Goal: Task Accomplishment & Management: Manage account settings

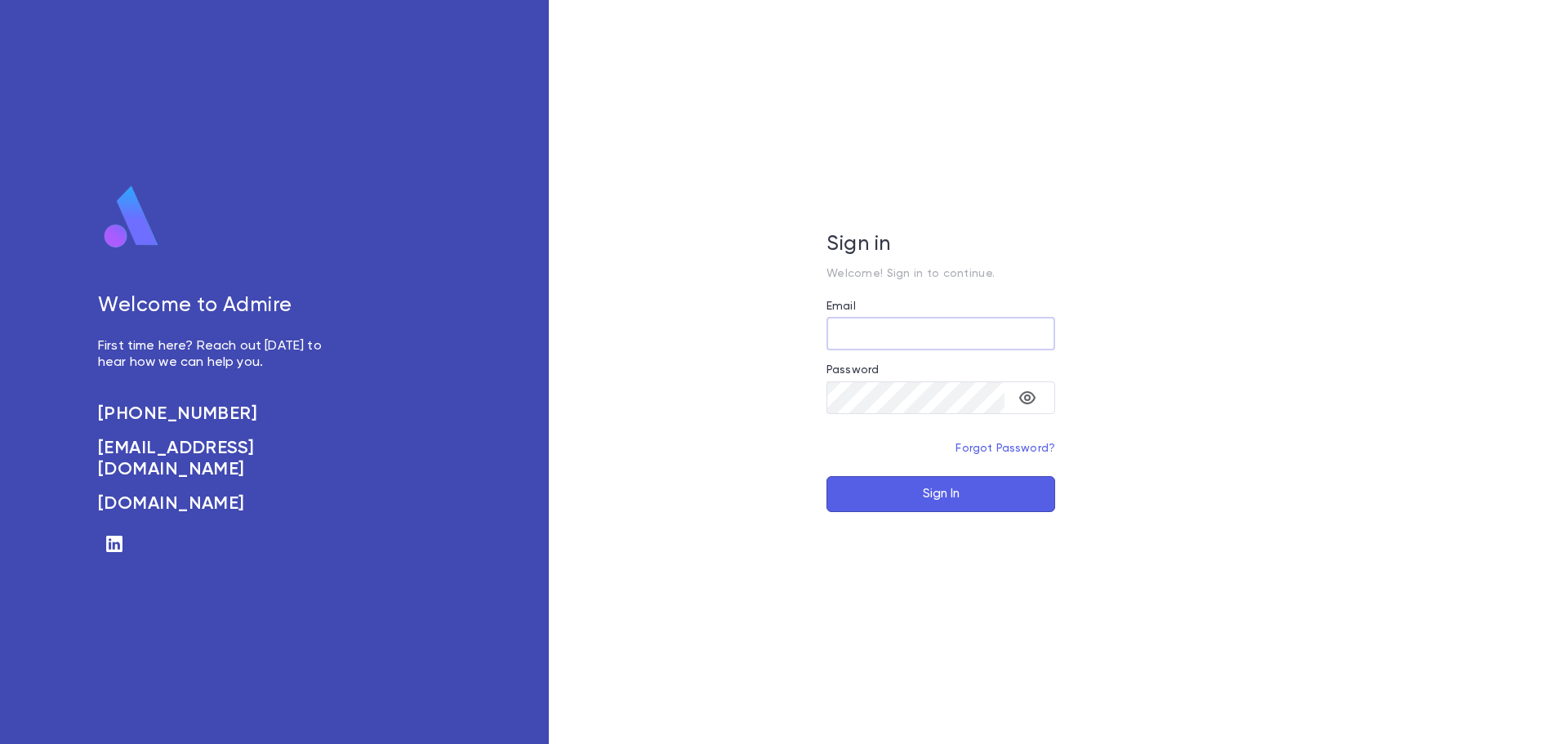
type input "**********"
click at [951, 502] on button "Sign In" at bounding box center [941, 494] width 229 height 36
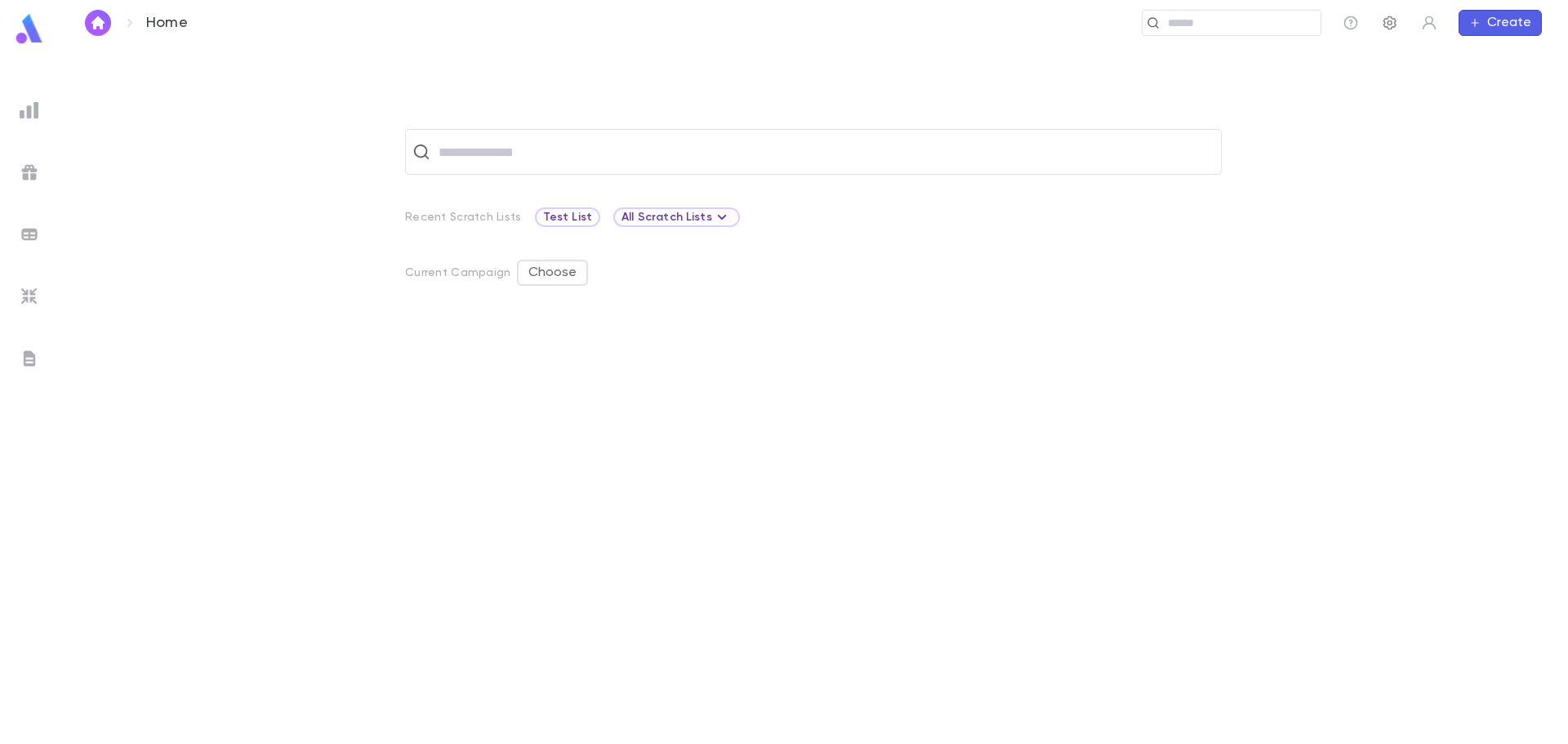
click at [1394, 30] on icon "button" at bounding box center [1390, 22] width 16 height 16
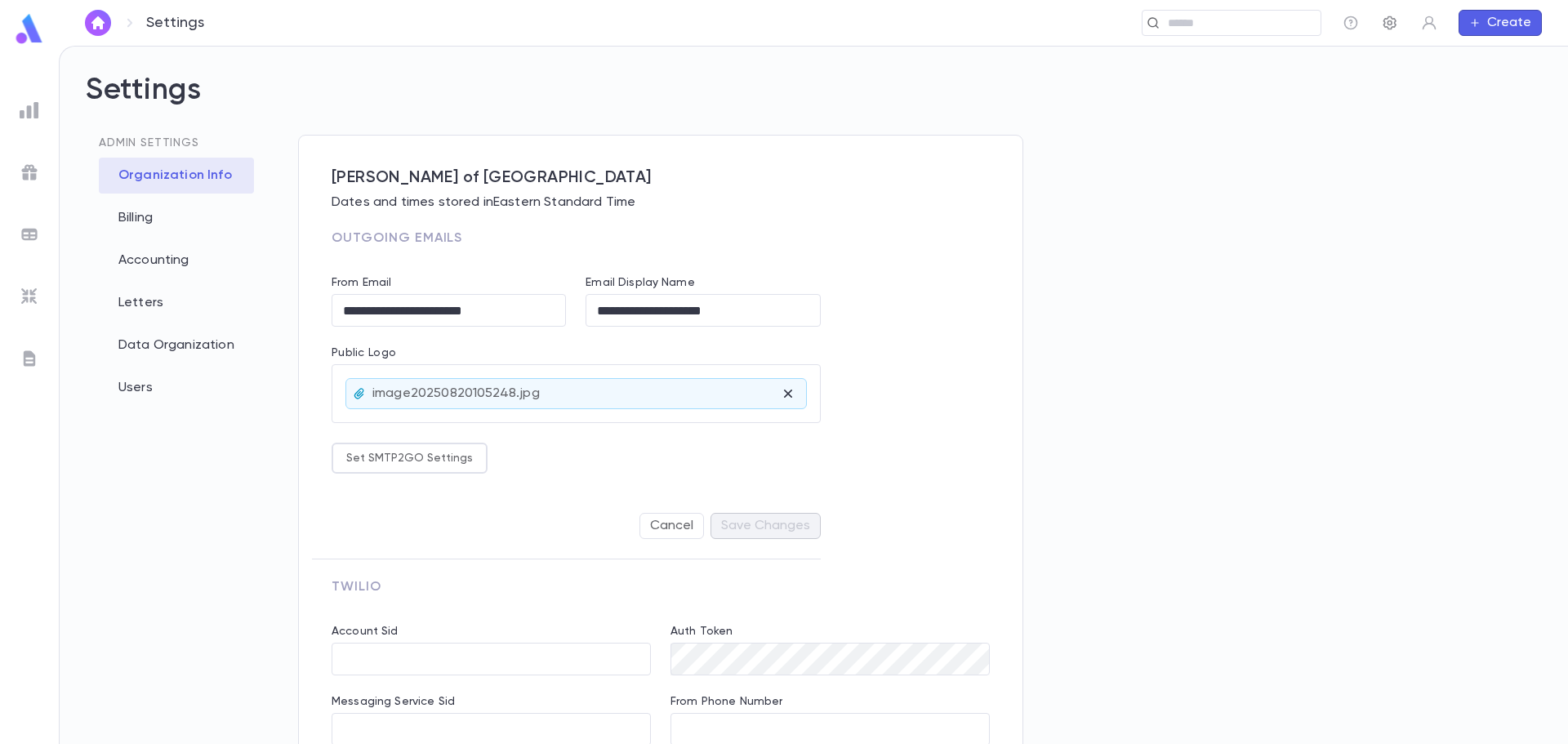
type input "**********"
click at [142, 396] on div "Users" at bounding box center [176, 388] width 155 height 36
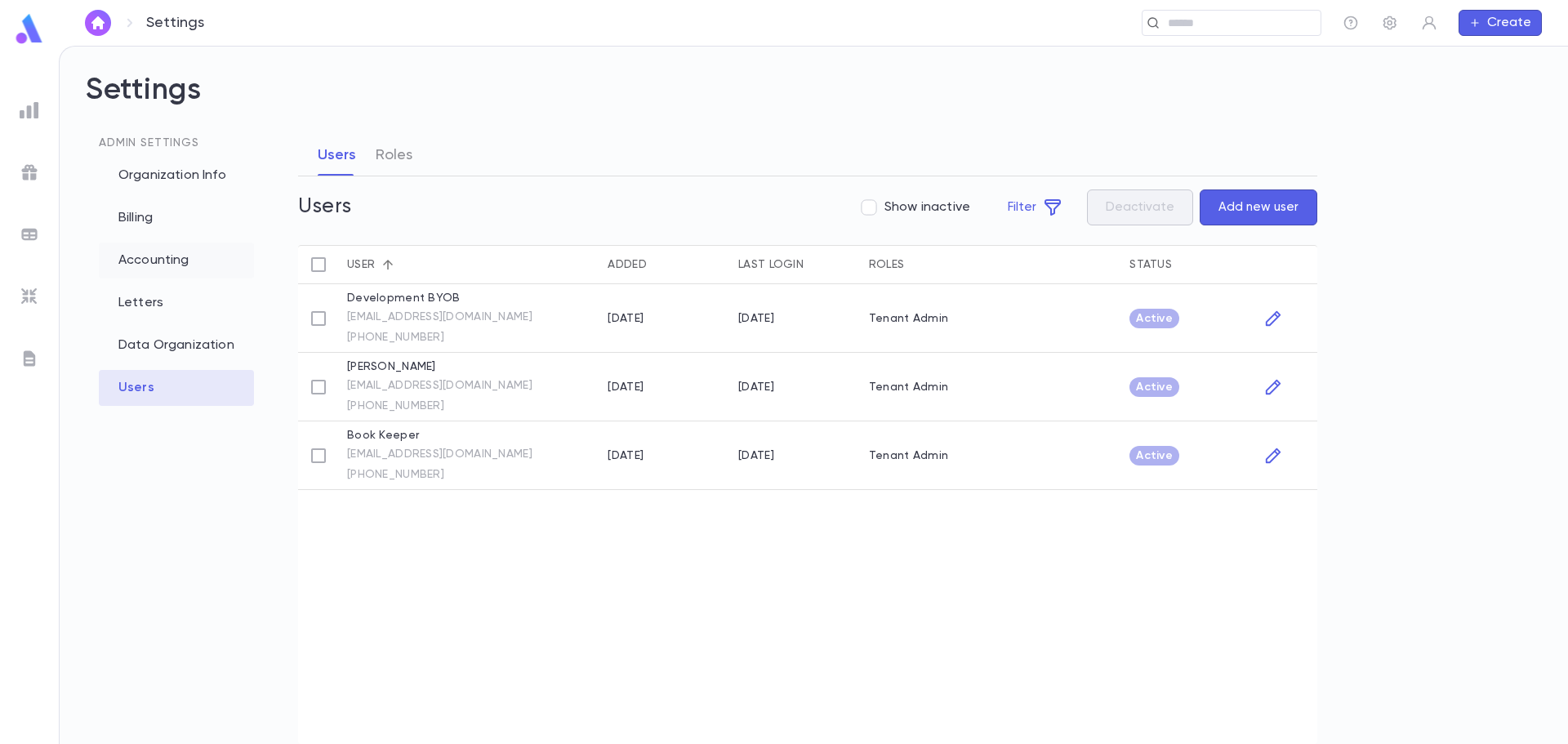
click at [199, 257] on div "Accounting" at bounding box center [176, 261] width 155 height 36
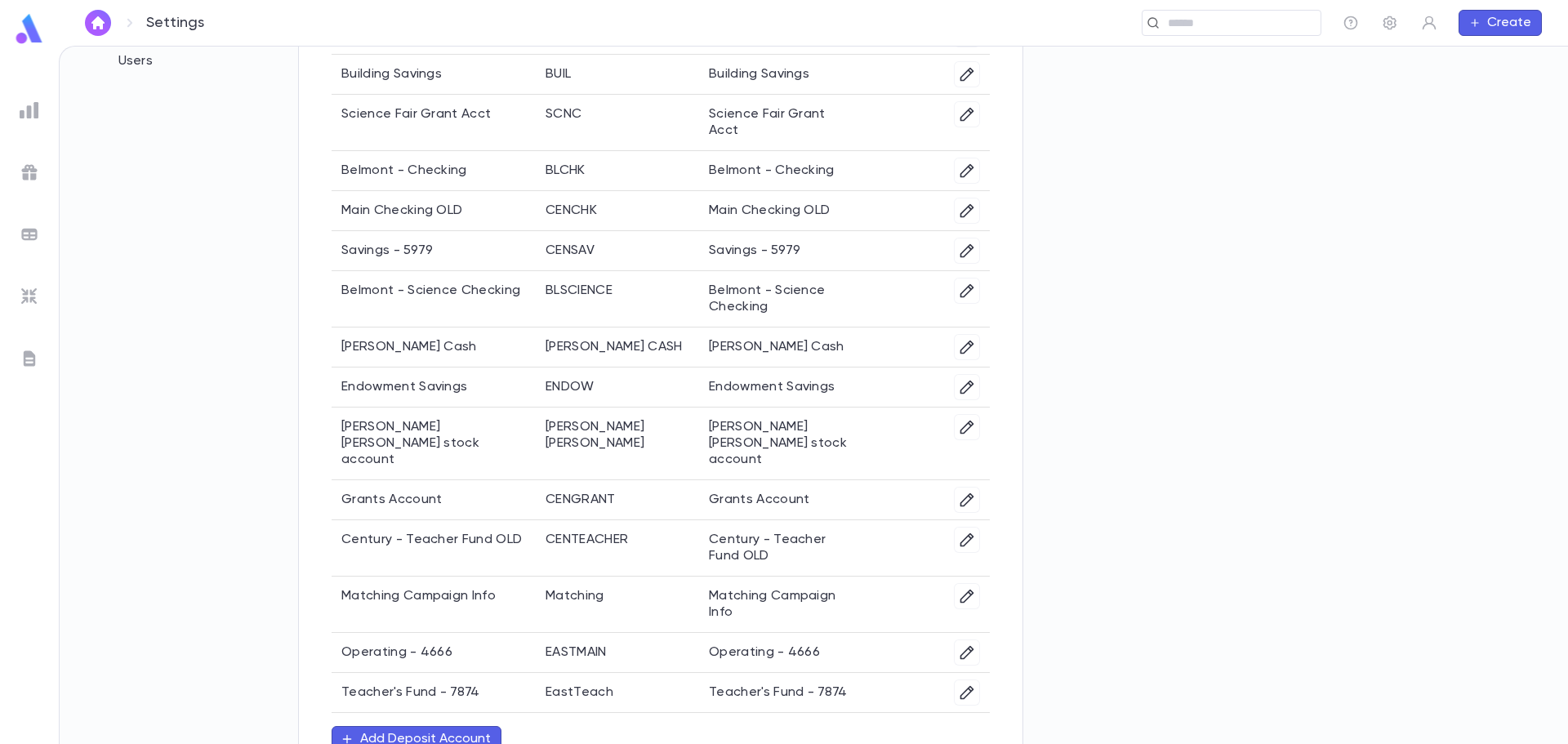
scroll to position [632, 0]
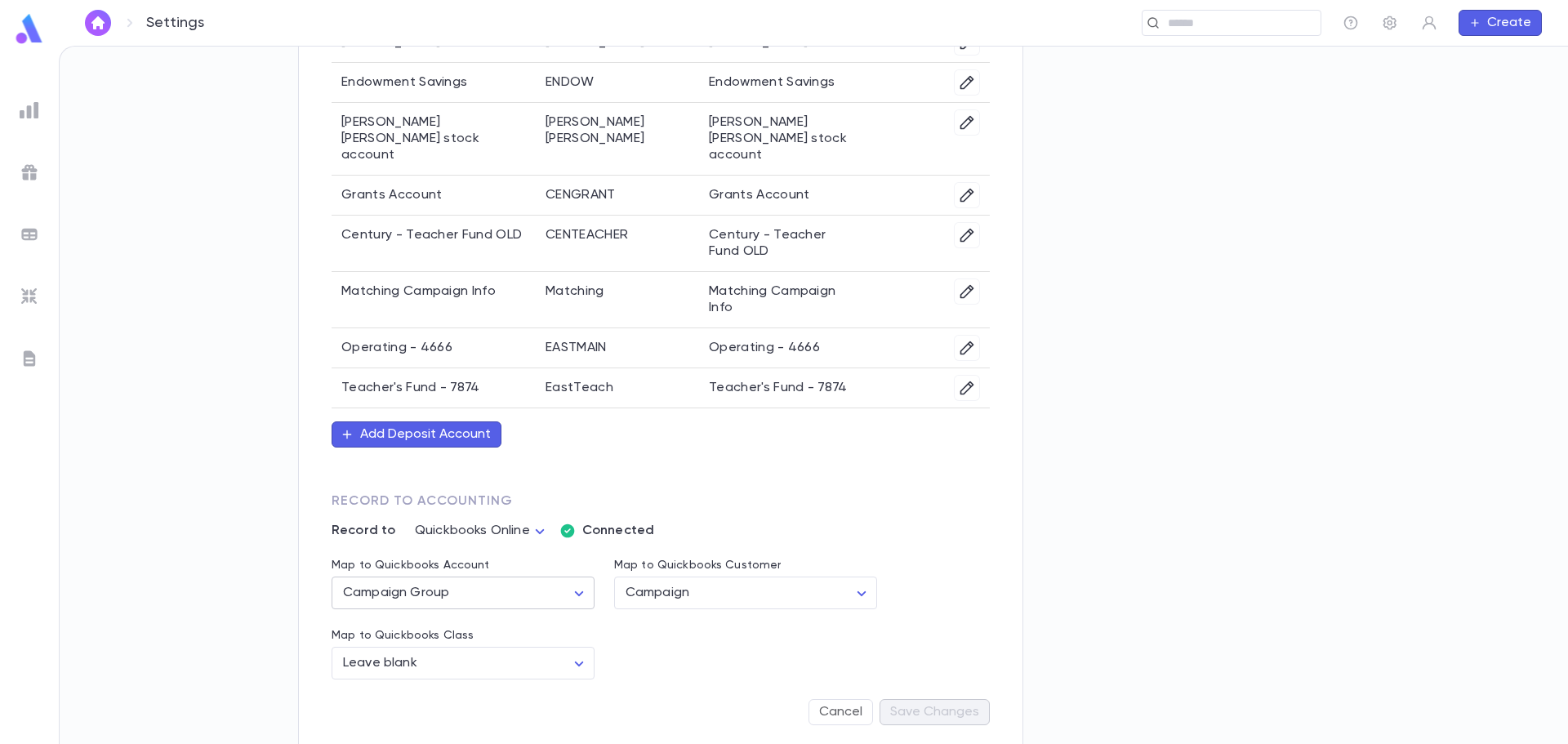
click at [575, 577] on body "Settings ​ Create Settings Admin Settings Organization Info Billing Accounting …" at bounding box center [784, 395] width 1568 height 699
click at [32, 164] on div at bounding box center [784, 372] width 1568 height 744
click at [32, 168] on img at bounding box center [29, 172] width 20 height 20
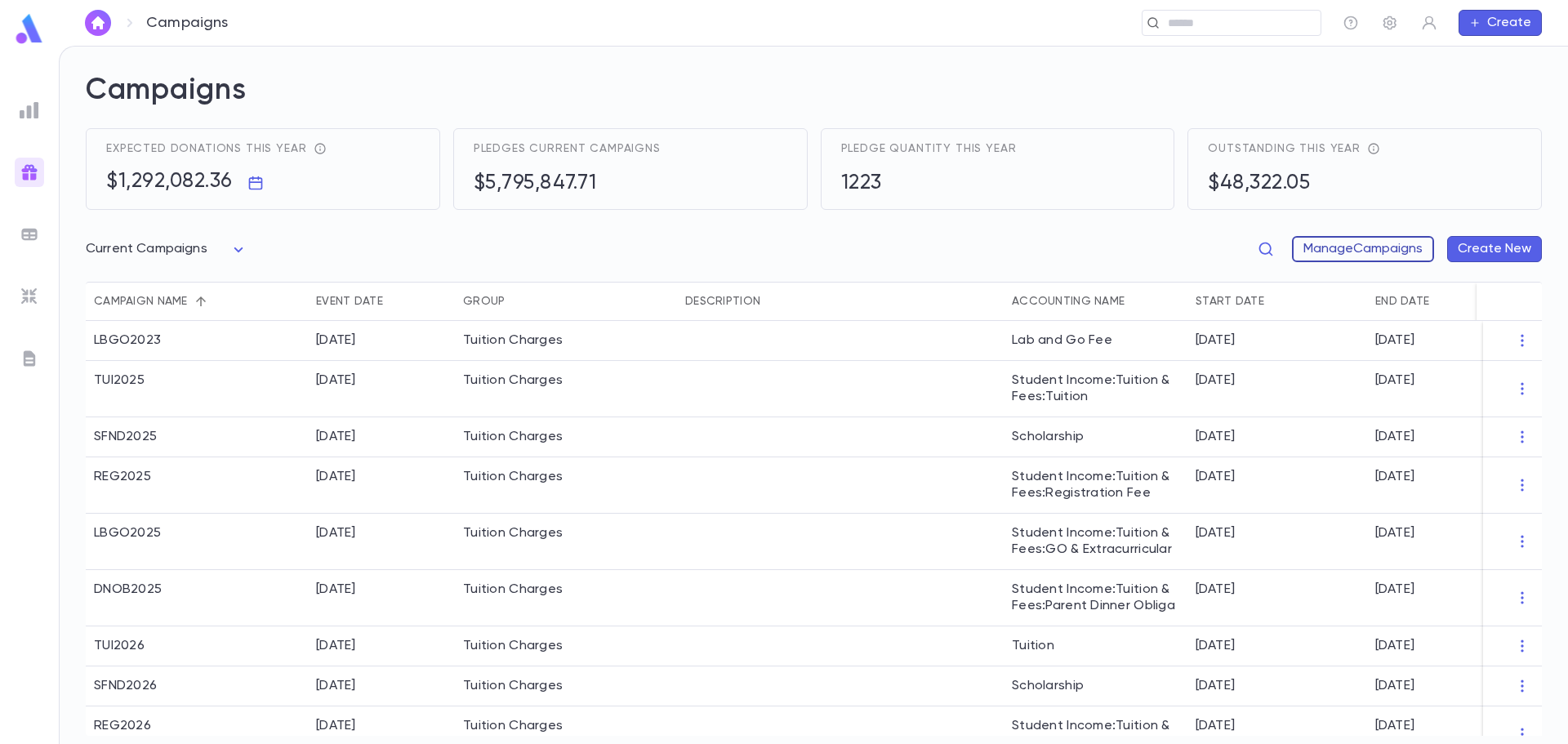
click at [1343, 248] on button "Manage Campaigns" at bounding box center [1363, 249] width 142 height 26
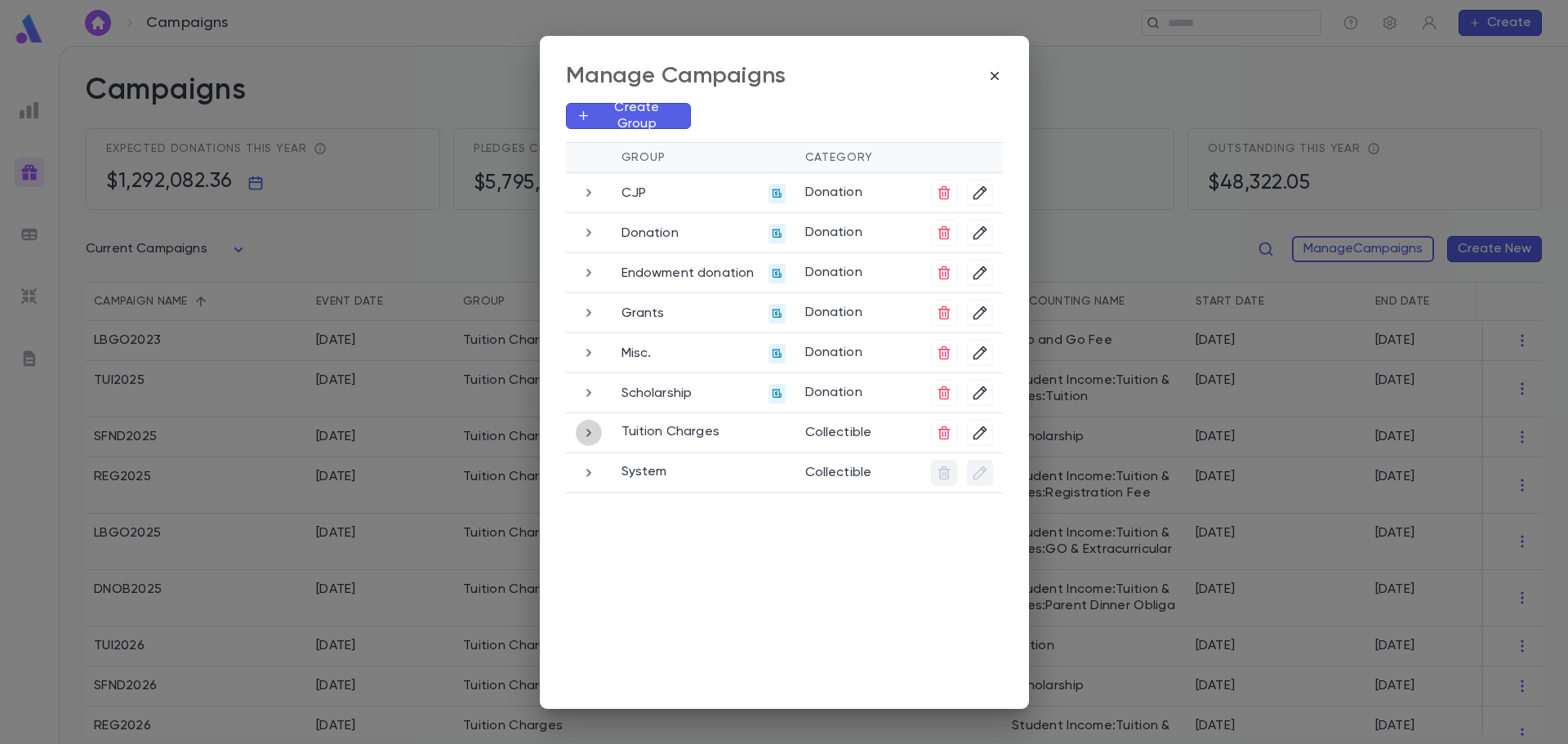
click at [589, 434] on icon "button" at bounding box center [589, 433] width 5 height 9
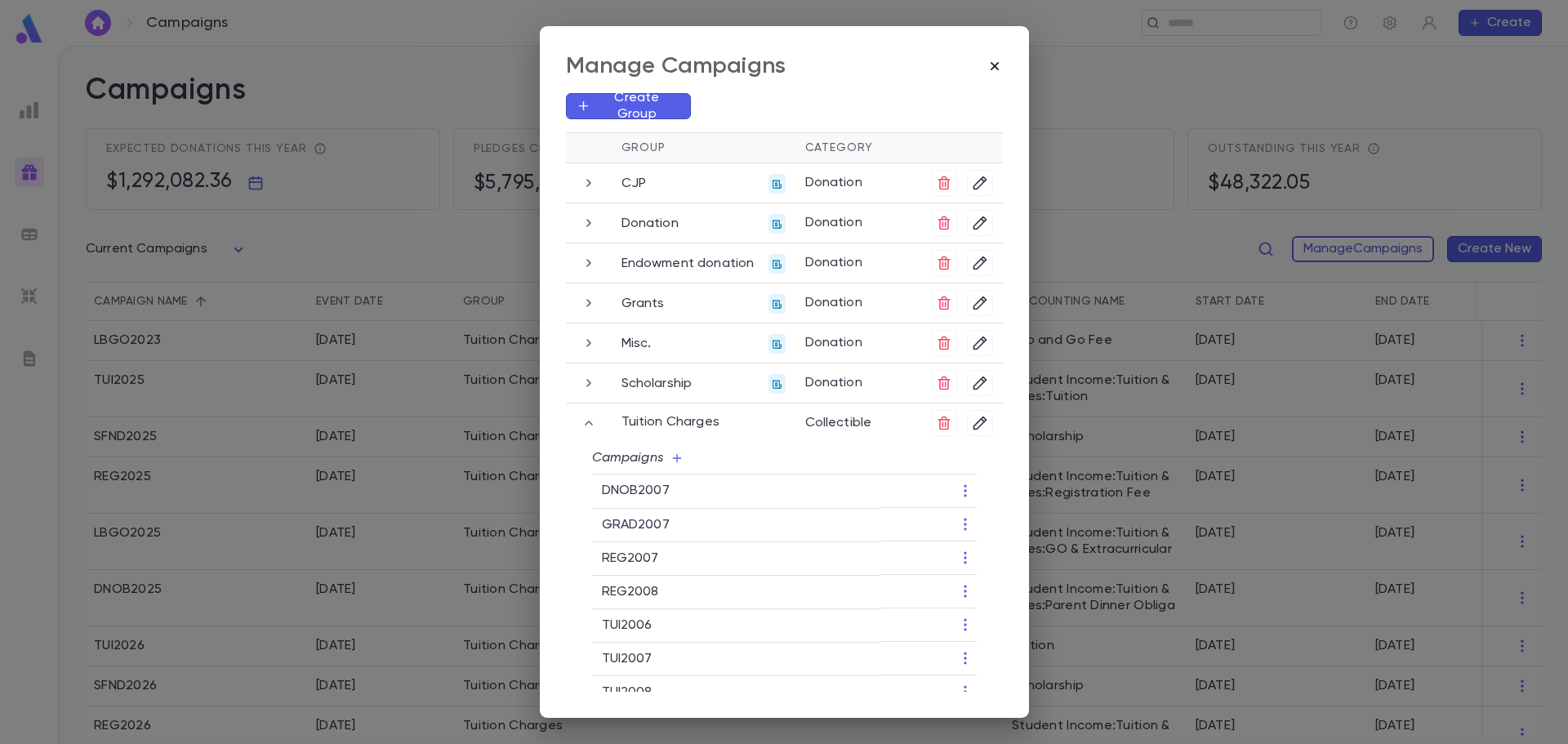
click at [1000, 66] on icon "button" at bounding box center [994, 66] width 16 height 16
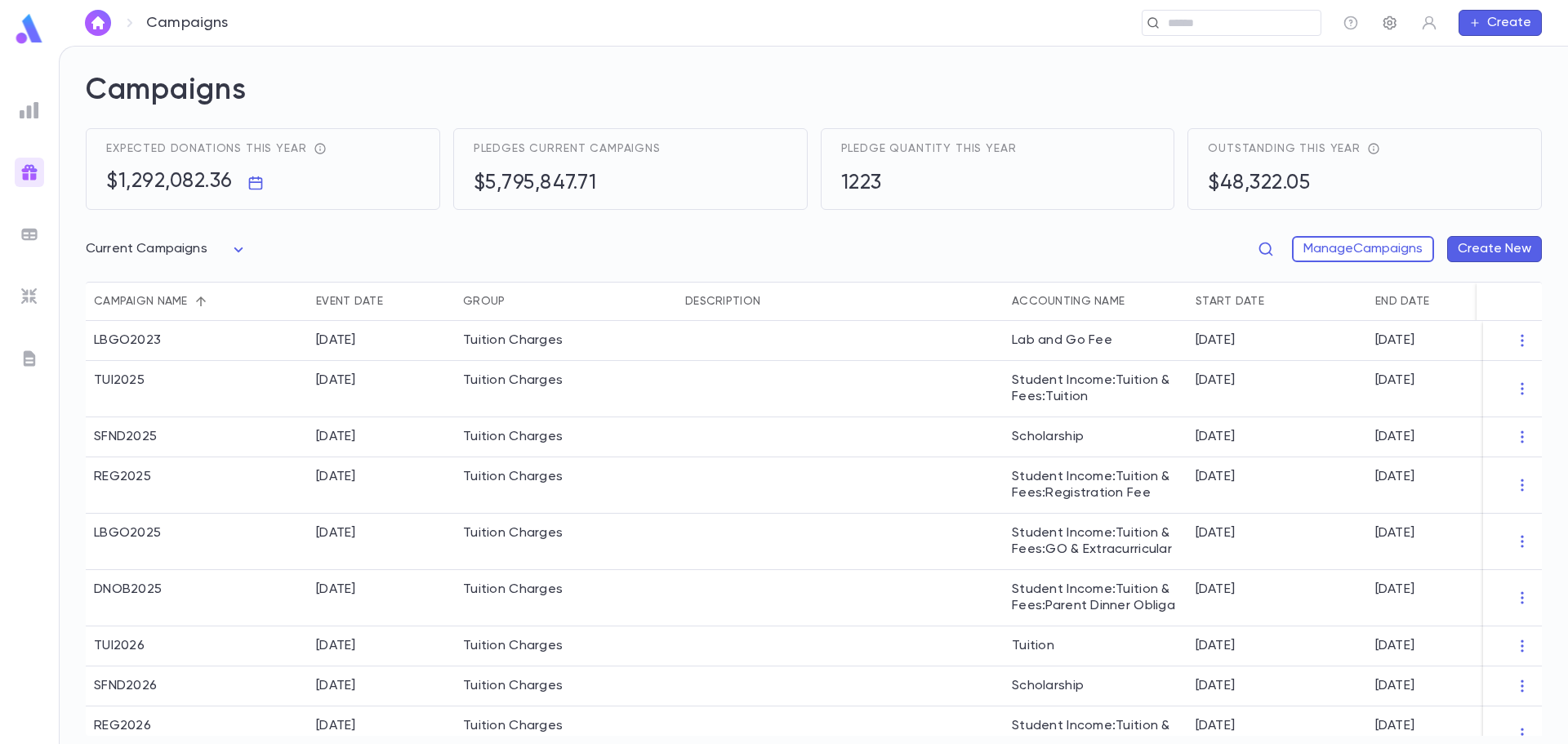
click at [1387, 25] on icon "button" at bounding box center [1390, 22] width 16 height 16
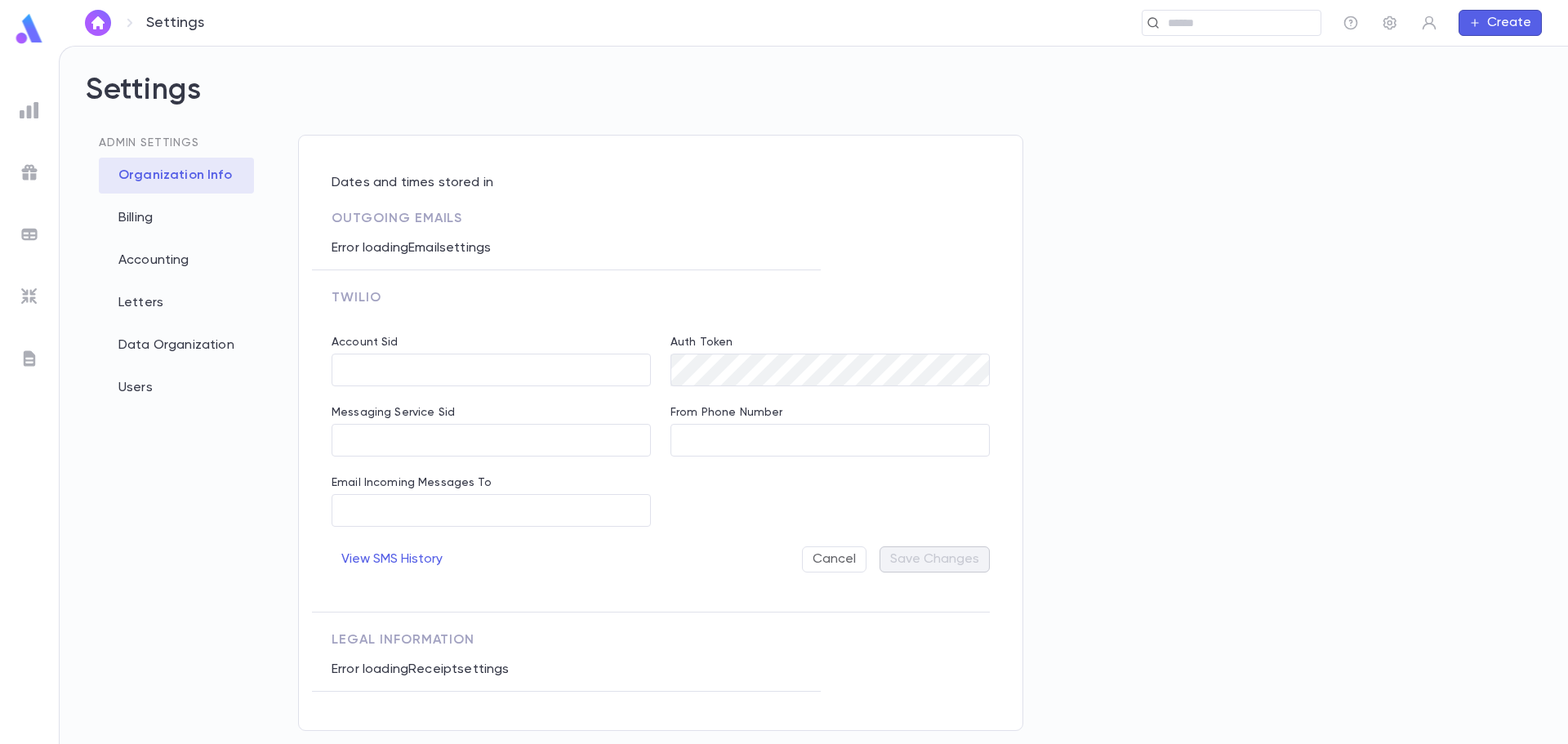
type input "**********"
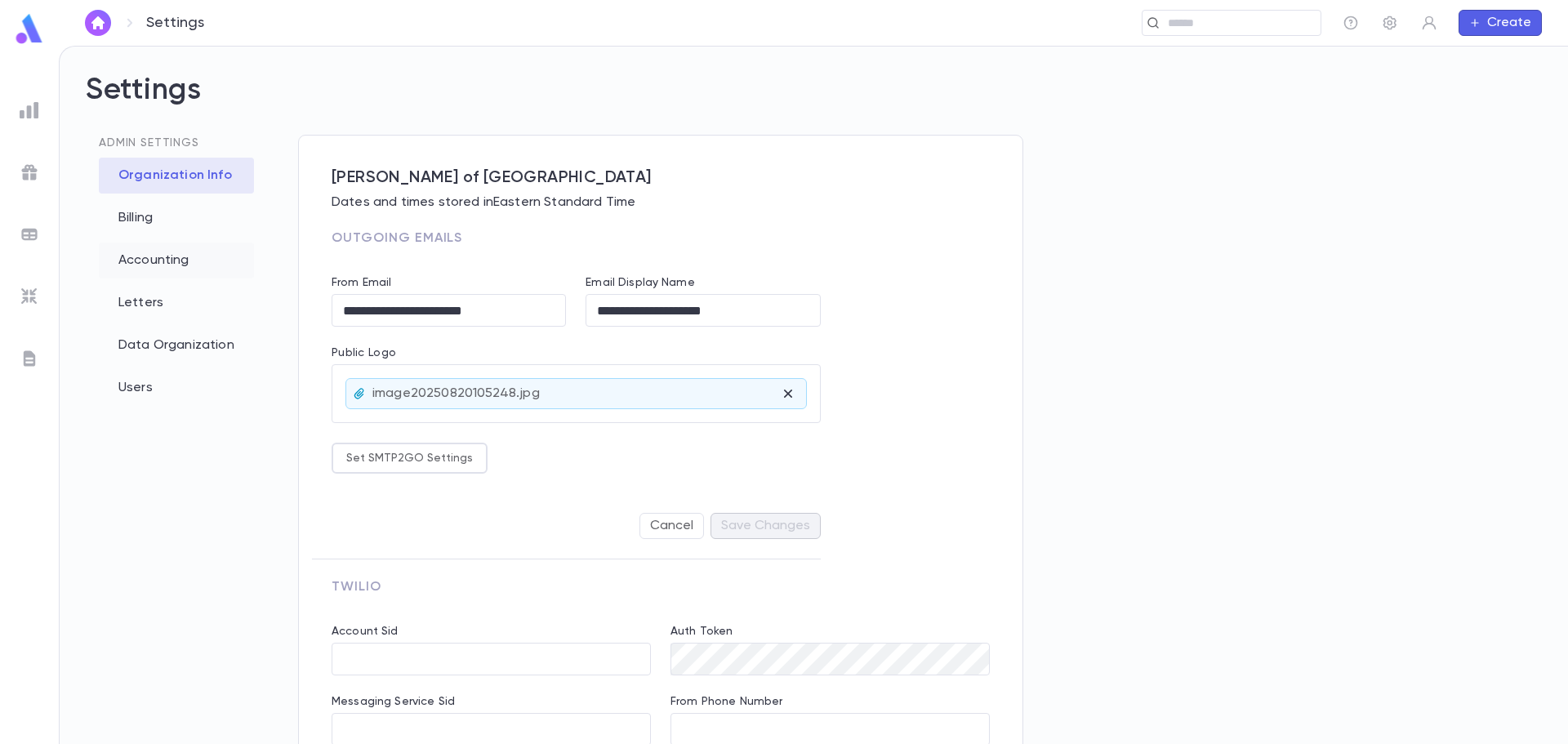
click at [154, 263] on div "Accounting" at bounding box center [176, 261] width 155 height 36
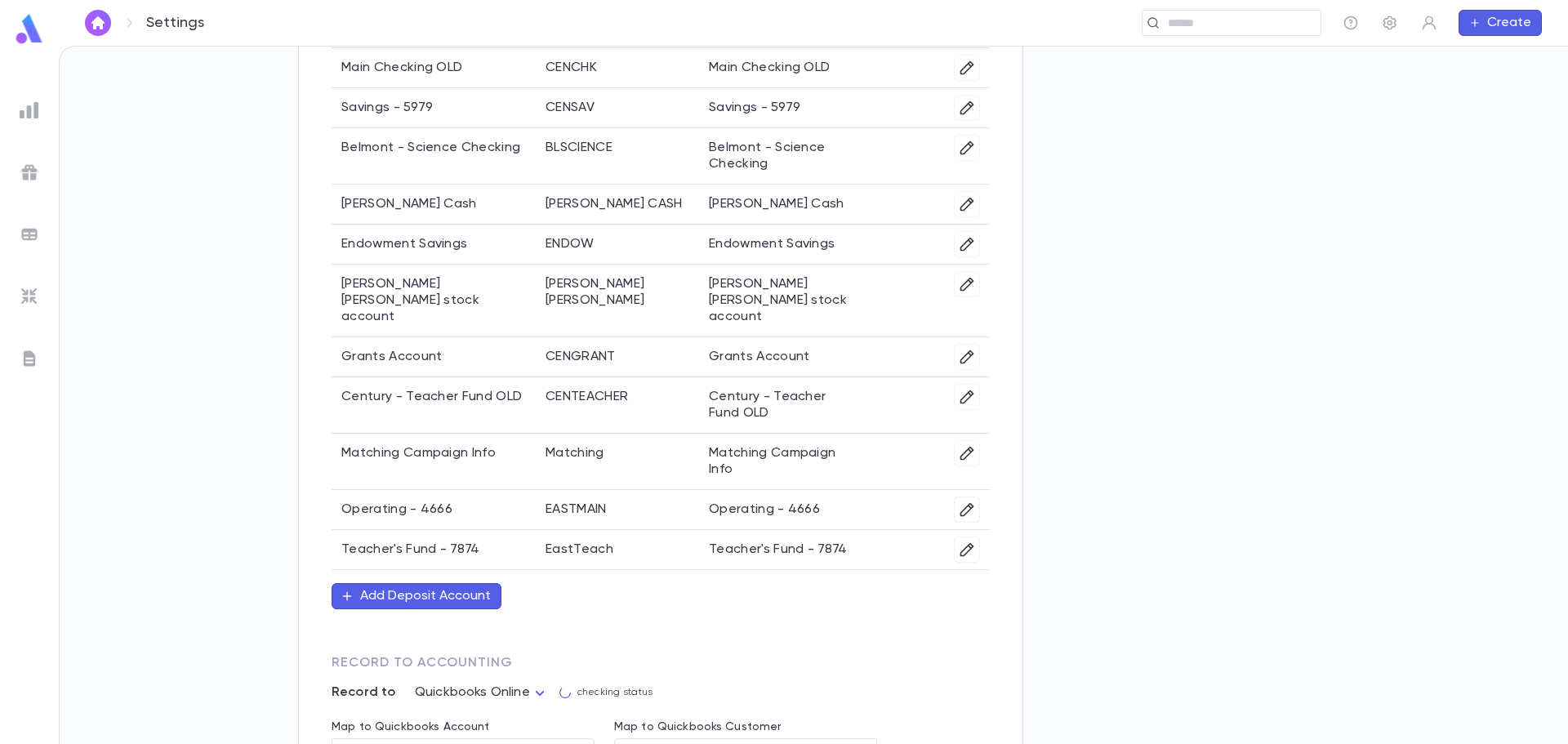
scroll to position [632, 0]
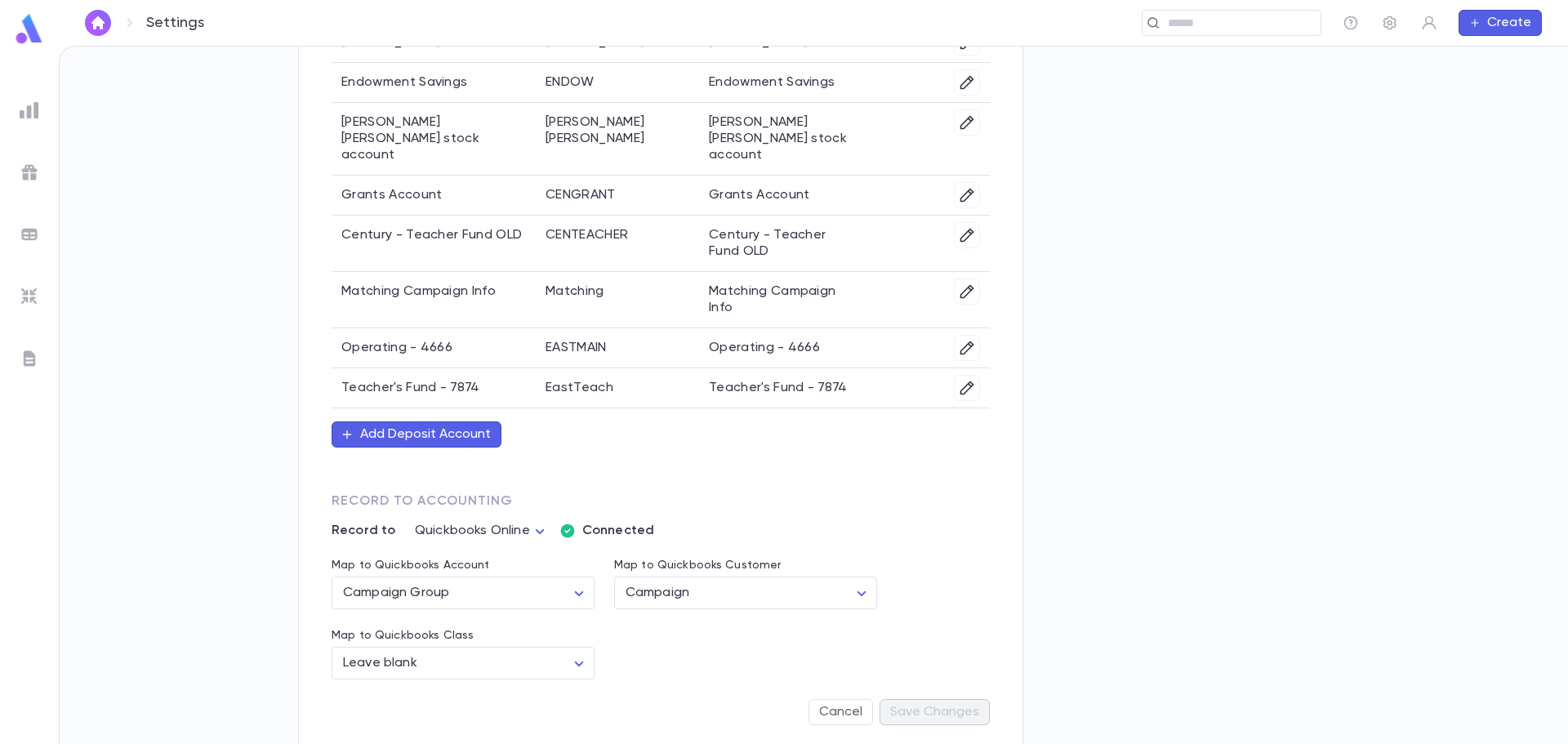
click at [598, 578] on div "**********" at bounding box center [735, 574] width 282 height 70
click at [579, 579] on body "Settings ​ Create Settings Admin Settings Organization Info Billing Accounting …" at bounding box center [784, 395] width 1568 height 699
click at [19, 178] on div at bounding box center [784, 372] width 1568 height 744
click at [22, 171] on img at bounding box center [29, 172] width 20 height 20
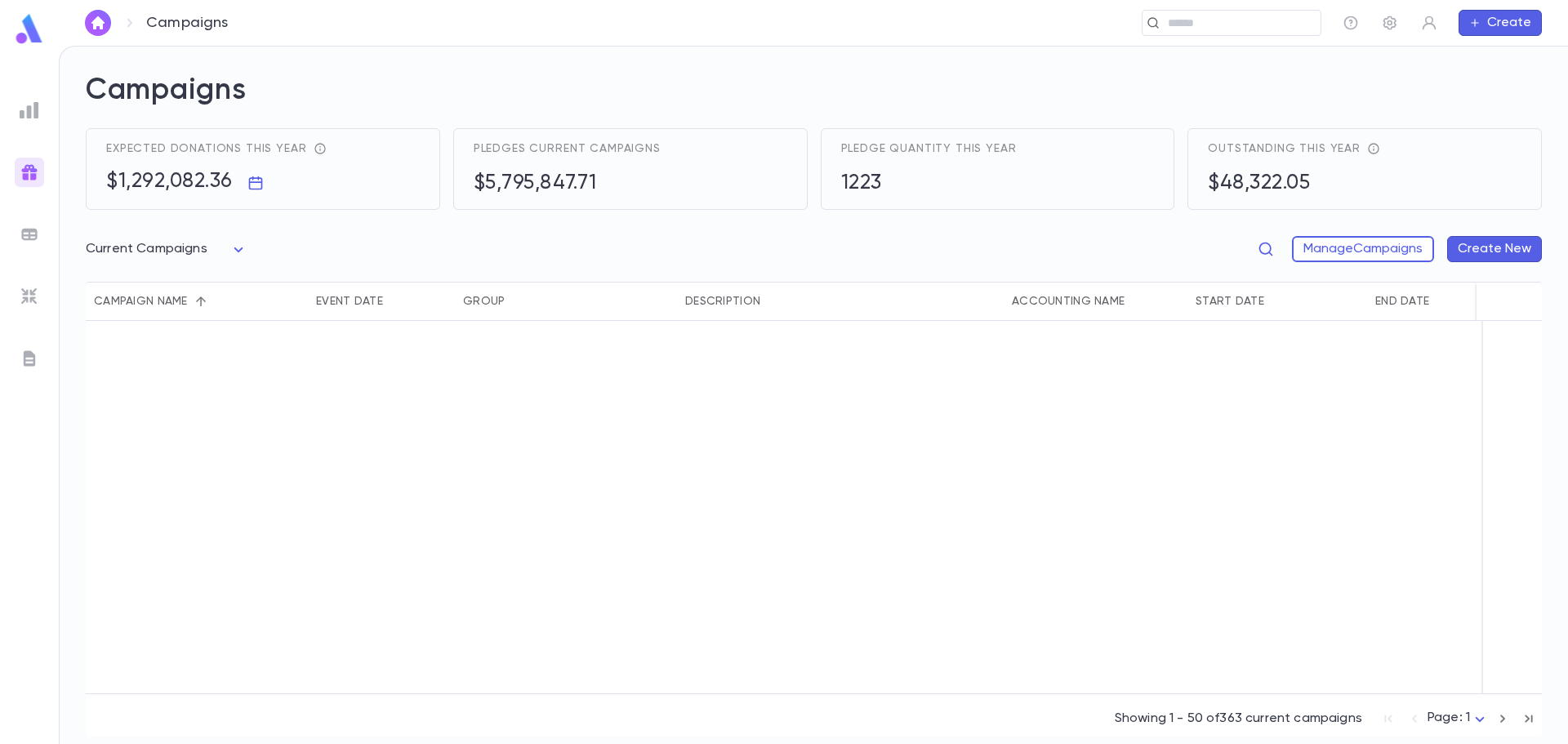
scroll to position [5023, 0]
click at [1348, 254] on button "Manage Campaigns" at bounding box center [1363, 249] width 142 height 26
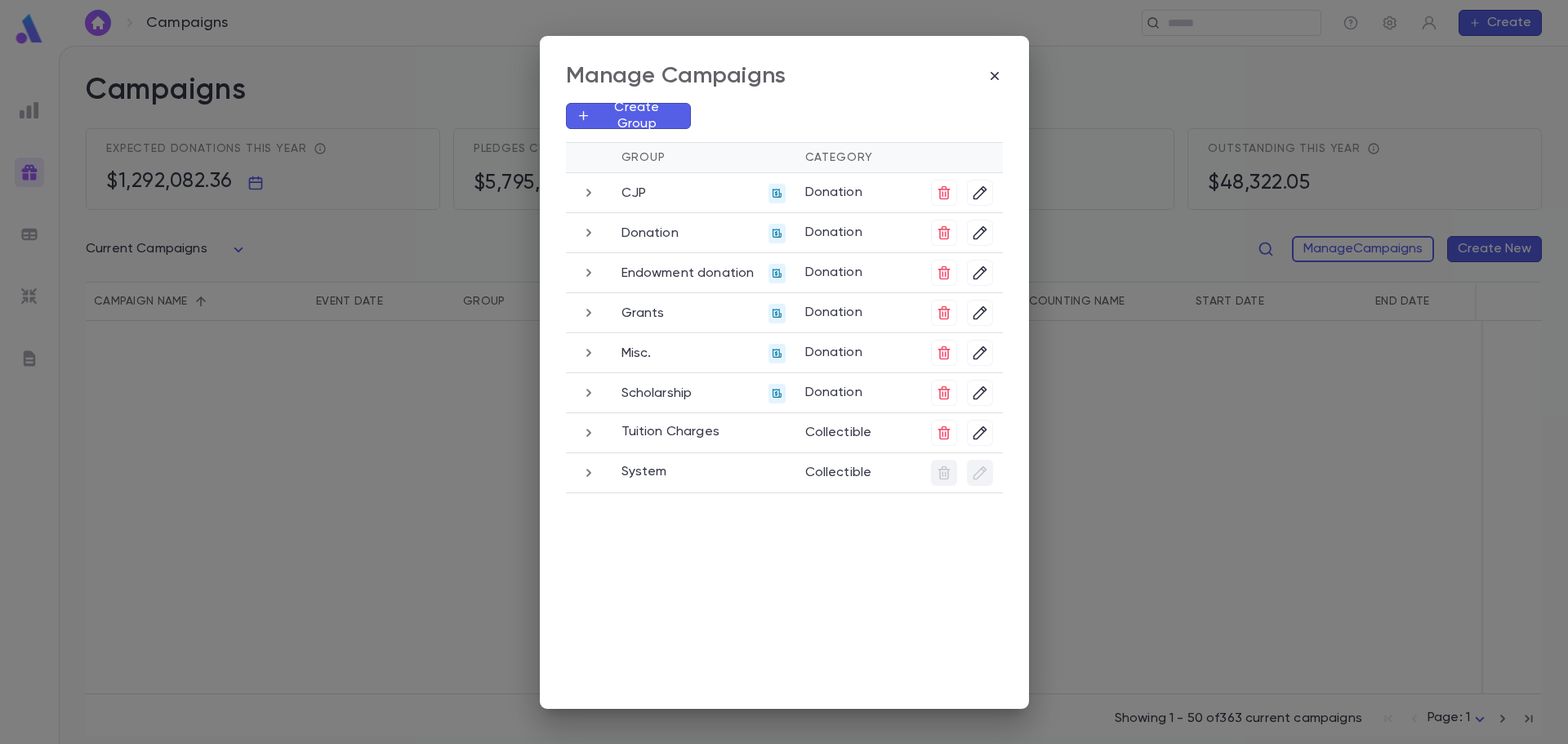
click at [1316, 54] on div "Manage Campaigns Create Group Group Category CJP Donation Donation Donation End…" at bounding box center [784, 372] width 1568 height 744
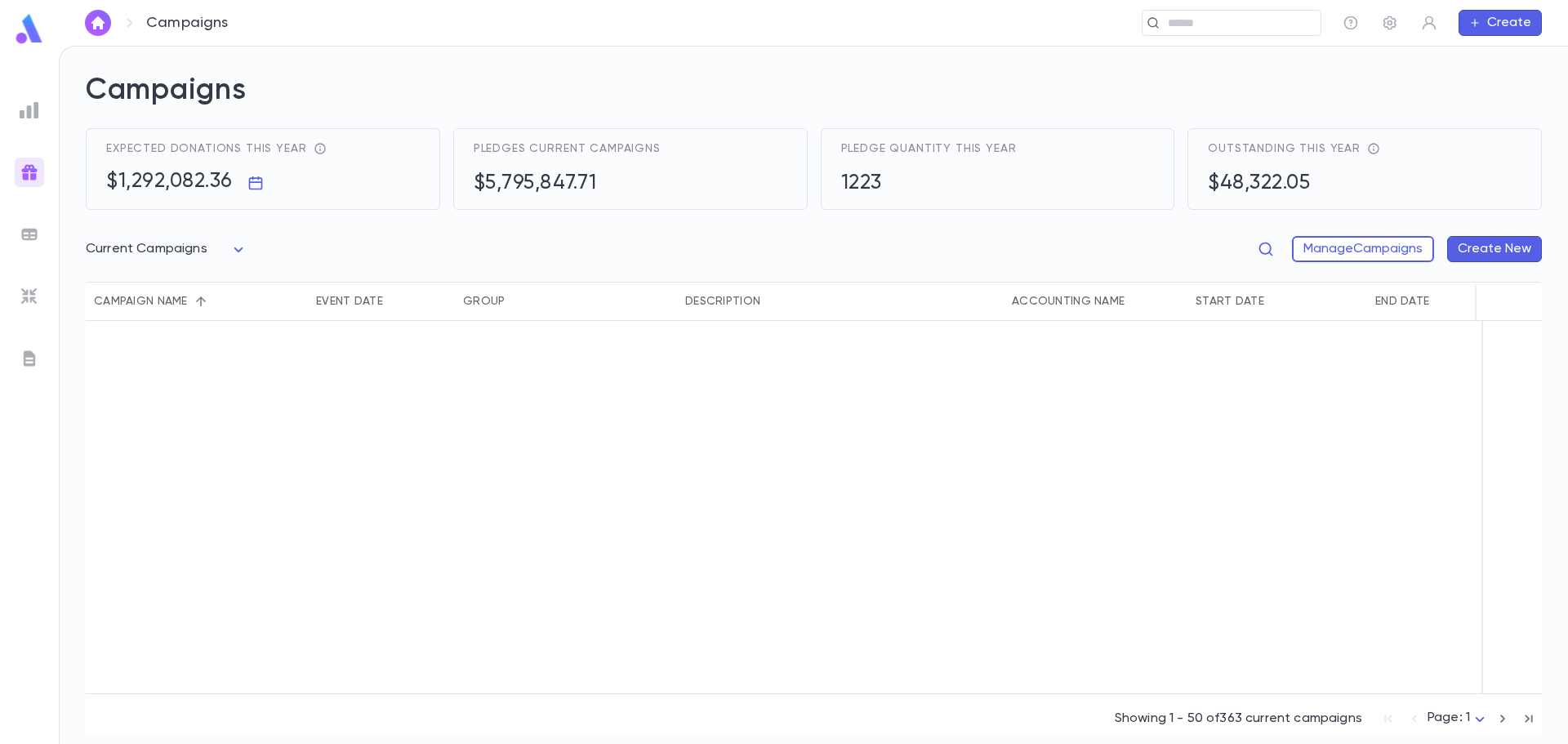
scroll to position [3713, 0]
click at [1320, 250] on button "Manage Campaigns" at bounding box center [1363, 249] width 142 height 26
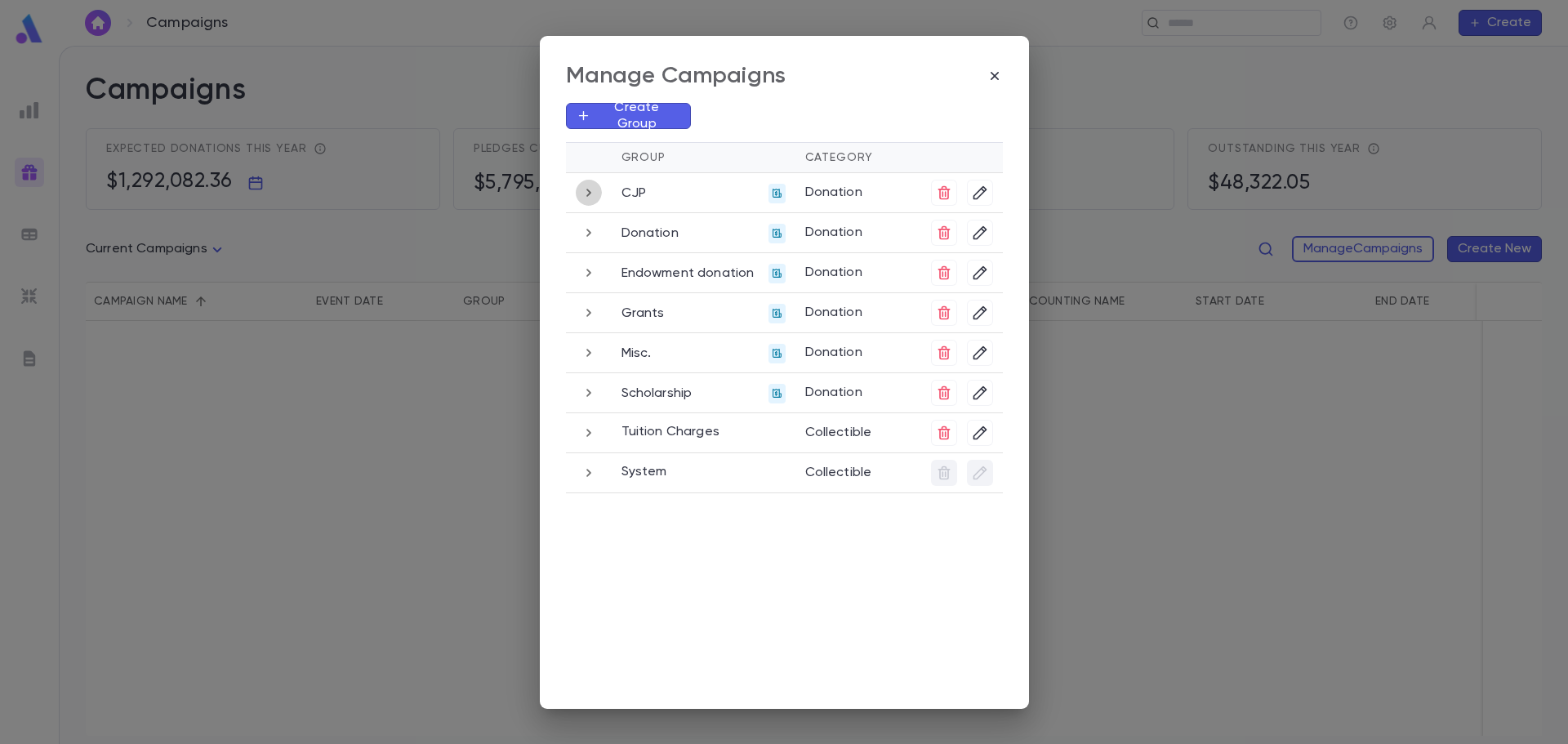
click at [584, 196] on icon "button" at bounding box center [588, 192] width 18 height 20
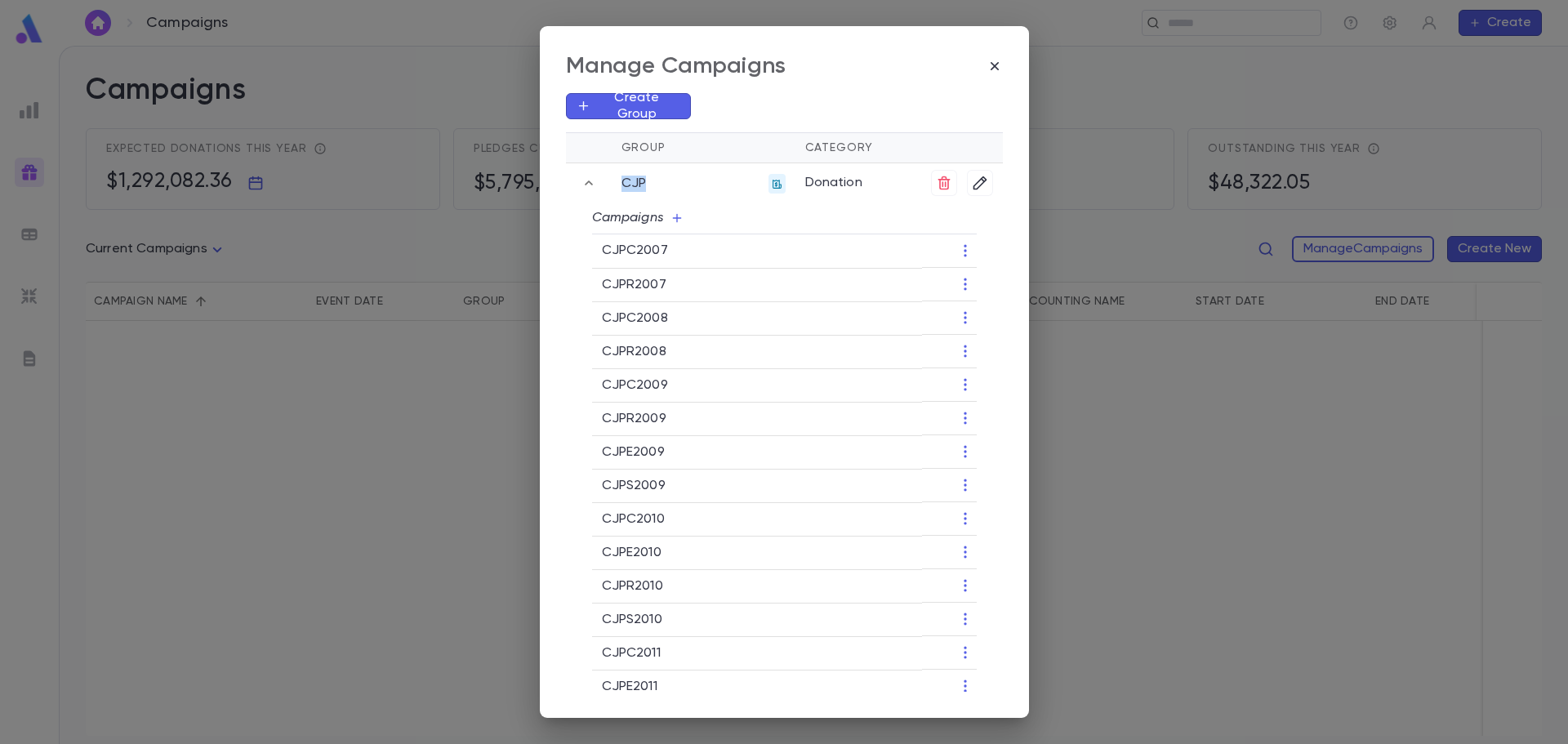
drag, startPoint x: 655, startPoint y: 186, endPoint x: 617, endPoint y: 190, distance: 38.2
click at [617, 190] on td "CJP" at bounding box center [703, 183] width 184 height 40
click at [975, 187] on icon "button" at bounding box center [980, 184] width 14 height 14
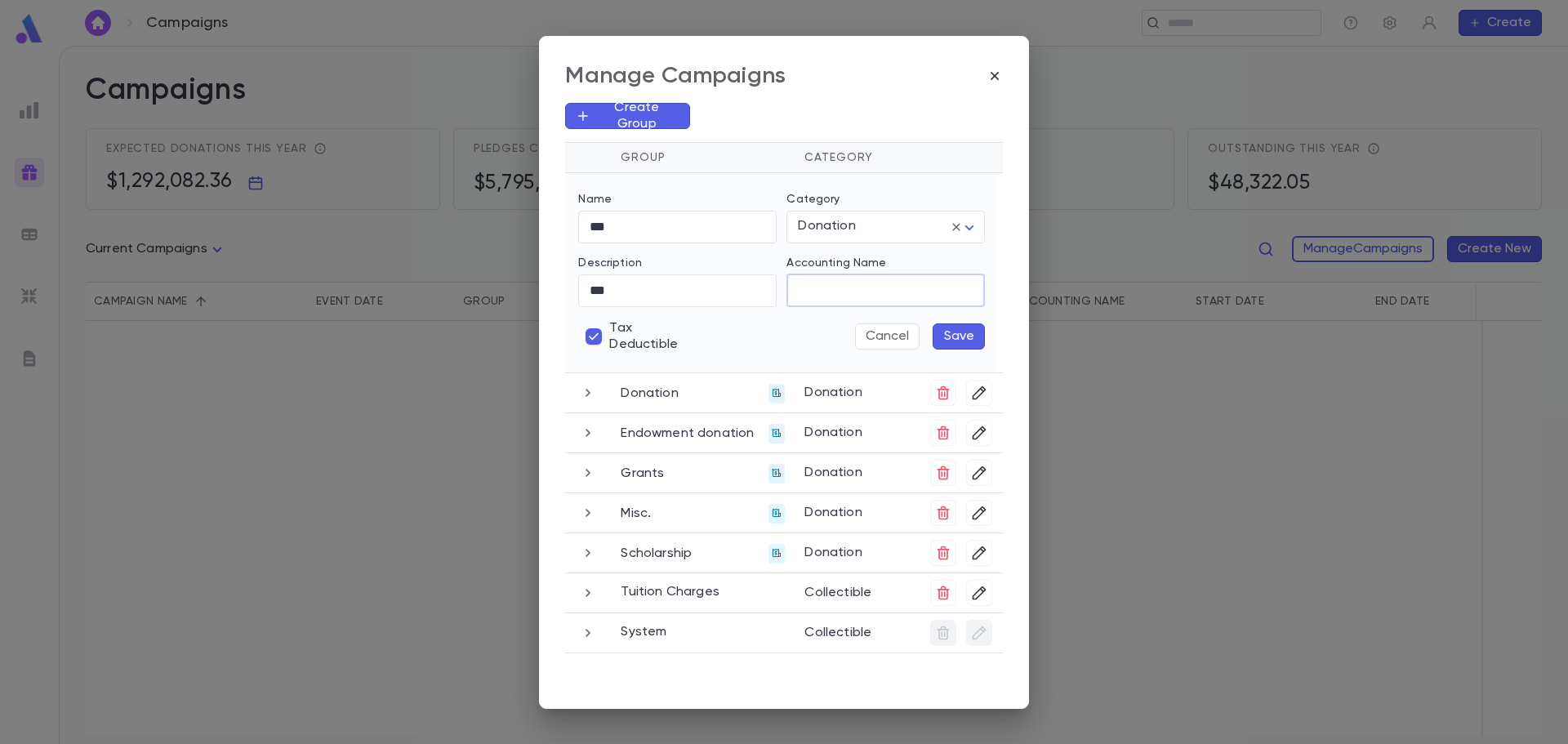
click at [805, 297] on input "Accounting Name" at bounding box center [885, 290] width 198 height 32
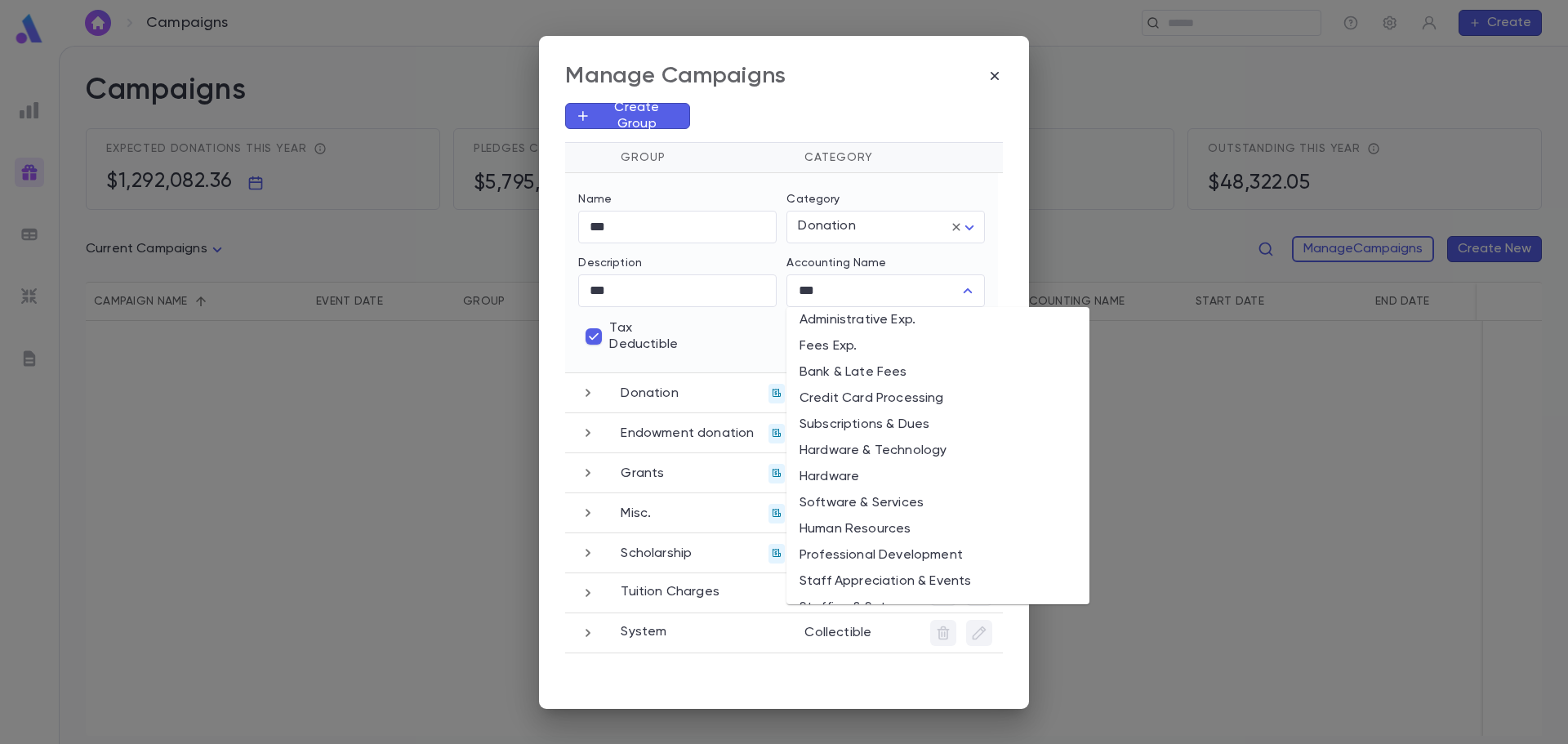
scroll to position [1794, 0]
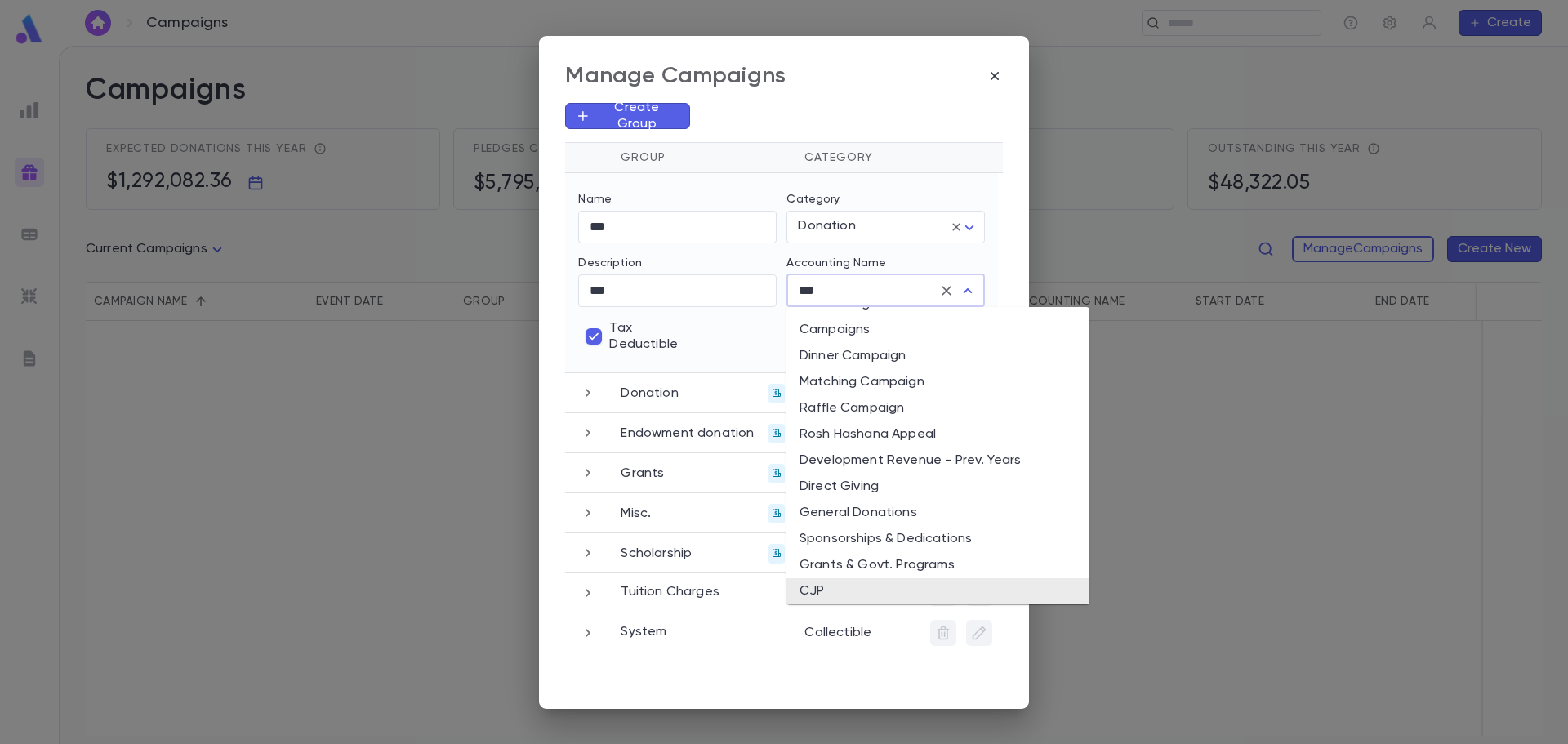
drag, startPoint x: 845, startPoint y: 288, endPoint x: 777, endPoint y: 288, distance: 68.0
click at [777, 288] on div "Accounting Name *** ​" at bounding box center [880, 275] width 208 height 64
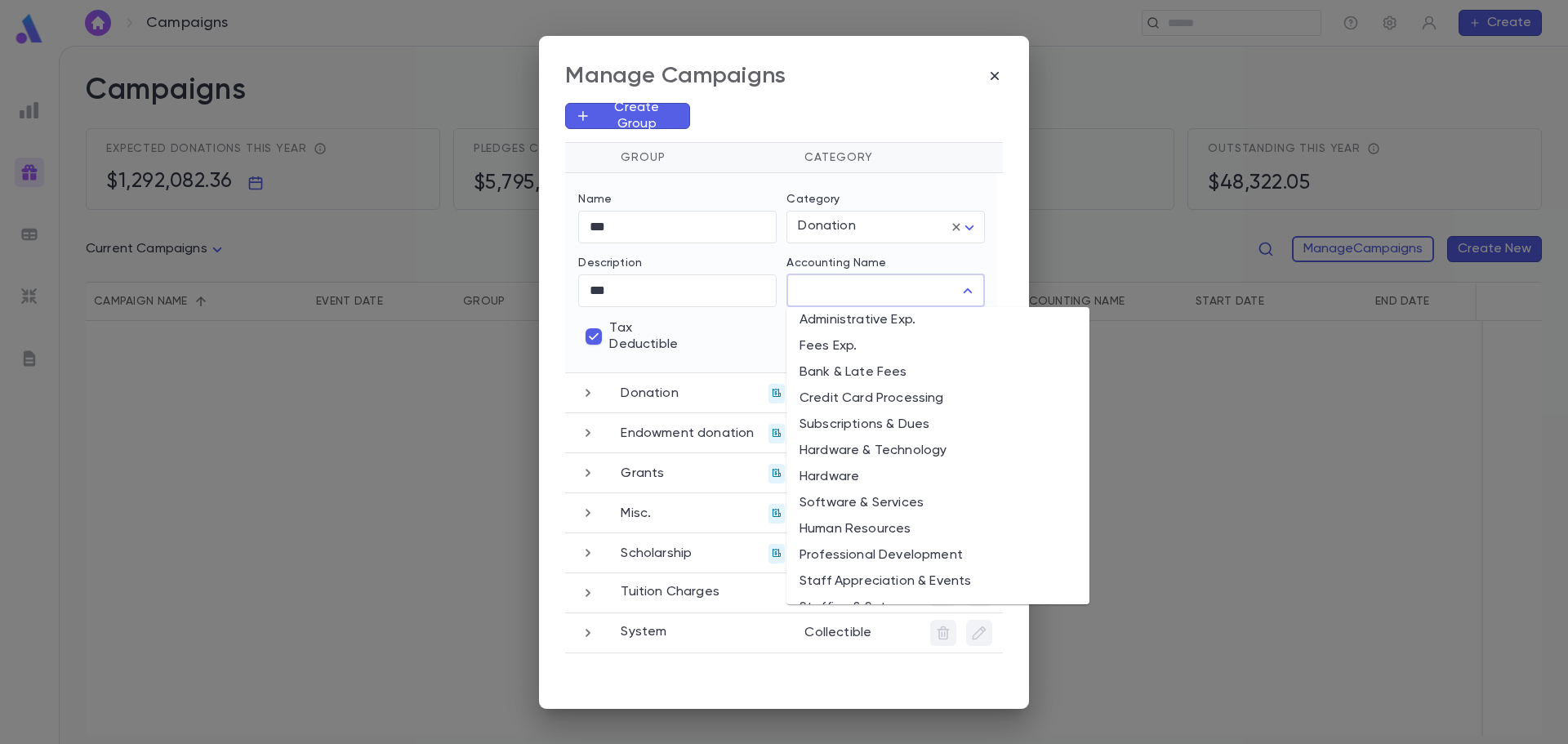
click at [1016, 263] on div "Manage Campaigns Create Group Group Category Name *** ​ Category Donation *****…" at bounding box center [783, 372] width 489 height 674
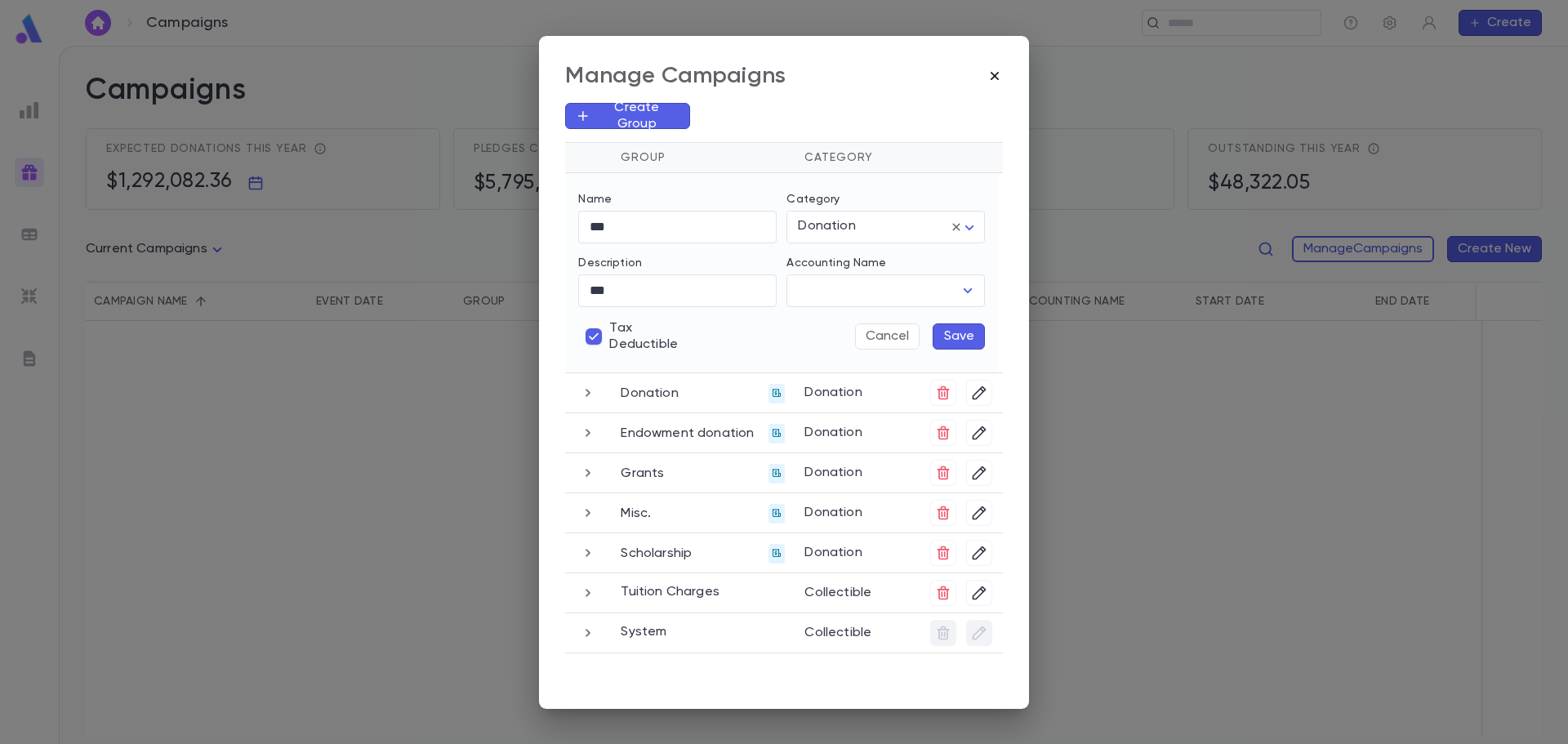
click at [1001, 78] on div "Manage Campaigns Create Group Group Category Name *** ​ Category Donation *****…" at bounding box center [783, 372] width 489 height 674
click at [992, 76] on icon "button" at bounding box center [994, 76] width 16 height 16
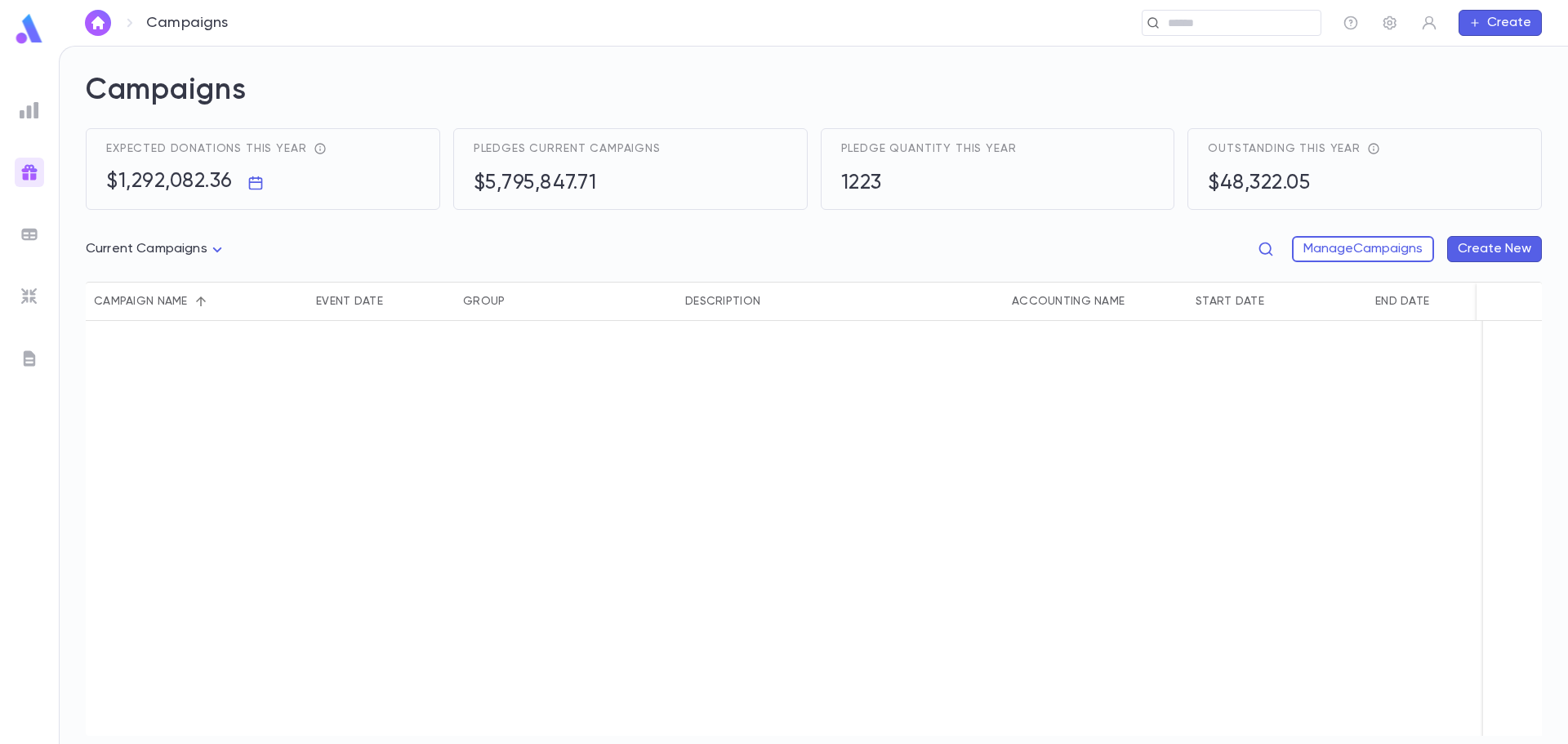
scroll to position [2906, 0]
click at [1390, 24] on icon "button" at bounding box center [1390, 22] width 16 height 16
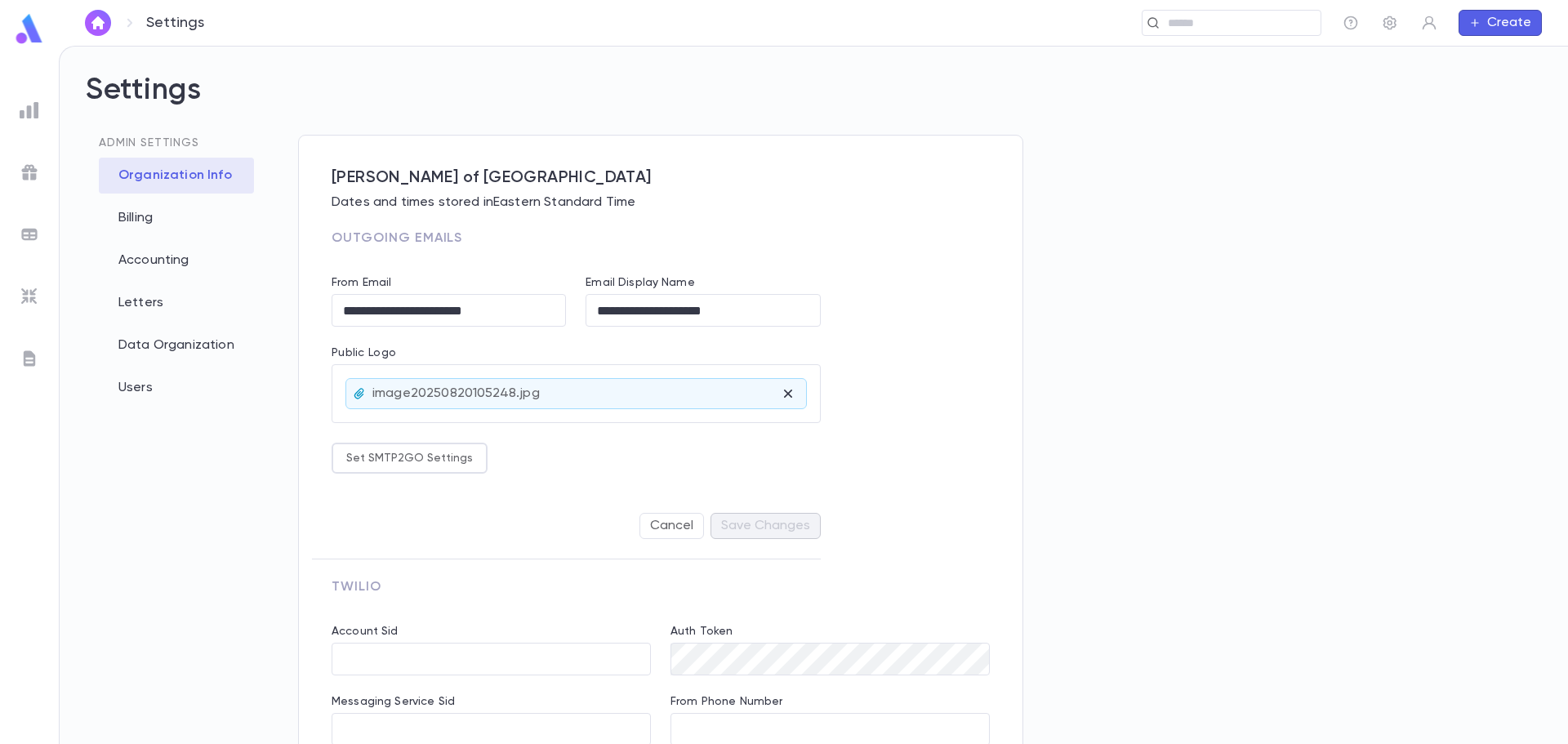
type input "**********"
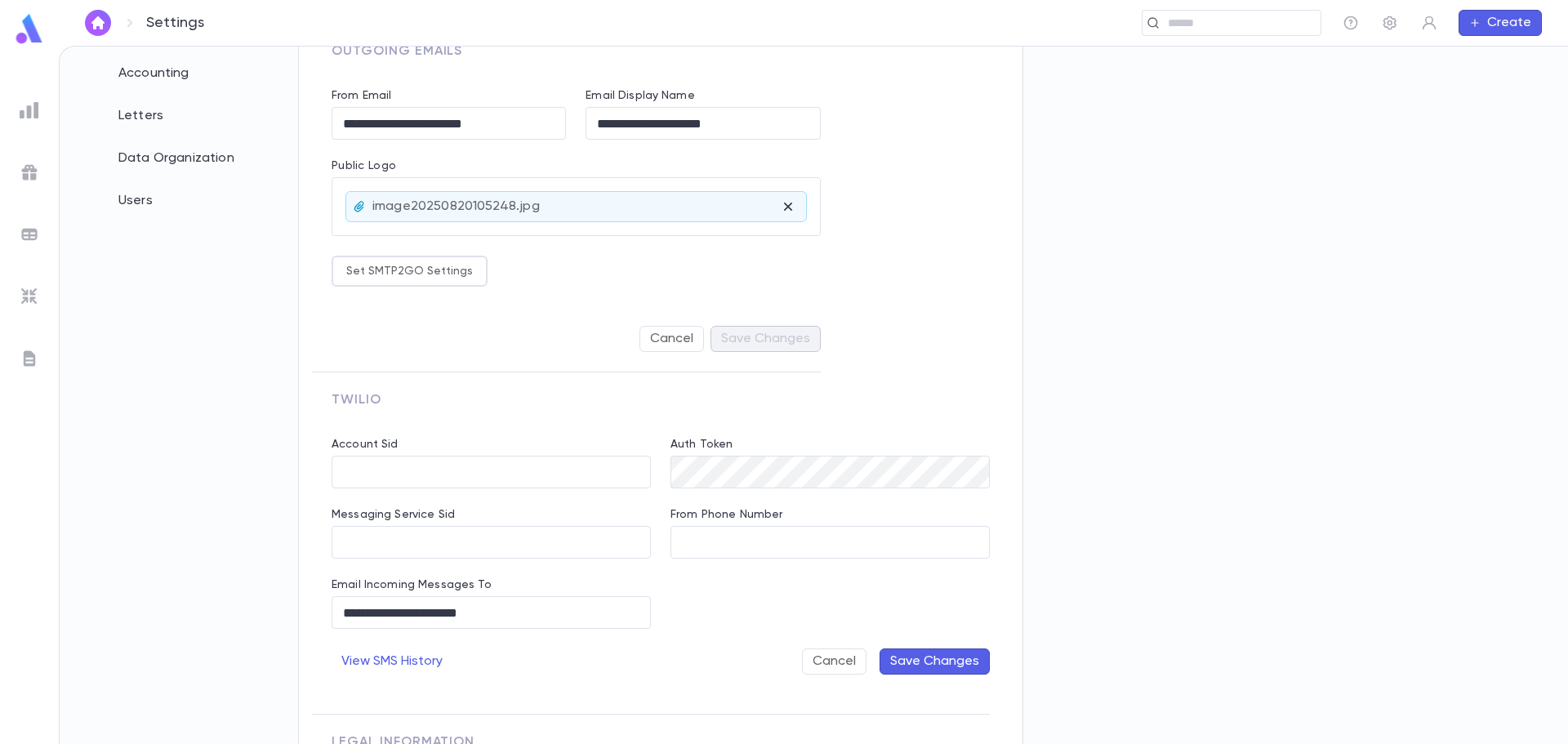
scroll to position [49, 0]
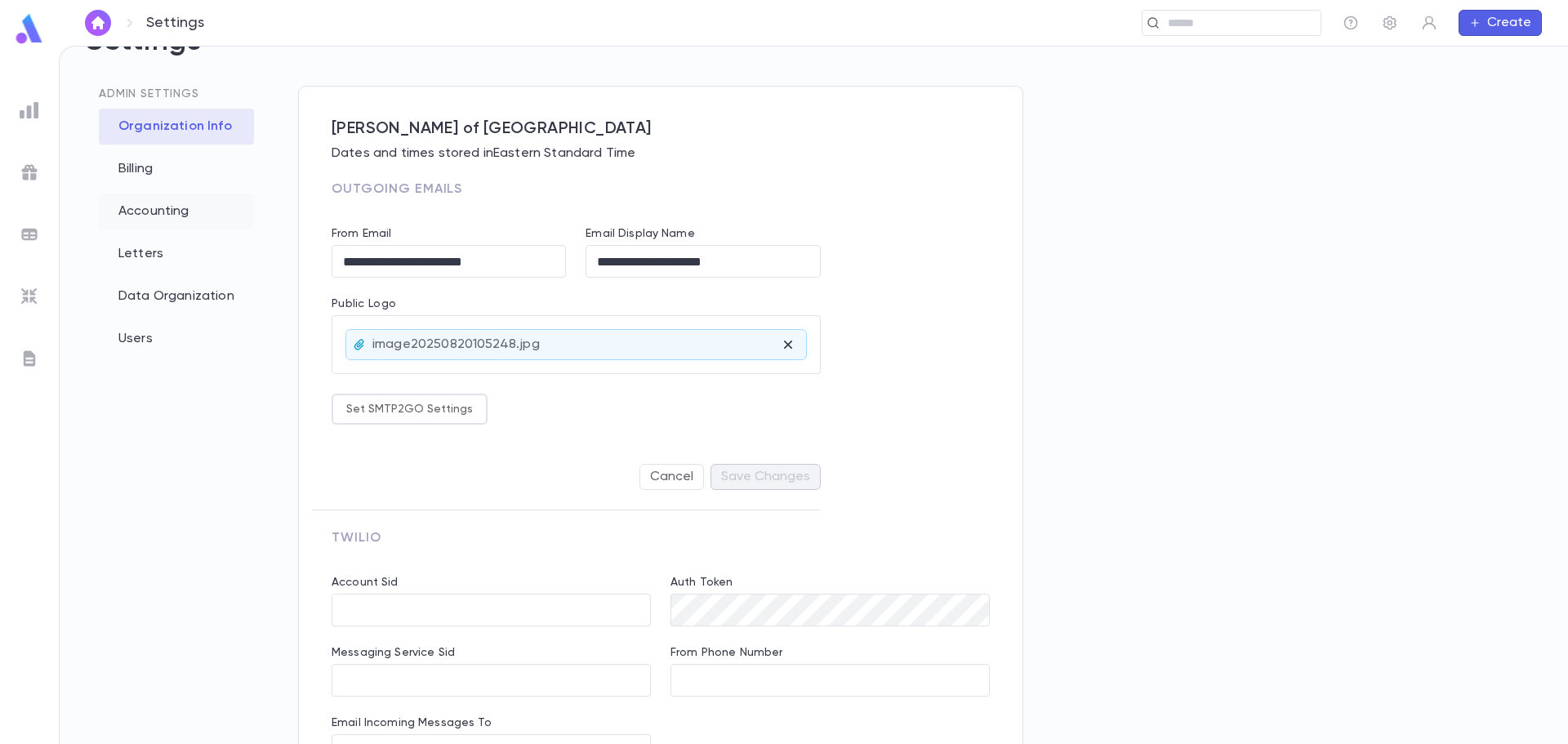
click at [163, 222] on div "Accounting" at bounding box center [176, 212] width 155 height 36
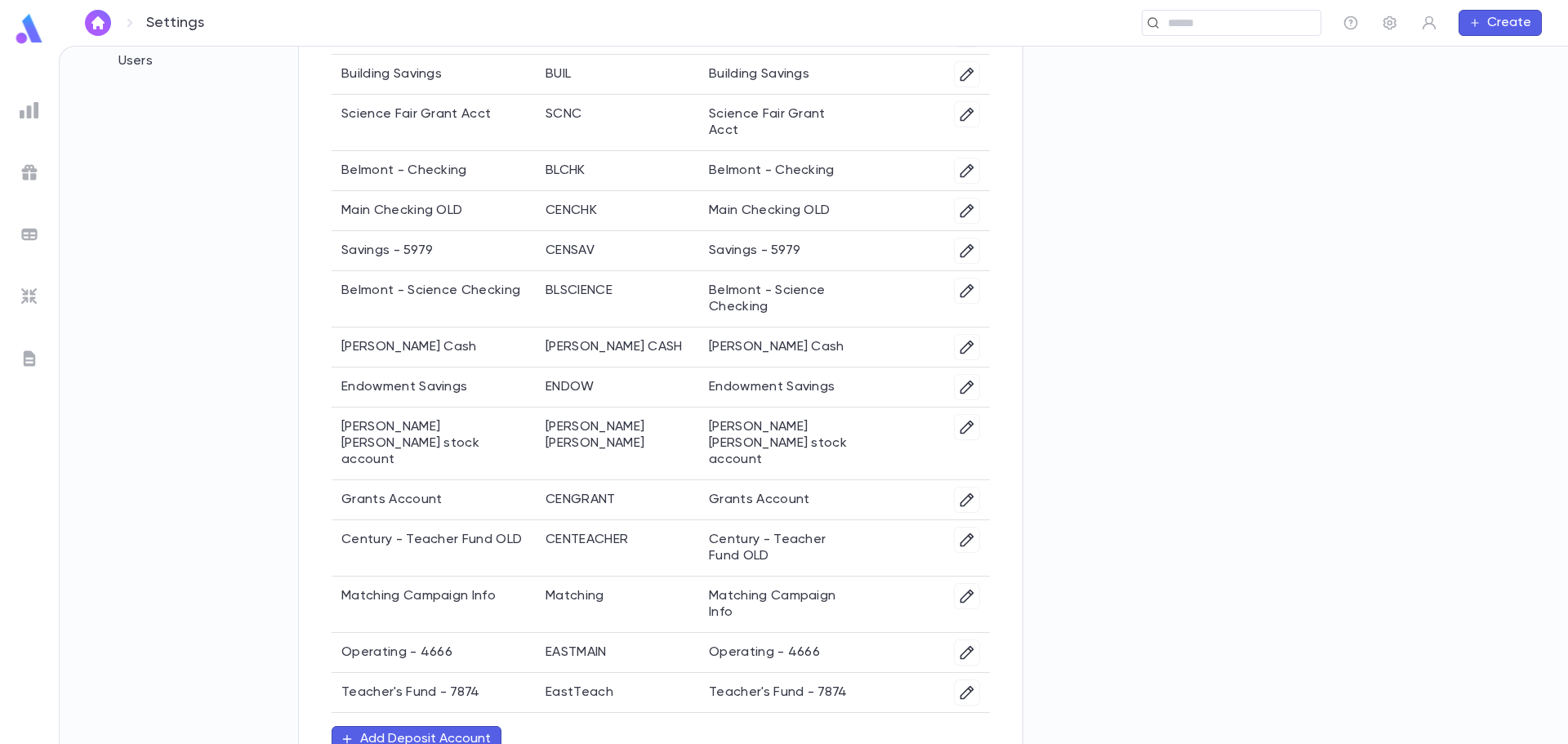
scroll to position [632, 0]
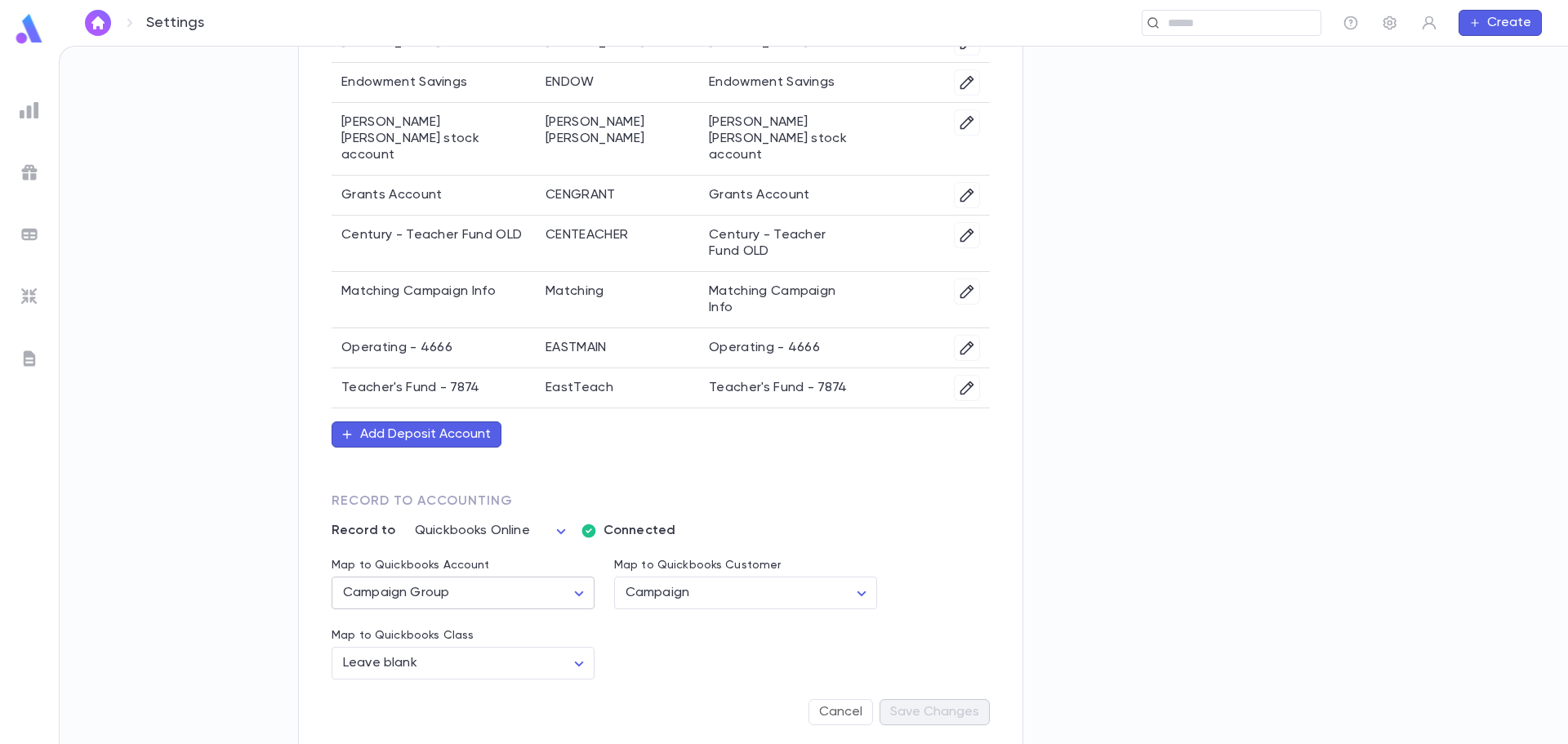
click at [582, 582] on body "Settings ​ Create Settings Admin Settings Organization Info Billing Accounting …" at bounding box center [784, 395] width 1568 height 699
click at [582, 582] on div at bounding box center [784, 372] width 1568 height 744
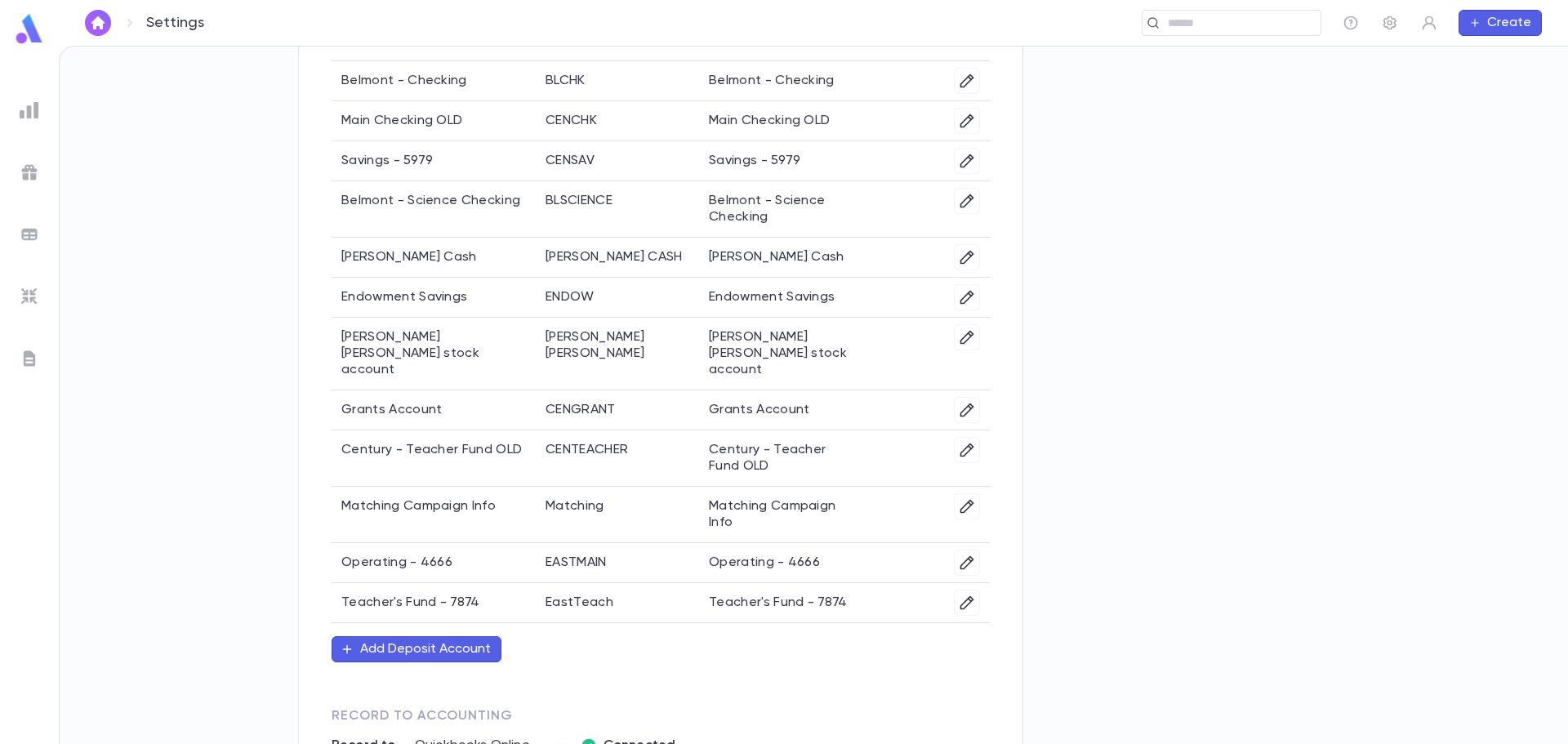
scroll to position [386, 0]
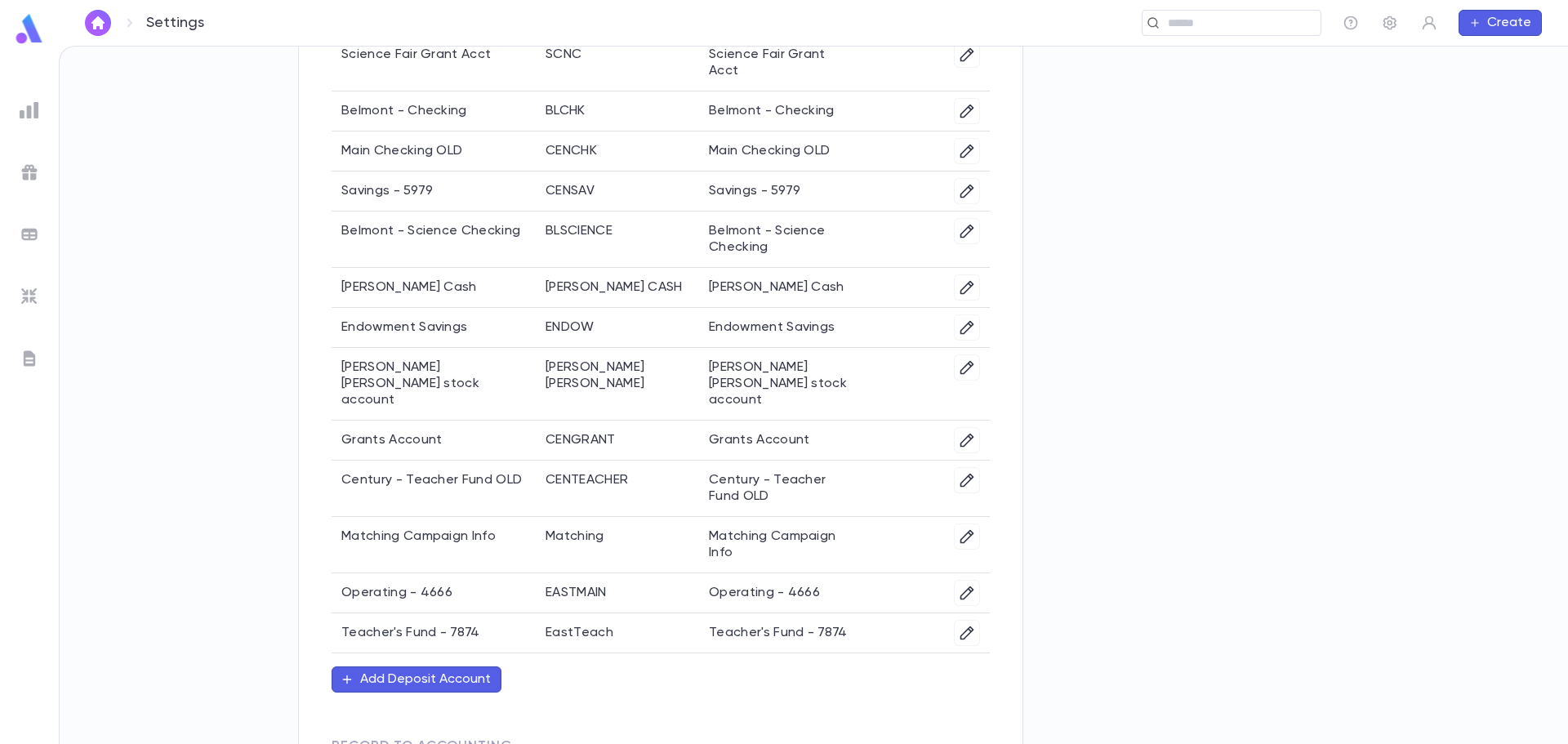
click at [35, 174] on img at bounding box center [29, 172] width 20 height 20
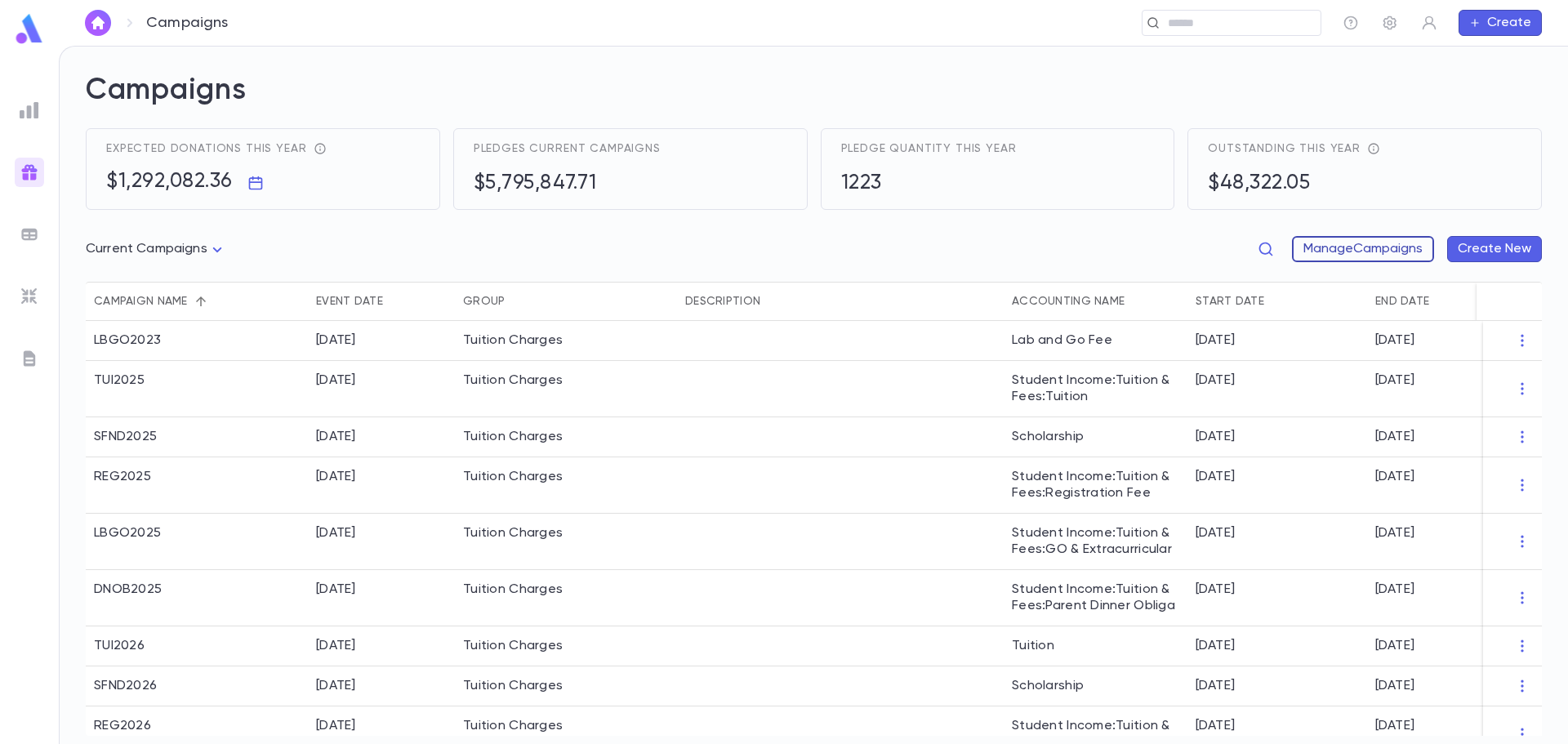
click at [1355, 247] on button "Manage Campaigns" at bounding box center [1363, 249] width 142 height 26
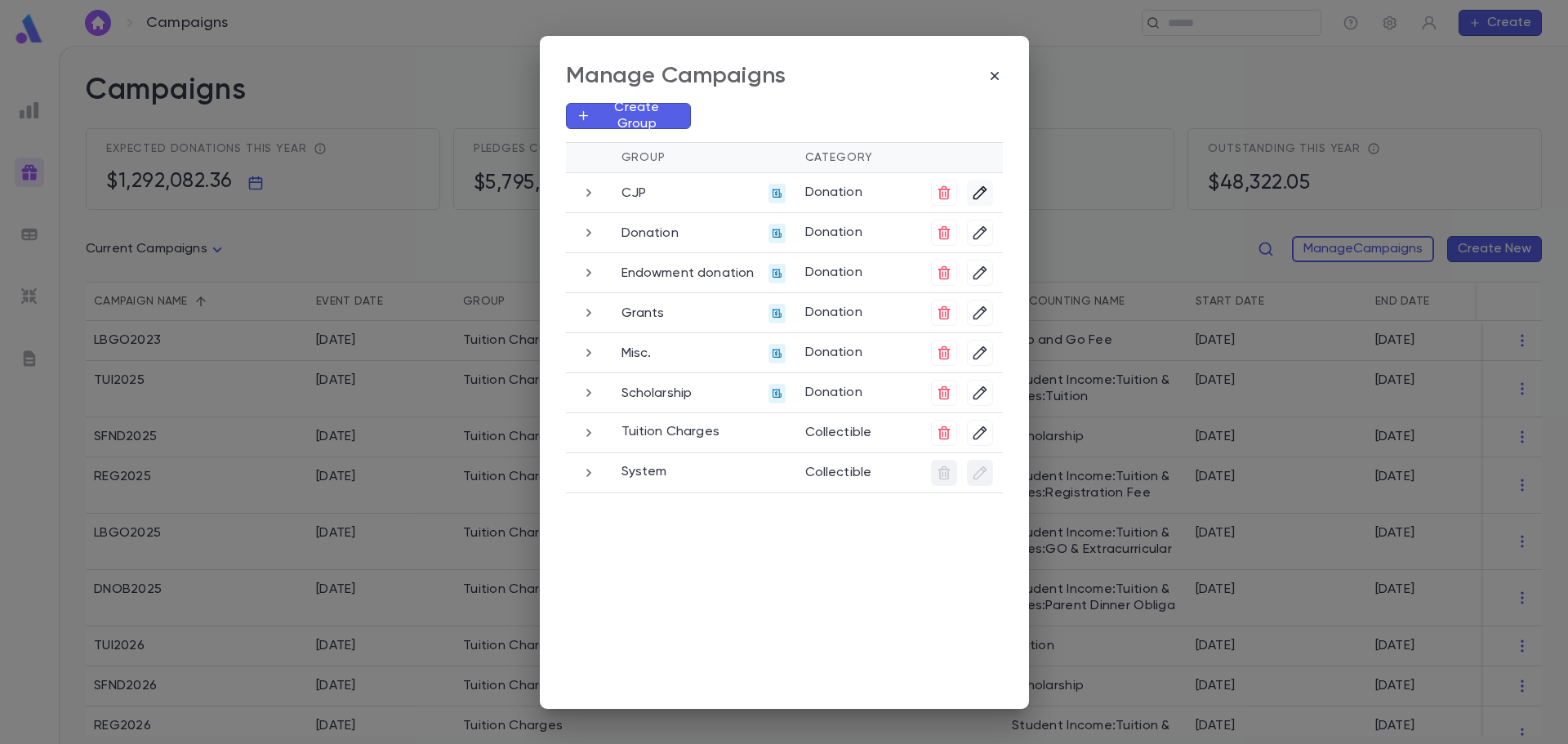
click at [983, 198] on icon "button" at bounding box center [980, 192] width 16 height 16
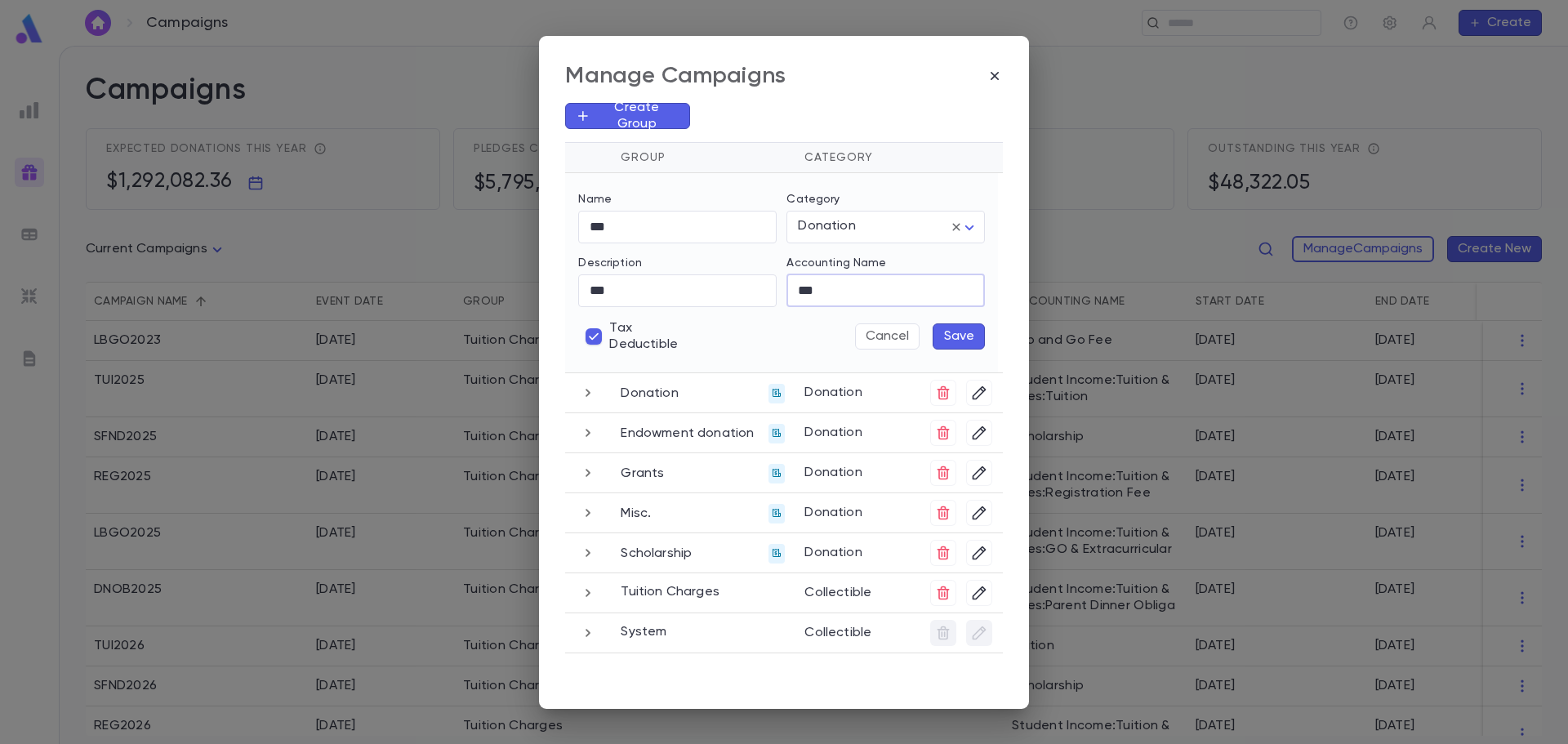
drag, startPoint x: 850, startPoint y: 292, endPoint x: 794, endPoint y: 293, distance: 56.0
click at [794, 293] on input "***" at bounding box center [885, 290] width 198 height 32
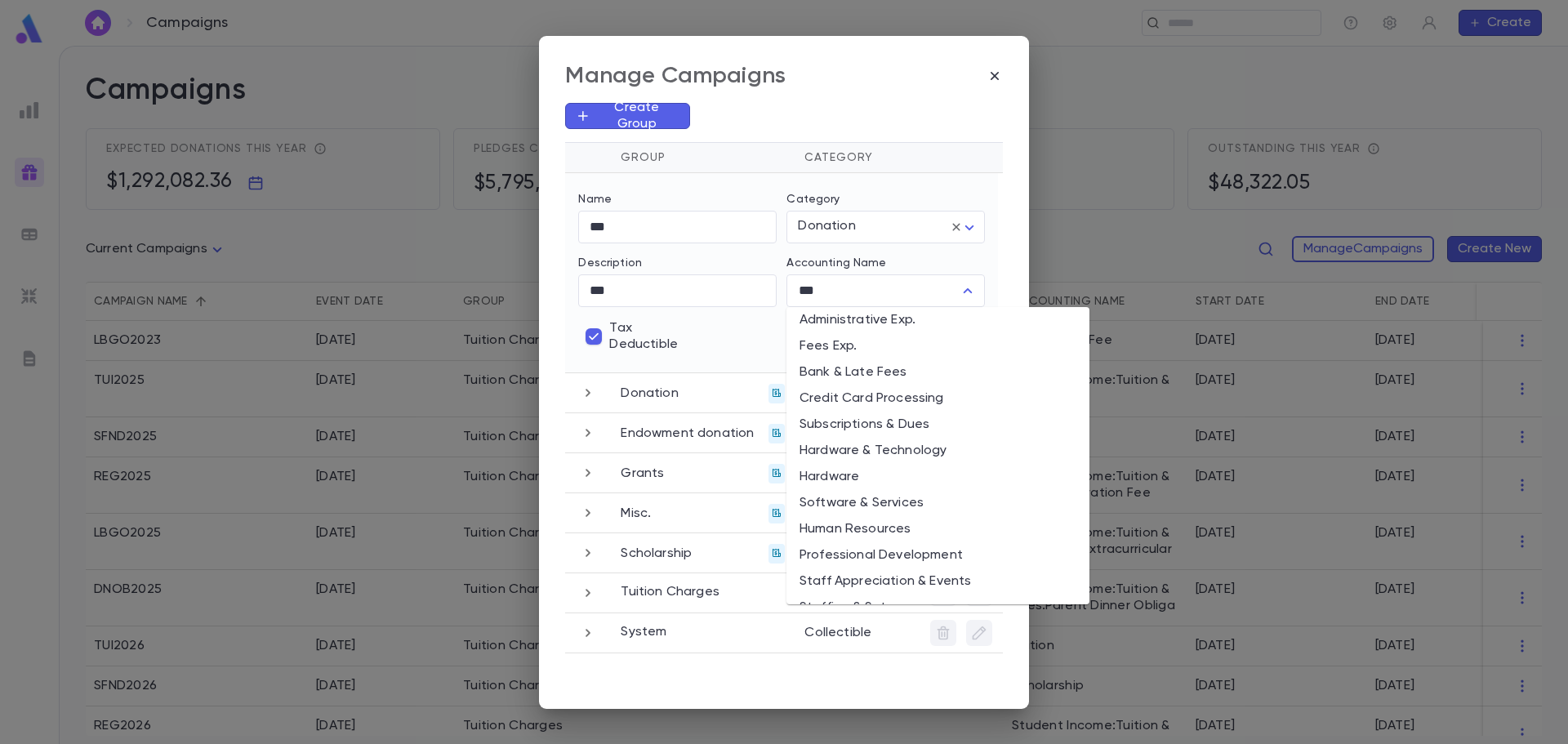
scroll to position [1794, 0]
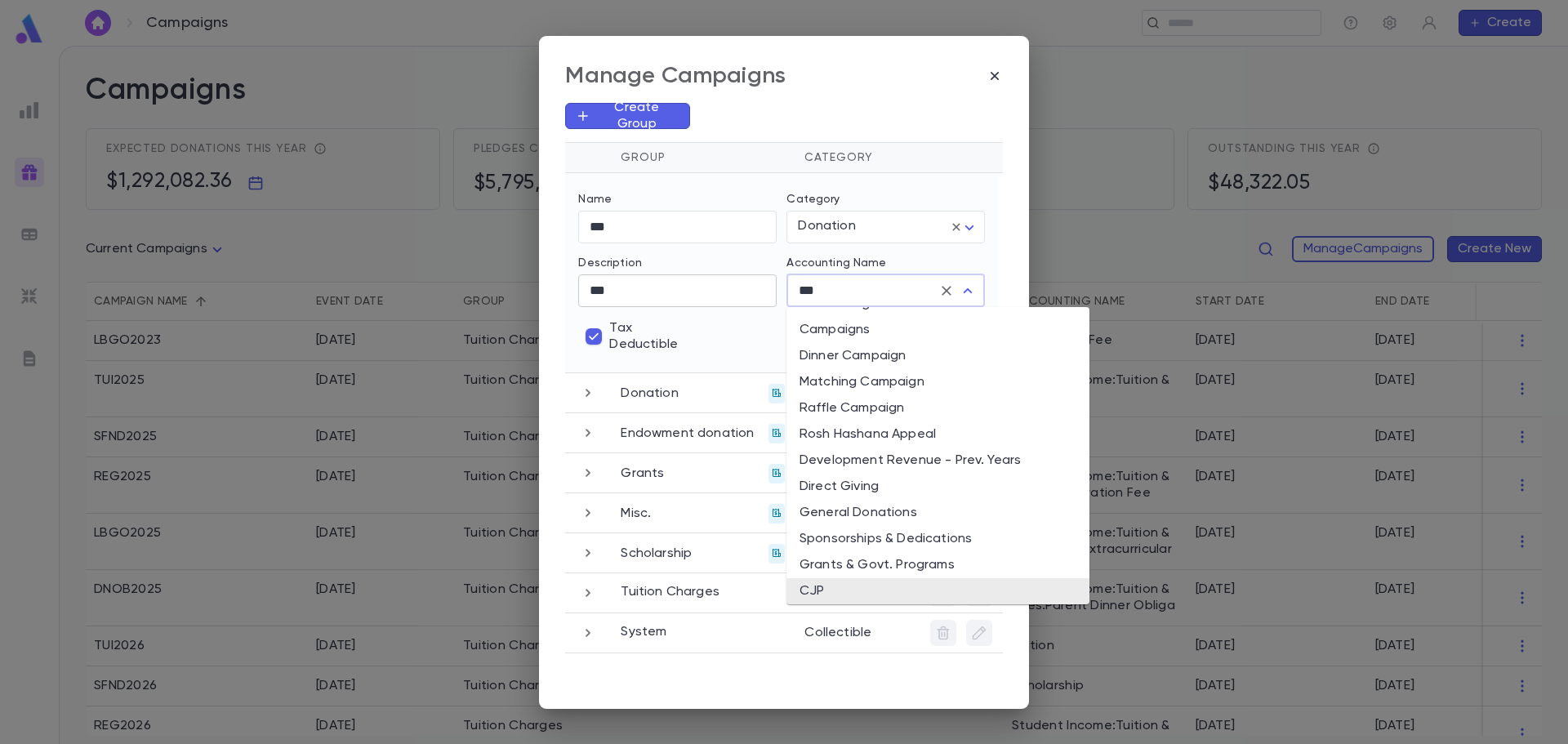
drag, startPoint x: 834, startPoint y: 287, endPoint x: 774, endPoint y: 293, distance: 60.3
click at [774, 293] on div "Name *** ​ Category Donation ******** ​ Description *** ​ Accounting Name *** ​…" at bounding box center [777, 266] width 417 height 173
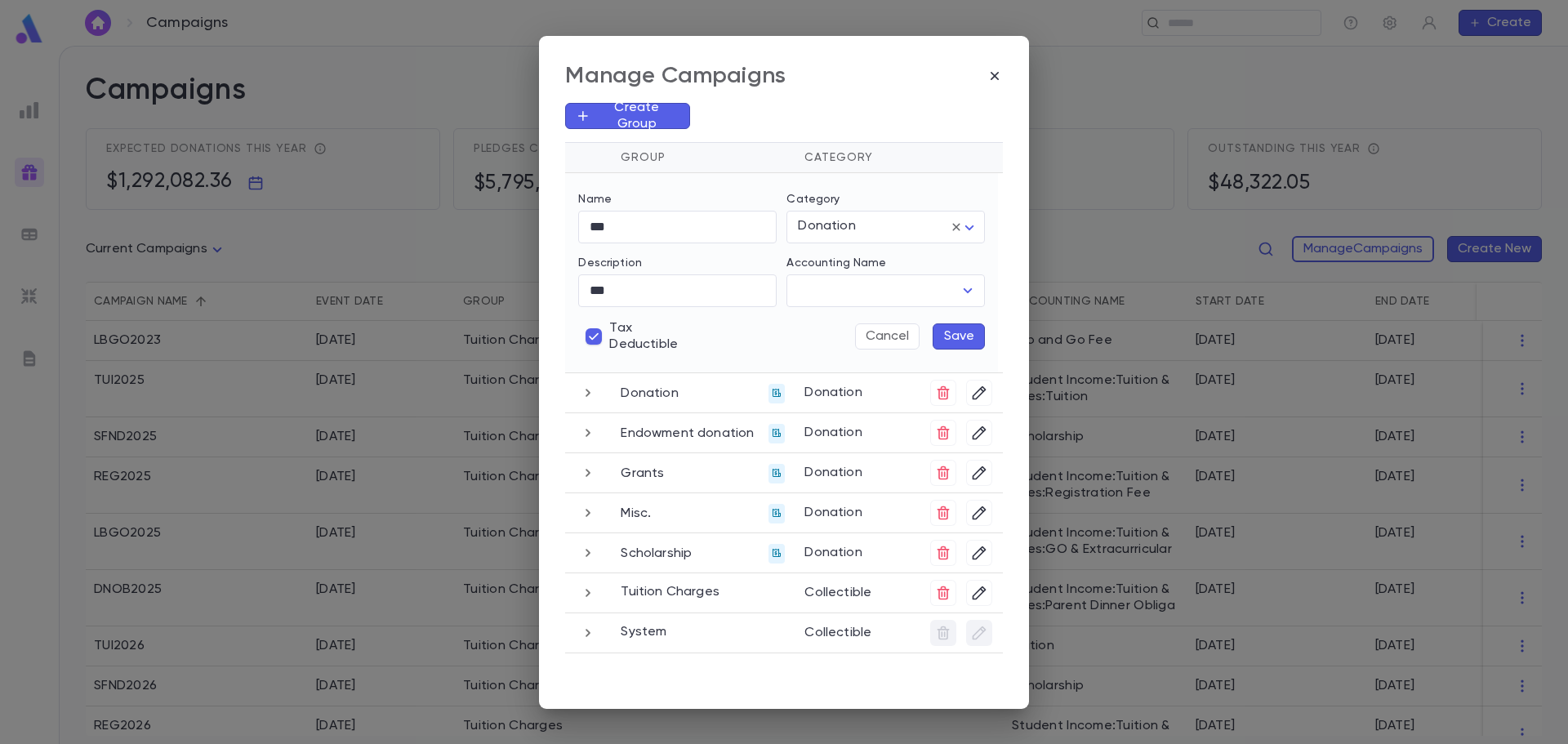
click at [1010, 271] on div "Manage Campaigns Create Group Group Category Name *** ​ Category Donation *****…" at bounding box center [783, 372] width 489 height 674
click at [992, 82] on icon "button" at bounding box center [994, 76] width 16 height 16
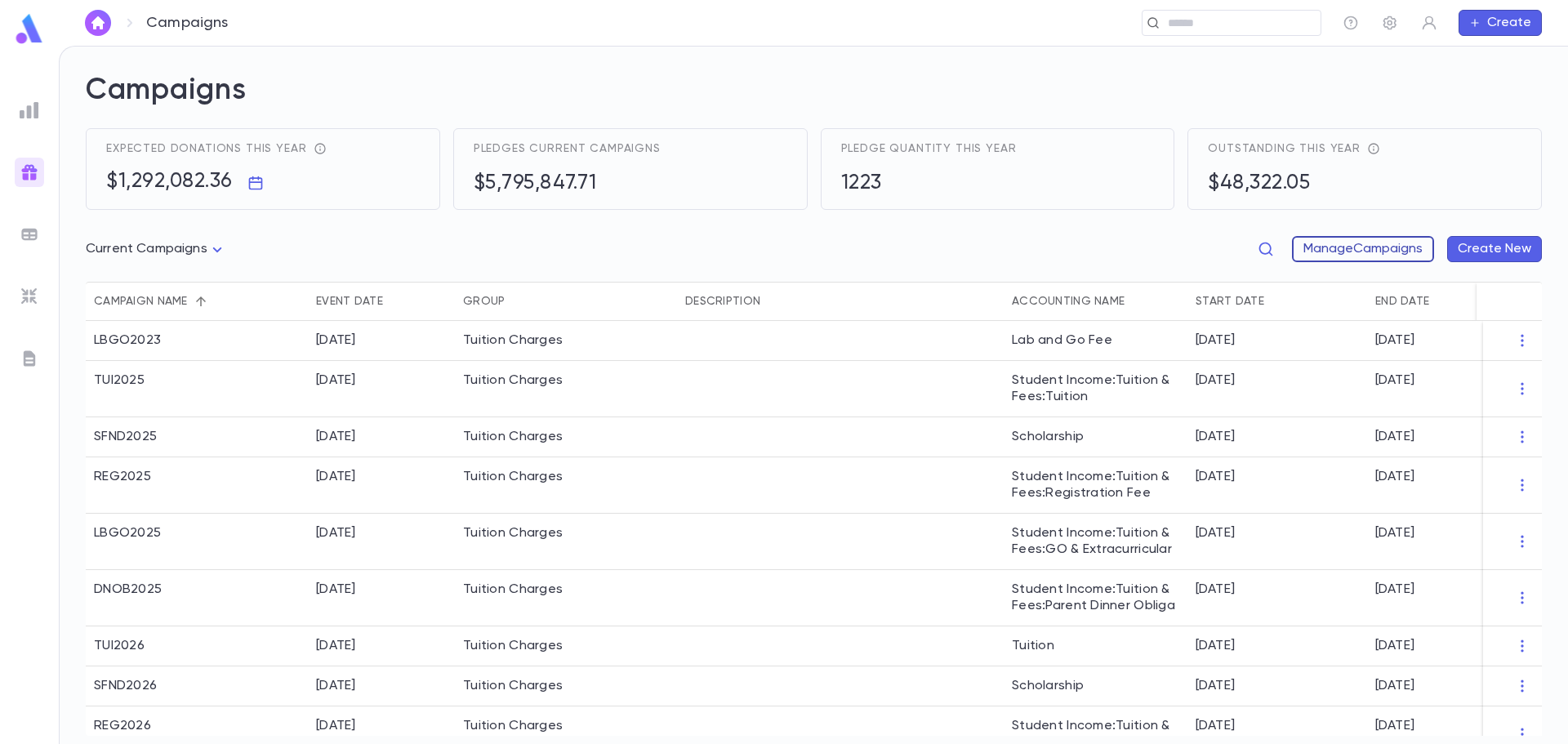
click at [1344, 255] on button "Manage Campaigns" at bounding box center [1363, 249] width 142 height 26
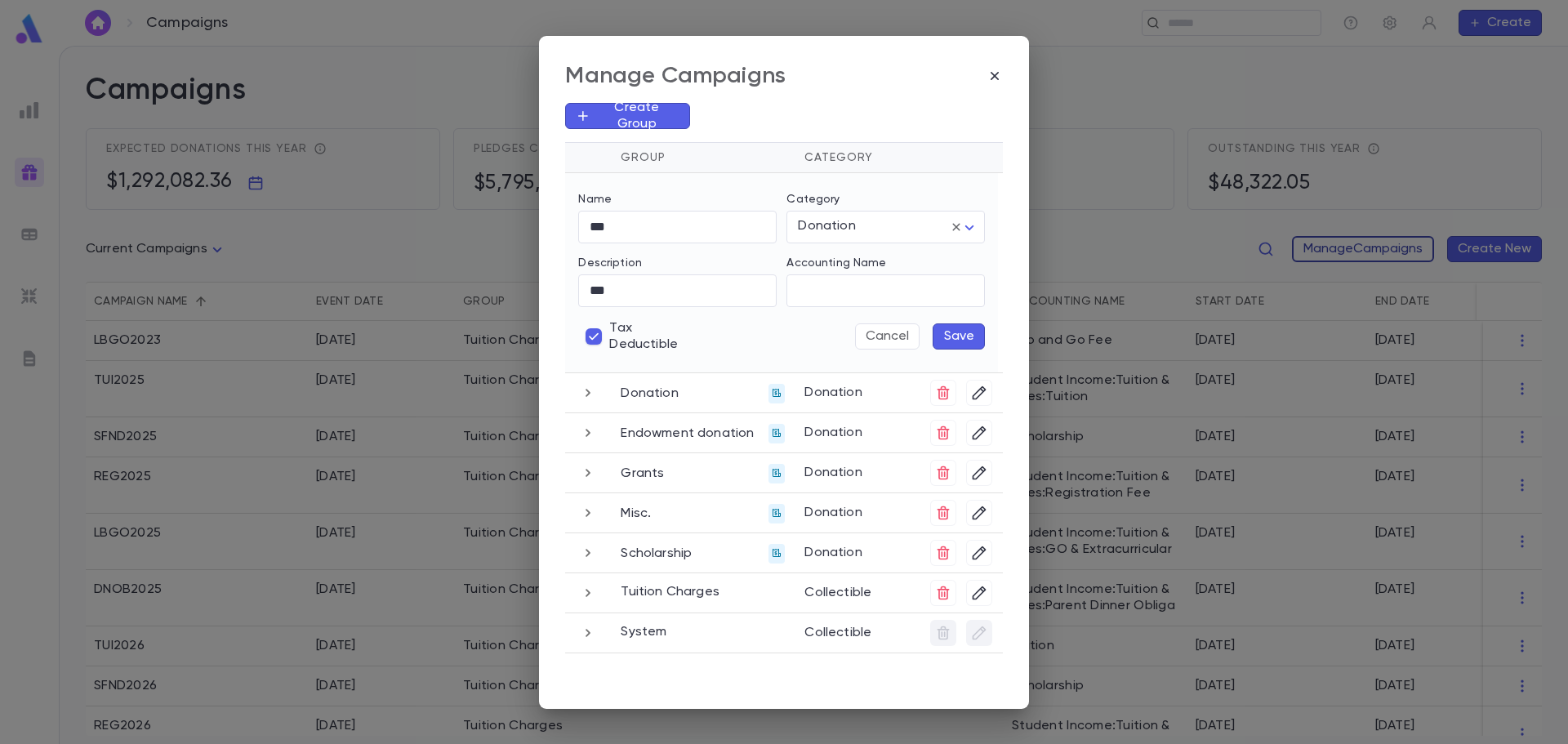
type input "***"
click at [995, 75] on icon "button" at bounding box center [994, 76] width 9 height 9
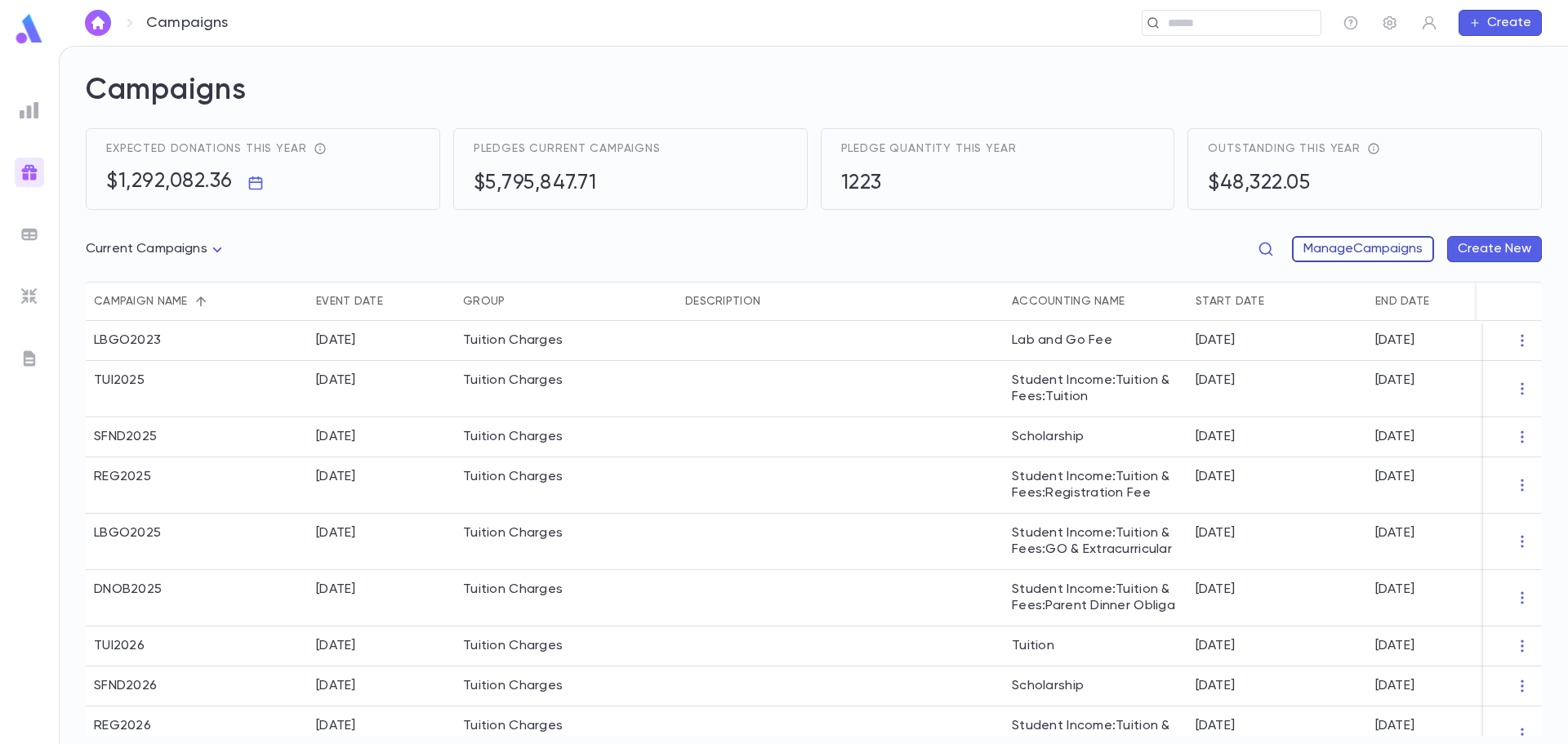
click at [1316, 244] on button "Manage Campaigns" at bounding box center [1363, 249] width 142 height 26
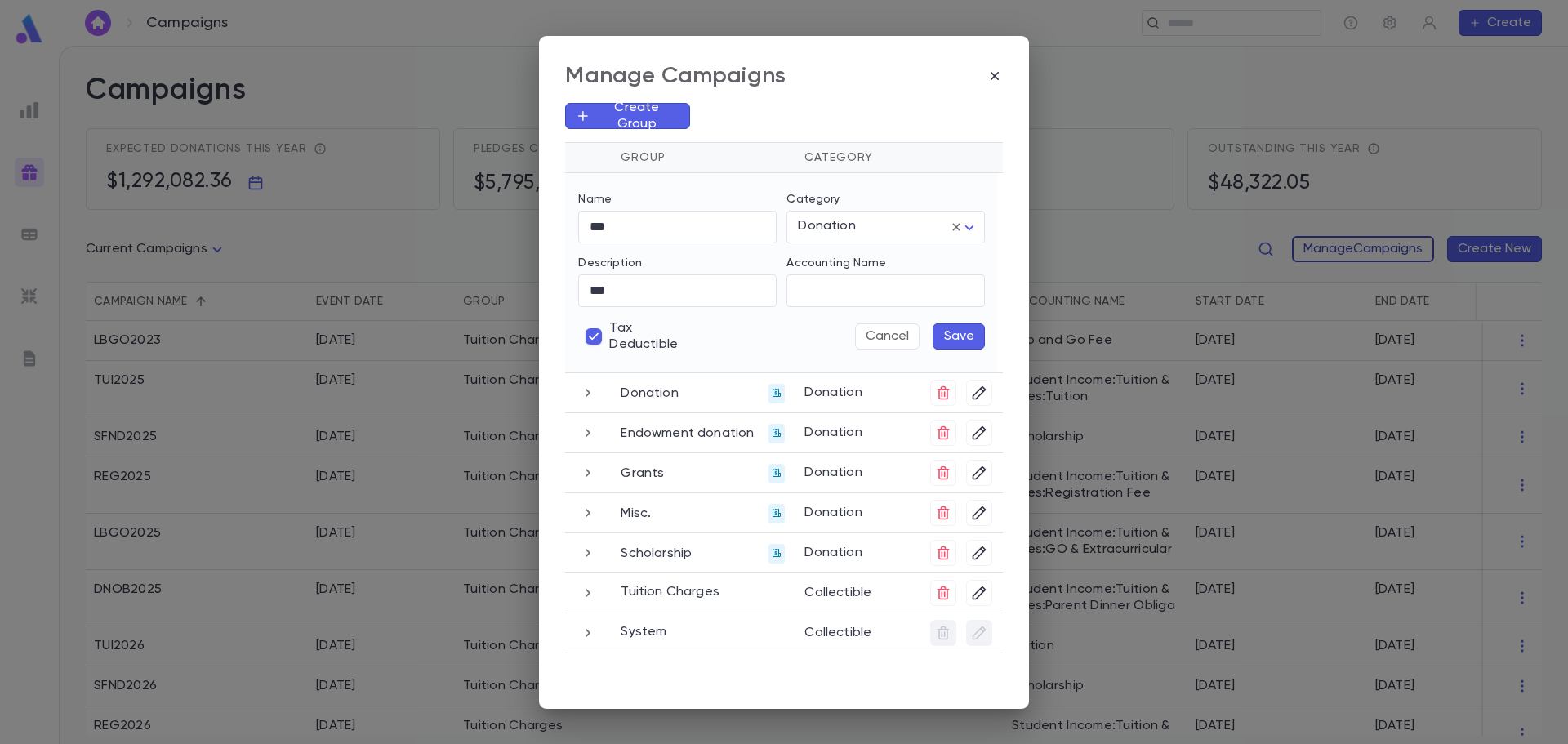
type input "***"
click at [588, 558] on icon "button" at bounding box center [588, 553] width 18 height 20
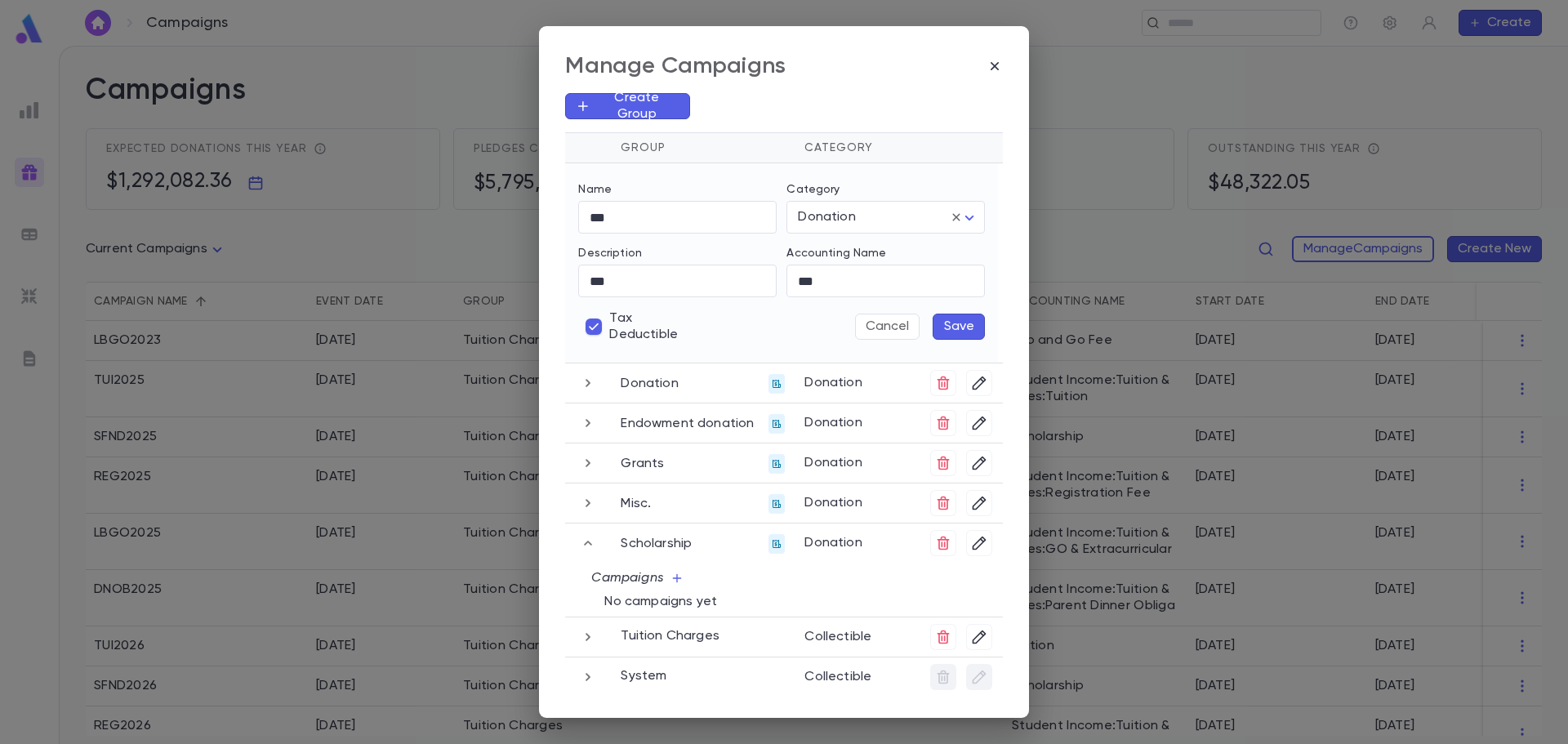
scroll to position [6, 0]
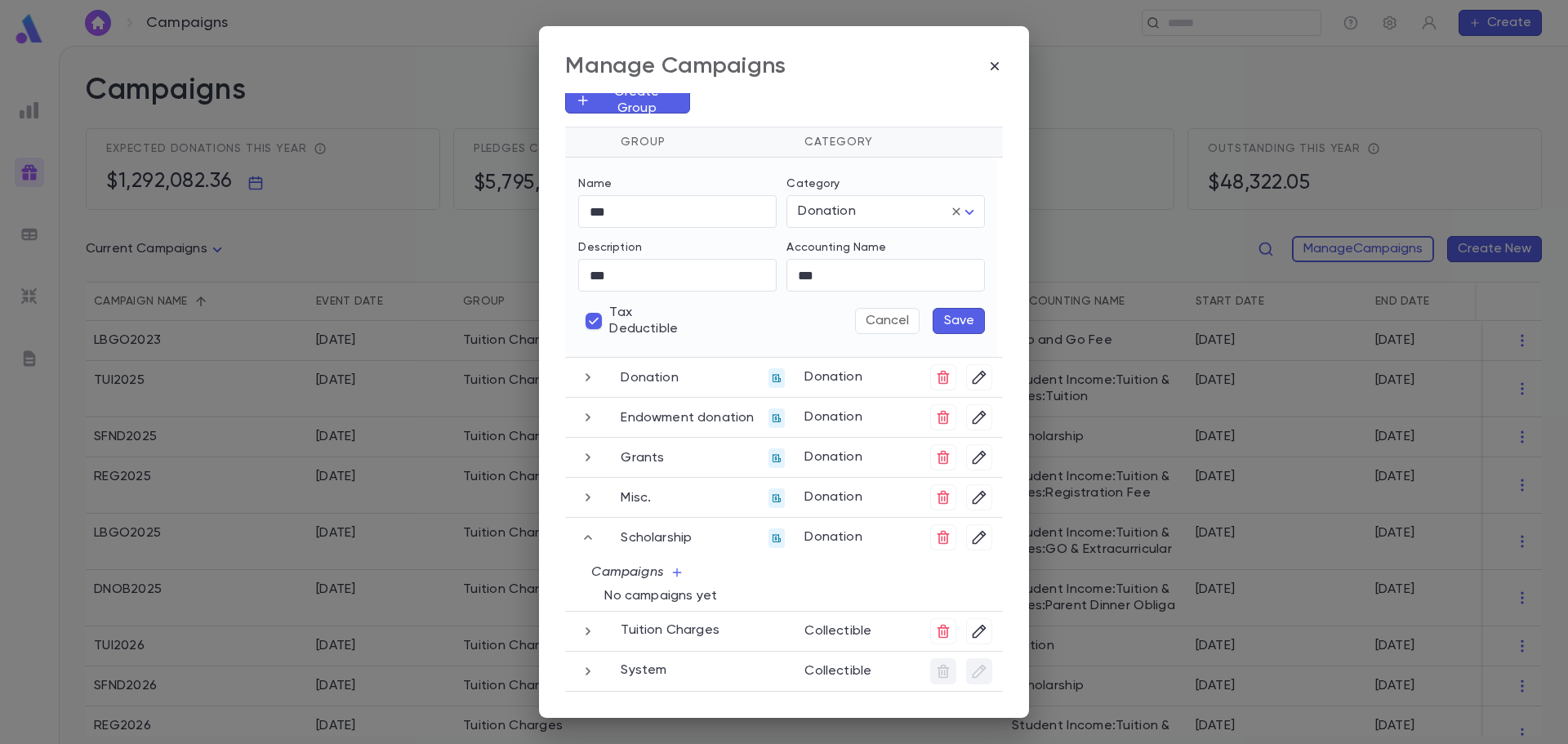
click at [588, 542] on icon "button" at bounding box center [588, 537] width 18 height 20
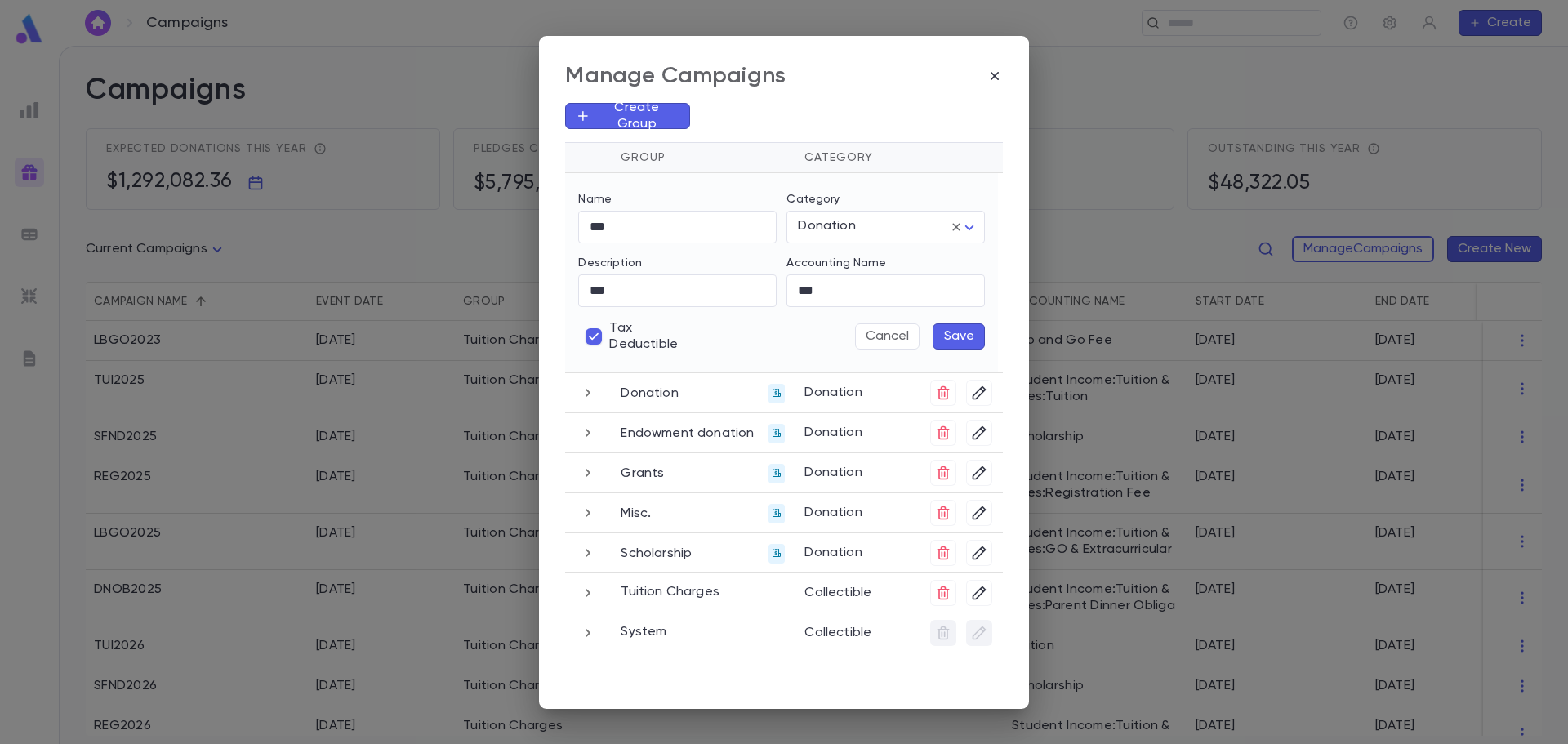
click at [588, 478] on icon "button" at bounding box center [588, 473] width 18 height 20
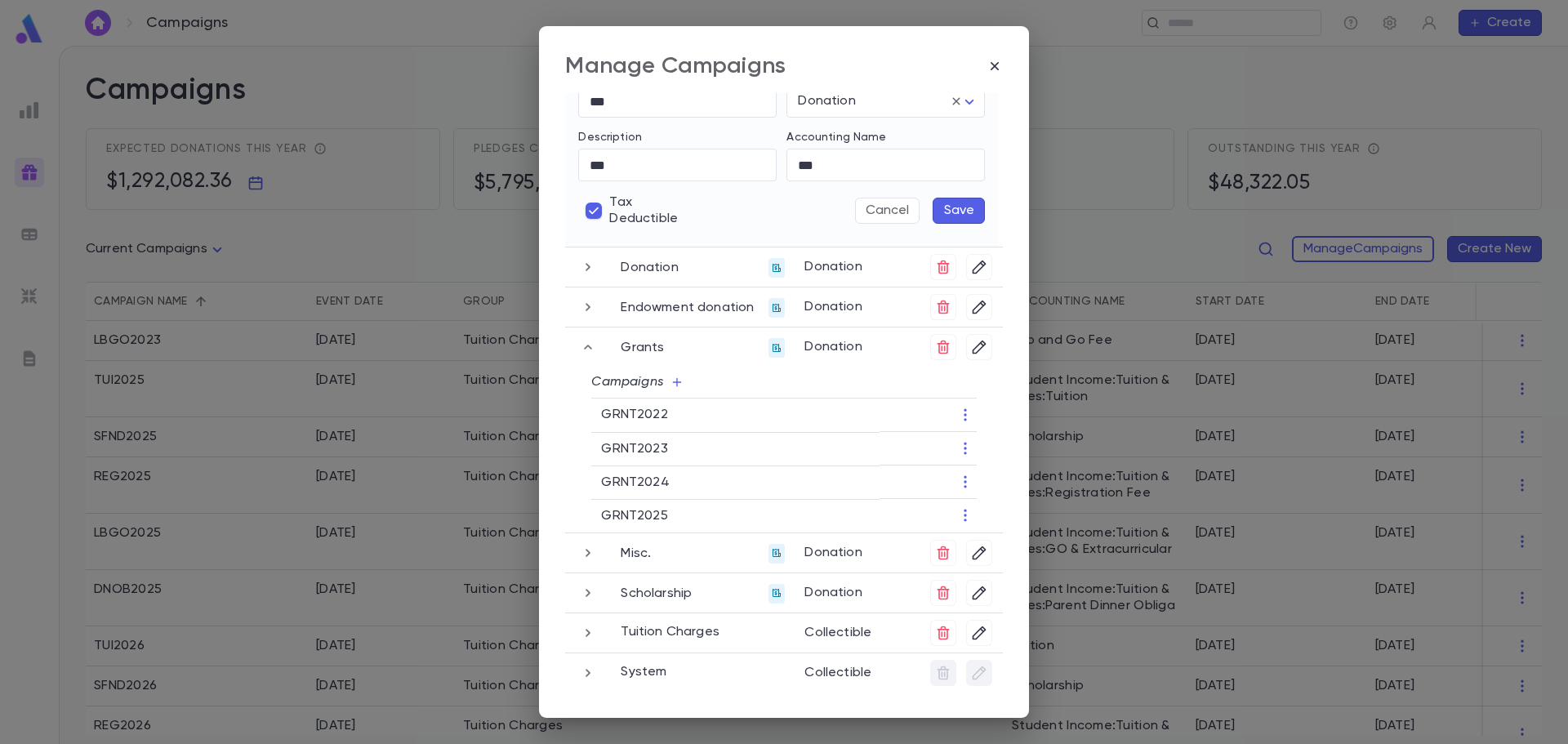
scroll to position [118, 0]
drag, startPoint x: 619, startPoint y: 346, endPoint x: 660, endPoint y: 347, distance: 41.0
click at [660, 347] on div "Grants" at bounding box center [703, 345] width 164 height 24
drag, startPoint x: 597, startPoint y: 412, endPoint x: 630, endPoint y: 409, distance: 33.1
click at [630, 409] on td "GRNT2022" at bounding box center [735, 414] width 288 height 34
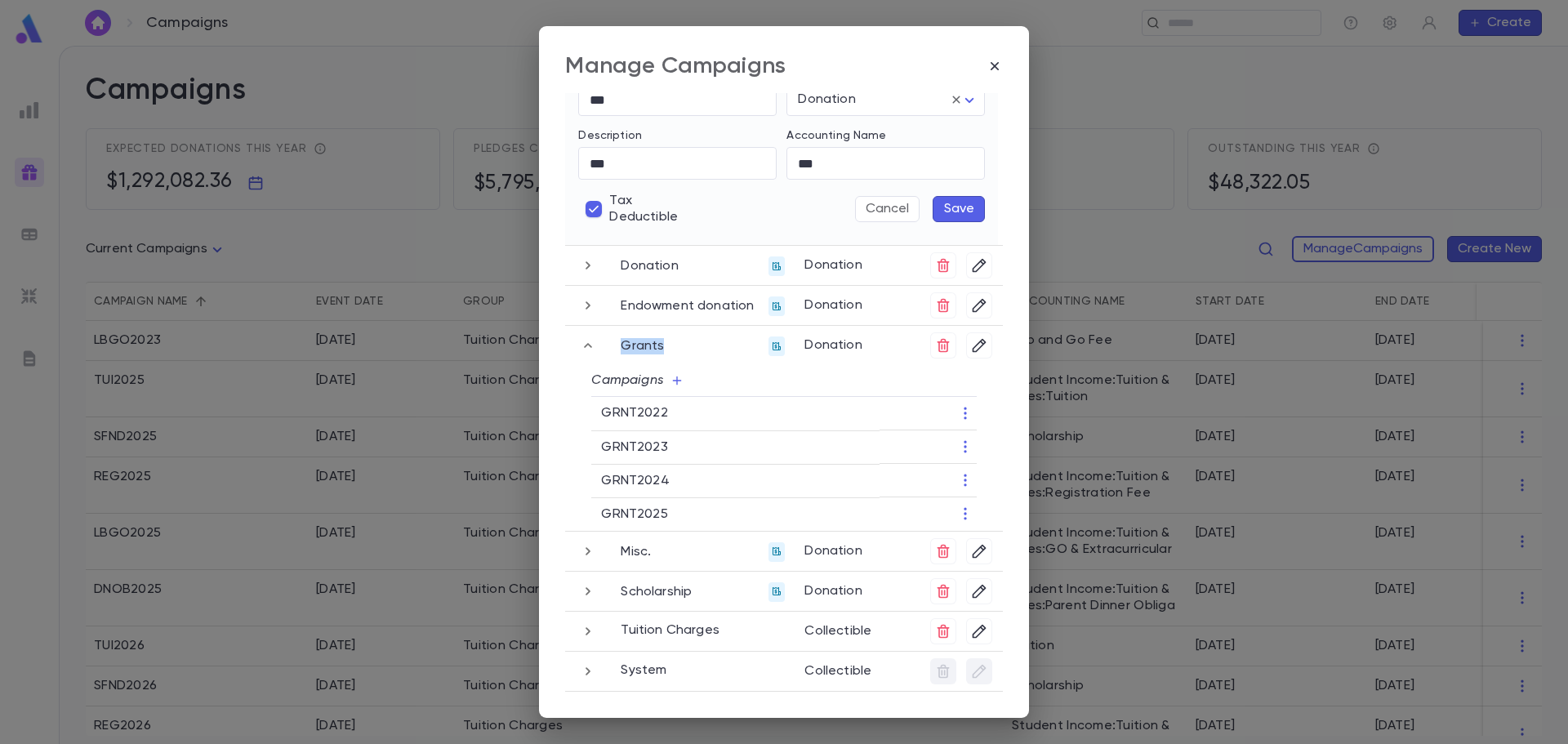
drag, startPoint x: 658, startPoint y: 349, endPoint x: 614, endPoint y: 350, distance: 44.0
click at [614, 350] on td "Grants" at bounding box center [703, 346] width 184 height 39
click at [585, 348] on icon "button" at bounding box center [588, 345] width 18 height 20
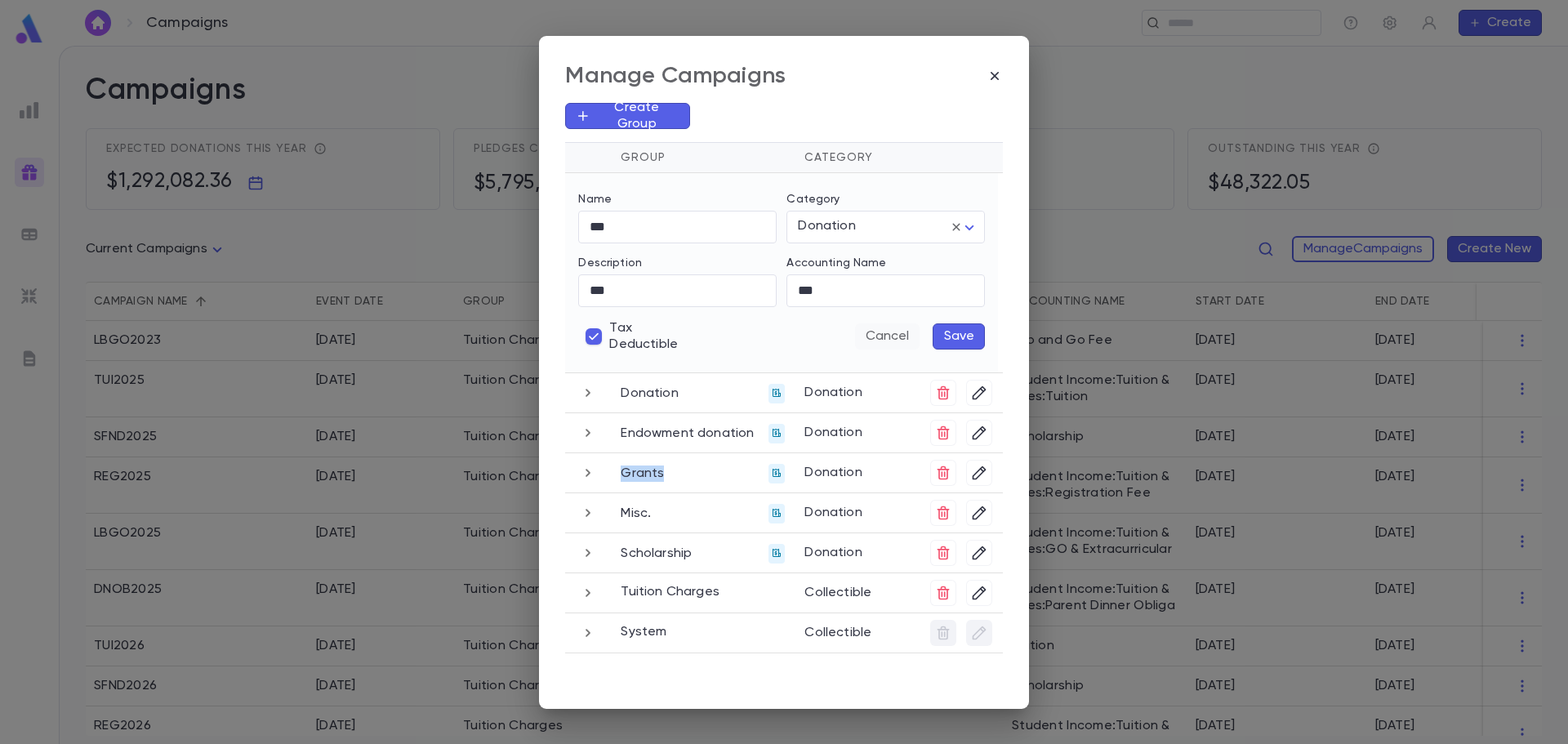
click at [905, 342] on button "Cancel" at bounding box center [887, 336] width 64 height 26
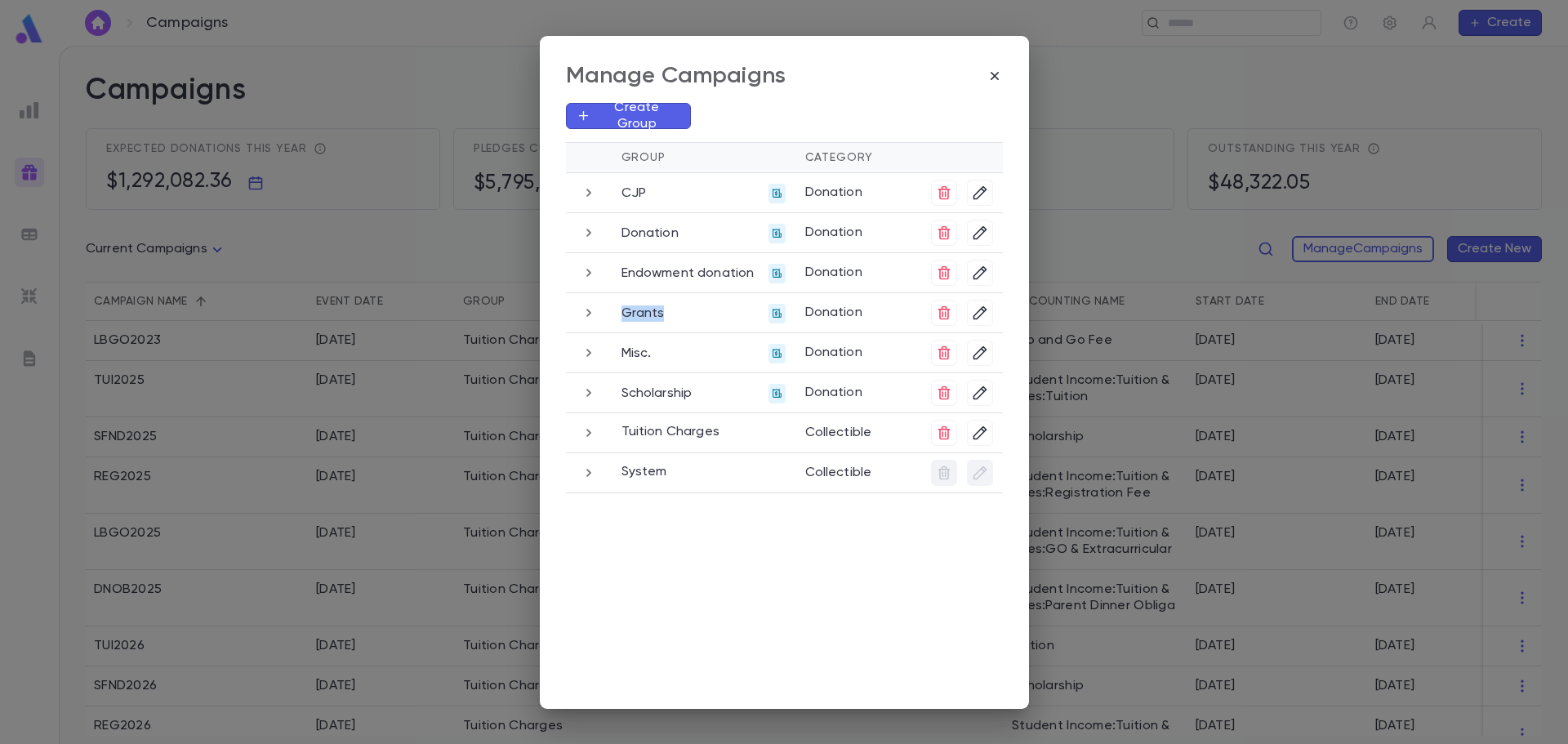
click at [593, 197] on icon "button" at bounding box center [588, 192] width 18 height 20
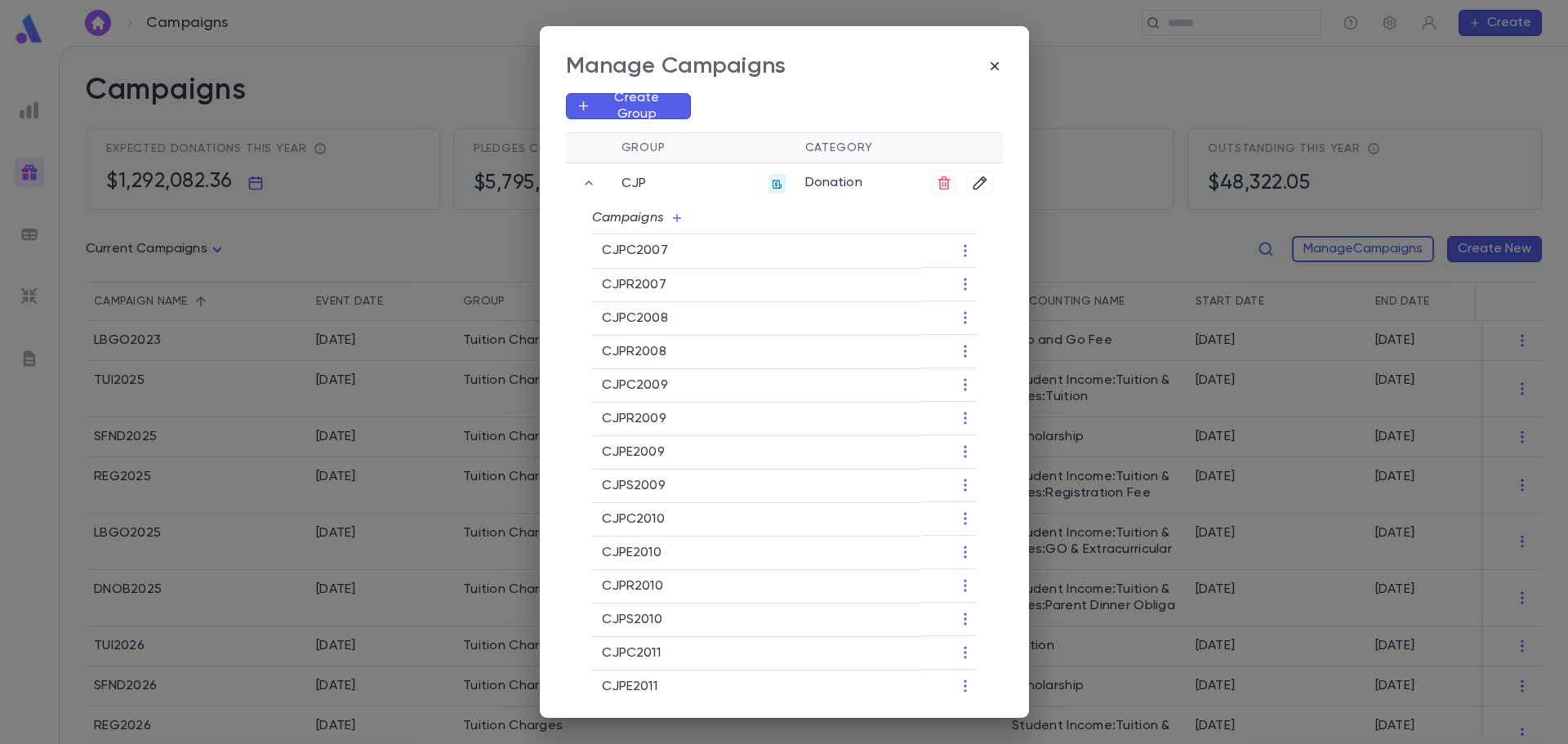
click at [586, 185] on icon "button" at bounding box center [588, 183] width 18 height 20
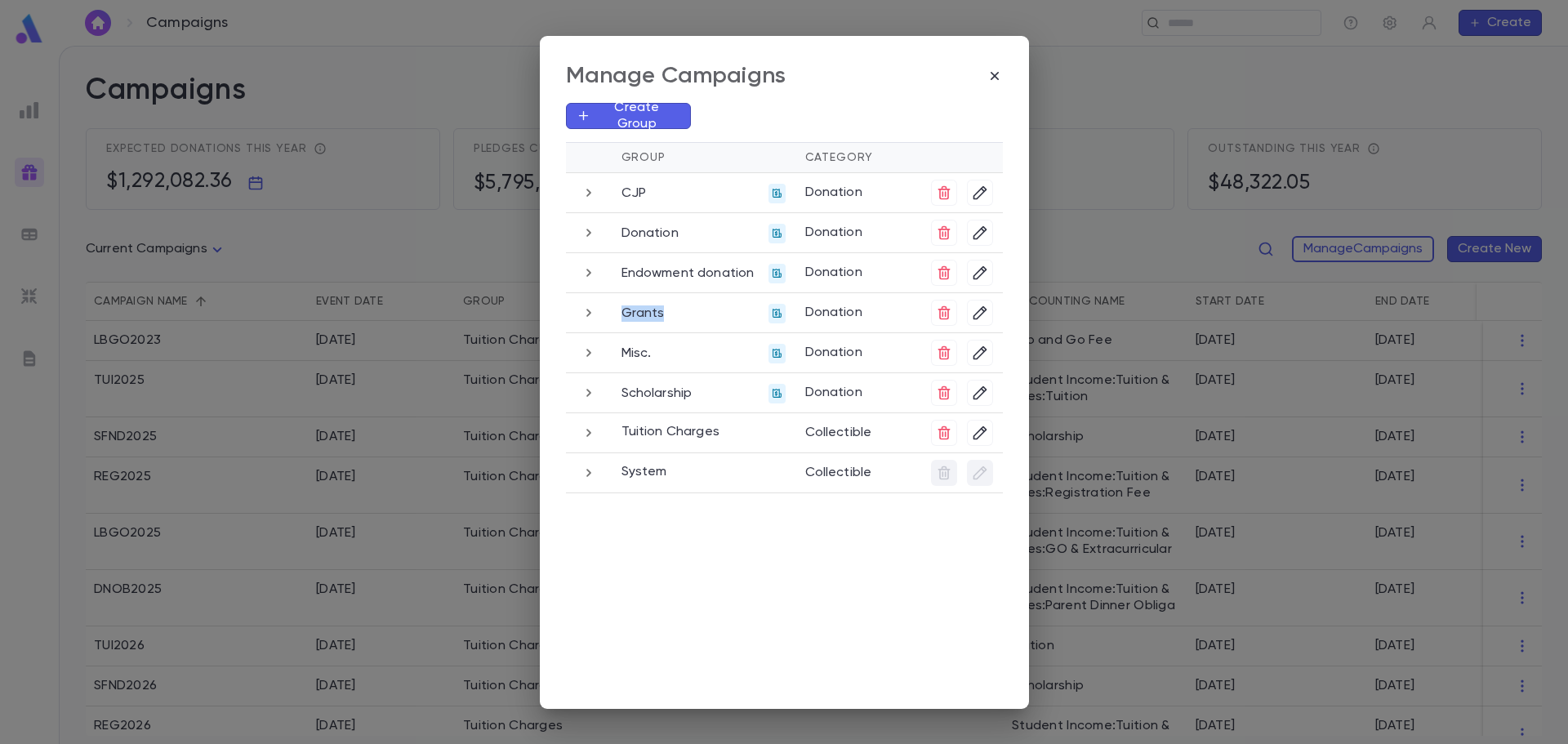
click at [589, 236] on icon "button" at bounding box center [588, 233] width 18 height 20
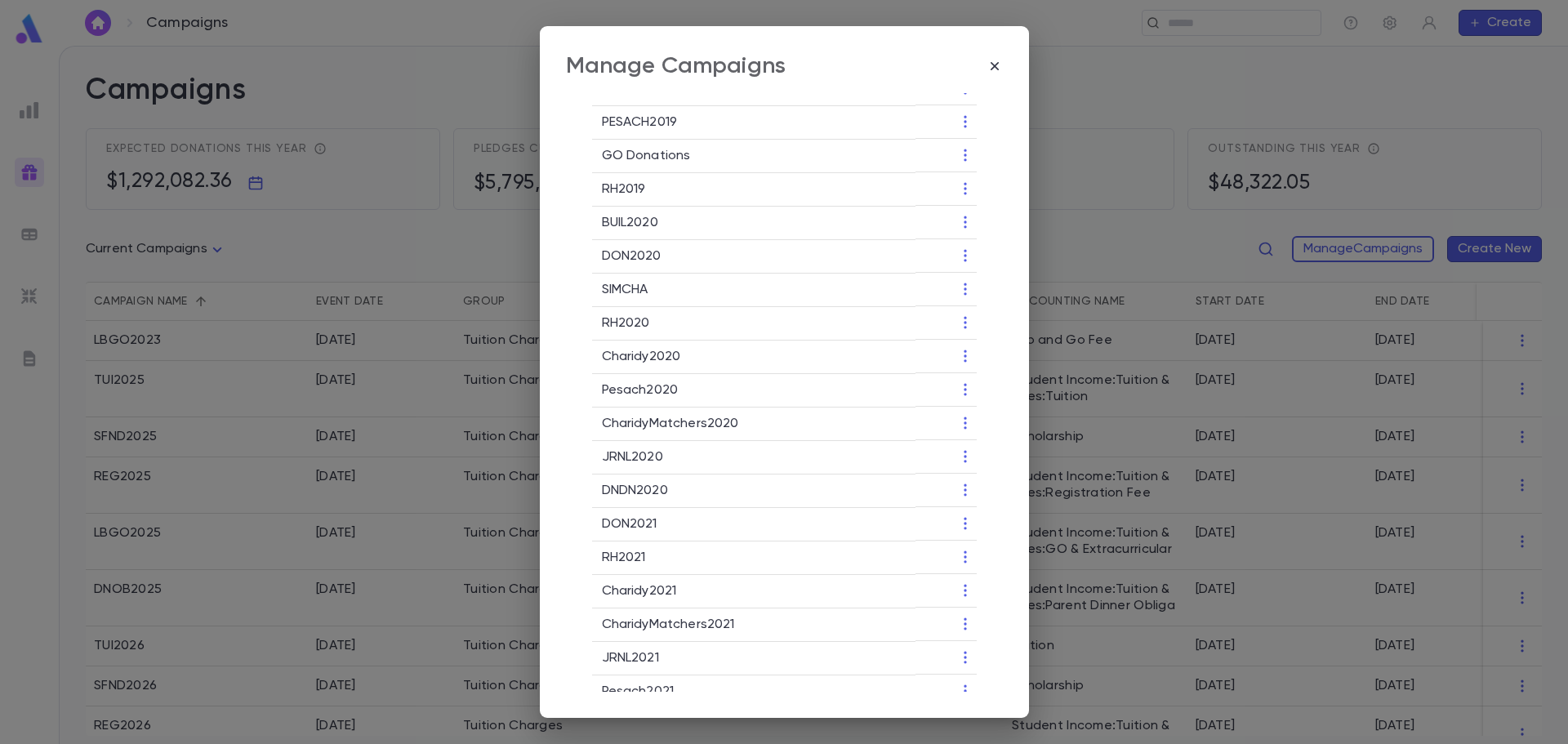
scroll to position [4739, 0]
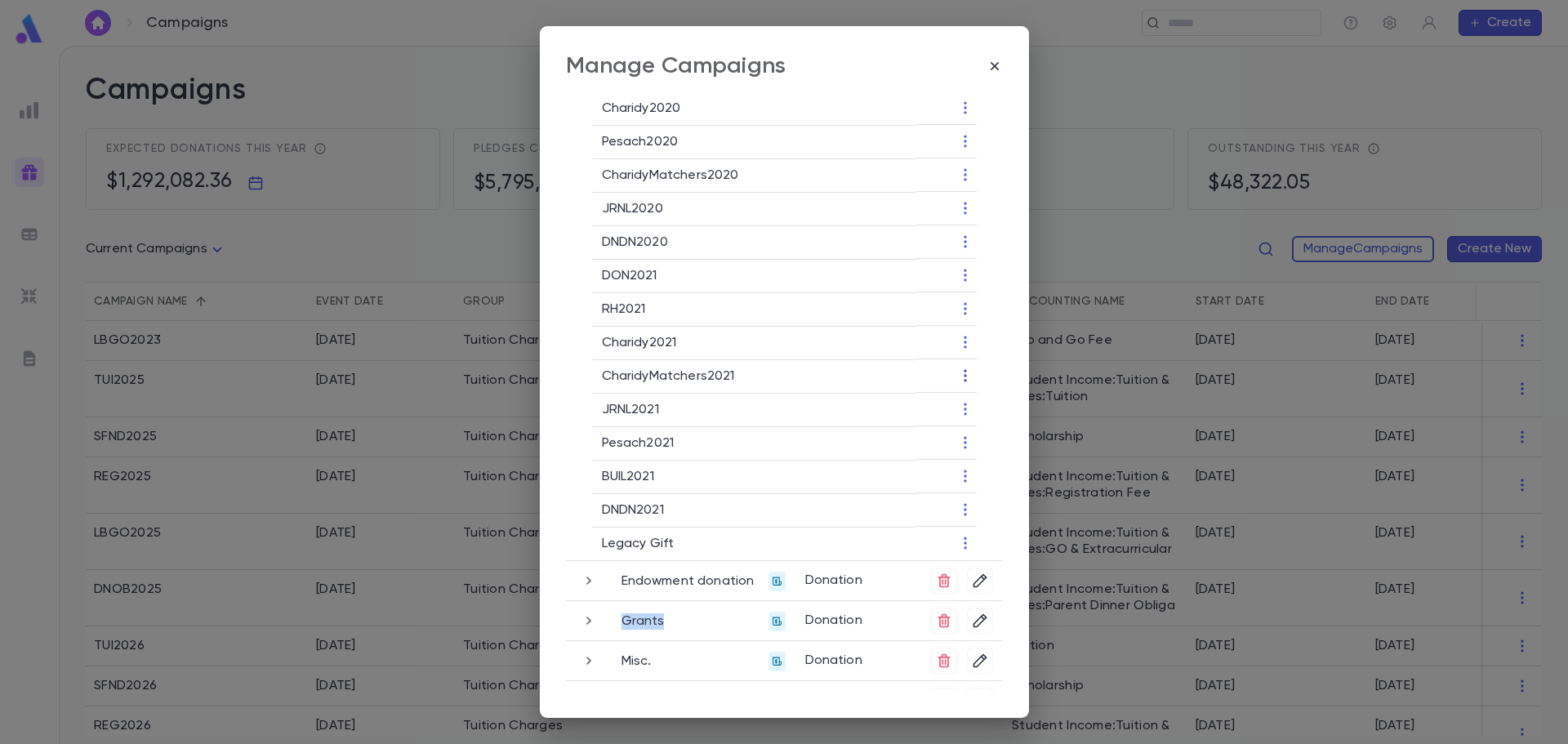
click at [964, 380] on icon "button" at bounding box center [965, 375] width 16 height 16
click at [998, 66] on div at bounding box center [784, 372] width 1568 height 744
click at [998, 66] on icon "button" at bounding box center [994, 66] width 9 height 9
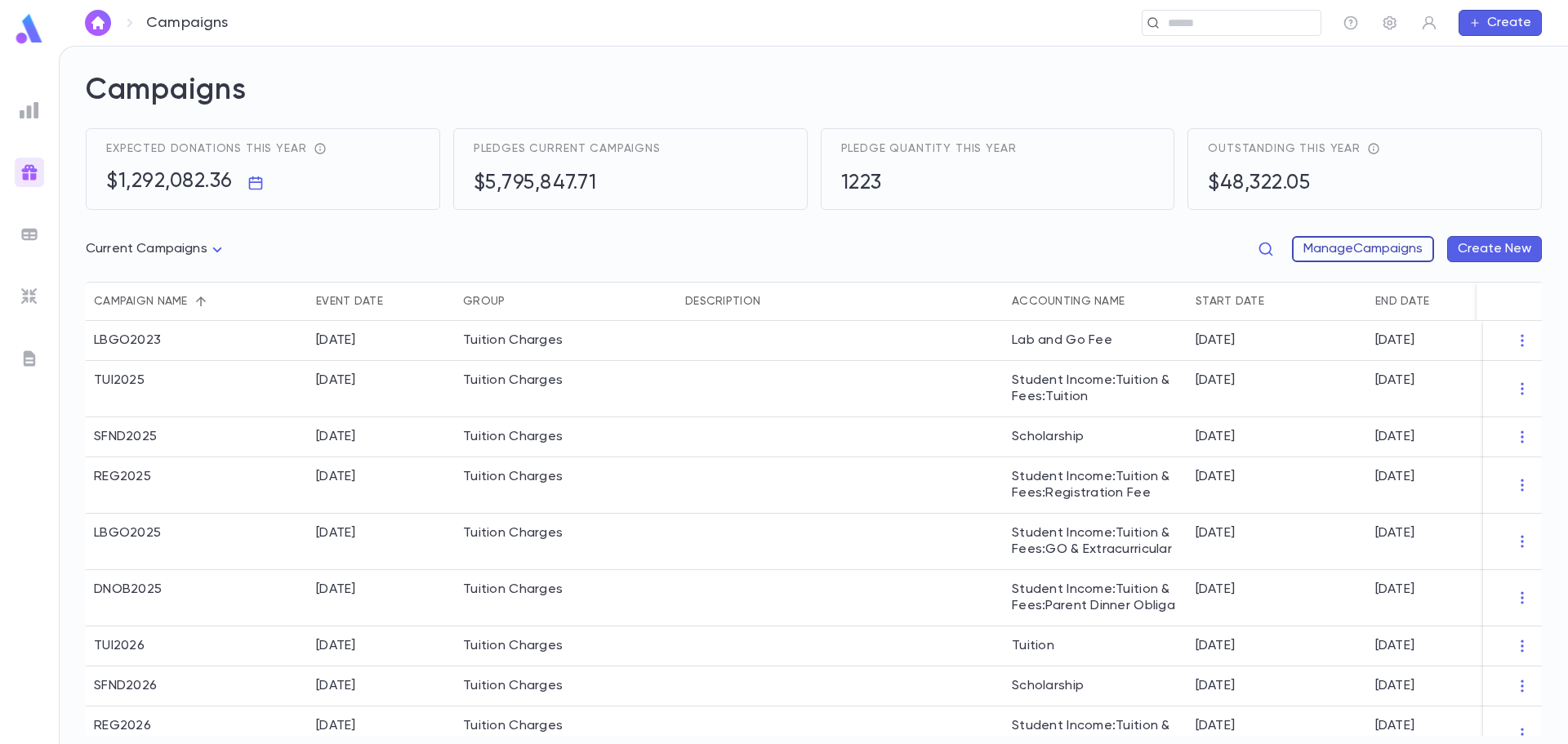
click at [1370, 245] on button "Manage Campaigns" at bounding box center [1363, 249] width 142 height 26
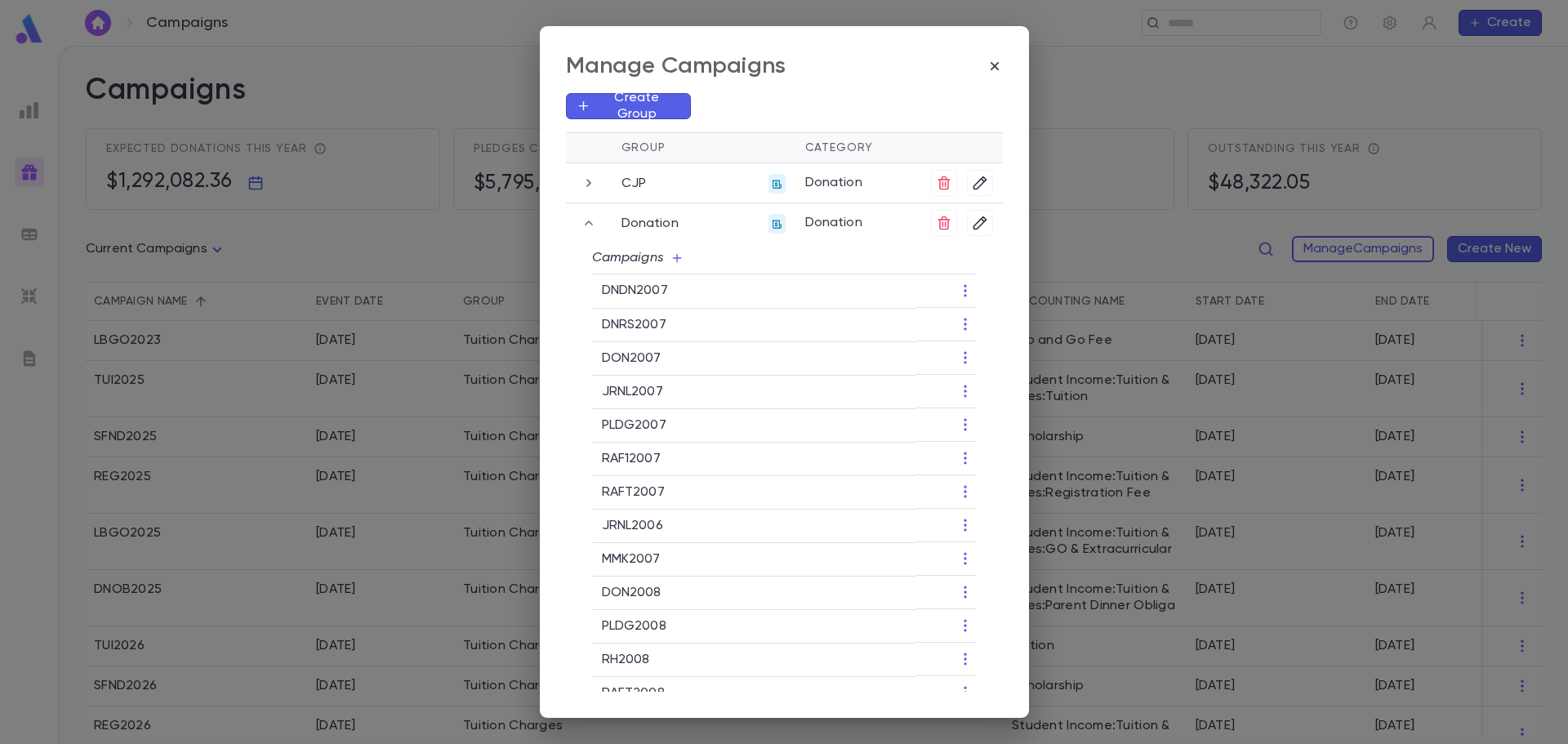
click at [584, 221] on icon "button" at bounding box center [588, 223] width 18 height 20
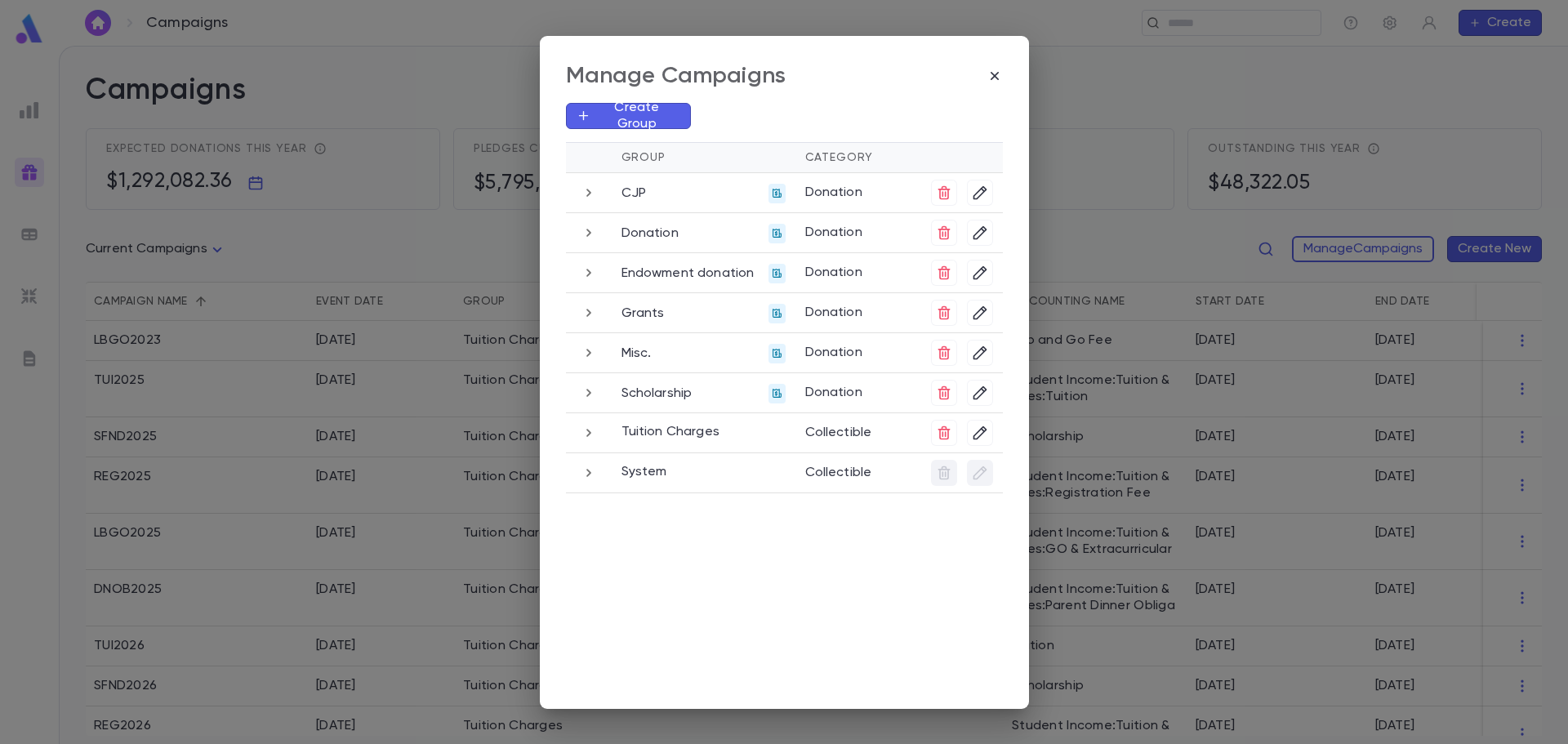
click at [705, 631] on div "Create Group Group Category CJP Donation Donation Donation Endowment donation D…" at bounding box center [784, 393] width 437 height 580
click at [999, 75] on icon "button" at bounding box center [994, 76] width 16 height 16
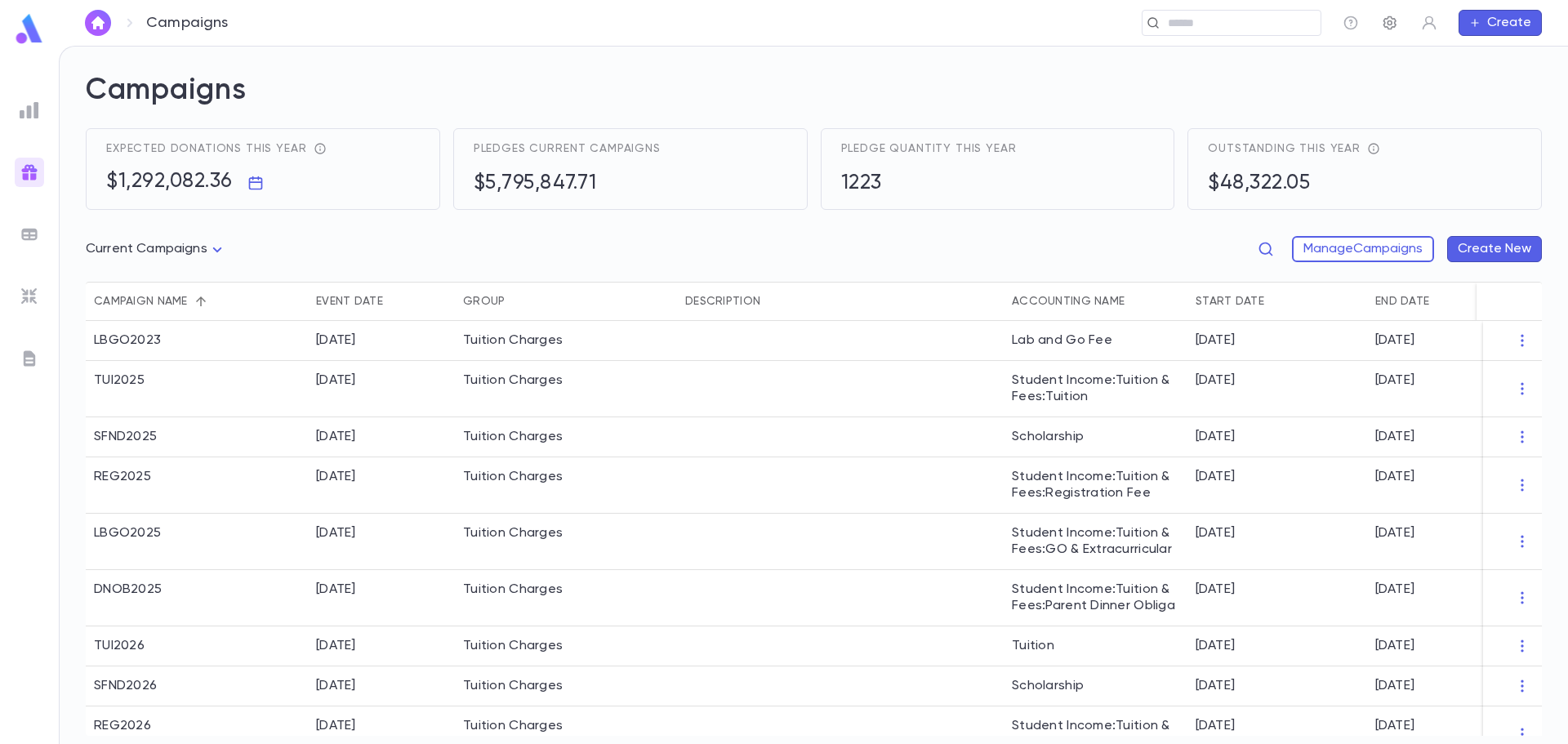
click at [1390, 21] on icon "button" at bounding box center [1390, 23] width 13 height 14
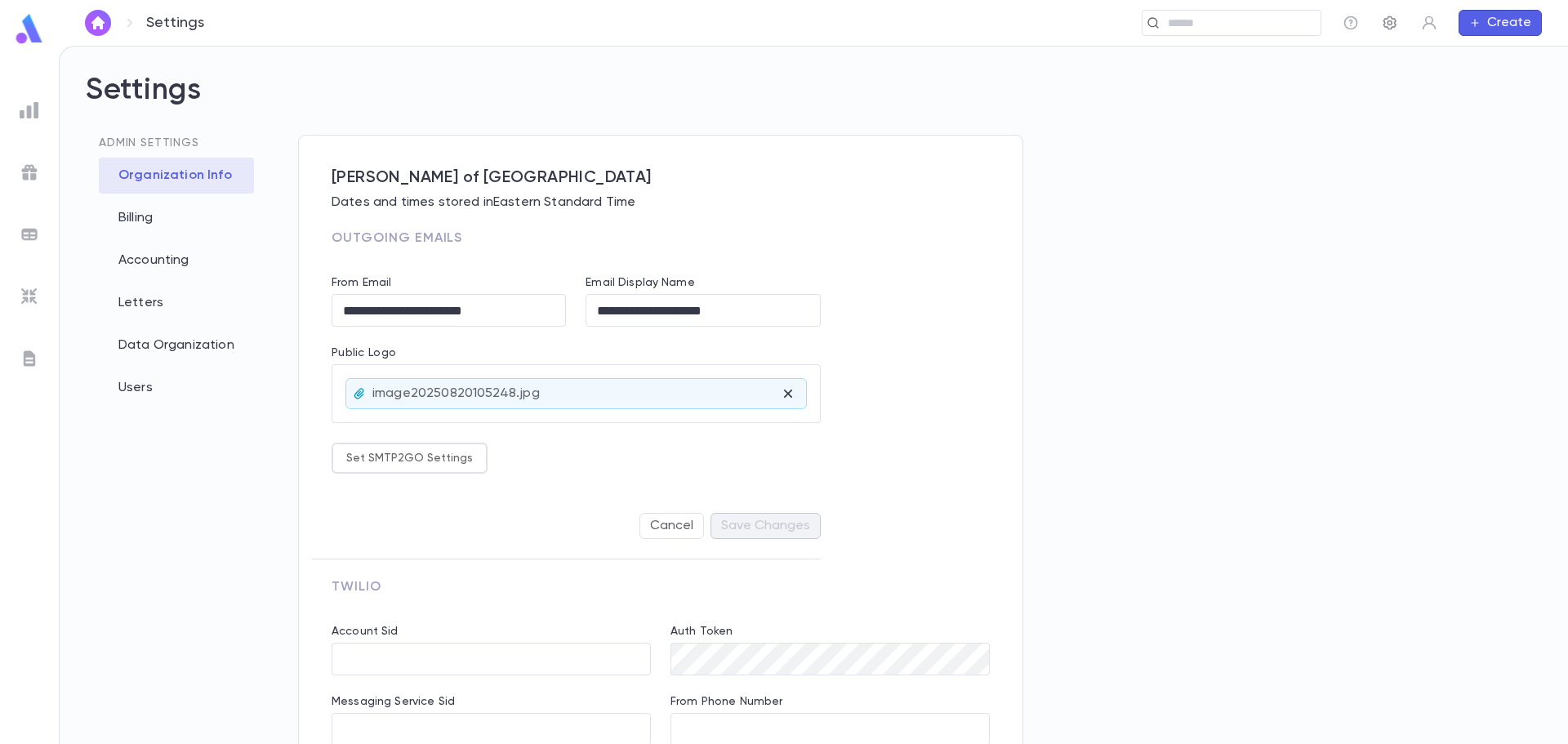
type input "**********"
click at [163, 265] on div "Accounting" at bounding box center [176, 261] width 155 height 36
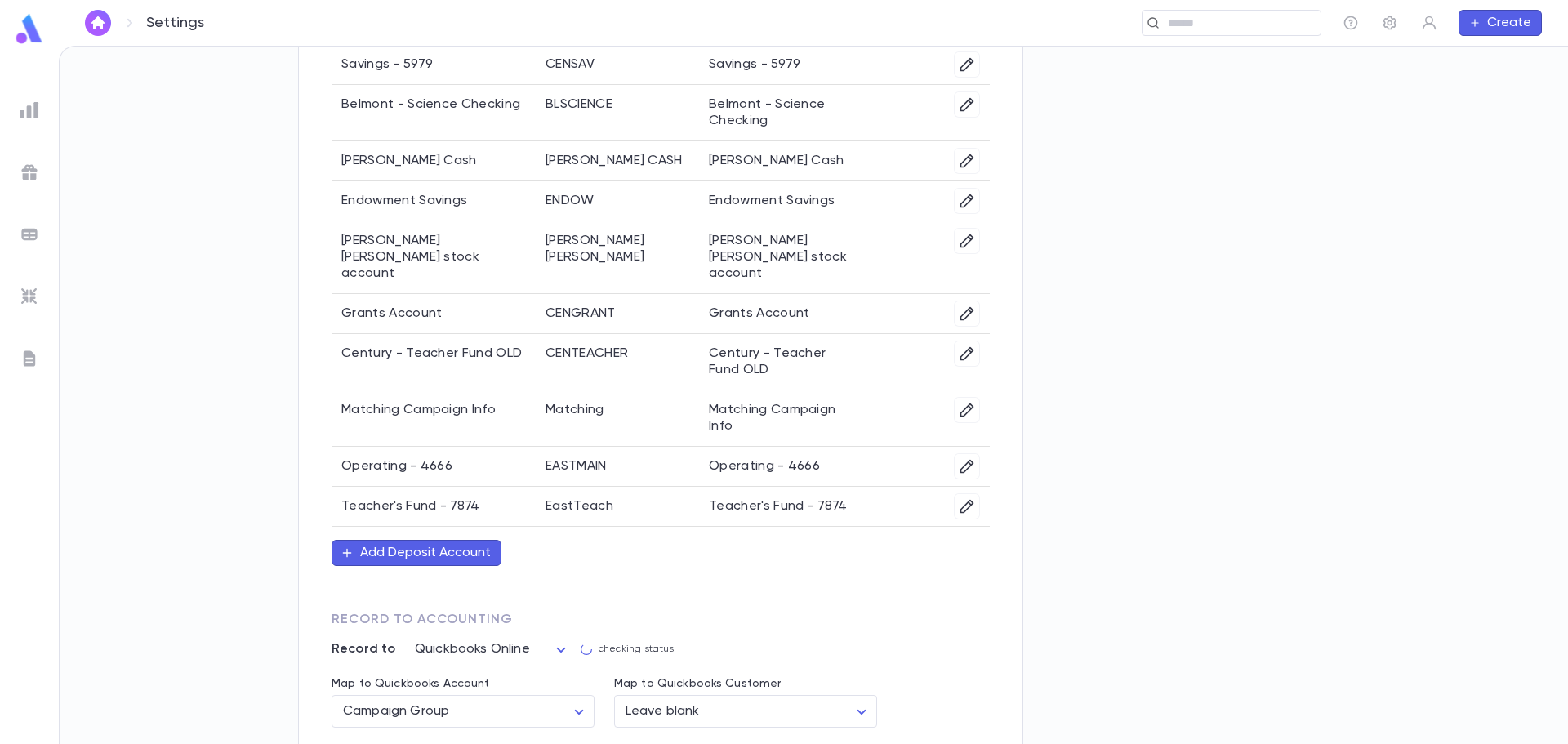
scroll to position [632, 0]
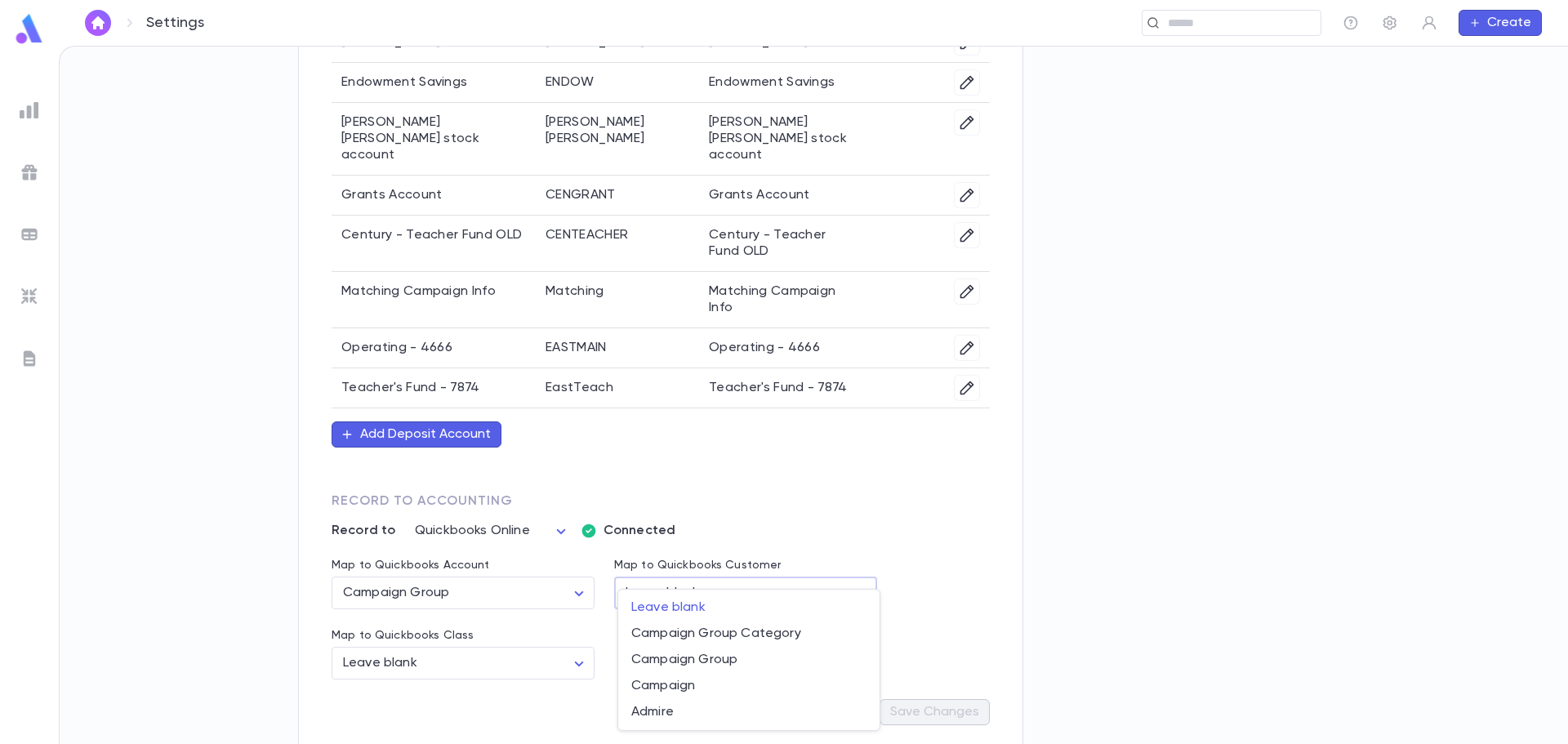
click at [862, 577] on body "Settings ​ Create Settings Admin Settings Organization Info Billing Accounting …" at bounding box center [784, 395] width 1568 height 699
click at [823, 510] on div at bounding box center [784, 372] width 1568 height 744
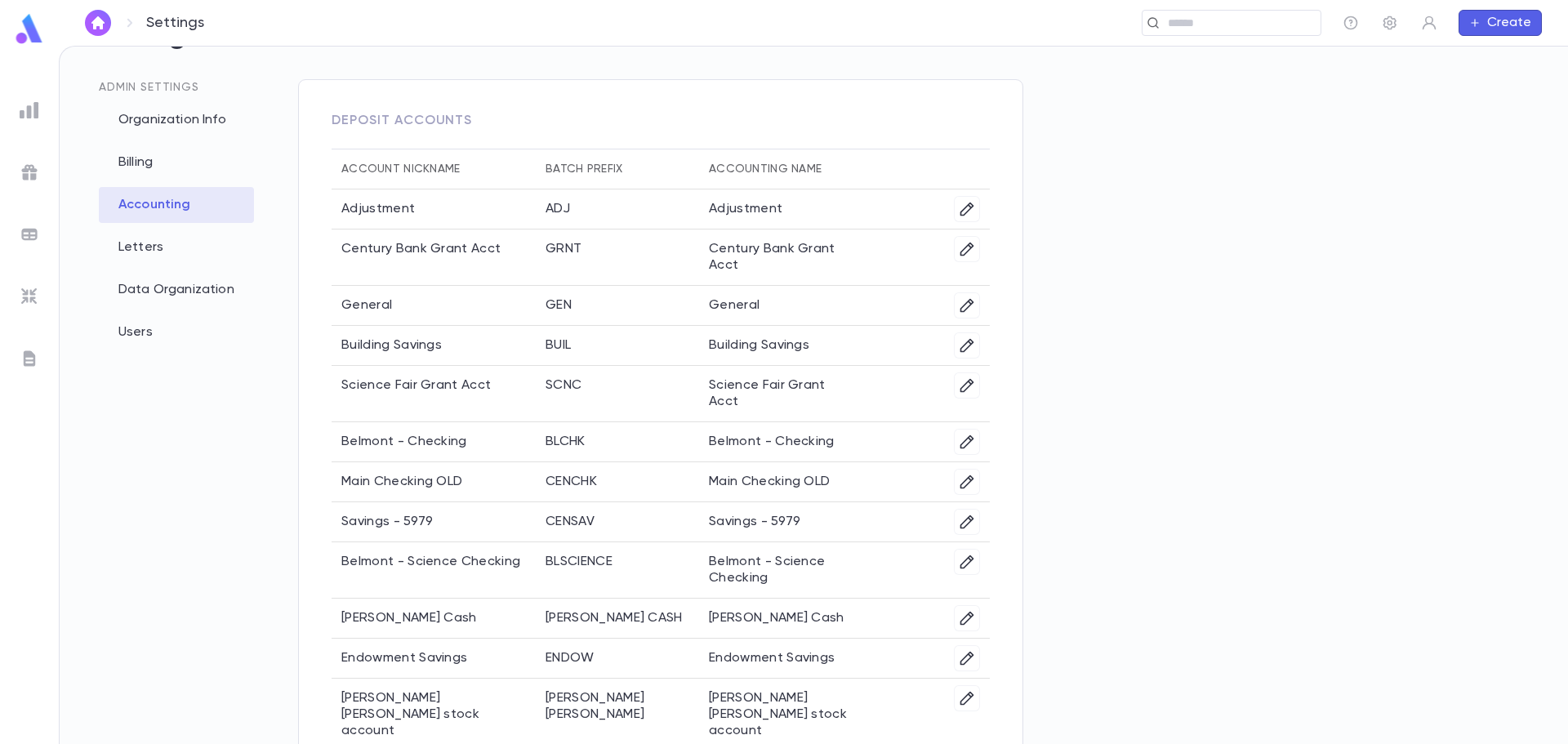
scroll to position [0, 0]
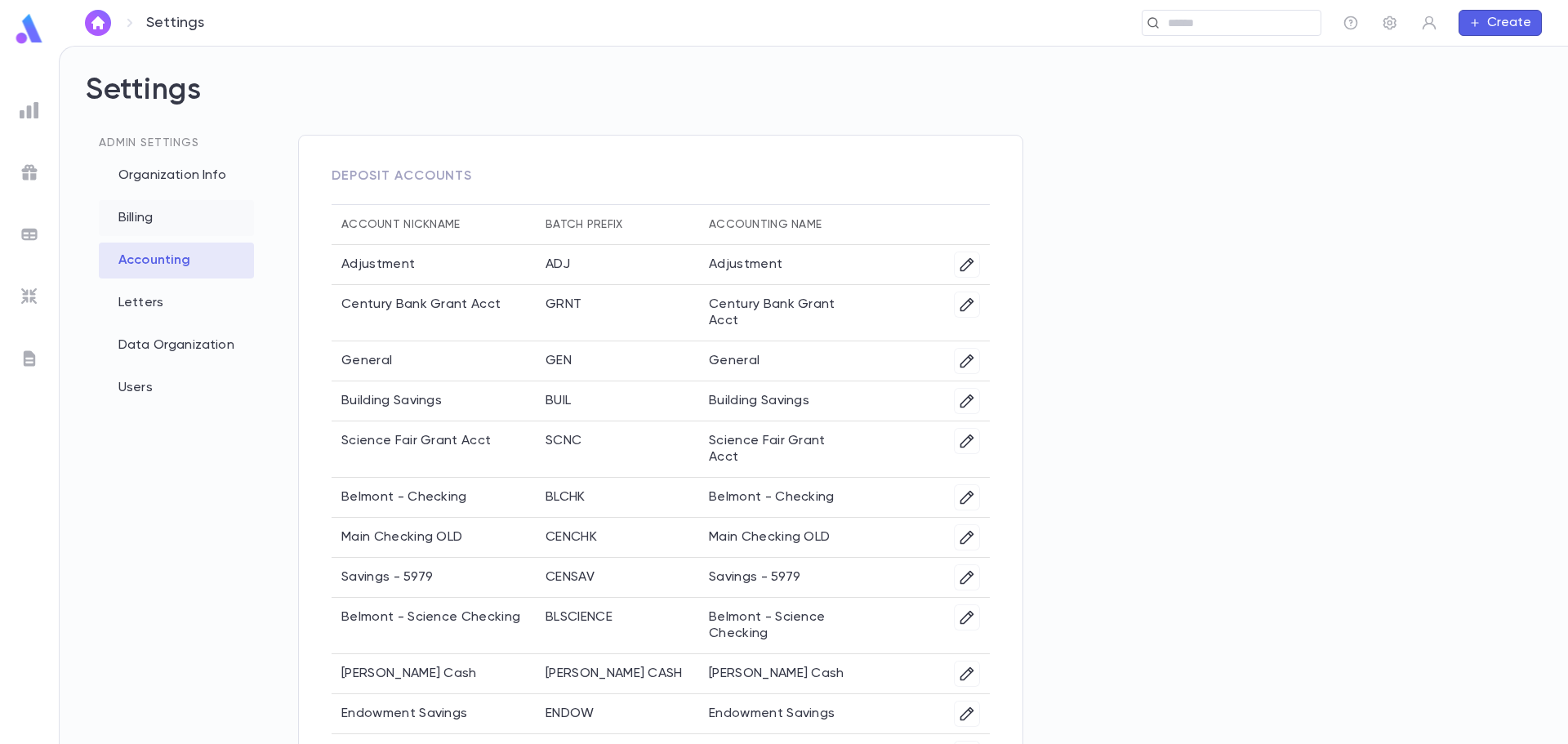
click at [134, 216] on div "Billing" at bounding box center [176, 218] width 155 height 36
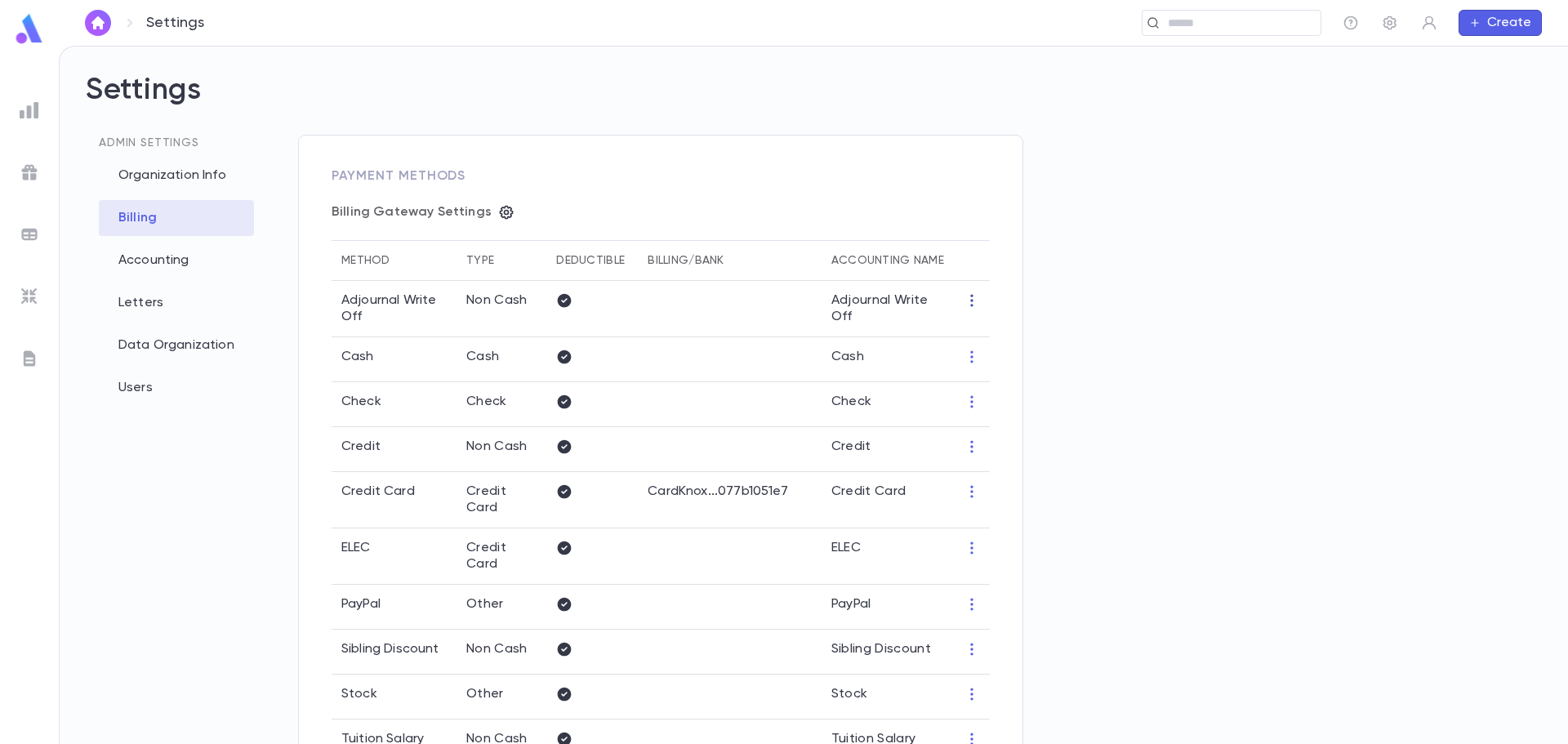
click at [975, 296] on icon "button" at bounding box center [972, 300] width 16 height 16
click at [1000, 327] on li "Edit" at bounding box center [1003, 329] width 71 height 26
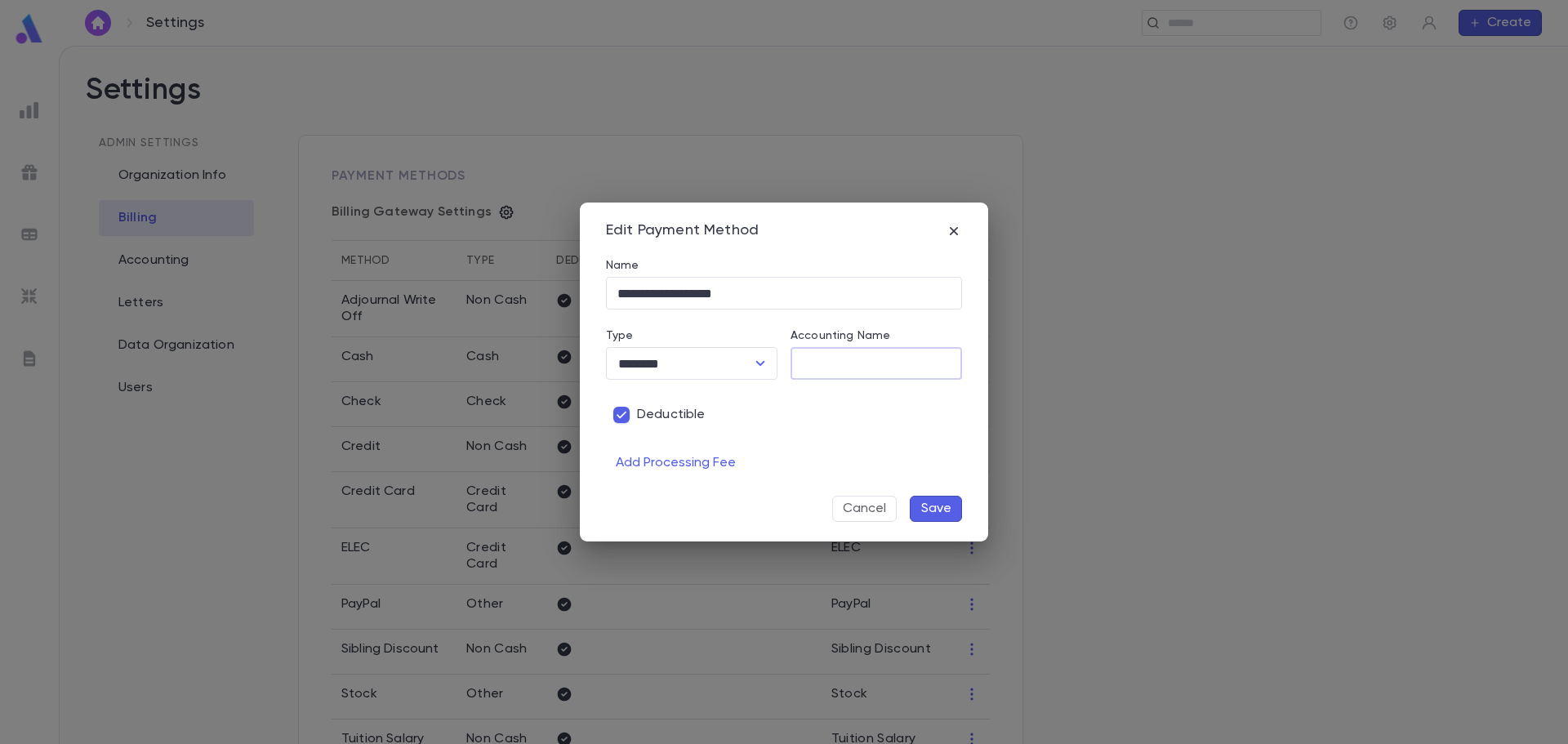
click at [822, 363] on input "Accounting Name" at bounding box center [877, 364] width 172 height 32
click at [855, 359] on input "Accounting Name" at bounding box center [864, 364] width 132 height 31
click at [951, 233] on icon "button" at bounding box center [954, 231] width 9 height 9
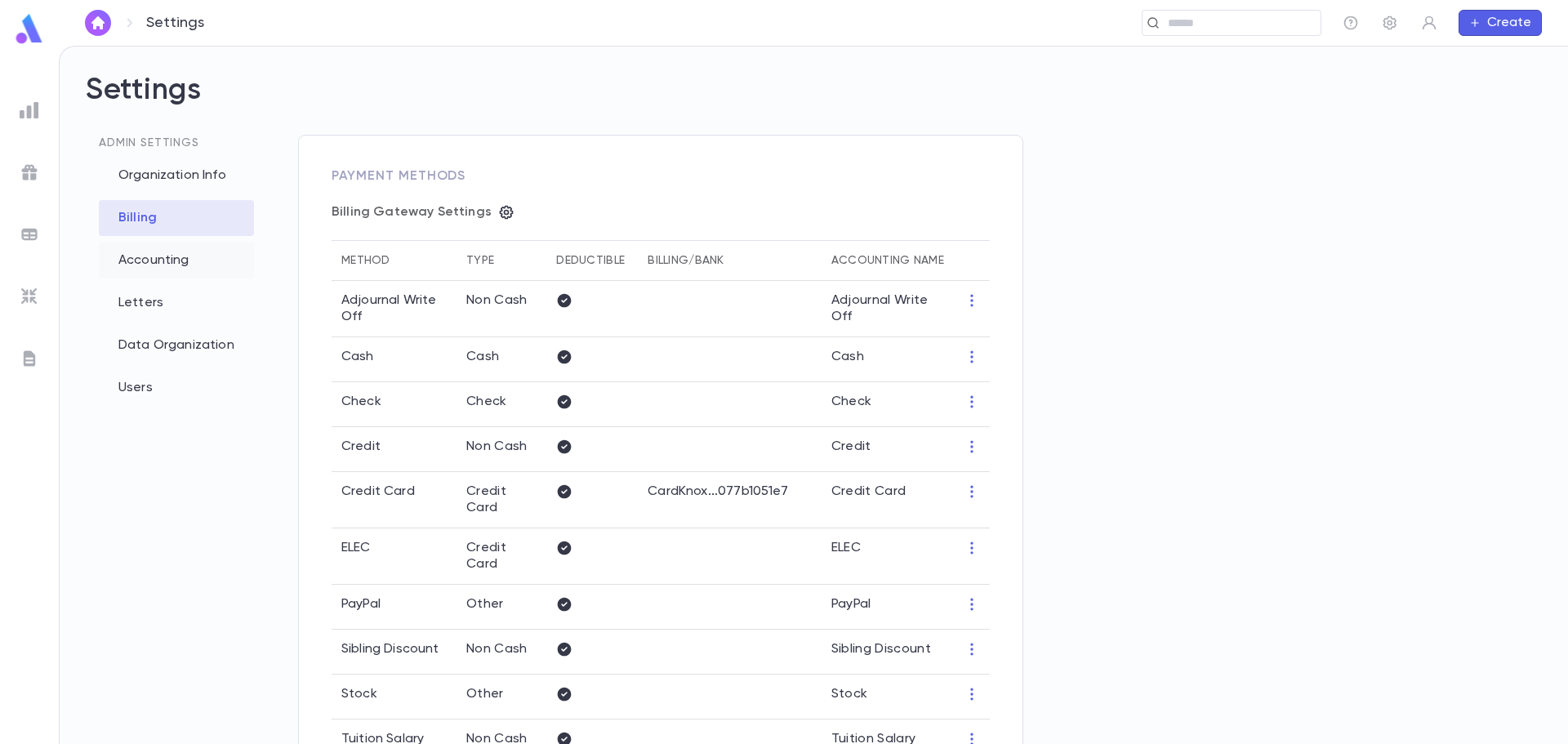
click at [190, 257] on div "Accounting" at bounding box center [176, 261] width 155 height 36
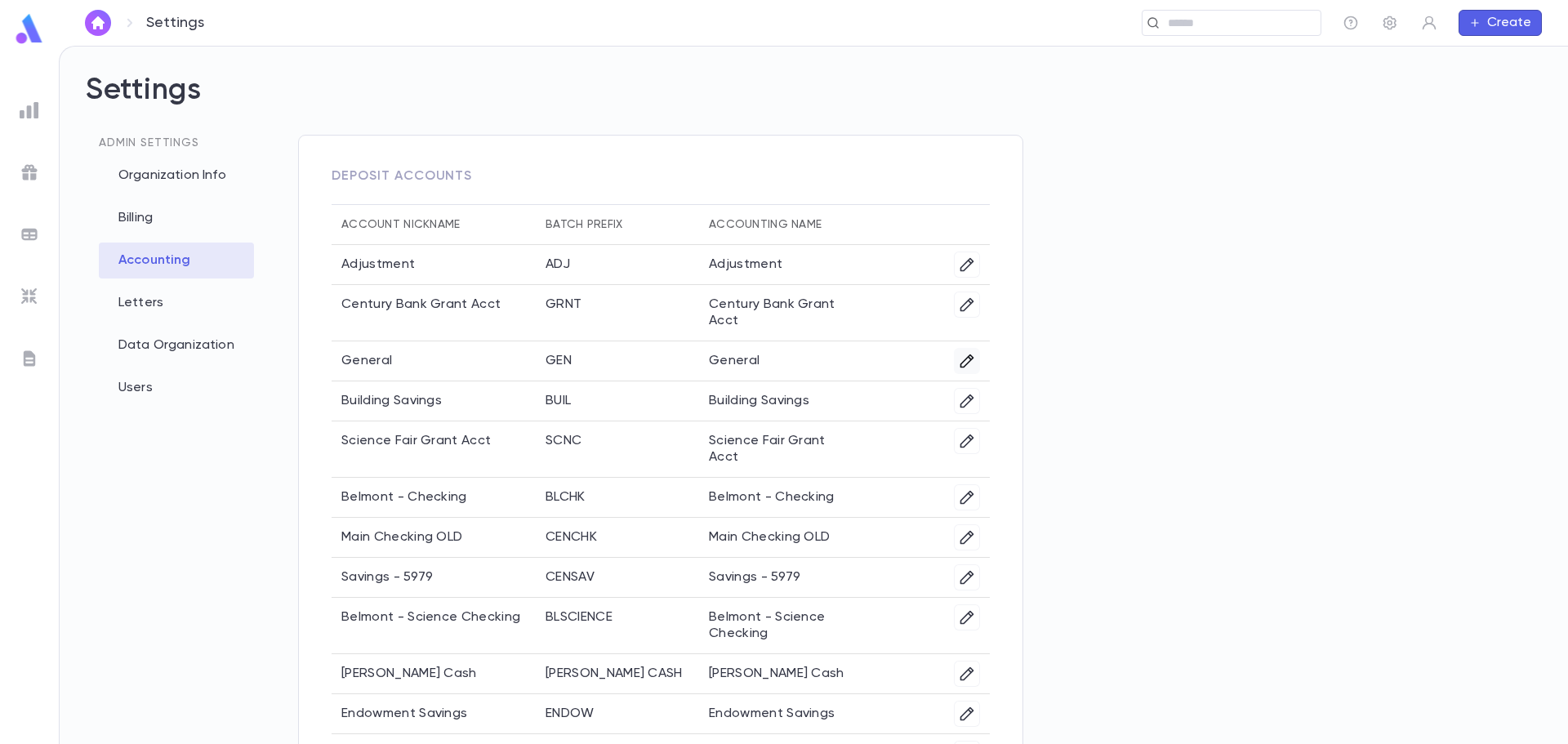
click at [968, 363] on icon "button" at bounding box center [967, 360] width 16 height 16
click at [1064, 538] on input "Accounting Name" at bounding box center [1123, 539] width 272 height 32
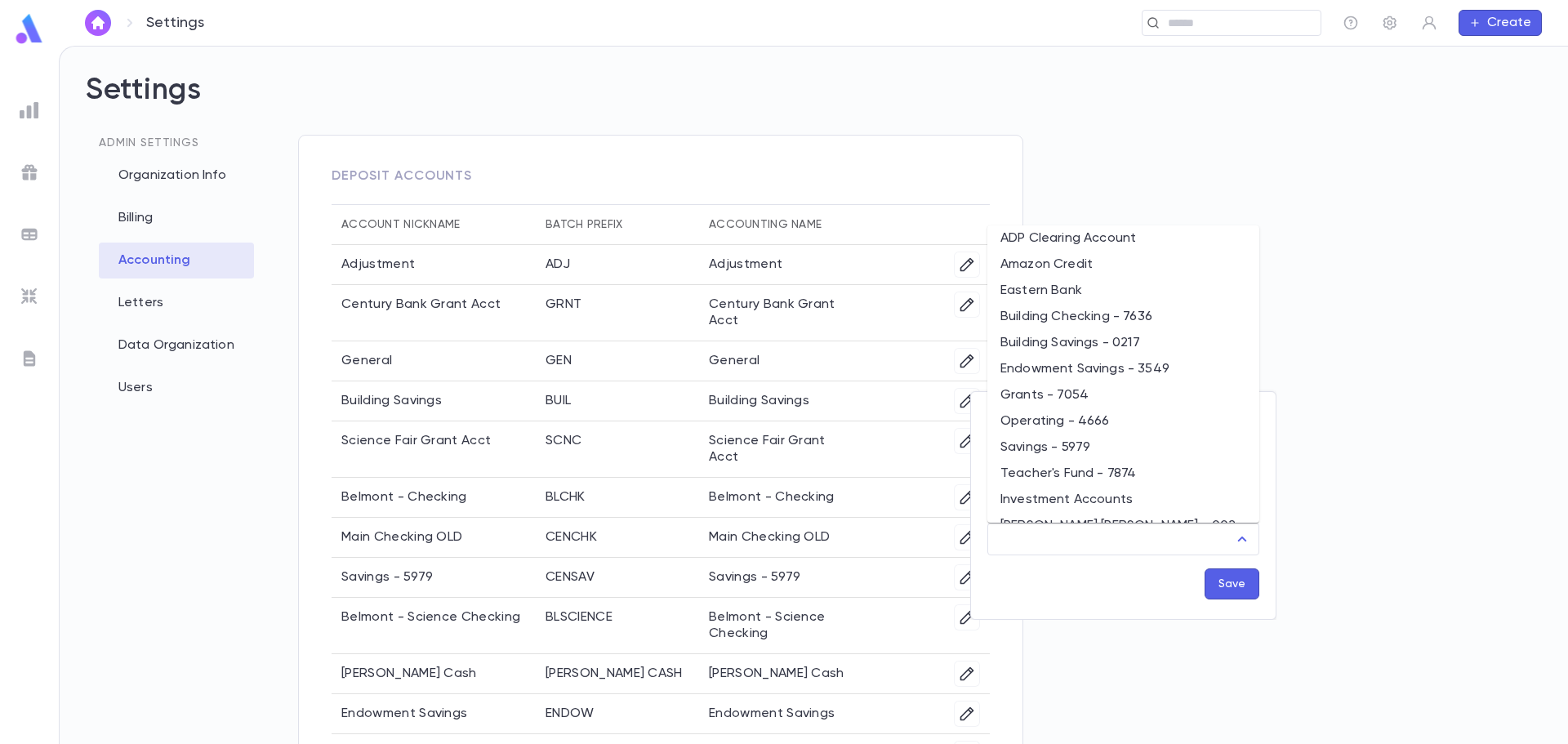
click at [1125, 584] on div "Save" at bounding box center [1123, 584] width 272 height 31
click at [1244, 591] on button "Save" at bounding box center [1232, 584] width 55 height 31
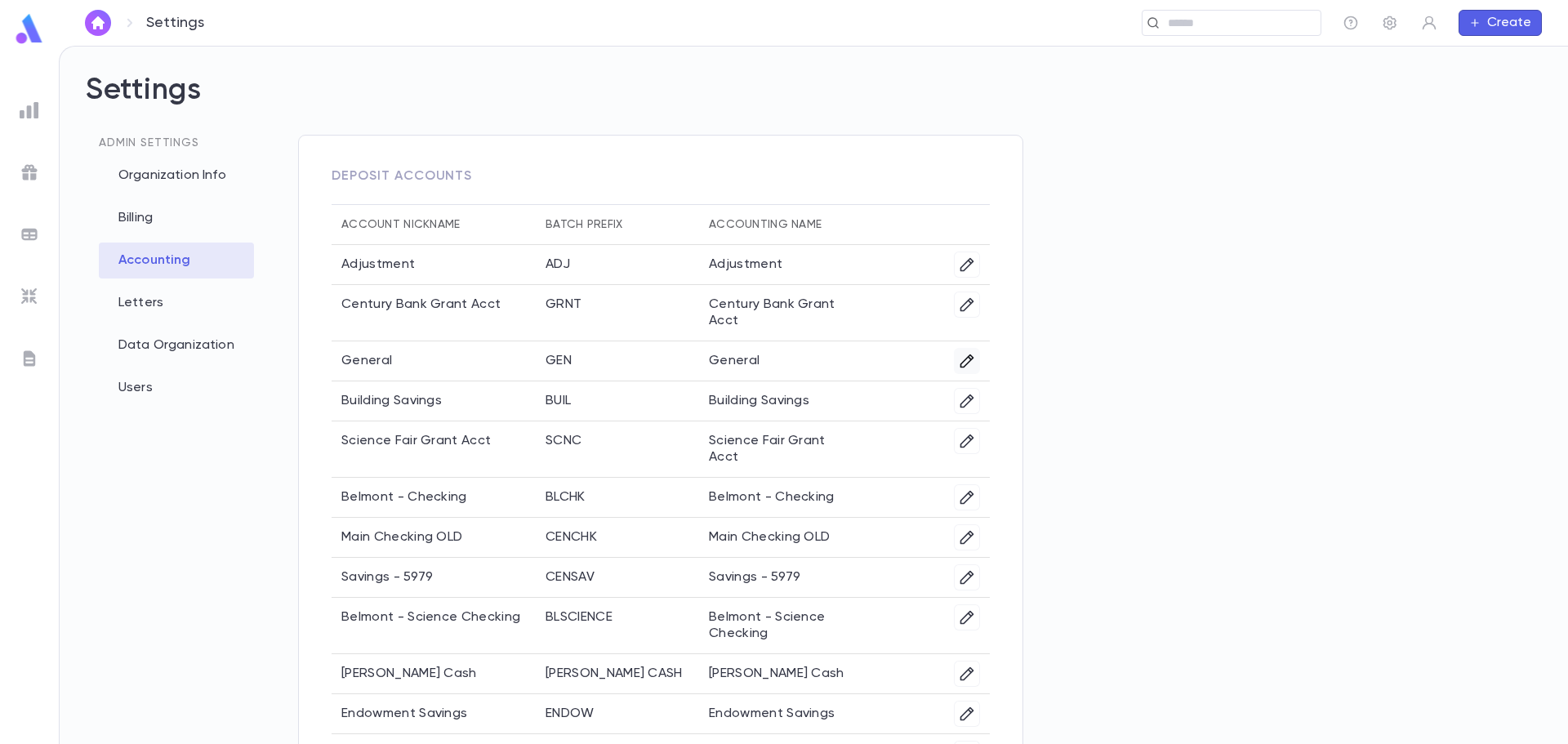
click at [973, 362] on icon "button" at bounding box center [967, 360] width 16 height 16
click at [1084, 536] on input "Accounting Name" at bounding box center [1123, 539] width 272 height 32
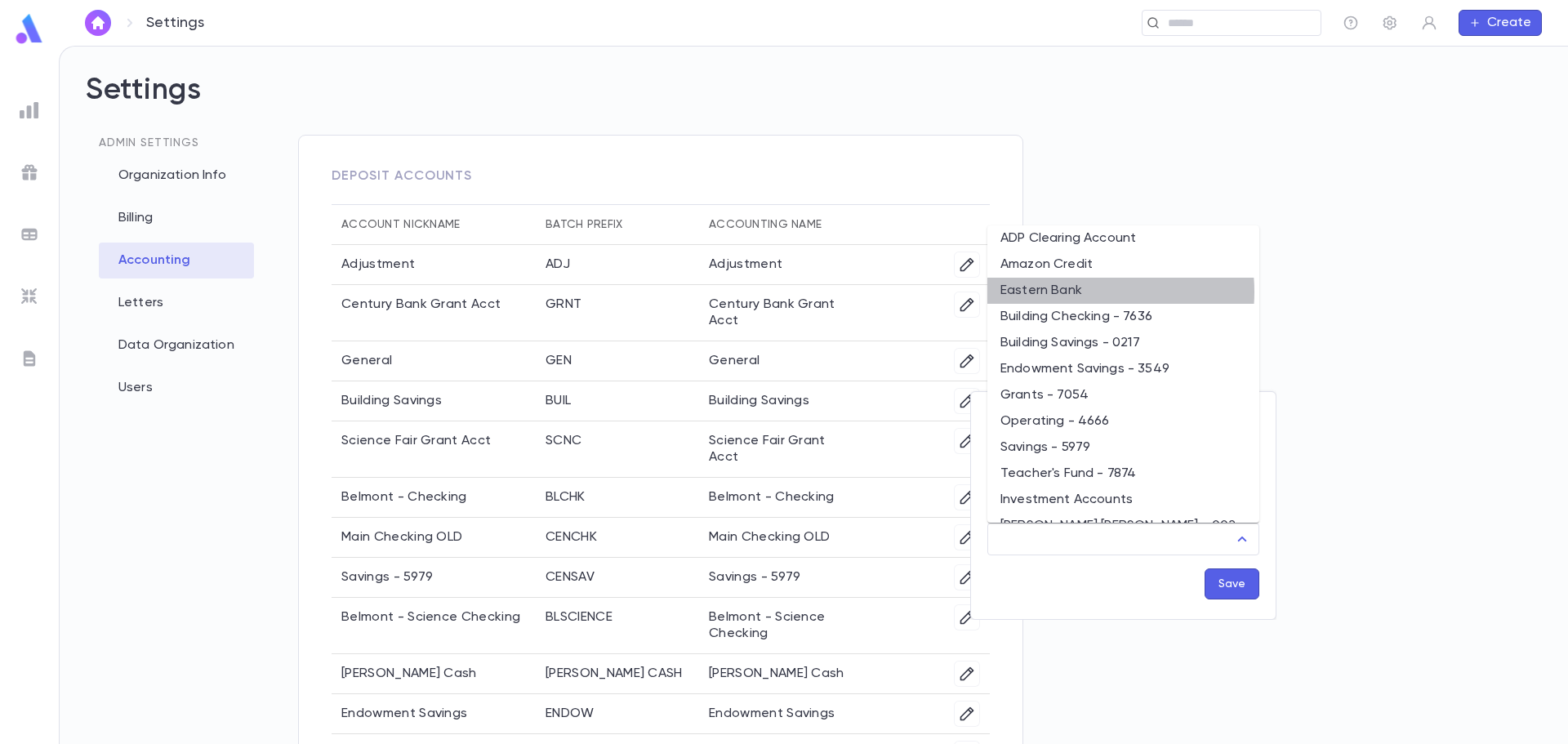
click at [1069, 293] on li "Eastern Bank" at bounding box center [1123, 291] width 272 height 26
type input "**********"
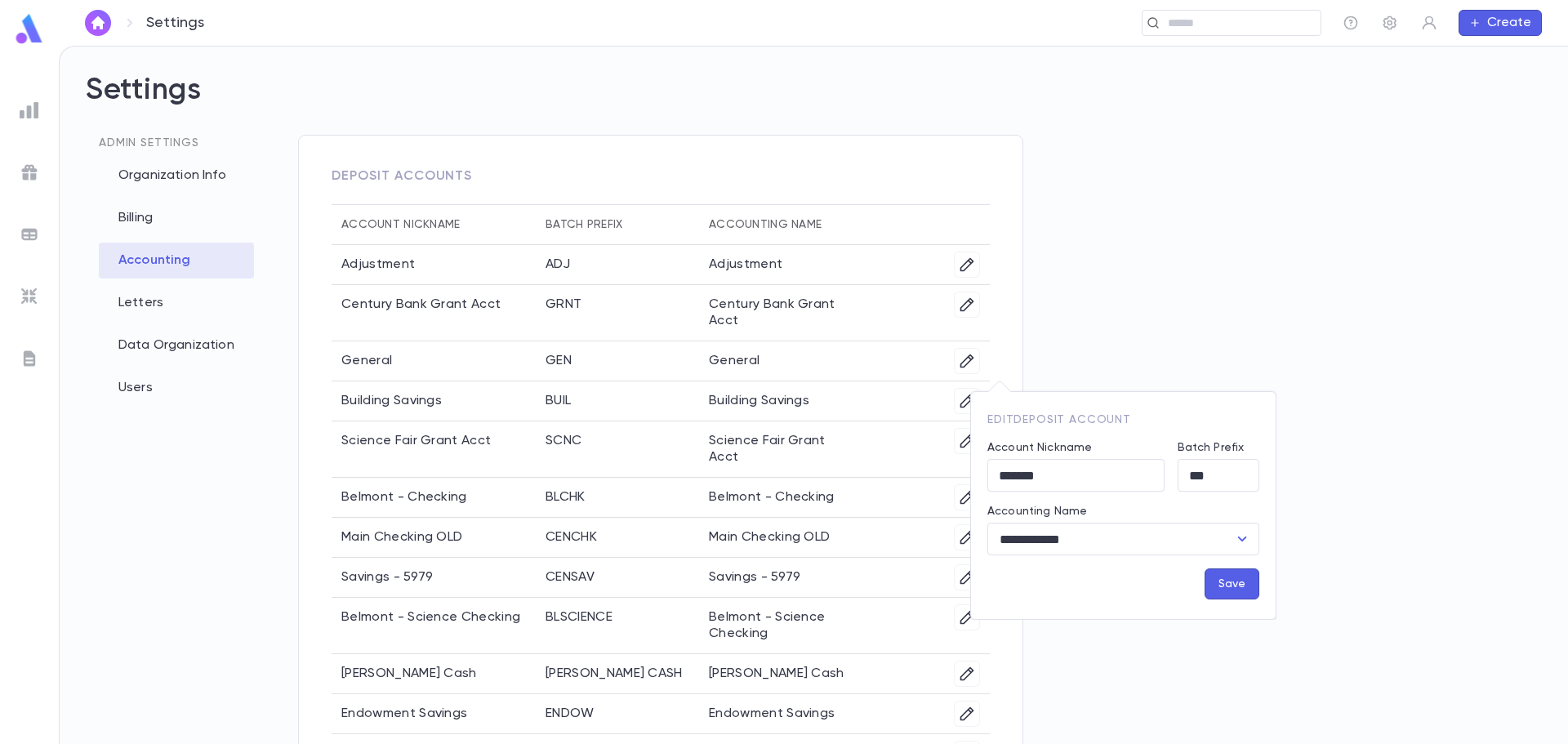
click at [1233, 582] on button "Save" at bounding box center [1232, 584] width 55 height 31
click at [38, 233] on img at bounding box center [29, 234] width 20 height 20
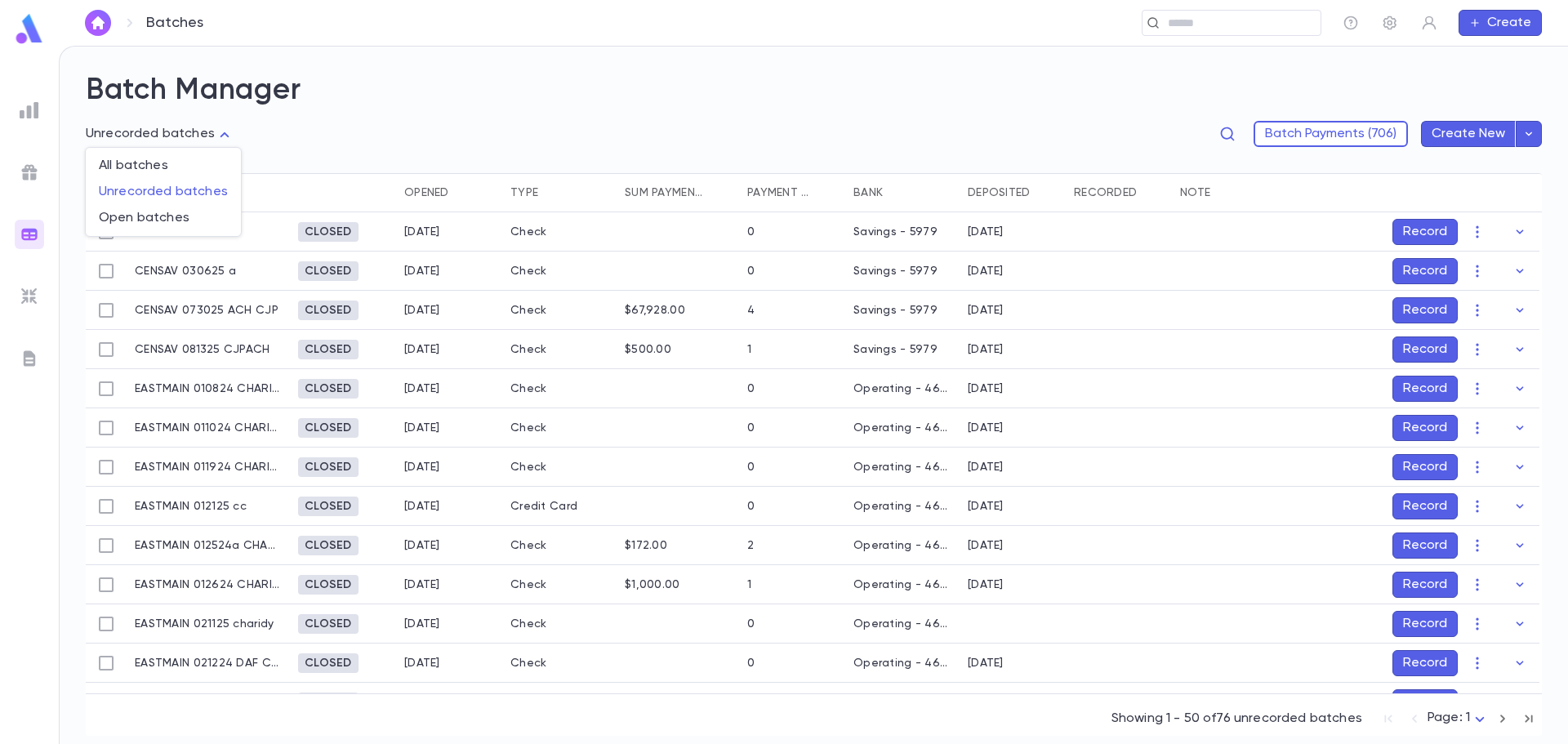
click at [223, 142] on body "**********" at bounding box center [784, 395] width 1568 height 699
click at [154, 160] on span "All batches" at bounding box center [163, 166] width 129 height 16
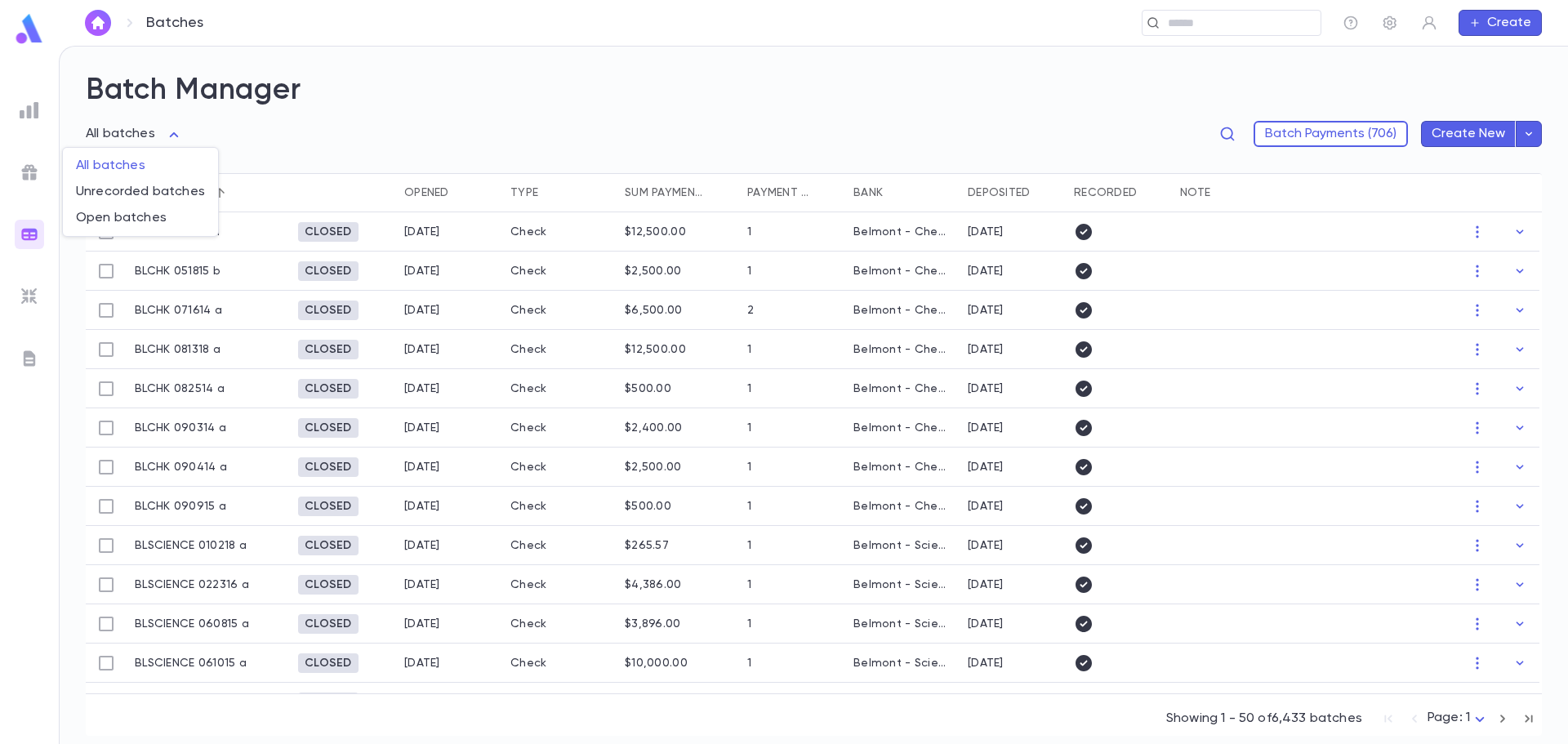
click at [173, 137] on body "Batches ​ Create Batch Manager All batches *** Batch Payments (706) Create New …" at bounding box center [784, 395] width 1568 height 699
click at [152, 196] on span "Unrecorded batches" at bounding box center [141, 191] width 129 height 16
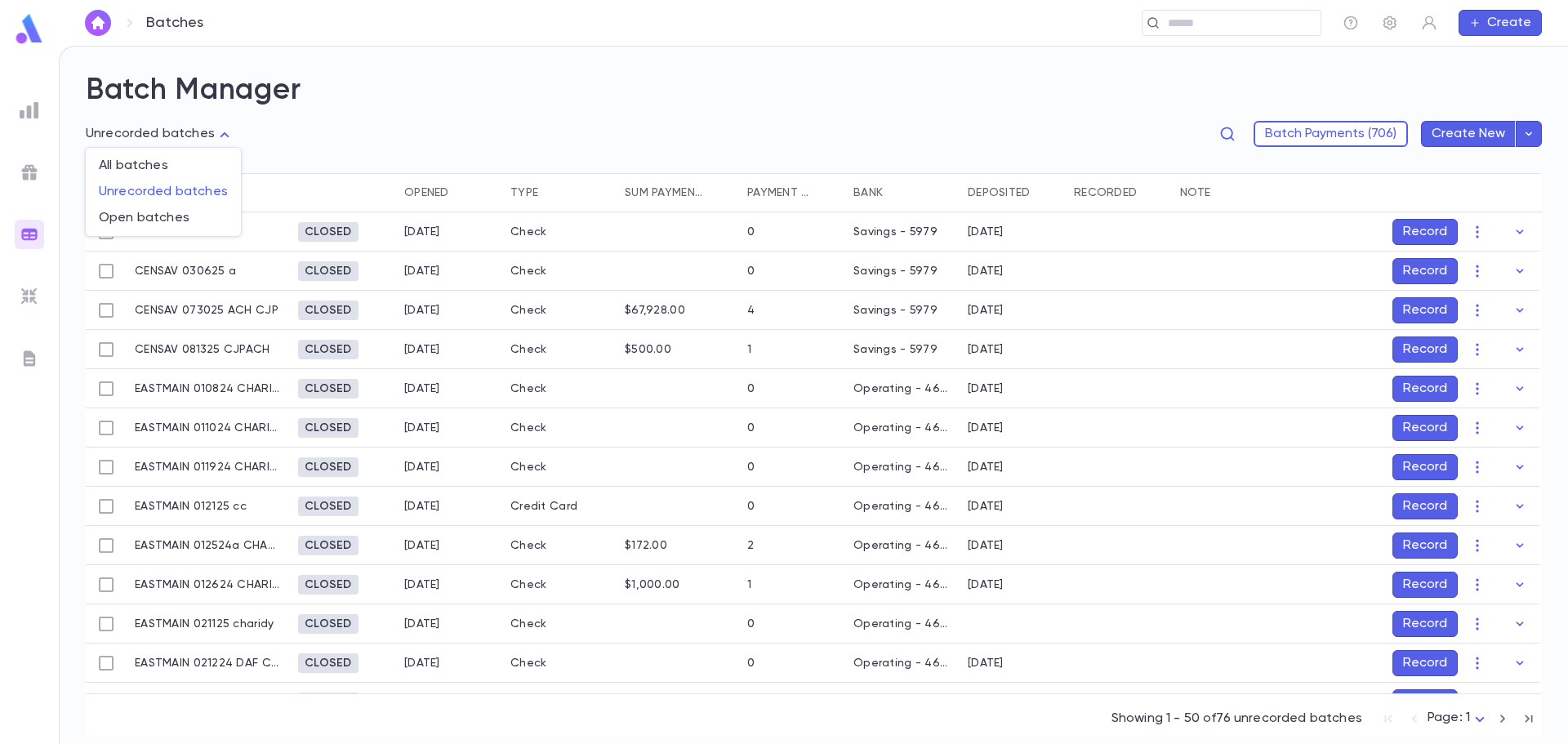
click at [214, 134] on body "**********" at bounding box center [784, 395] width 1568 height 699
click at [182, 217] on span "Open batches" at bounding box center [163, 218] width 129 height 16
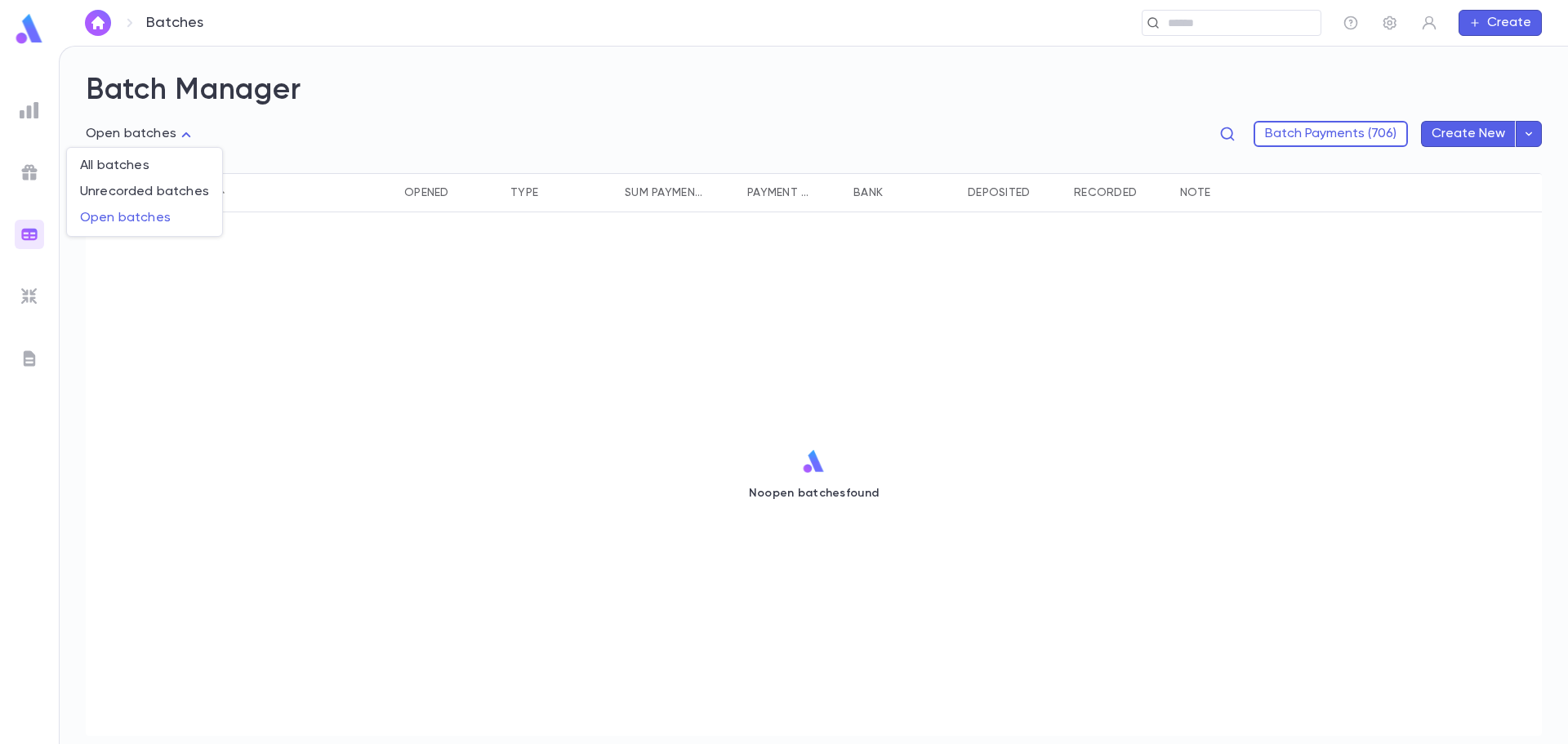
click at [187, 136] on body "Batches ​ Create Batch Manager Open batches **** Batch Payments (706) Create Ne…" at bounding box center [784, 395] width 1568 height 699
click at [187, 195] on span "Unrecorded batches" at bounding box center [144, 191] width 129 height 16
type input "**********"
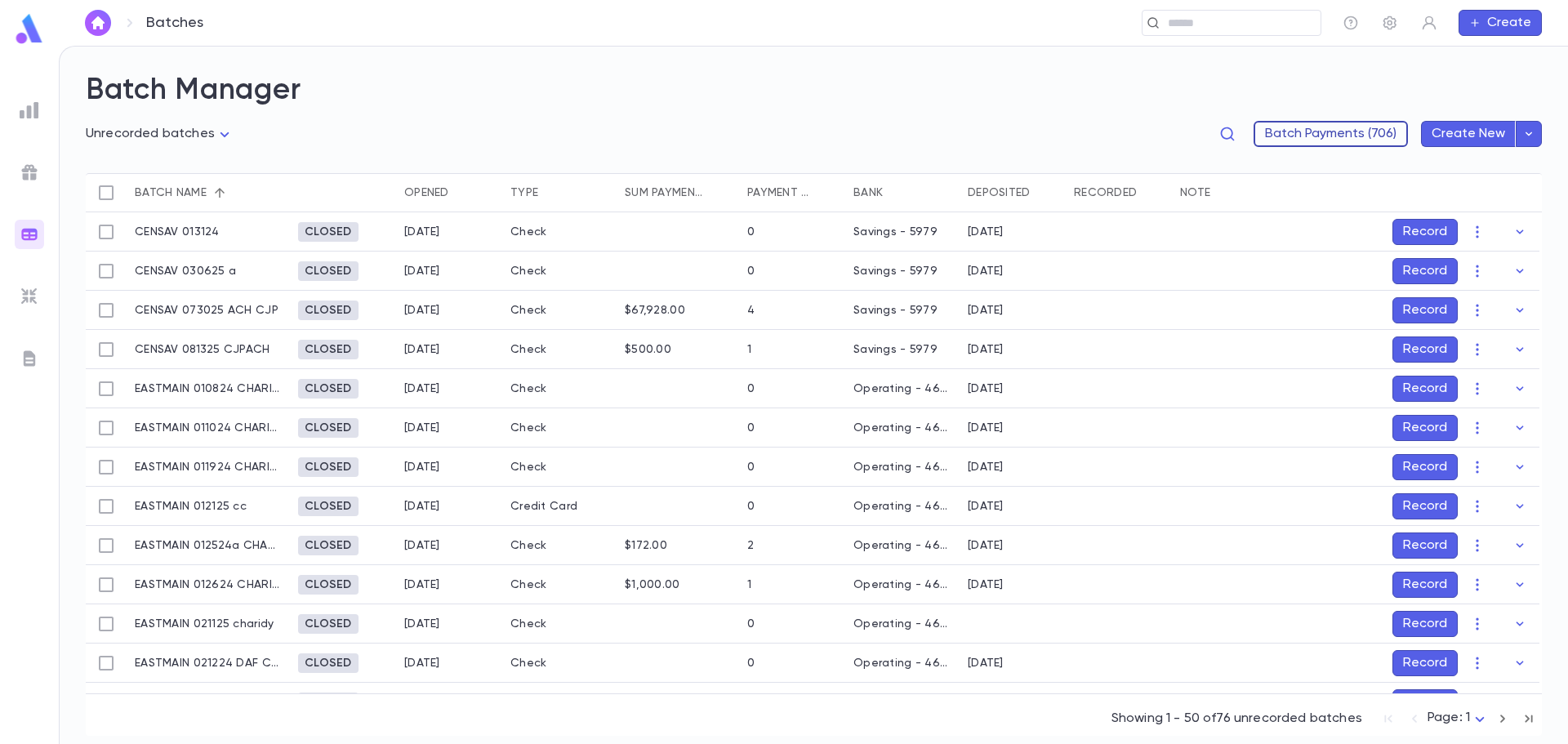
click at [1303, 130] on button "Batch Payments (706)" at bounding box center [1331, 134] width 154 height 26
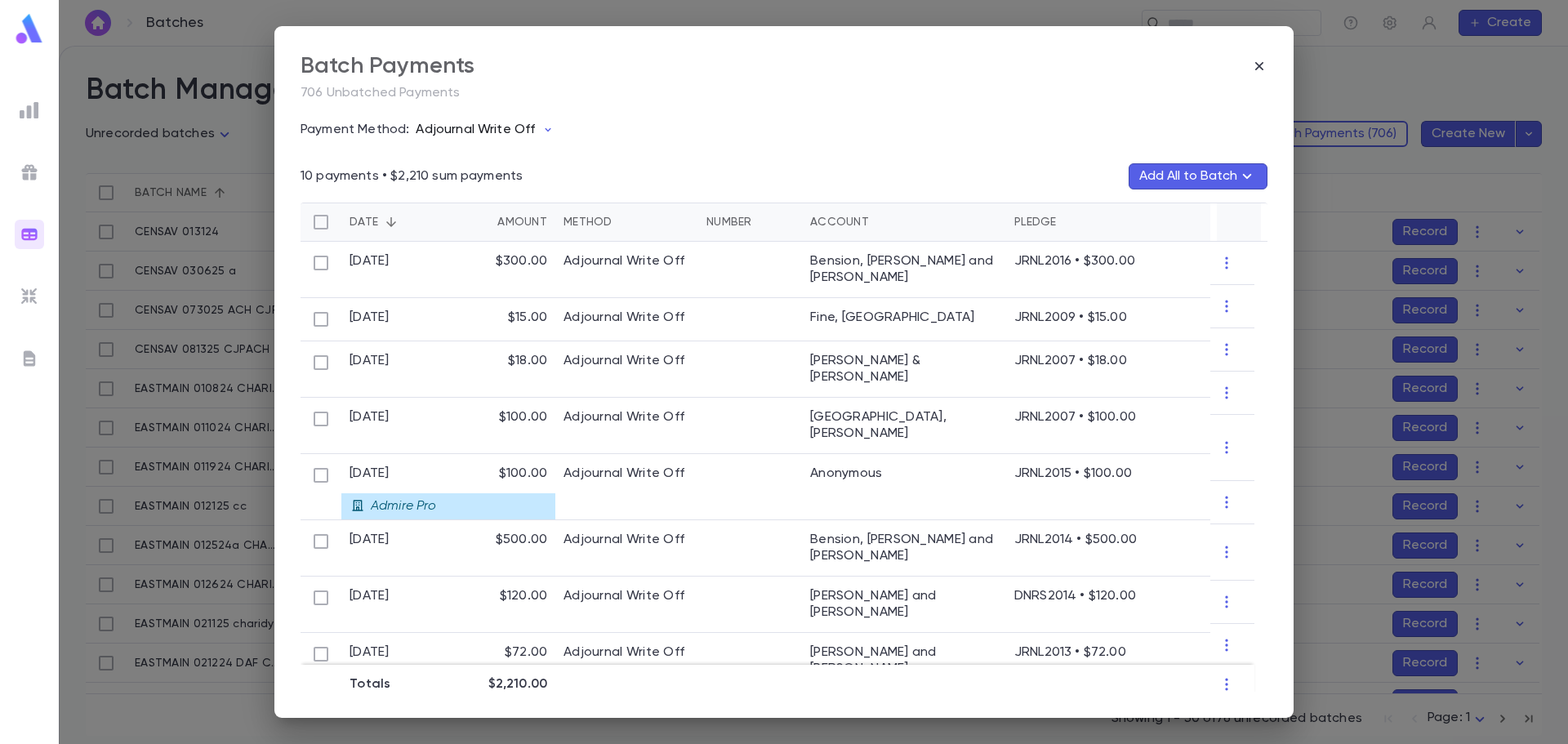
click at [546, 128] on icon "button" at bounding box center [547, 130] width 13 height 13
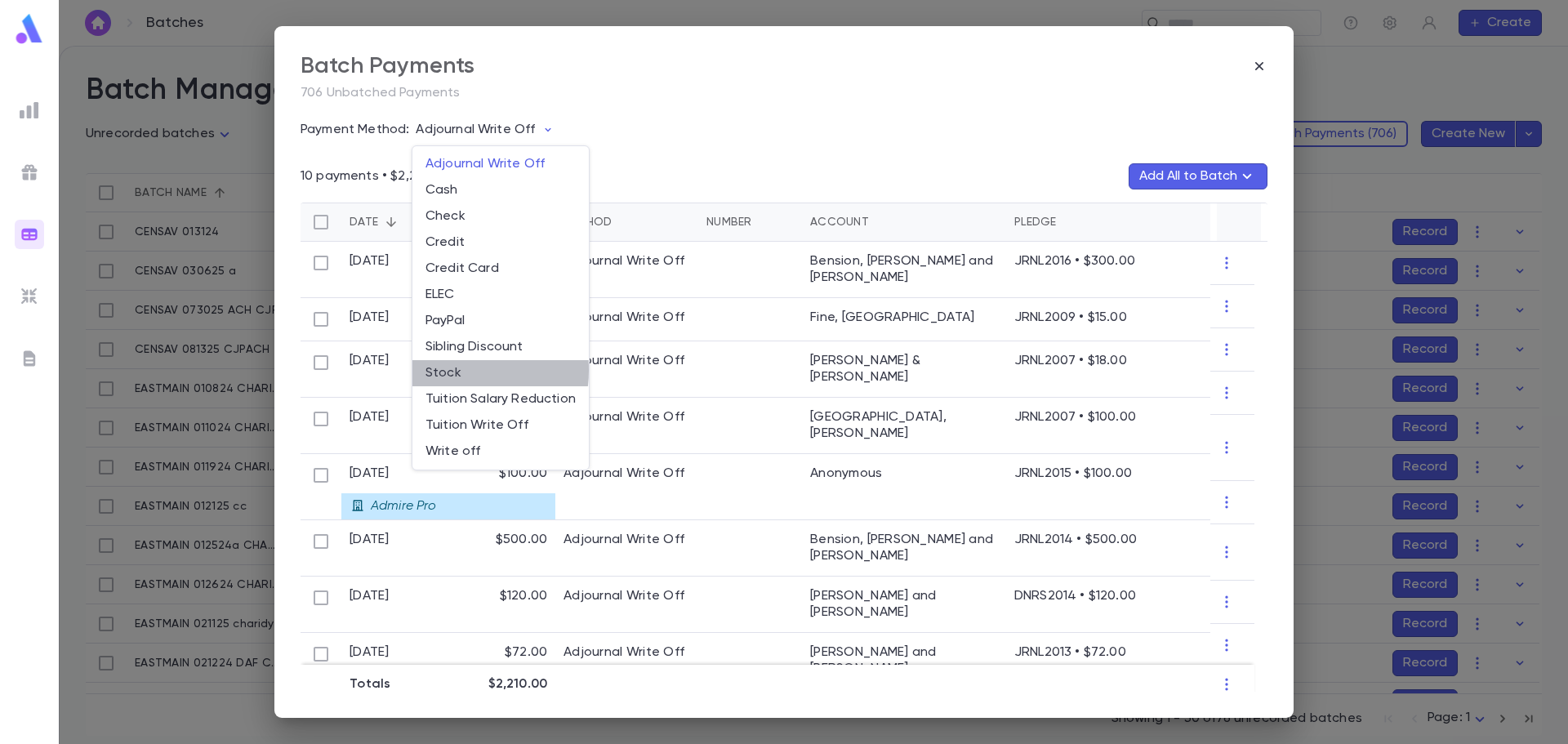
click at [441, 370] on li "Stock" at bounding box center [501, 373] width 177 height 26
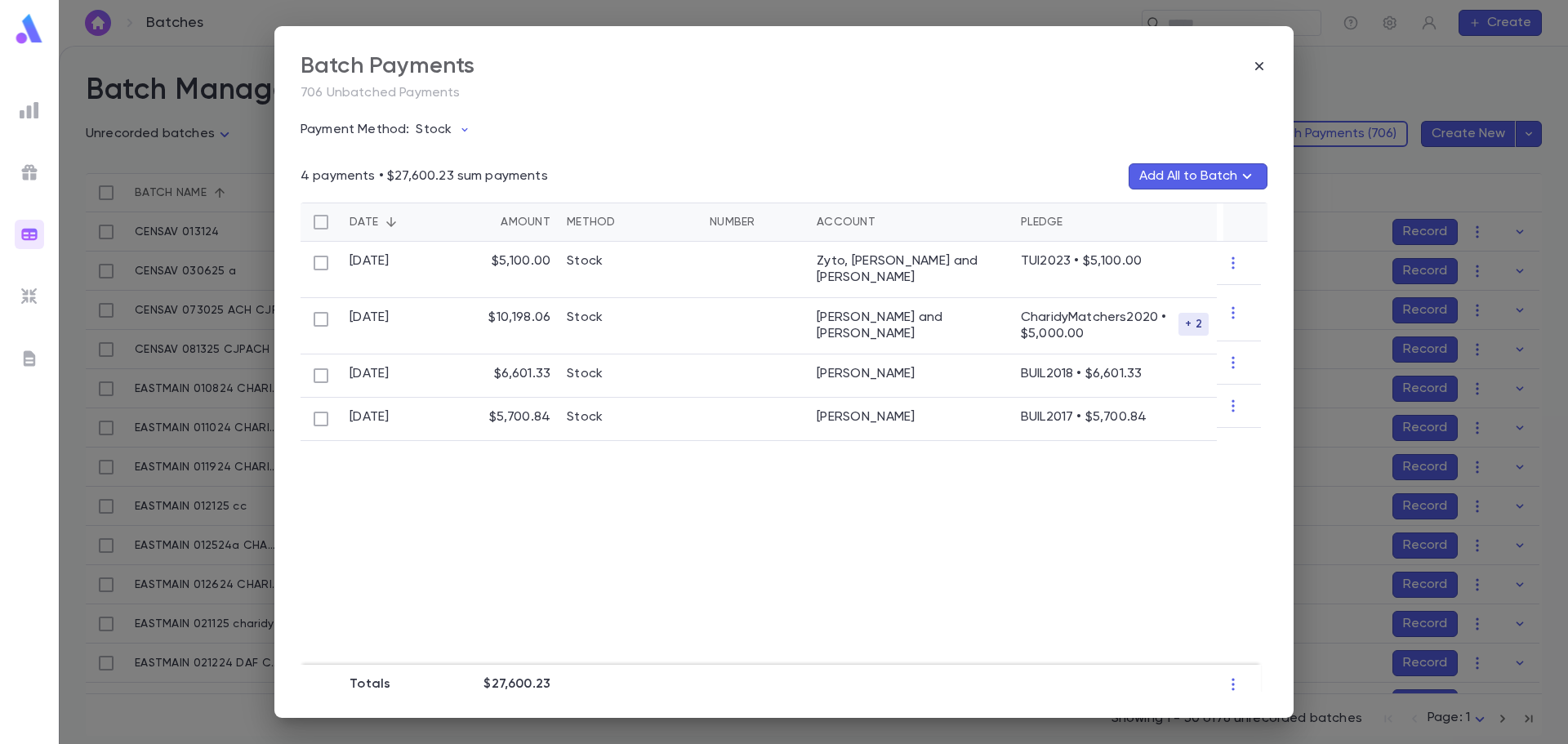
click at [1401, 97] on div "Batch Payments 706 Unbatched Payments Payment Method: Stock 4 payments • $27,60…" at bounding box center [784, 372] width 1568 height 744
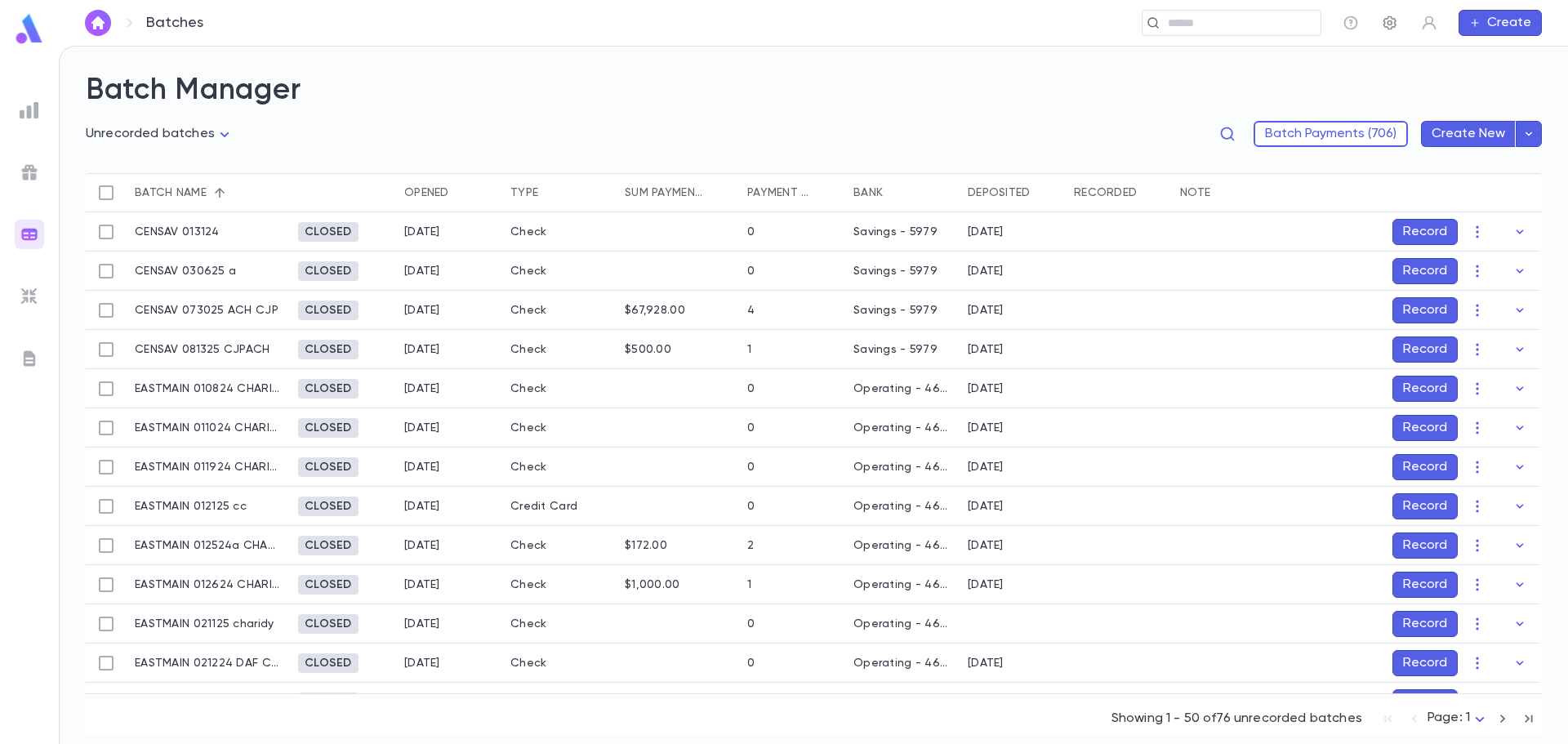
click at [1389, 23] on icon "button" at bounding box center [1390, 23] width 13 height 14
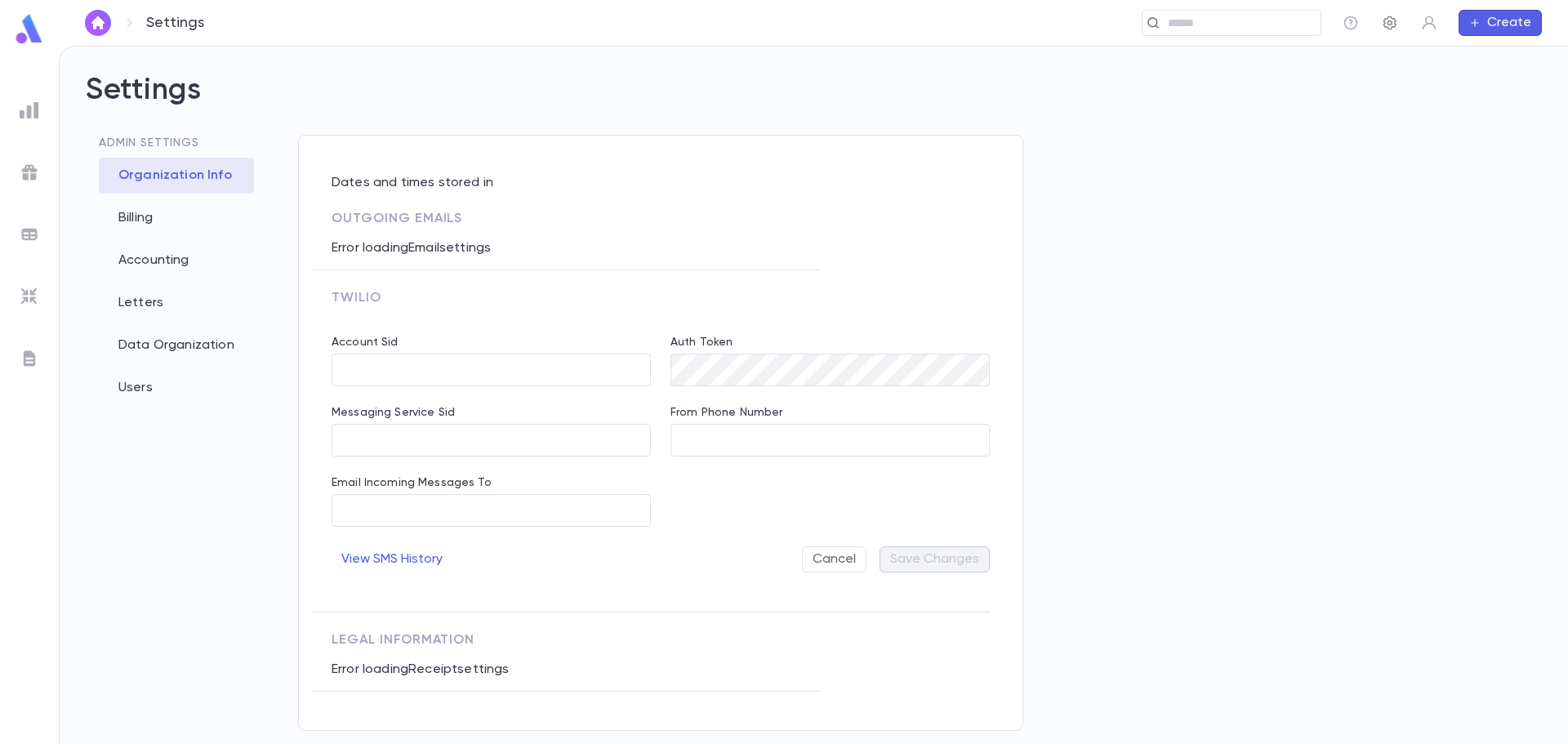
type input "**********"
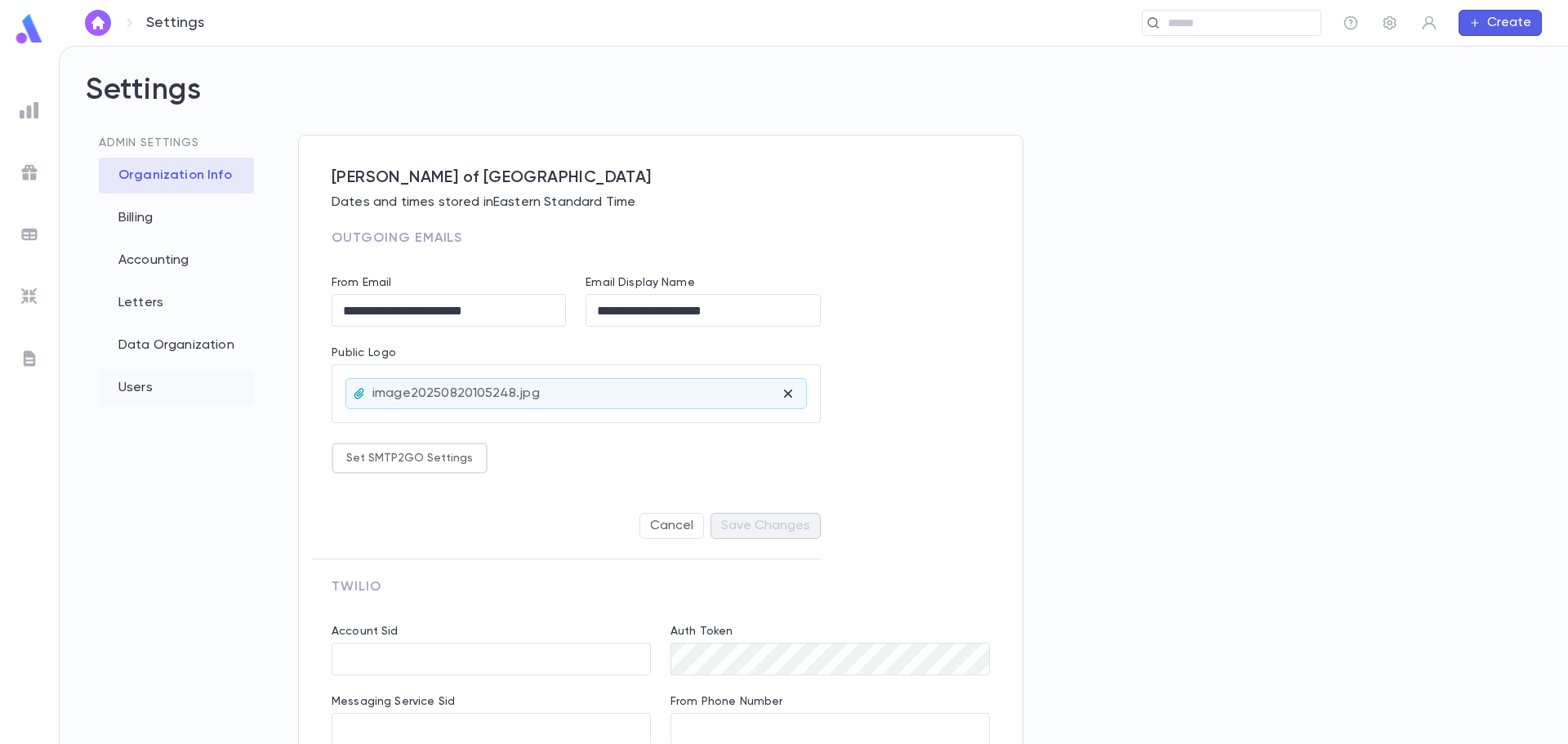
click at [118, 390] on div "Users" at bounding box center [176, 388] width 155 height 36
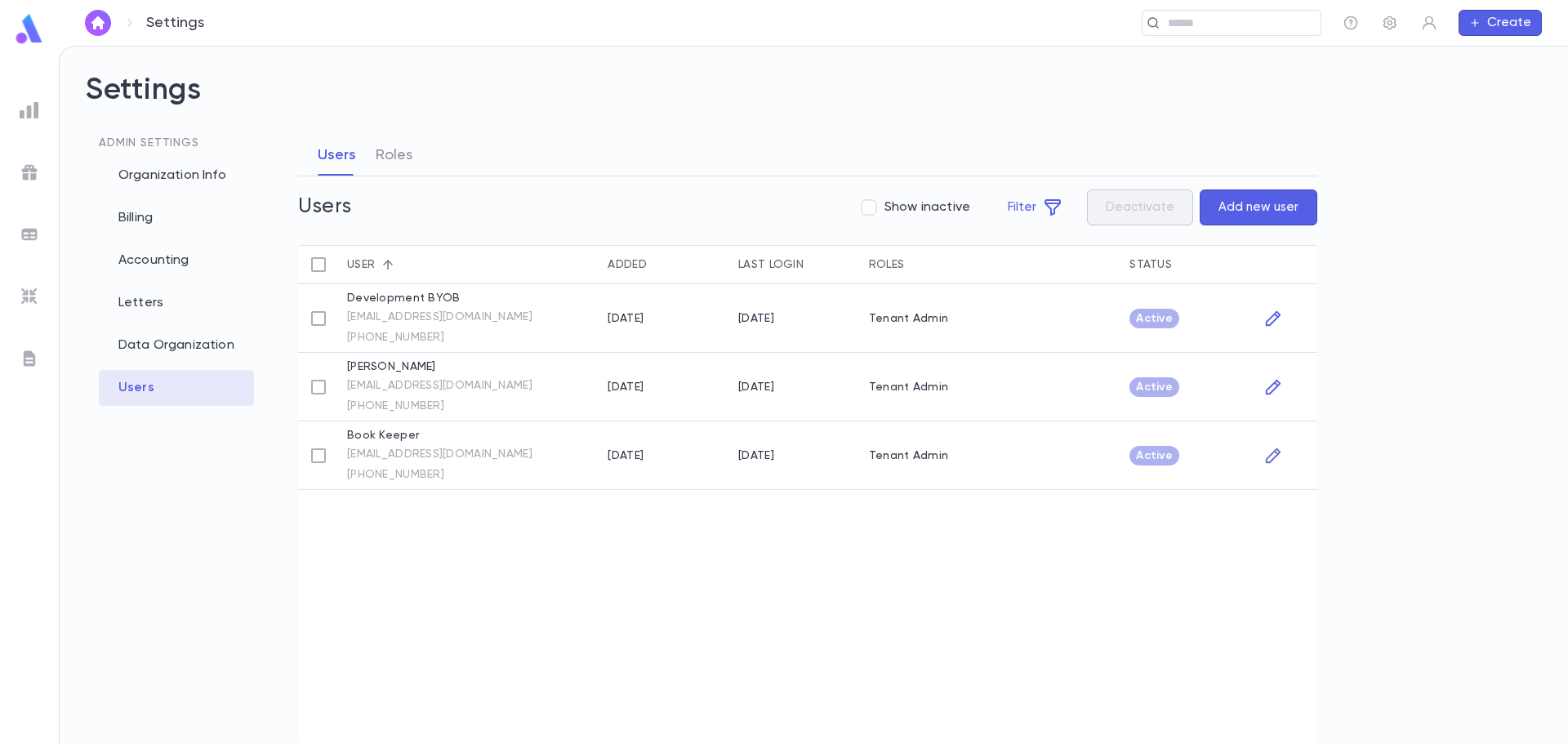
click at [1264, 461] on icon "button" at bounding box center [1273, 456] width 18 height 20
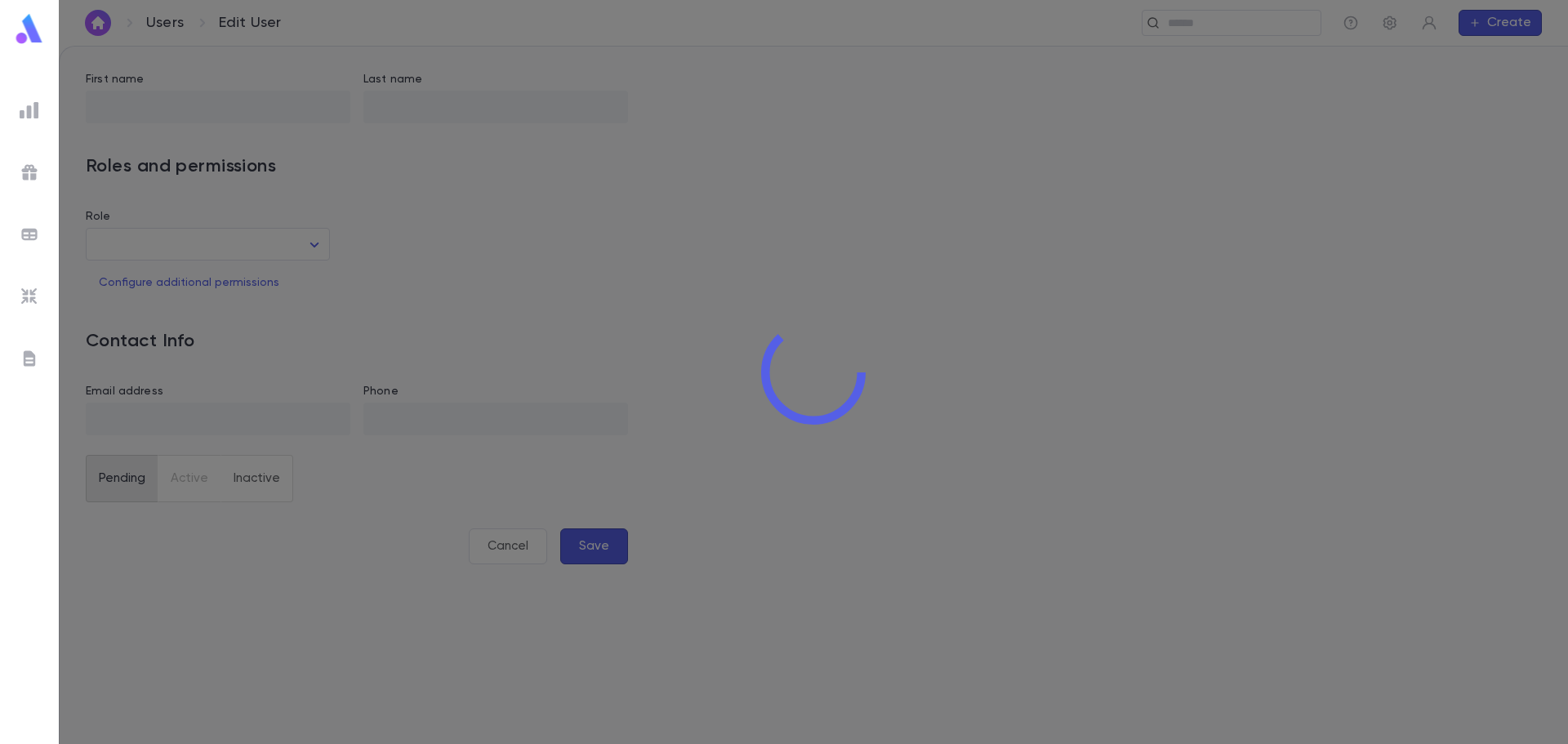
type input "****"
type input "******"
type input "**"
type input "**********"
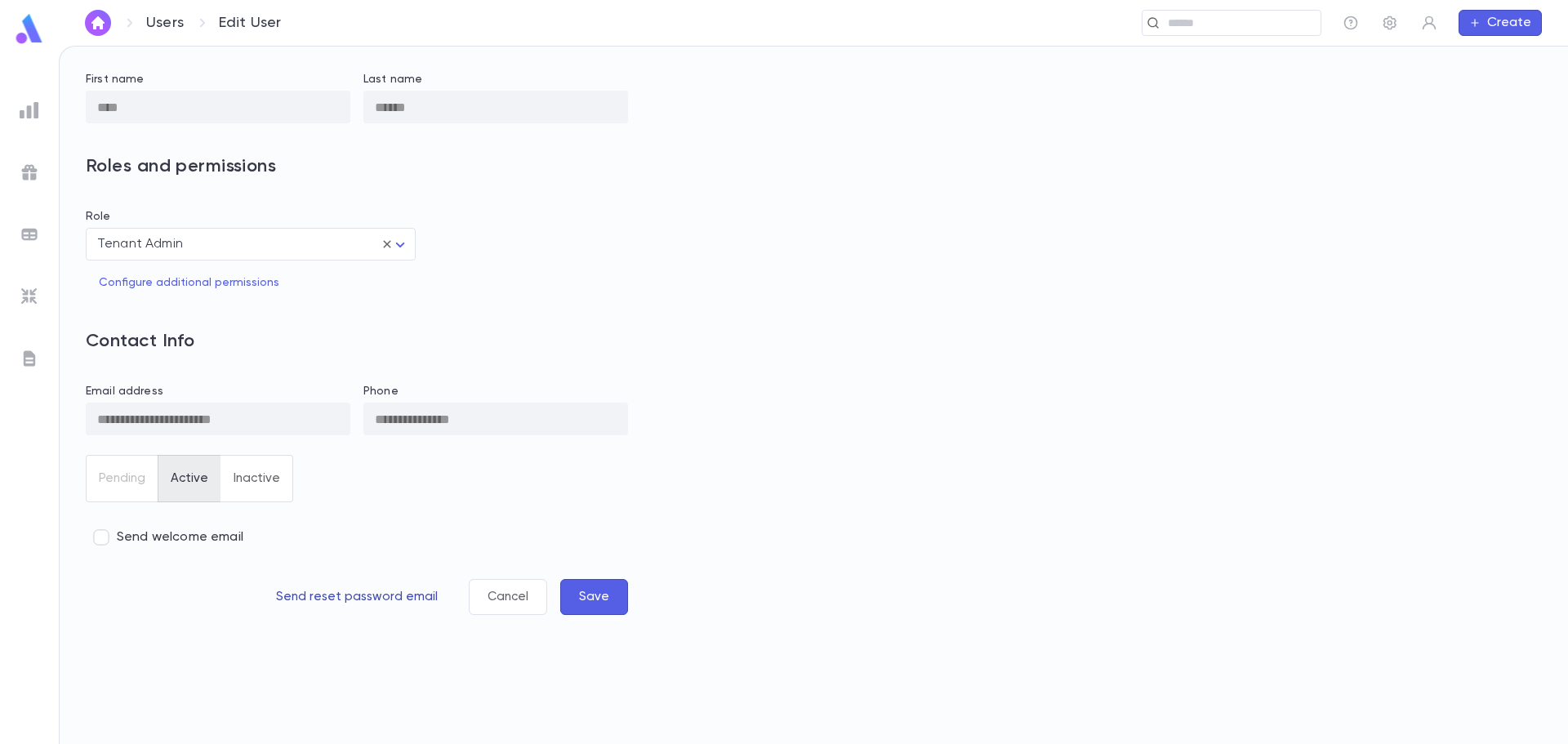
click at [374, 599] on button "Send reset password email" at bounding box center [357, 597] width 197 height 36
click at [26, 238] on img at bounding box center [29, 234] width 20 height 20
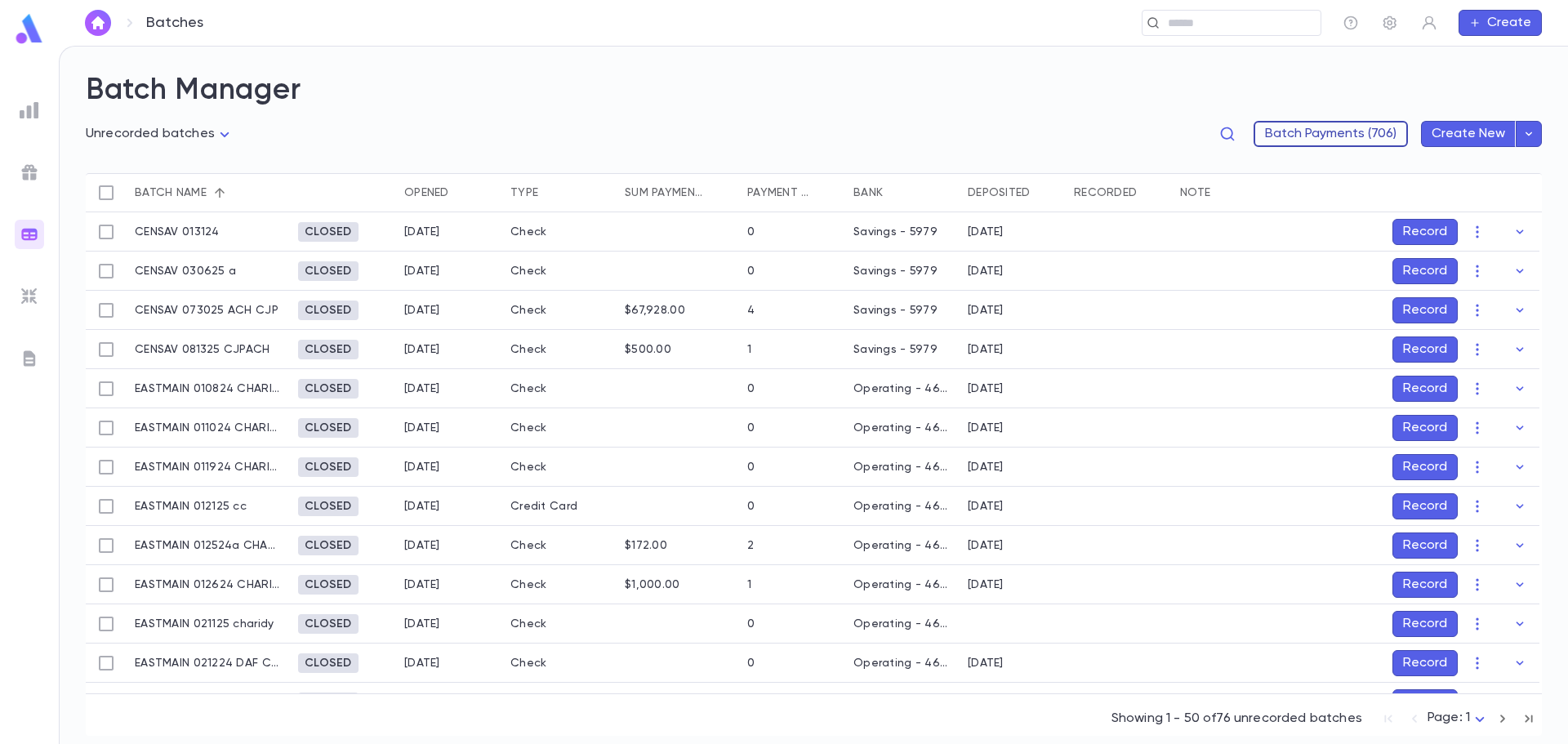
click at [1283, 132] on button "Batch Payments (706)" at bounding box center [1331, 134] width 154 height 26
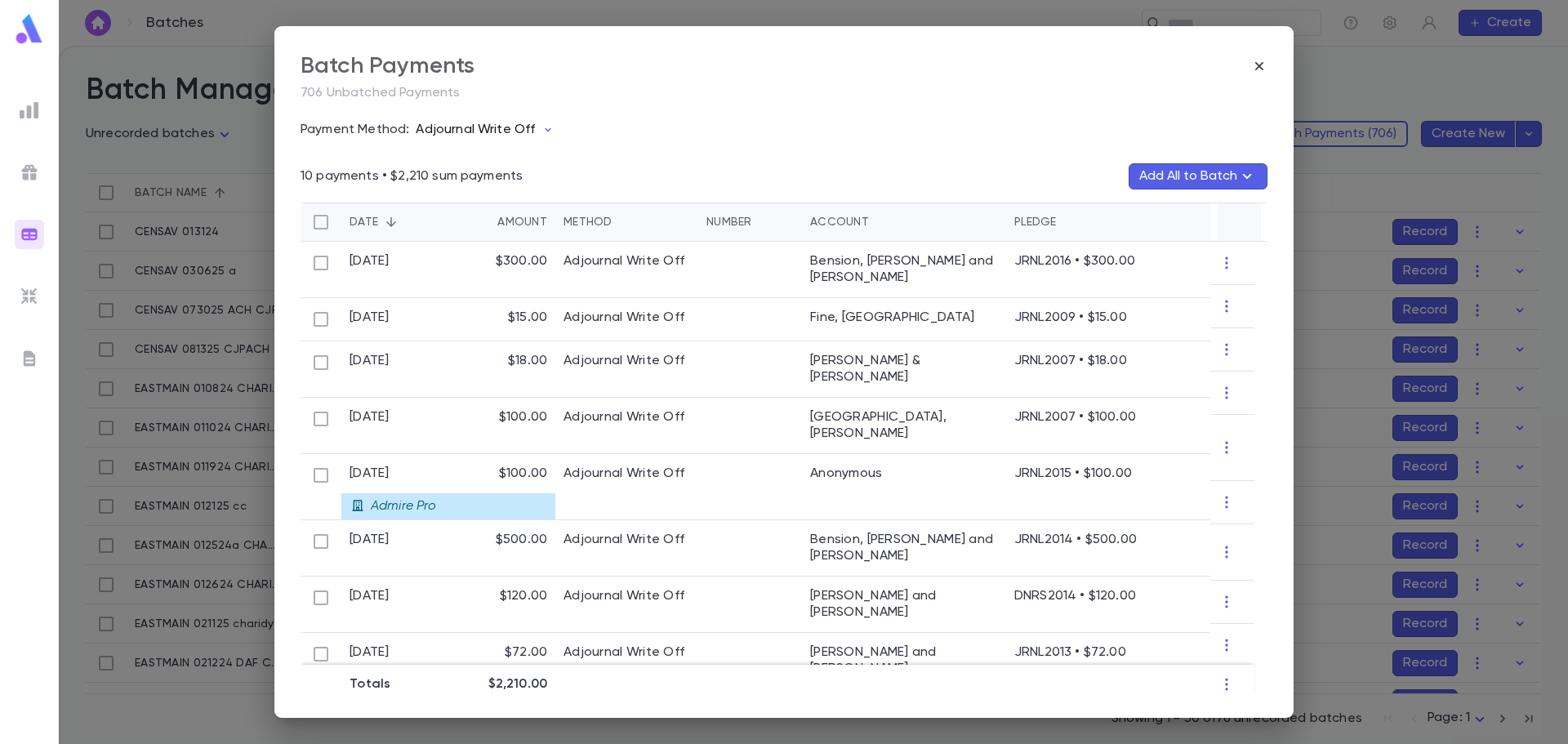
click at [548, 132] on icon "button" at bounding box center [547, 130] width 13 height 13
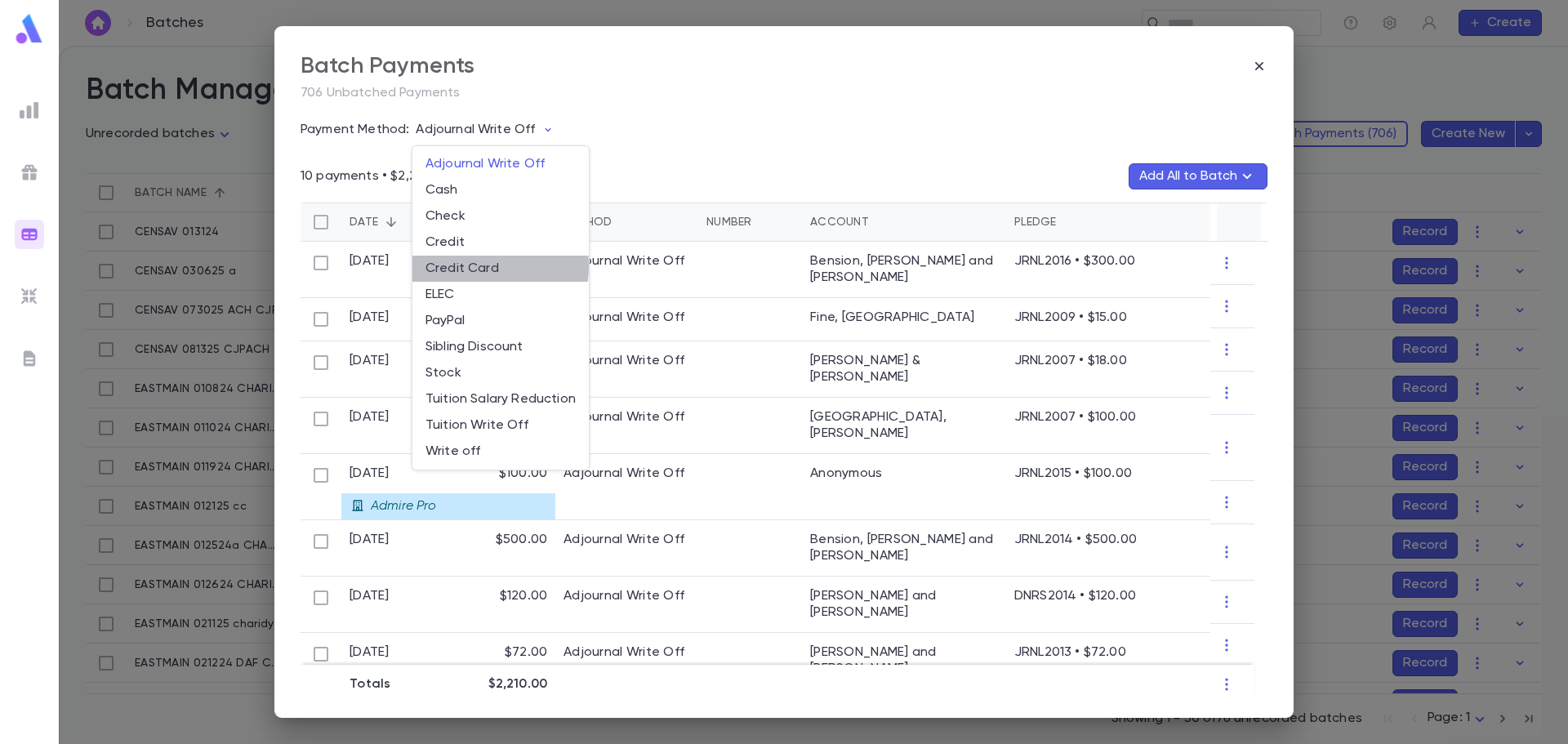
click at [464, 265] on li "Credit Card" at bounding box center [501, 269] width 177 height 26
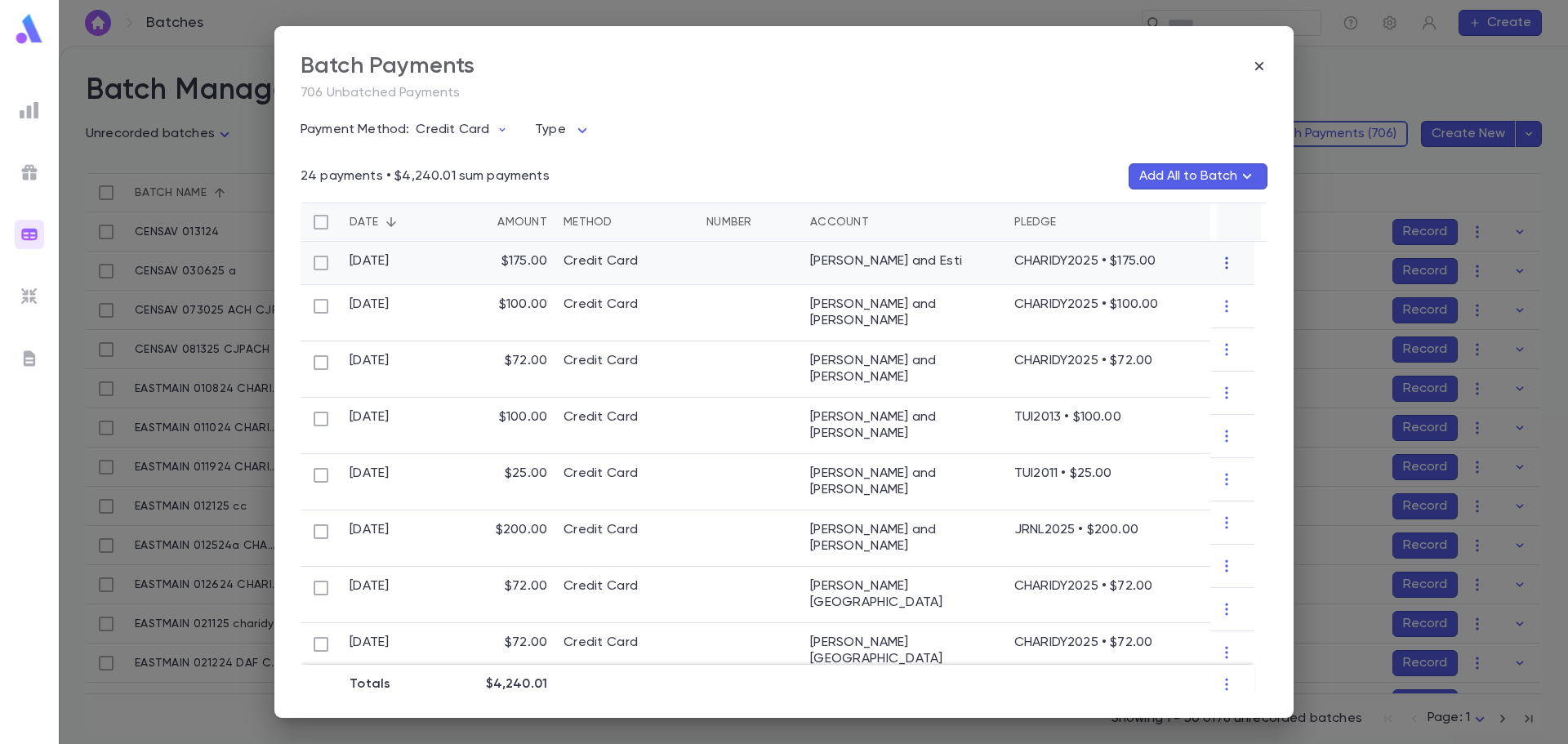
click at [1226, 264] on icon "button" at bounding box center [1227, 263] width 16 height 16
click at [1022, 256] on div at bounding box center [784, 372] width 1568 height 744
click at [836, 264] on div "Dessler, Chaim and Esti" at bounding box center [886, 261] width 152 height 16
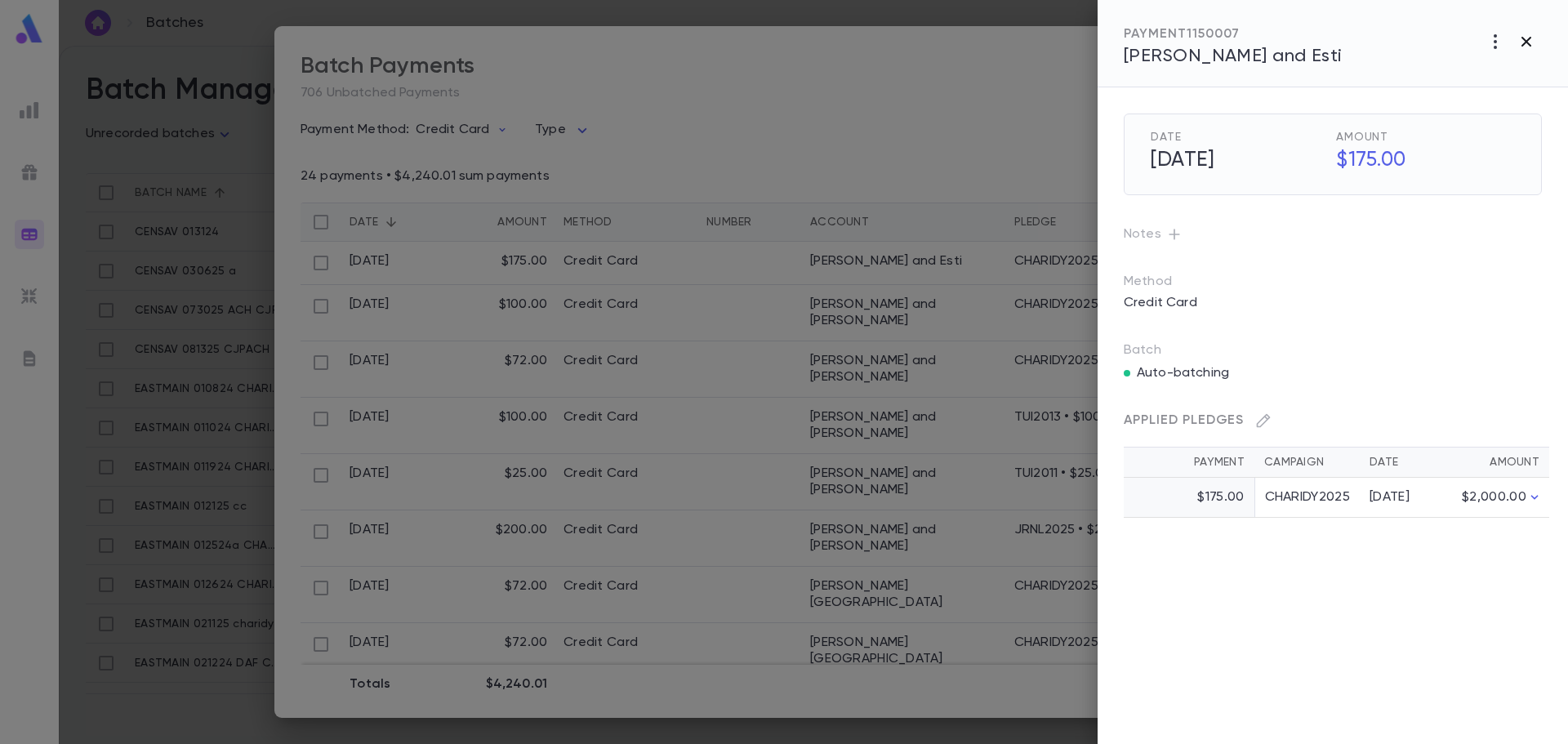
click at [1530, 38] on icon "button" at bounding box center [1526, 41] width 9 height 9
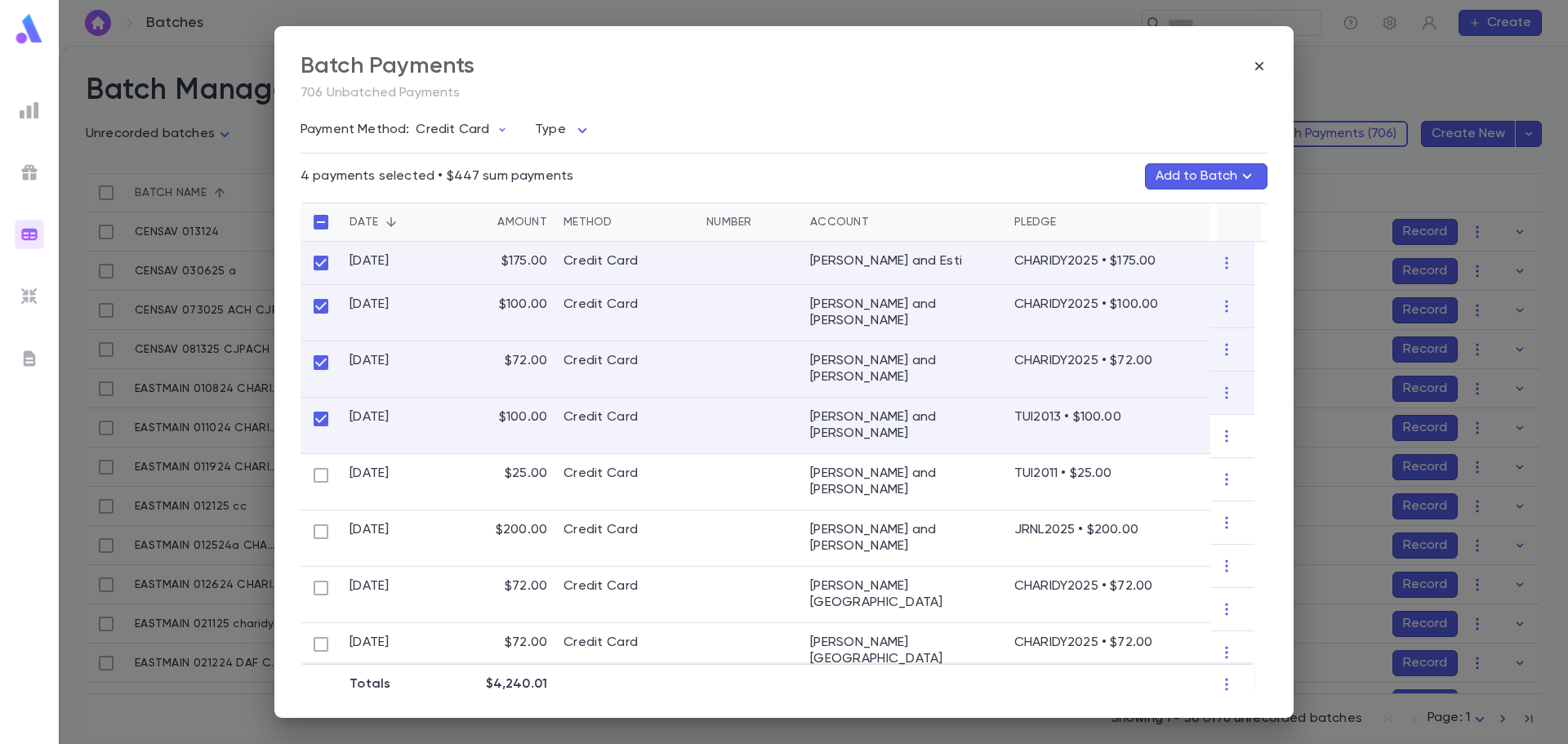
click at [1246, 182] on icon "button" at bounding box center [1246, 176] width 20 height 20
click at [1127, 212] on input "text" at bounding box center [1160, 217] width 154 height 26
click at [543, 129] on div at bounding box center [784, 372] width 1568 height 744
click at [1259, 67] on icon "button" at bounding box center [1259, 66] width 9 height 9
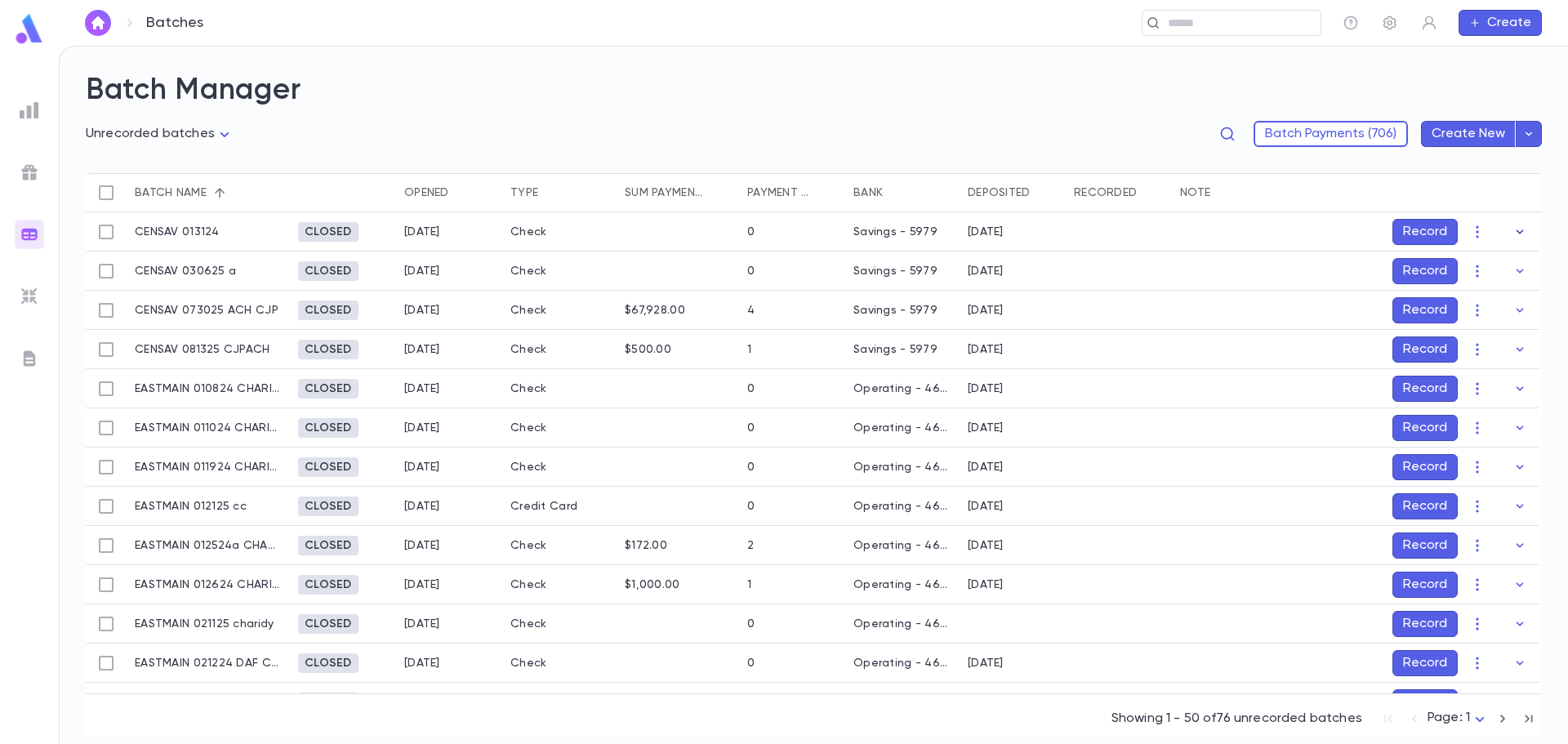
click at [1518, 232] on icon "button" at bounding box center [1519, 232] width 16 height 16
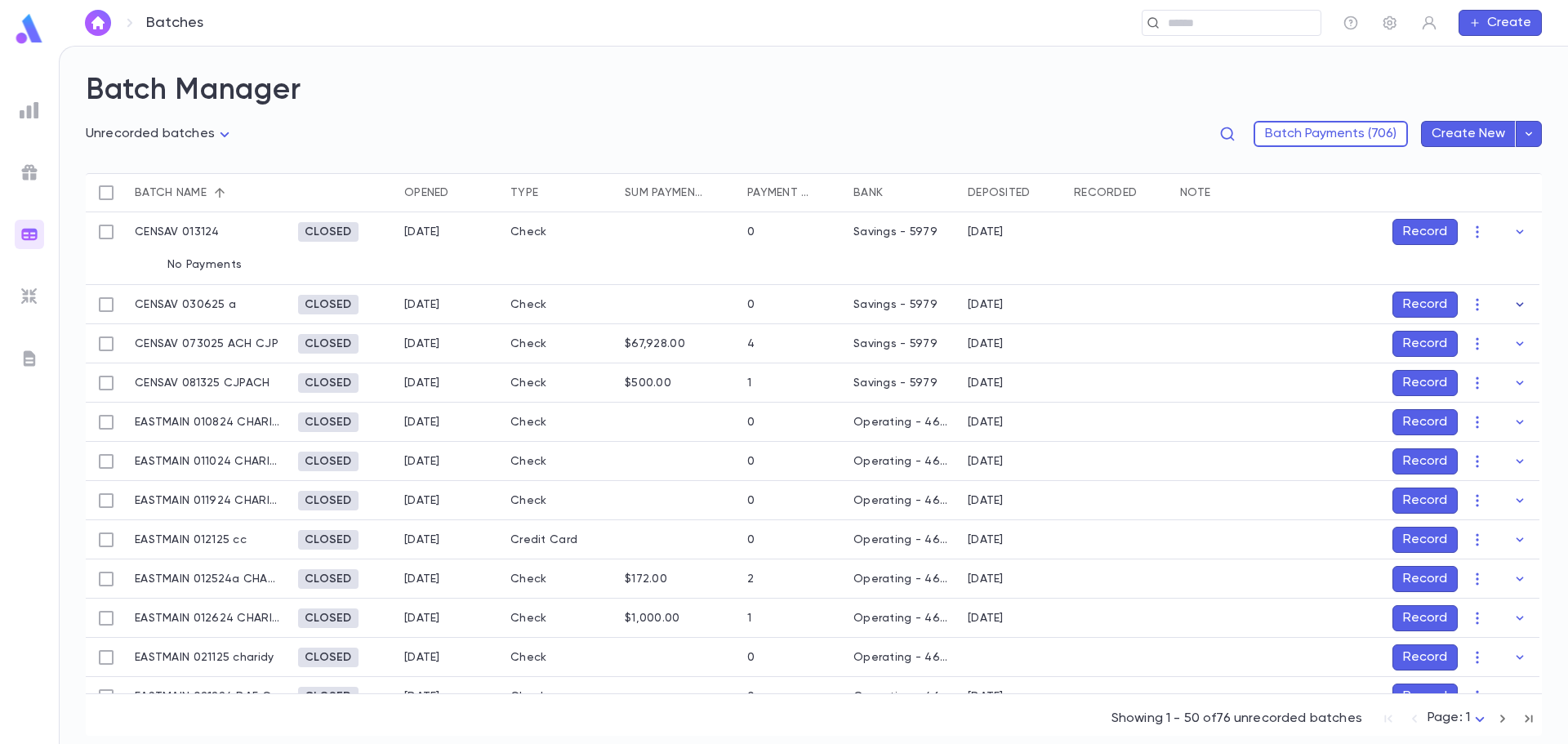
click at [1518, 311] on icon "button" at bounding box center [1519, 305] width 16 height 16
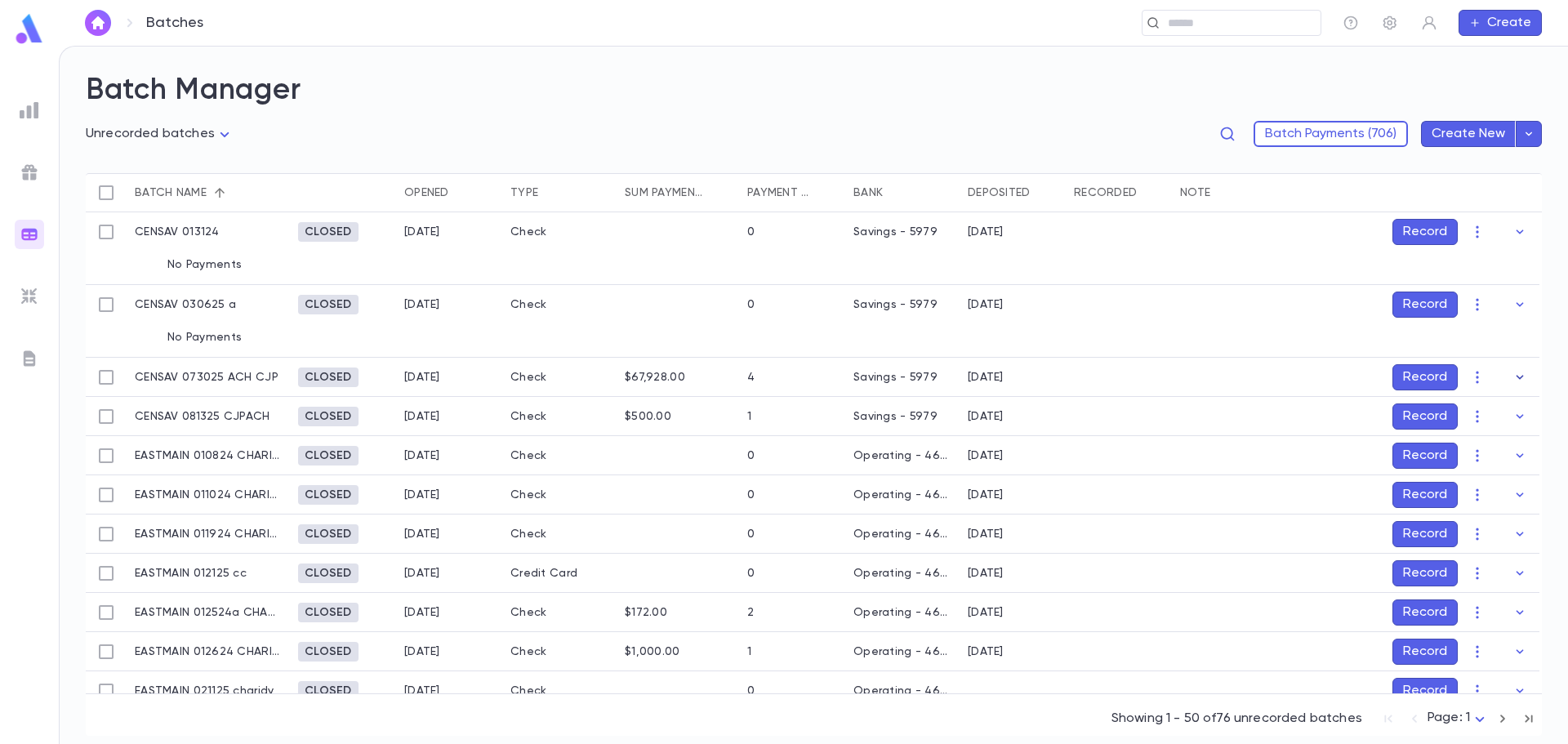
click at [1515, 380] on icon "button" at bounding box center [1519, 377] width 16 height 16
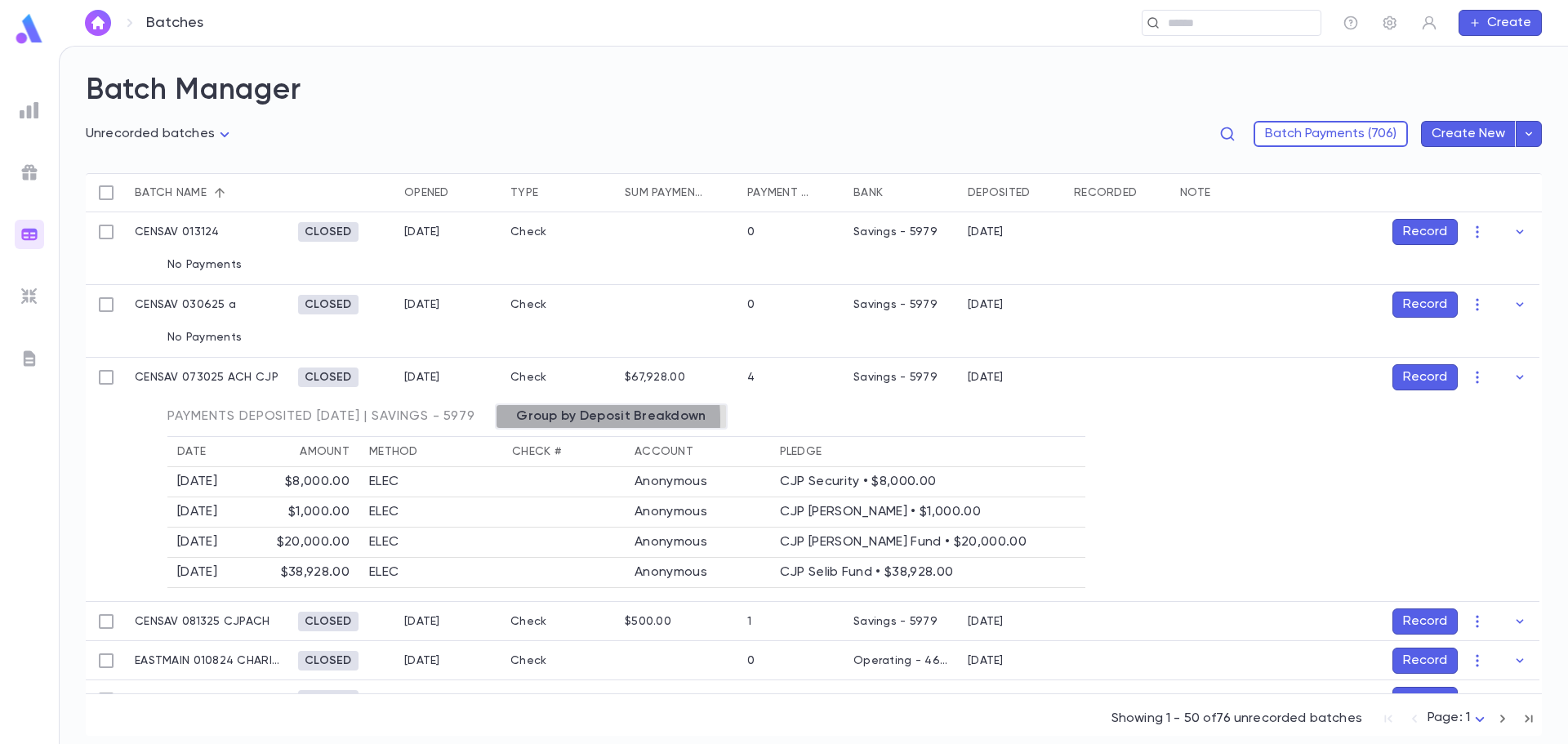
click at [557, 420] on span "Group by Deposit Breakdown" at bounding box center [611, 416] width 209 height 16
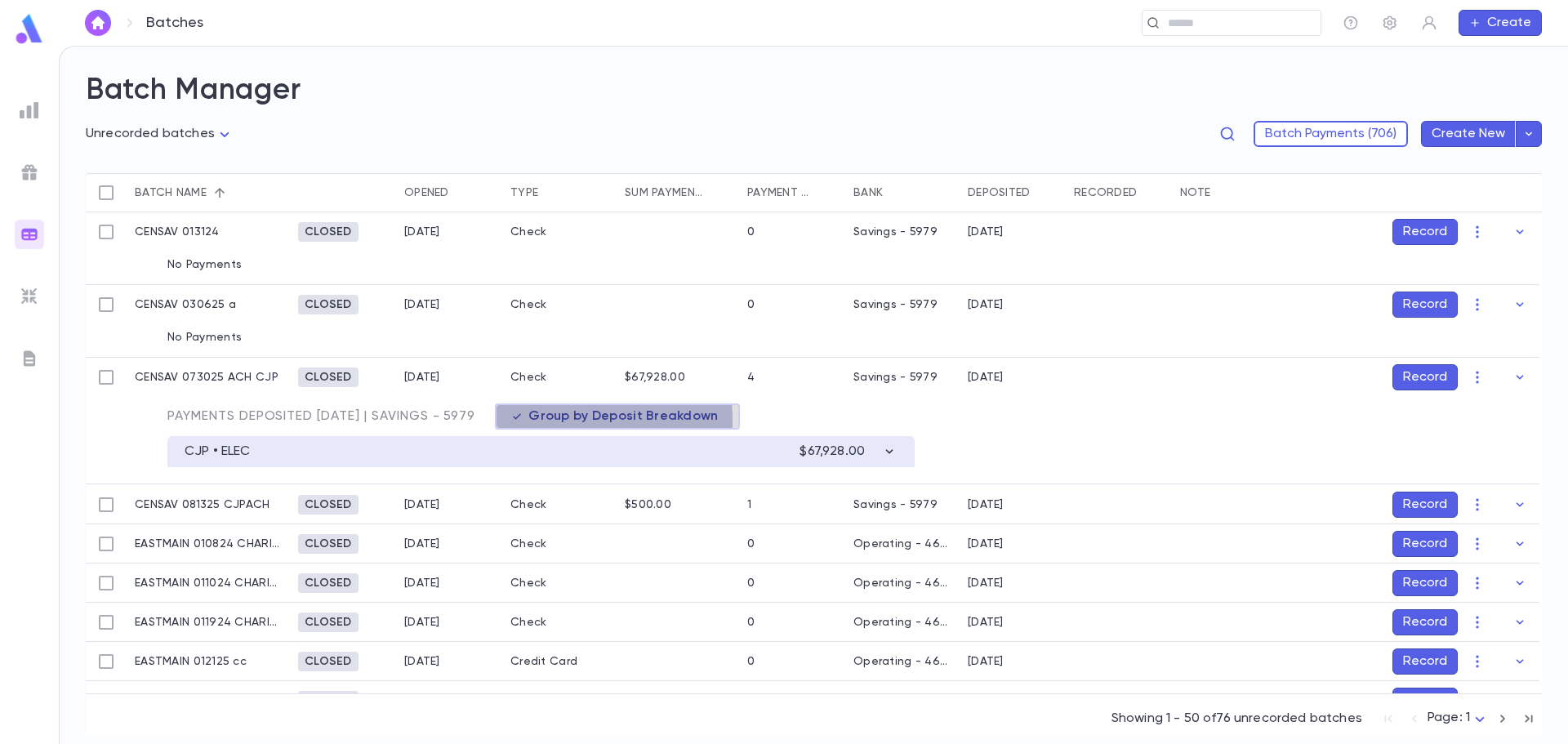
click at [557, 420] on span "Group by Deposit Breakdown" at bounding box center [624, 416] width 209 height 16
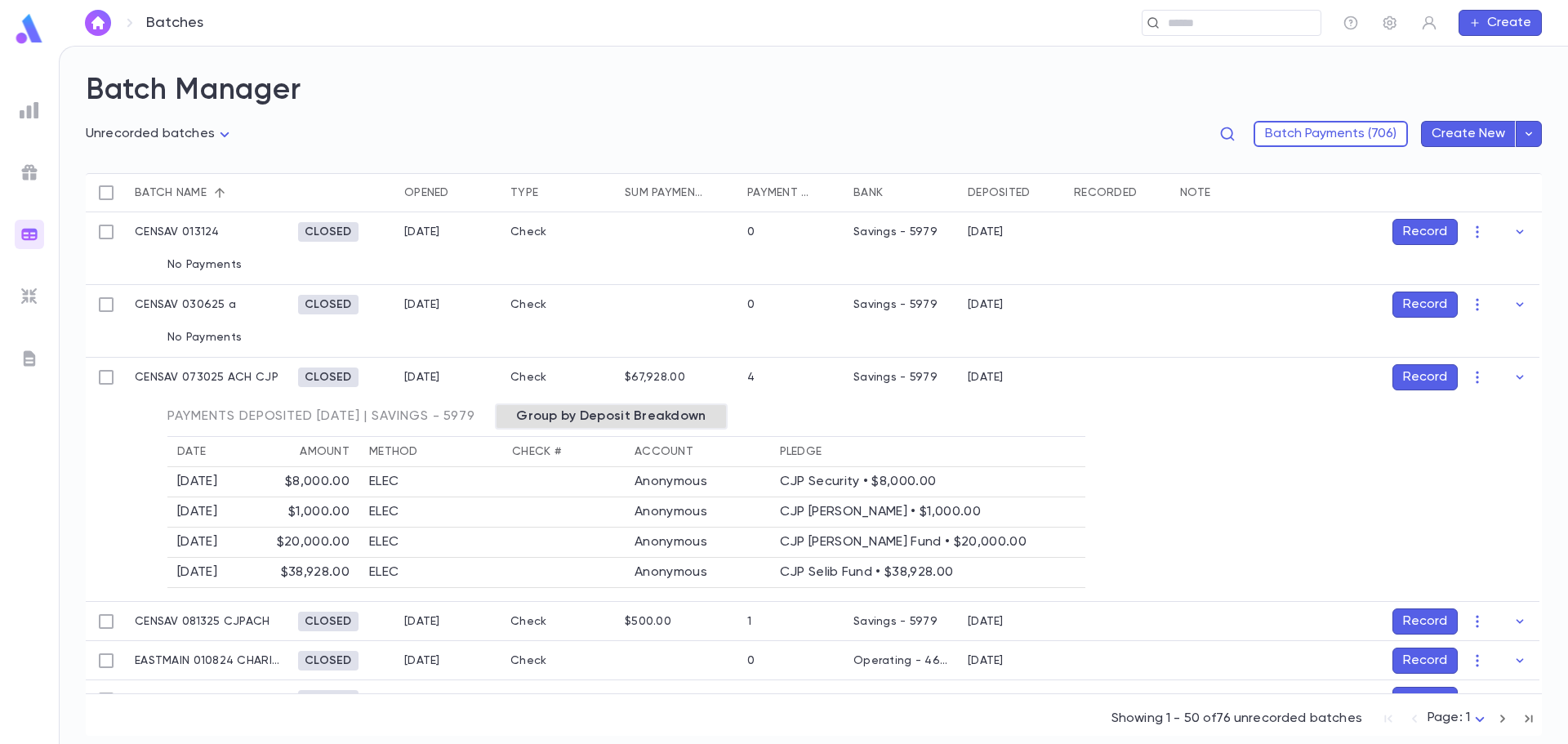
click at [557, 420] on span "Group by Deposit Breakdown" at bounding box center [611, 416] width 209 height 16
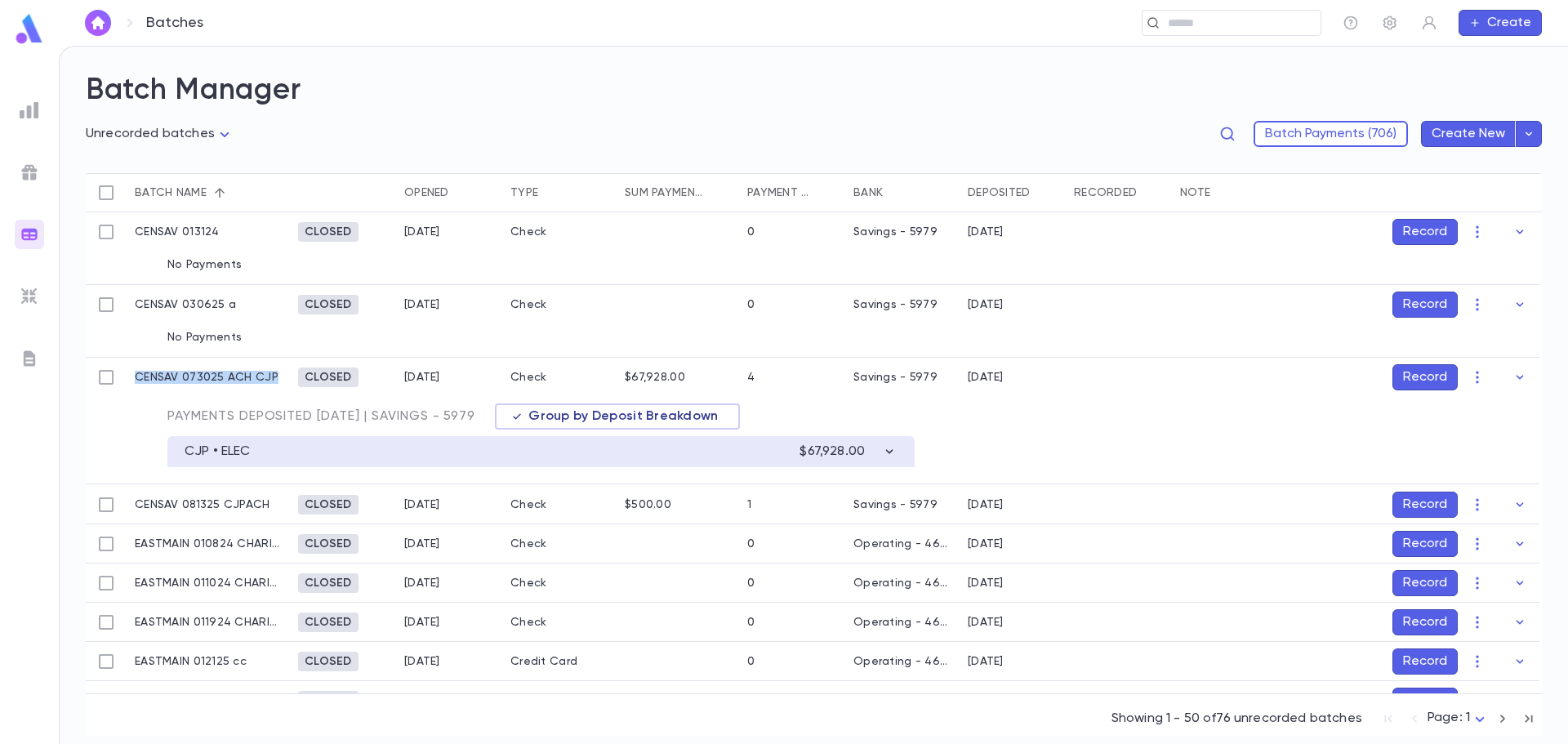
drag, startPoint x: 280, startPoint y: 380, endPoint x: 135, endPoint y: 374, distance: 145.1
click at [135, 374] on div "CENSAV 073025 ACH CJP" at bounding box center [208, 378] width 163 height 39
click at [532, 272] on div "No Payments" at bounding box center [812, 268] width 1454 height 33
click at [1415, 233] on button "Record" at bounding box center [1425, 232] width 65 height 26
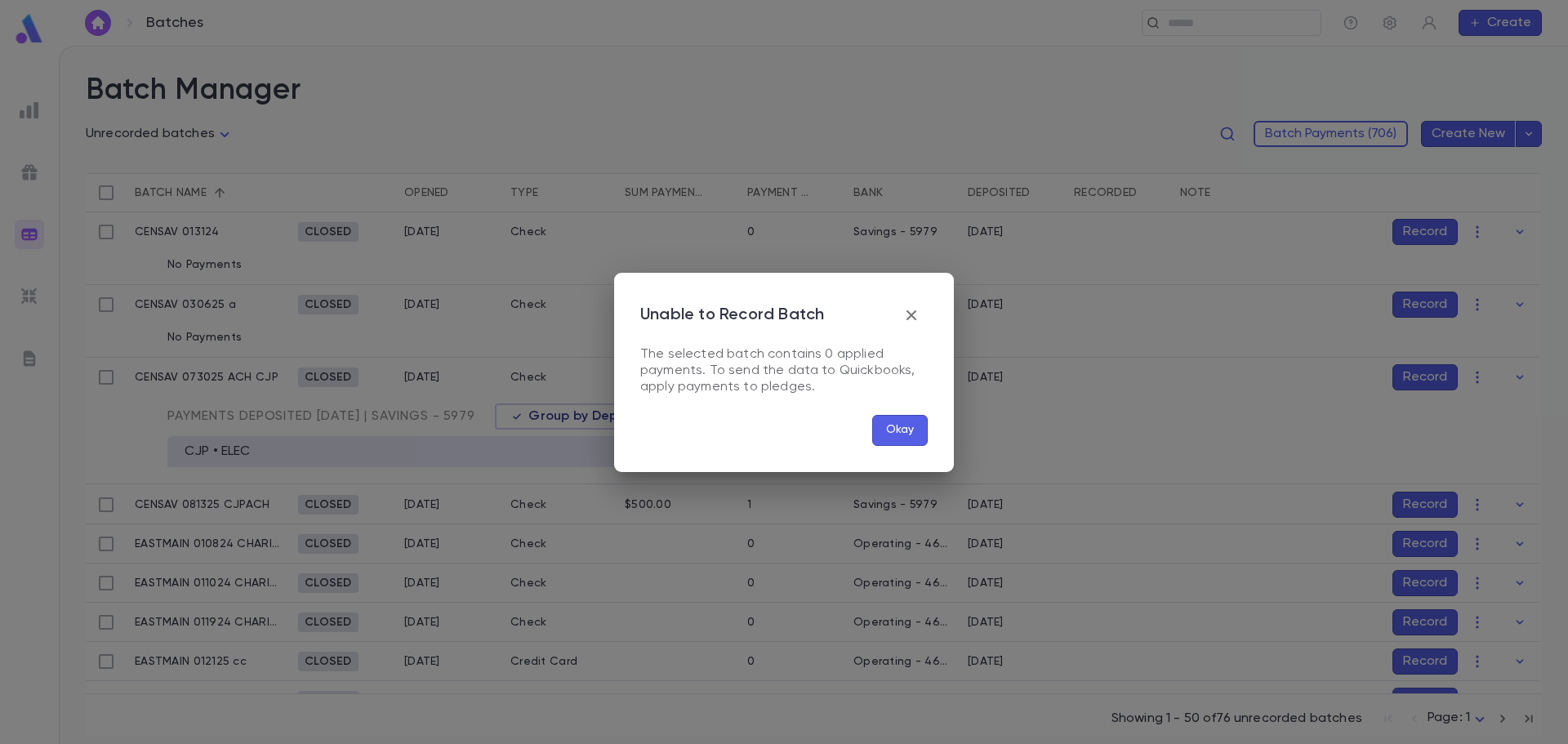
click at [915, 433] on button "Okay" at bounding box center [900, 431] width 56 height 31
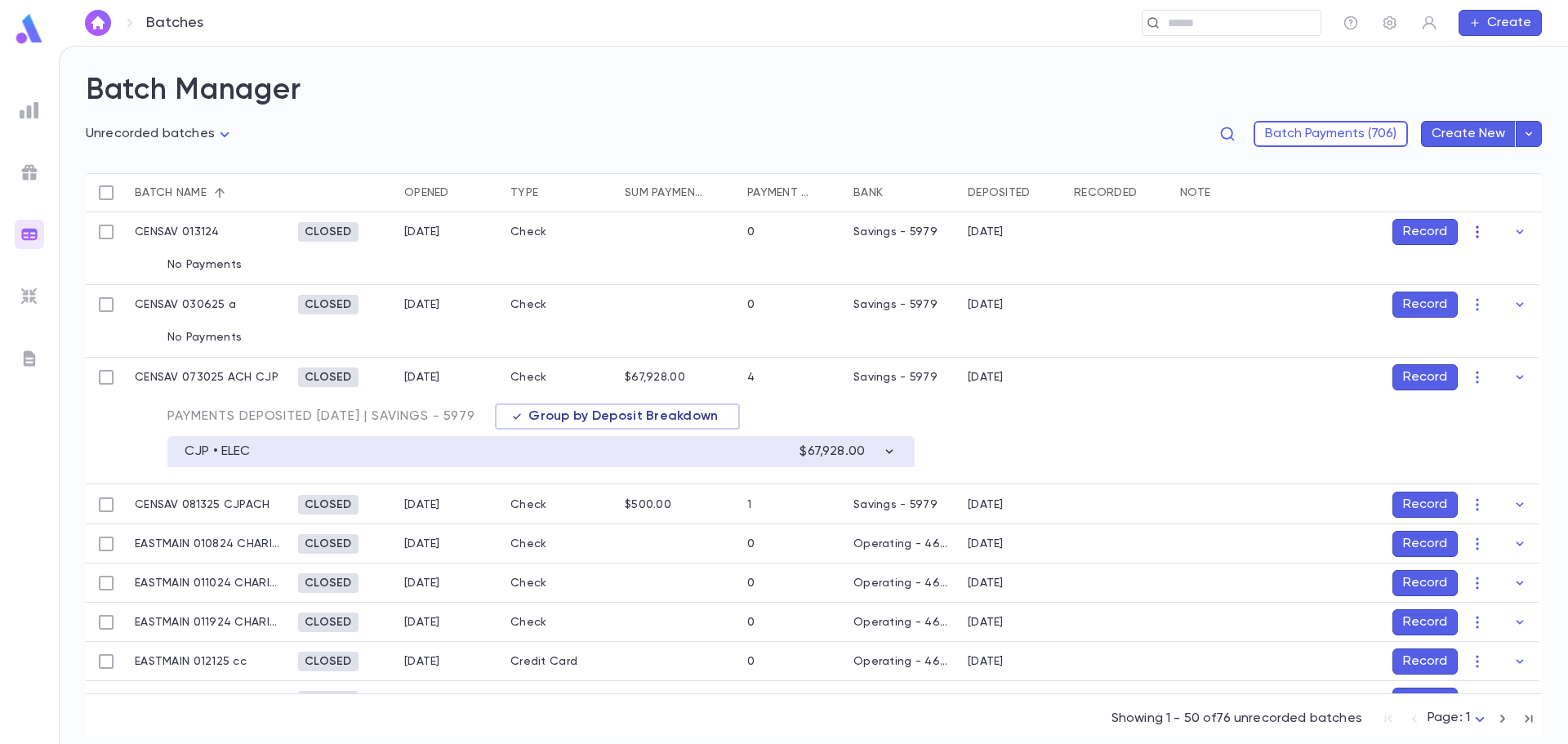
click at [1472, 237] on icon "button" at bounding box center [1477, 232] width 16 height 16
click at [1179, 272] on div at bounding box center [784, 372] width 1568 height 744
click at [1430, 381] on button "Record" at bounding box center [1425, 378] width 65 height 26
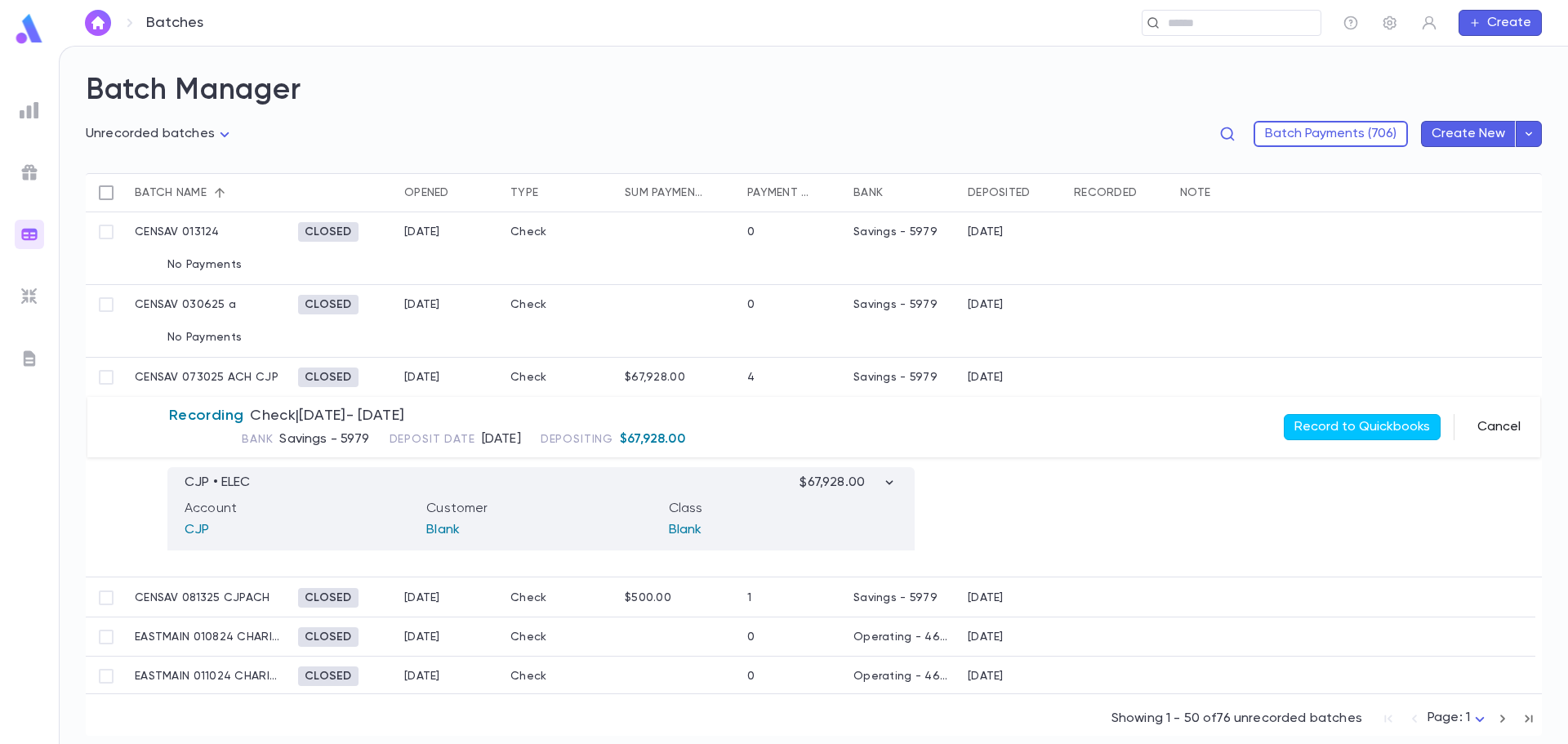
click at [1493, 432] on button "Cancel" at bounding box center [1499, 427] width 63 height 26
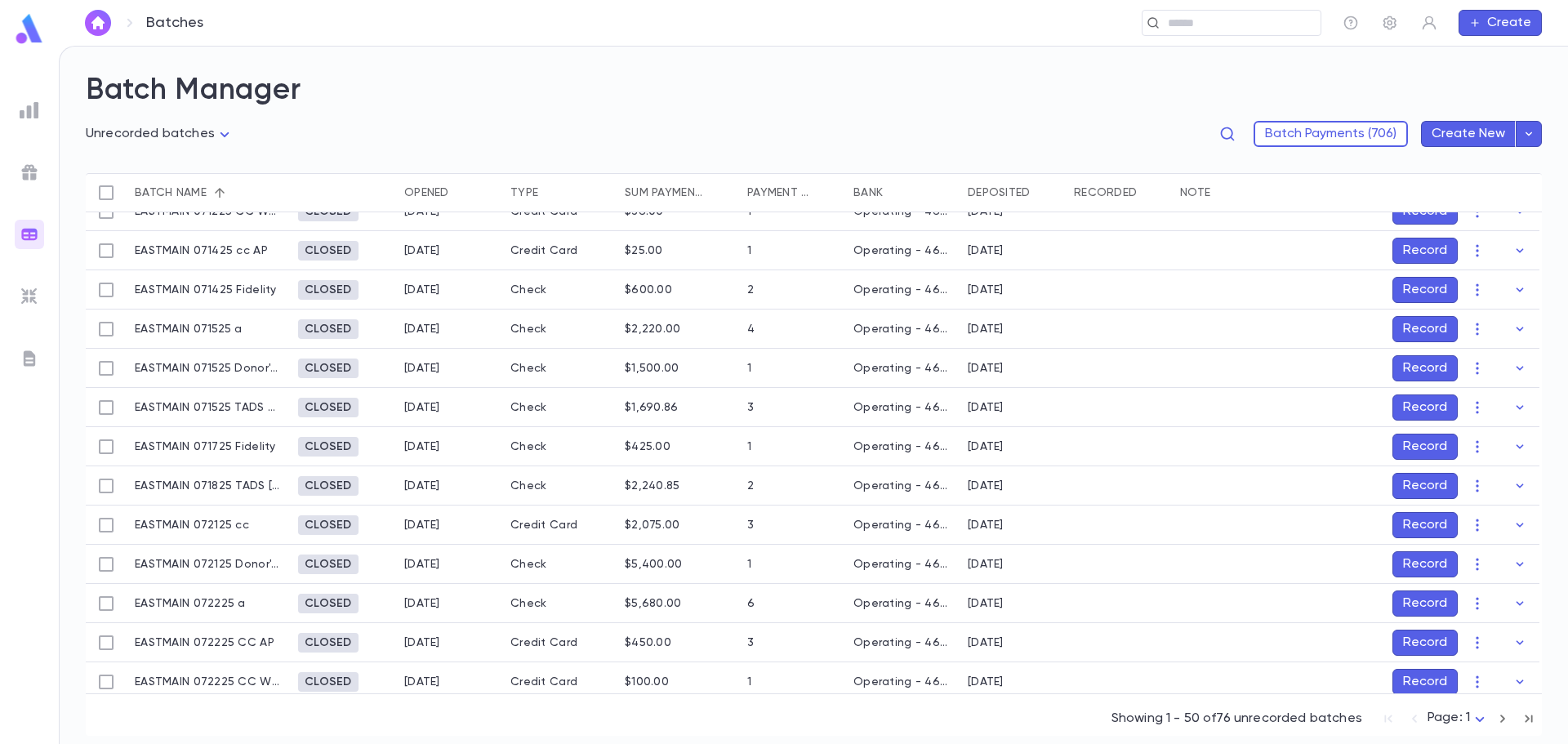
scroll to position [981, 0]
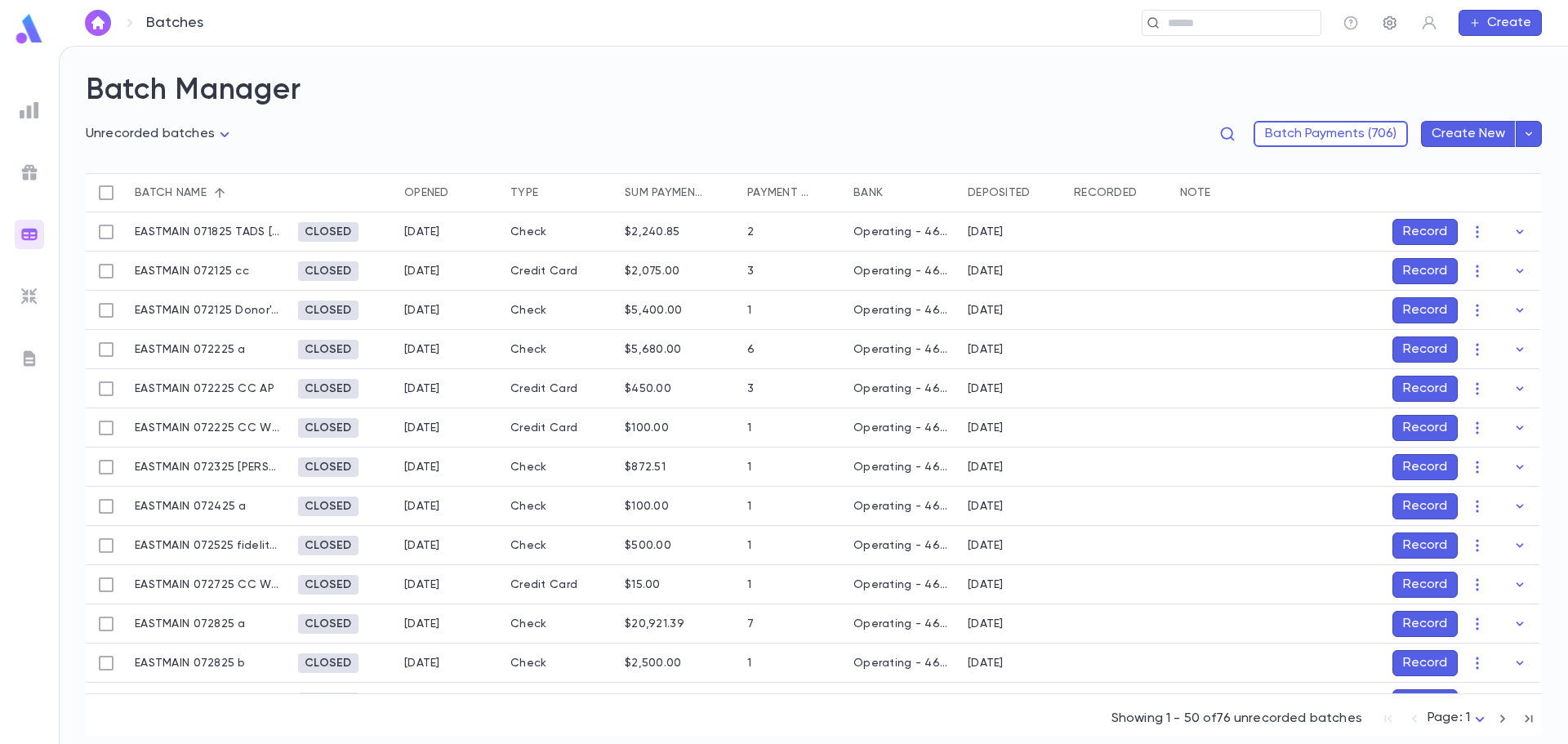
click at [1396, 26] on div "​ Create" at bounding box center [886, 22] width 1310 height 26
click at [1393, 26] on icon "button" at bounding box center [1390, 22] width 16 height 16
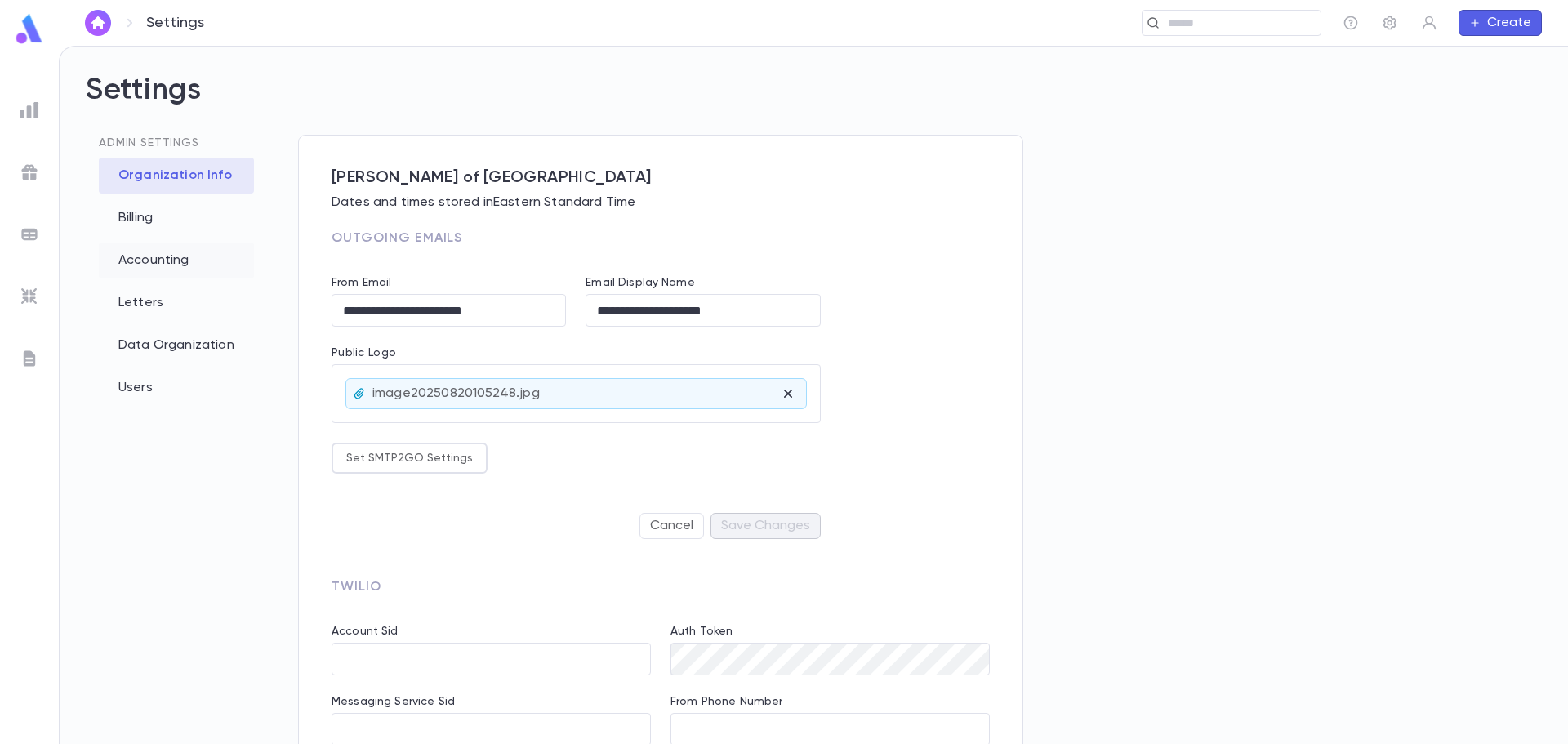
click at [173, 256] on div "Accounting" at bounding box center [176, 261] width 155 height 36
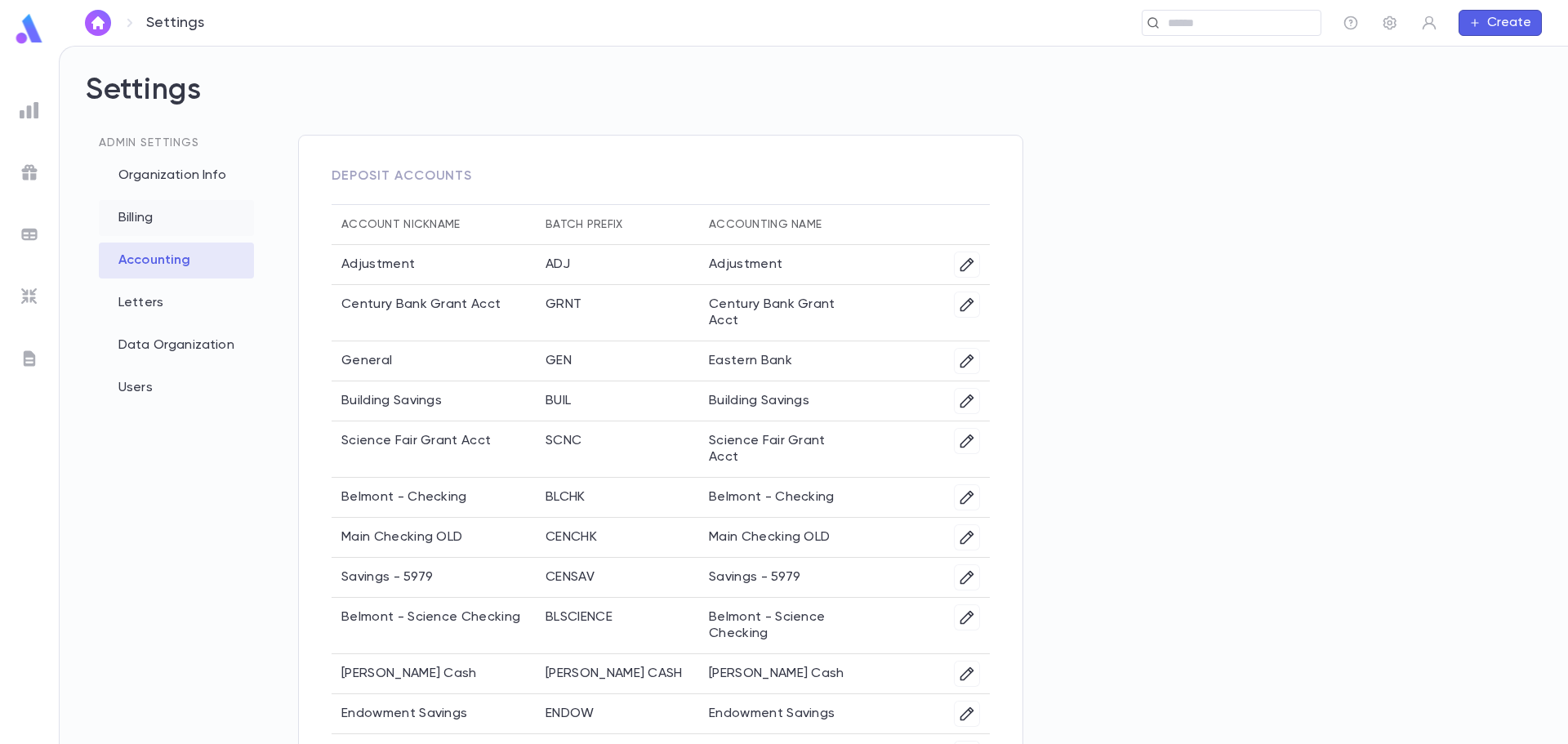
click at [138, 213] on div "Billing" at bounding box center [176, 218] width 155 height 36
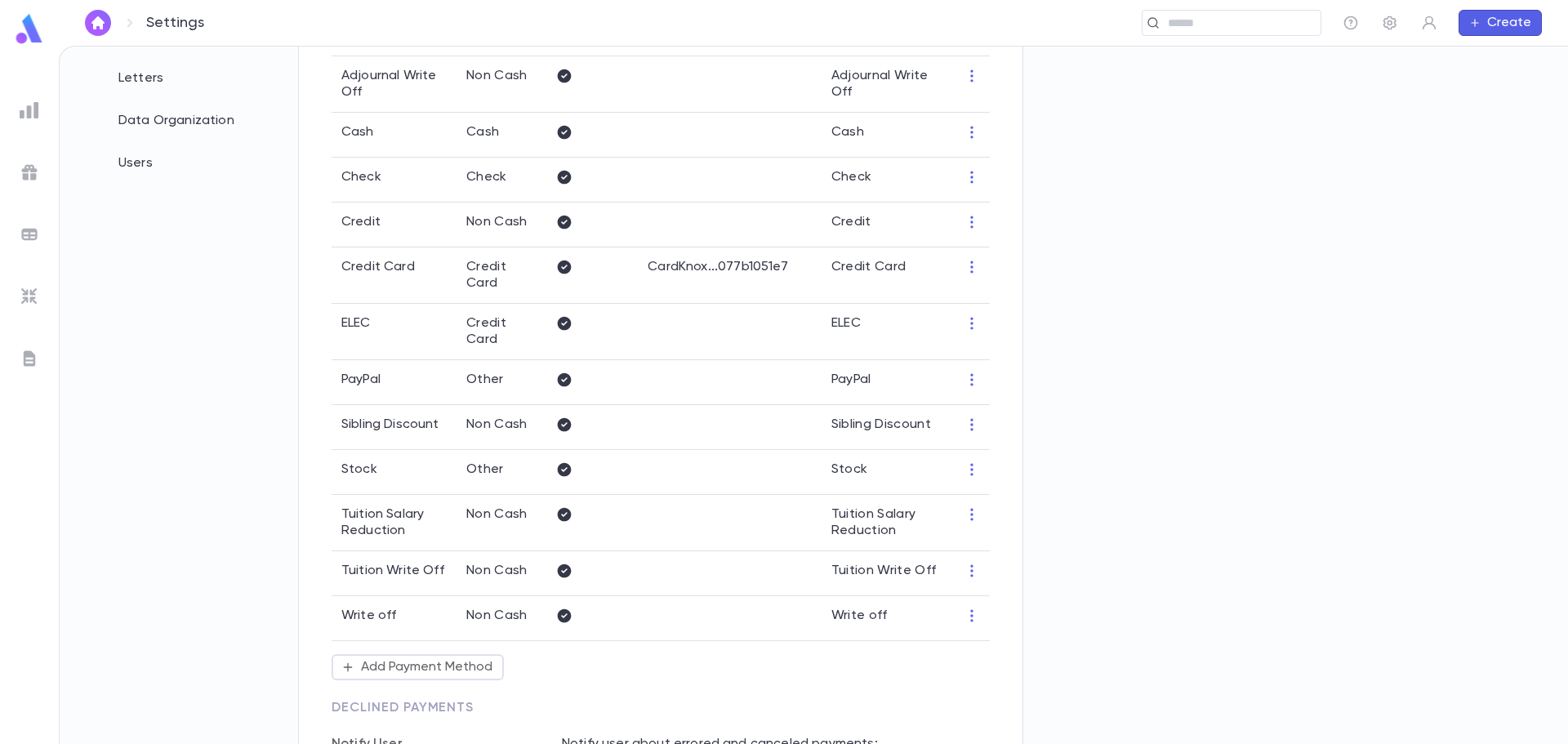
scroll to position [163, 0]
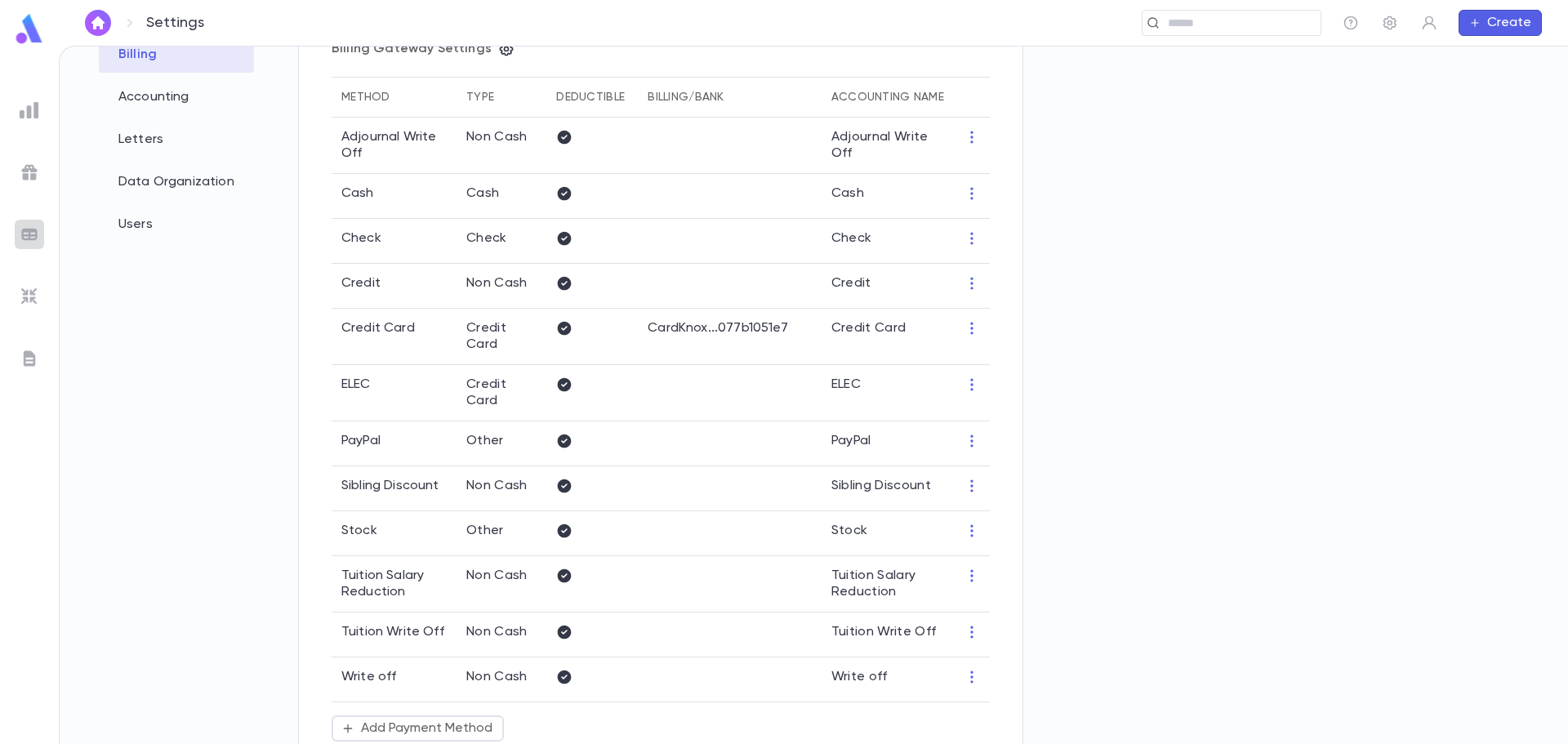
click at [33, 232] on img at bounding box center [29, 234] width 20 height 20
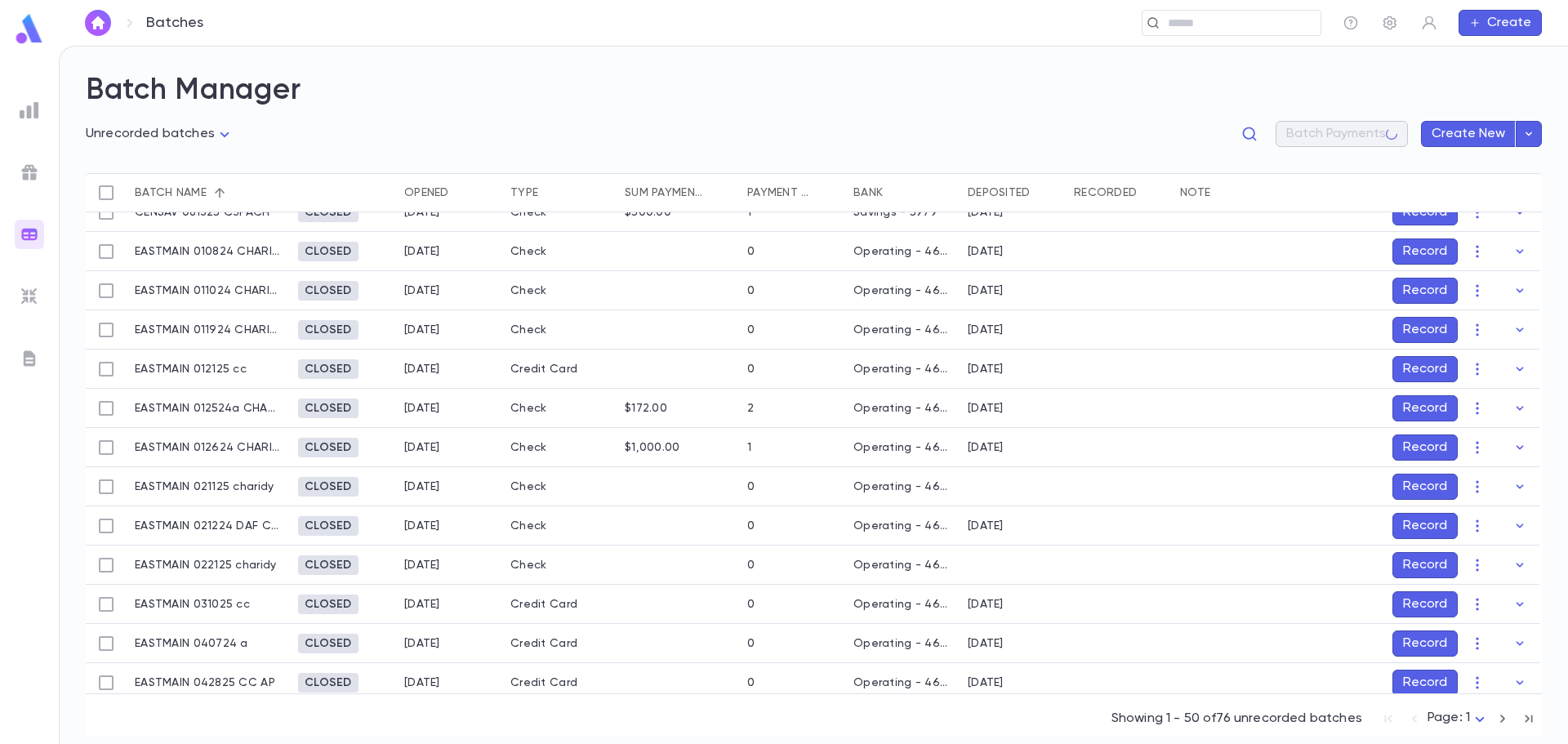
scroll to position [163, 0]
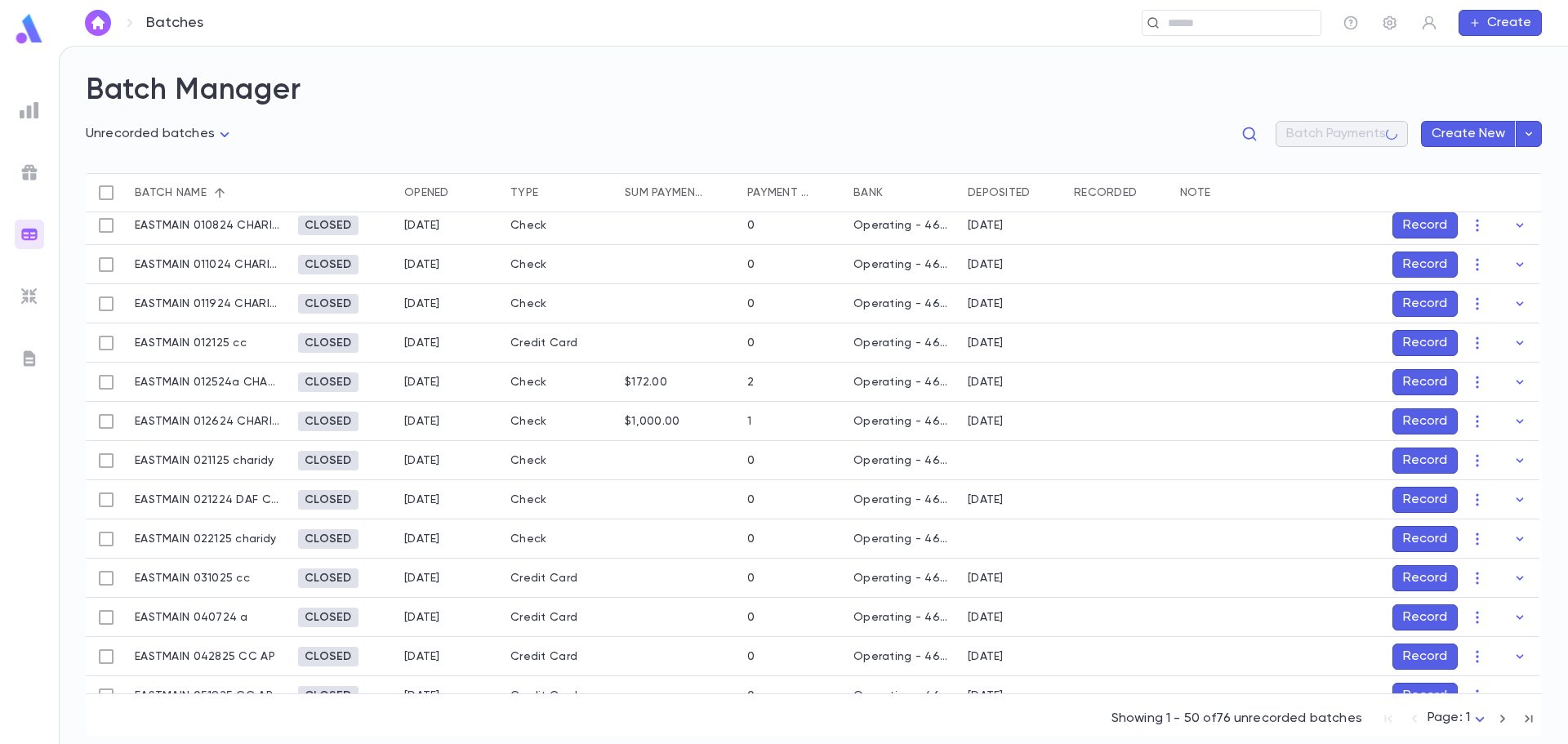
click at [1420, 420] on button "Record" at bounding box center [1425, 421] width 65 height 26
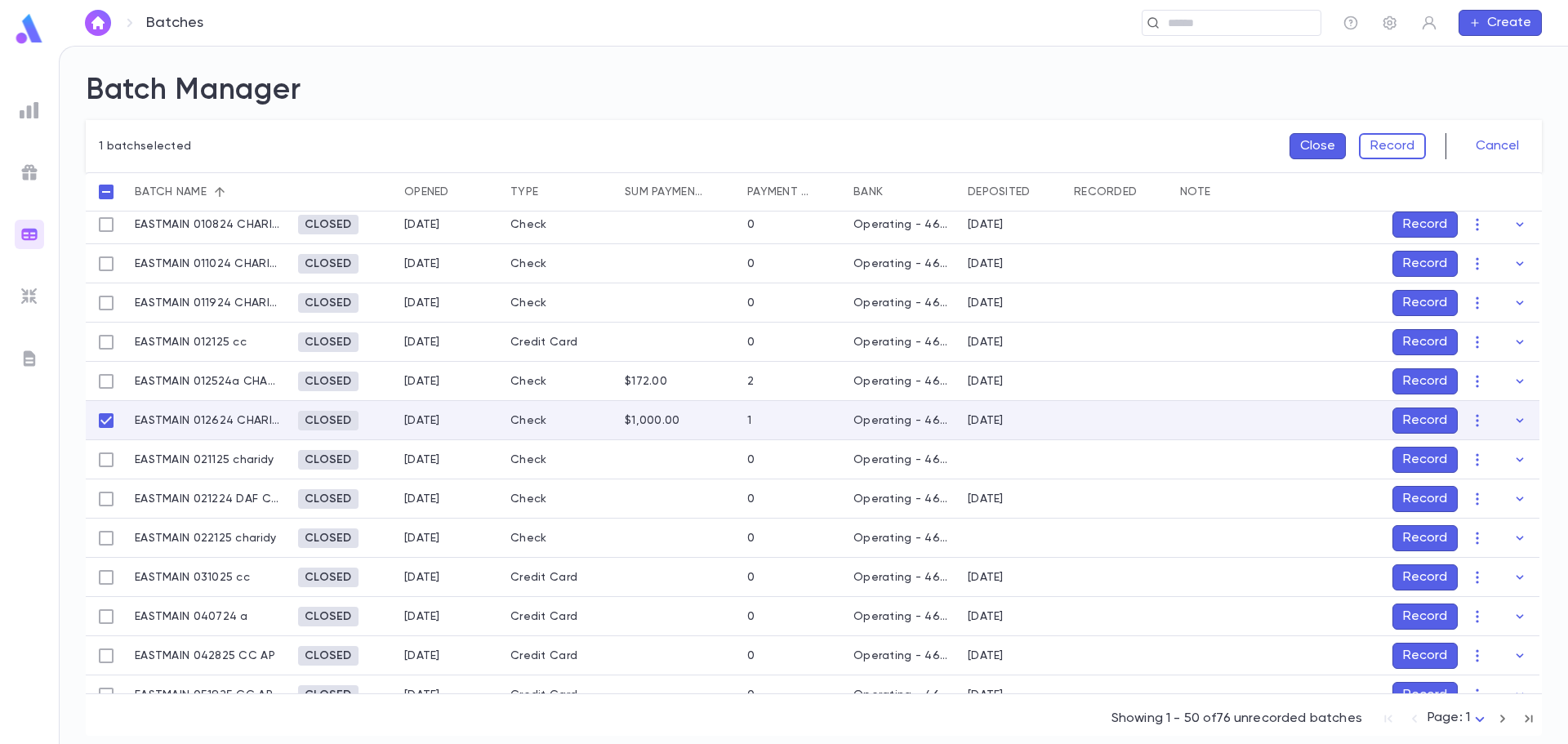
scroll to position [85, 0]
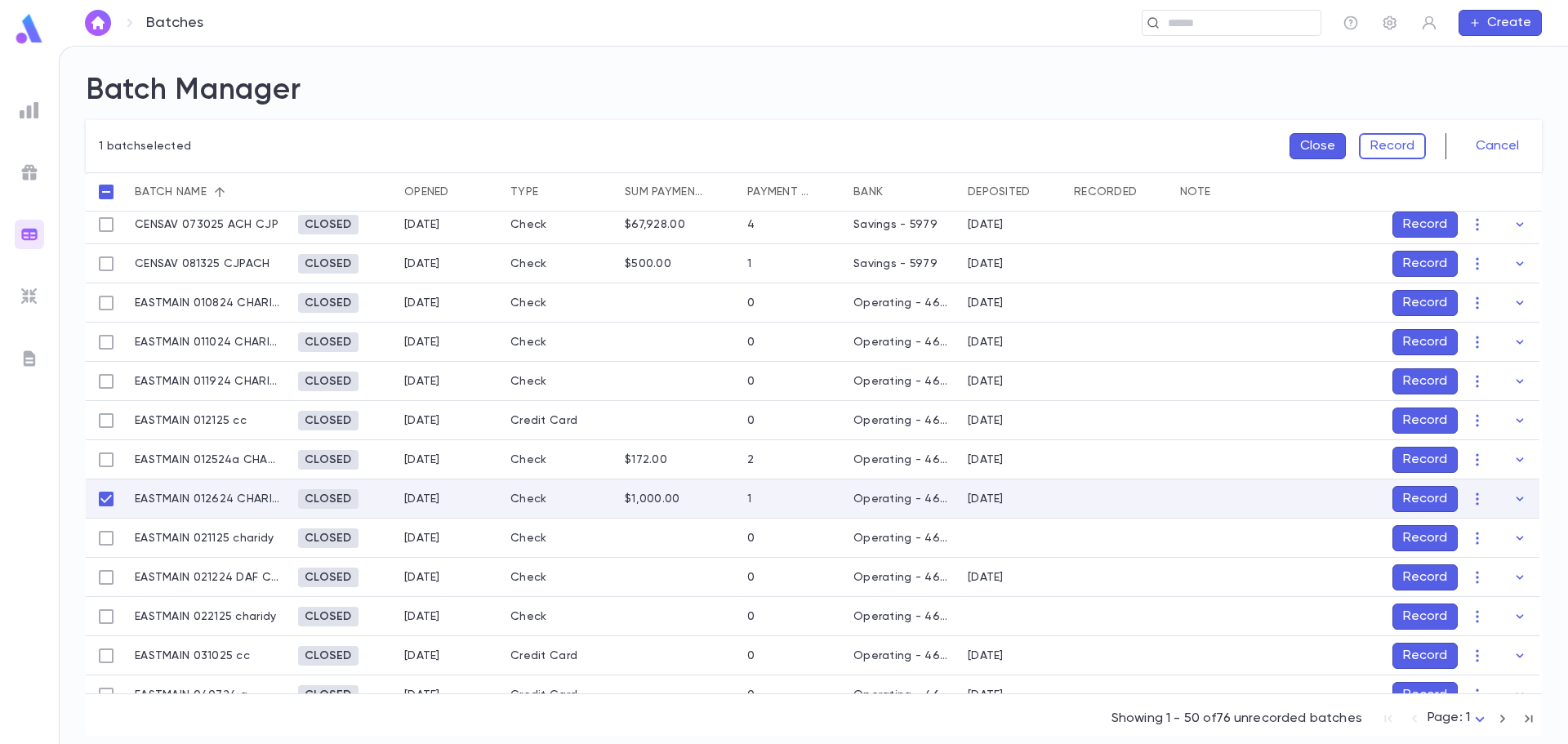
click at [1421, 504] on button "Record" at bounding box center [1425, 499] width 65 height 26
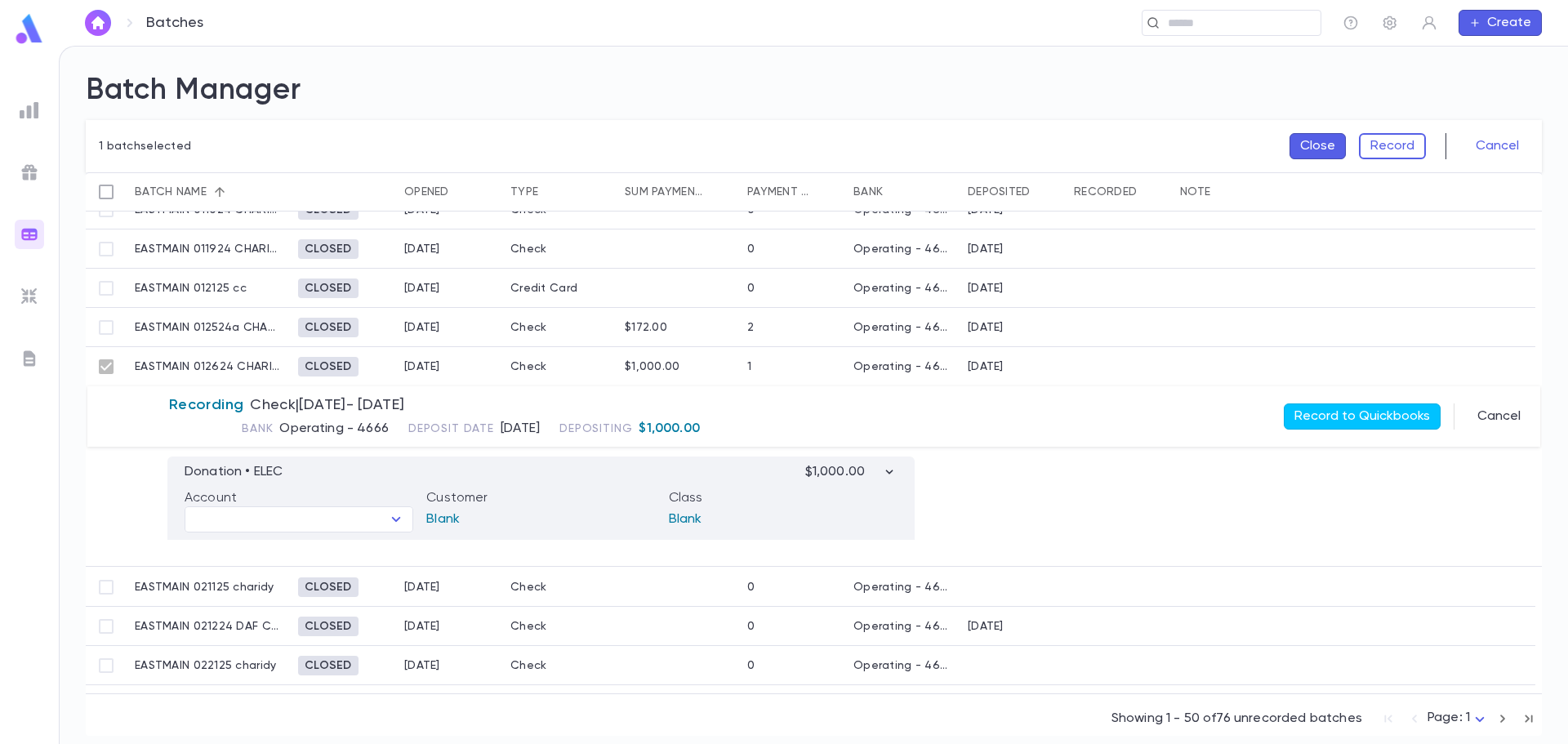
scroll to position [248, 0]
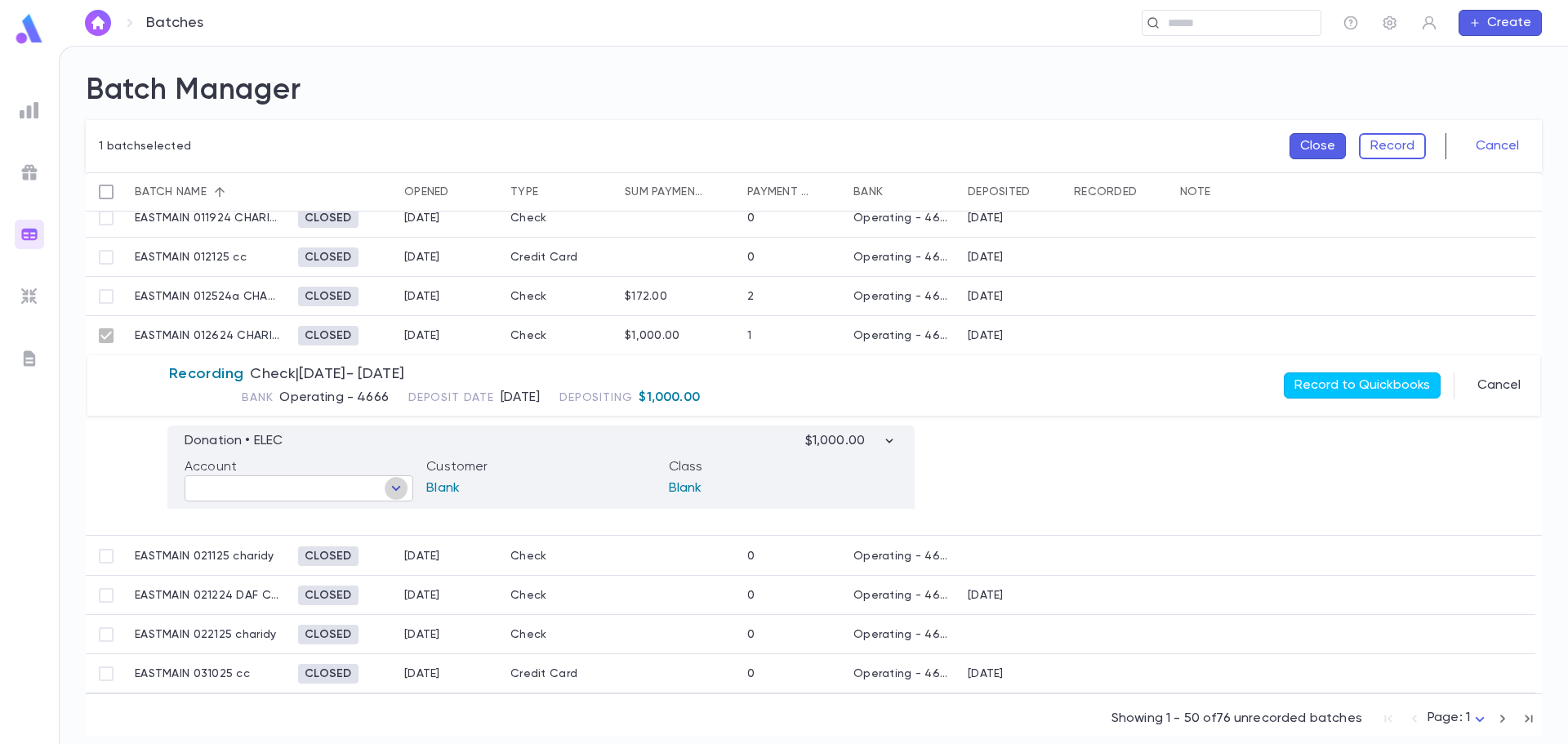
click at [399, 490] on icon "Open" at bounding box center [395, 488] width 20 height 20
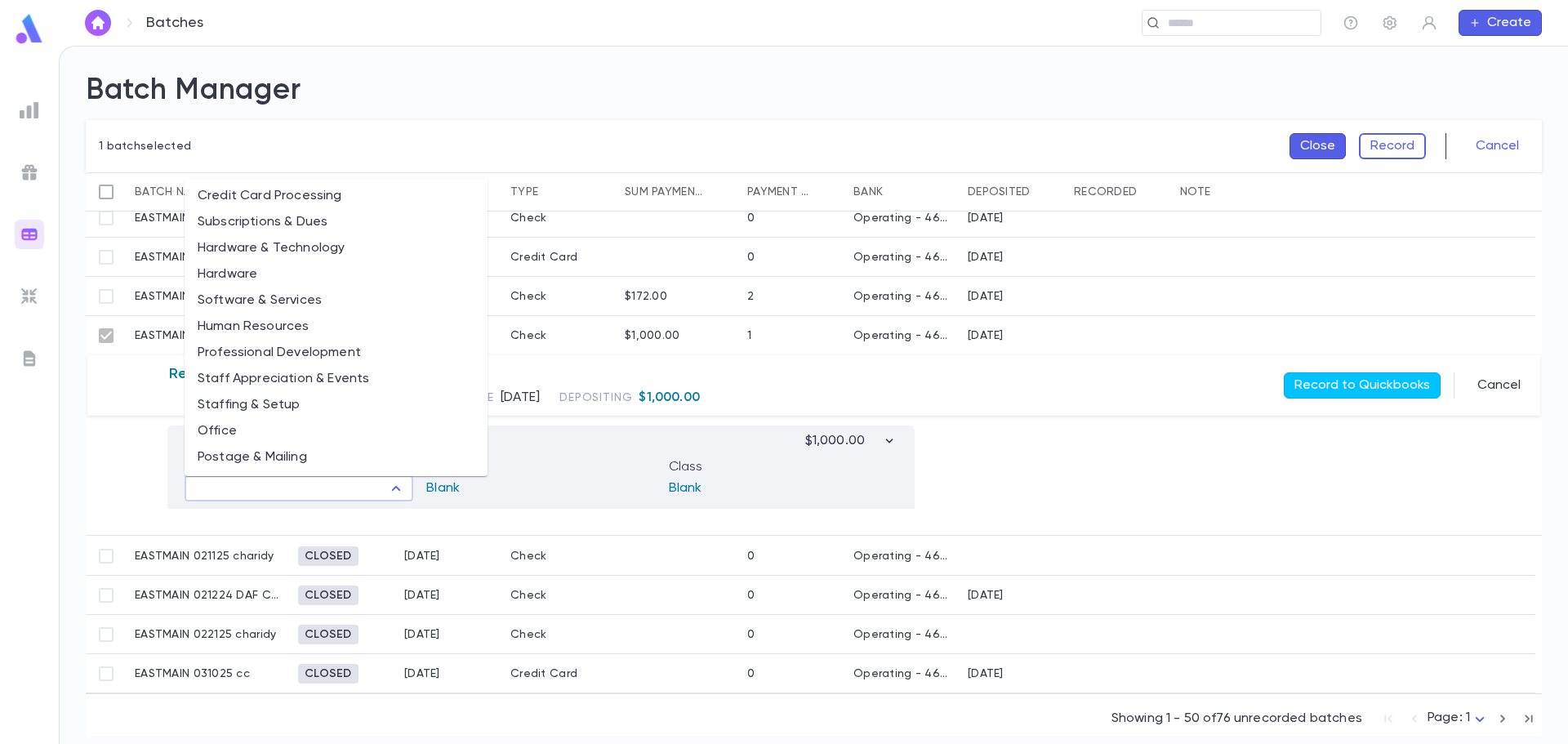
scroll to position [0, 0]
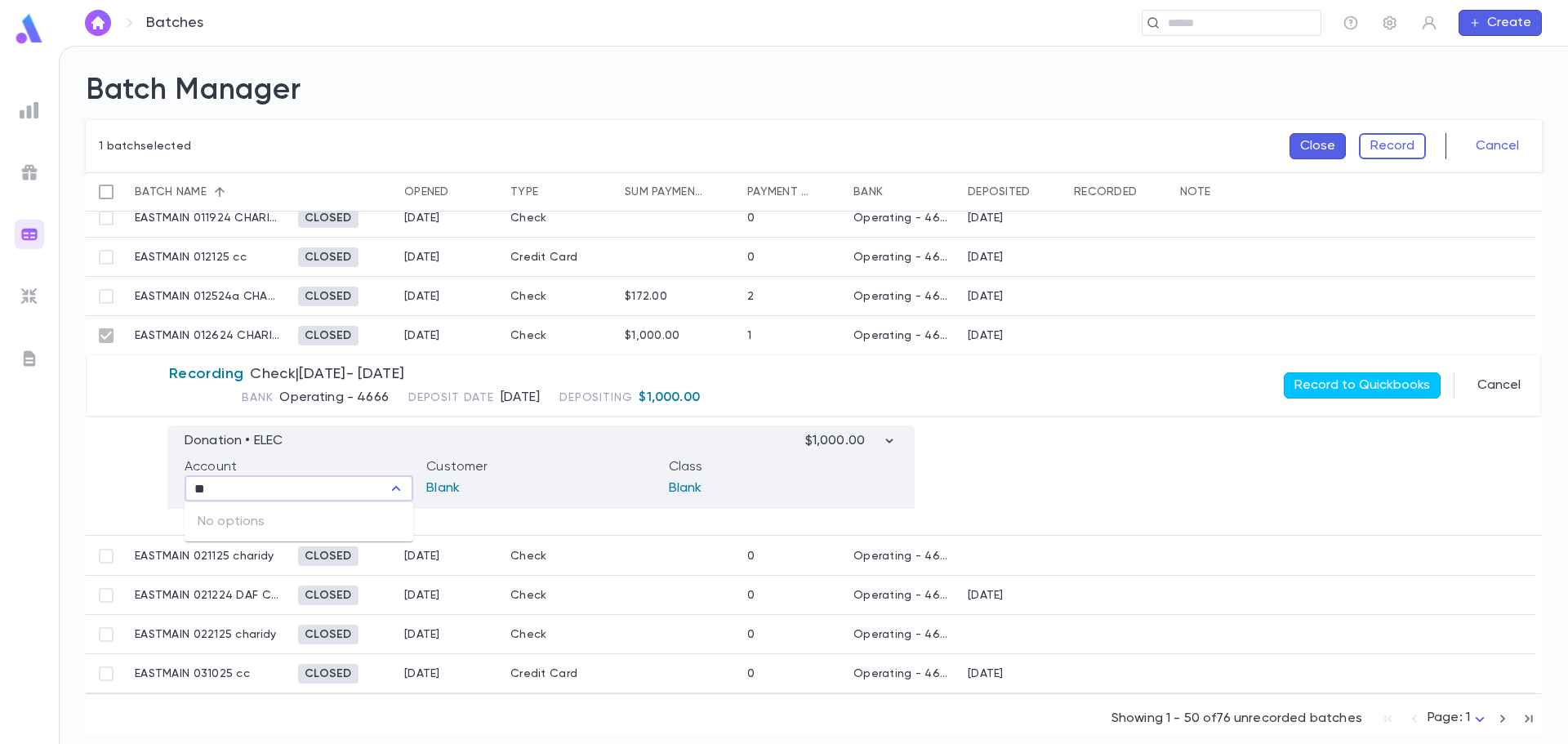
type input "*"
click at [1493, 380] on button "Cancel" at bounding box center [1499, 385] width 63 height 26
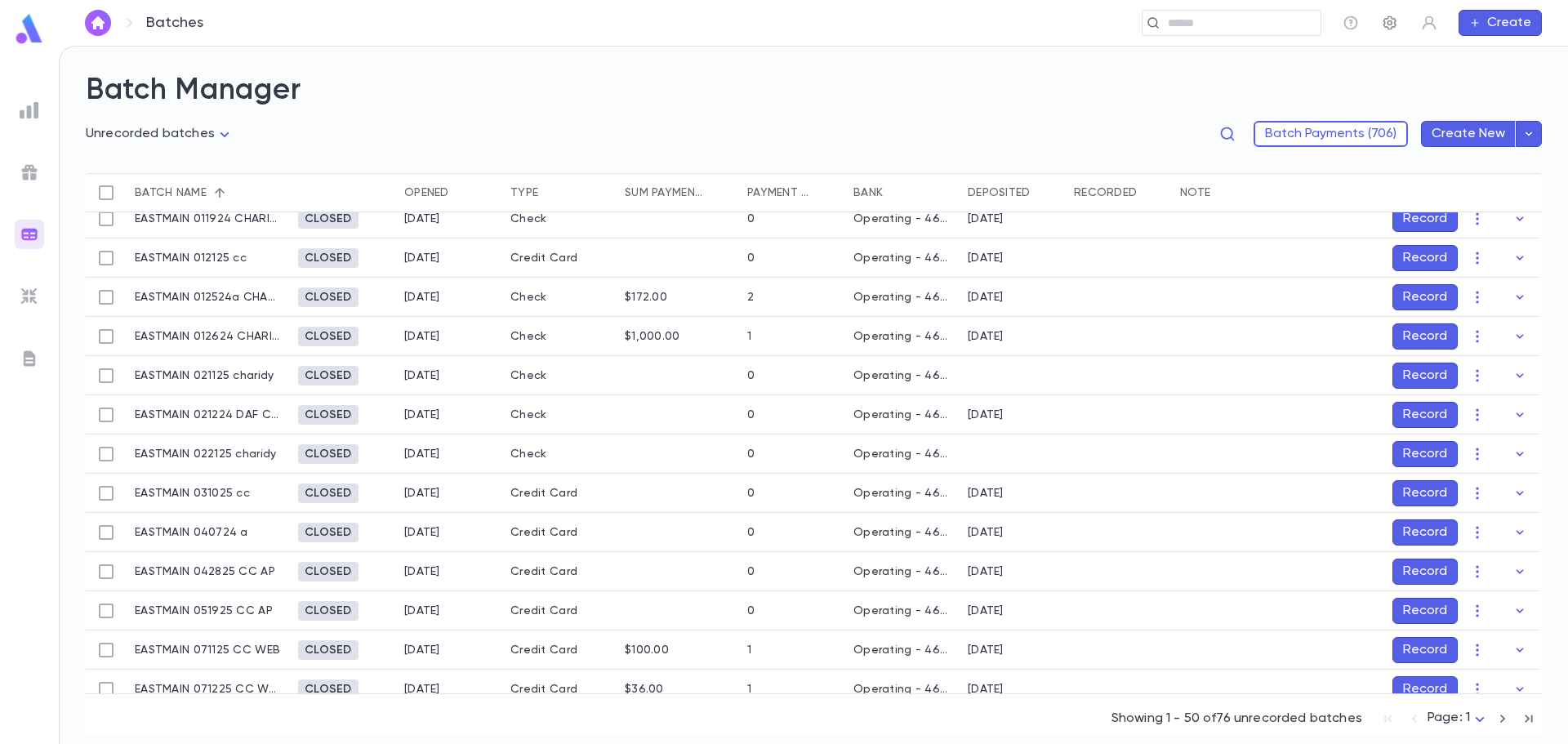
click at [1401, 25] on button "button" at bounding box center [1390, 22] width 26 height 26
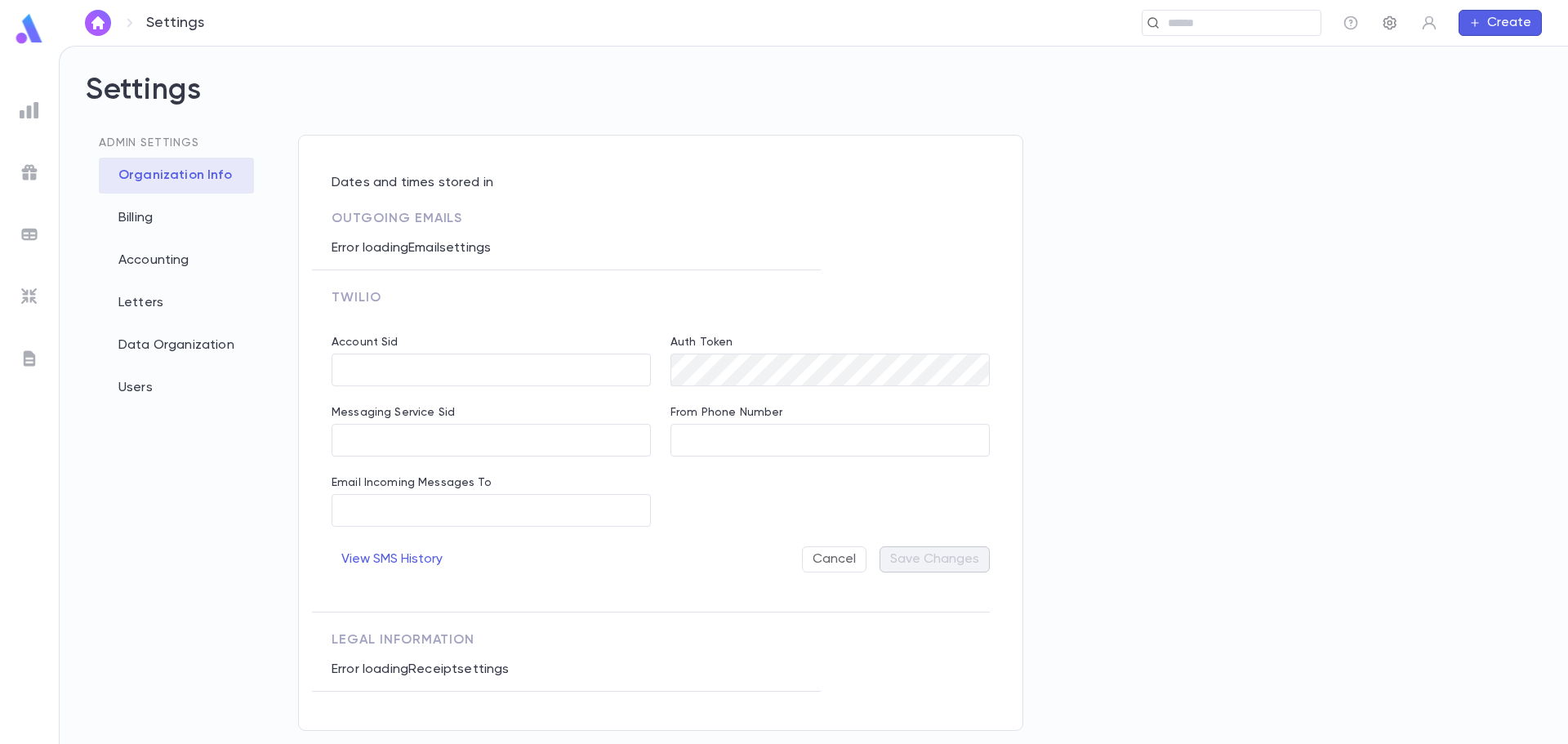
type input "**********"
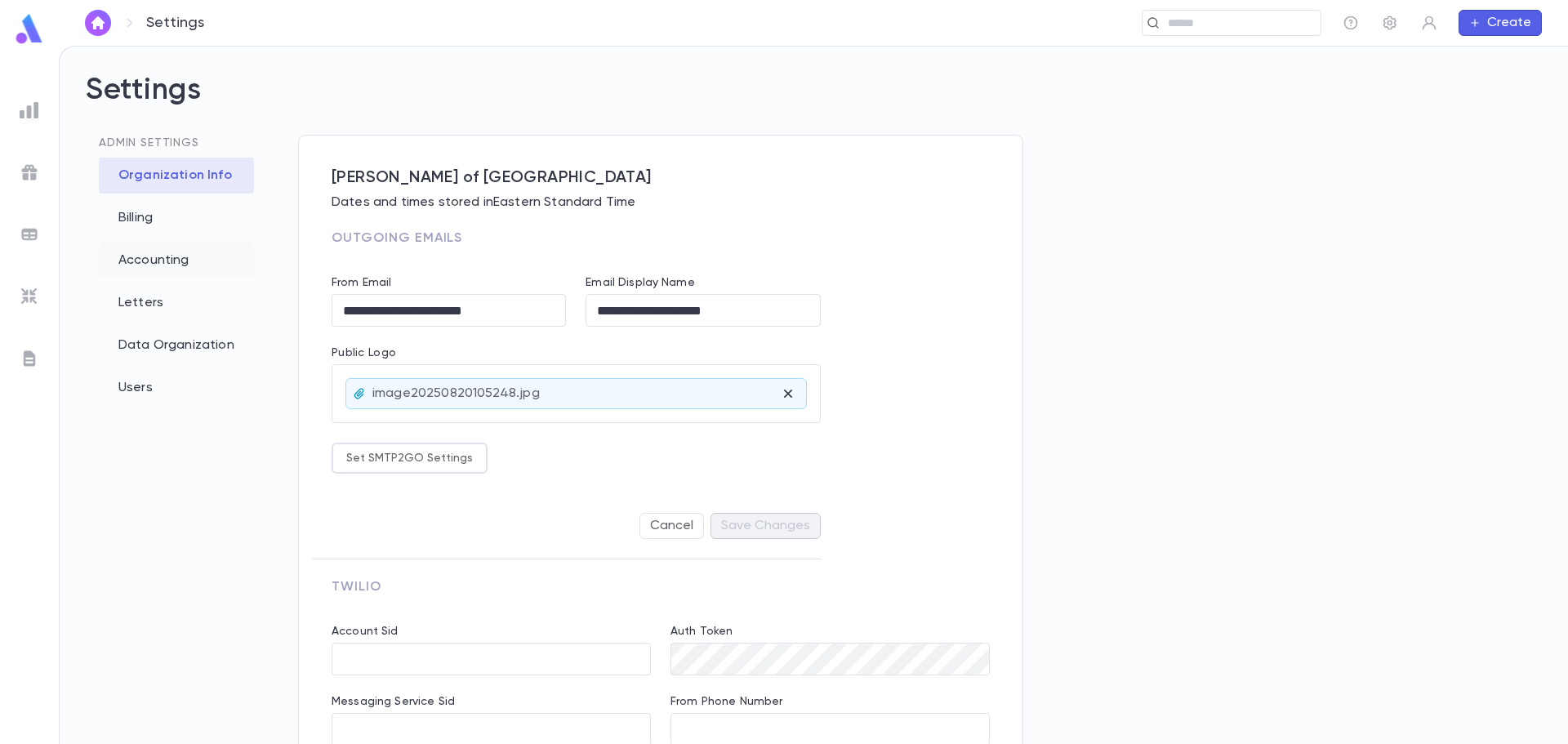
click at [154, 257] on div "Accounting" at bounding box center [176, 261] width 155 height 36
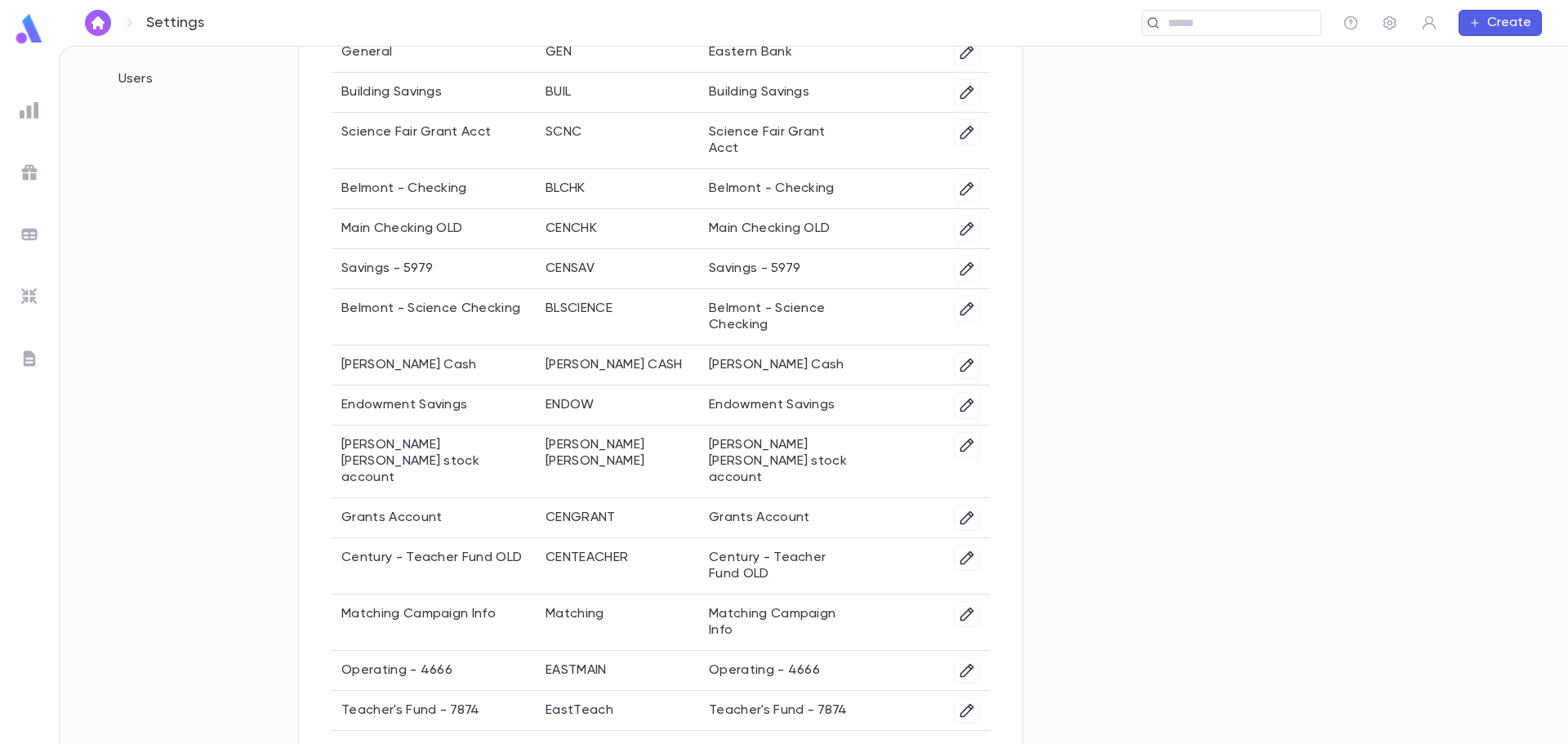
scroll to position [408, 0]
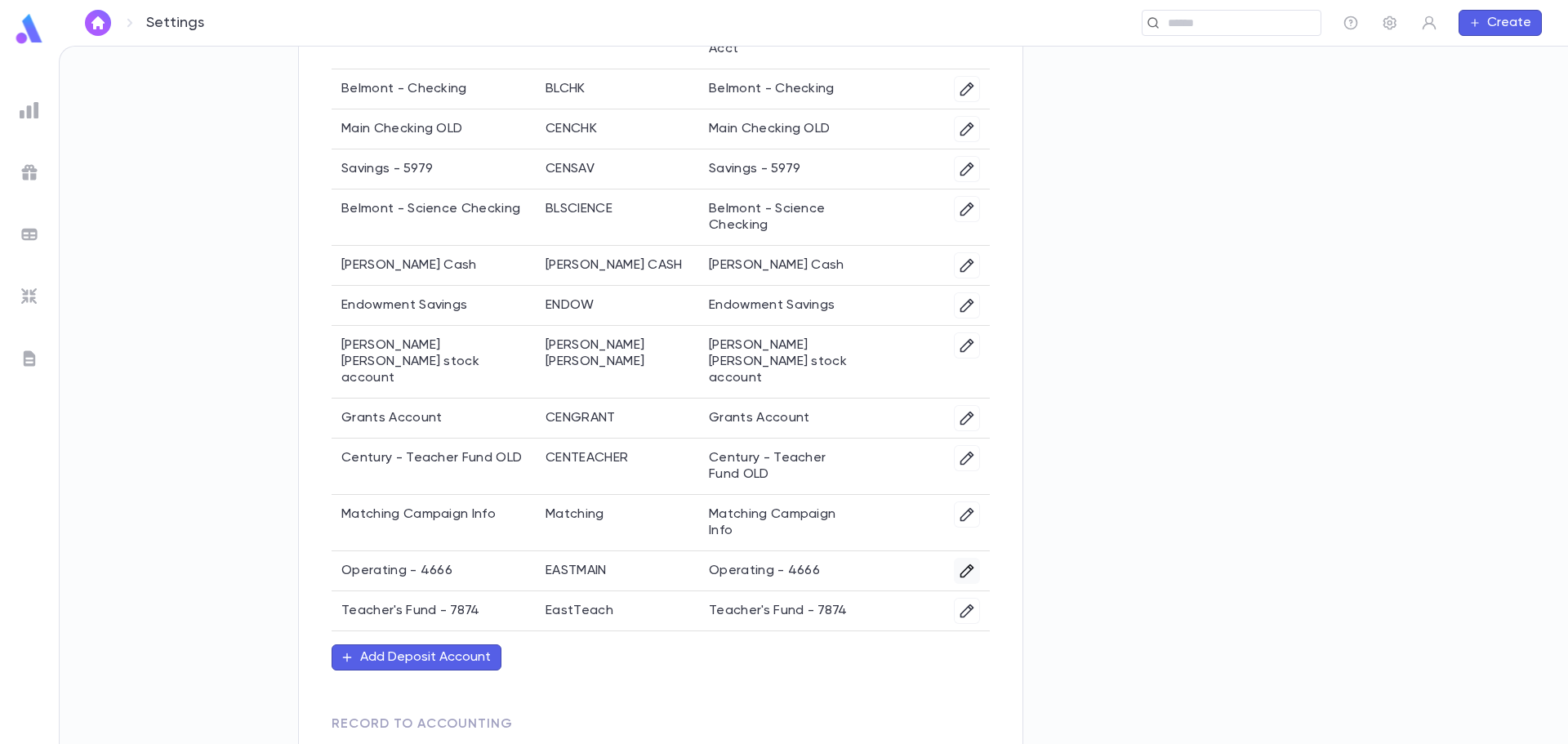
click at [969, 565] on icon "button" at bounding box center [968, 572] width 14 height 14
type input "**********"
click at [1143, 734] on input "**********" at bounding box center [1123, 733] width 272 height 32
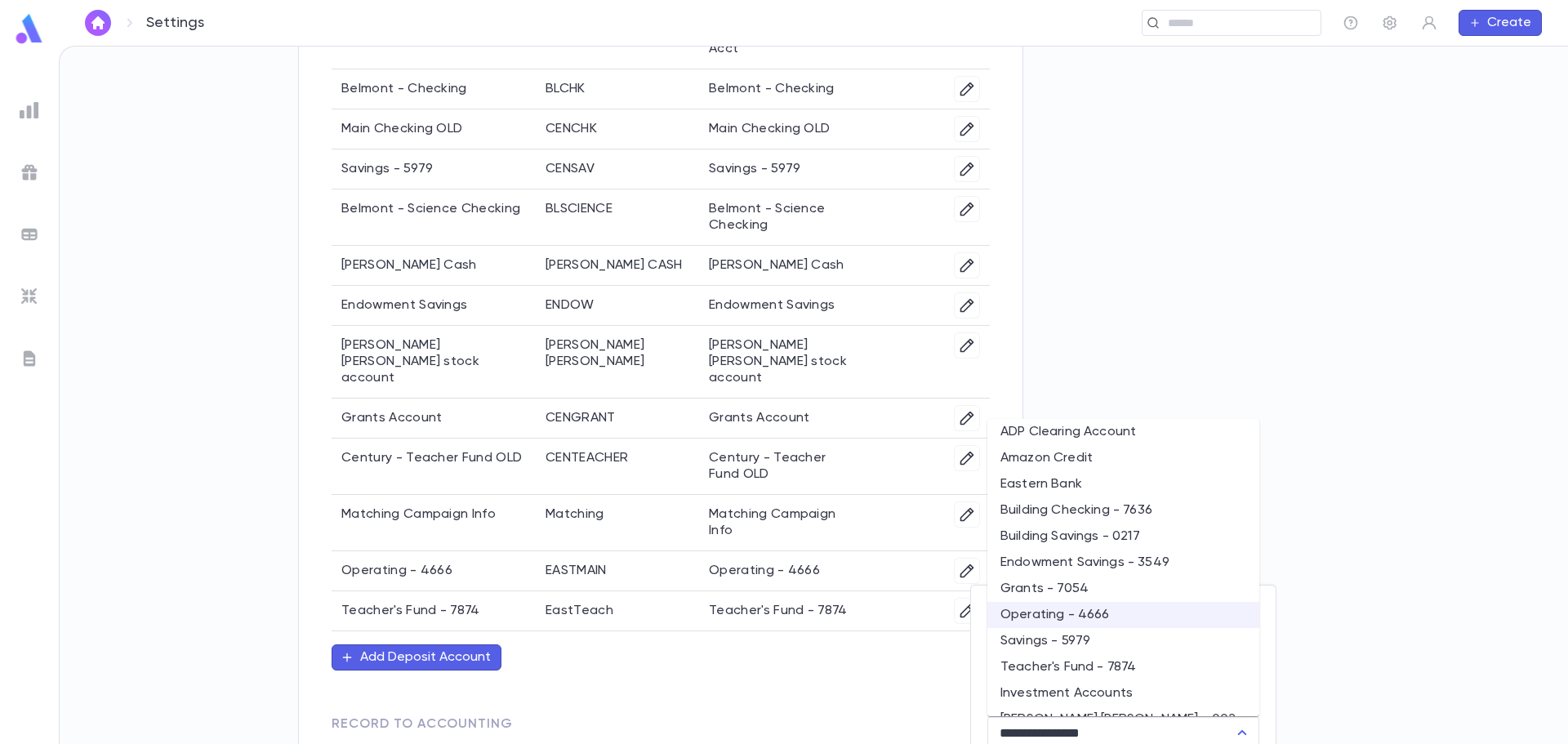
click at [1222, 291] on div at bounding box center [784, 372] width 1568 height 744
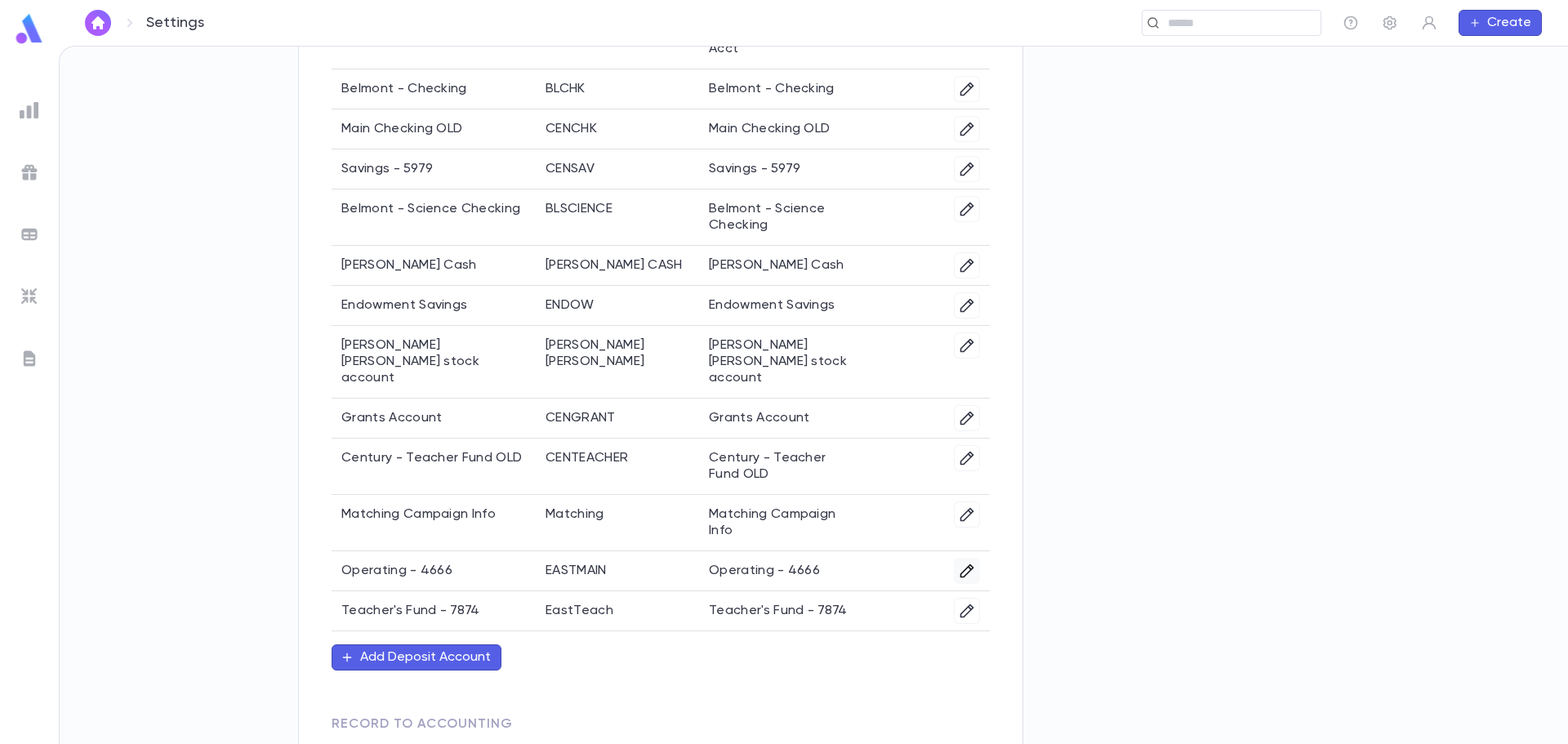
click at [974, 563] on icon "button" at bounding box center [967, 571] width 16 height 16
type input "**********"
drag, startPoint x: 1563, startPoint y: 362, endPoint x: 1567, endPoint y: 659, distance: 297.0
click at [1567, 660] on div at bounding box center [784, 372] width 1568 height 744
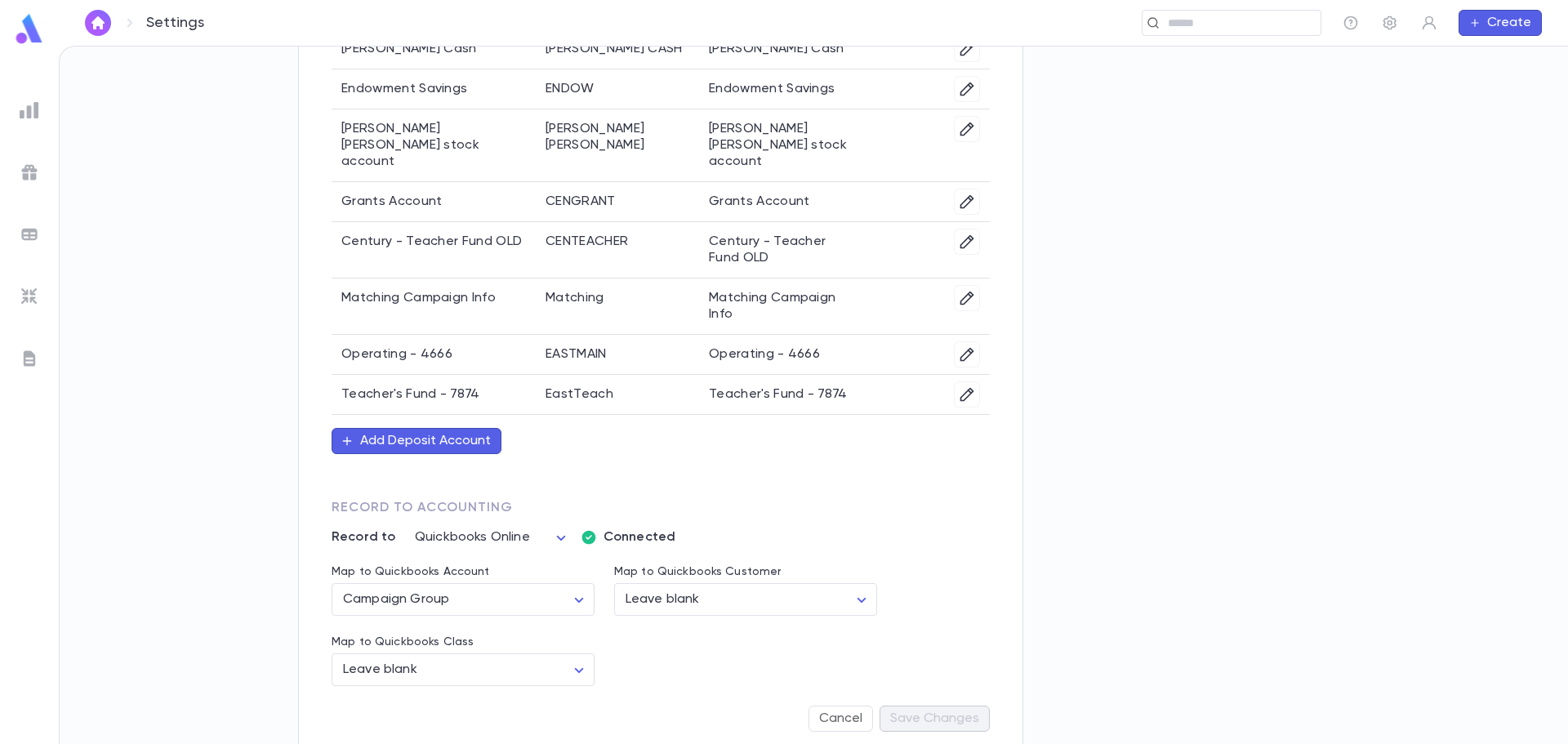
scroll to position [632, 0]
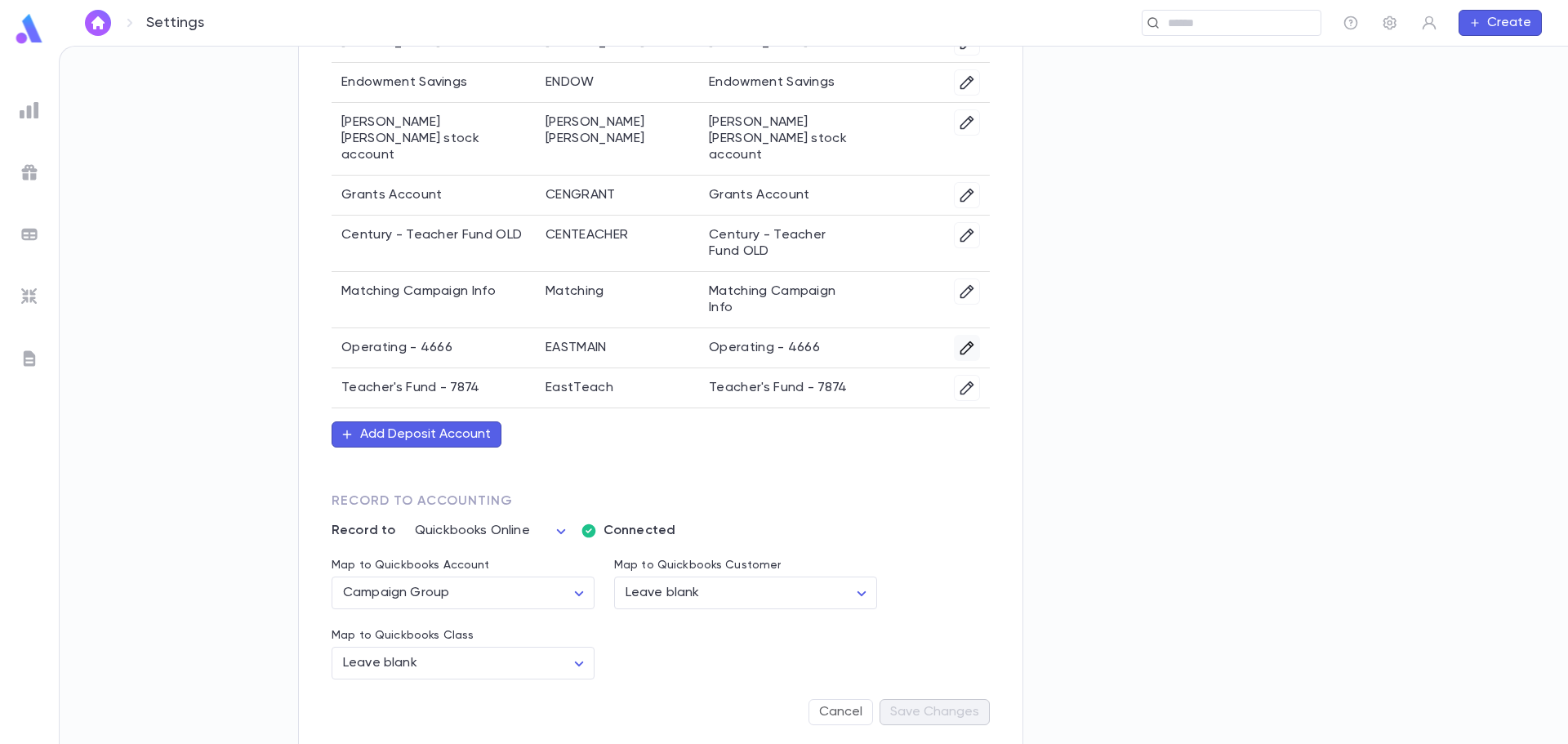
click at [970, 340] on icon "button" at bounding box center [967, 348] width 16 height 16
type input "**********"
click at [1216, 521] on input "**********" at bounding box center [1123, 510] width 272 height 32
click at [1118, 509] on input "**********" at bounding box center [1123, 510] width 272 height 32
drag, startPoint x: 1114, startPoint y: 509, endPoint x: 963, endPoint y: 500, distance: 151.3
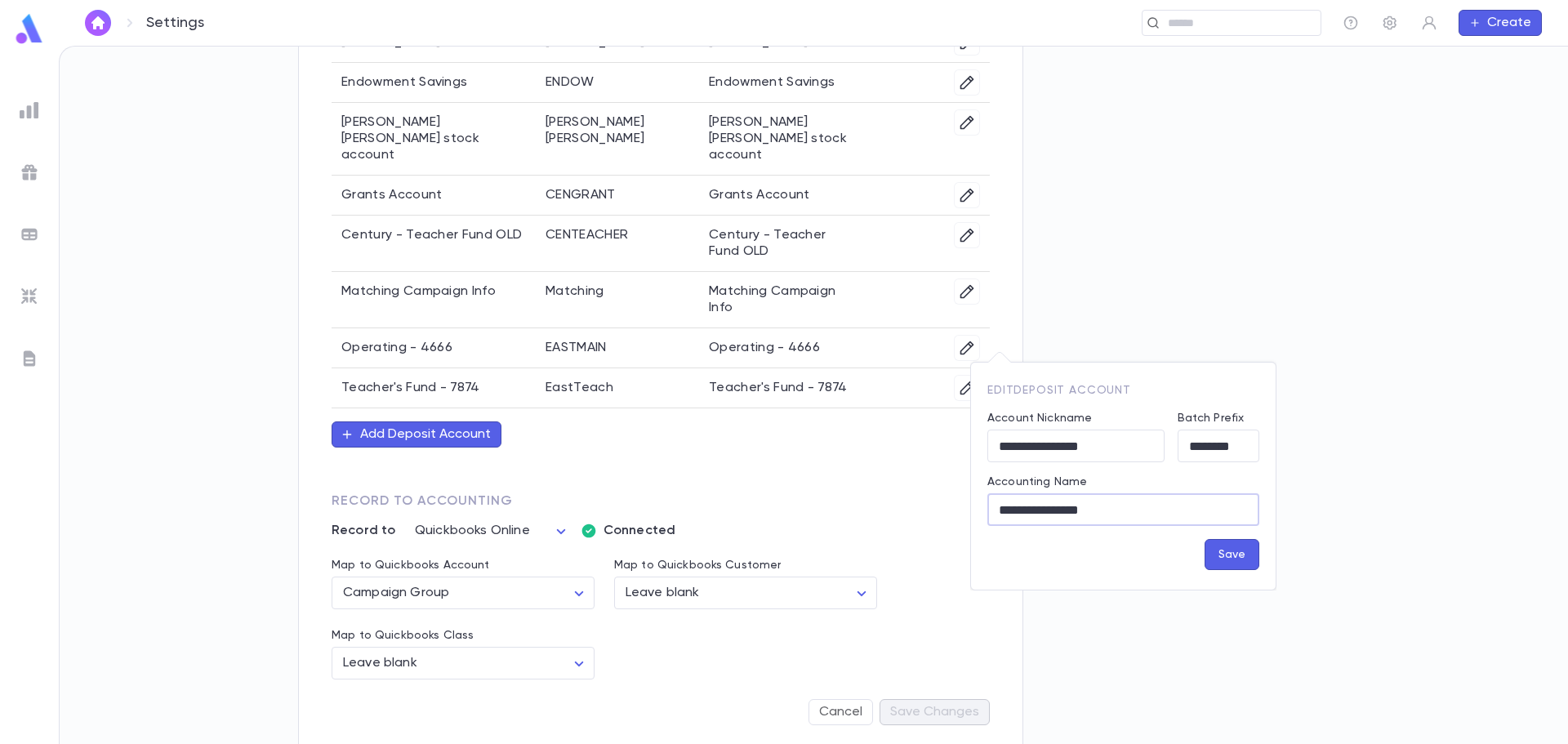
click at [963, 500] on div "**********" at bounding box center [784, 372] width 1568 height 744
click at [1193, 500] on input "**********" at bounding box center [1123, 510] width 272 height 32
click at [1190, 506] on input "**********" at bounding box center [1123, 510] width 272 height 32
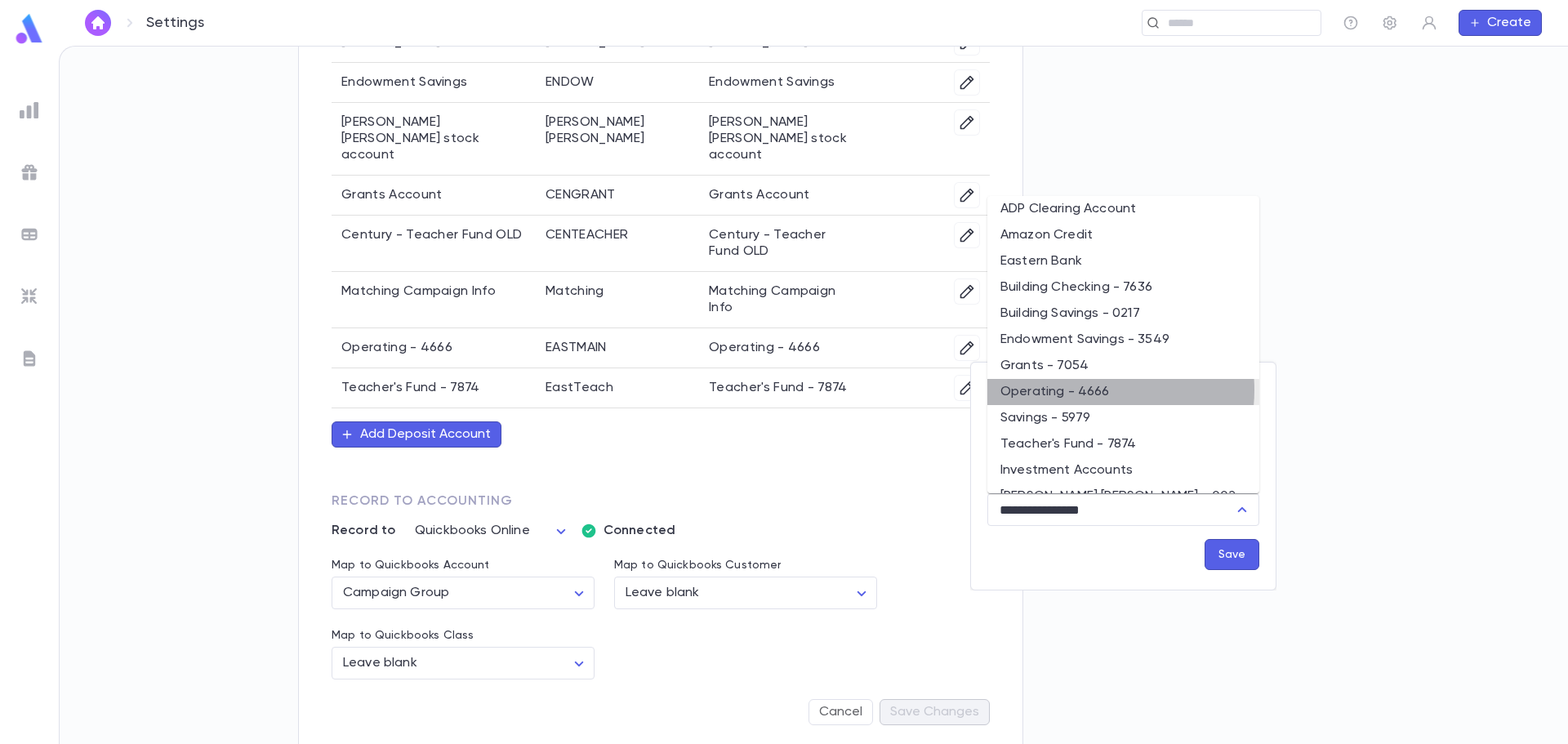
click at [1082, 390] on li "Operating - 4666" at bounding box center [1123, 392] width 272 height 26
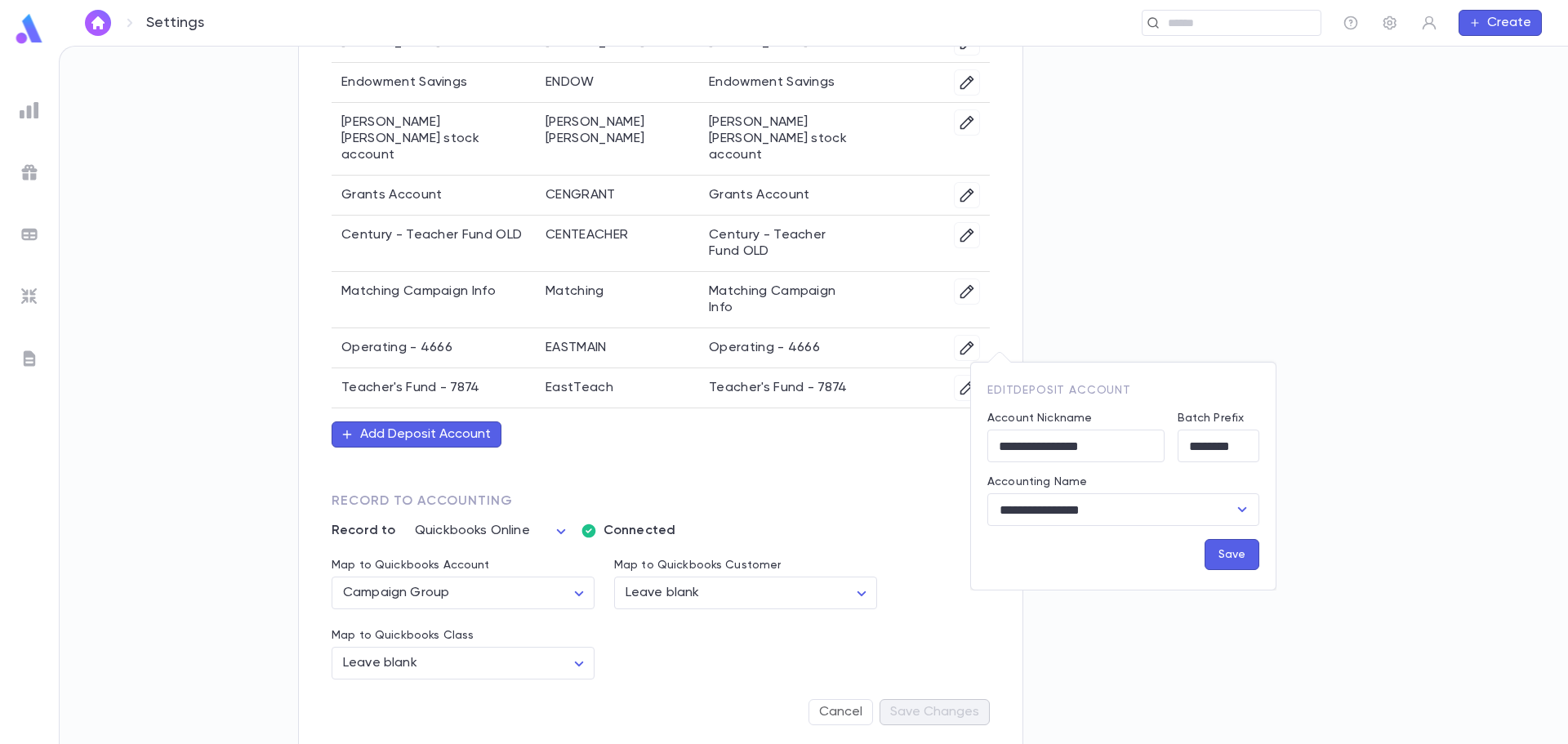
click at [1241, 556] on button "Save" at bounding box center [1232, 554] width 55 height 31
click at [34, 237] on img at bounding box center [29, 234] width 20 height 20
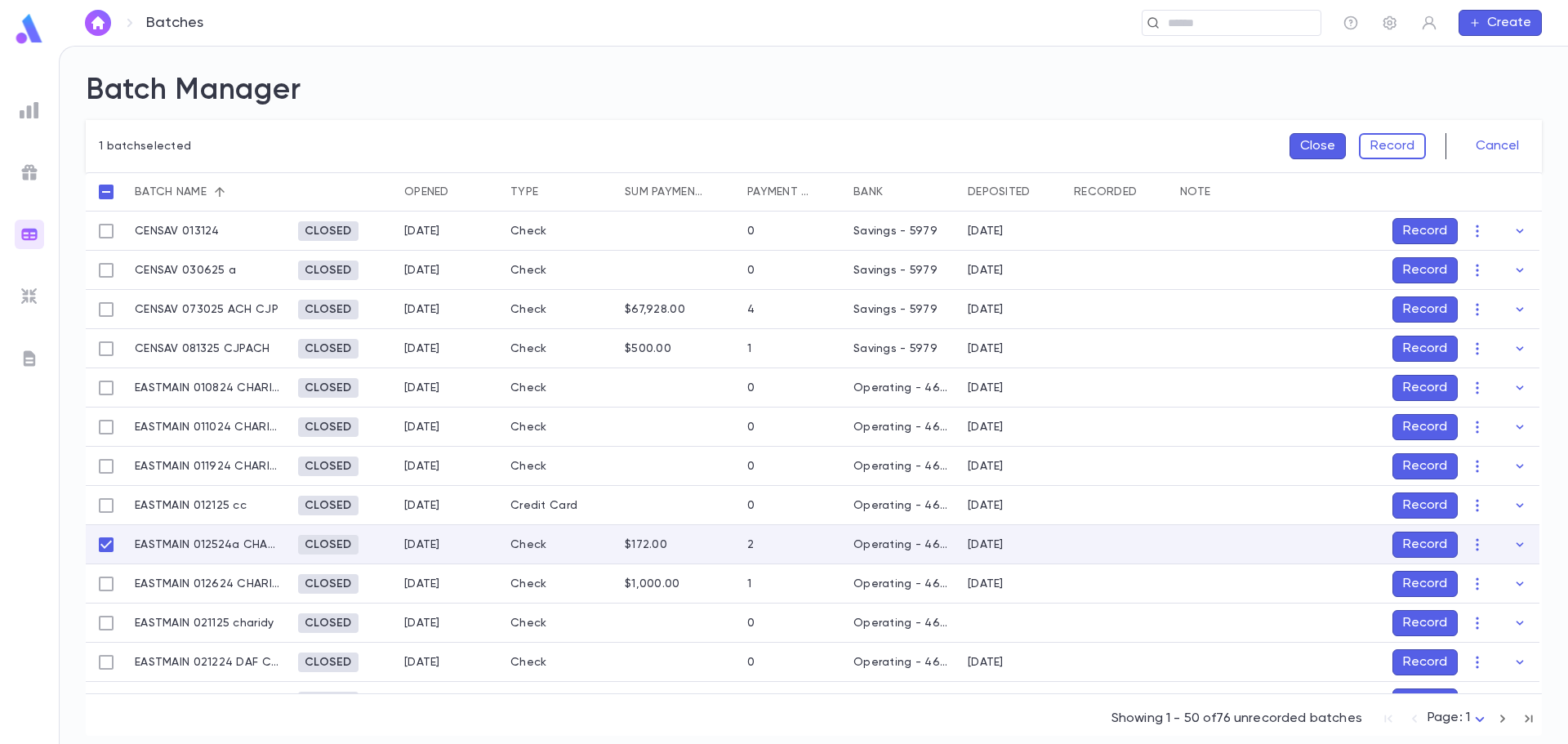
click at [1425, 542] on button "Record" at bounding box center [1425, 545] width 65 height 26
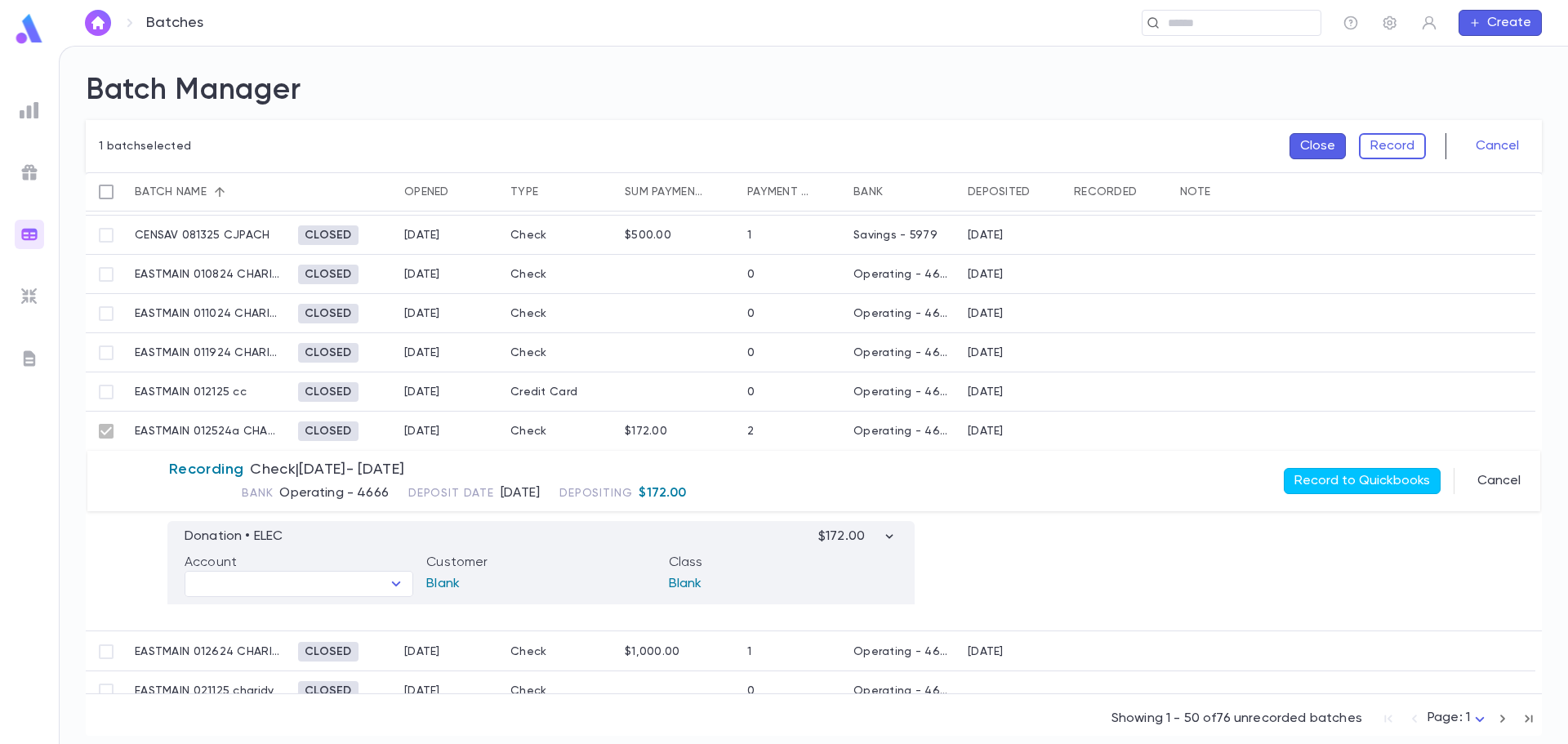
scroll to position [163, 0]
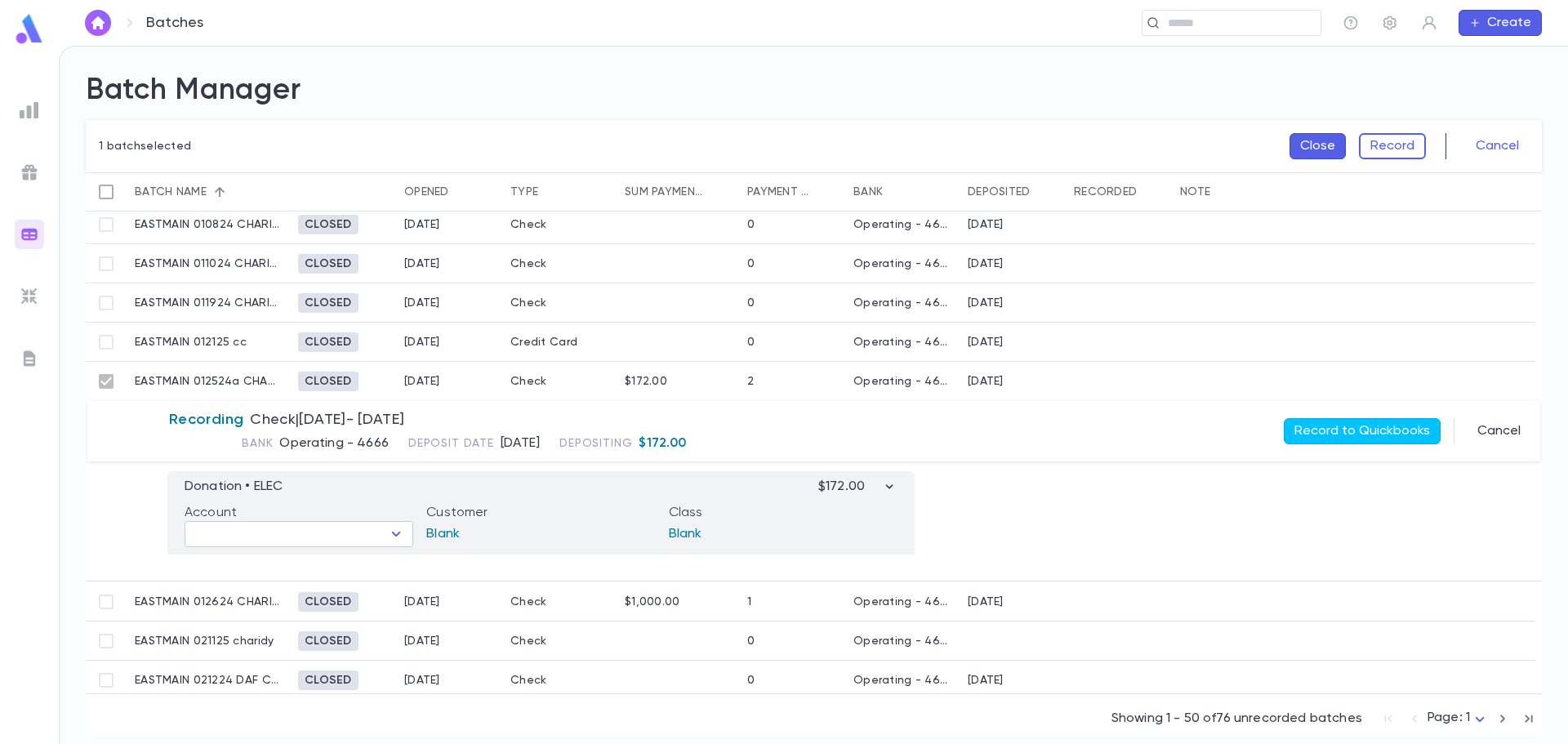
click at [400, 535] on icon "Open" at bounding box center [395, 534] width 20 height 20
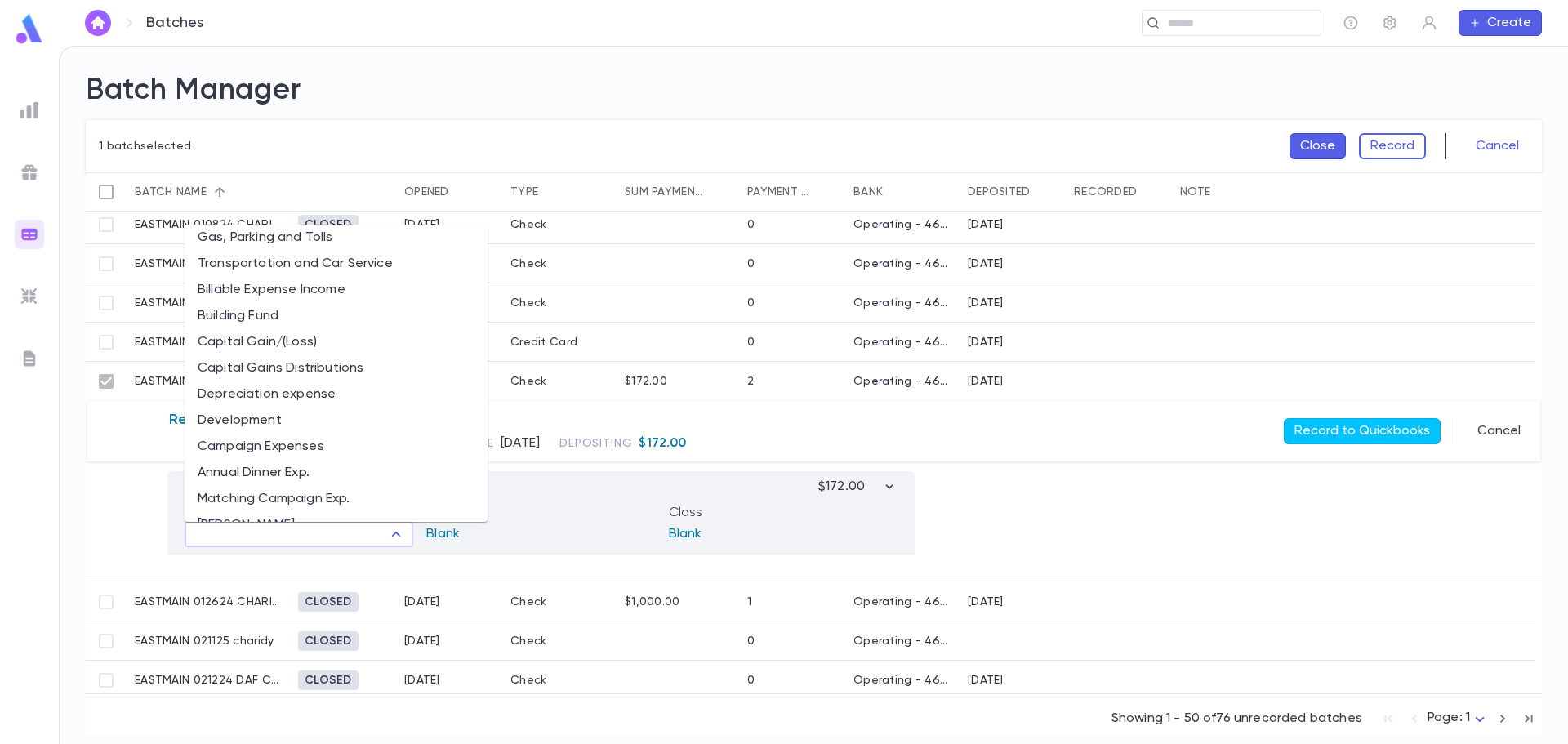
scroll to position [572, 0]
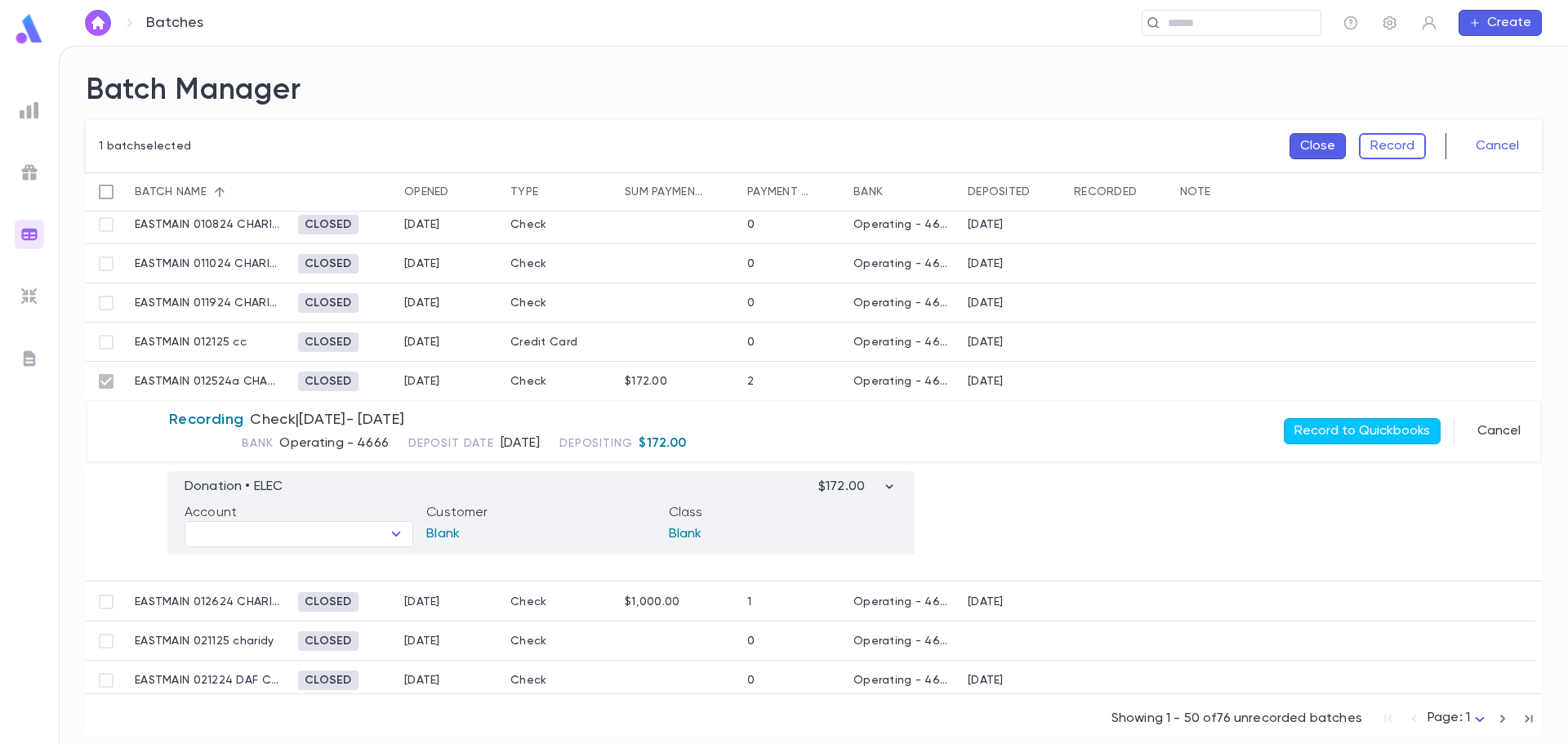
click at [118, 511] on div "Donation • ELEC $172.00 Account ​ Customer Blank Class Blank" at bounding box center [814, 521] width 1456 height 119
drag, startPoint x: 285, startPoint y: 442, endPoint x: 389, endPoint y: 442, distance: 104.0
click at [389, 442] on div "Bank Operating - 4666 Deposit Date 1/25/2024 Depositing $172.00" at bounding box center [491, 443] width 538 height 16
drag, startPoint x: 291, startPoint y: 487, endPoint x: 173, endPoint y: 481, distance: 118.2
click at [173, 481] on div "Donation • ELEC $172.00 Account ​ Customer Blank Class Blank" at bounding box center [540, 512] width 747 height 83
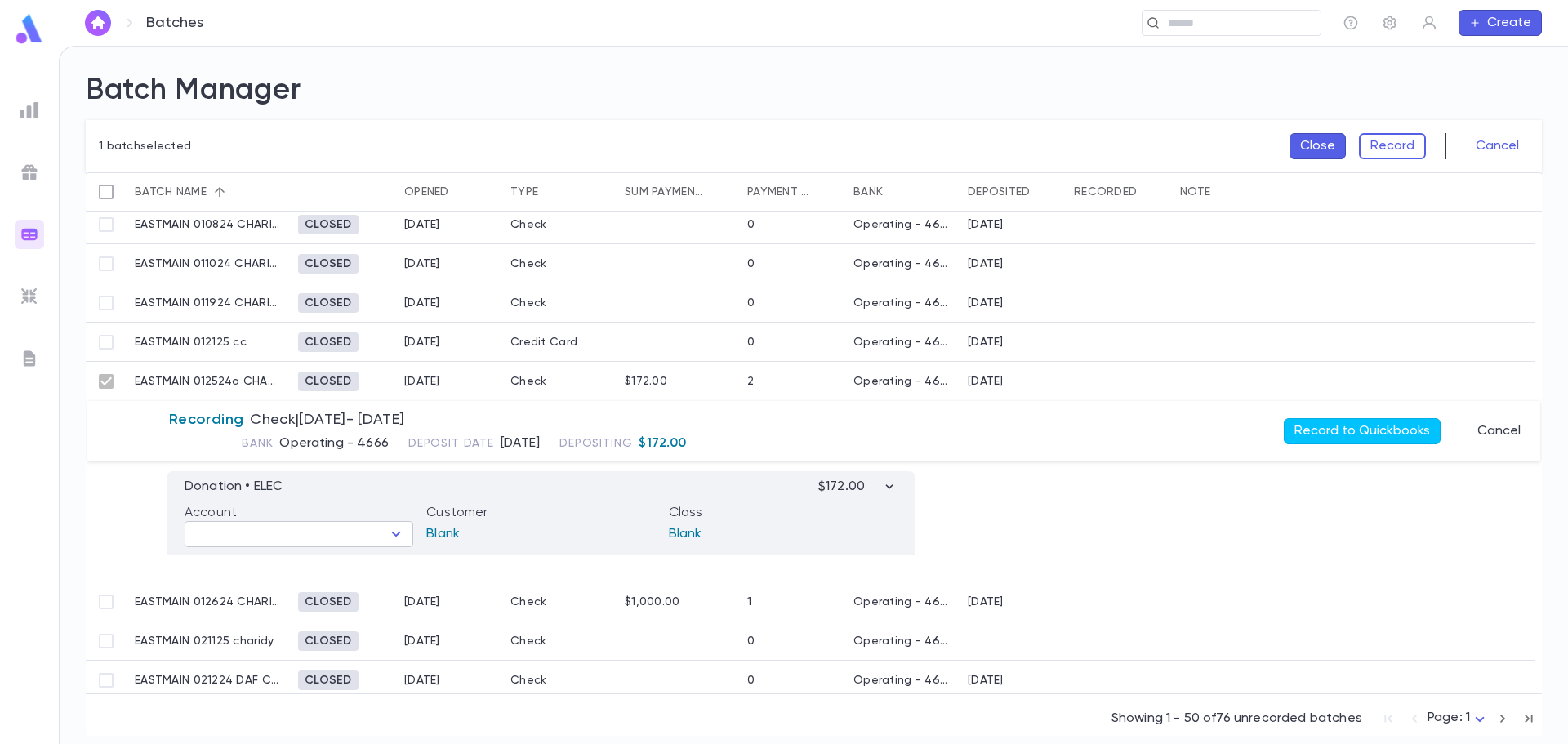
click at [279, 543] on input "text" at bounding box center [286, 534] width 192 height 23
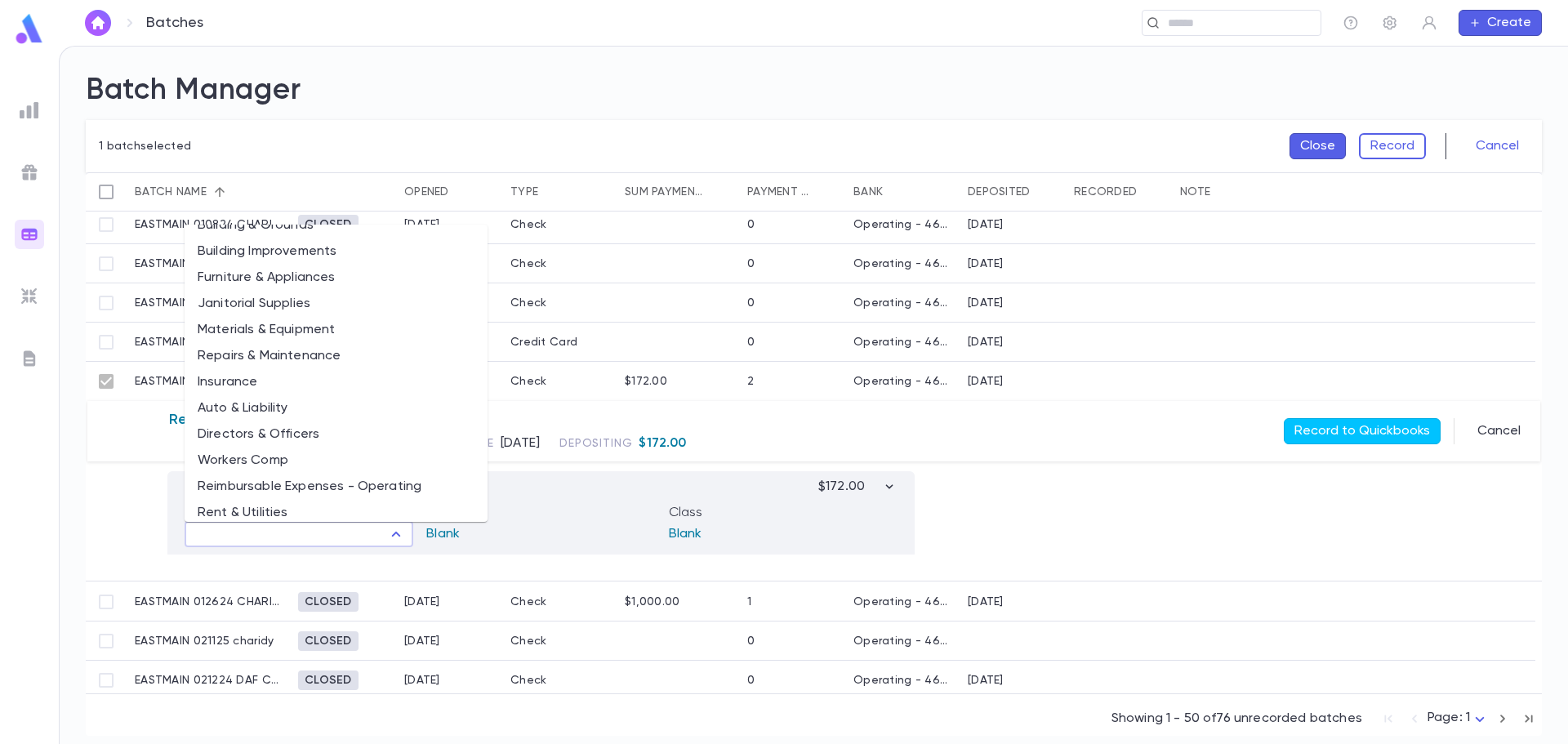
scroll to position [2615, 0]
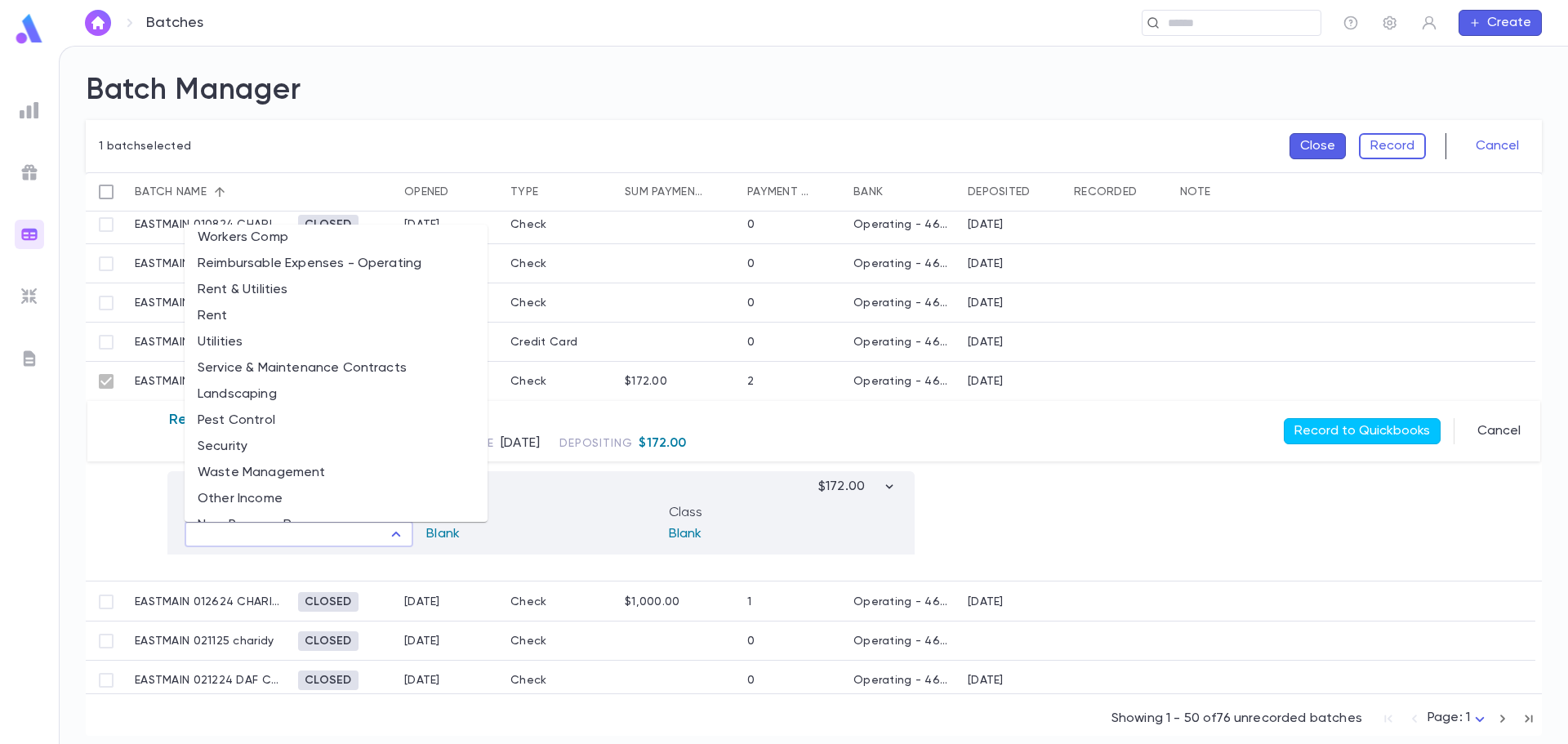
click at [153, 522] on div "Donation • ELEC $172.00 Account ​ Customer Blank Class Blank" at bounding box center [814, 521] width 1456 height 119
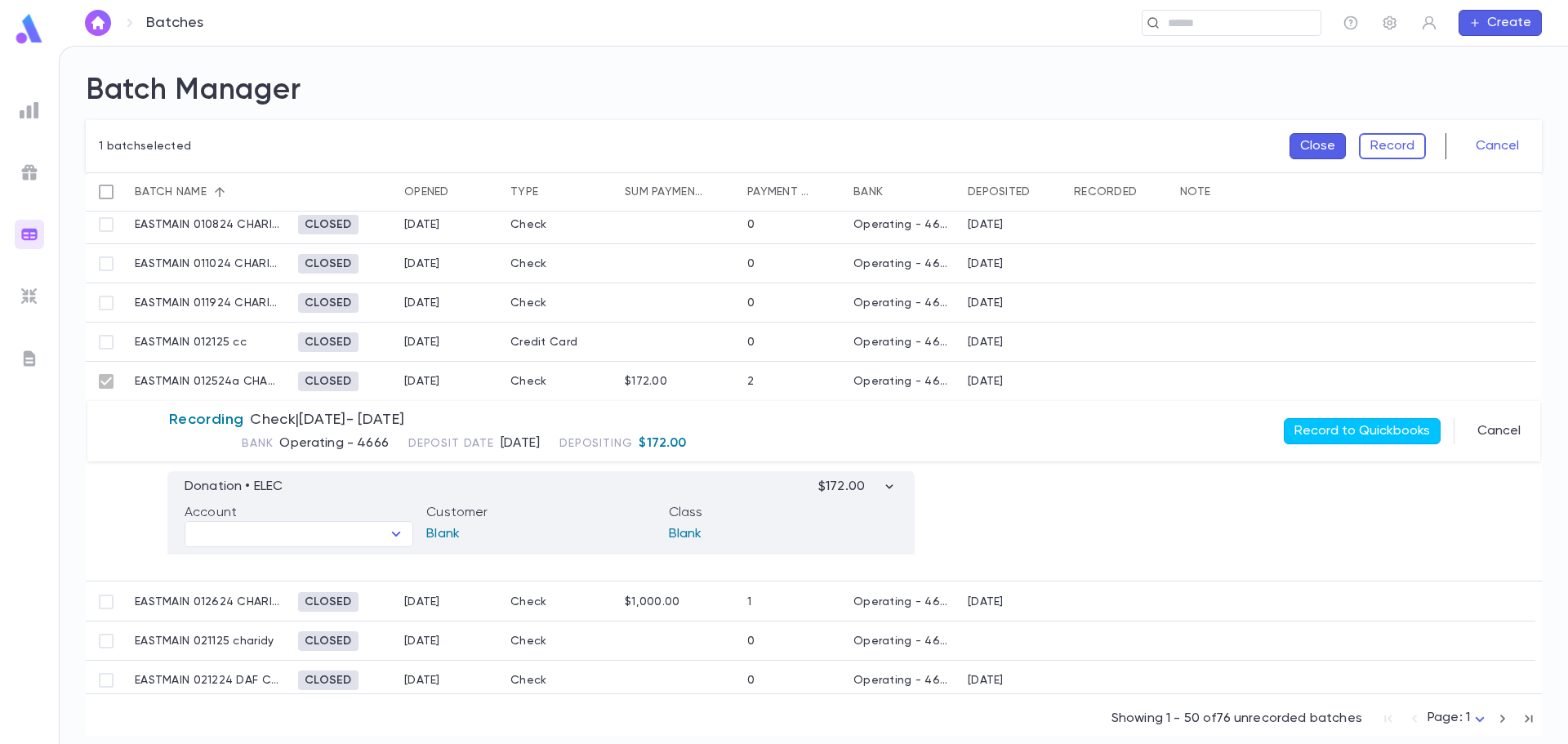
click at [32, 178] on img at bounding box center [29, 172] width 20 height 20
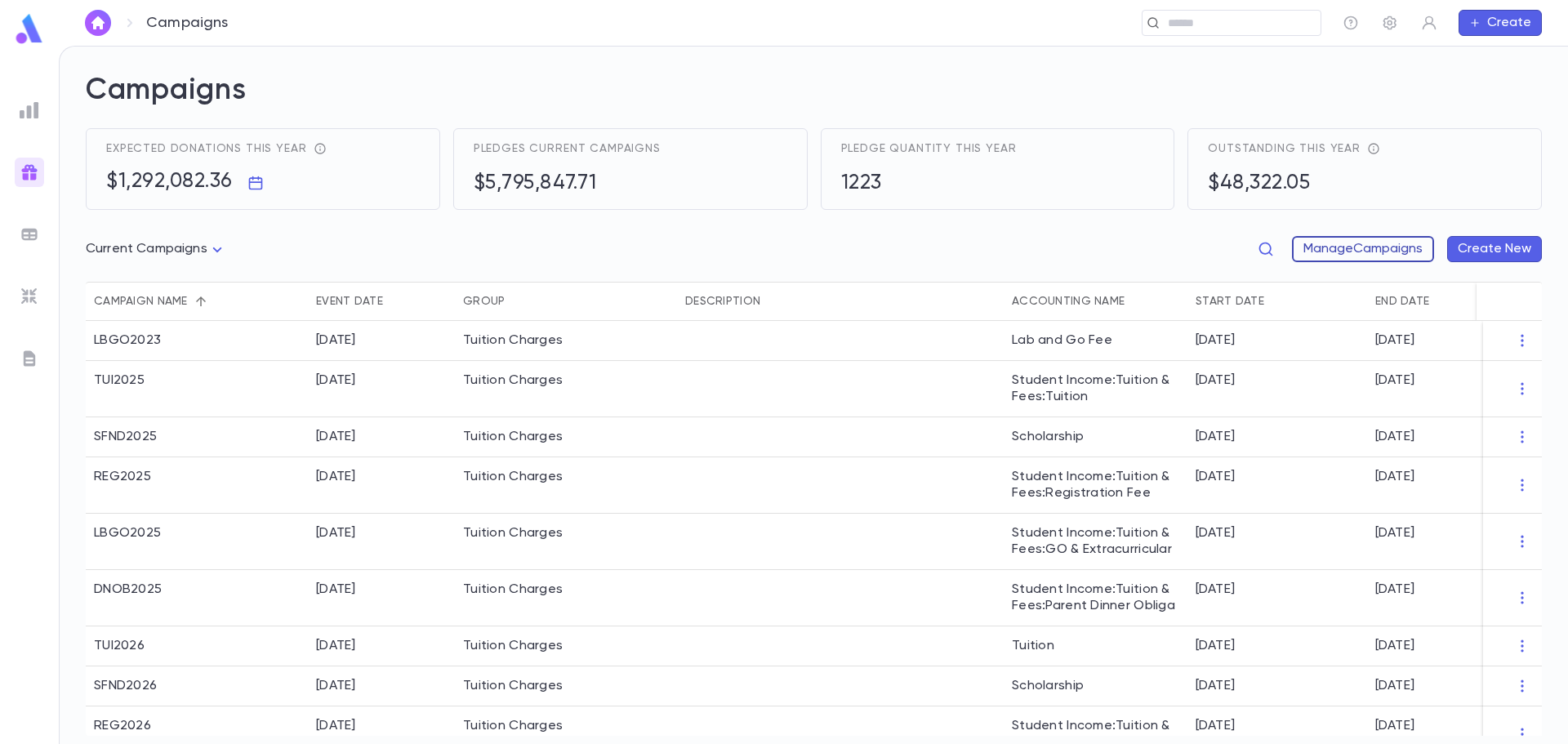
click at [1340, 251] on button "Manage Campaigns" at bounding box center [1363, 249] width 142 height 26
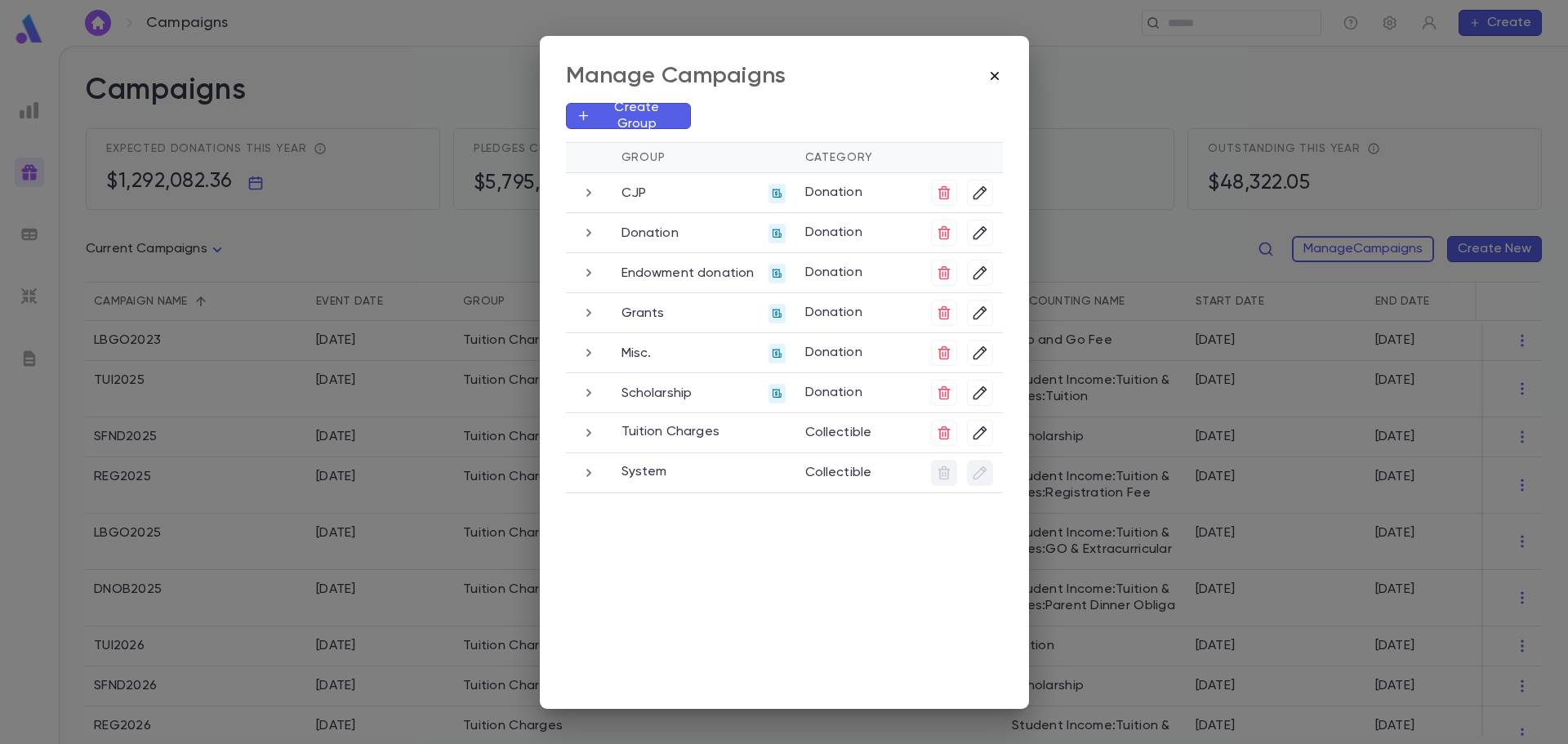
click at [994, 79] on icon "button" at bounding box center [994, 76] width 16 height 16
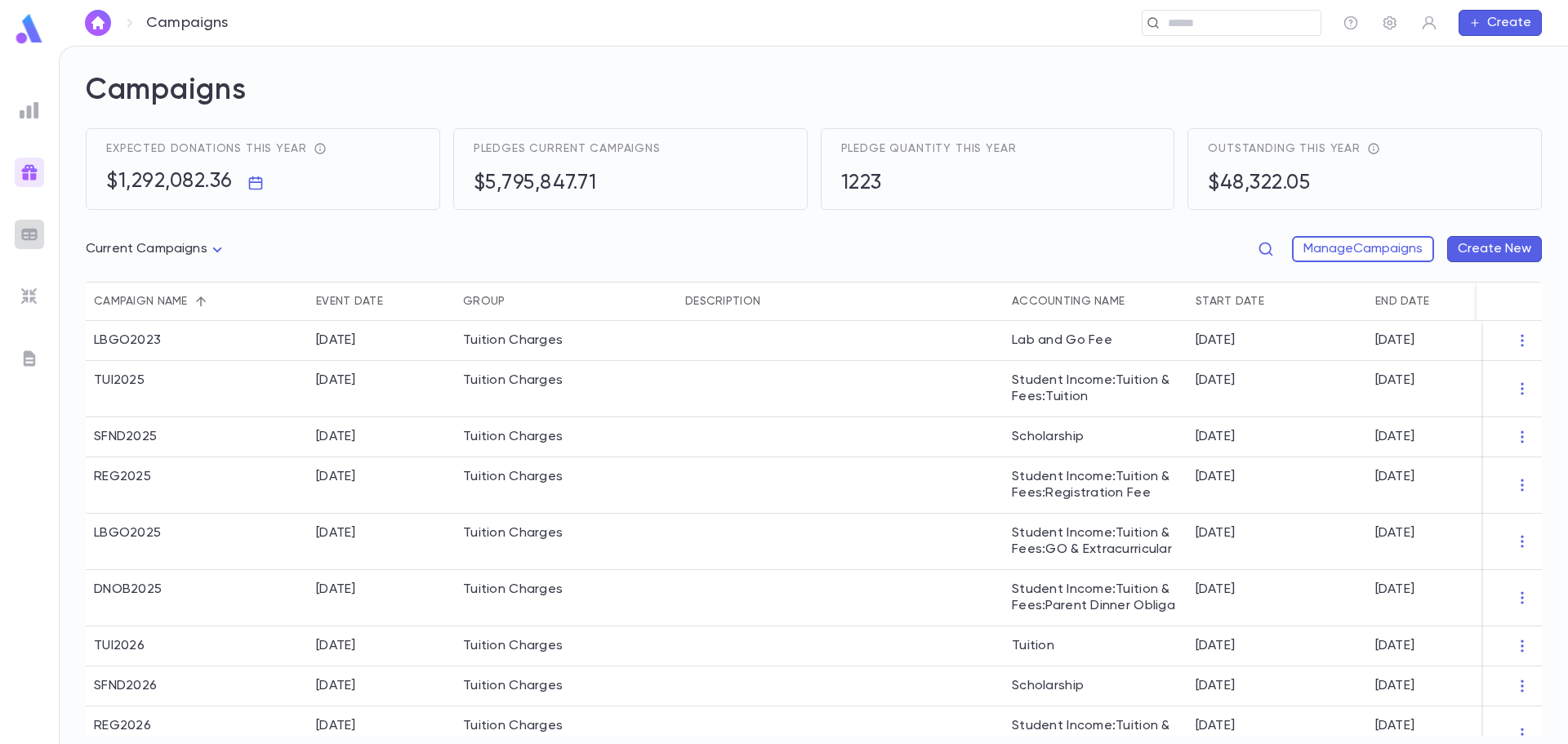
click at [30, 233] on img at bounding box center [29, 234] width 20 height 20
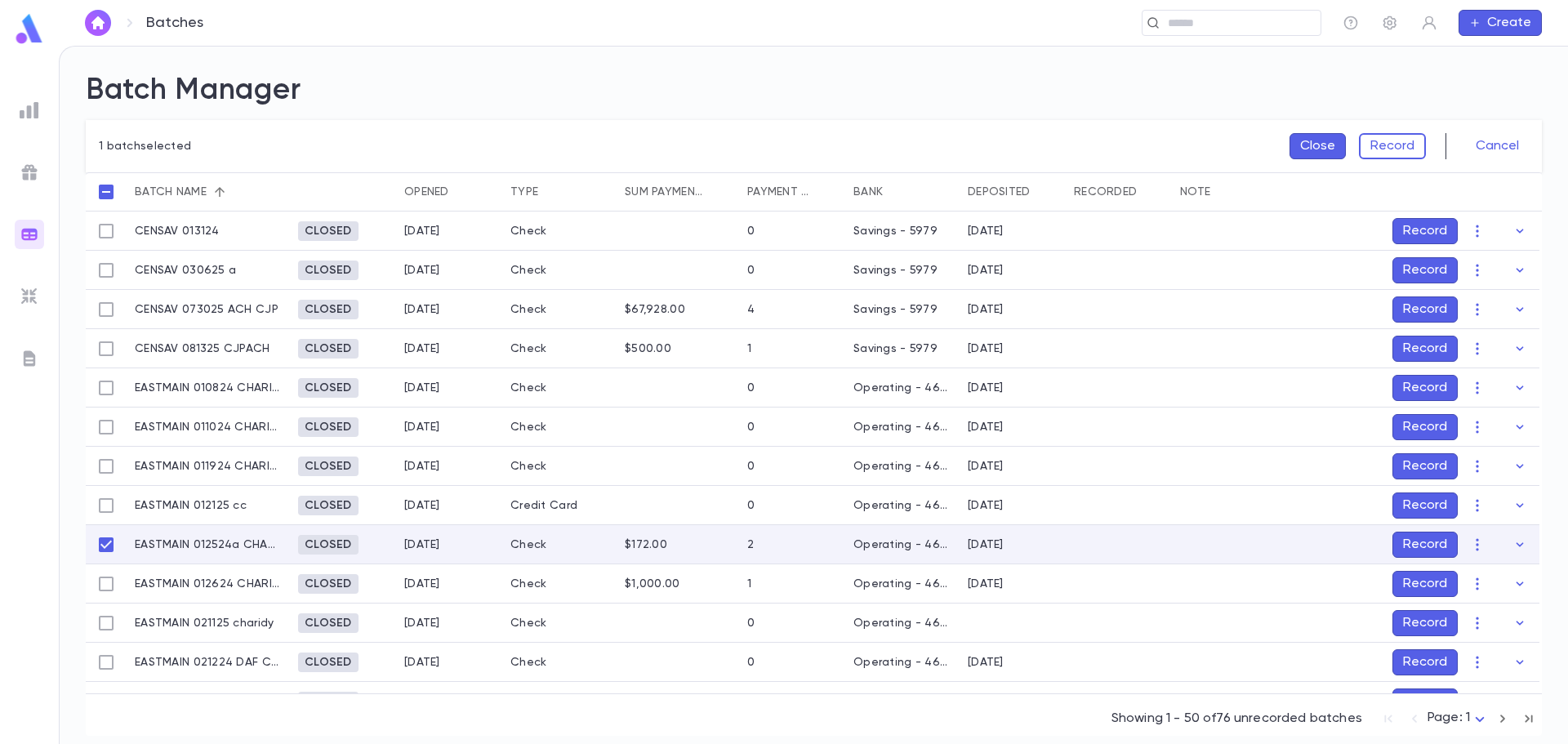
click at [1430, 547] on button "Record" at bounding box center [1425, 545] width 65 height 26
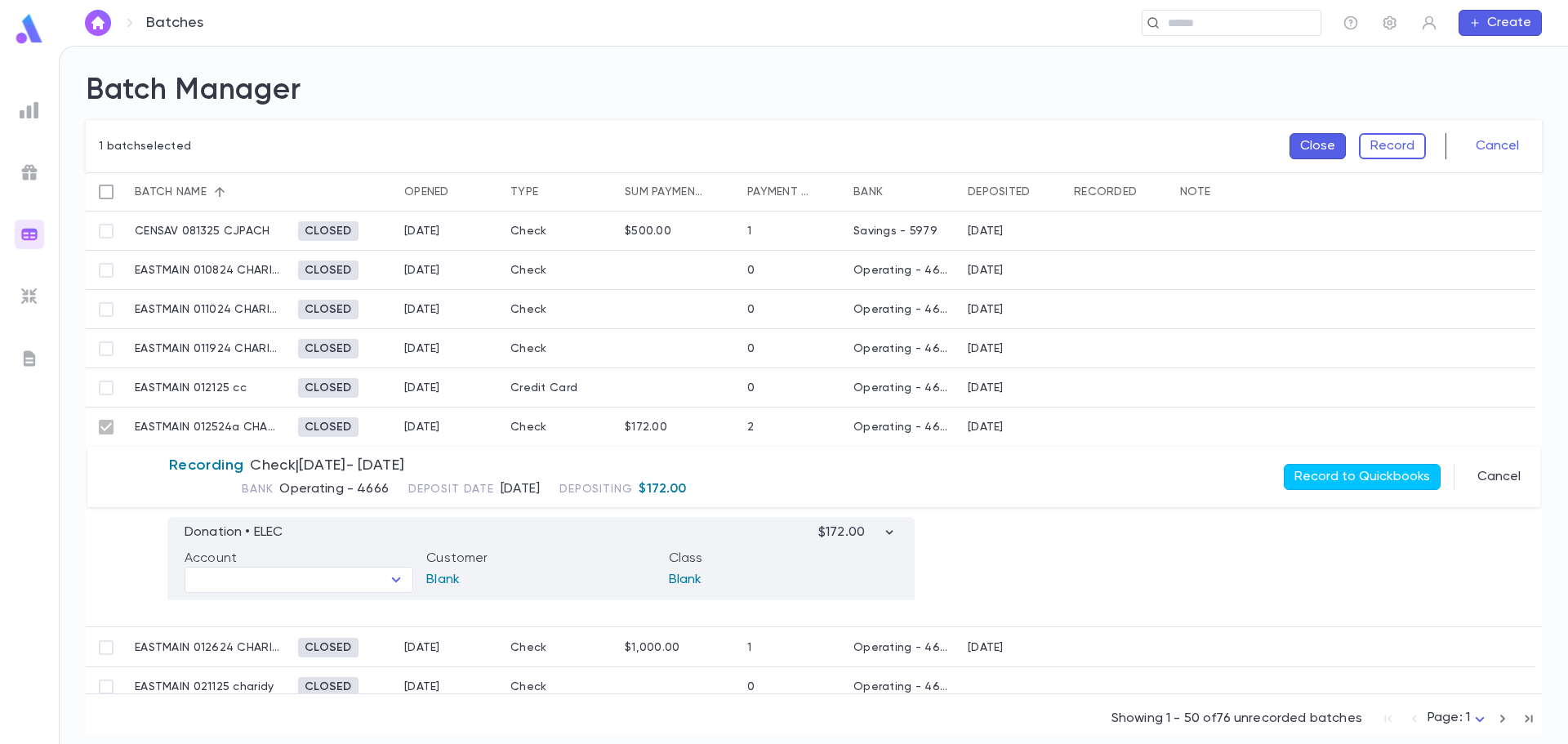
scroll to position [163, 0]
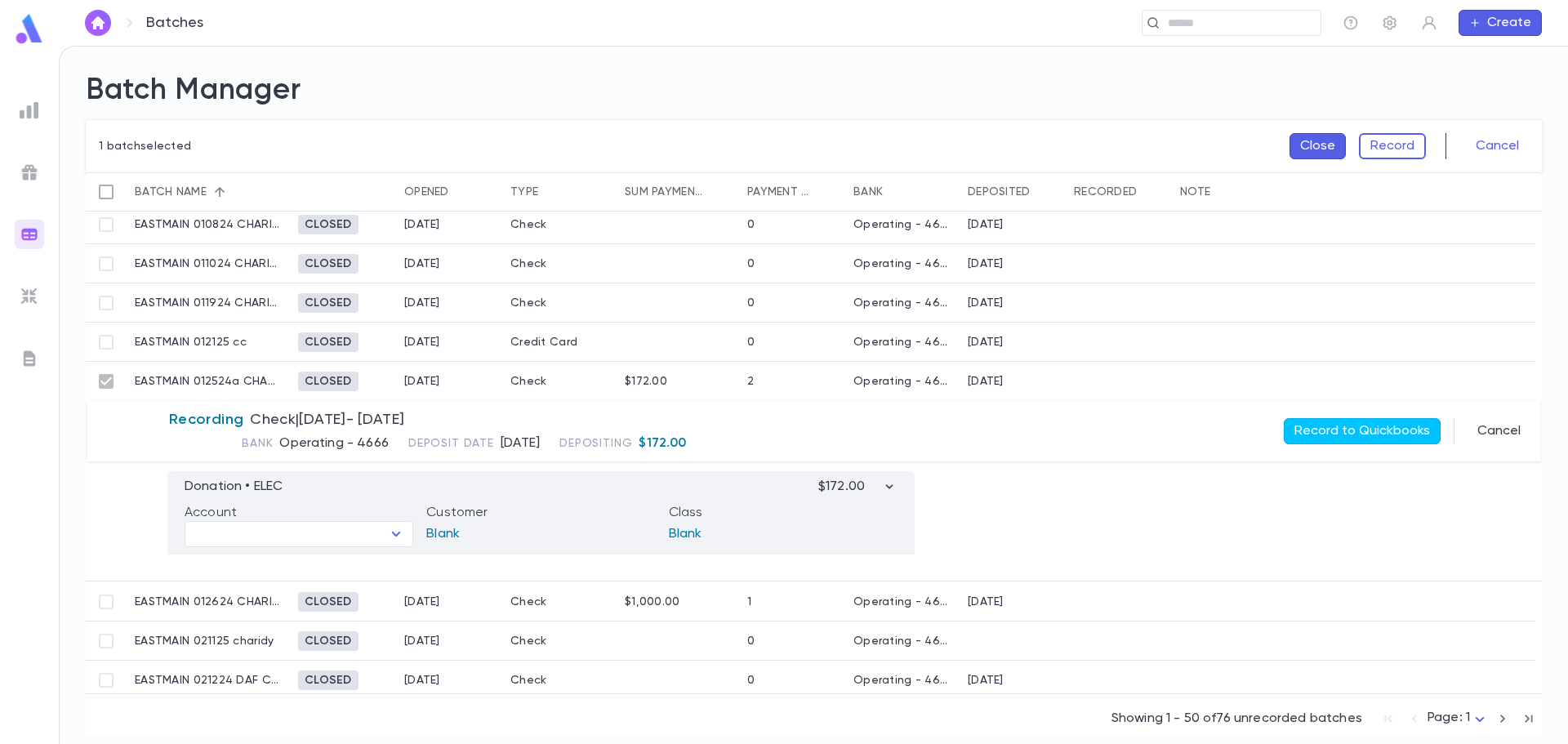
click at [145, 512] on div "Donation • ELEC $172.00 Account ​ Customer Blank Class Blank" at bounding box center [814, 521] width 1456 height 119
click at [104, 384] on div at bounding box center [106, 382] width 41 height 39
click at [1495, 426] on button "Cancel" at bounding box center [1499, 431] width 63 height 26
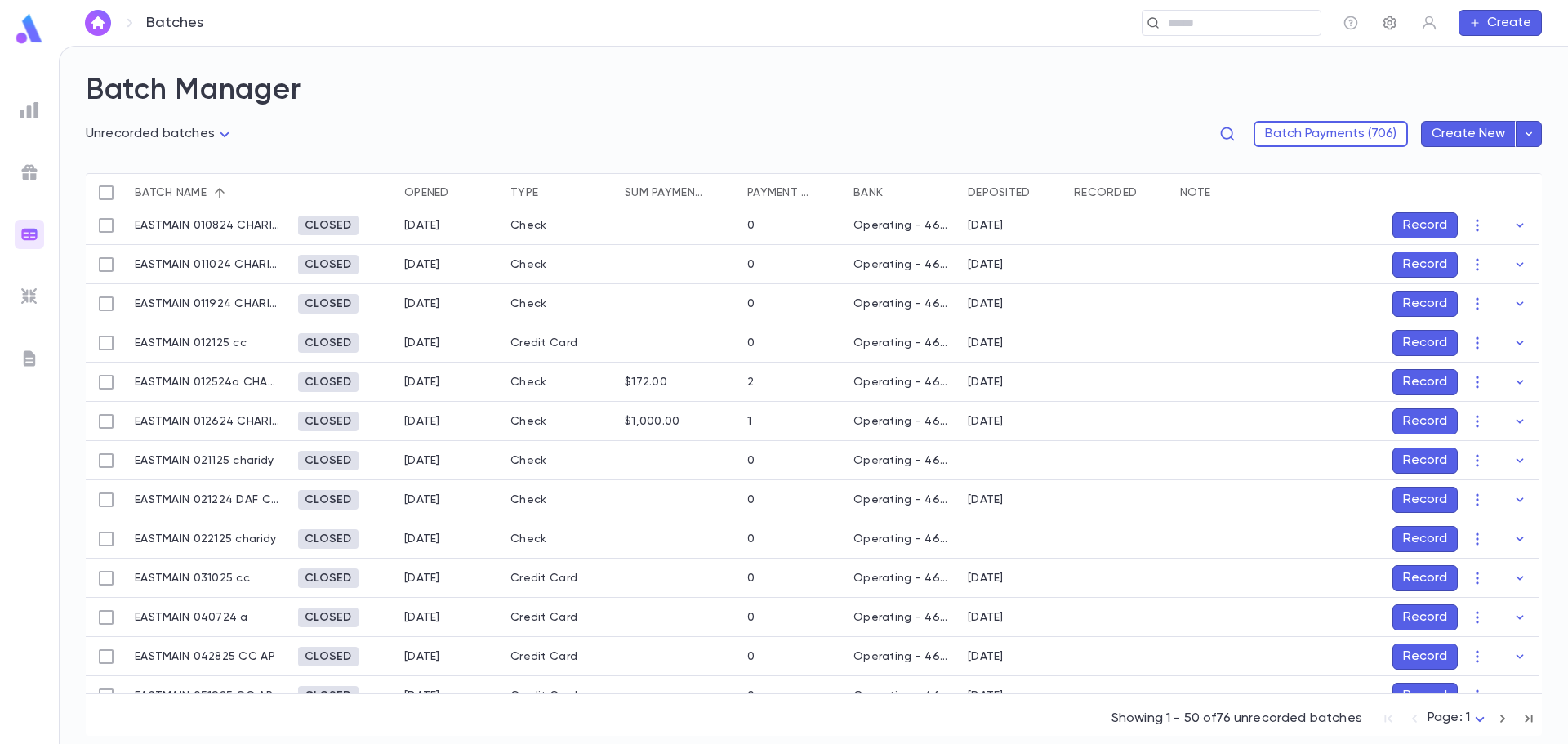
click at [1389, 20] on icon "button" at bounding box center [1390, 22] width 16 height 16
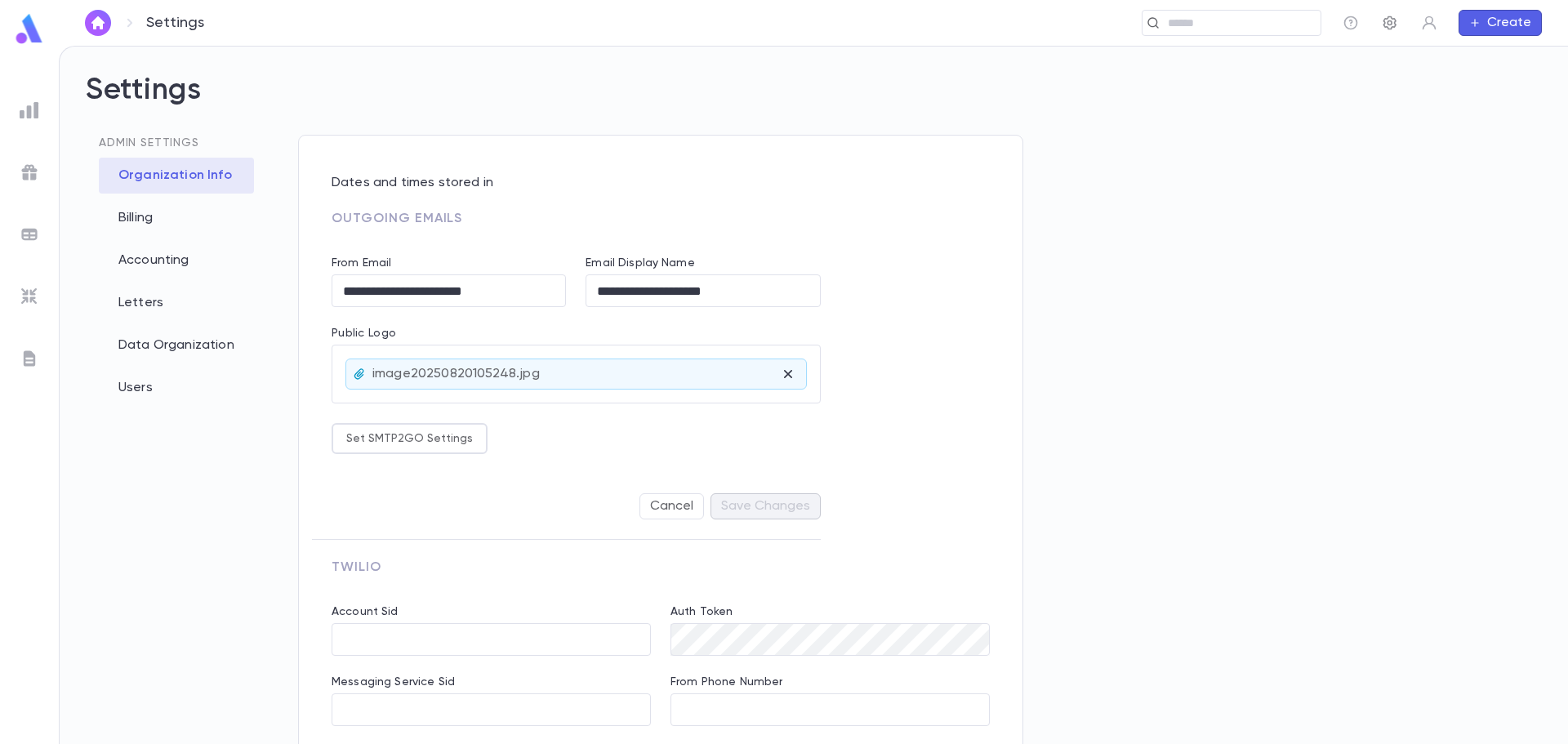
type input "**********"
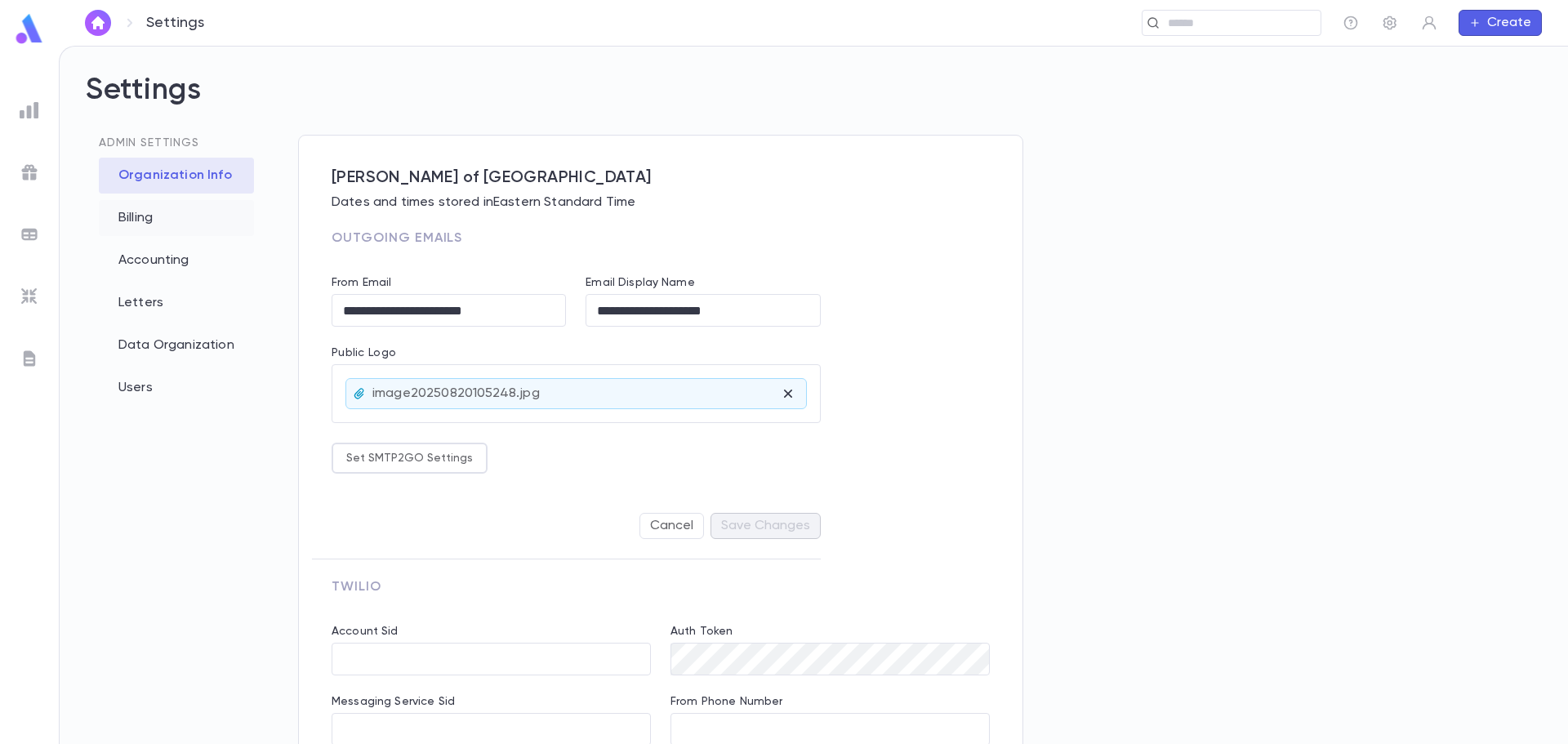
click at [143, 204] on div "Billing" at bounding box center [176, 218] width 155 height 36
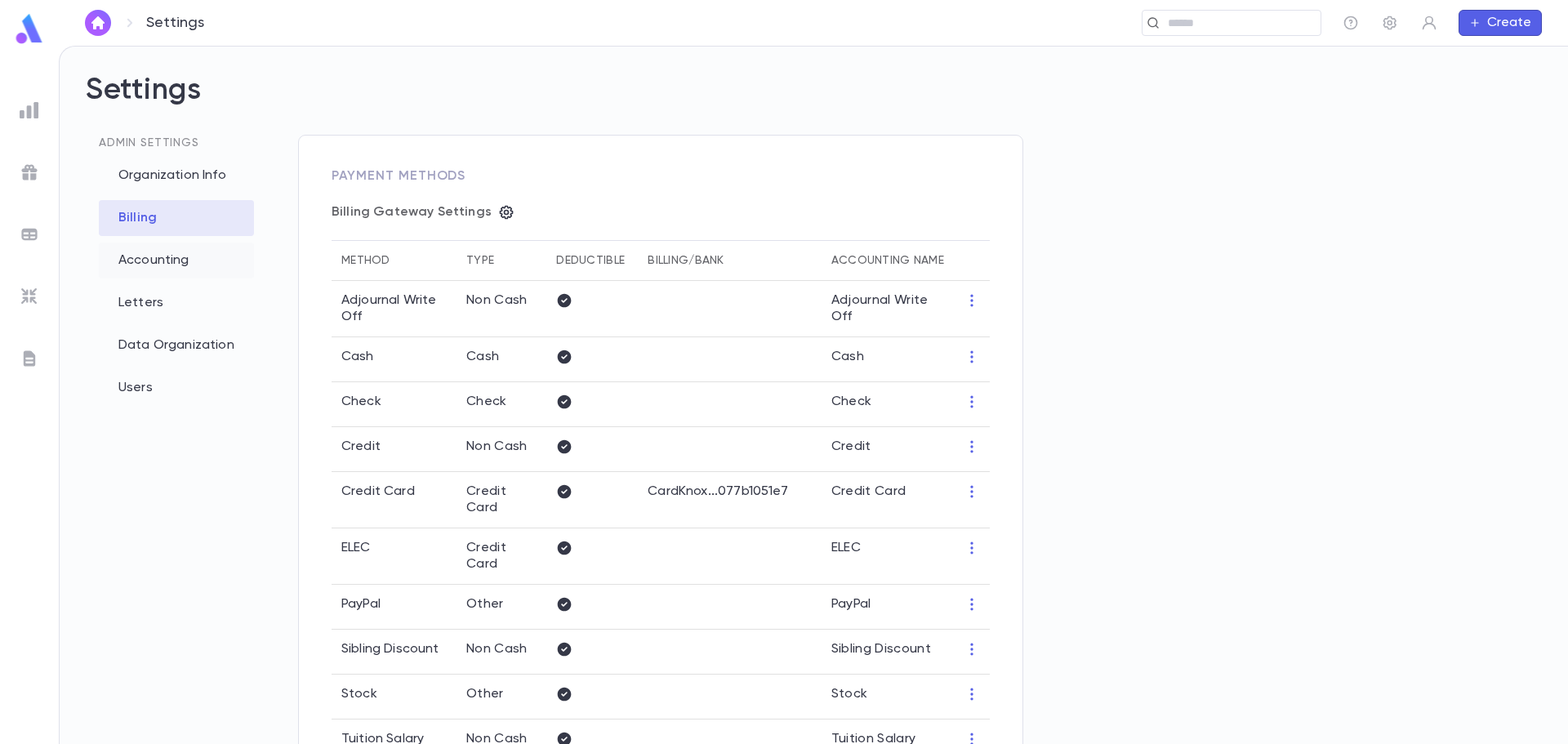
click at [137, 267] on div "Accounting" at bounding box center [176, 261] width 155 height 36
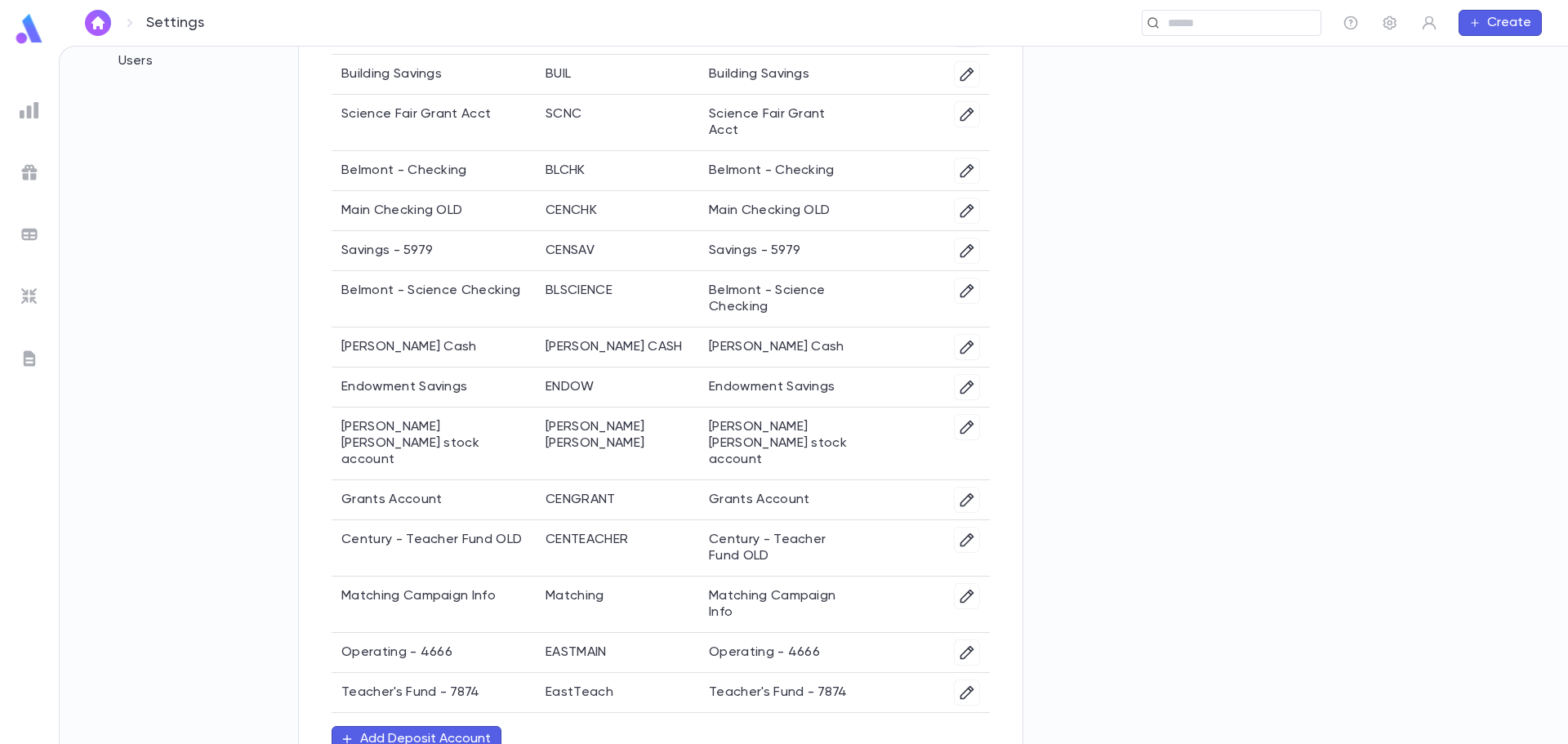
scroll to position [632, 0]
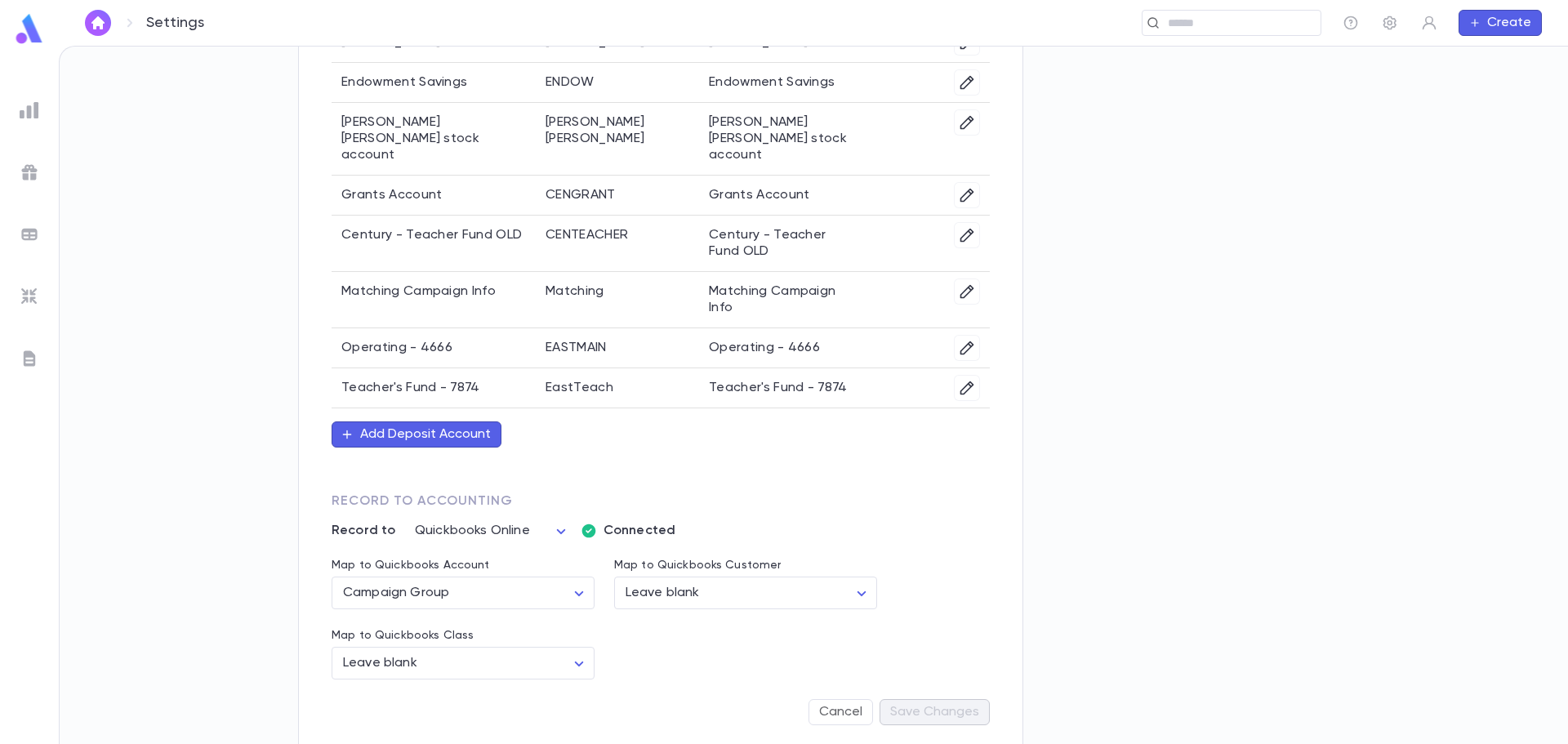
click at [547, 517] on body "Settings ​ Create Settings Admin Settings Organization Info Billing Accounting …" at bounding box center [784, 395] width 1568 height 699
click at [894, 469] on div at bounding box center [784, 372] width 1568 height 744
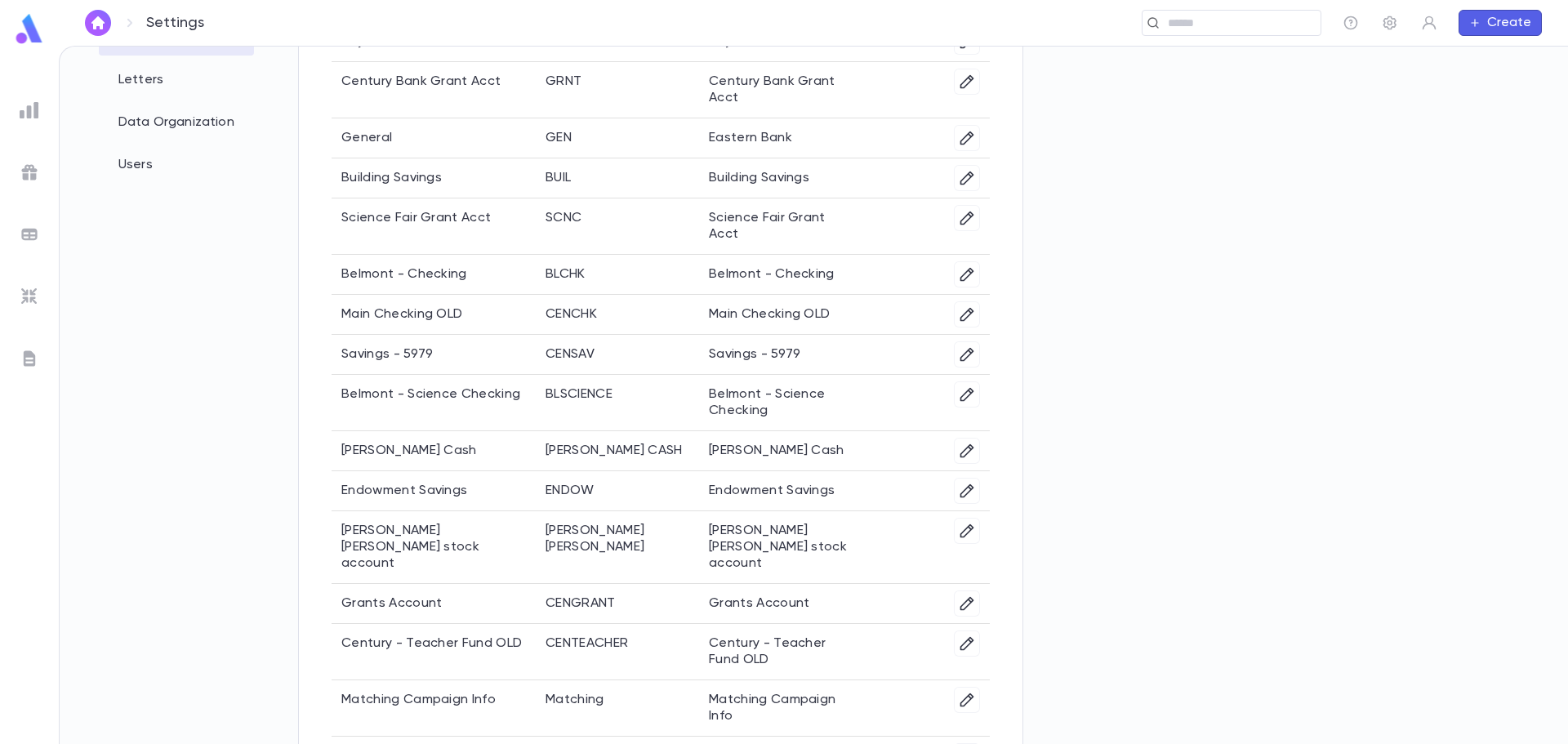
scroll to position [0, 0]
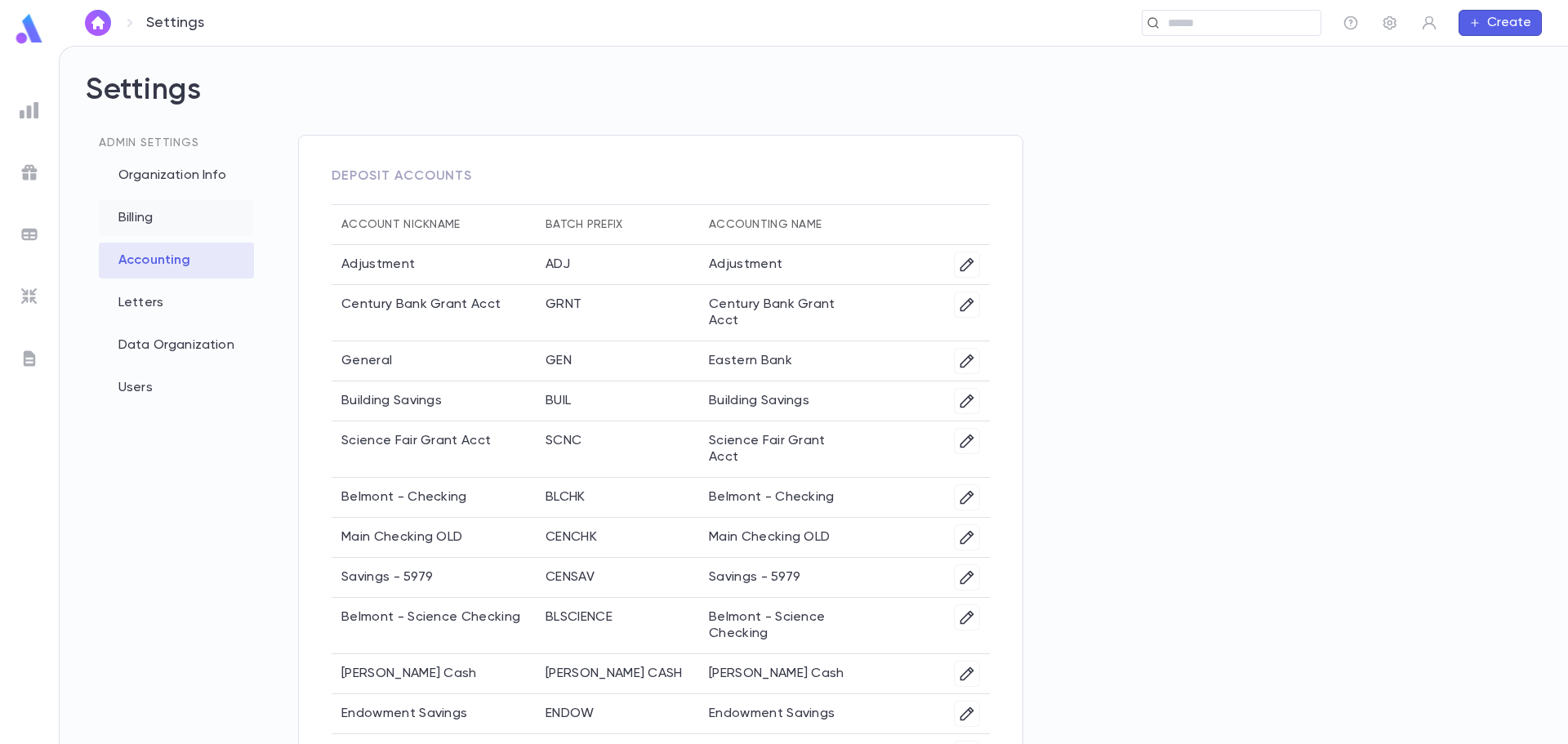
click at [184, 220] on div "Billing" at bounding box center [176, 218] width 155 height 36
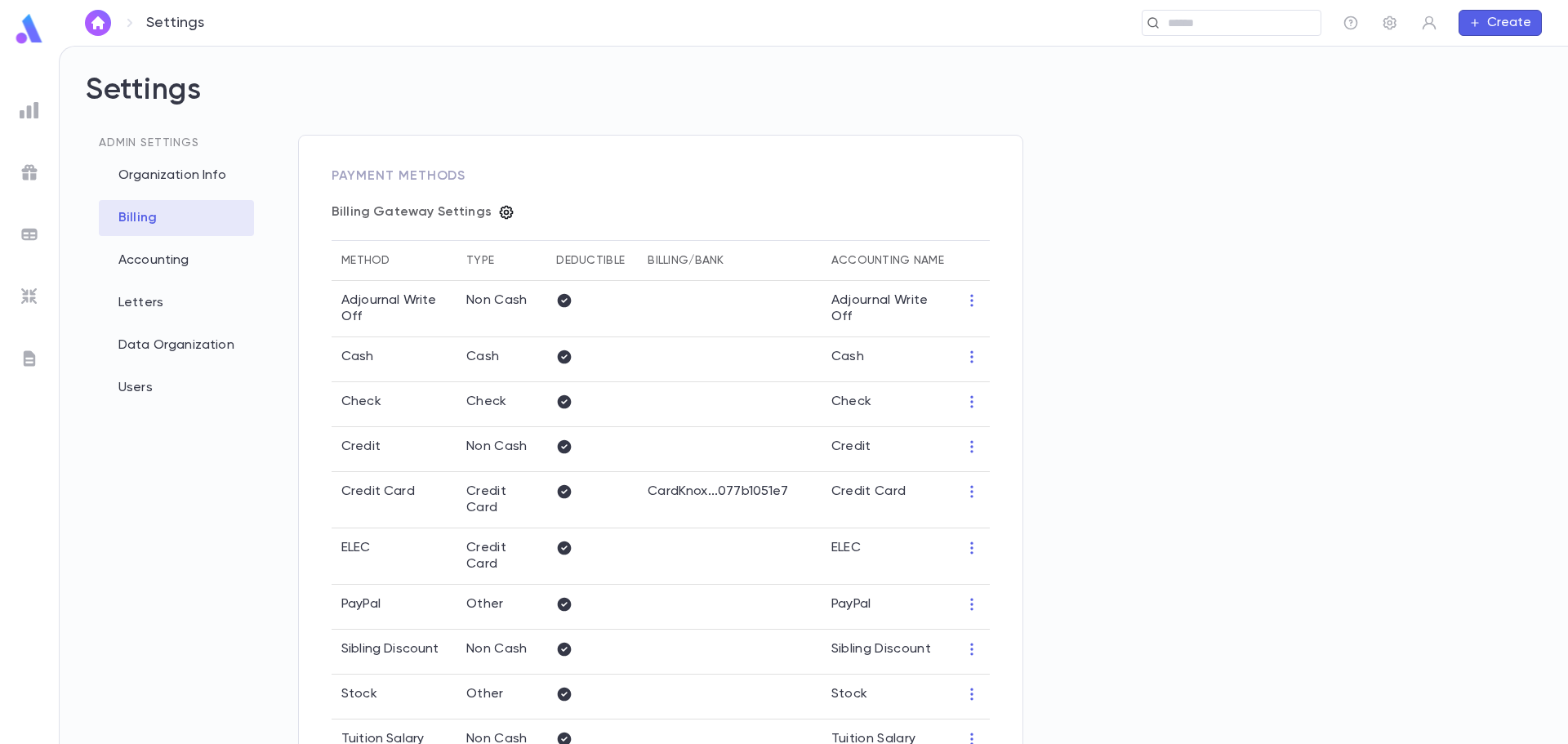
click at [498, 217] on icon "button" at bounding box center [506, 212] width 16 height 16
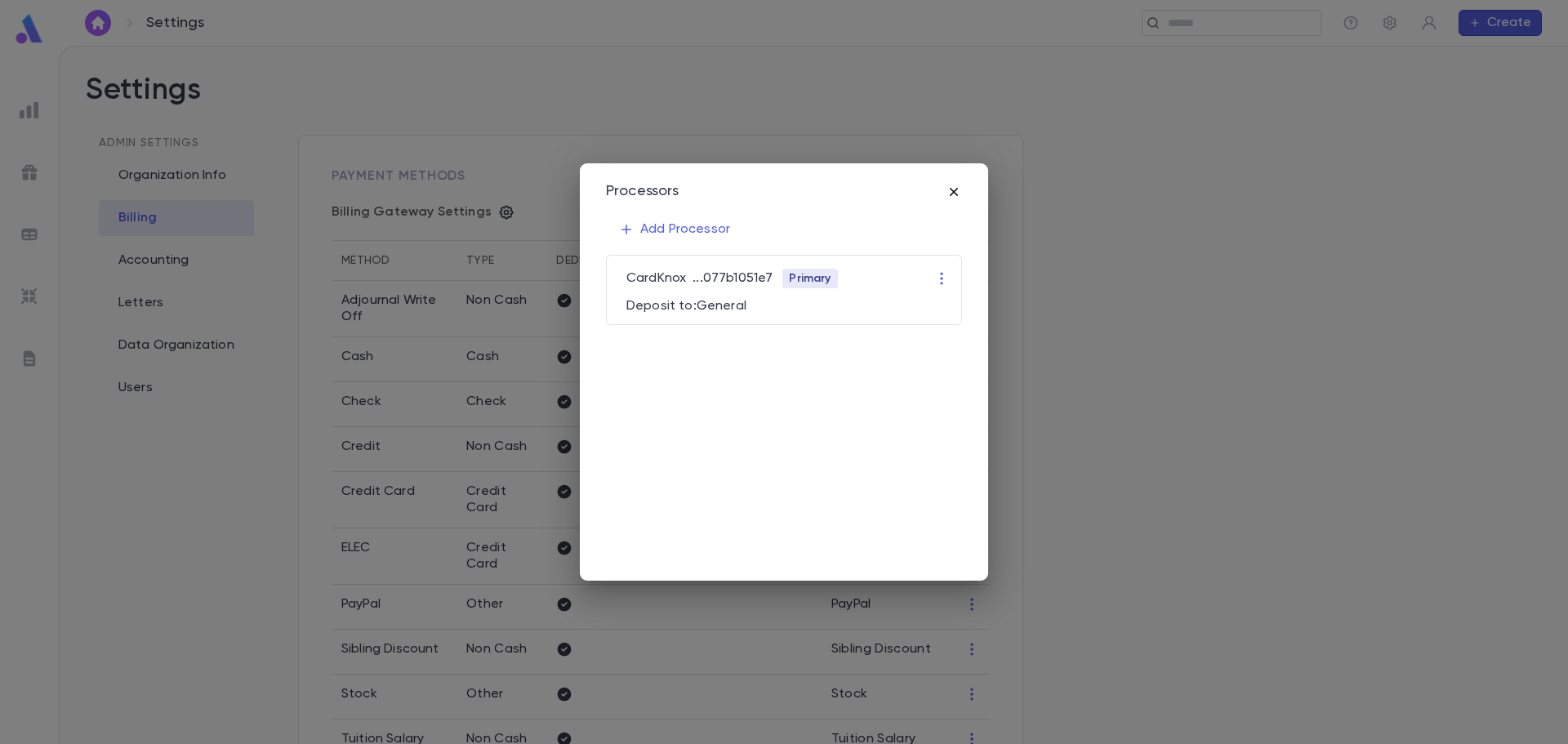
click at [962, 191] on div "Processors Add Processor CardKnox ... 077b1051e7 Primary Deposit to: General" at bounding box center [784, 372] width 408 height 418
click at [956, 192] on icon "button" at bounding box center [954, 191] width 16 height 16
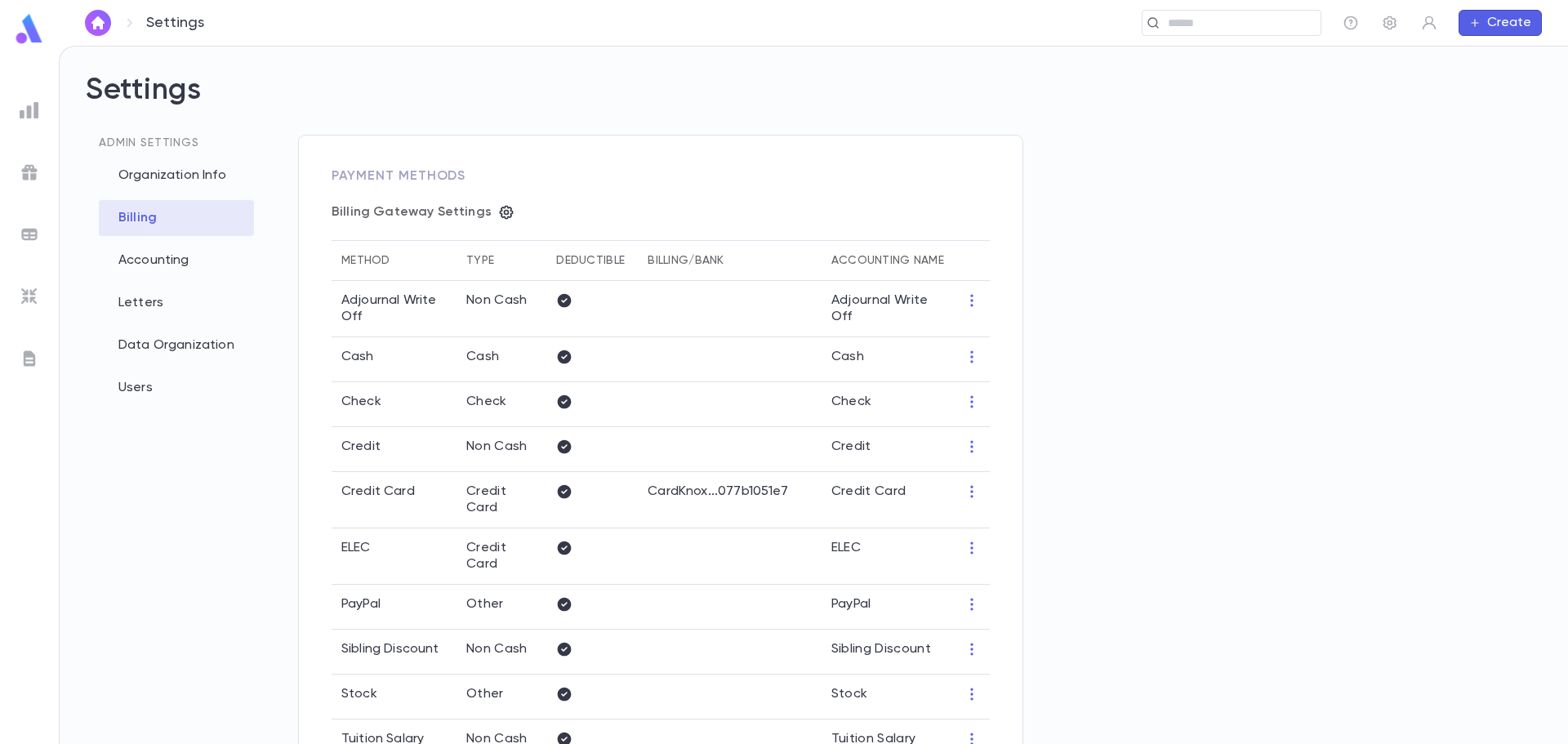
click at [38, 233] on img at bounding box center [29, 234] width 20 height 20
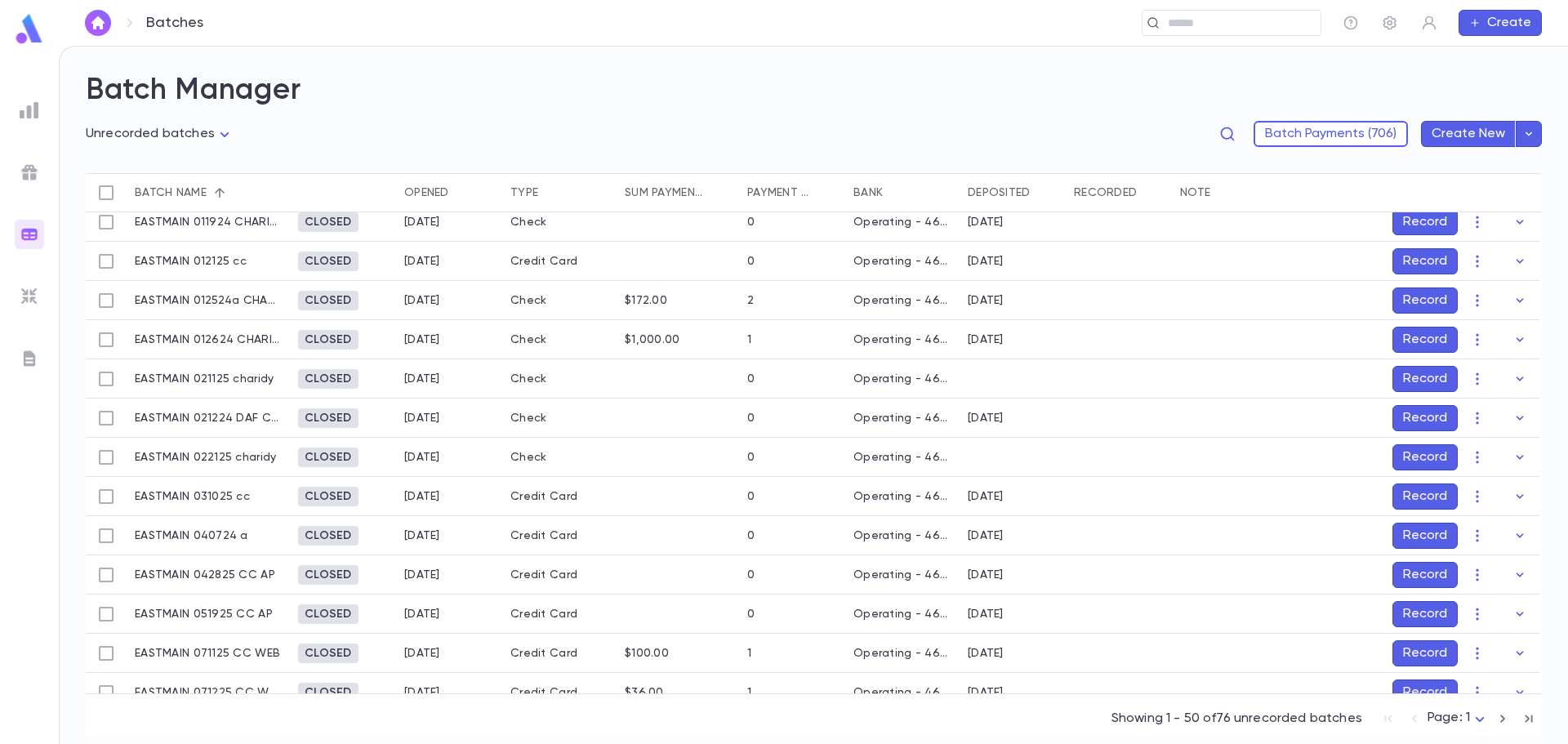
scroll to position [408, 0]
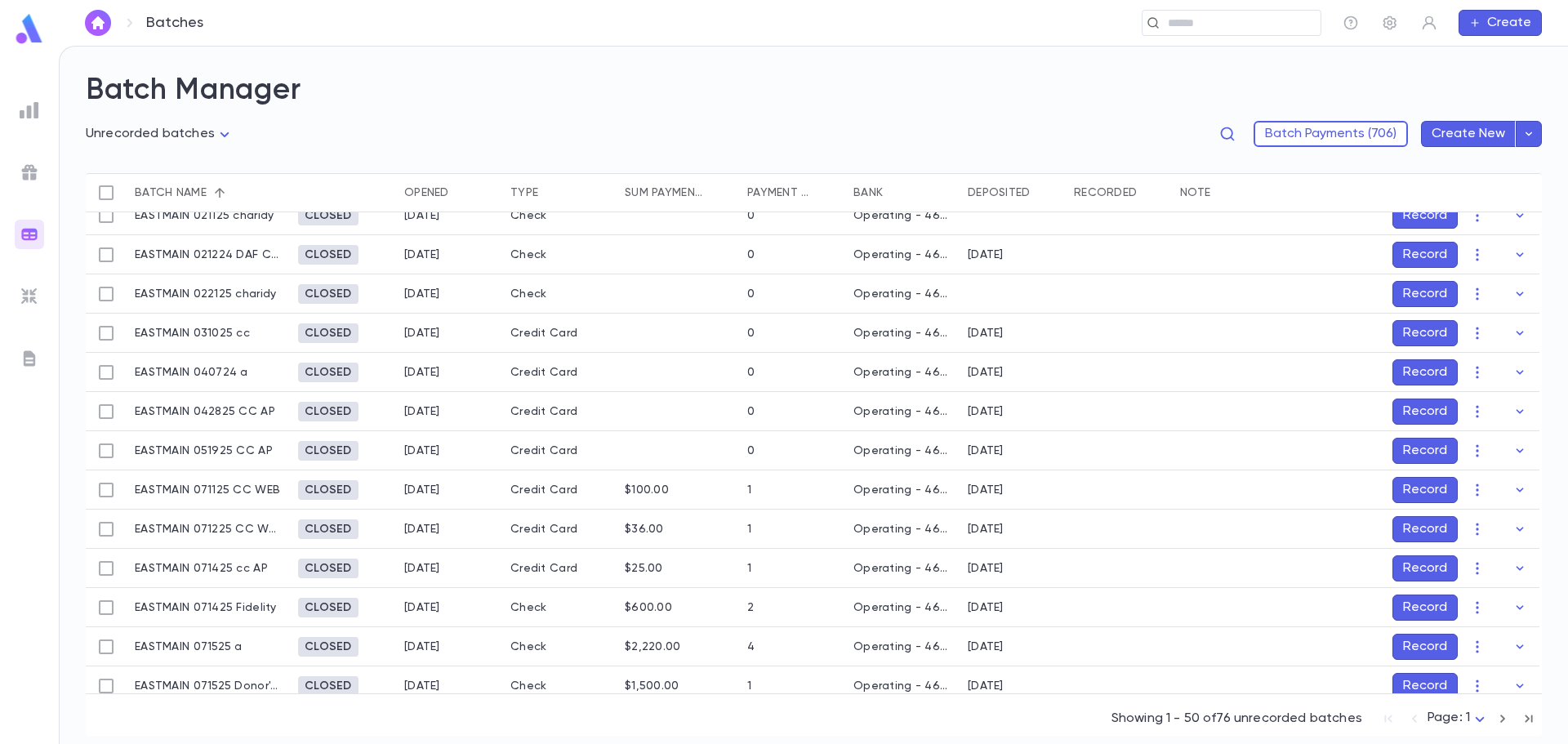
click at [220, 145] on body "**********" at bounding box center [784, 395] width 1568 height 699
click at [113, 157] on li "All batches" at bounding box center [163, 166] width 155 height 26
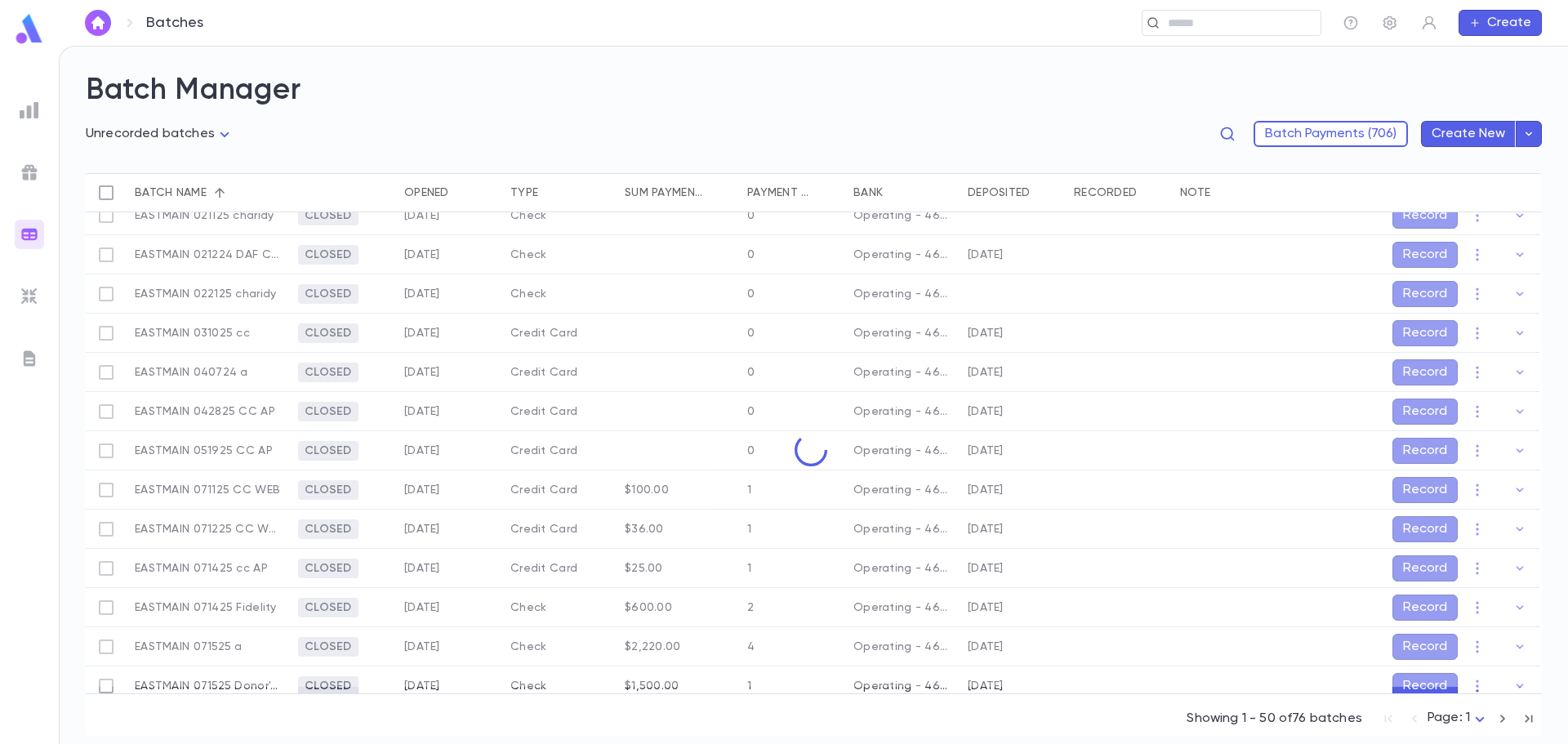
type input "***"
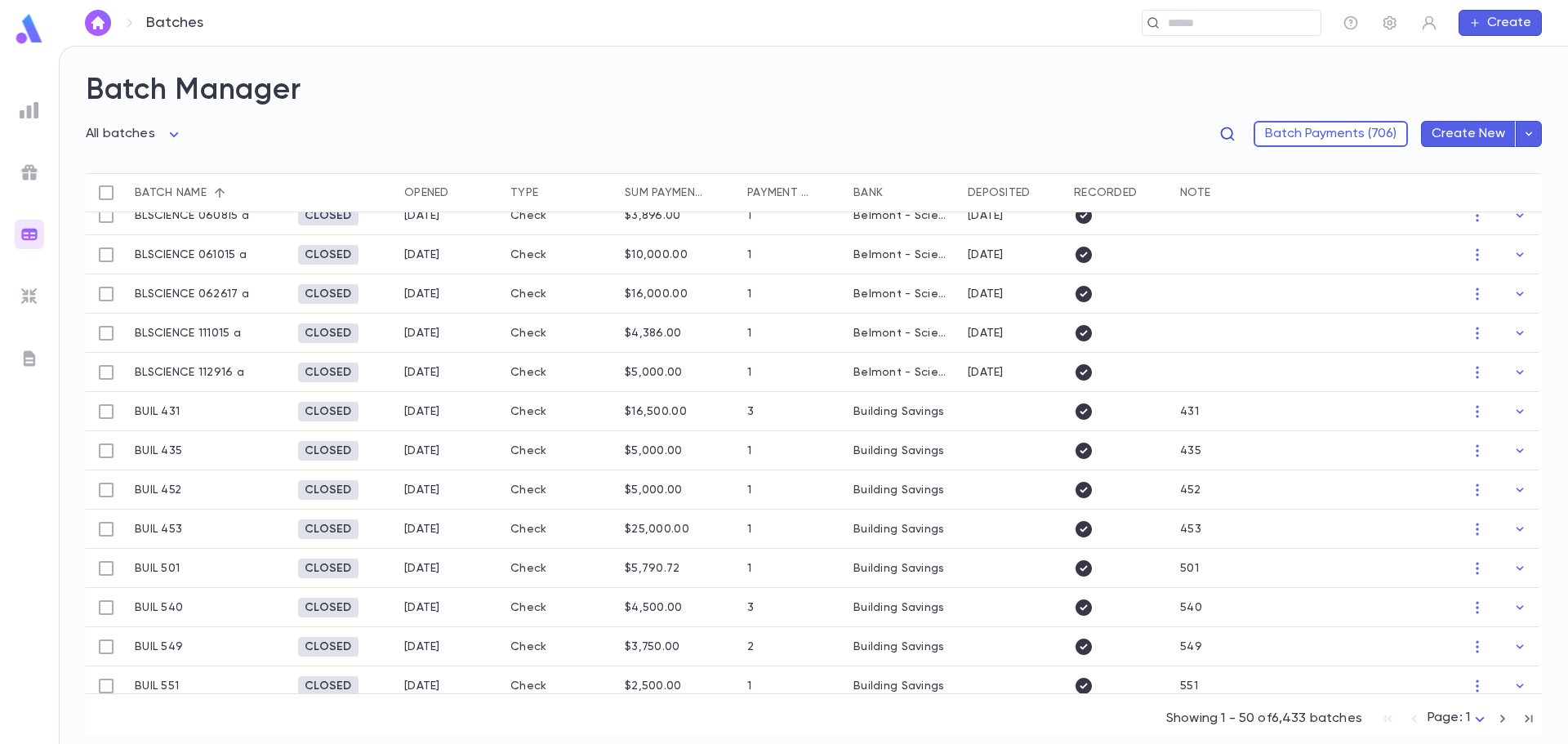
click at [1227, 133] on icon "button" at bounding box center [1227, 134] width 16 height 16
click at [1152, 133] on body "Batches ​ Create Batch Manager All batches *** Name **** Batch Payments (706) C…" at bounding box center [784, 395] width 1568 height 699
click at [885, 148] on div at bounding box center [784, 372] width 1568 height 744
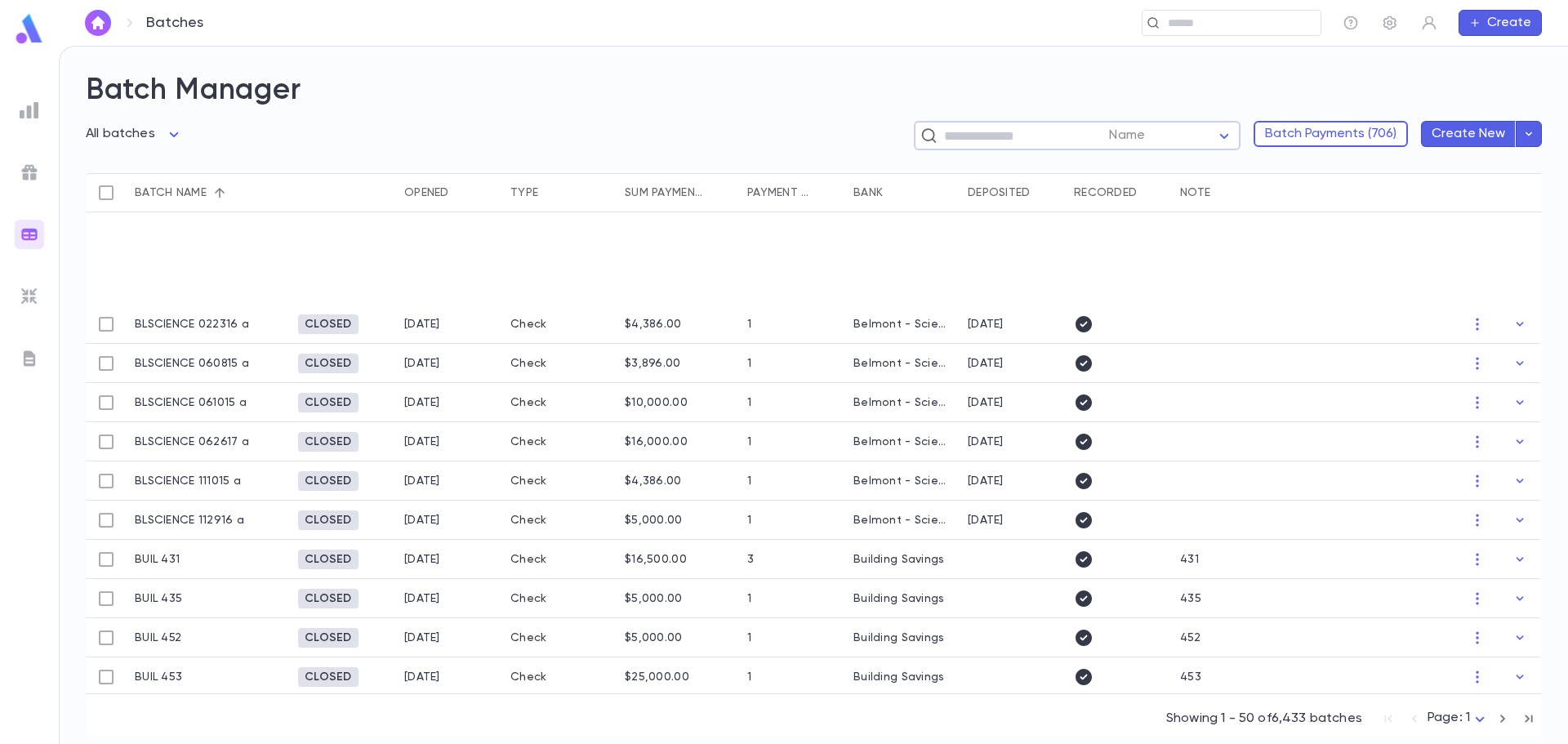
scroll to position [245, 0]
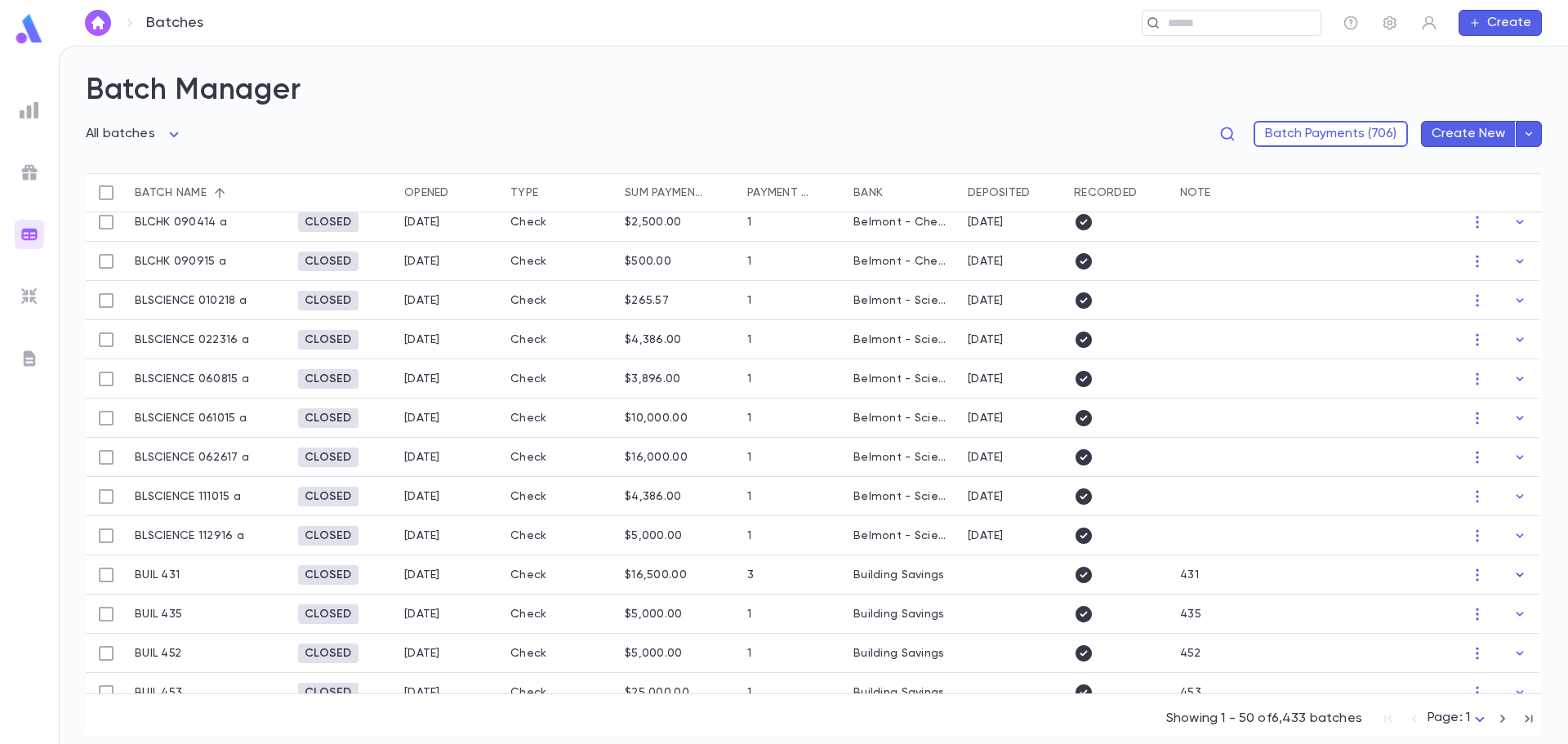
click at [1517, 575] on icon "button" at bounding box center [1520, 574] width 8 height 4
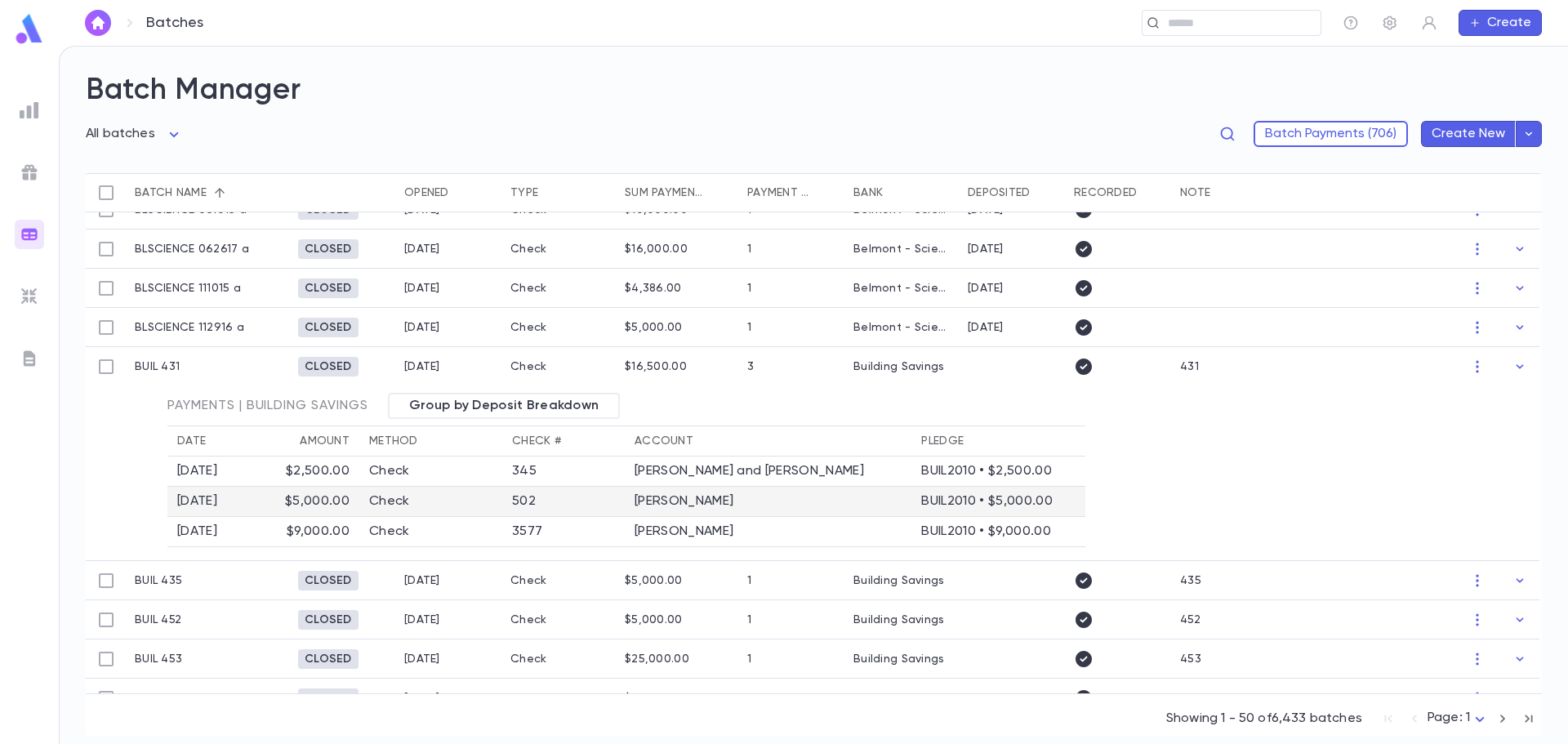
scroll to position [490, 0]
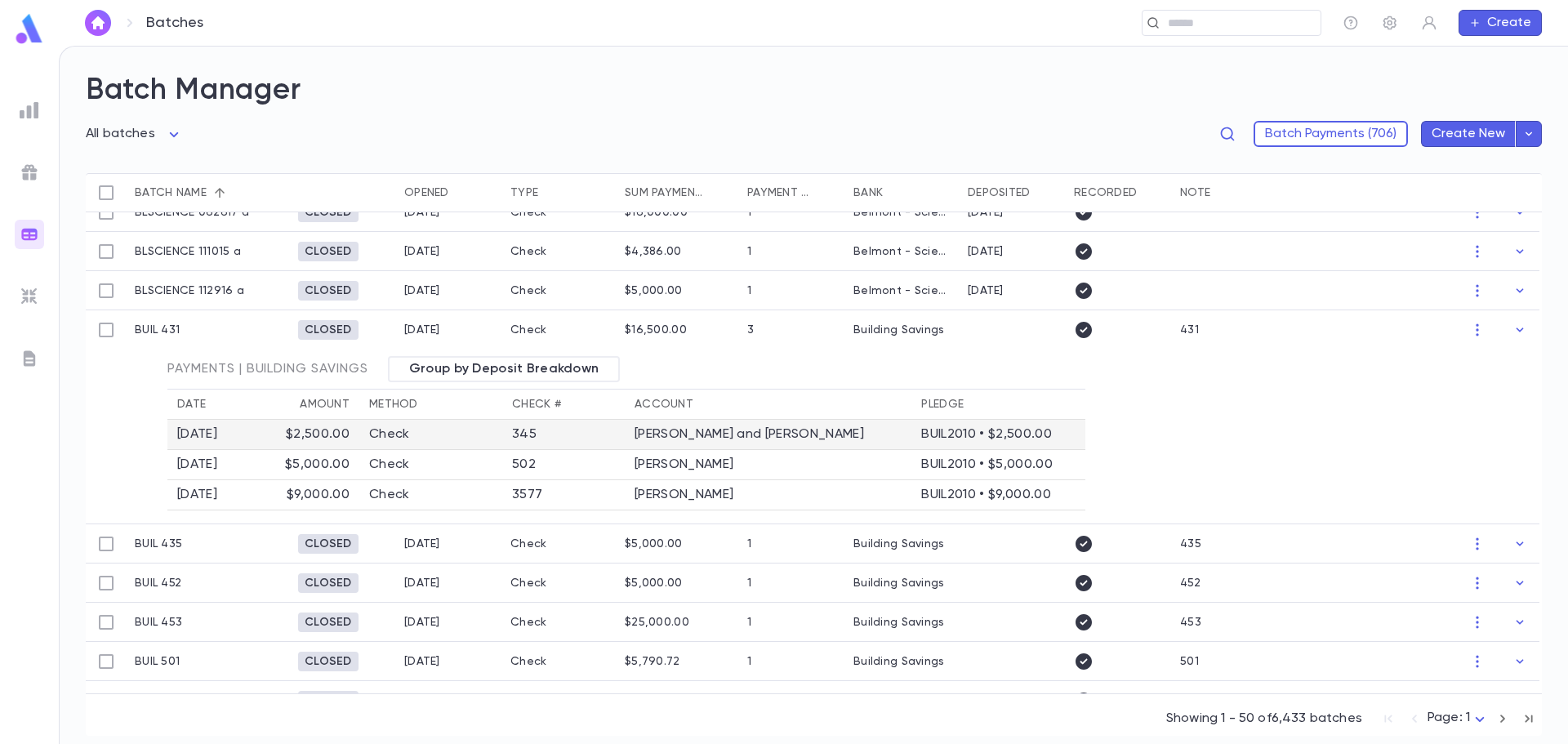
click at [351, 441] on td "$2,500.00" at bounding box center [298, 434] width 123 height 30
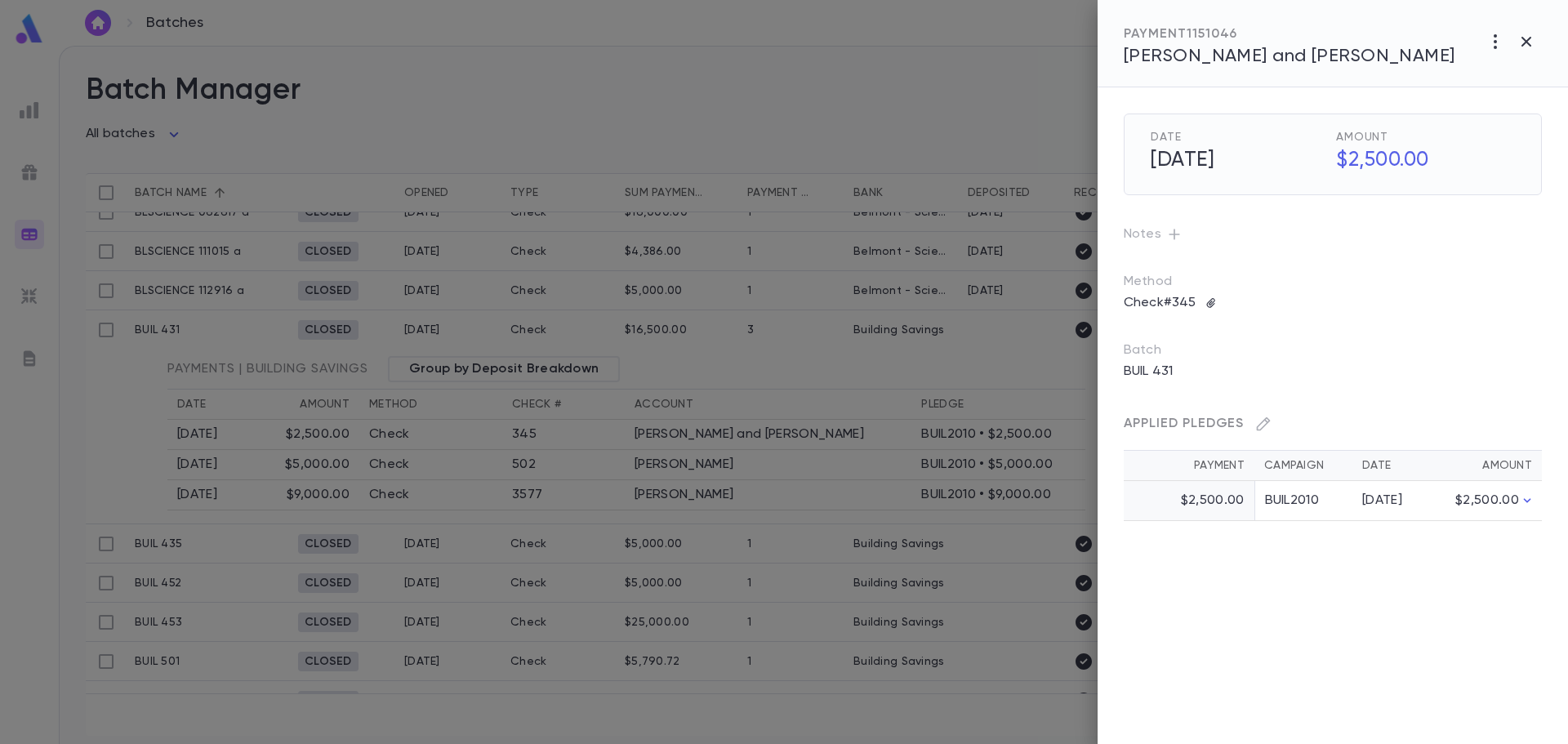
click at [1255, 57] on span "Bessler, Barry and Michal" at bounding box center [1289, 56] width 332 height 18
click at [1534, 43] on icon "button" at bounding box center [1526, 41] width 20 height 20
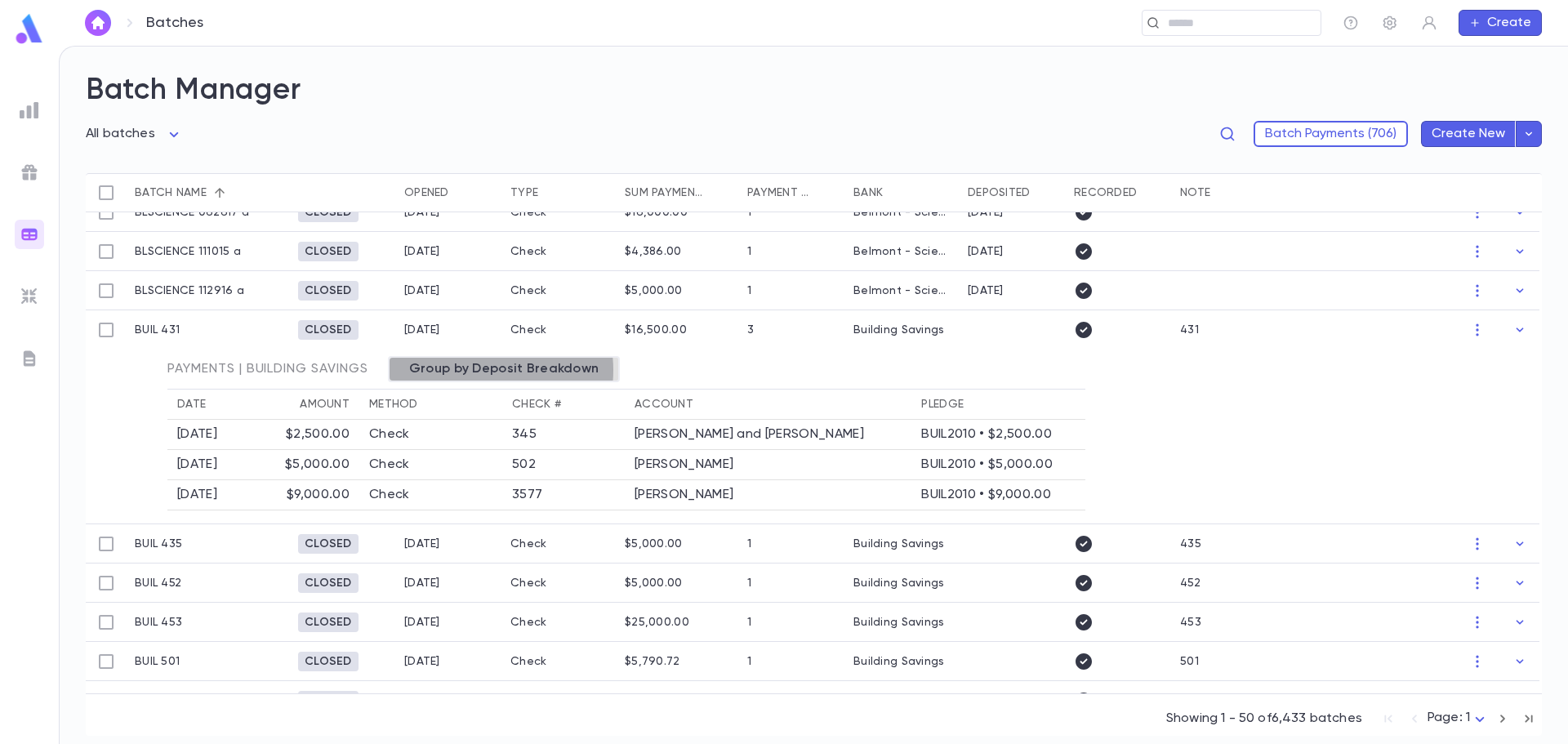
click at [492, 370] on span "Group by Deposit Breakdown" at bounding box center [504, 369] width 209 height 16
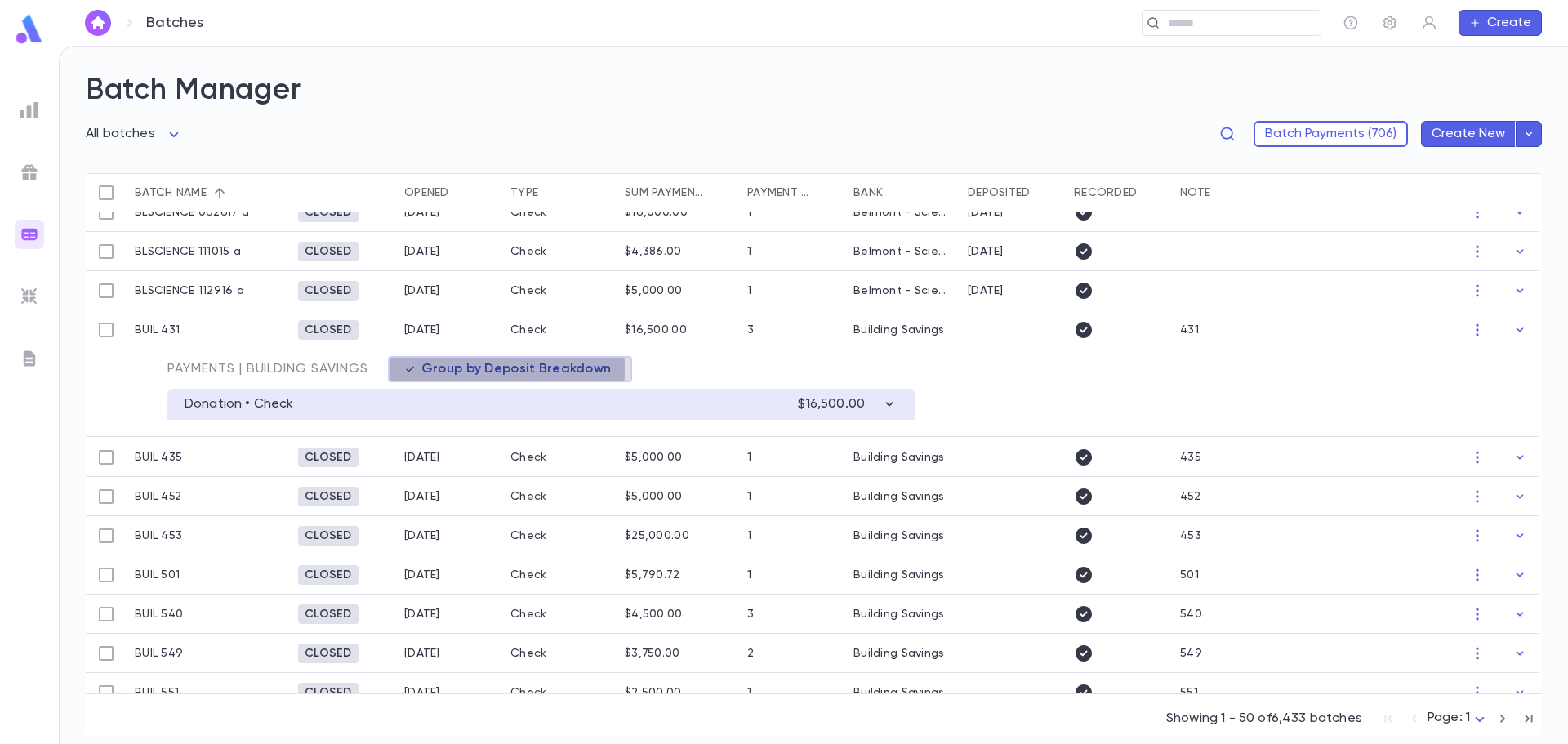
click at [430, 368] on span "Group by Deposit Breakdown" at bounding box center [516, 369] width 209 height 16
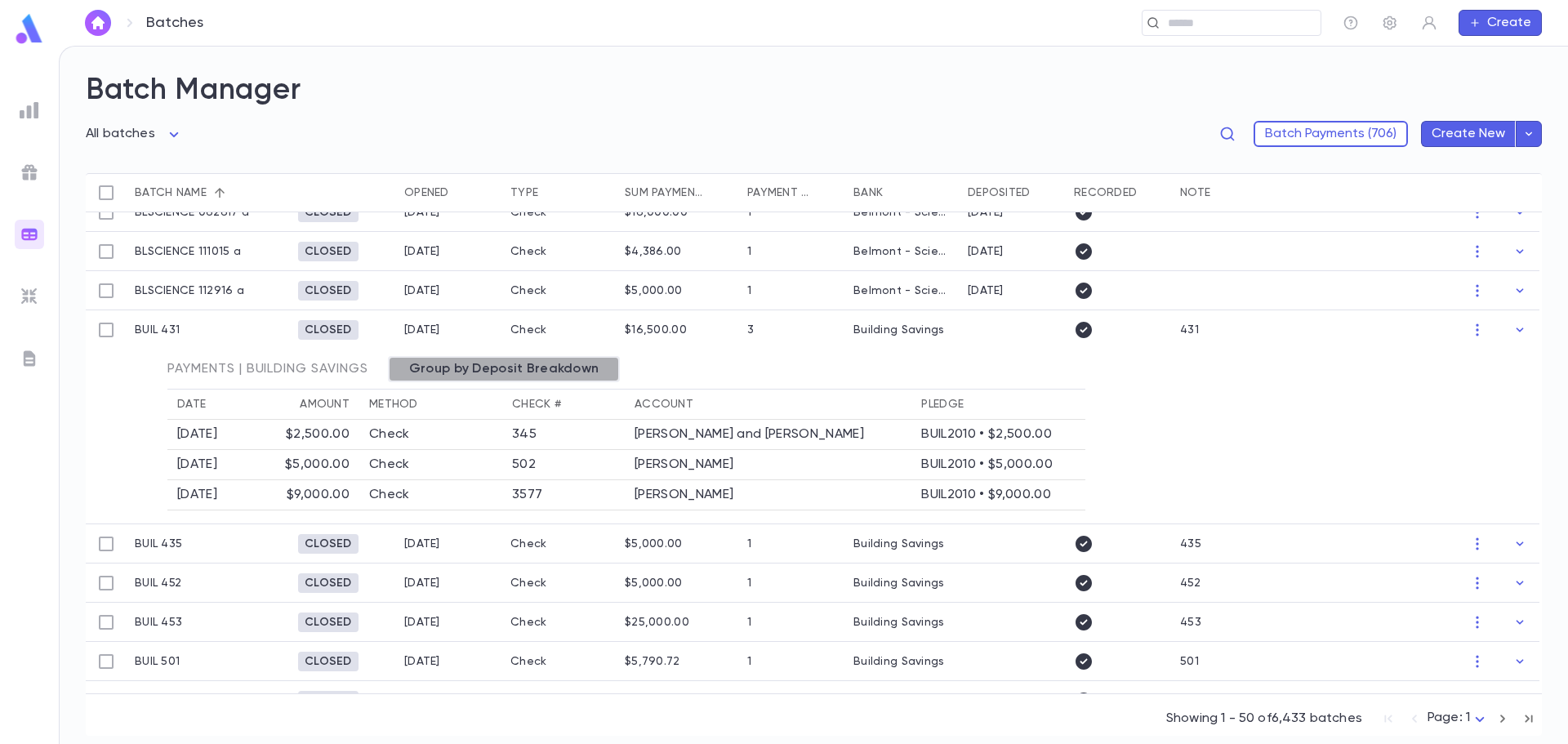
click at [558, 366] on span "Group by Deposit Breakdown" at bounding box center [504, 369] width 209 height 16
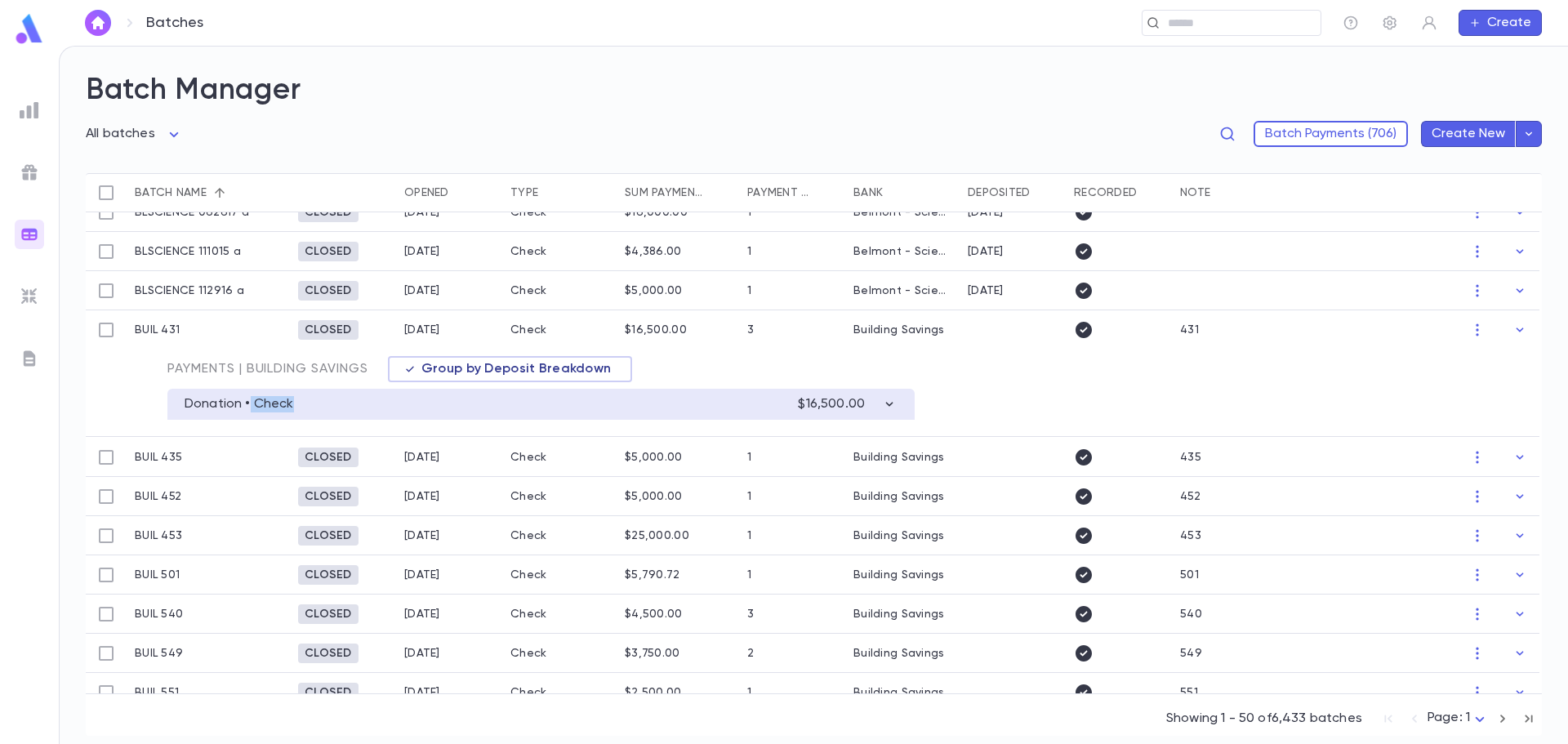
drag, startPoint x: 250, startPoint y: 405, endPoint x: 299, endPoint y: 408, distance: 49.1
click at [299, 408] on div "Donation • Check $16,500.00" at bounding box center [540, 404] width 713 height 16
click at [418, 367] on span "Group by Deposit Breakdown" at bounding box center [516, 369] width 209 height 16
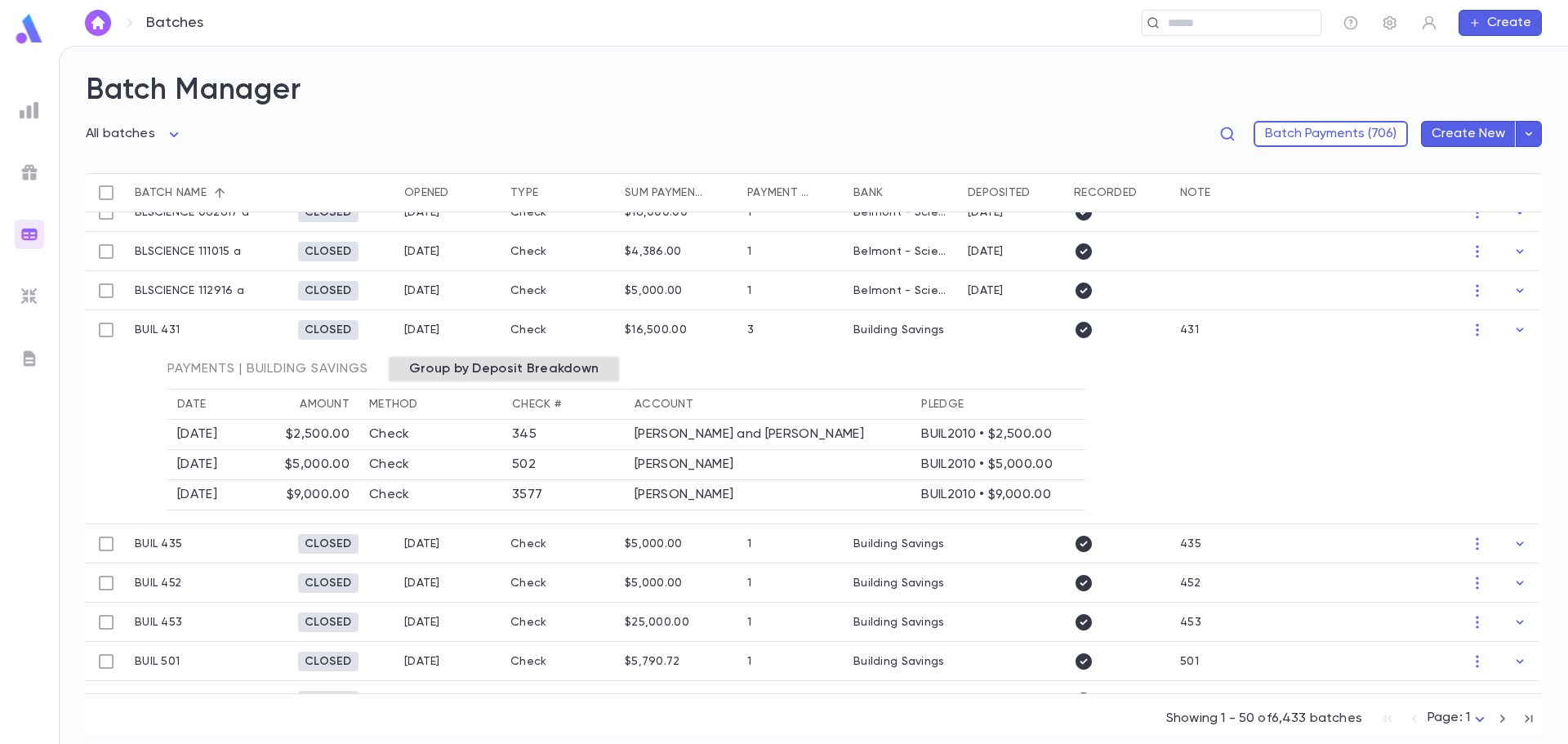
click at [473, 368] on span "Group by Deposit Breakdown" at bounding box center [504, 369] width 209 height 16
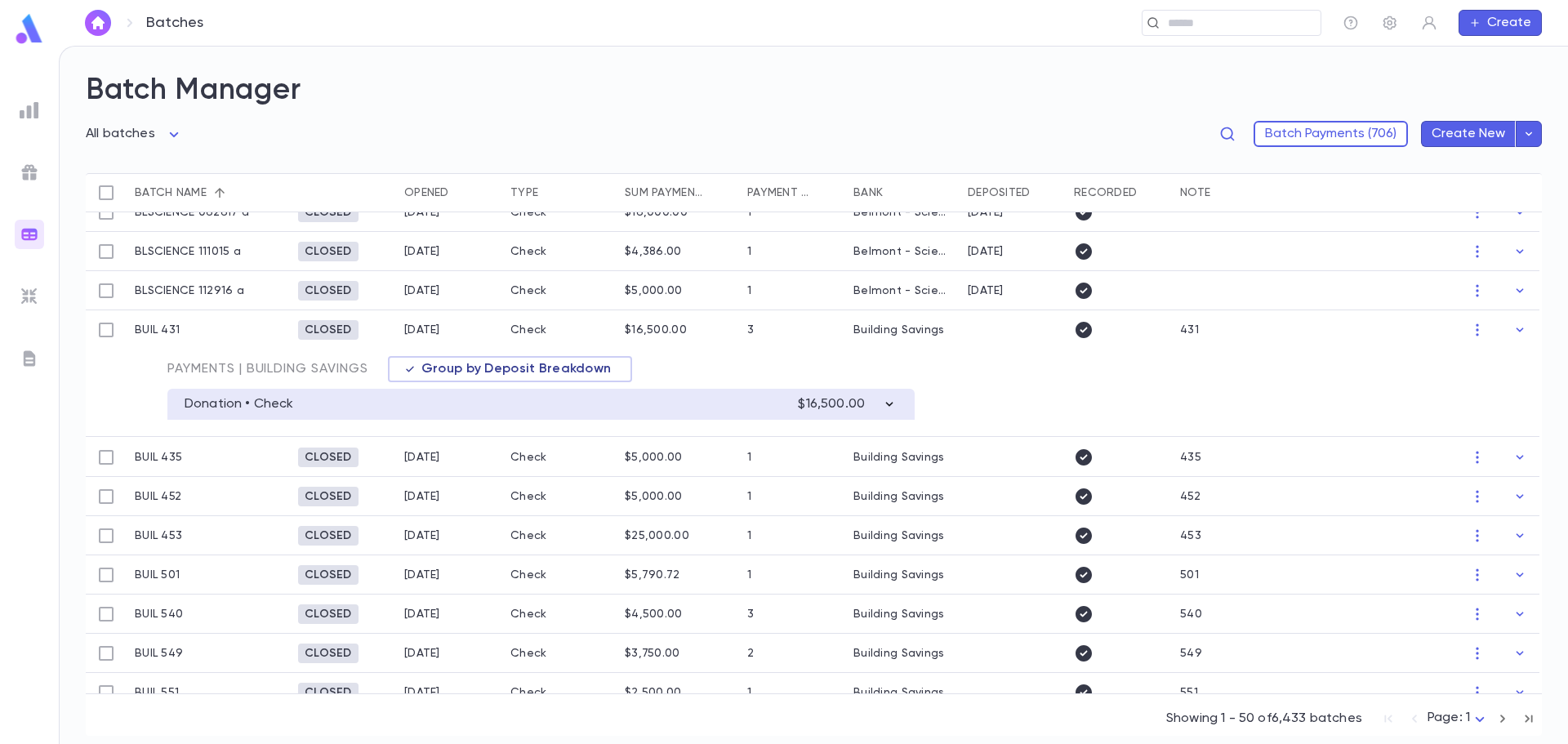
click at [893, 409] on icon "button" at bounding box center [889, 404] width 16 height 16
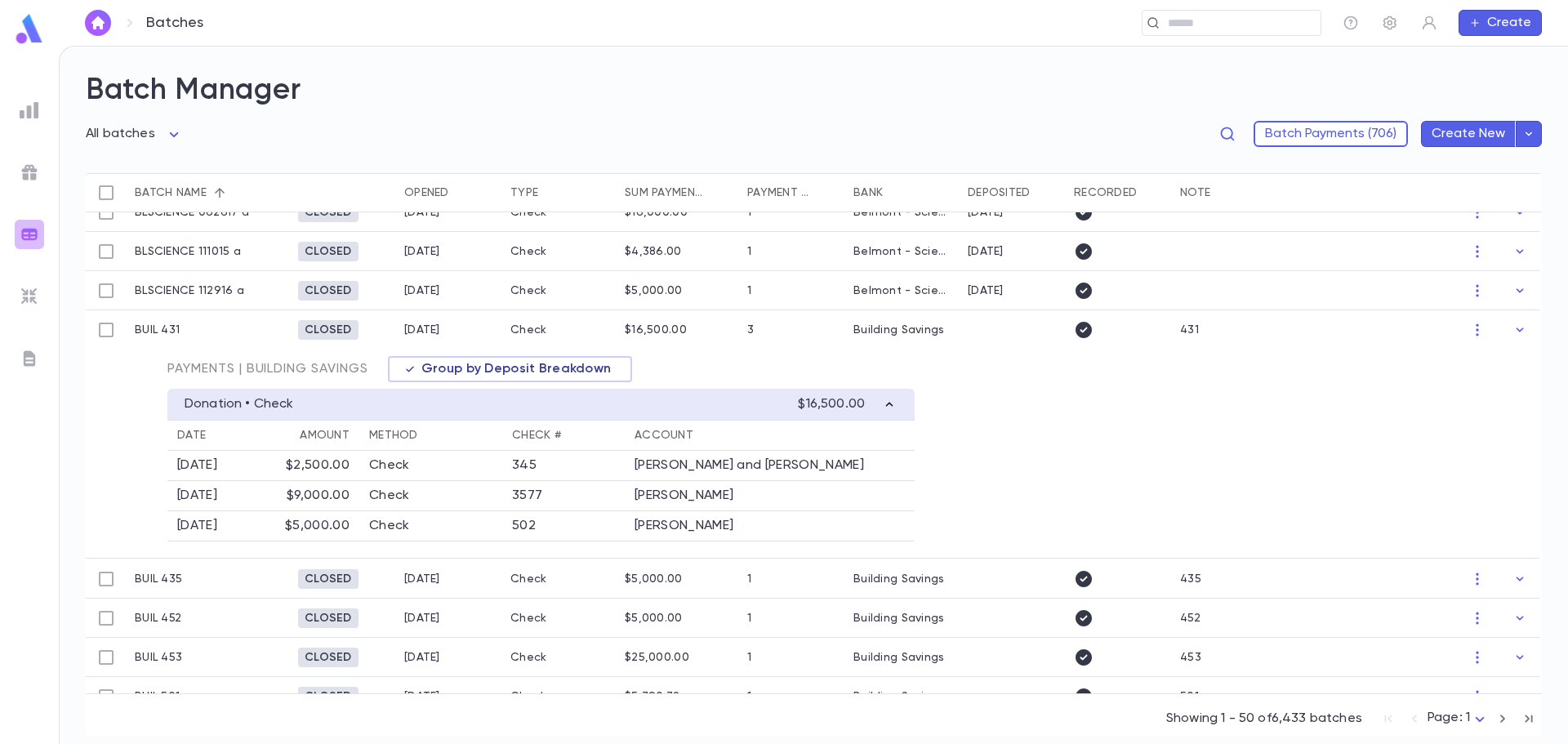
click at [43, 239] on div at bounding box center [29, 234] width 29 height 29
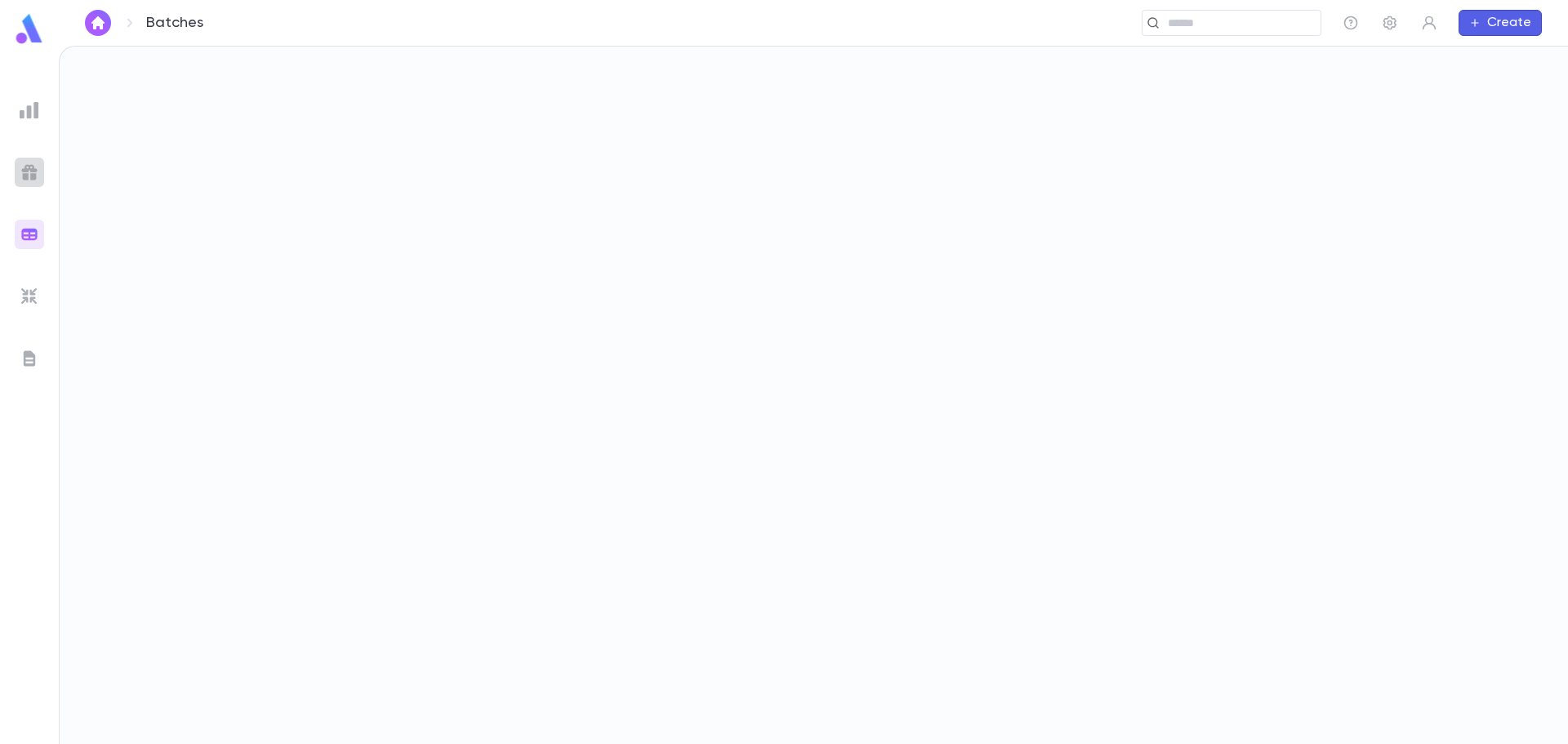
click at [35, 172] on img at bounding box center [29, 172] width 20 height 20
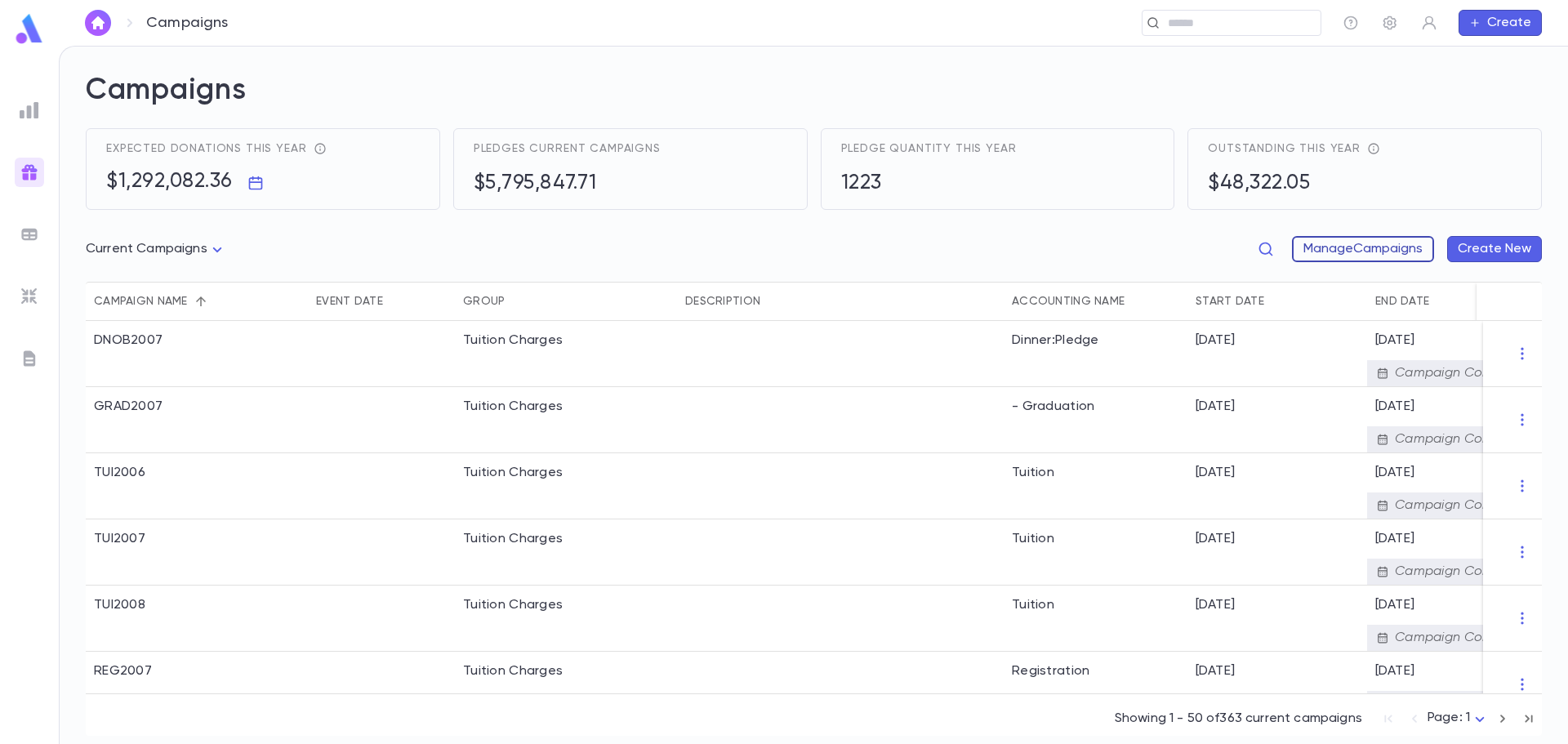
click at [1347, 244] on button "Manage Campaigns" at bounding box center [1363, 249] width 142 height 26
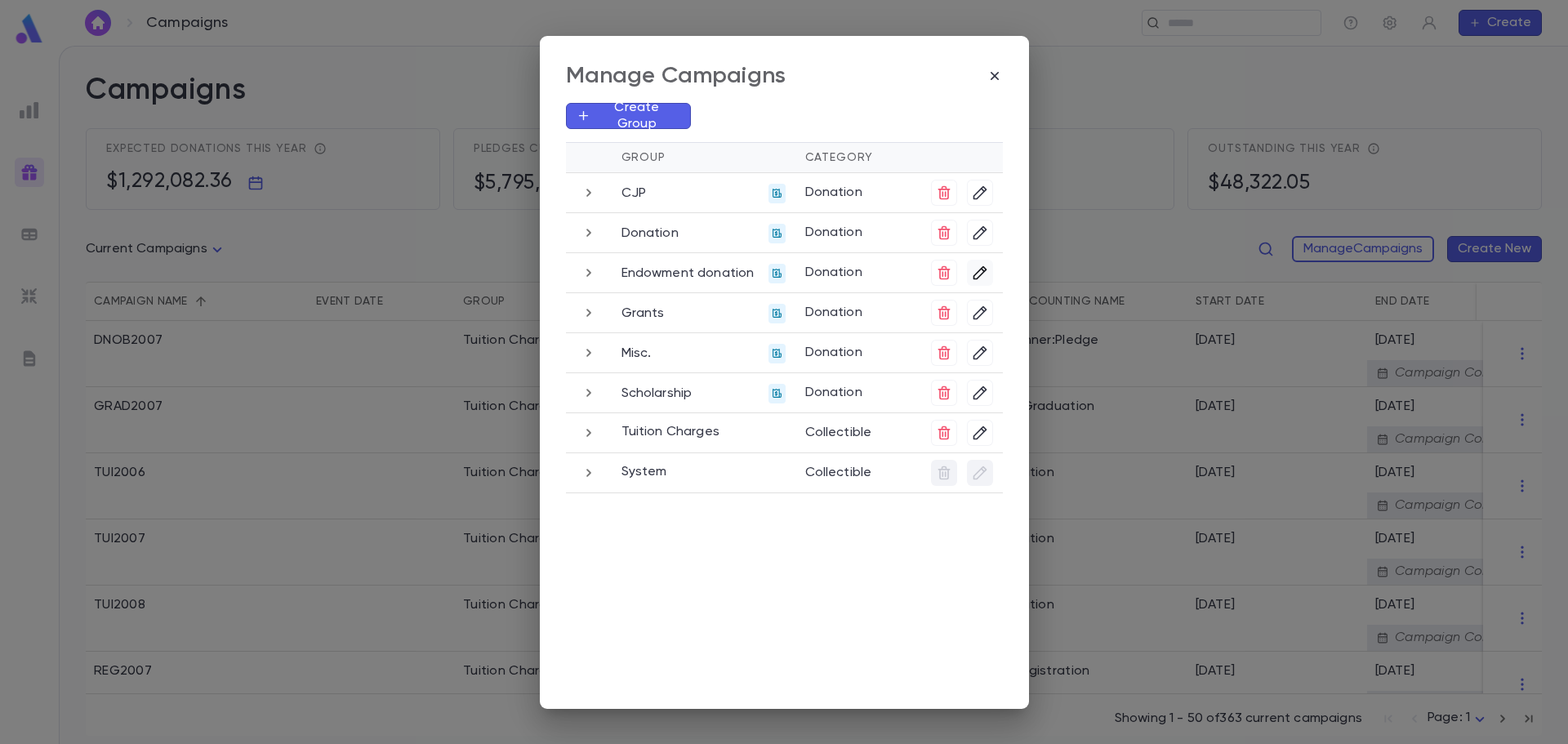
click at [984, 272] on icon "button" at bounding box center [980, 272] width 16 height 16
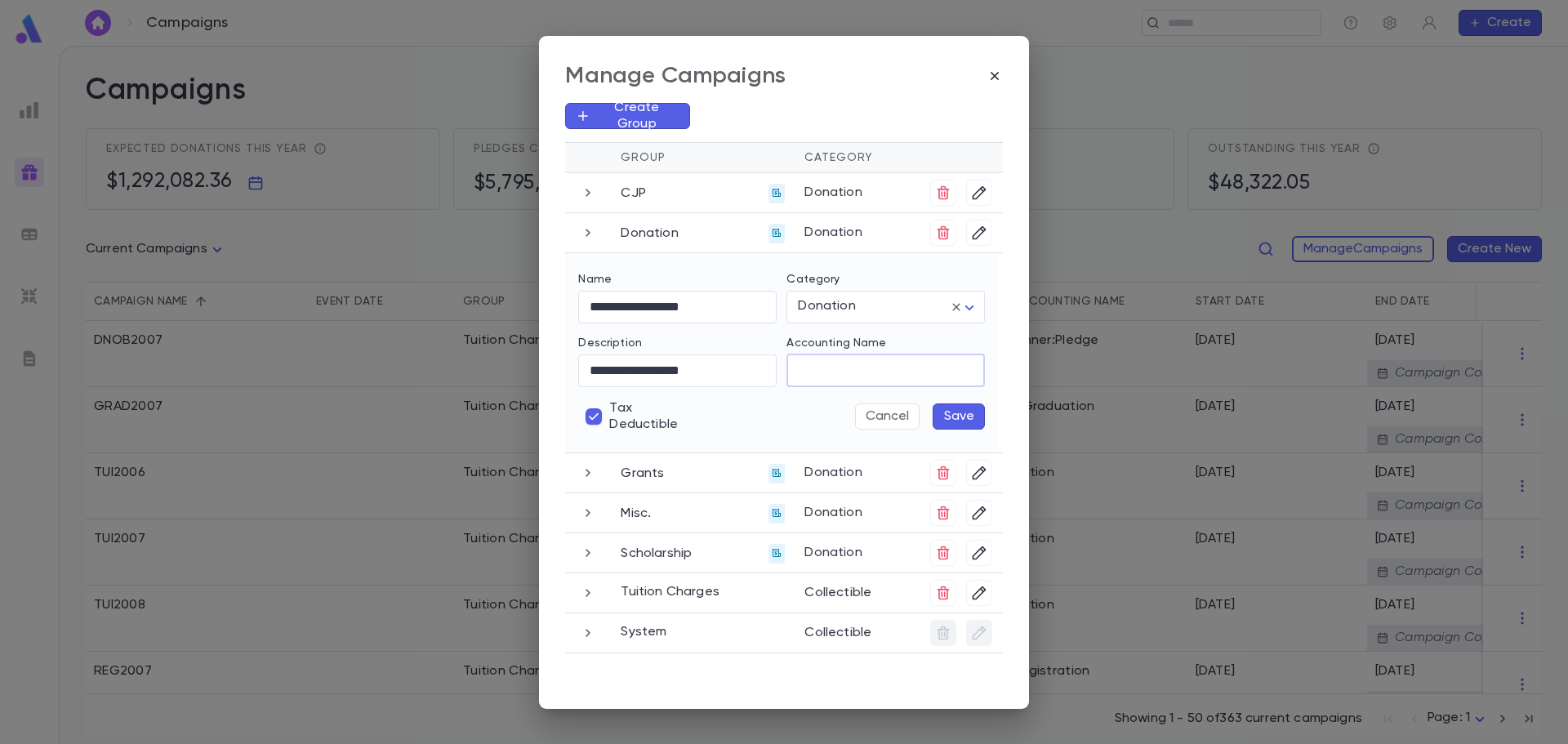
click at [838, 372] on input "Accounting Name" at bounding box center [885, 370] width 198 height 32
click at [862, 372] on input "Accounting Name" at bounding box center [873, 371] width 160 height 31
click at [991, 77] on icon "button" at bounding box center [994, 76] width 16 height 16
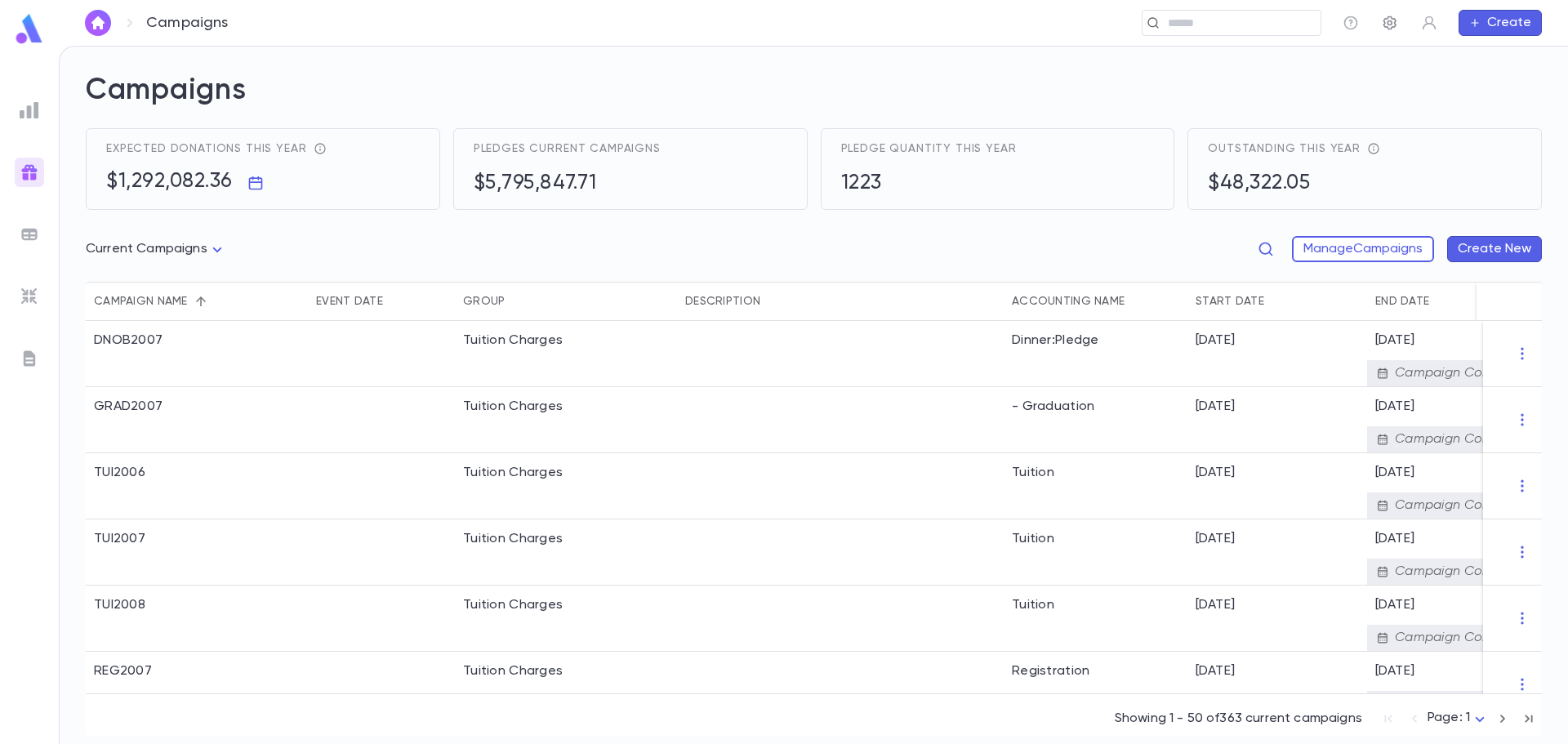
click at [1388, 19] on icon "button" at bounding box center [1390, 23] width 13 height 14
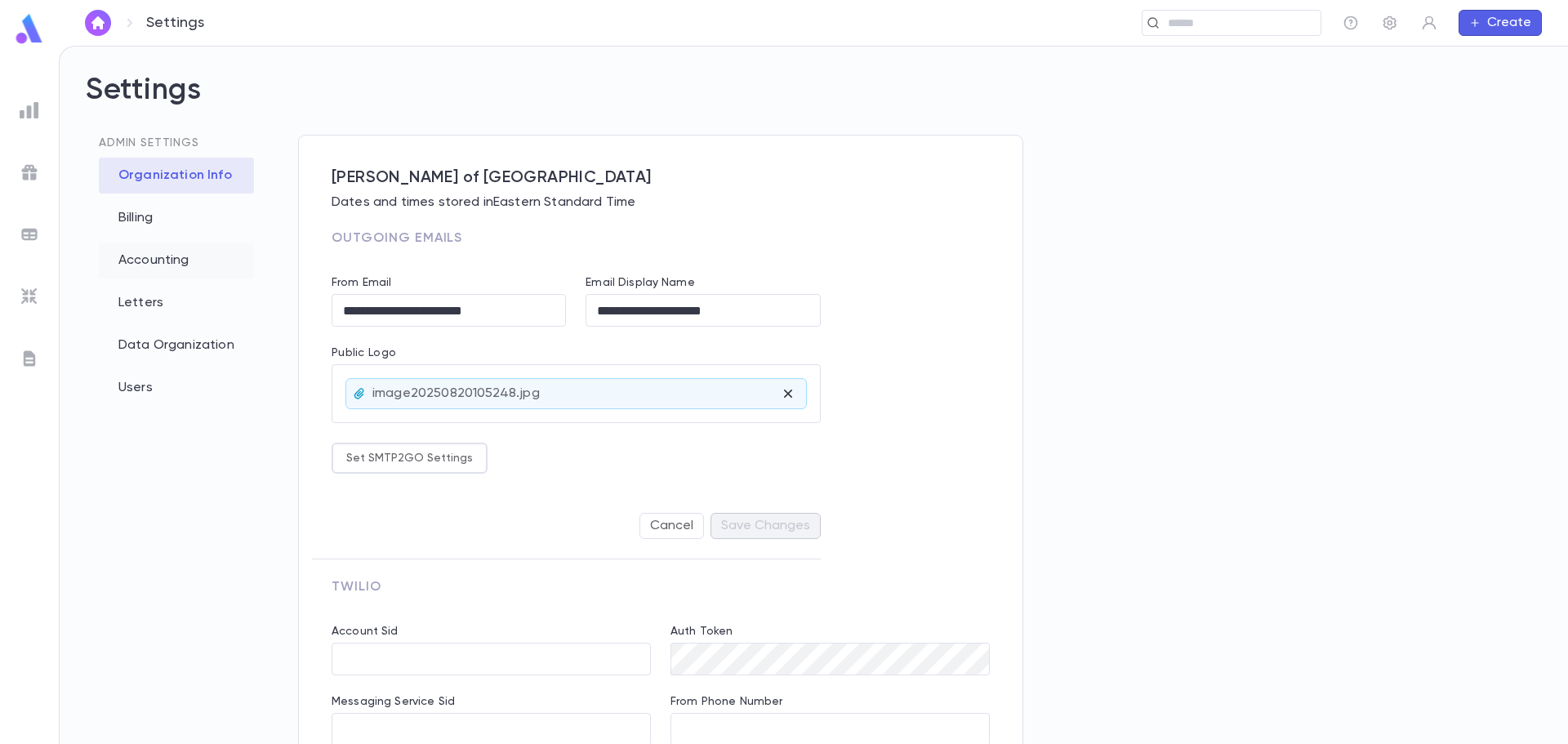
click at [154, 263] on div "Accounting" at bounding box center [176, 261] width 155 height 36
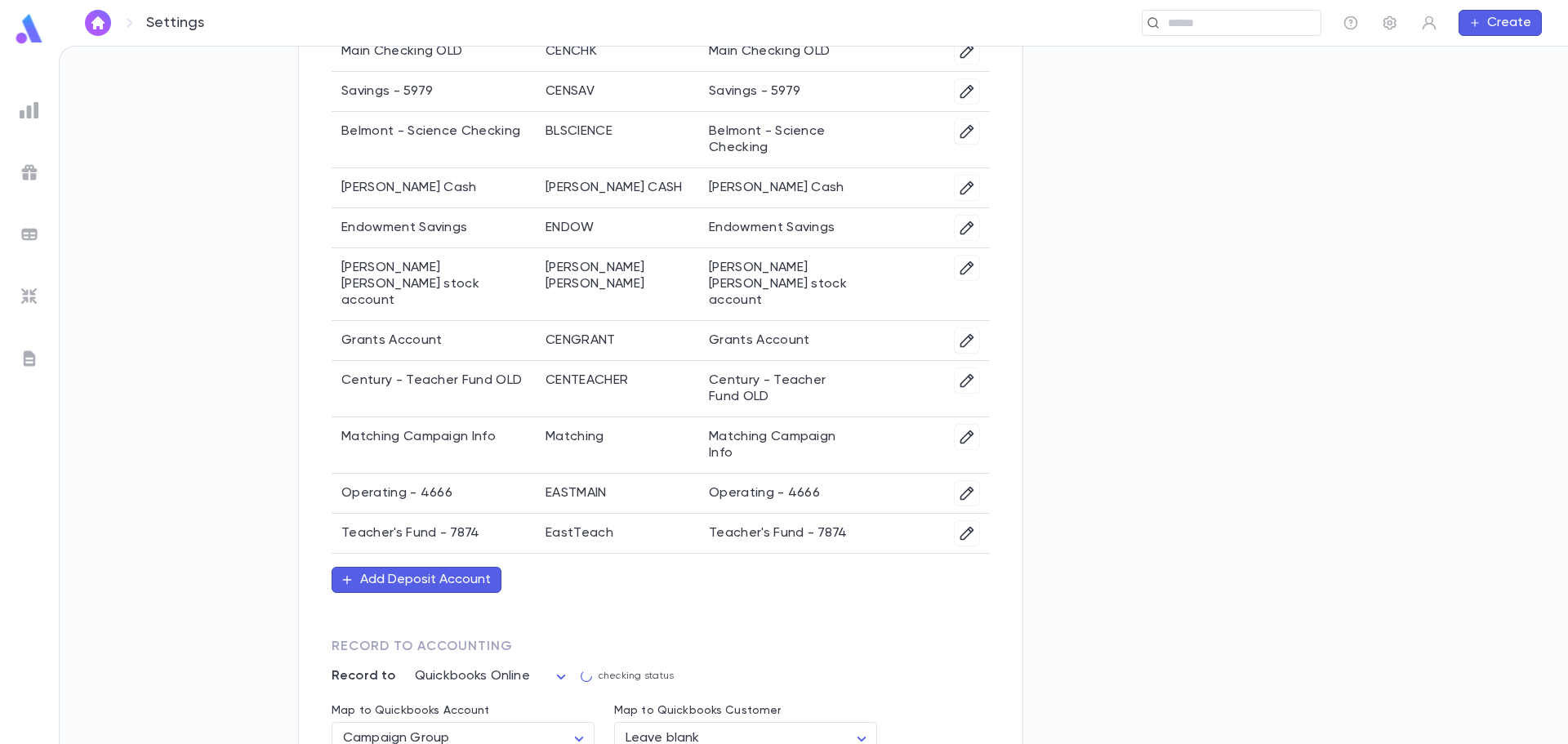
scroll to position [632, 0]
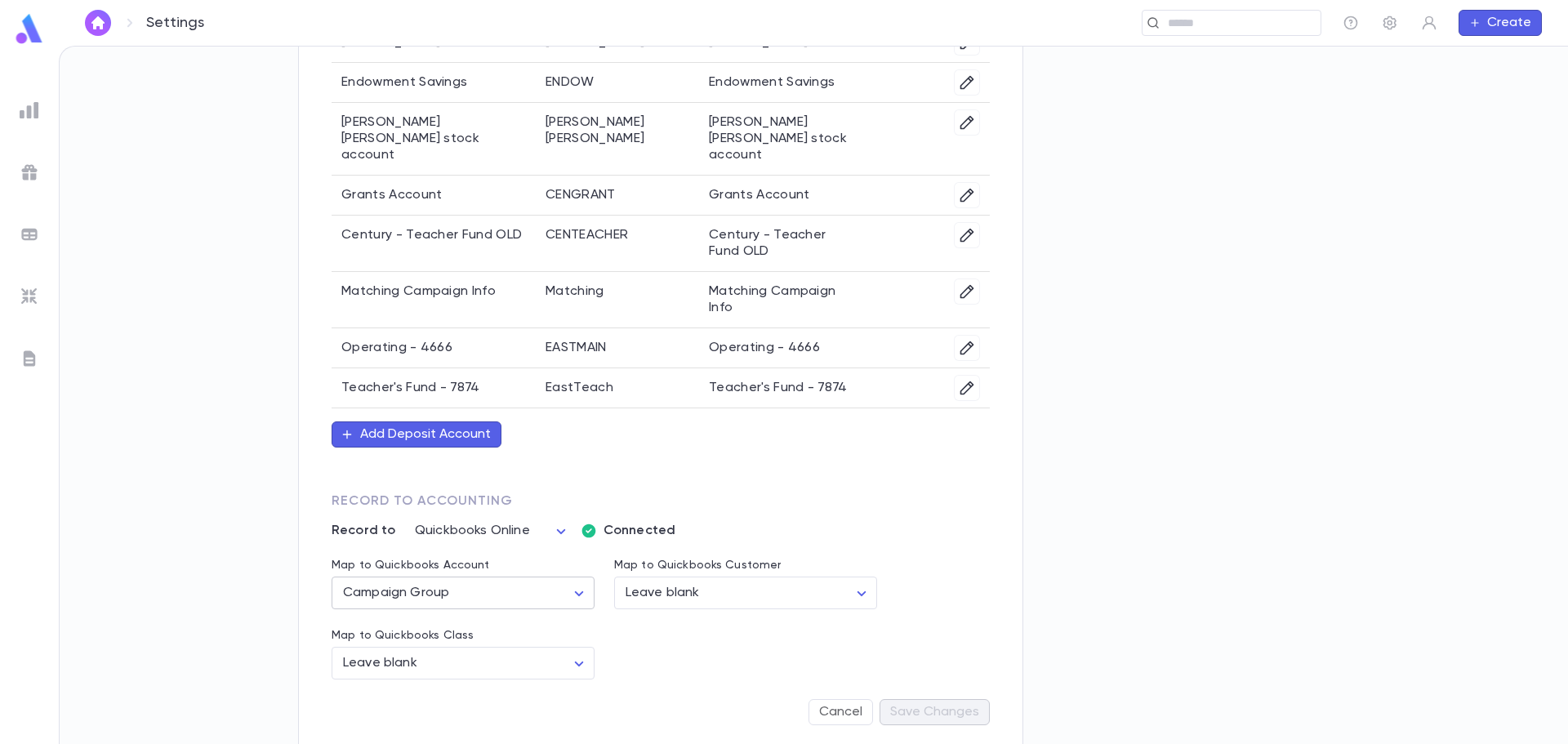
click at [589, 572] on body "Settings ​ Create Settings Admin Settings Organization Info Billing Accounting …" at bounding box center [784, 395] width 1568 height 699
click at [740, 656] on div at bounding box center [784, 372] width 1568 height 744
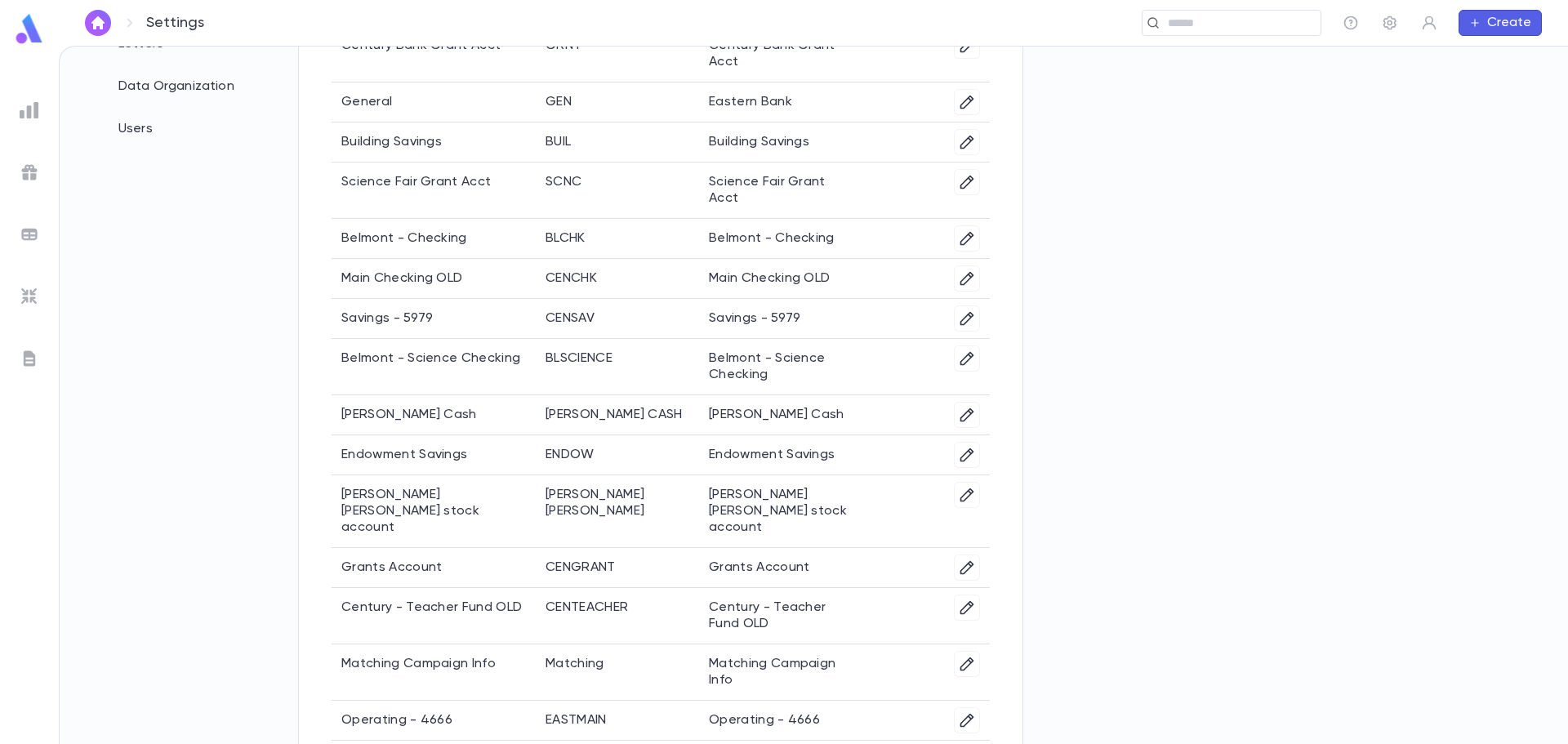
scroll to position [223, 0]
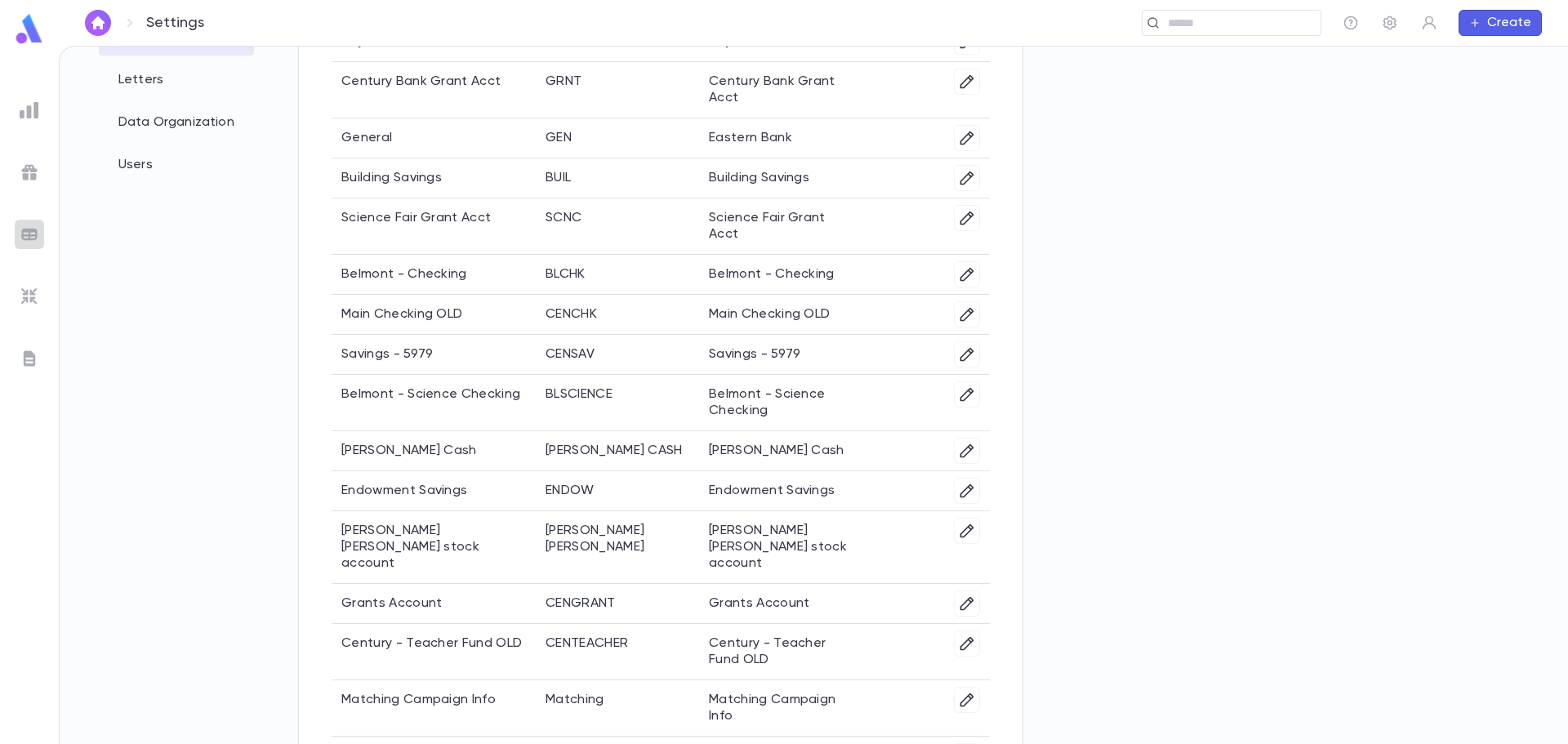
click at [31, 233] on img at bounding box center [29, 234] width 20 height 20
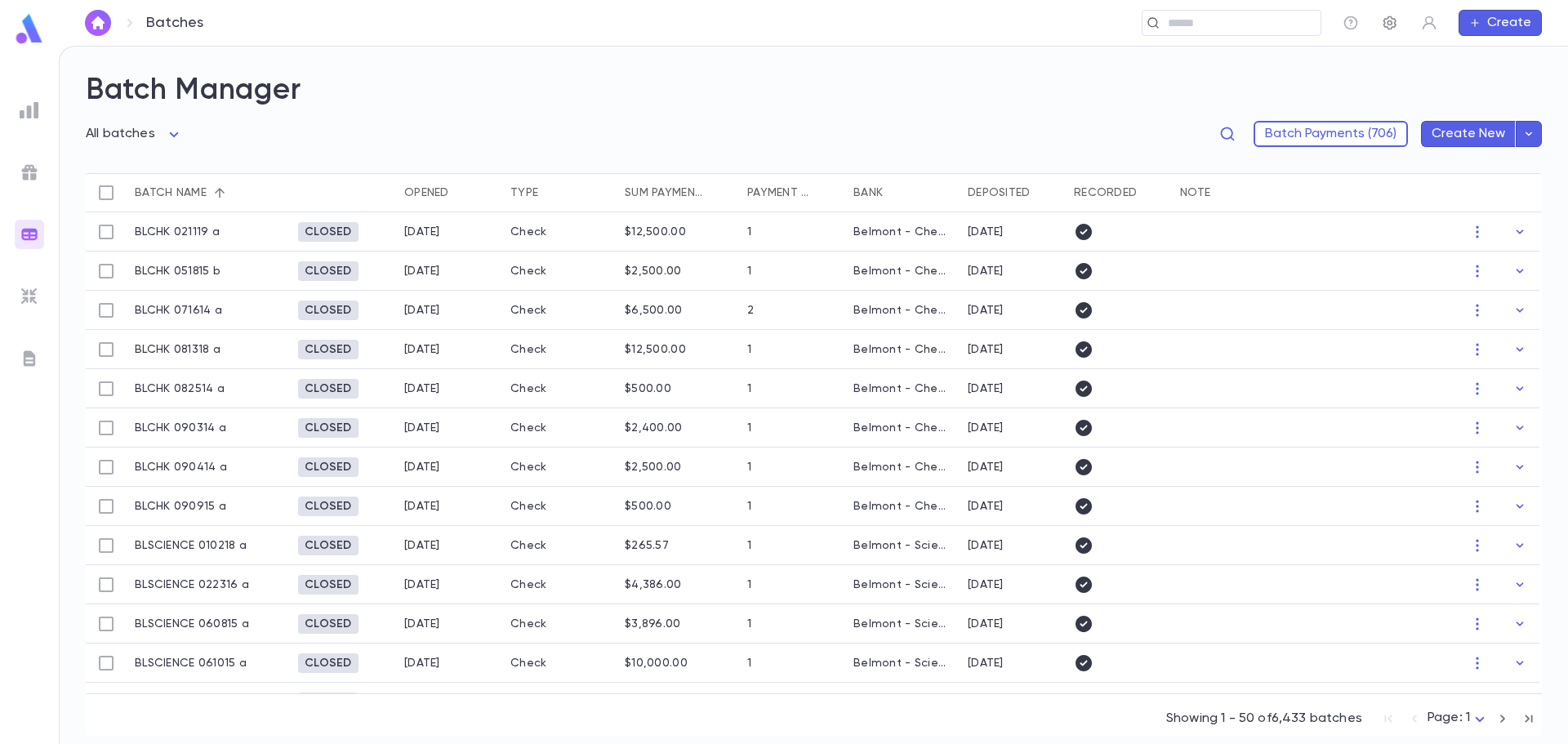
click at [1390, 27] on icon "button" at bounding box center [1390, 22] width 16 height 16
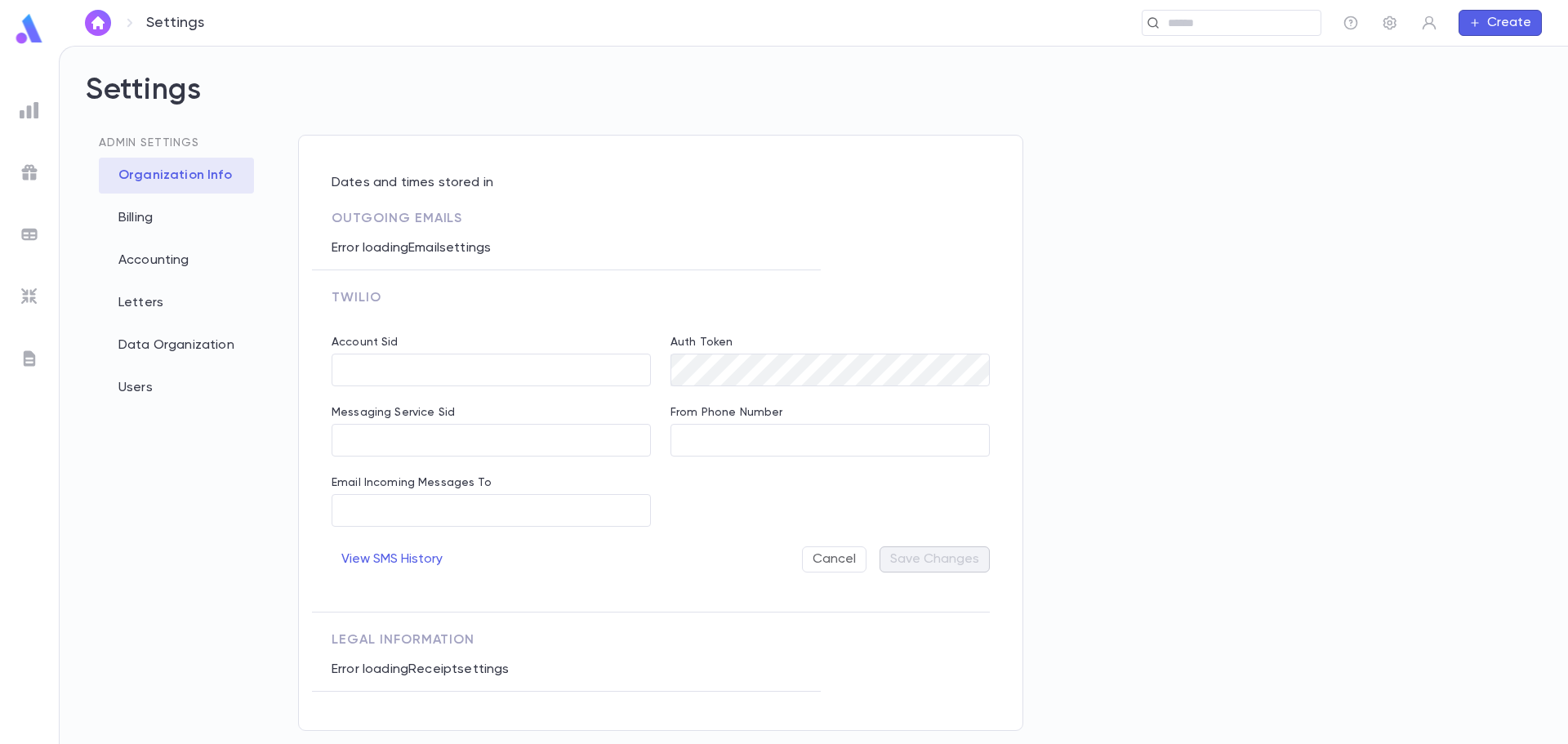
type input "**********"
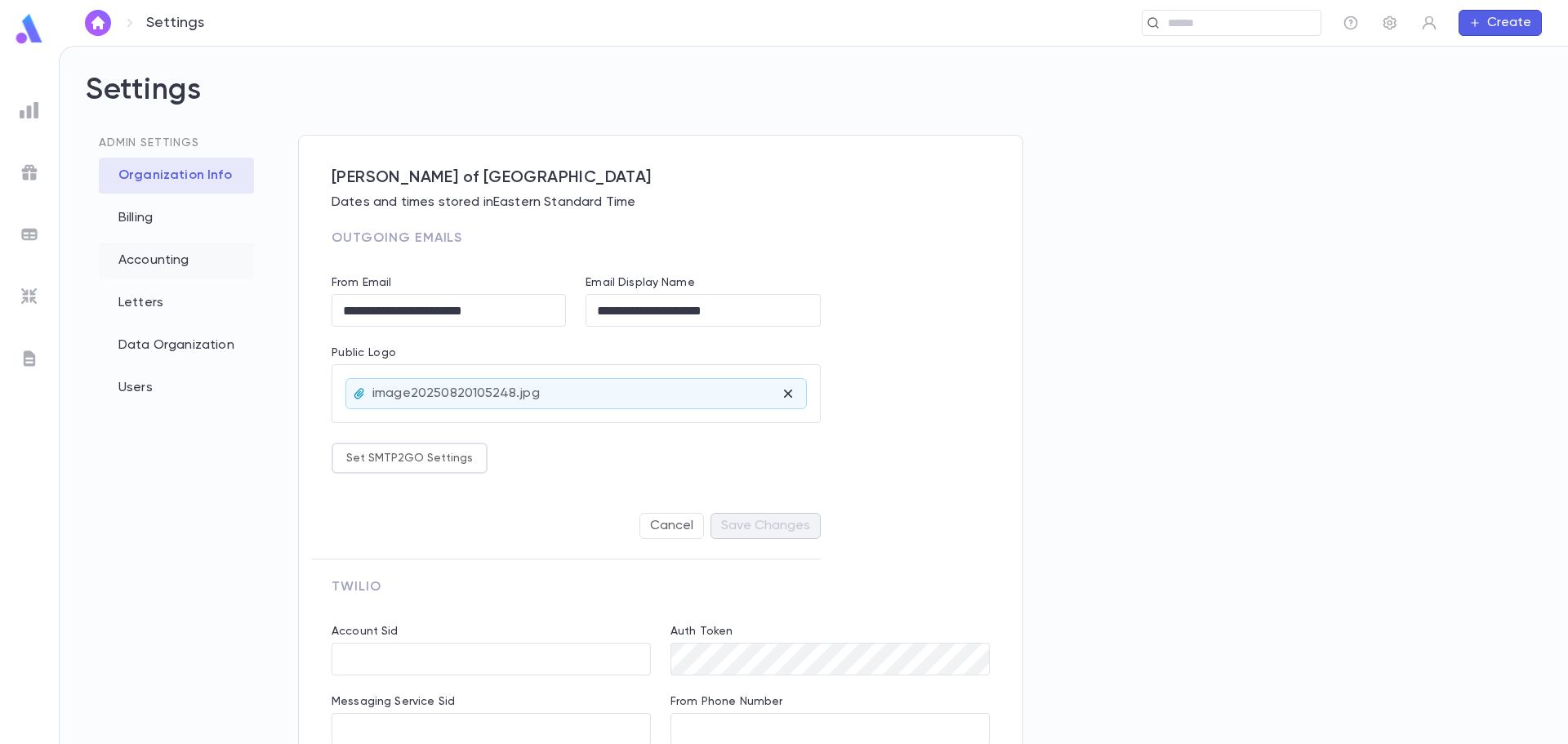
click at [163, 249] on div "Accounting" at bounding box center [176, 261] width 155 height 36
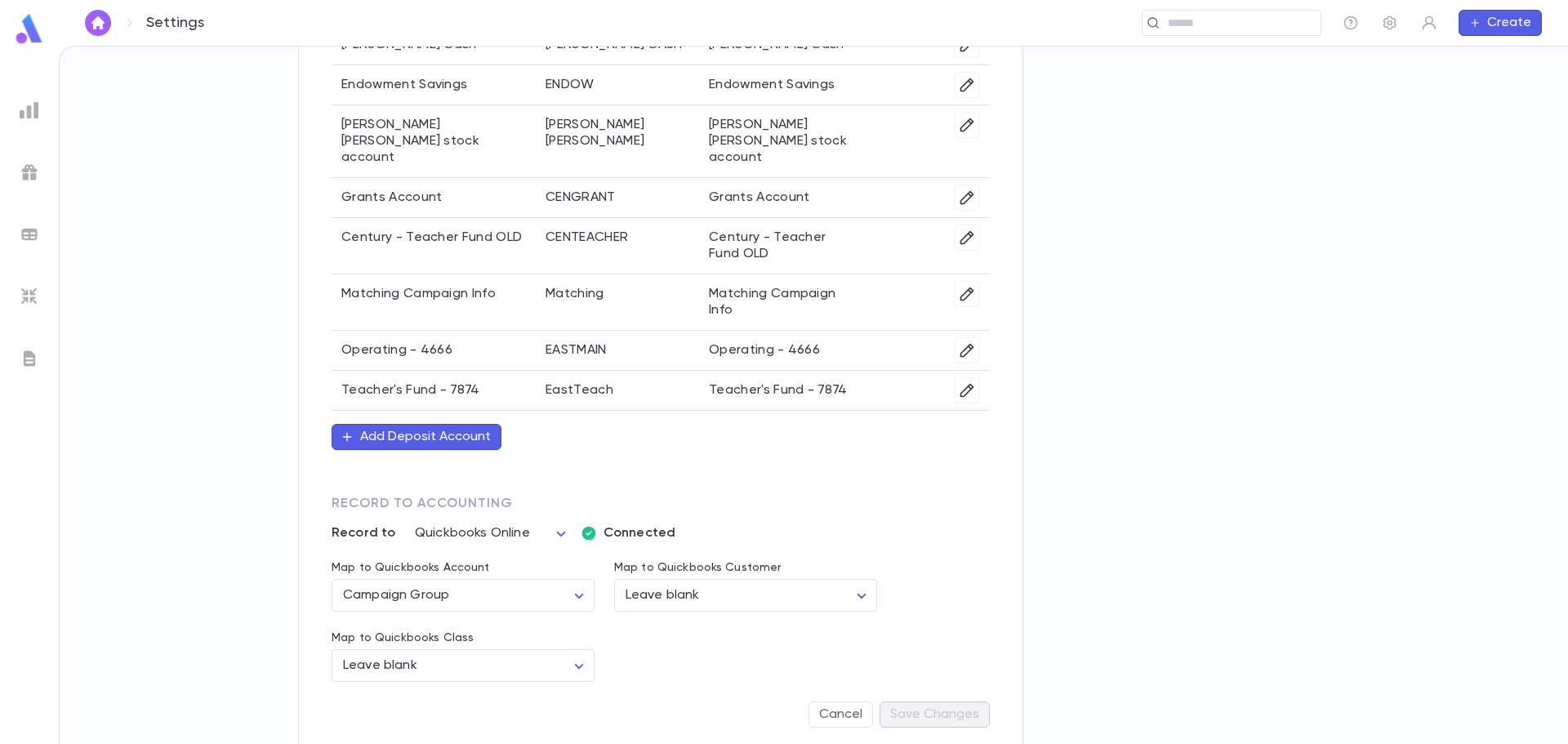
scroll to position [632, 0]
click at [26, 28] on img at bounding box center [29, 28] width 33 height 32
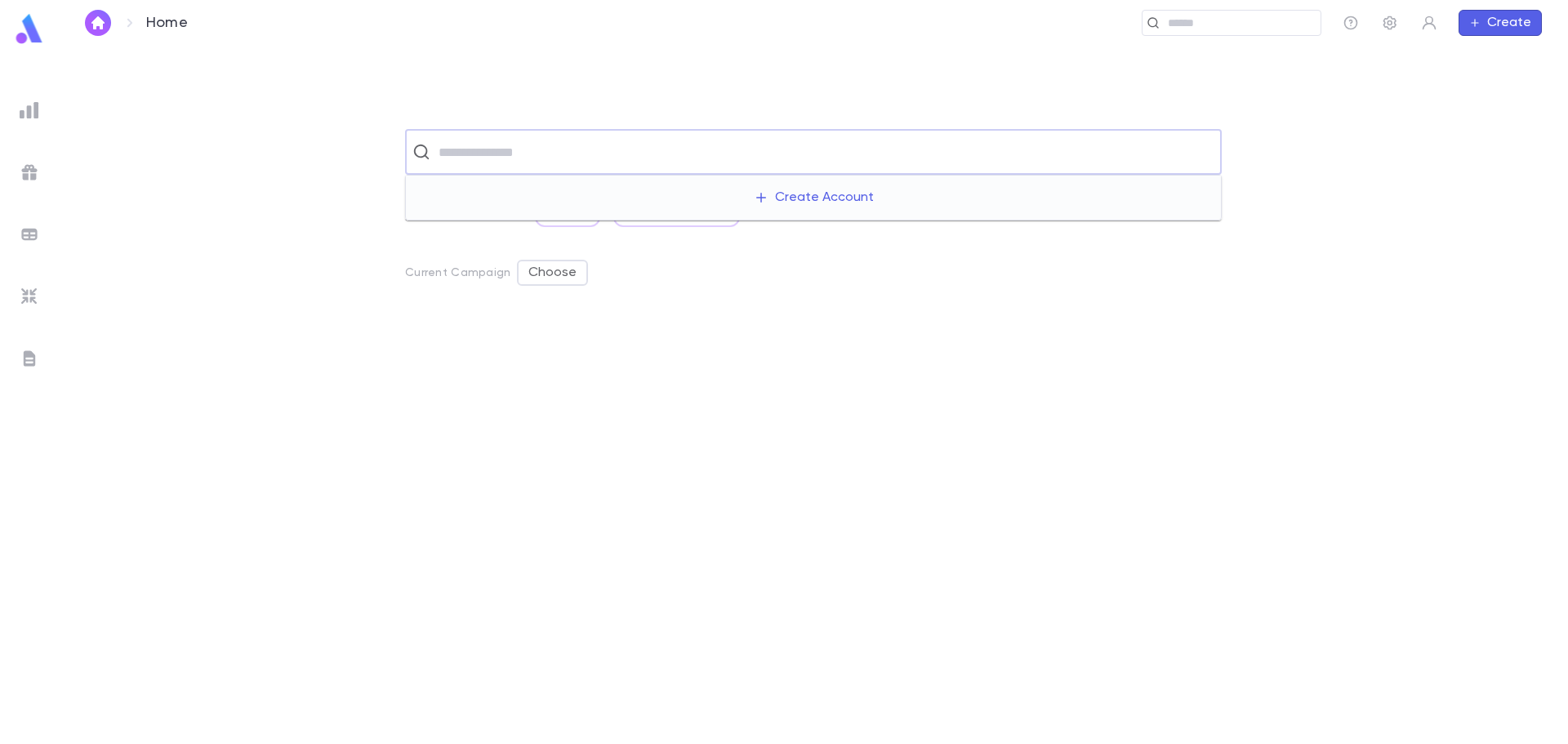
click at [450, 139] on input "text" at bounding box center [824, 152] width 781 height 31
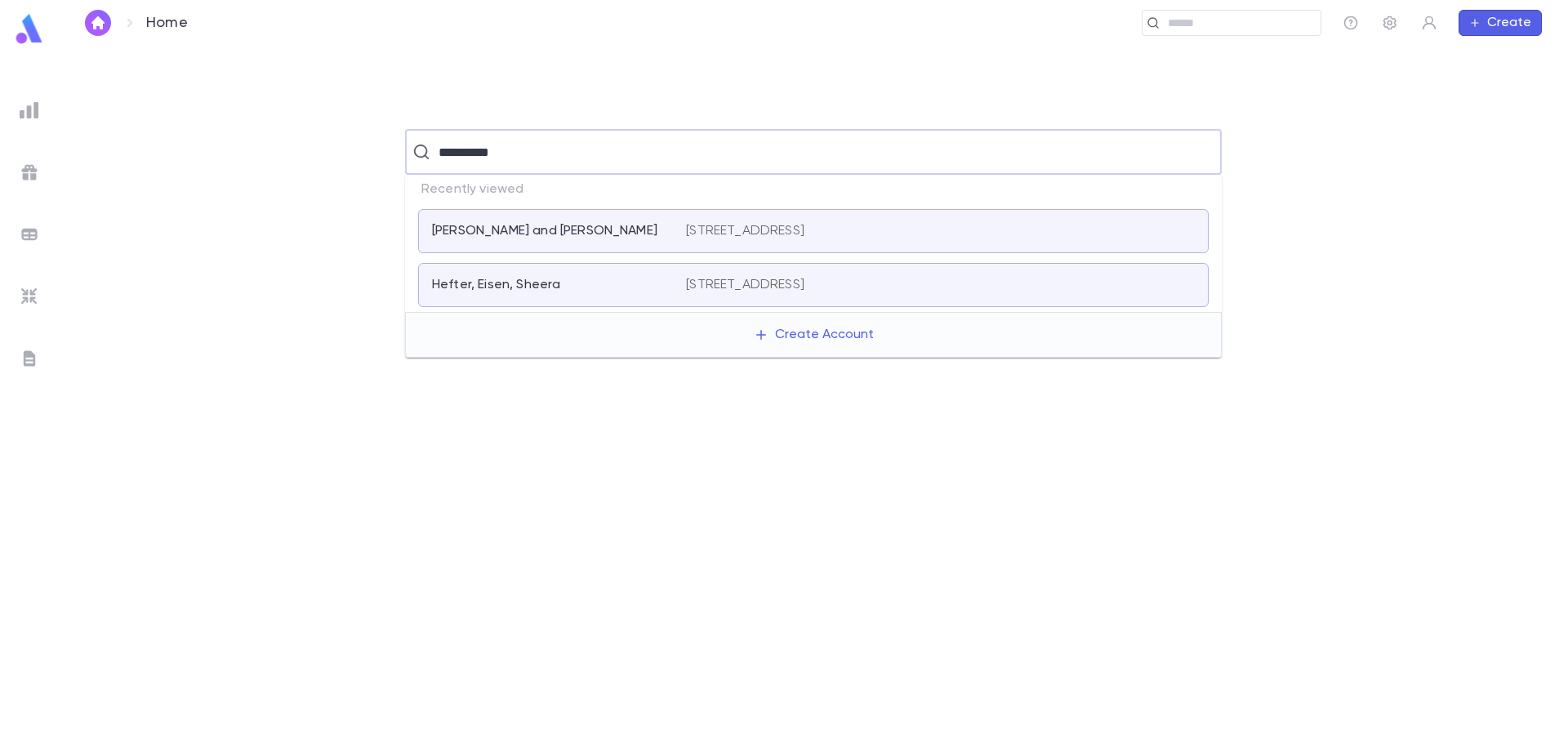
type input "**********"
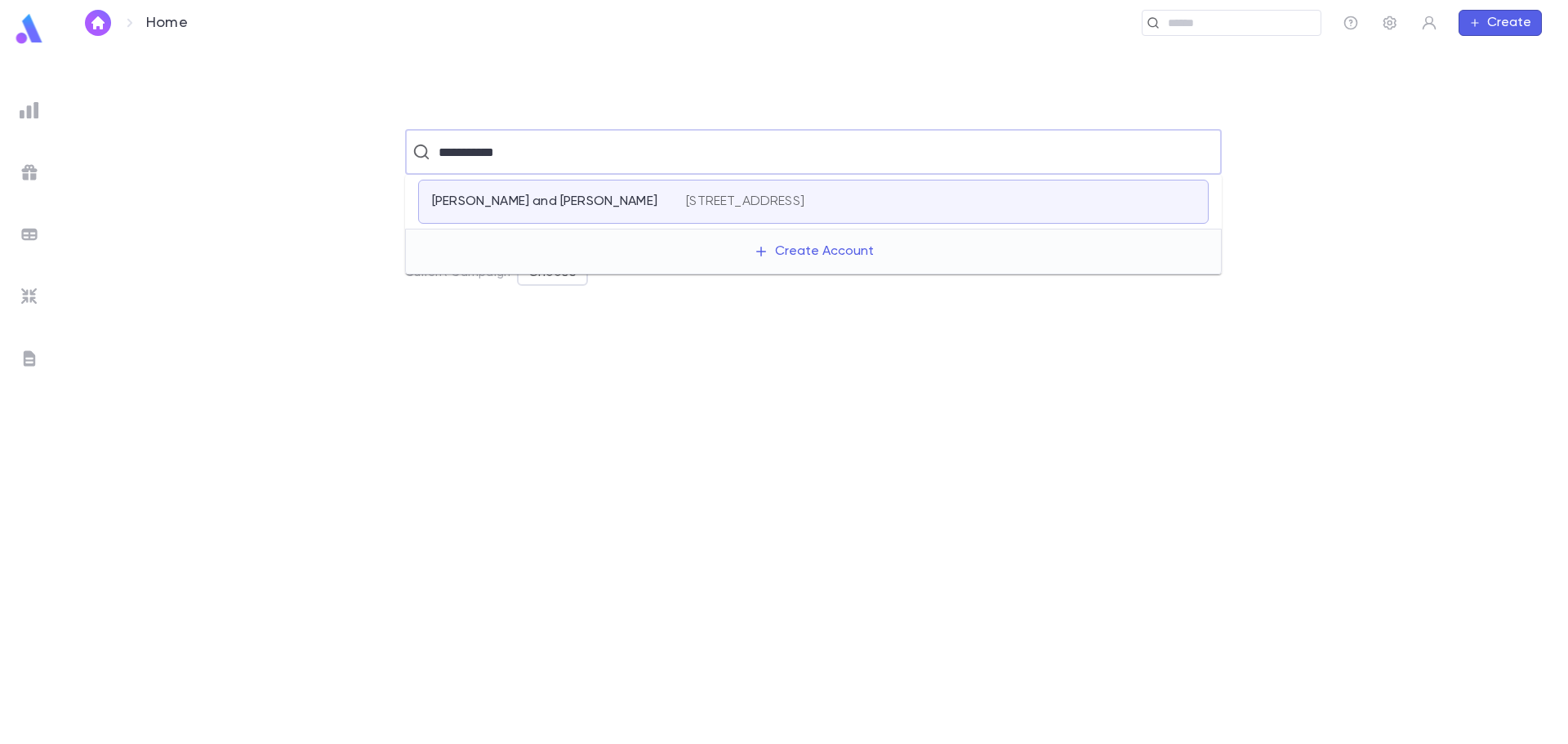
click at [572, 192] on div "Cohen, Moshe and Rivki 1559 Beaver Hollow Drive, Toms River NJ 08755" at bounding box center [813, 201] width 791 height 44
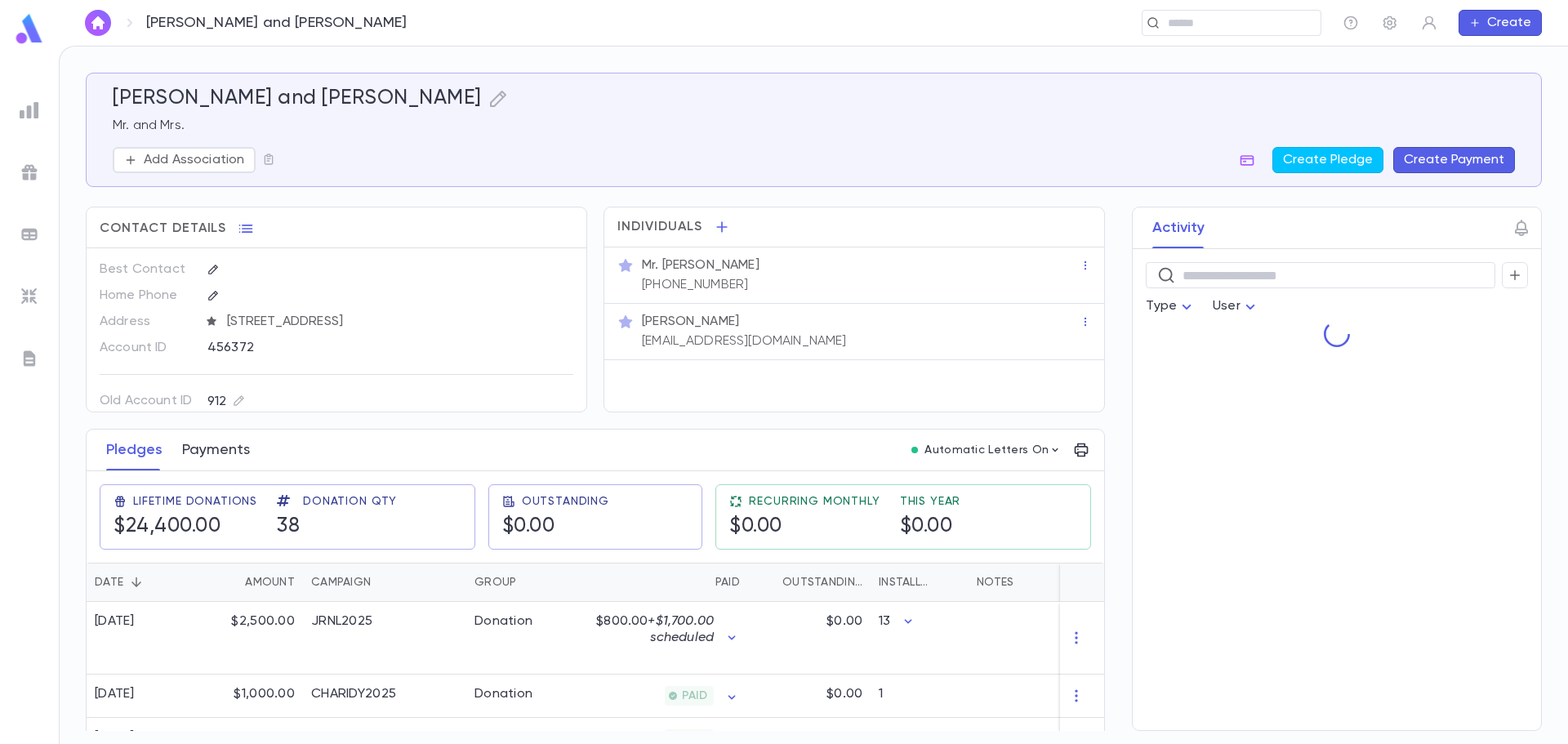
click at [231, 463] on button "Payments" at bounding box center [215, 451] width 68 height 41
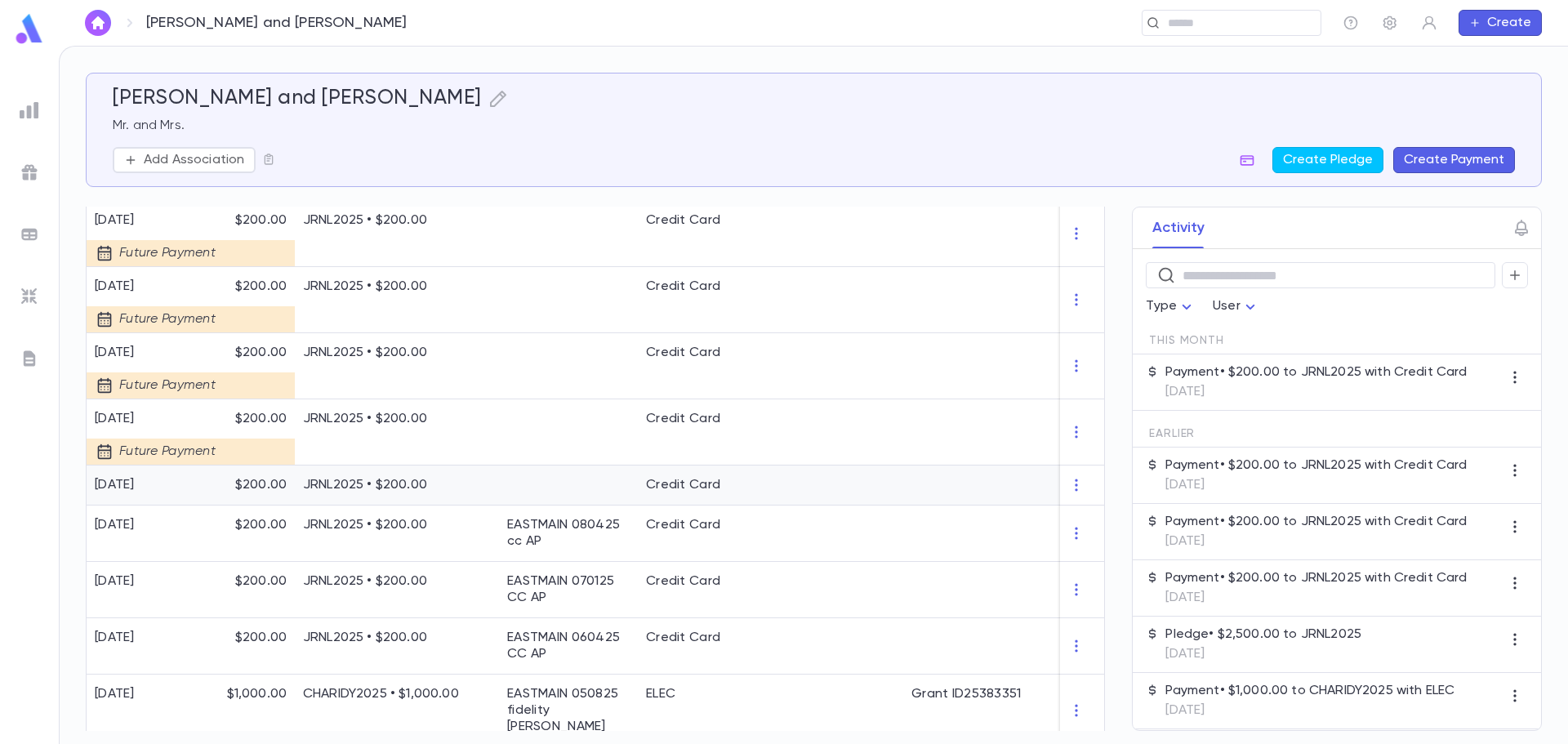
scroll to position [735, 0]
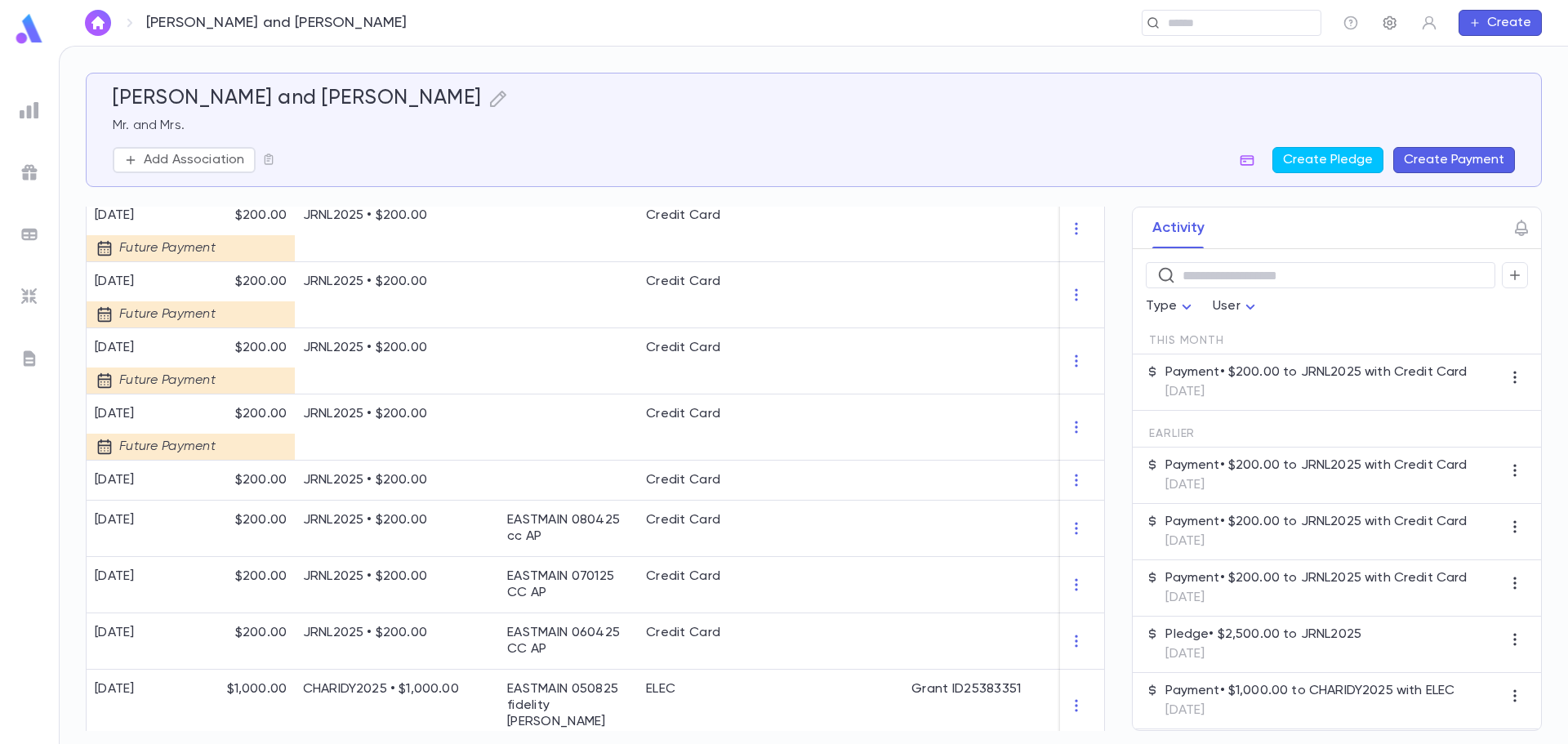
click at [1393, 27] on icon "button" at bounding box center [1390, 22] width 16 height 16
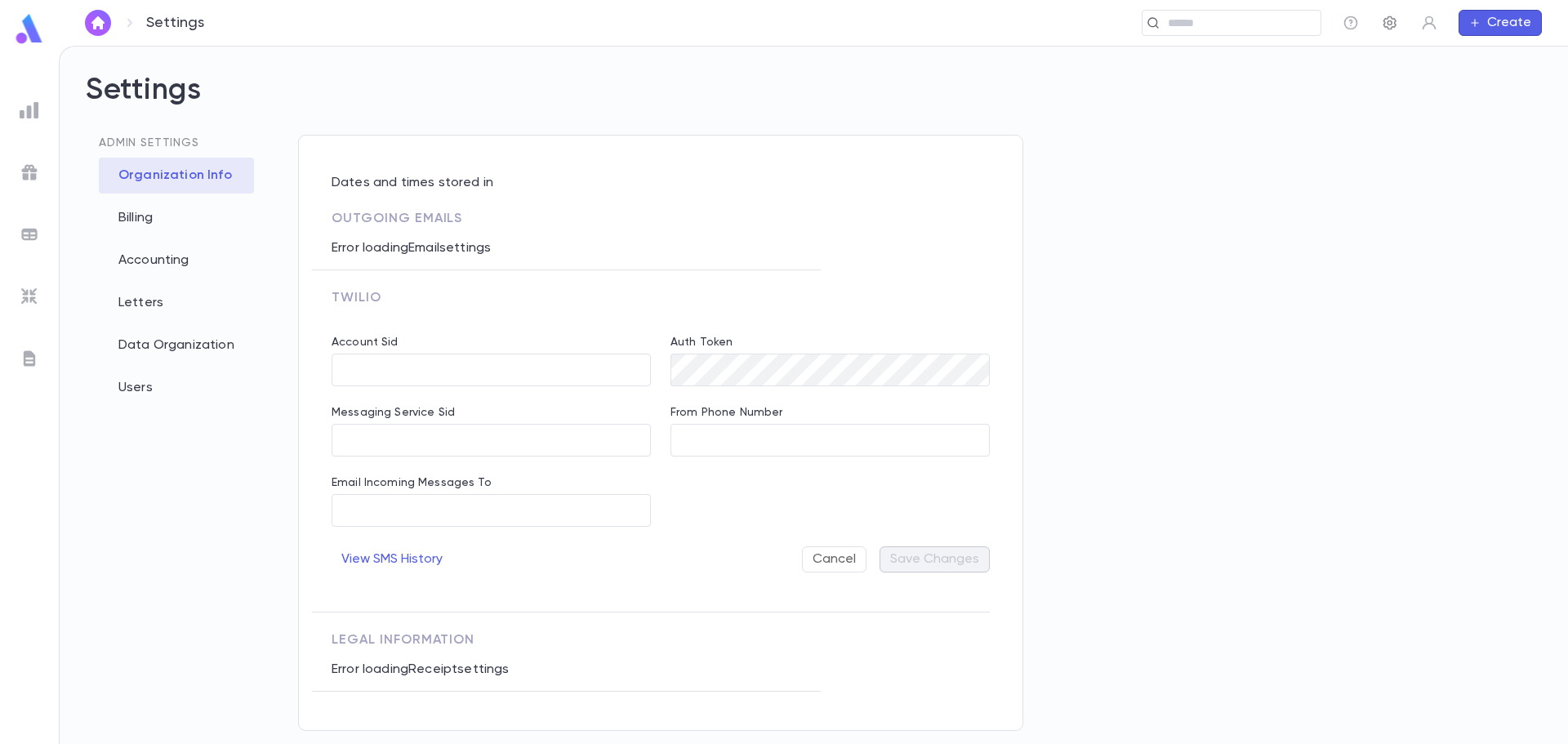
type input "**********"
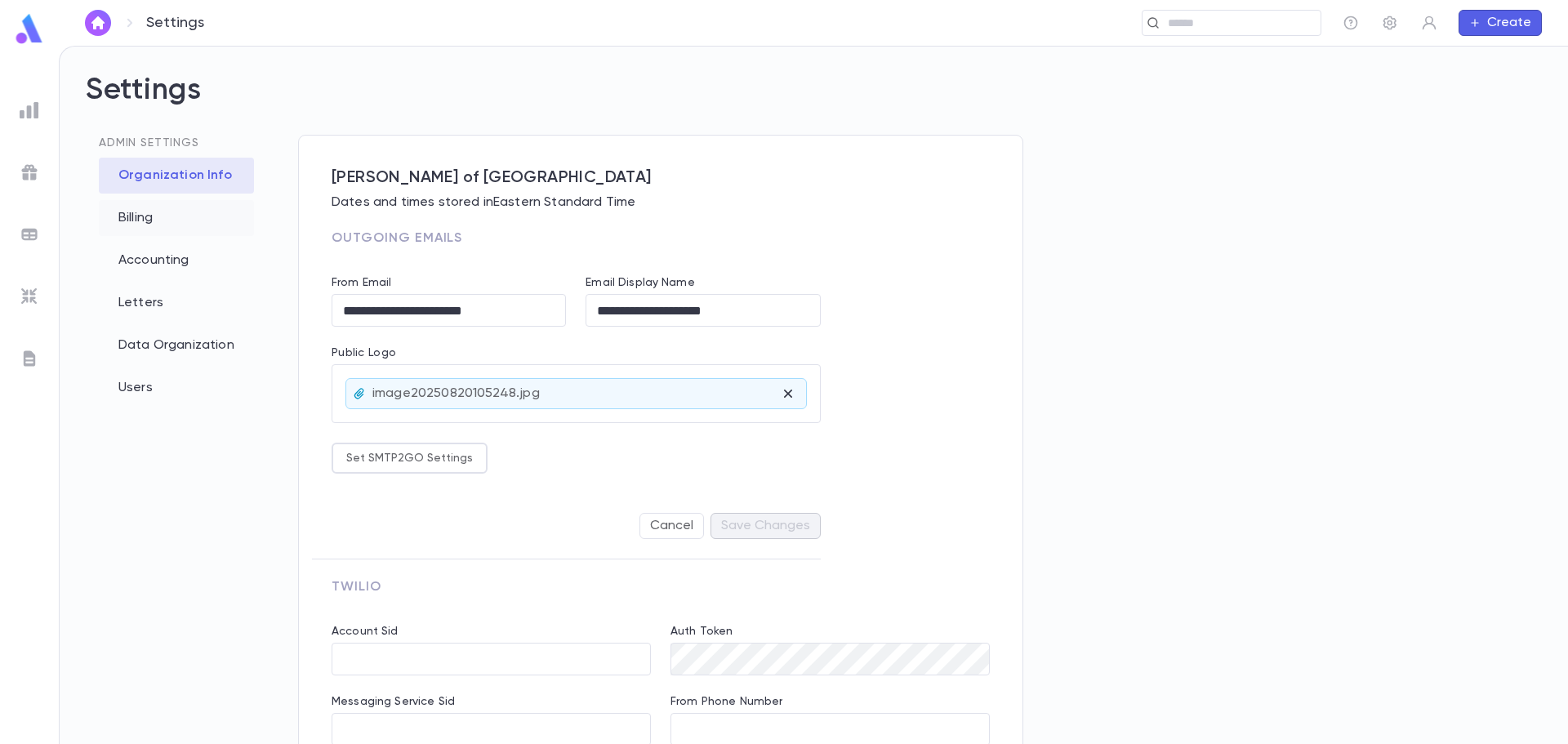
click at [154, 221] on div "Billing" at bounding box center [176, 218] width 155 height 36
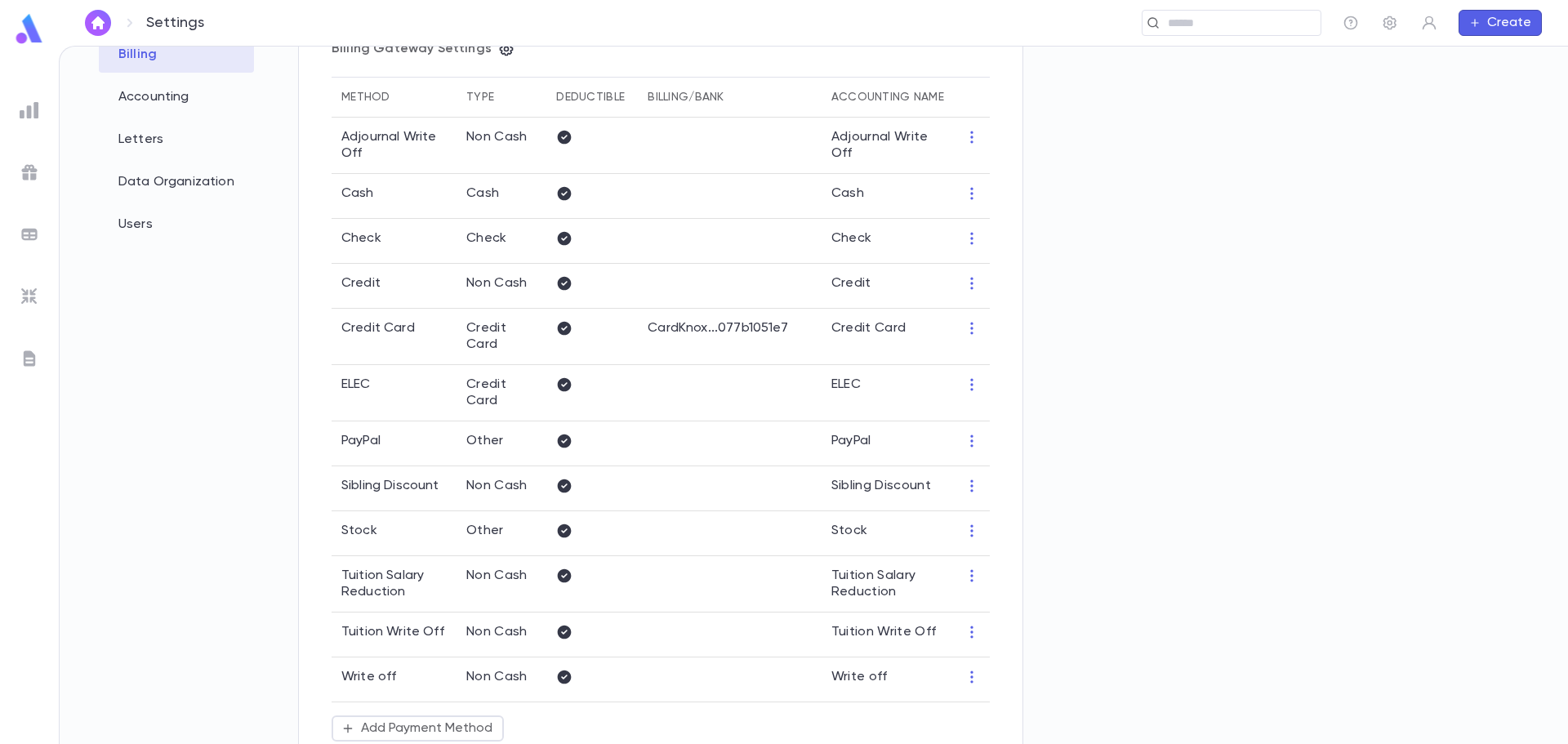
scroll to position [82, 0]
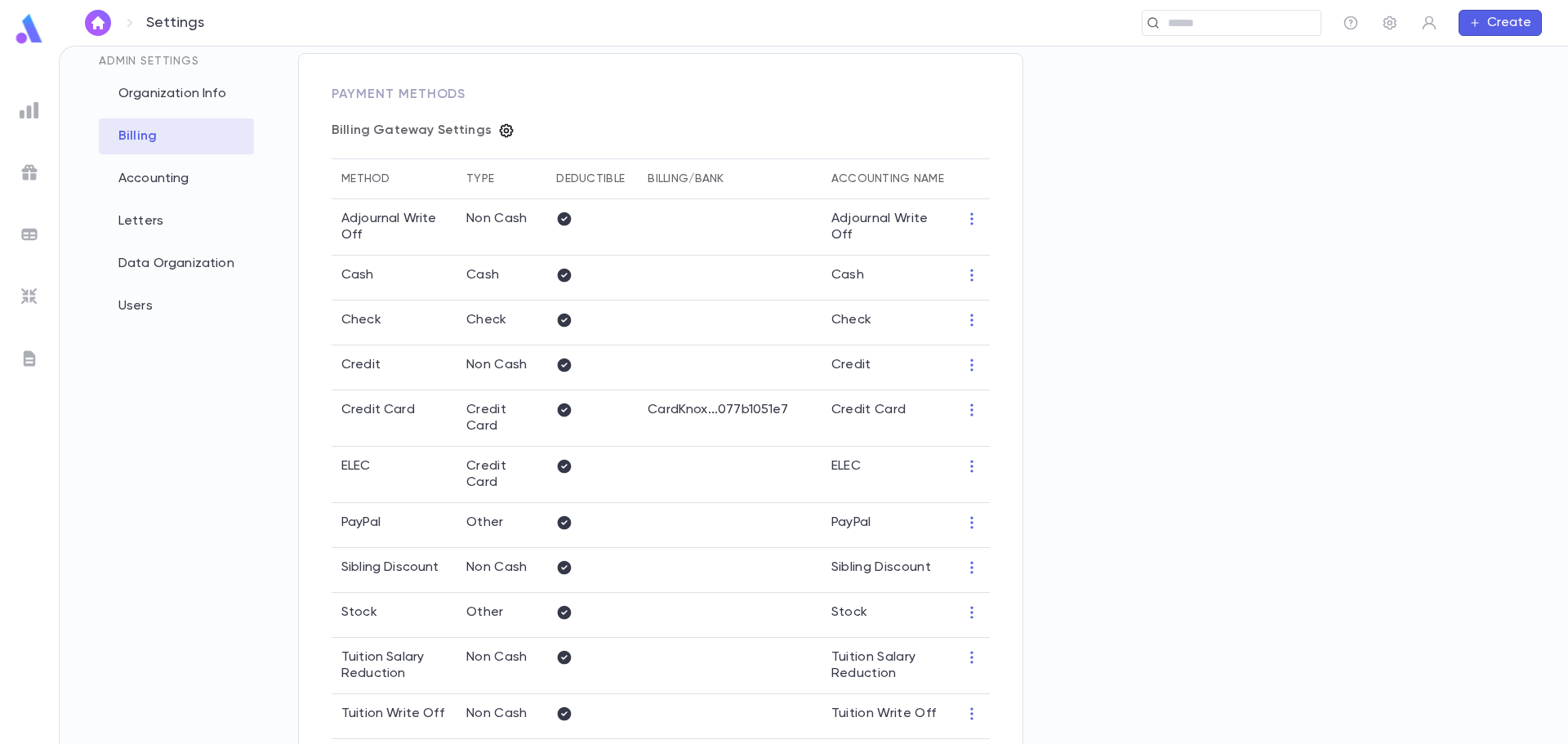
click at [502, 125] on icon "button" at bounding box center [506, 130] width 16 height 16
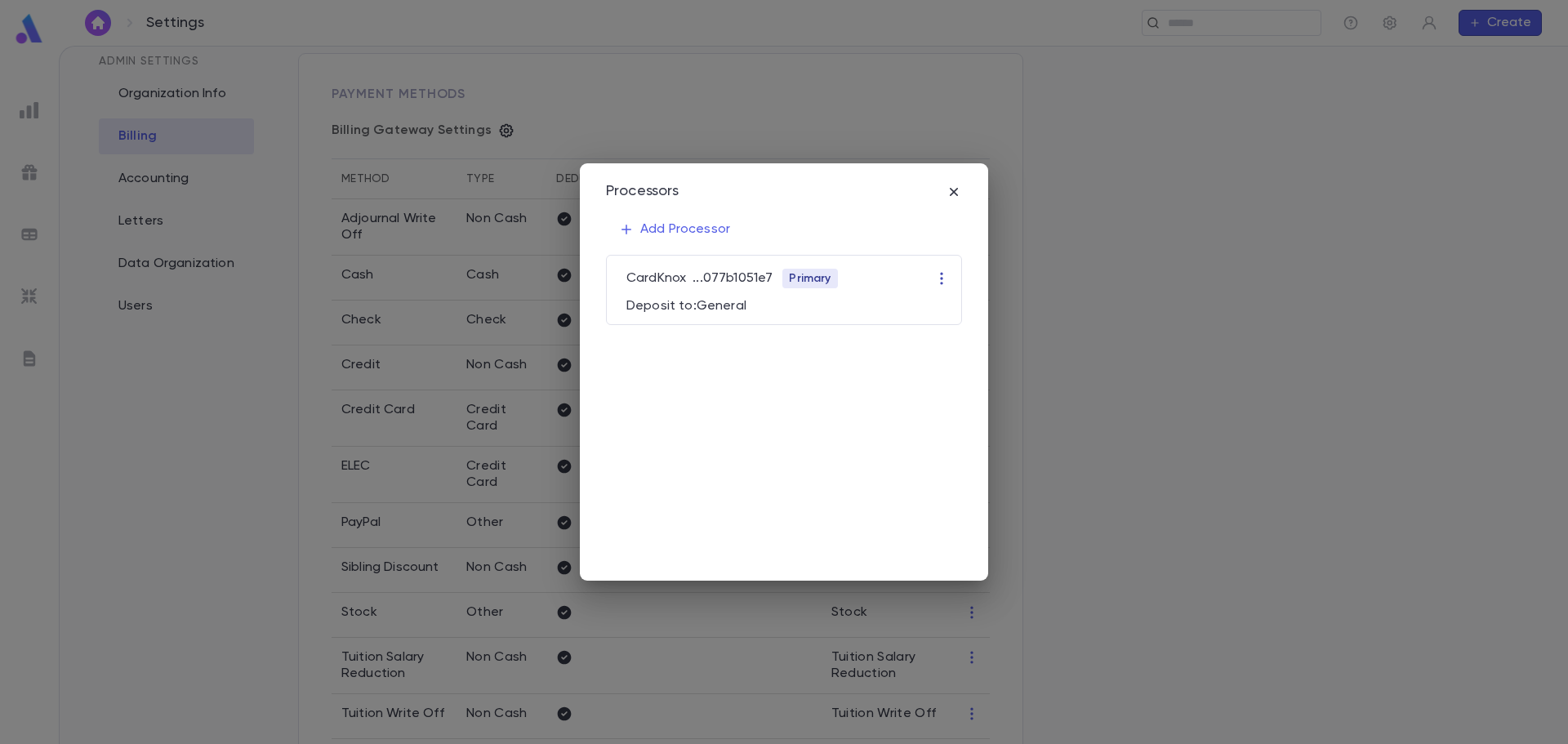
click at [947, 275] on icon "button" at bounding box center [941, 278] width 16 height 16
click at [948, 302] on li "Edit" at bounding box center [957, 311] width 50 height 26
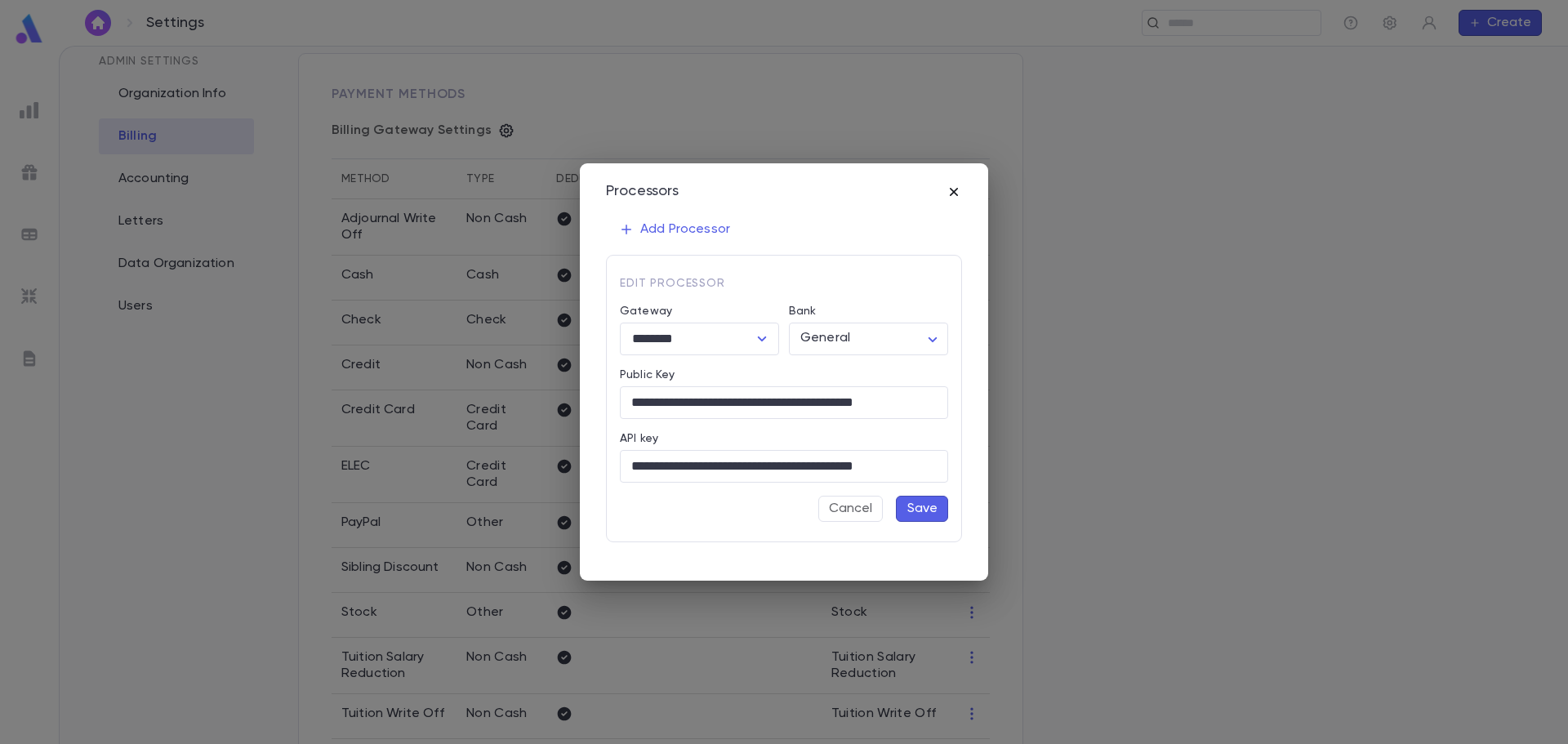
click at [955, 192] on icon "button" at bounding box center [954, 192] width 9 height 9
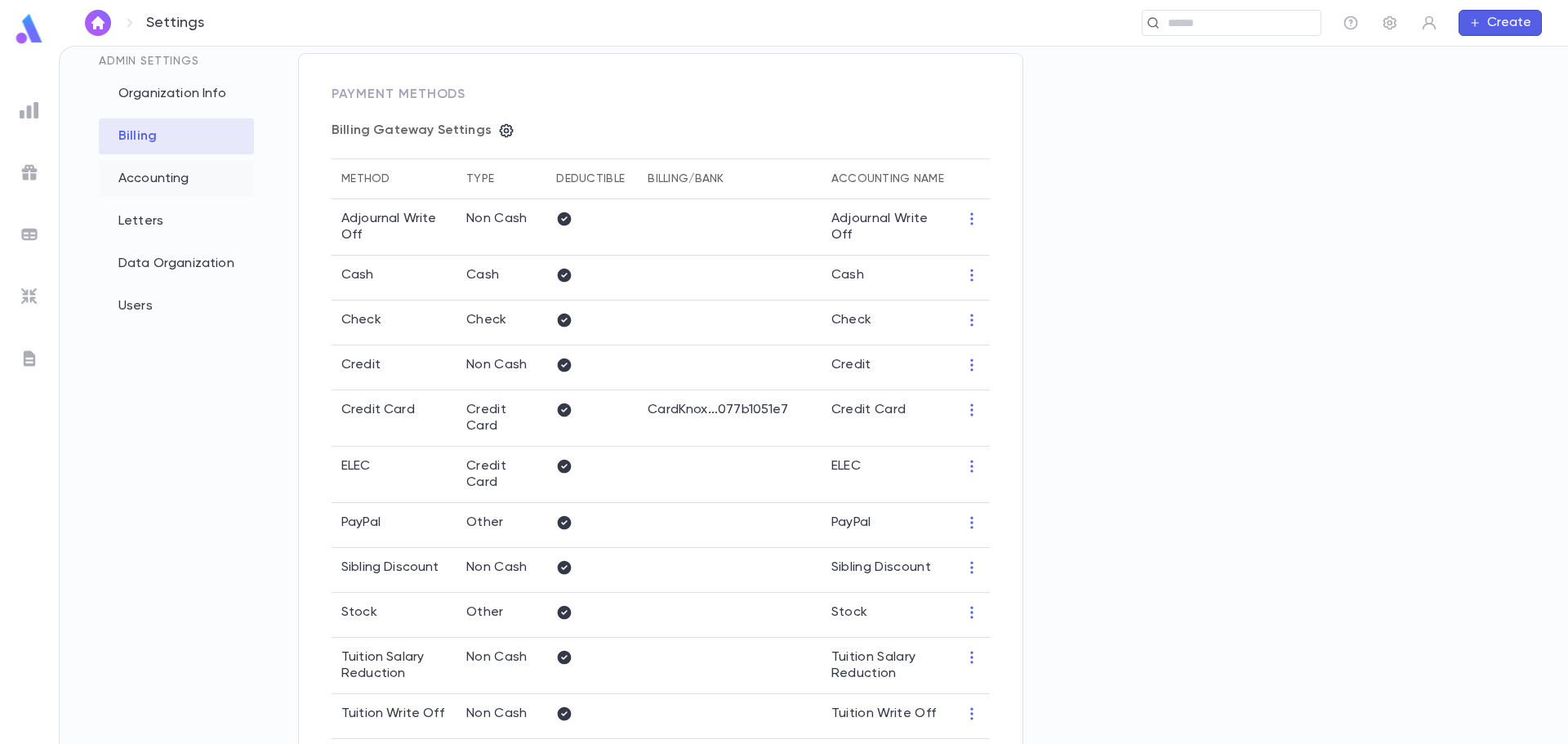
click at [159, 190] on div "Accounting" at bounding box center [176, 179] width 155 height 36
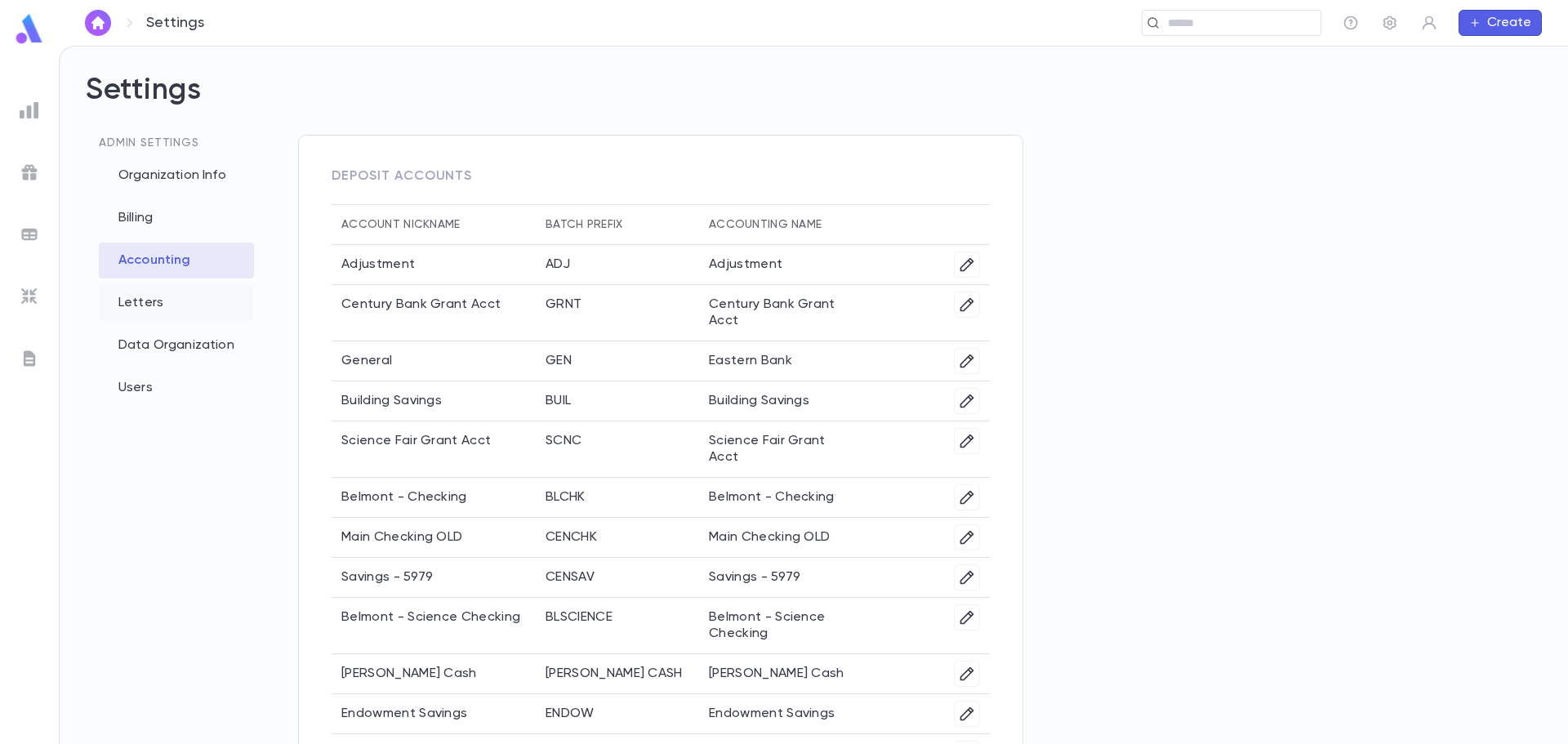
click at [139, 312] on div "Letters" at bounding box center [176, 303] width 155 height 36
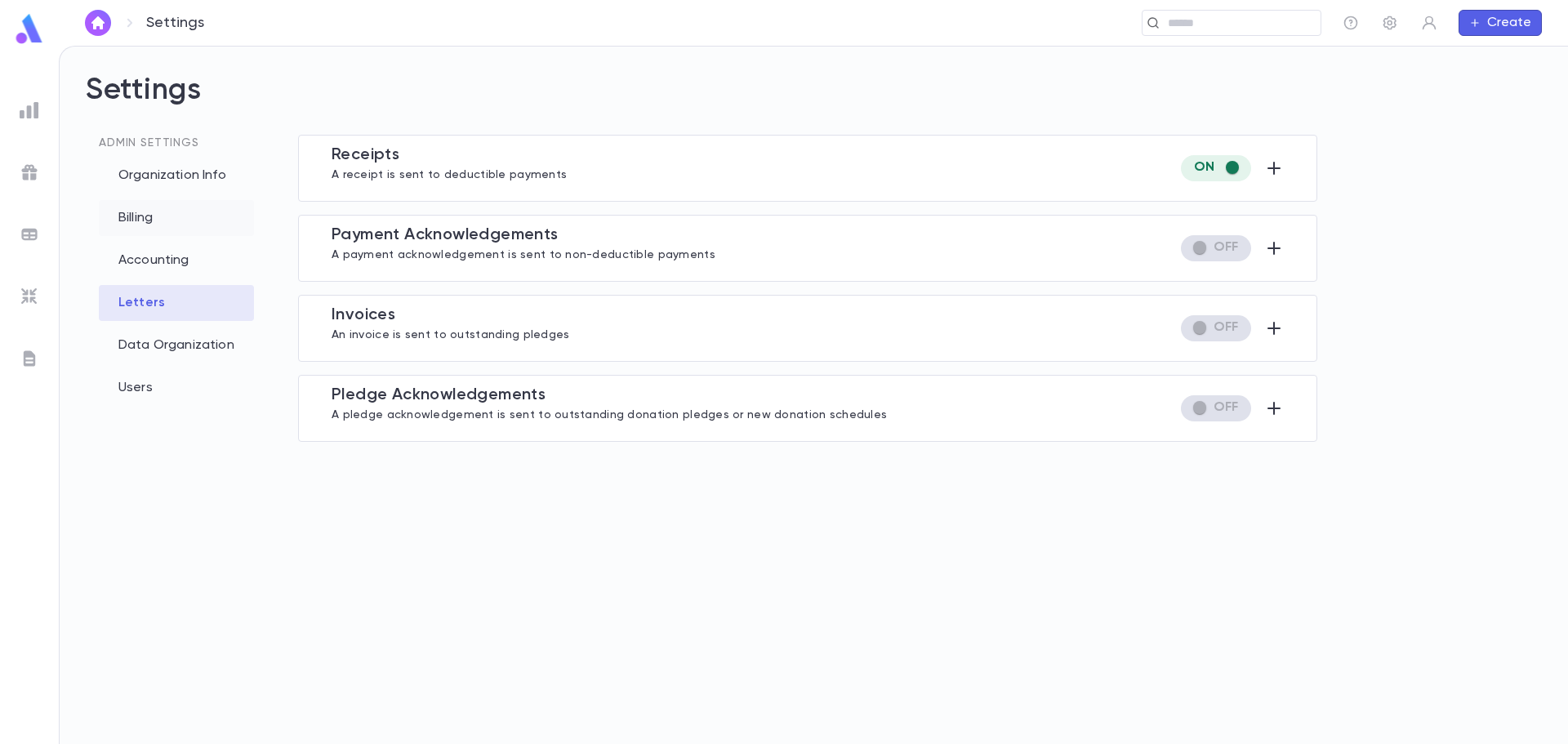
click at [136, 214] on div "Billing" at bounding box center [176, 218] width 155 height 36
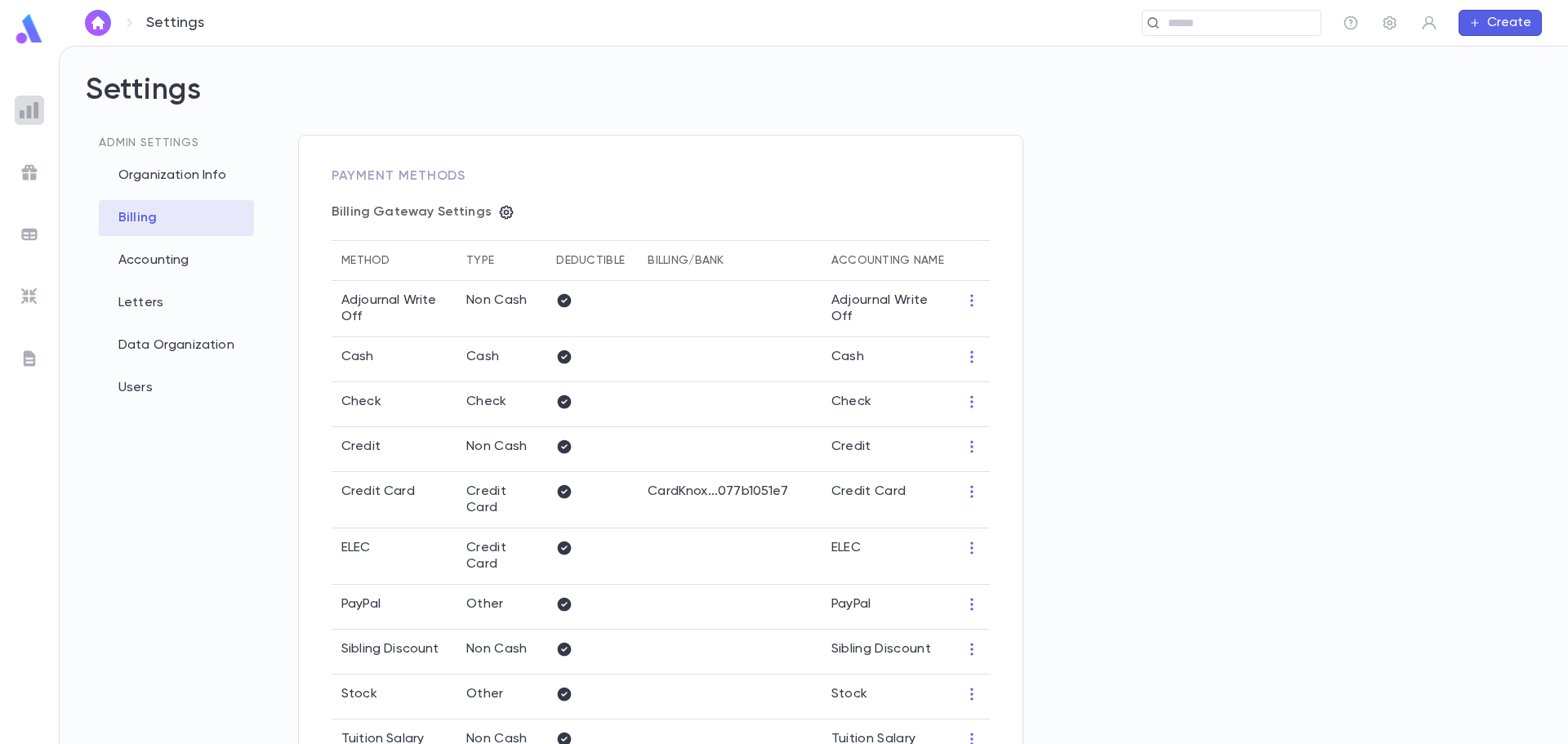
click at [30, 111] on img at bounding box center [29, 110] width 20 height 20
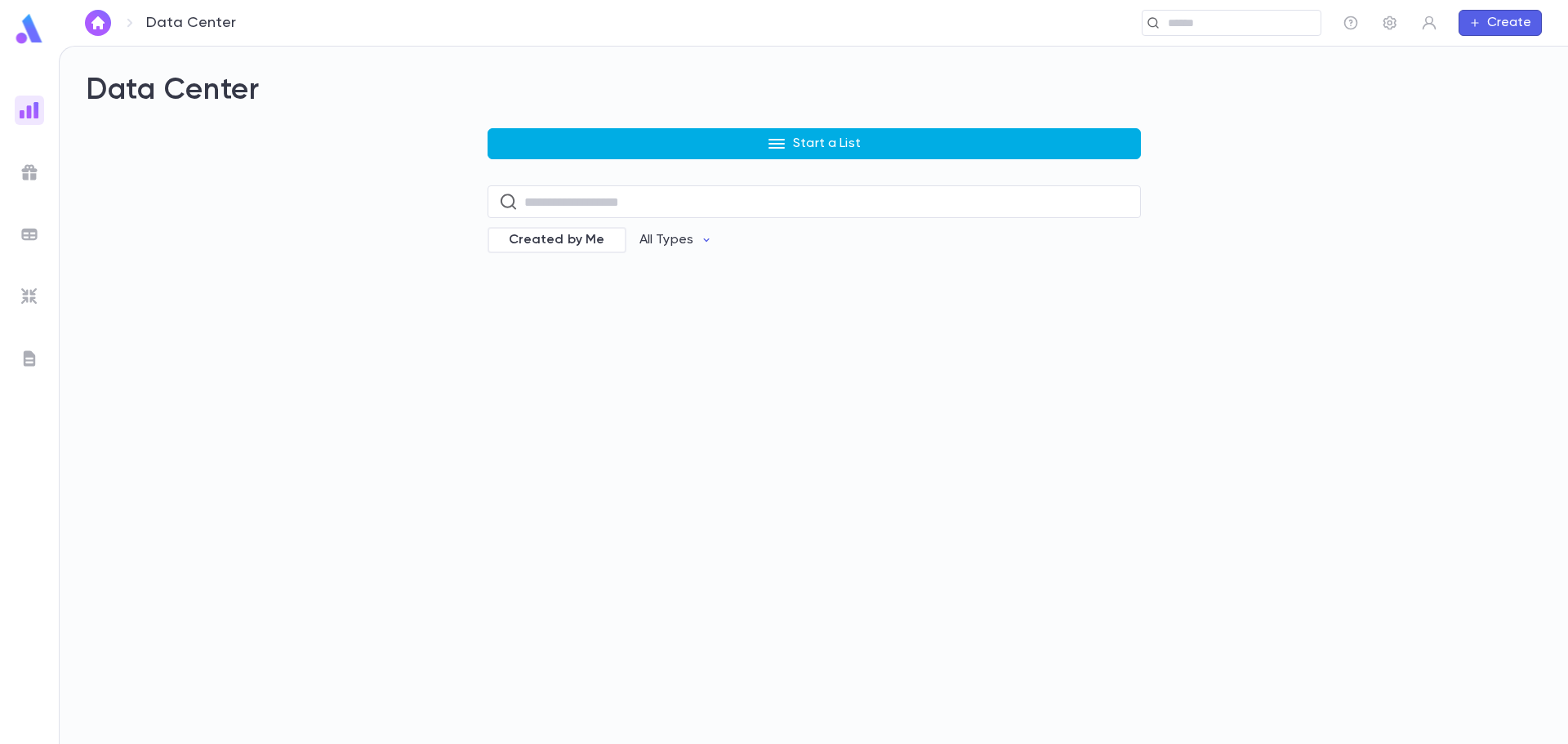
click at [676, 135] on button "Start a List" at bounding box center [814, 143] width 654 height 31
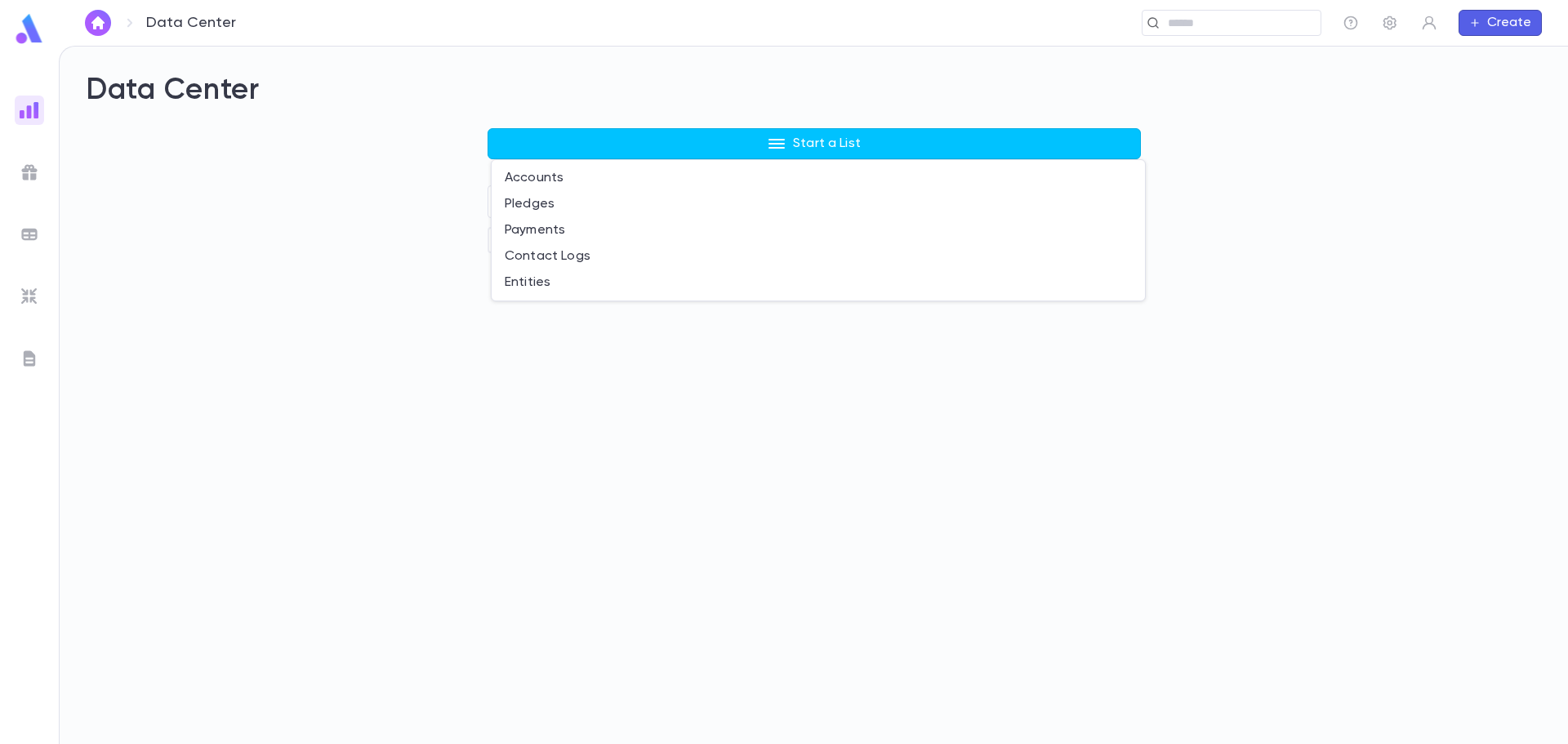
click at [481, 185] on div at bounding box center [784, 372] width 1568 height 744
click at [528, 172] on body "Data Center ​ Create Data Center Start a List ​ Created by Me All Types Profile…" at bounding box center [784, 395] width 1568 height 699
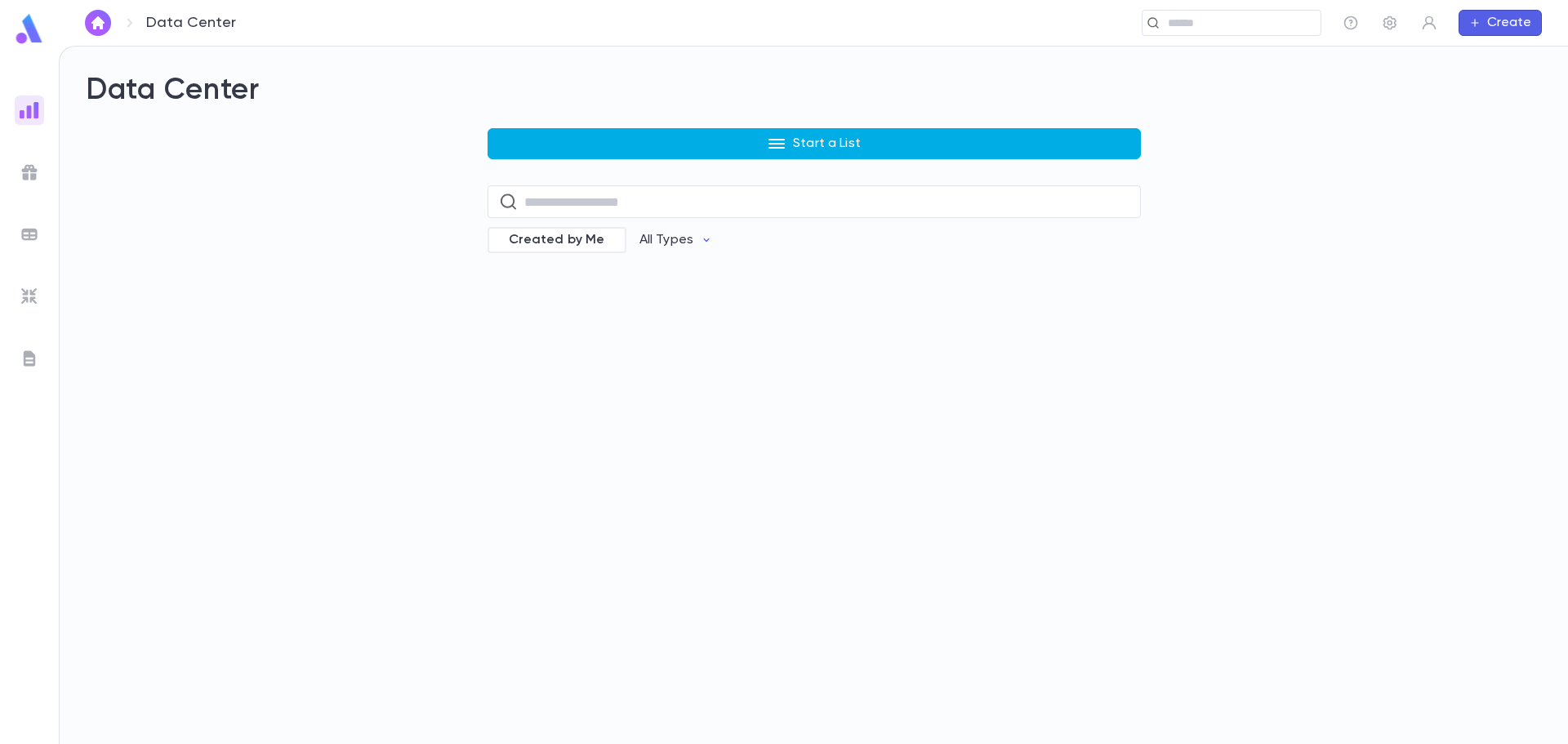
click at [531, 146] on button "Start a List" at bounding box center [814, 143] width 654 height 31
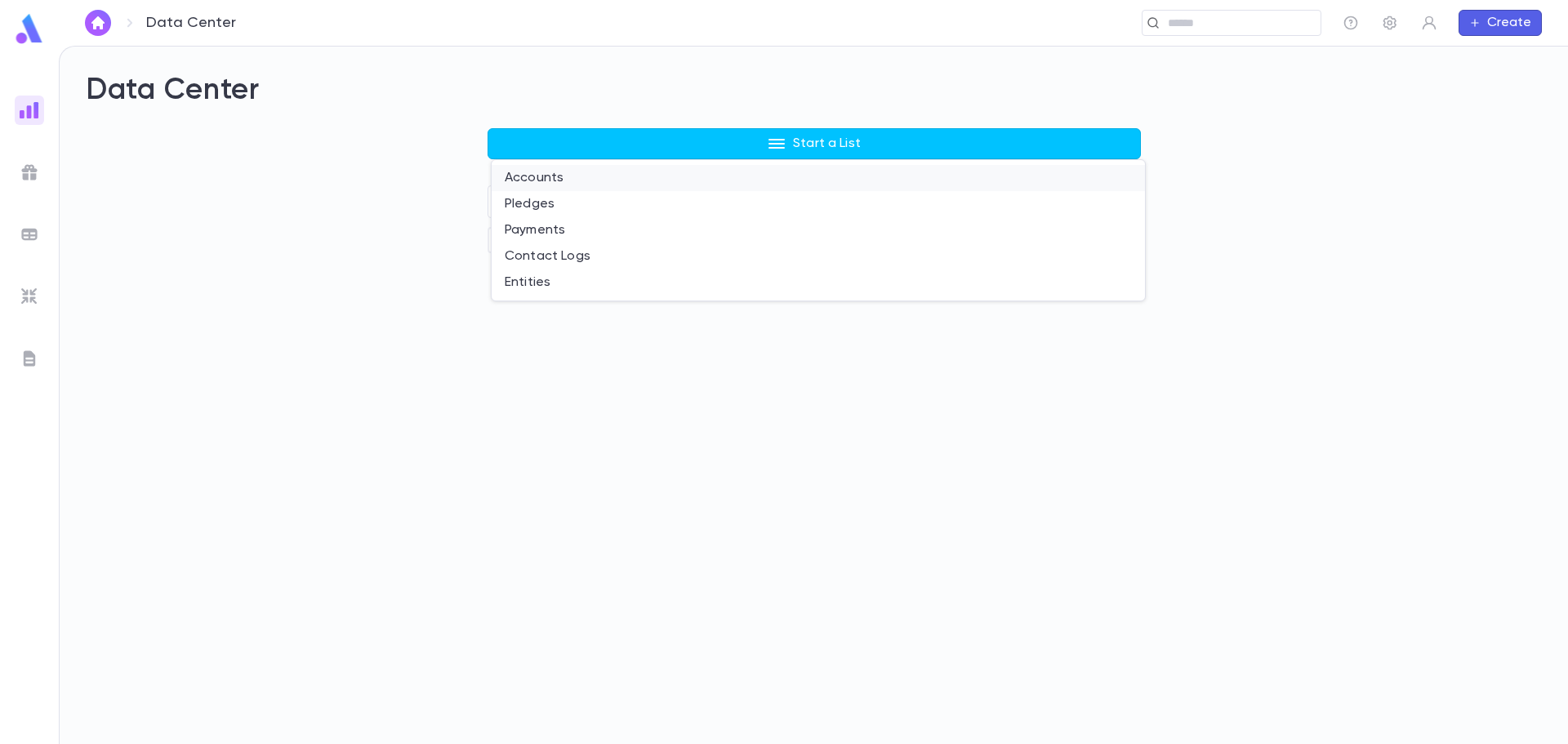
click at [533, 178] on li "Accounts" at bounding box center [818, 178] width 654 height 26
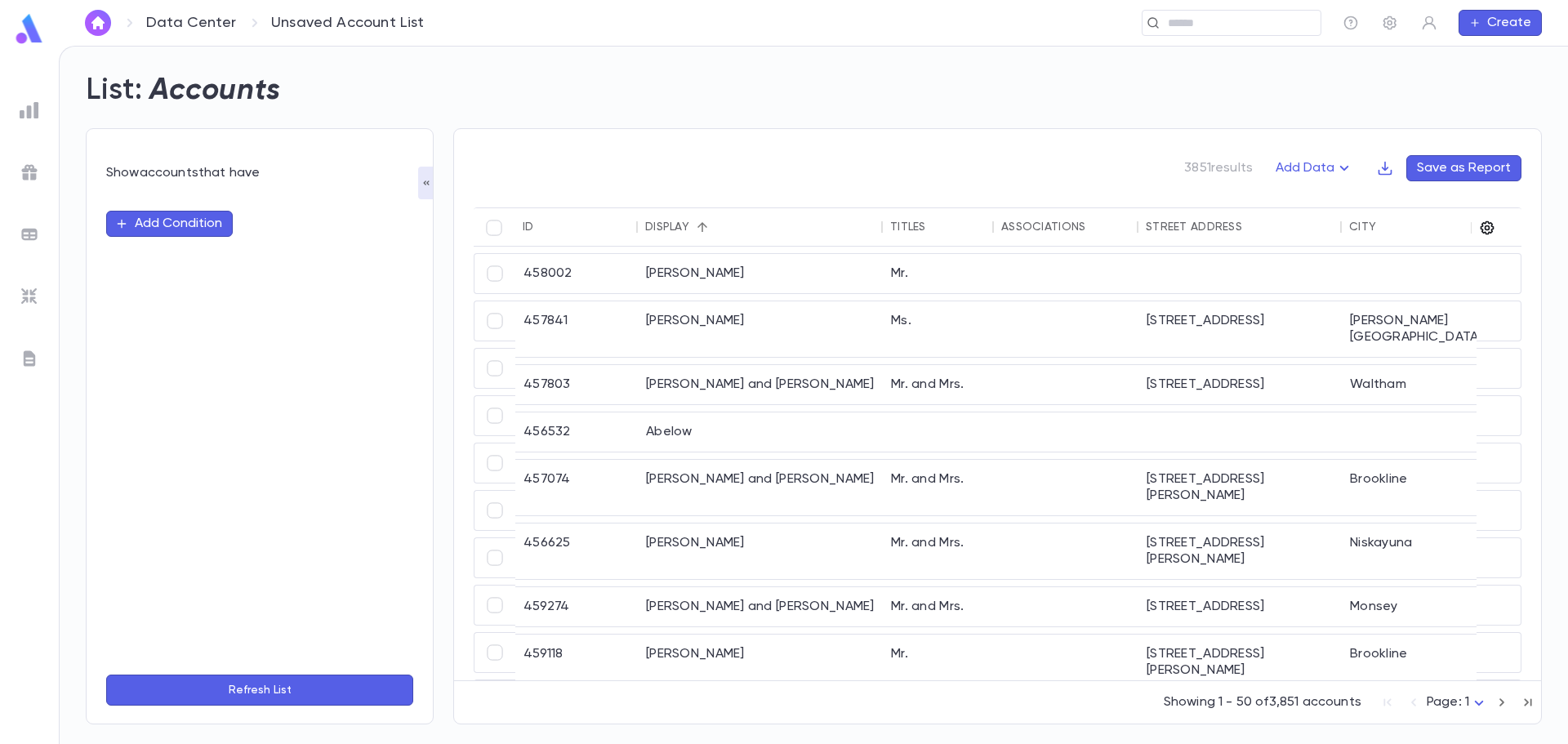
click at [1486, 223] on icon "button" at bounding box center [1487, 228] width 14 height 14
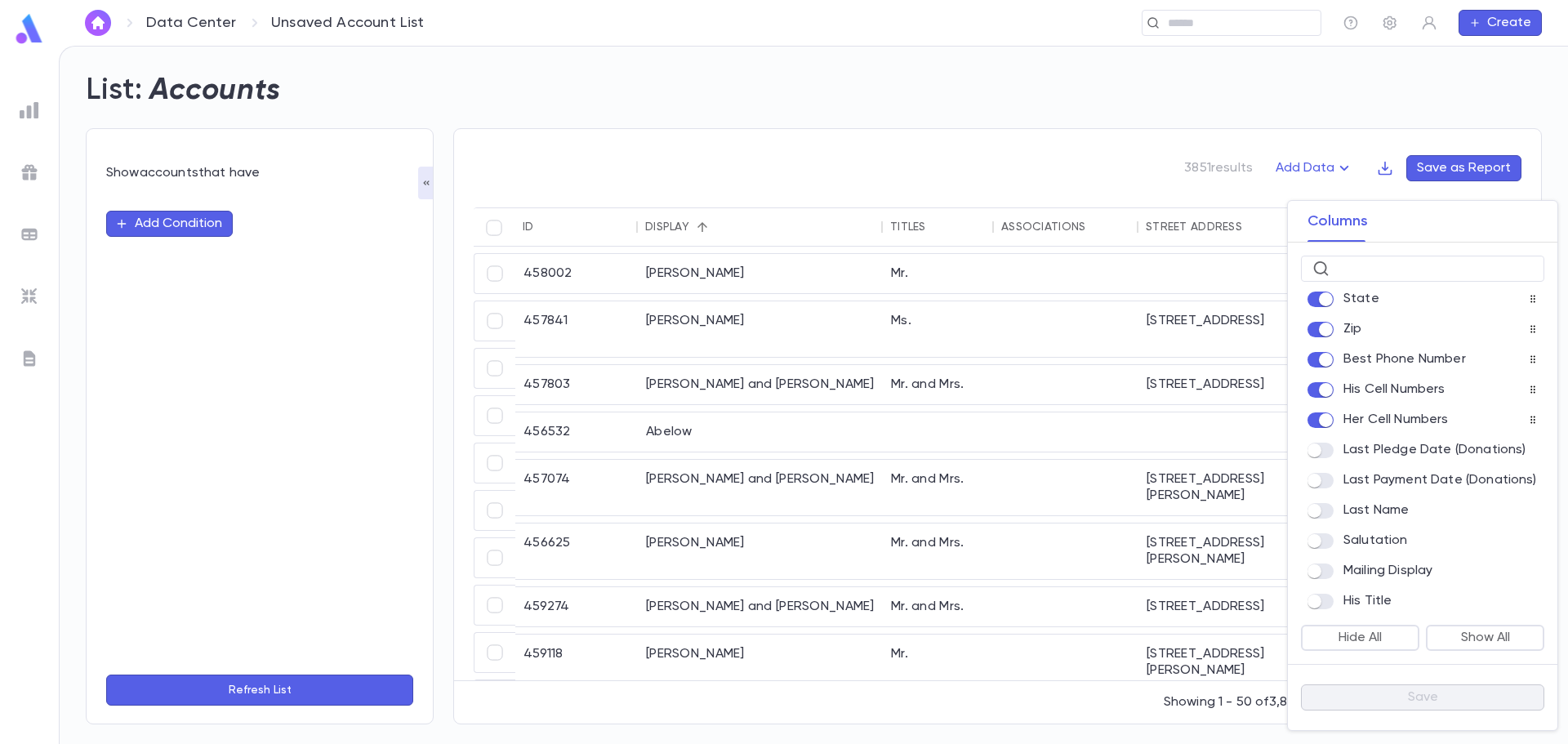
scroll to position [163, 0]
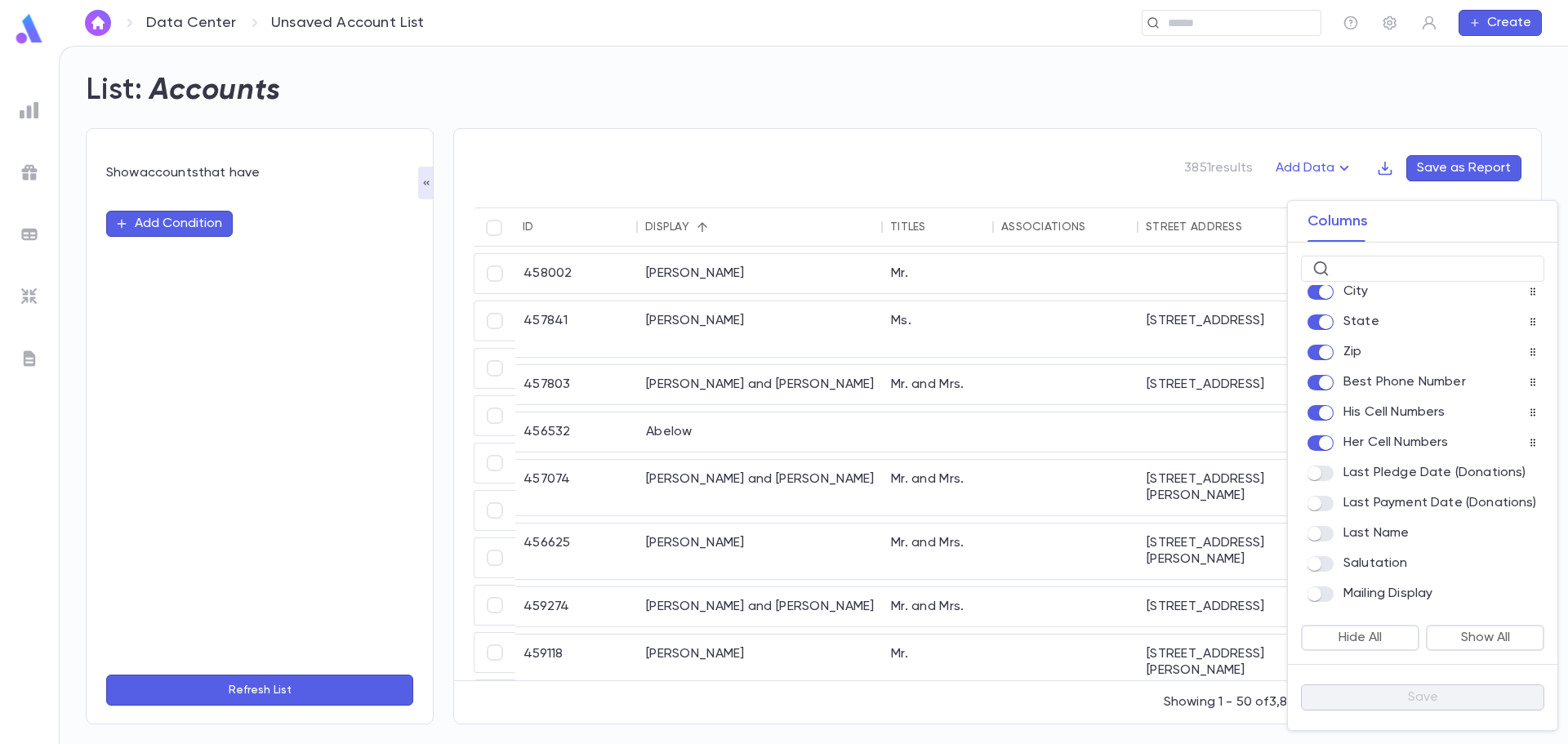
click at [1385, 22] on div at bounding box center [784, 372] width 1568 height 744
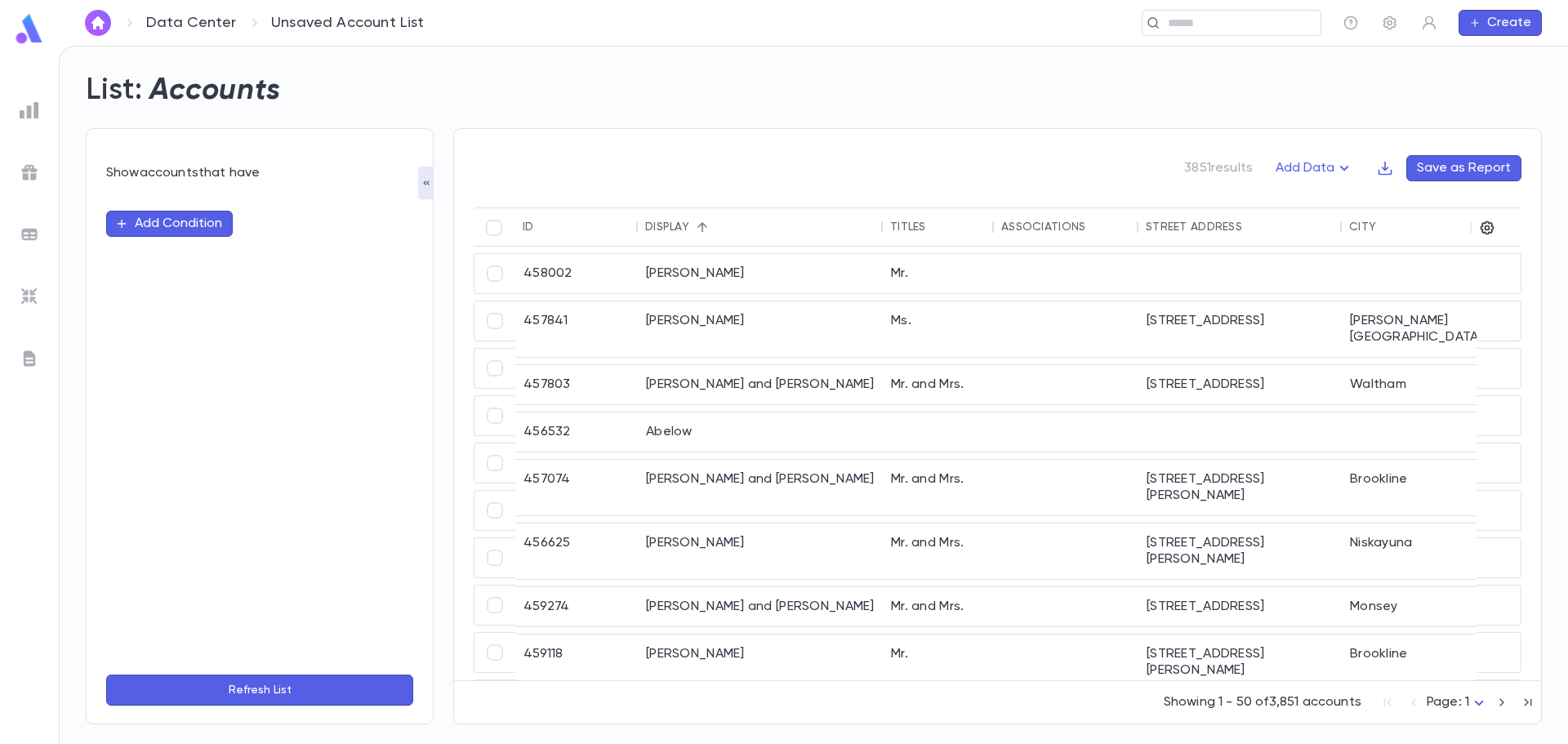
click at [1393, 29] on icon "button" at bounding box center [1390, 22] width 16 height 16
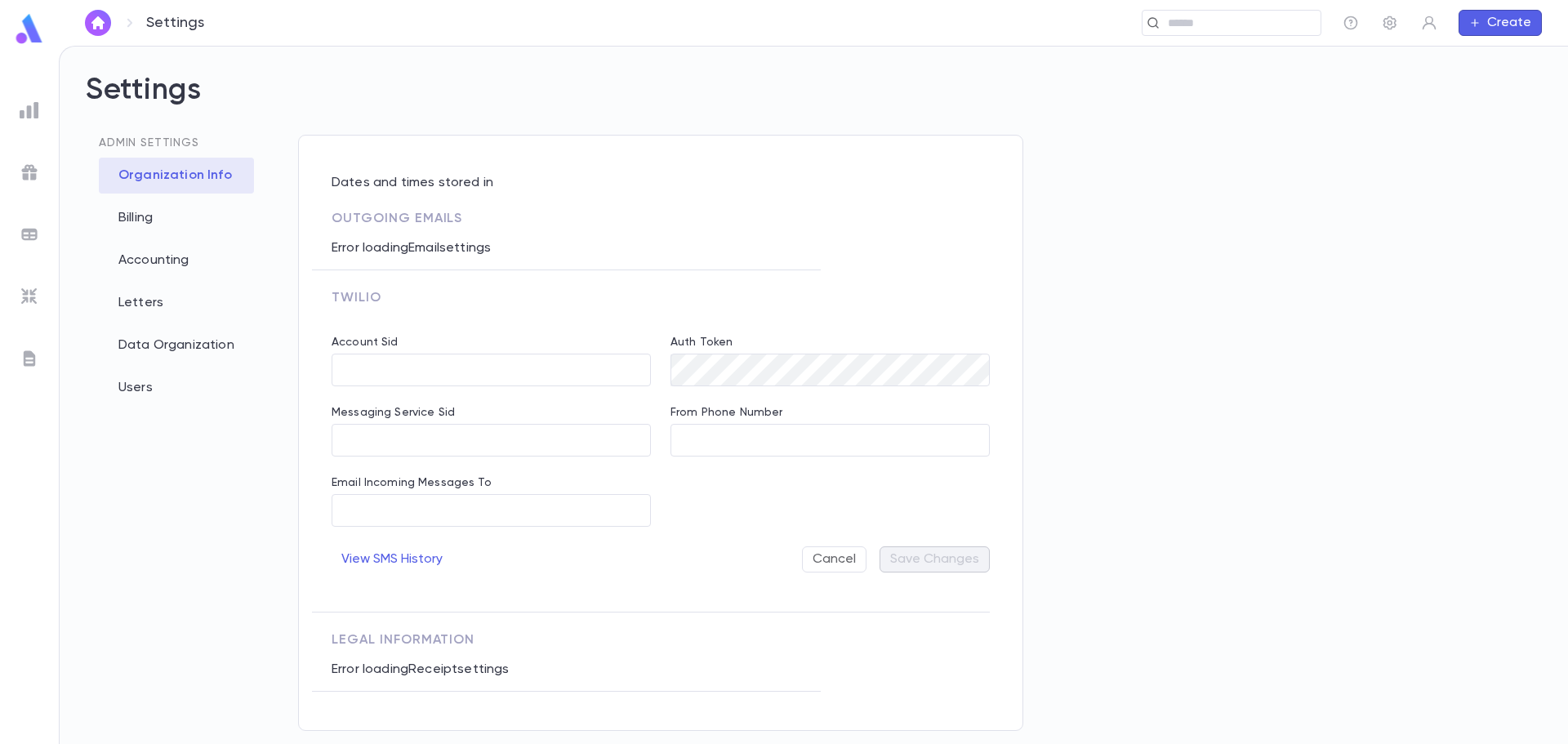
type input "**********"
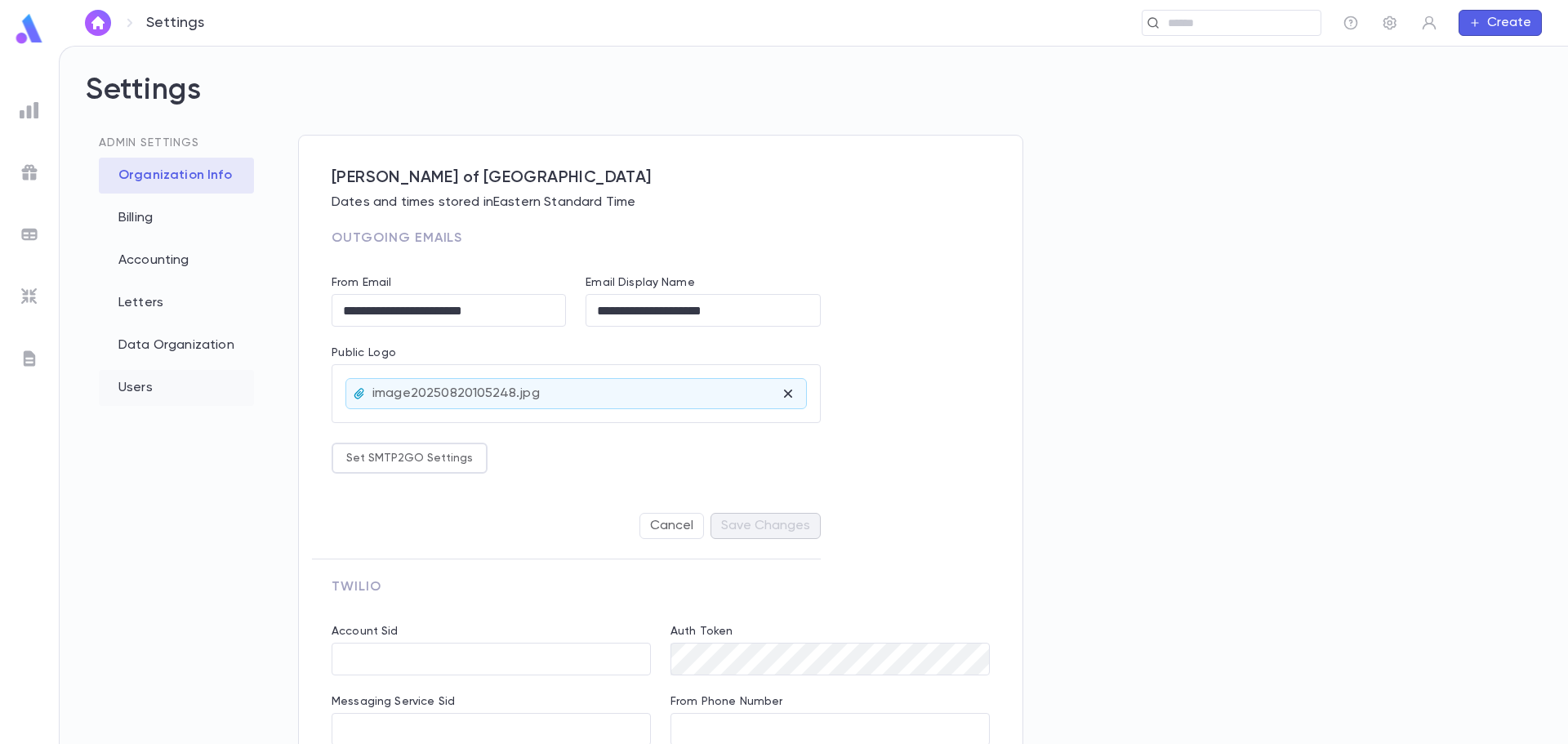
click at [139, 398] on div "Users" at bounding box center [176, 388] width 155 height 36
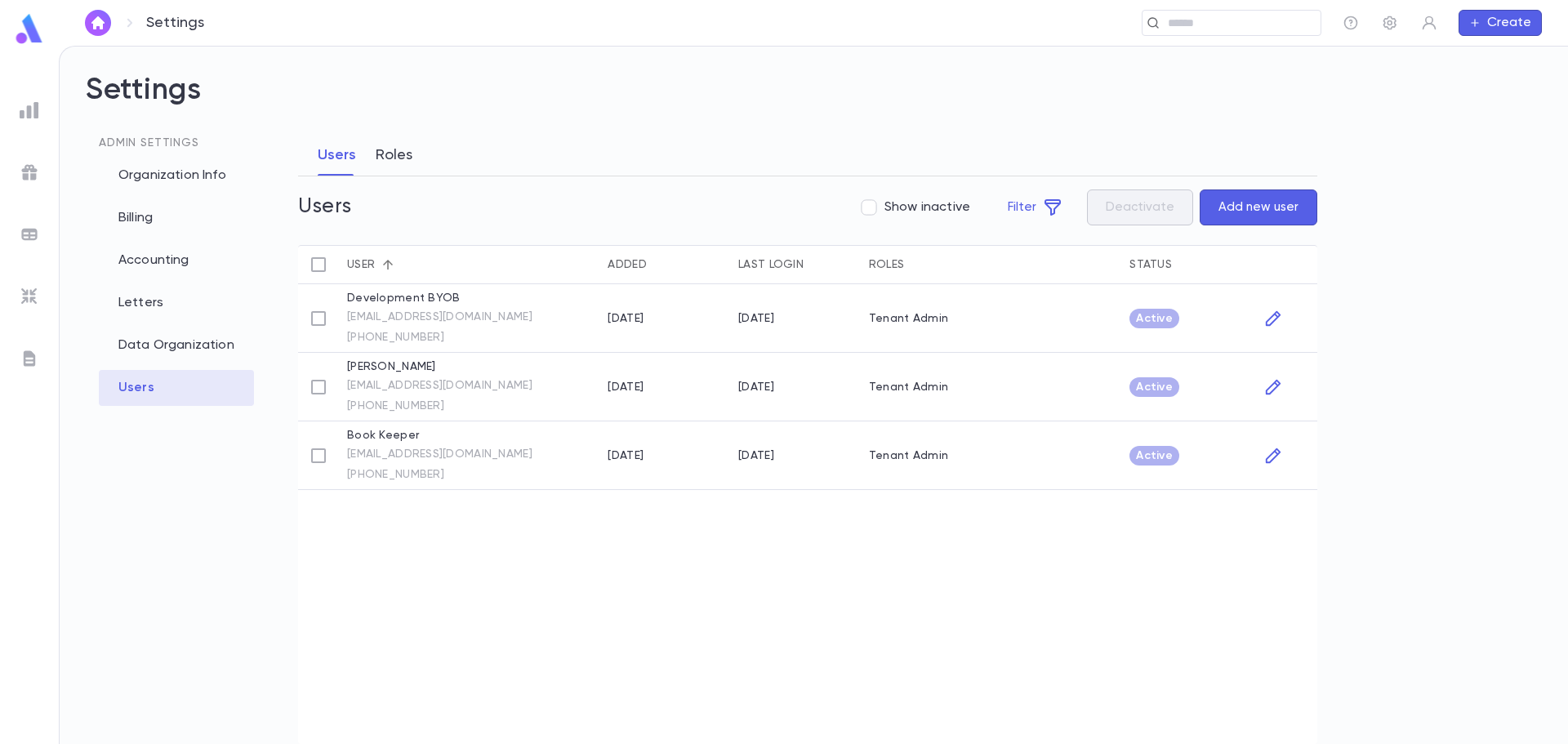
click at [401, 155] on button "Roles" at bounding box center [394, 155] width 37 height 41
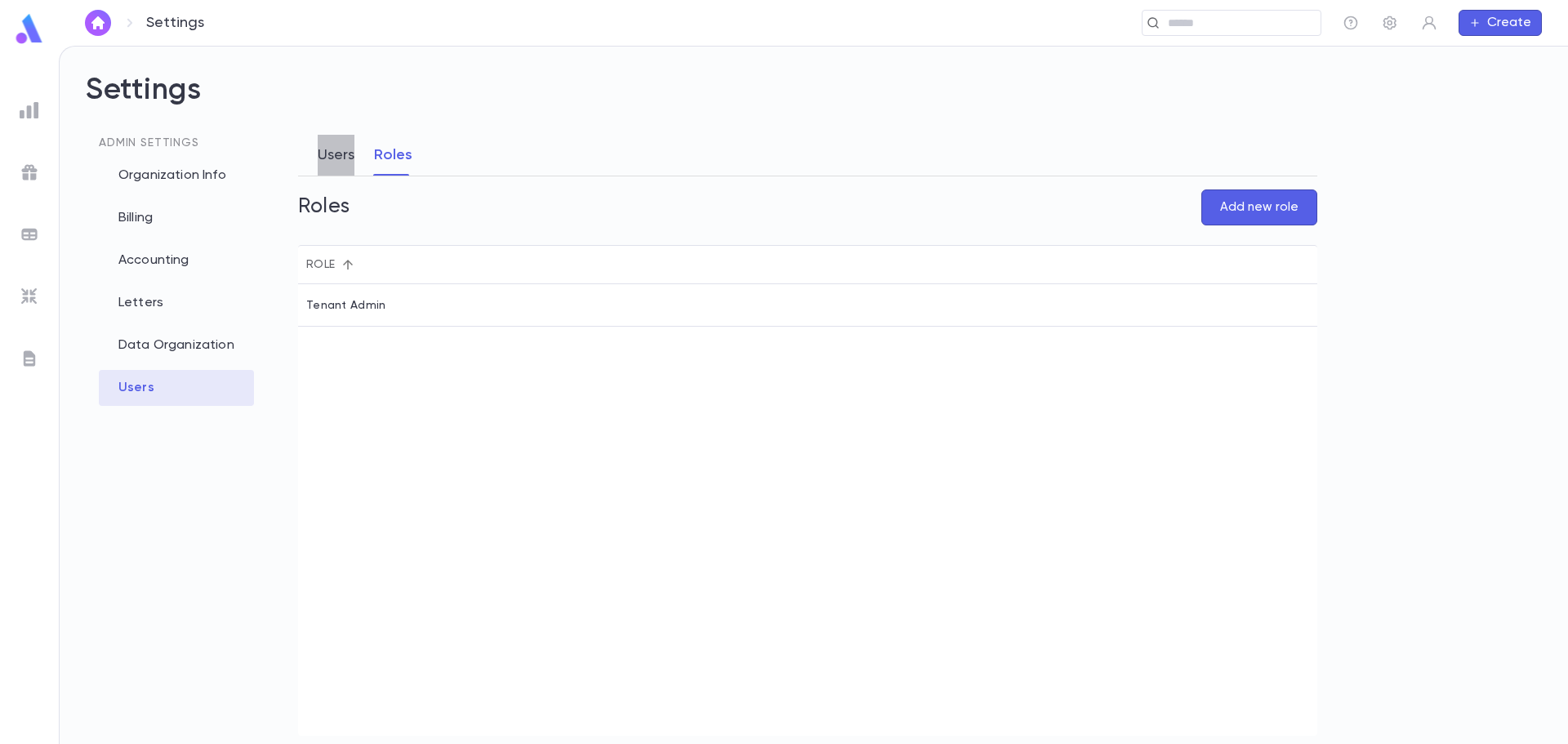
click at [341, 160] on button "Users" at bounding box center [335, 155] width 37 height 41
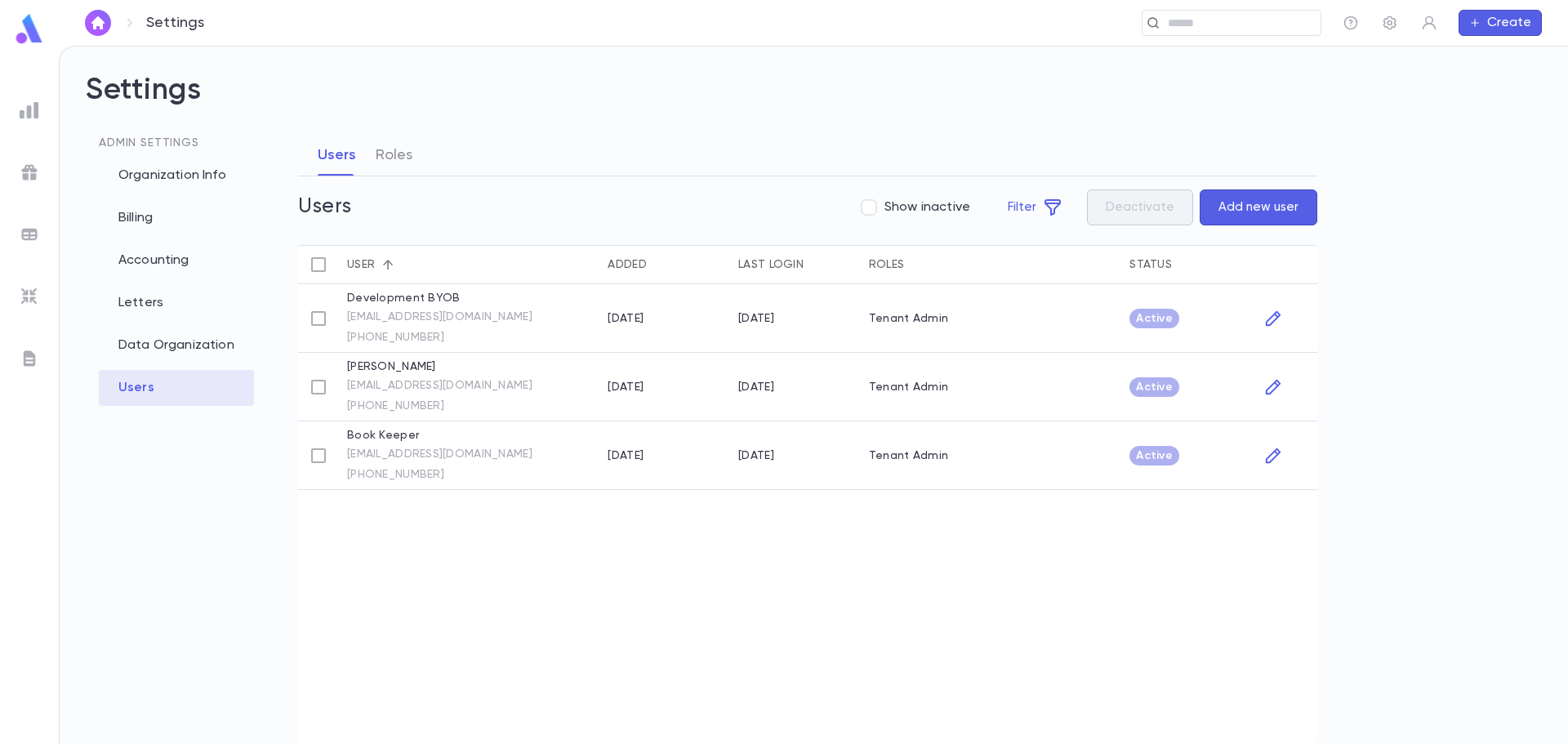
click at [32, 112] on img at bounding box center [29, 110] width 20 height 20
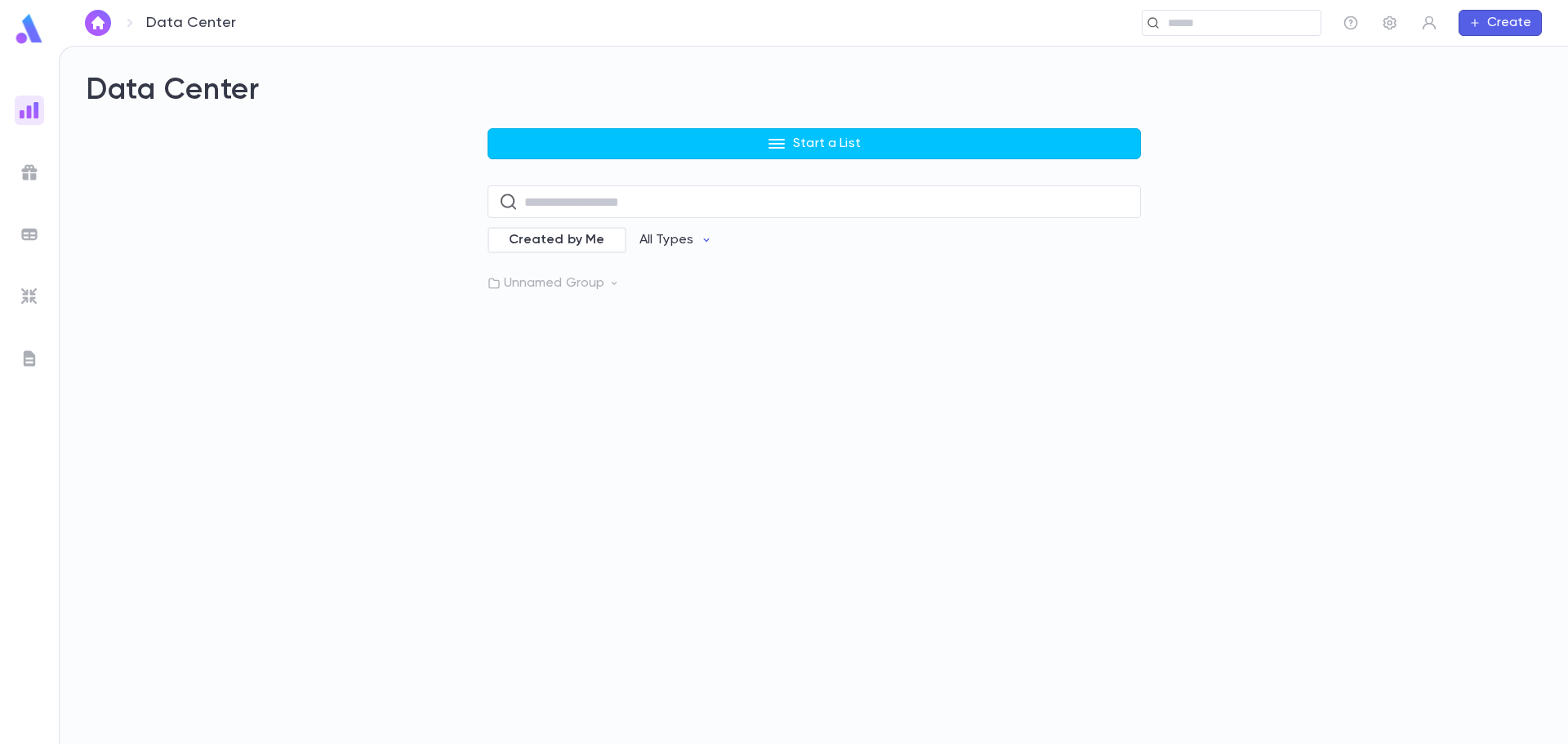
click at [34, 26] on img at bounding box center [29, 28] width 33 height 32
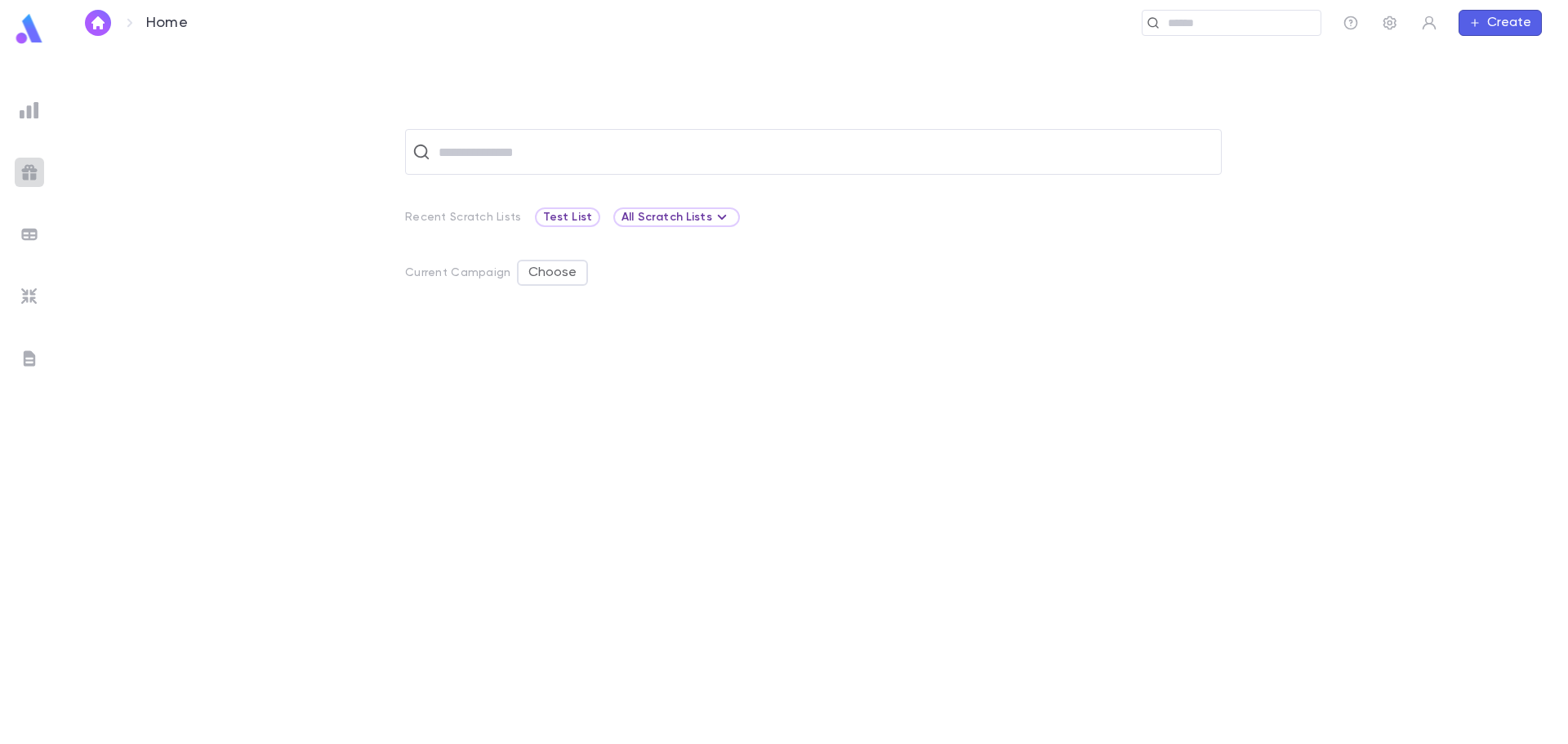
click at [29, 163] on img at bounding box center [29, 172] width 20 height 20
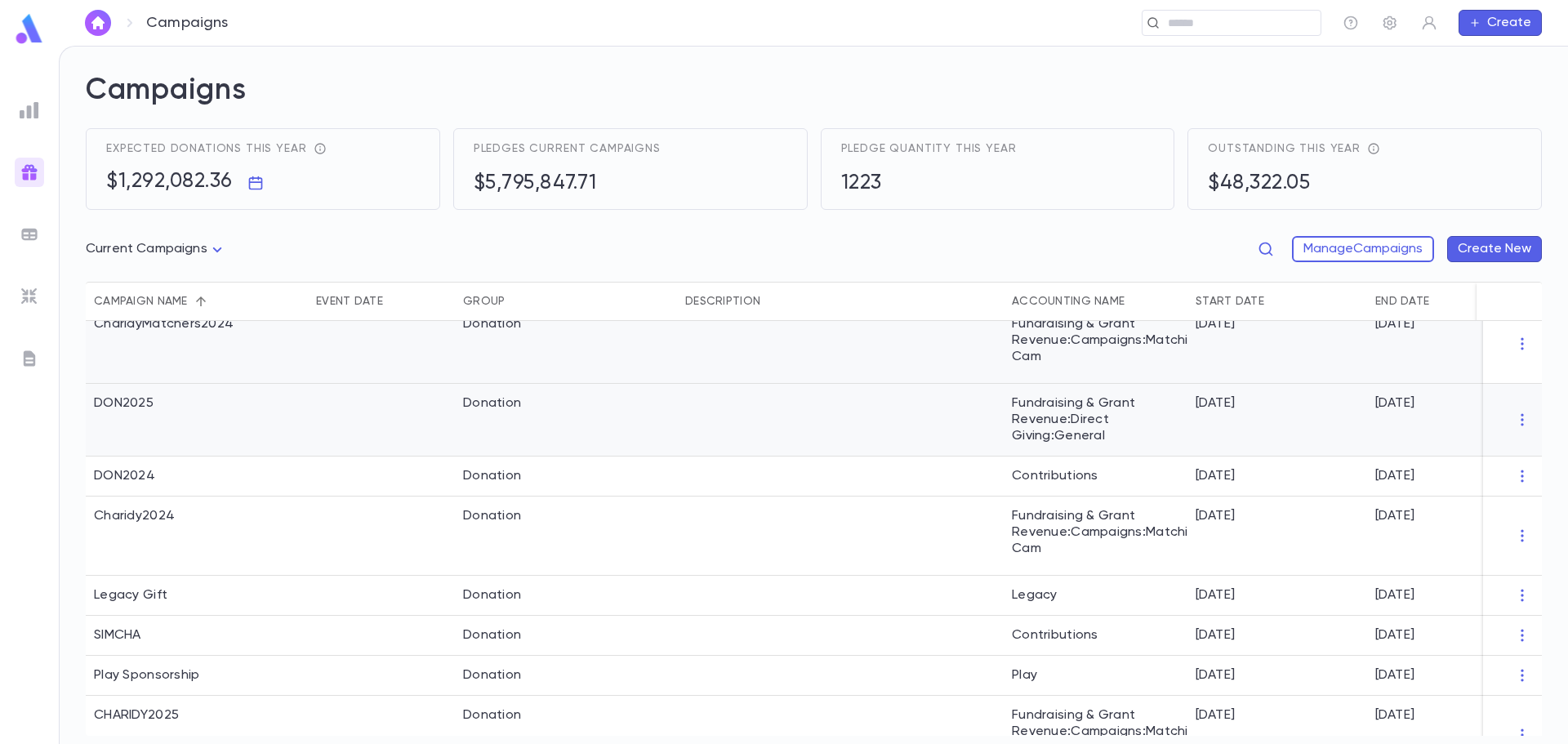
scroll to position [654, 0]
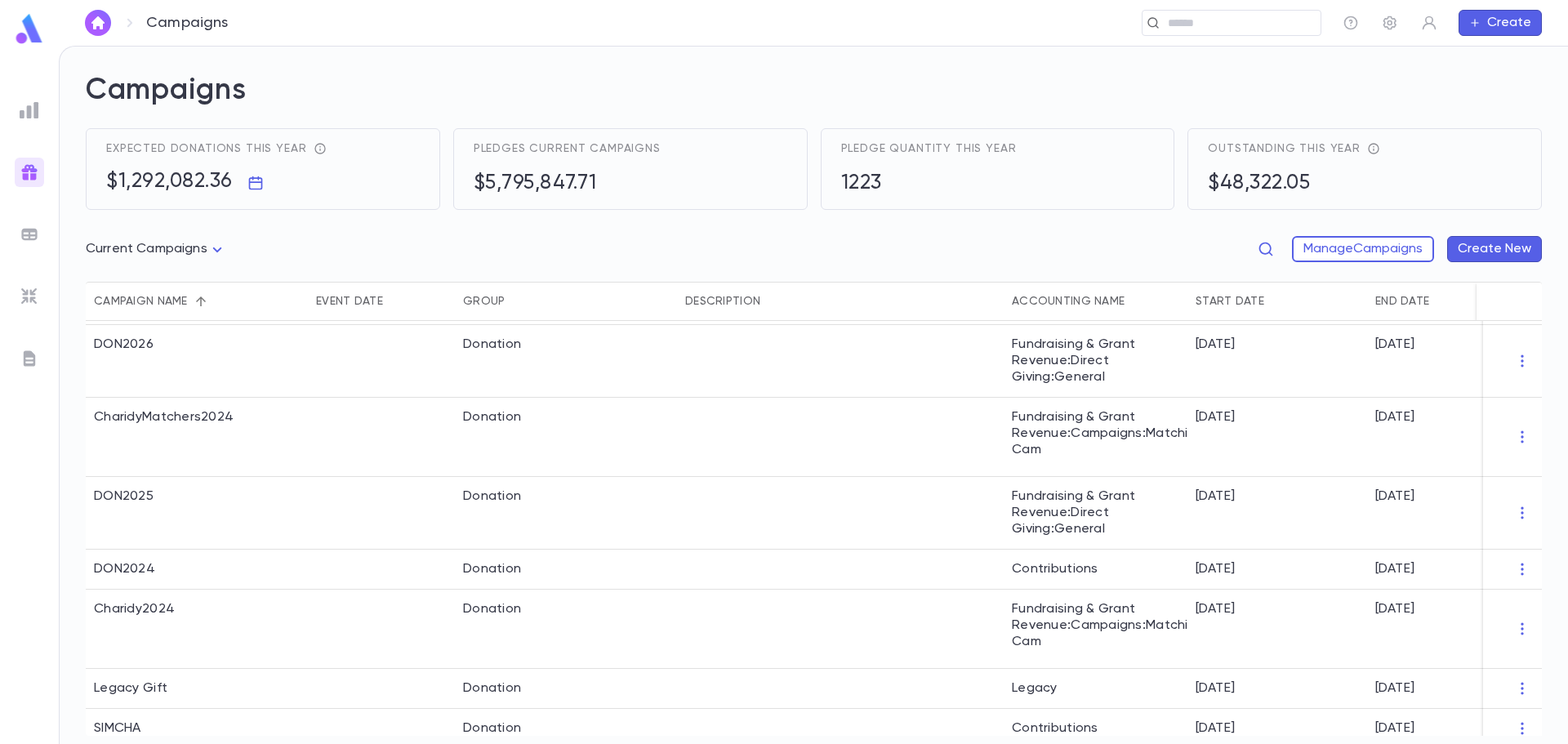
click at [1246, 245] on div "Current Campaigns **** Manage Campaigns Create New" at bounding box center [814, 252] width 1456 height 59
click at [1253, 246] on button "button" at bounding box center [1266, 249] width 26 height 26
type input "******"
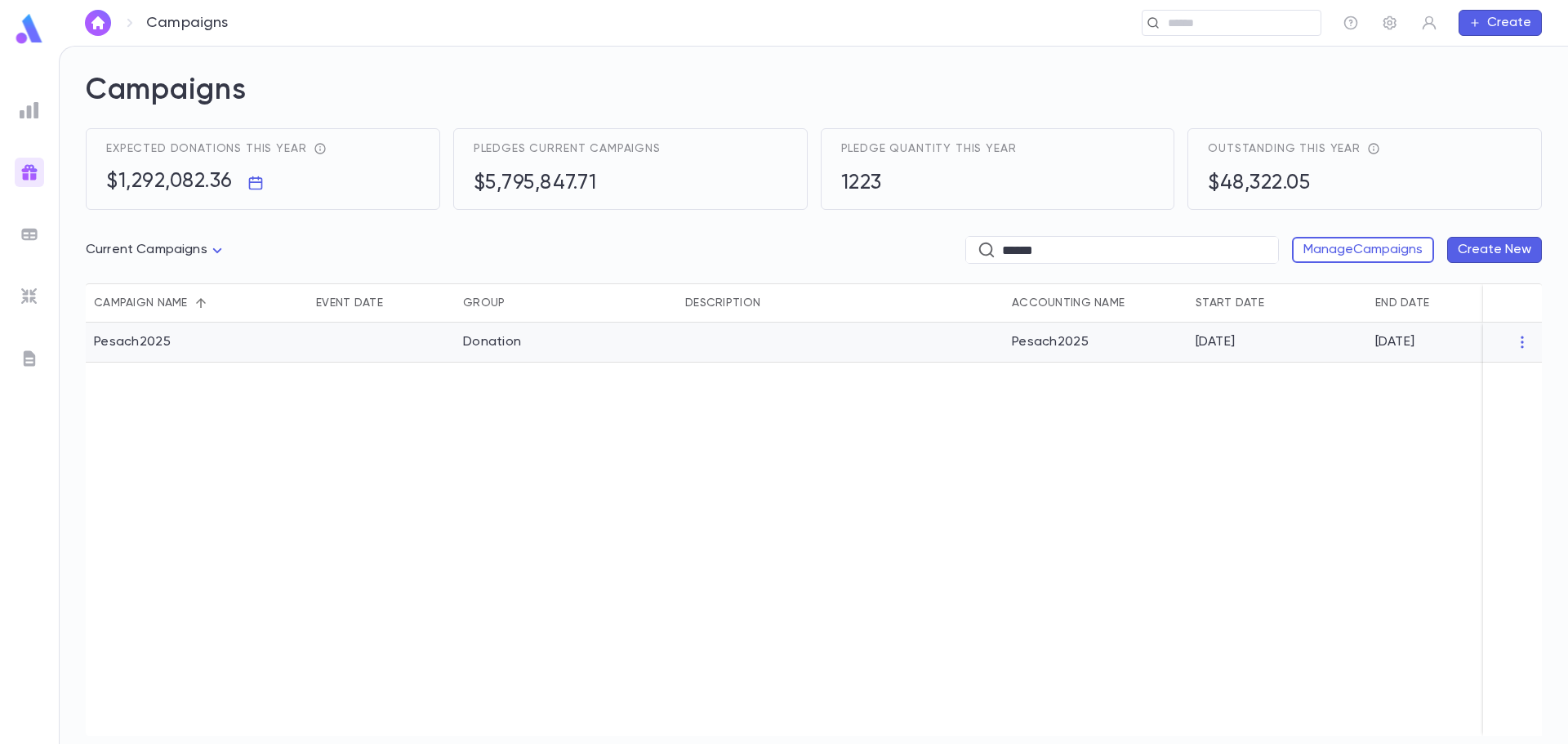
click at [475, 340] on div "Donation" at bounding box center [492, 342] width 58 height 16
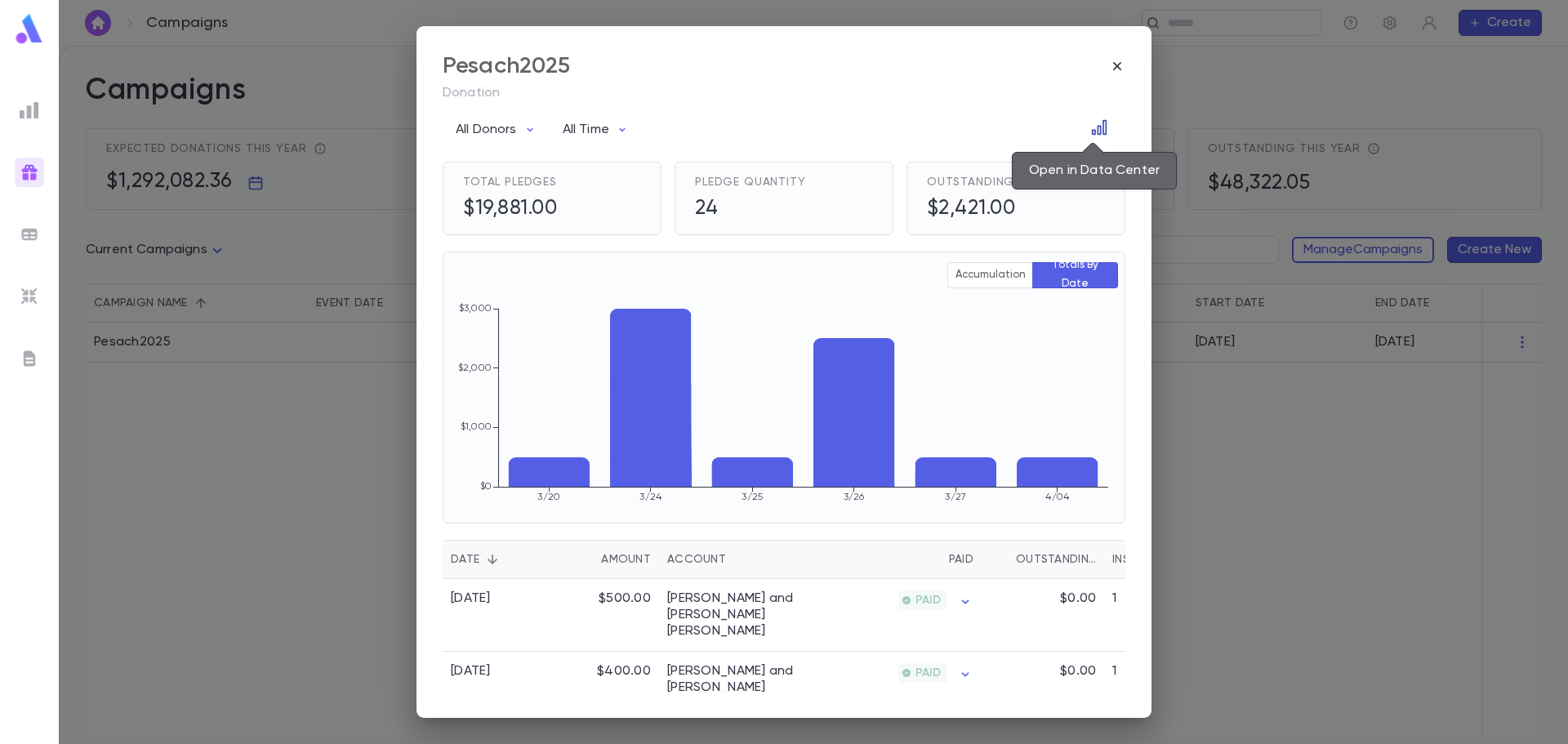
click at [1086, 124] on button "Open in Data Center" at bounding box center [1099, 127] width 26 height 26
click at [1114, 71] on icon "button" at bounding box center [1117, 66] width 16 height 16
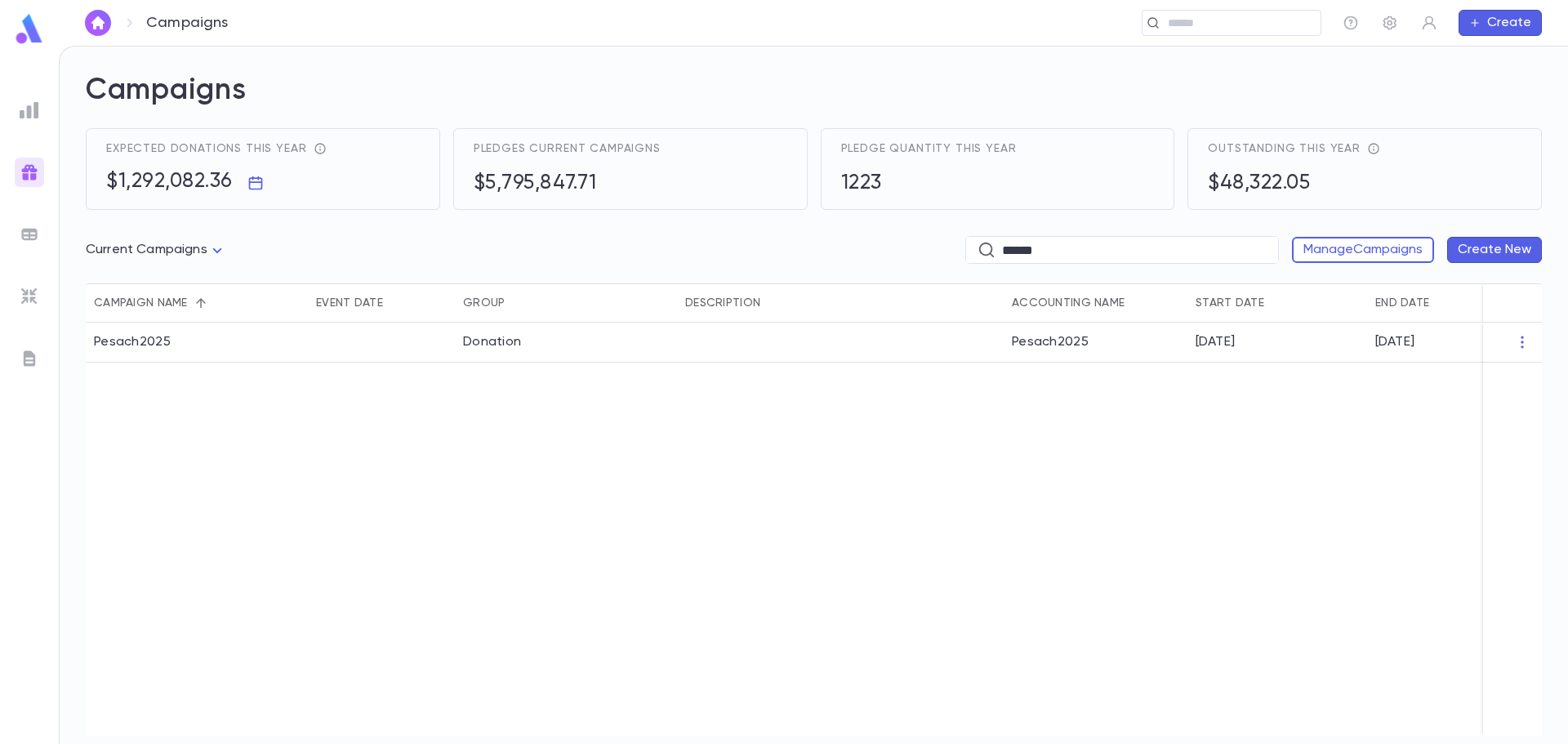
click at [25, 235] on img at bounding box center [29, 234] width 20 height 20
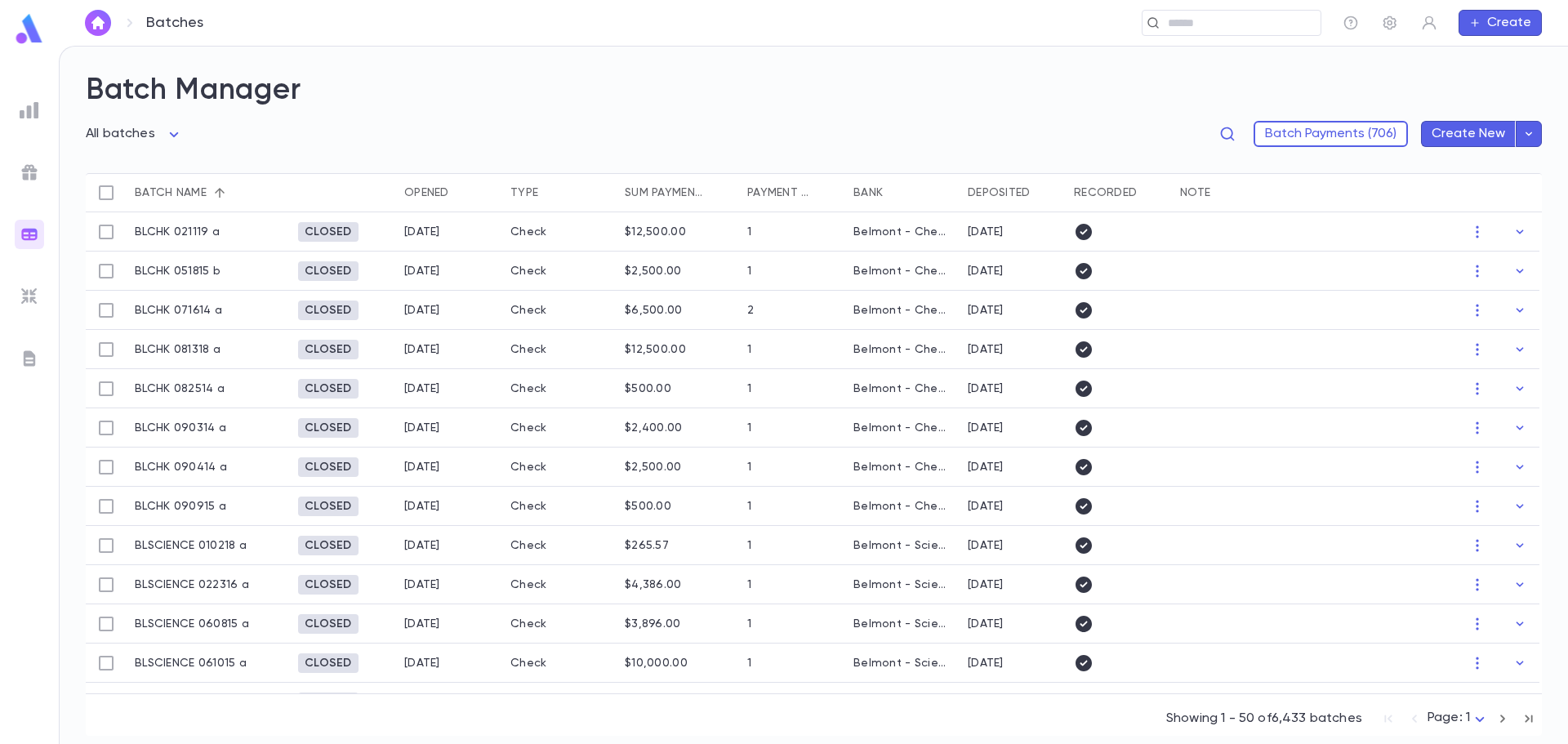
click at [144, 129] on body "Batches ​ Create Batch Manager All batches *** Batch Payments (706) Create New …" at bounding box center [784, 395] width 1568 height 699
click at [1229, 137] on div at bounding box center [784, 372] width 1568 height 744
click at [1233, 136] on icon "button" at bounding box center [1227, 134] width 16 height 16
click at [950, 138] on input "text" at bounding box center [1024, 136] width 160 height 26
paste input "**********"
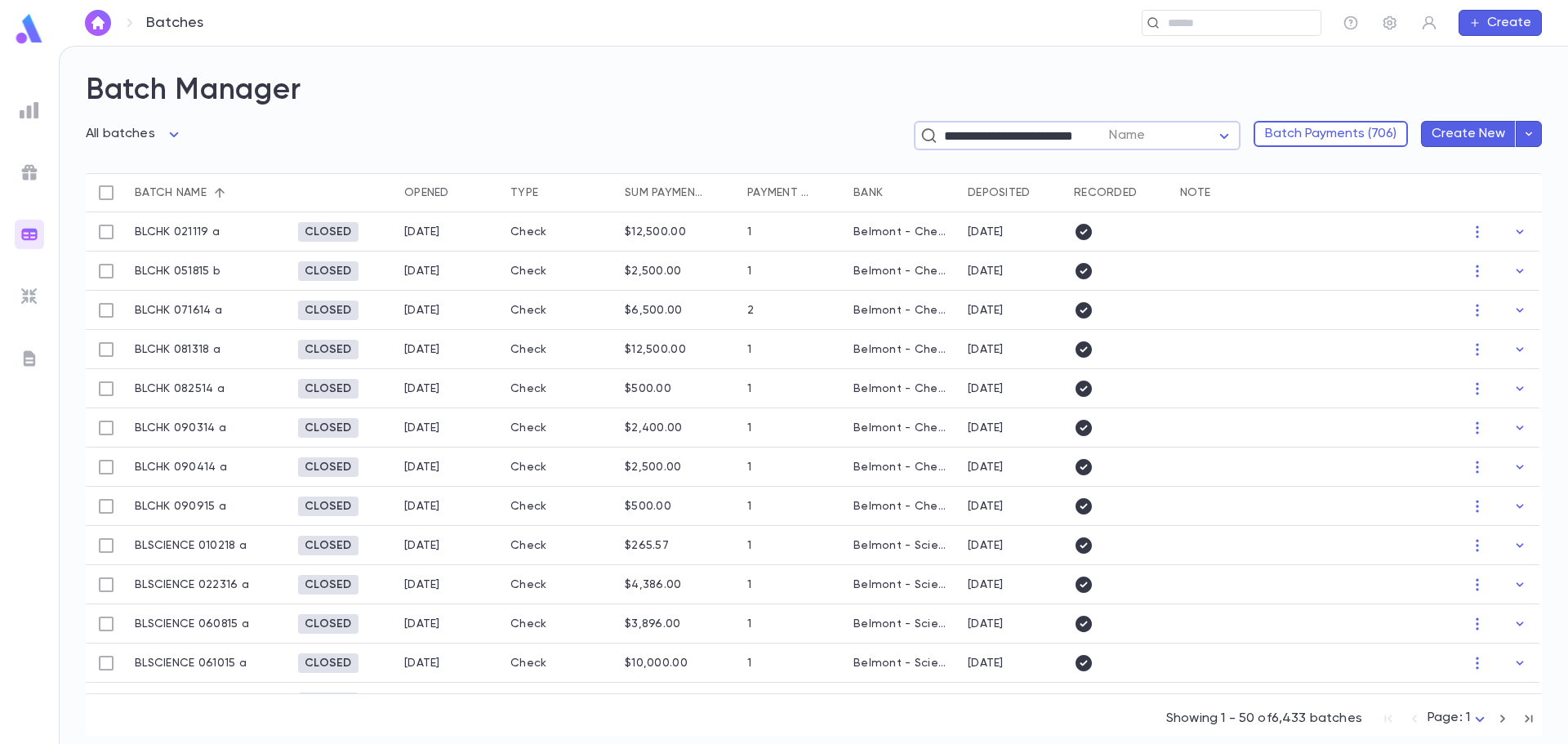
scroll to position [0, 22]
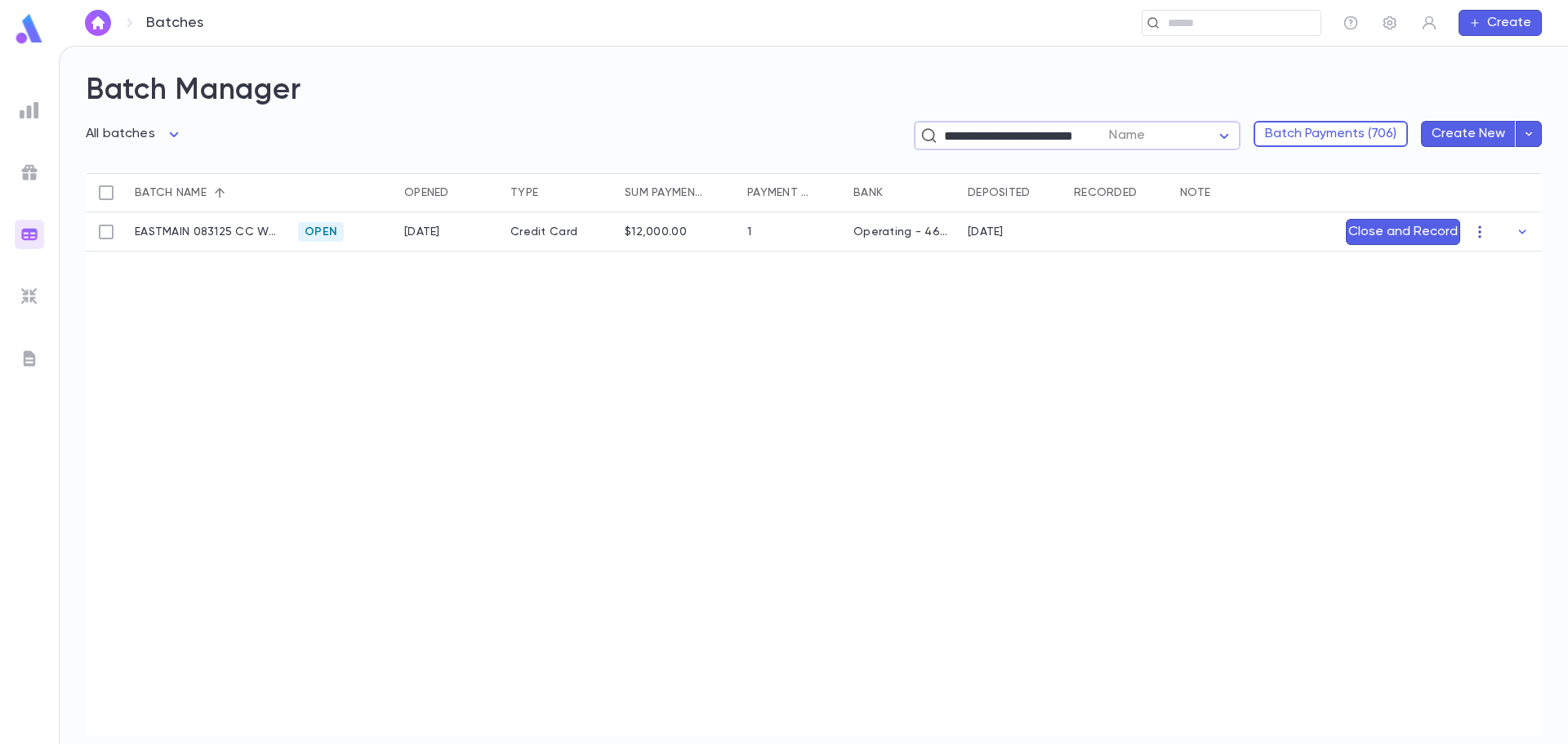
type input "**********"
click at [1481, 227] on icon "button" at bounding box center [1479, 232] width 3 height 12
click at [1507, 270] on li "Edit" at bounding box center [1505, 263] width 69 height 26
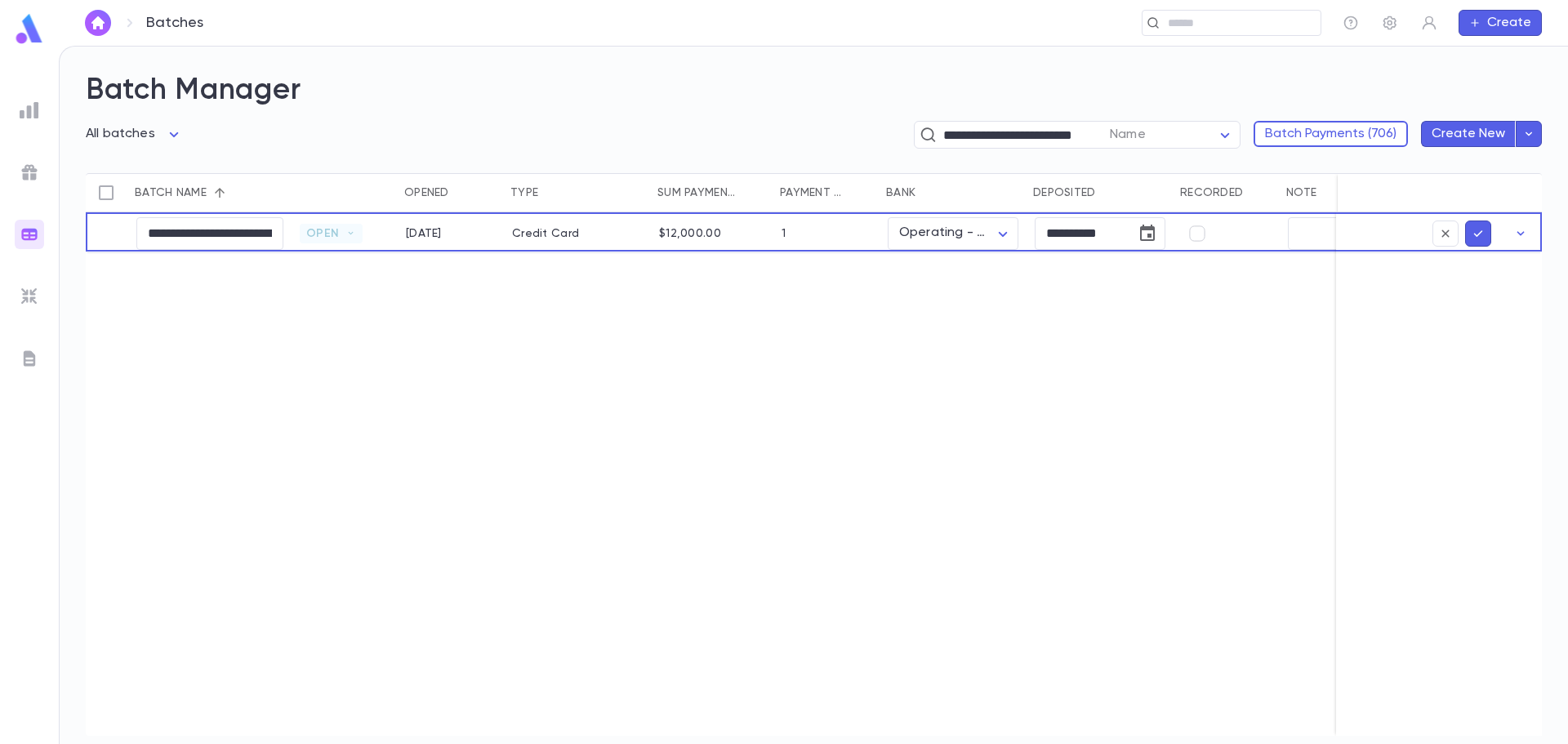
click at [695, 225] on div "$12,000.00" at bounding box center [712, 233] width 123 height 39
click at [1149, 237] on icon "Choose date, selected date is Aug 31, 2025" at bounding box center [1147, 233] width 15 height 16
drag, startPoint x: 1036, startPoint y: 233, endPoint x: 1162, endPoint y: 226, distance: 126.2
click at [1162, 226] on div "**********" at bounding box center [1100, 233] width 130 height 33
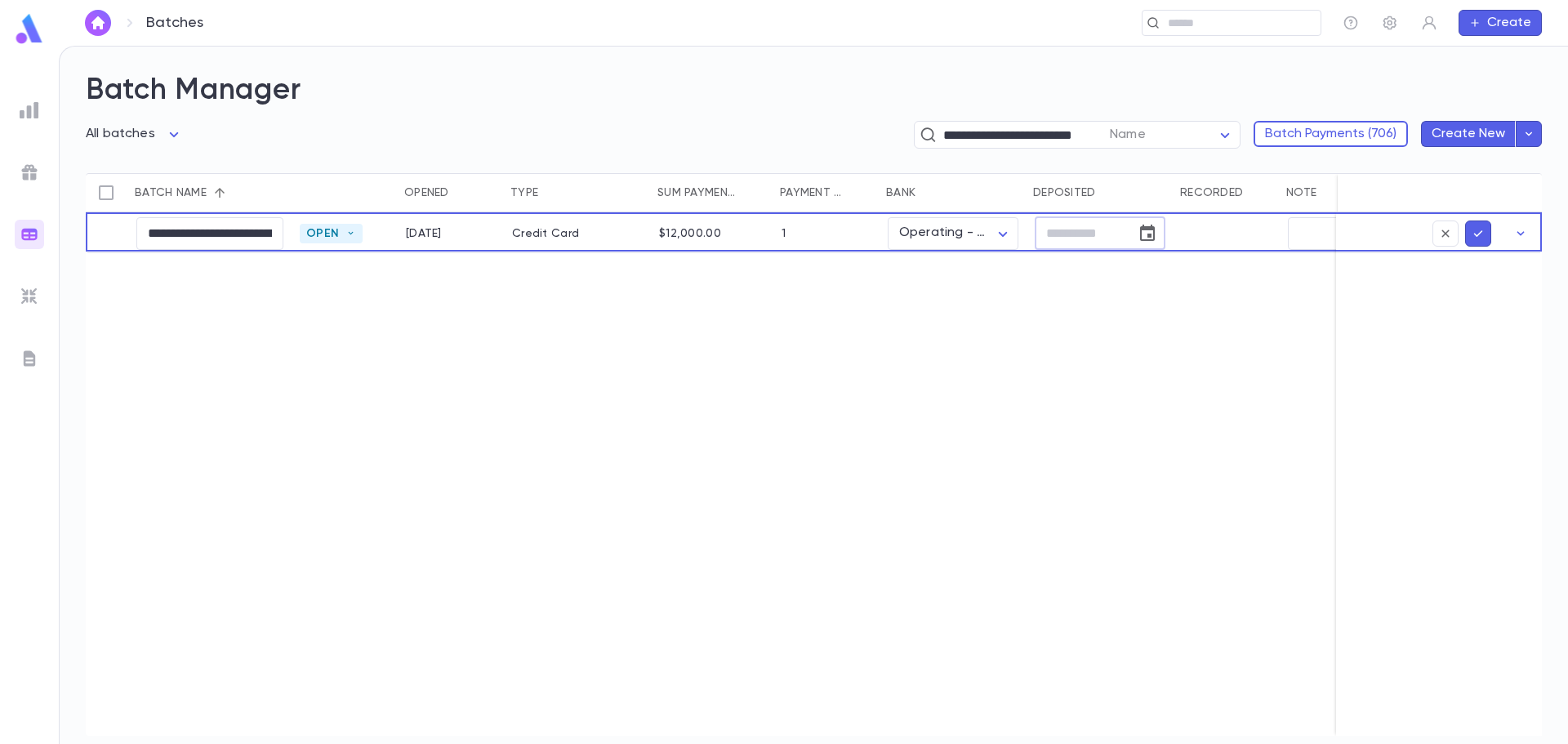
click at [1484, 233] on icon "submit" at bounding box center [1478, 233] width 15 height 16
click at [1450, 236] on icon "button" at bounding box center [1445, 233] width 15 height 16
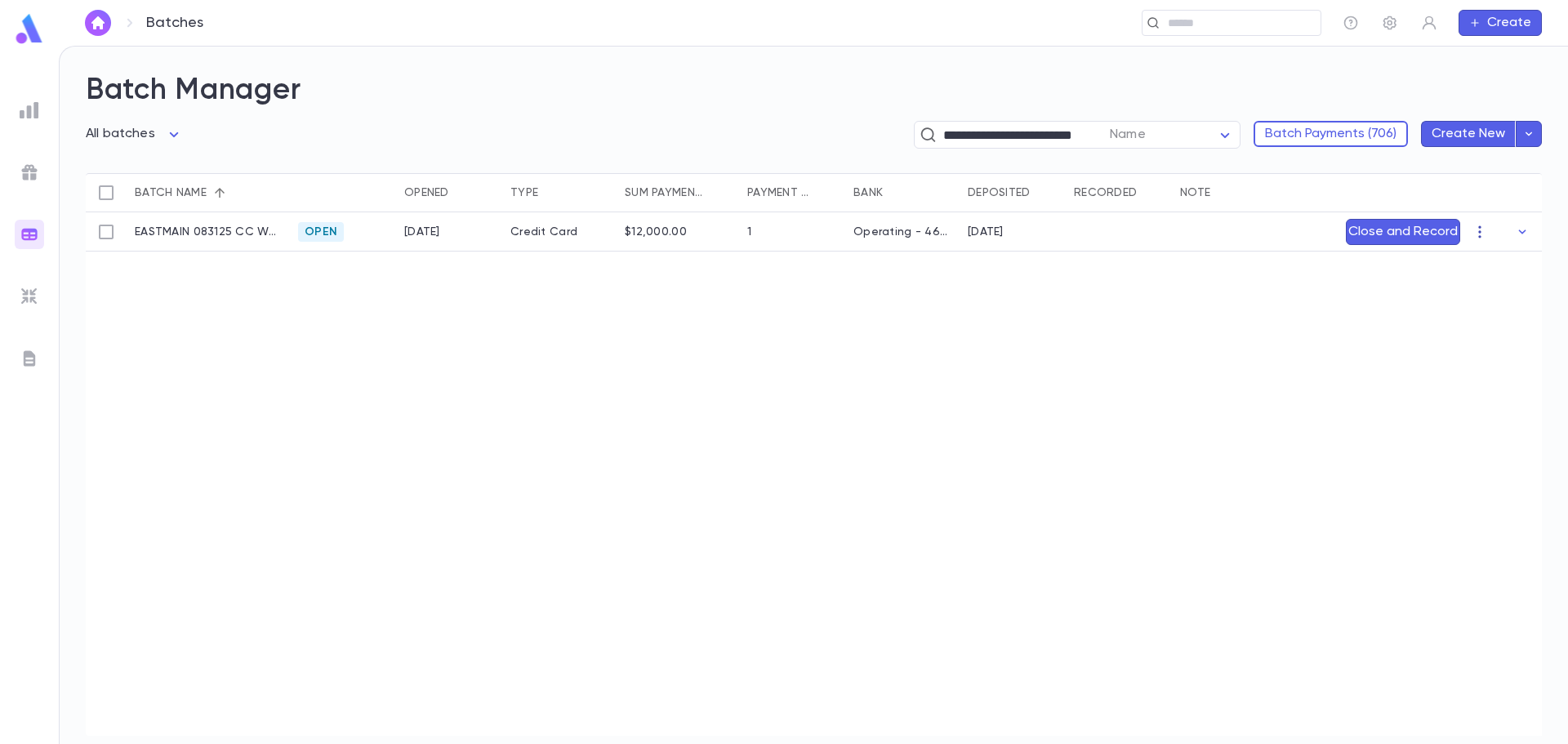
click at [1477, 234] on icon "button" at bounding box center [1480, 232] width 16 height 16
click at [1492, 268] on li "Edit" at bounding box center [1505, 263] width 69 height 26
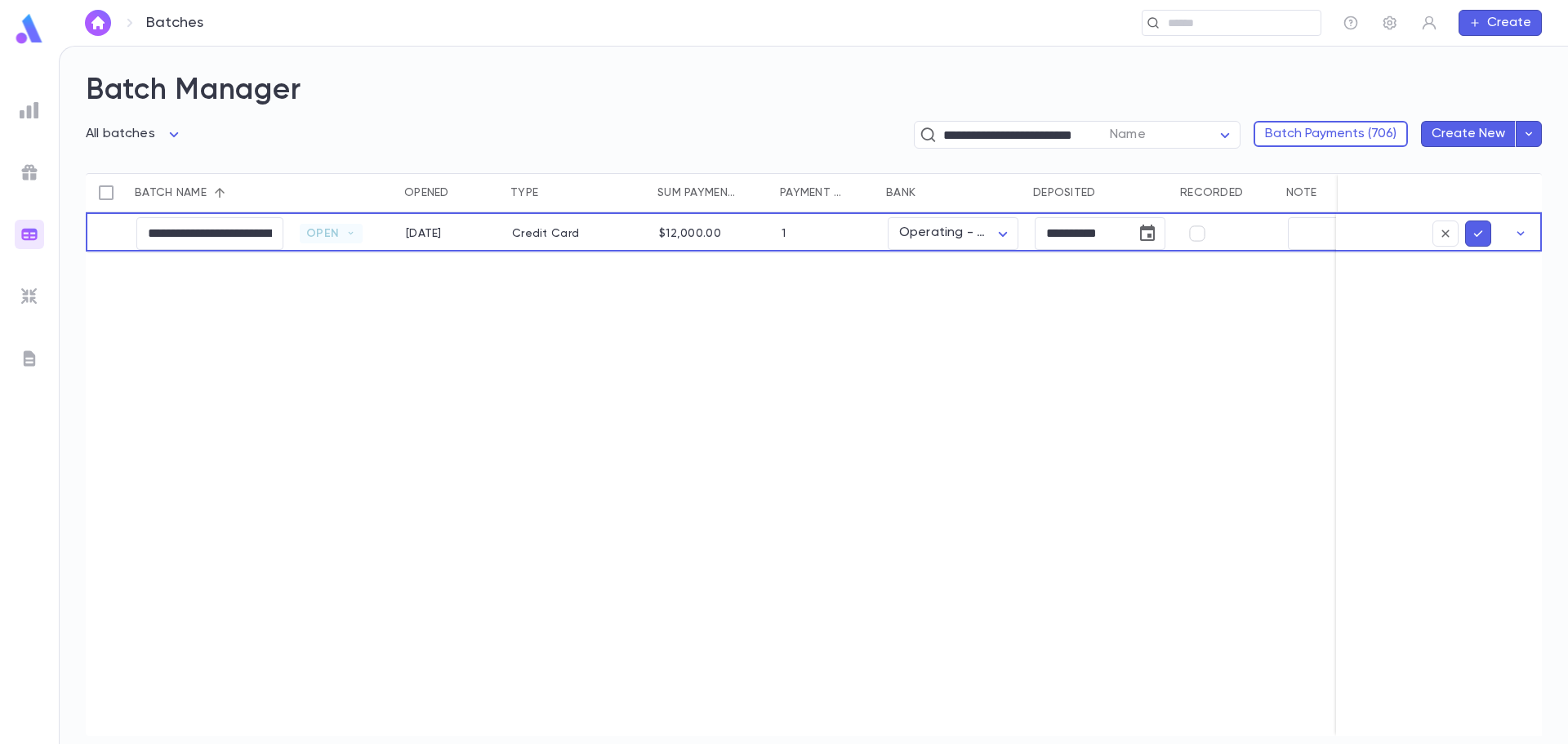
click at [754, 234] on div "$12,000.00" at bounding box center [712, 233] width 123 height 39
click at [711, 233] on div "$12,000.00" at bounding box center [690, 233] width 62 height 13
click at [275, 233] on input "**********" at bounding box center [209, 233] width 147 height 32
drag, startPoint x: 805, startPoint y: 253, endPoint x: 743, endPoint y: 232, distance: 65.5
click at [804, 252] on div "**********" at bounding box center [865, 475] width 1560 height 523
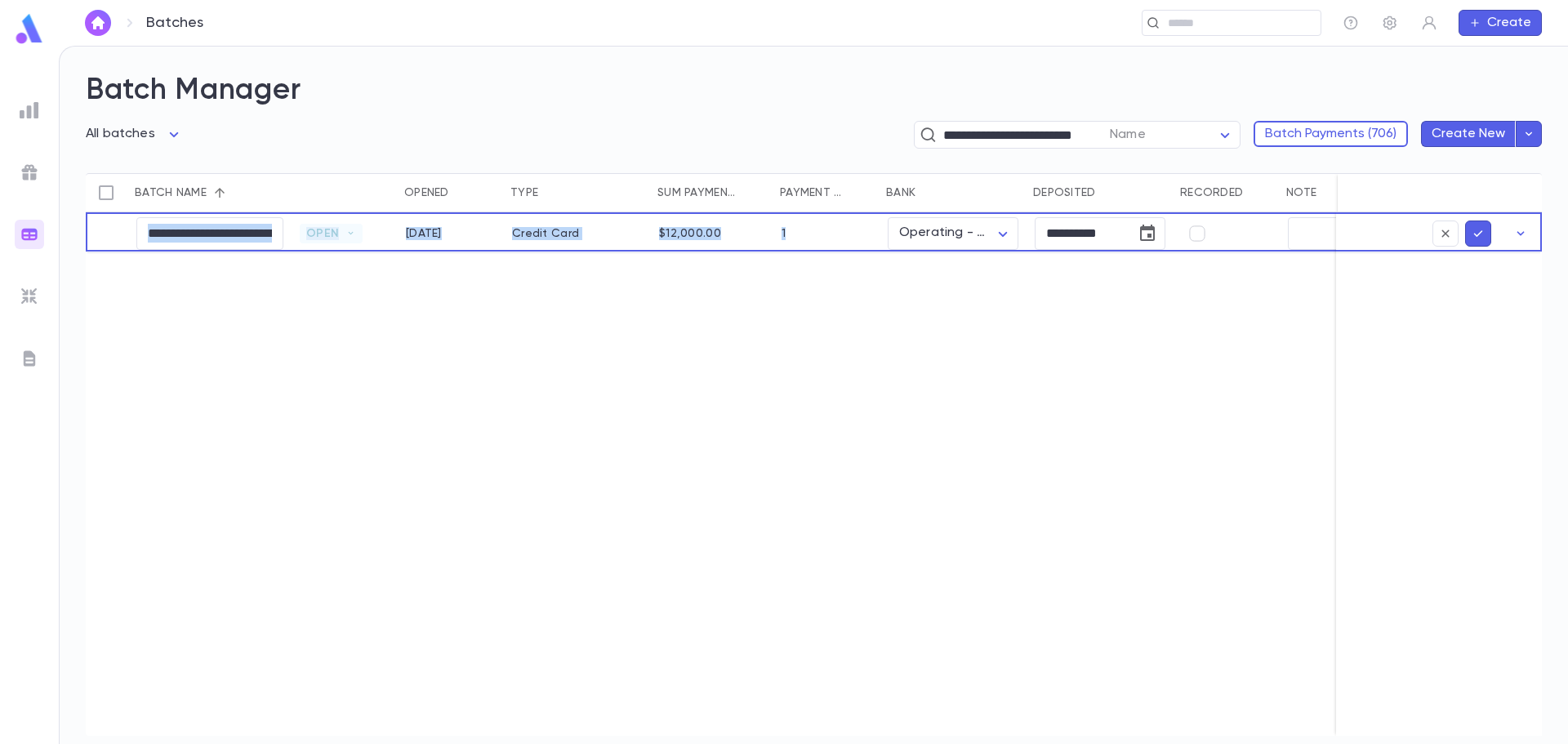
click at [732, 238] on div "$12,000.00" at bounding box center [712, 233] width 123 height 39
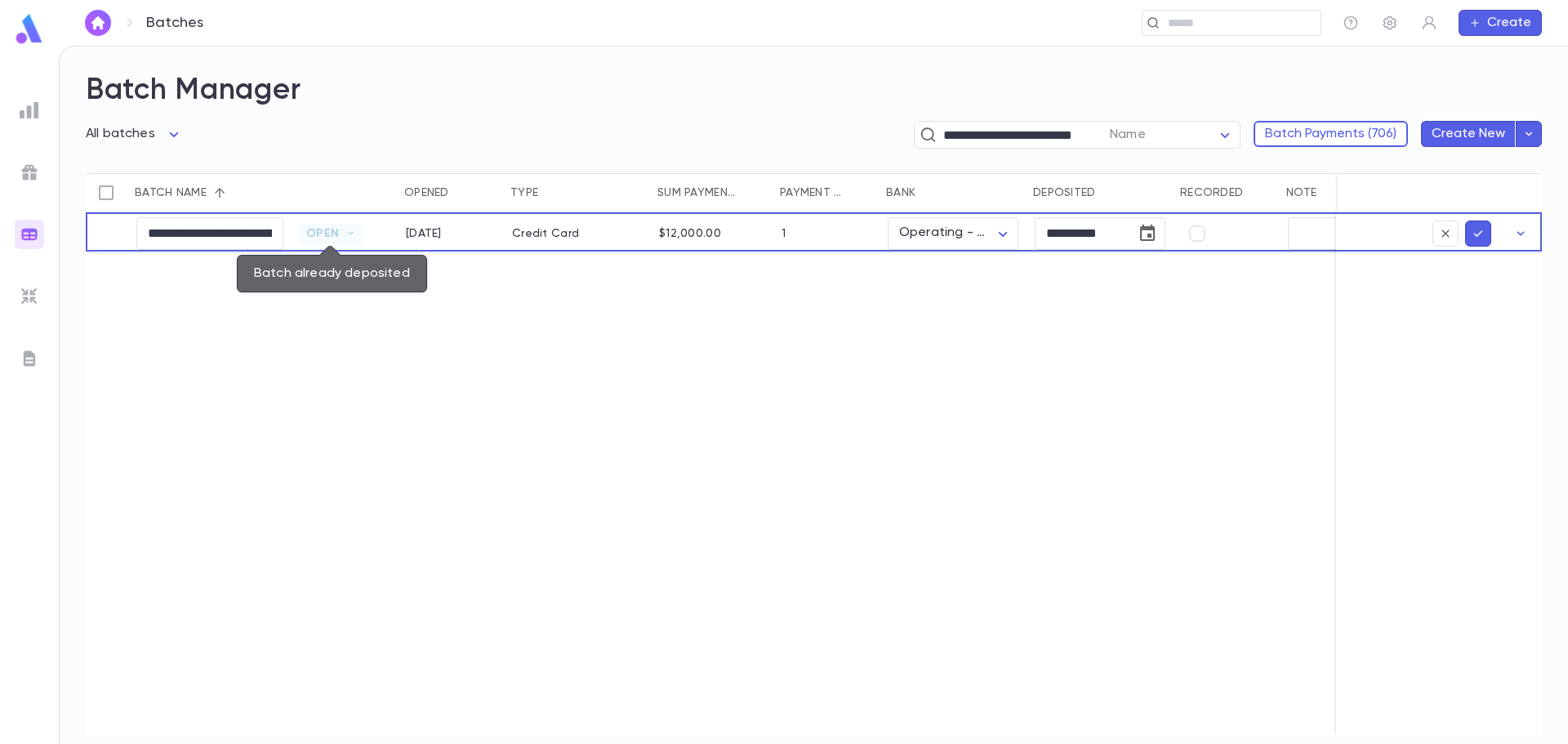
click at [344, 234] on span "Open" at bounding box center [330, 233] width 63 height 20
click at [1203, 232] on div "**********" at bounding box center [765, 233] width 1359 height 39
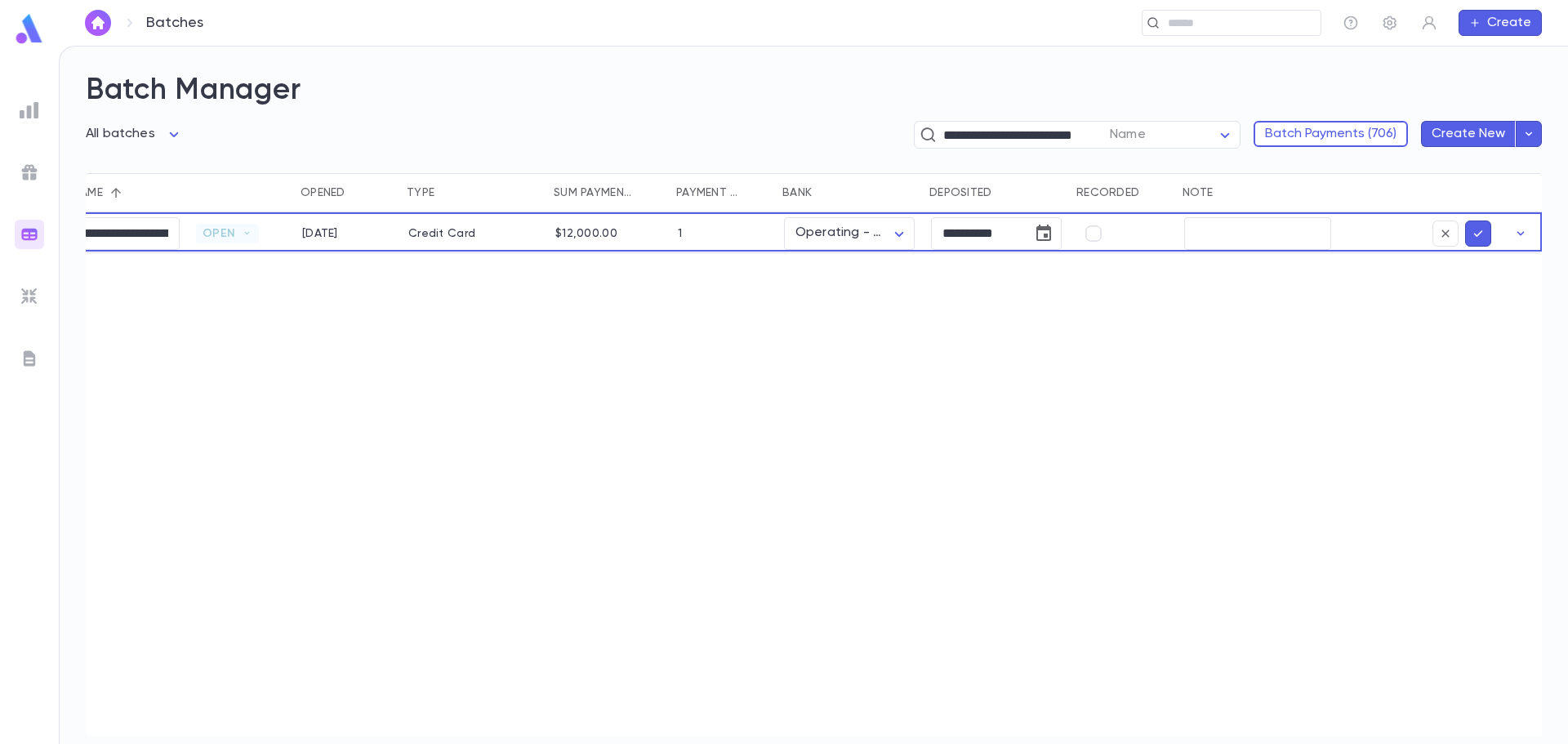
click at [1140, 285] on div "**********" at bounding box center [762, 475] width 1560 height 523
drag, startPoint x: 941, startPoint y: 231, endPoint x: 1144, endPoint y: 229, distance: 203.0
click at [1144, 229] on div "**********" at bounding box center [661, 233] width 1359 height 39
click at [1024, 242] on div "**********" at bounding box center [996, 233] width 130 height 33
click at [1481, 230] on icon "submit" at bounding box center [1478, 233] width 15 height 16
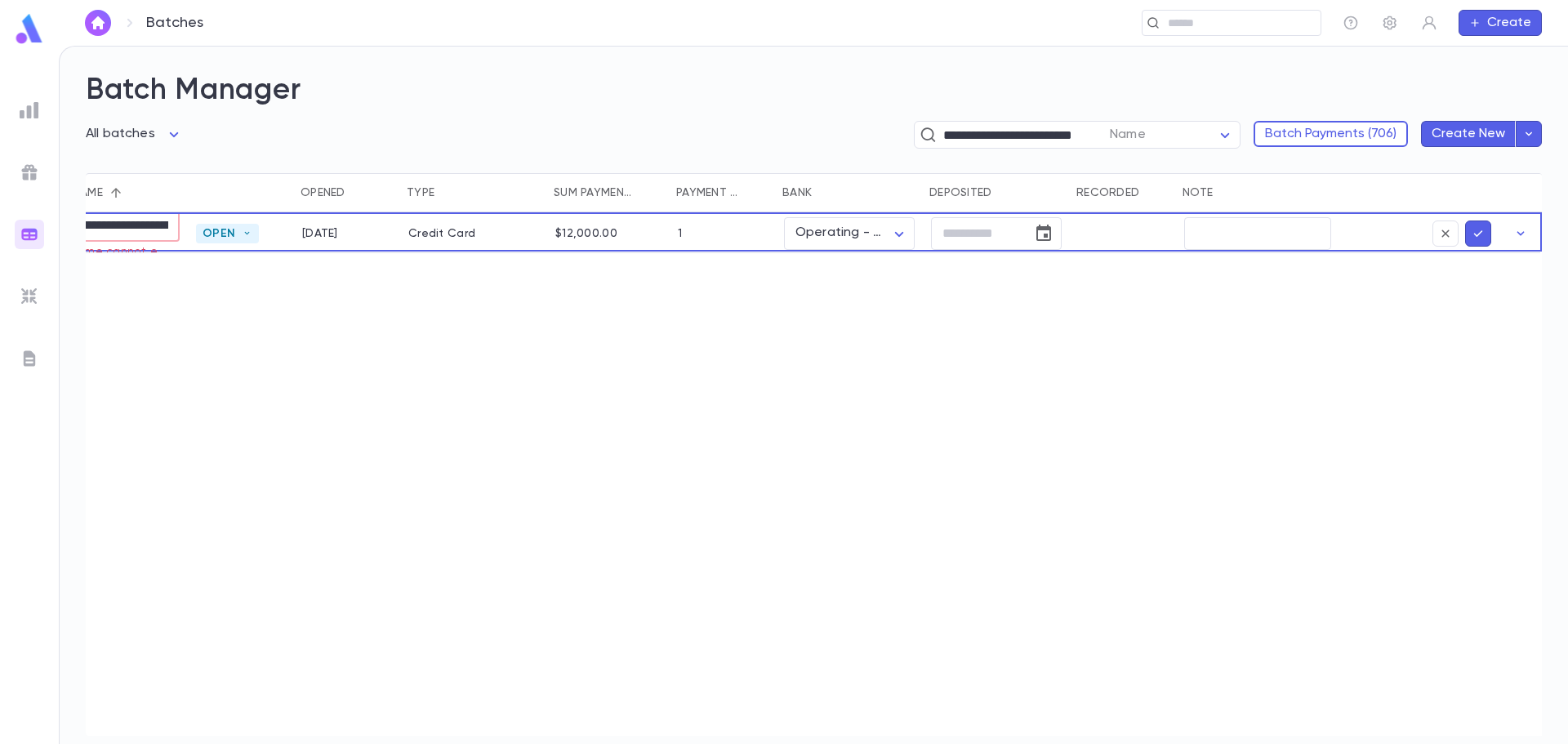
click at [161, 252] on div "**********" at bounding box center [106, 233] width 163 height 39
click at [1481, 230] on icon "submit" at bounding box center [1478, 233] width 15 height 16
click at [1481, 236] on icon "submit" at bounding box center [1478, 233] width 15 height 16
click at [1531, 228] on button "button" at bounding box center [1521, 233] width 26 height 26
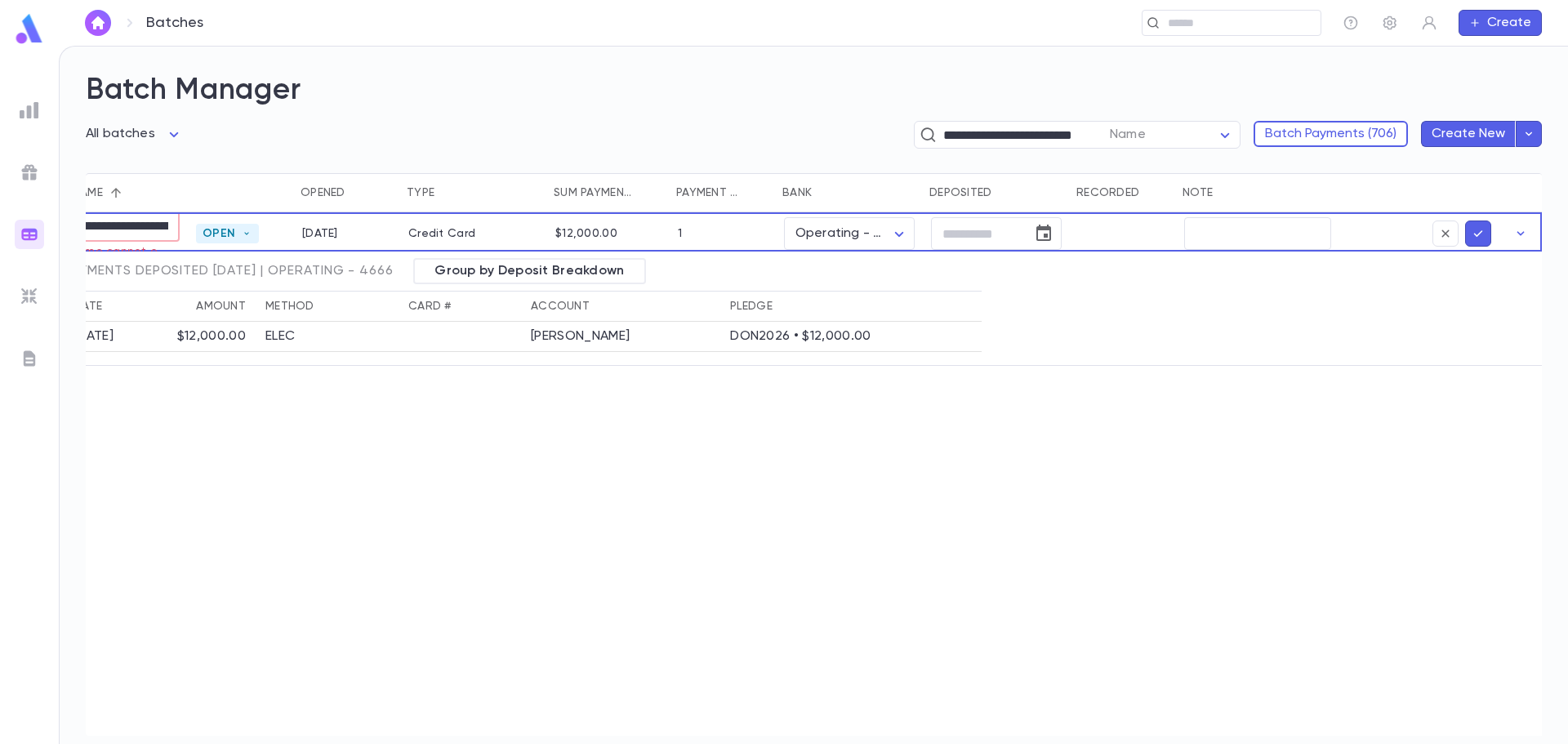
click at [1525, 231] on div at bounding box center [1520, 233] width 41 height 39
click at [1517, 233] on icon "button" at bounding box center [1520, 233] width 16 height 16
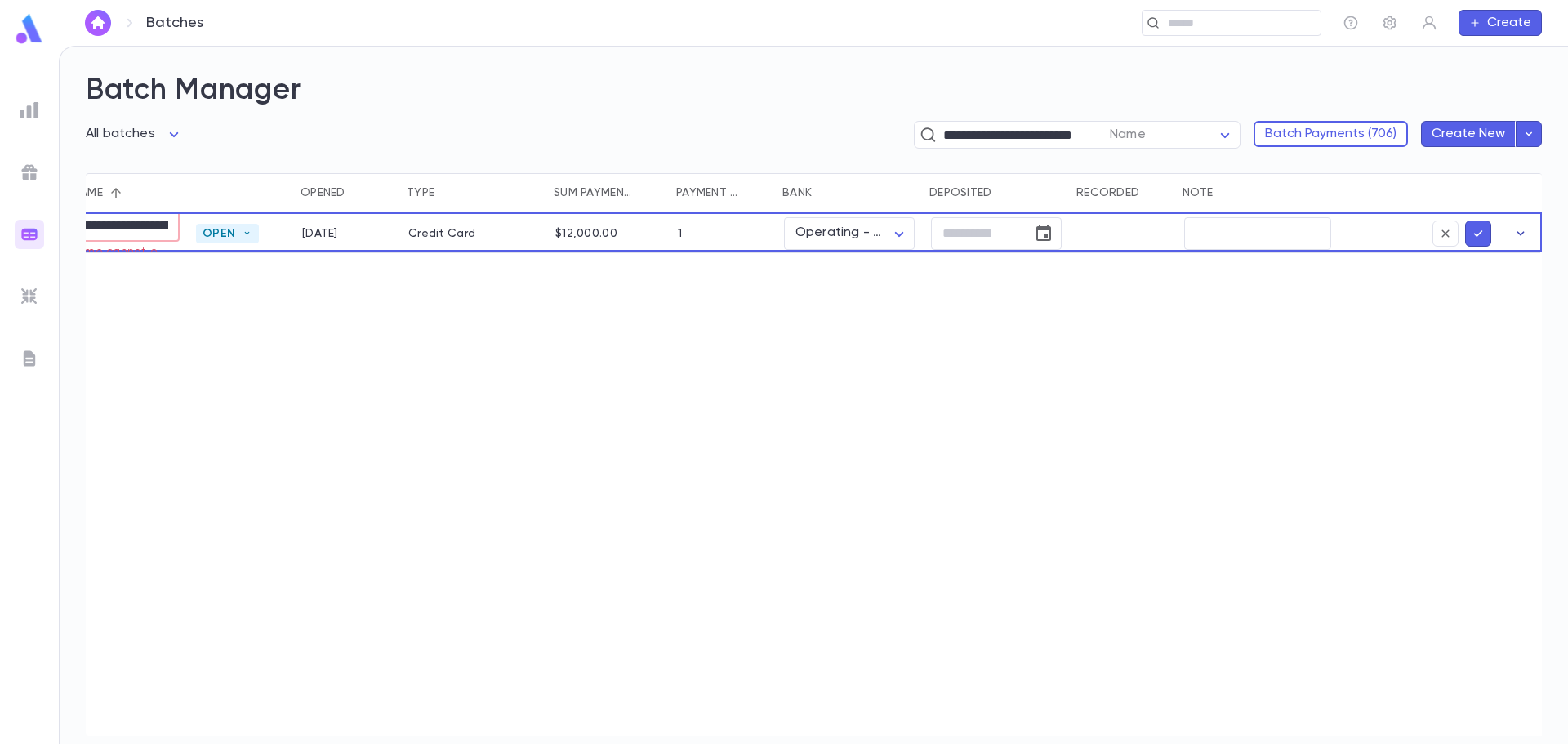
click at [1517, 233] on icon "button" at bounding box center [1520, 233] width 16 height 16
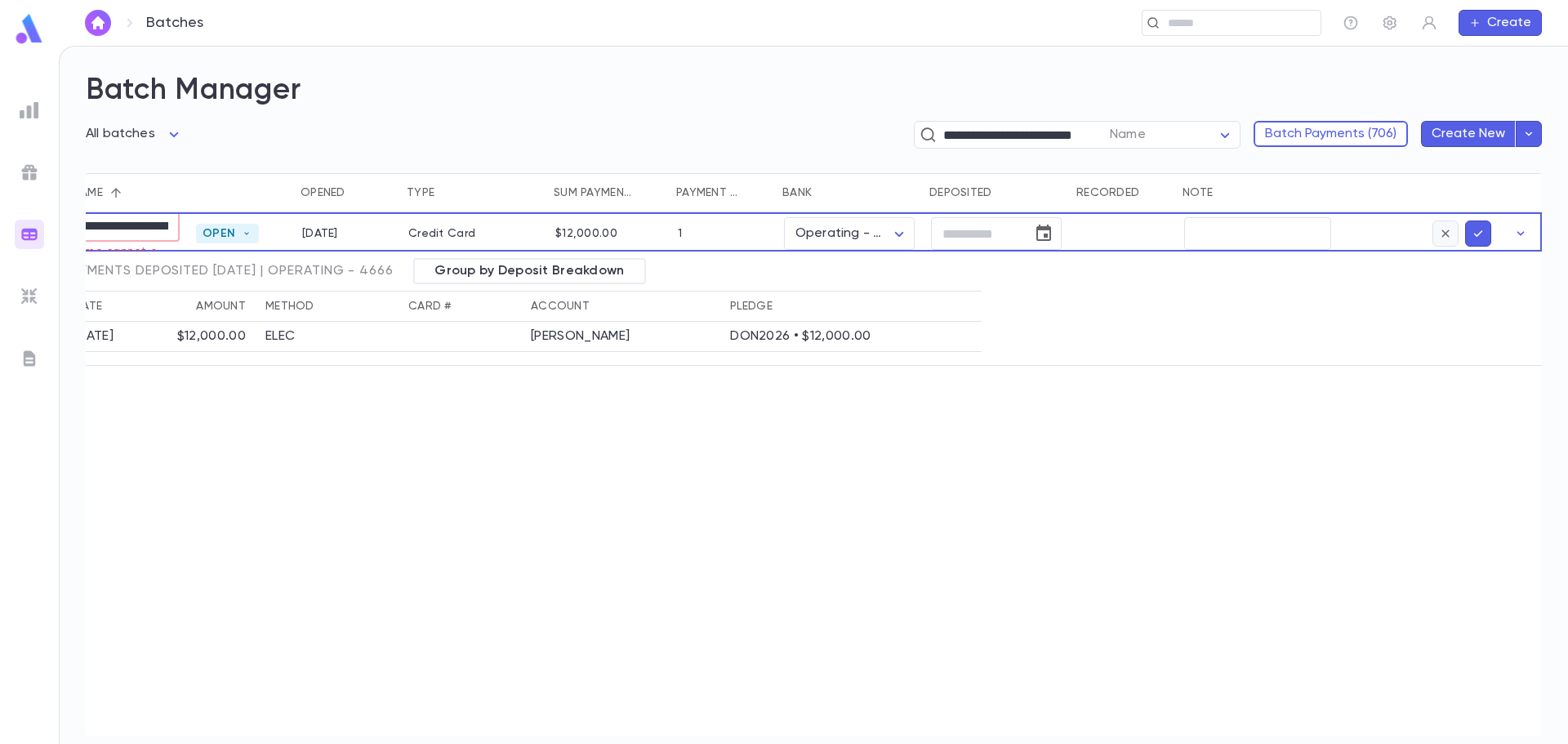
click at [1438, 227] on icon "button" at bounding box center [1445, 233] width 15 height 16
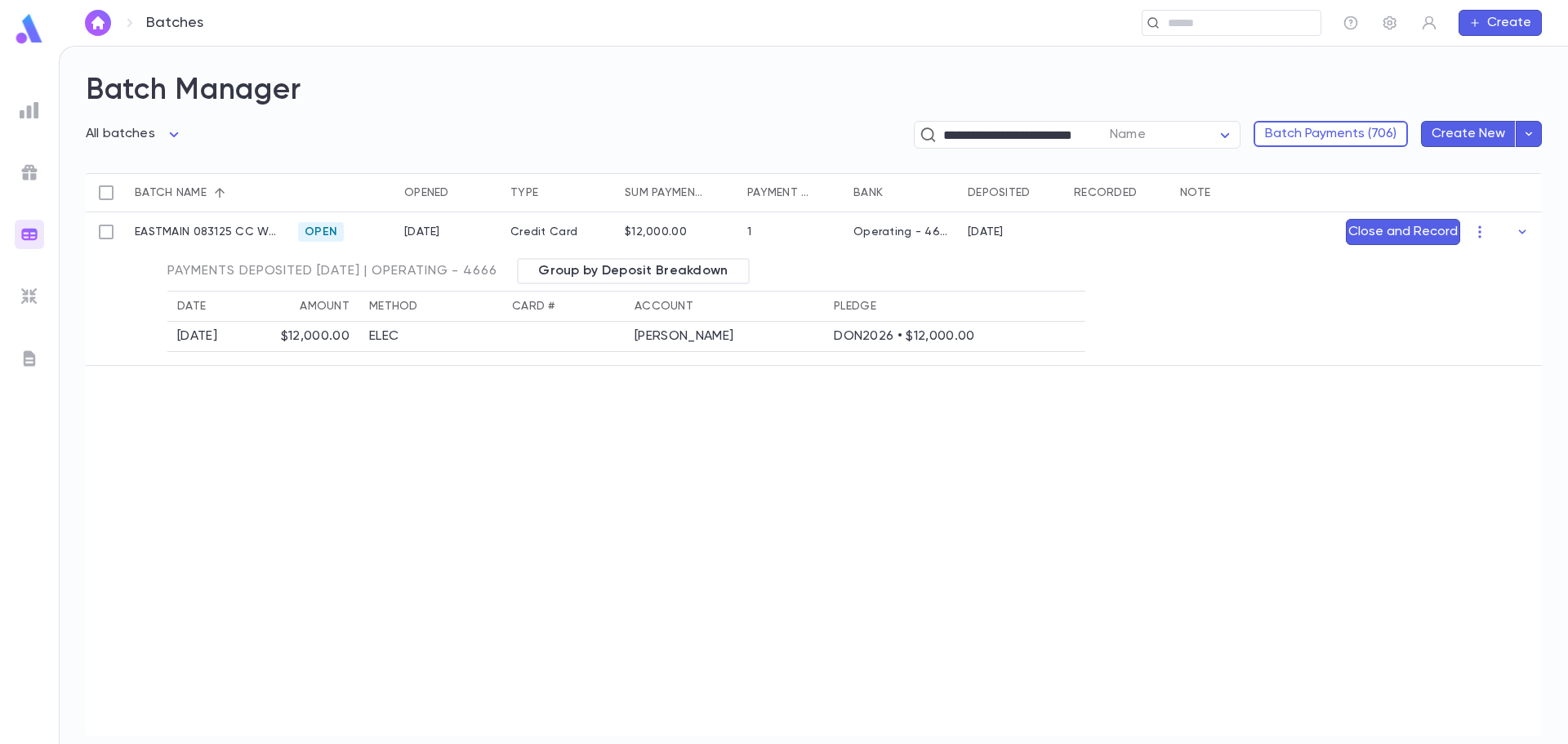
scroll to position [0, 0]
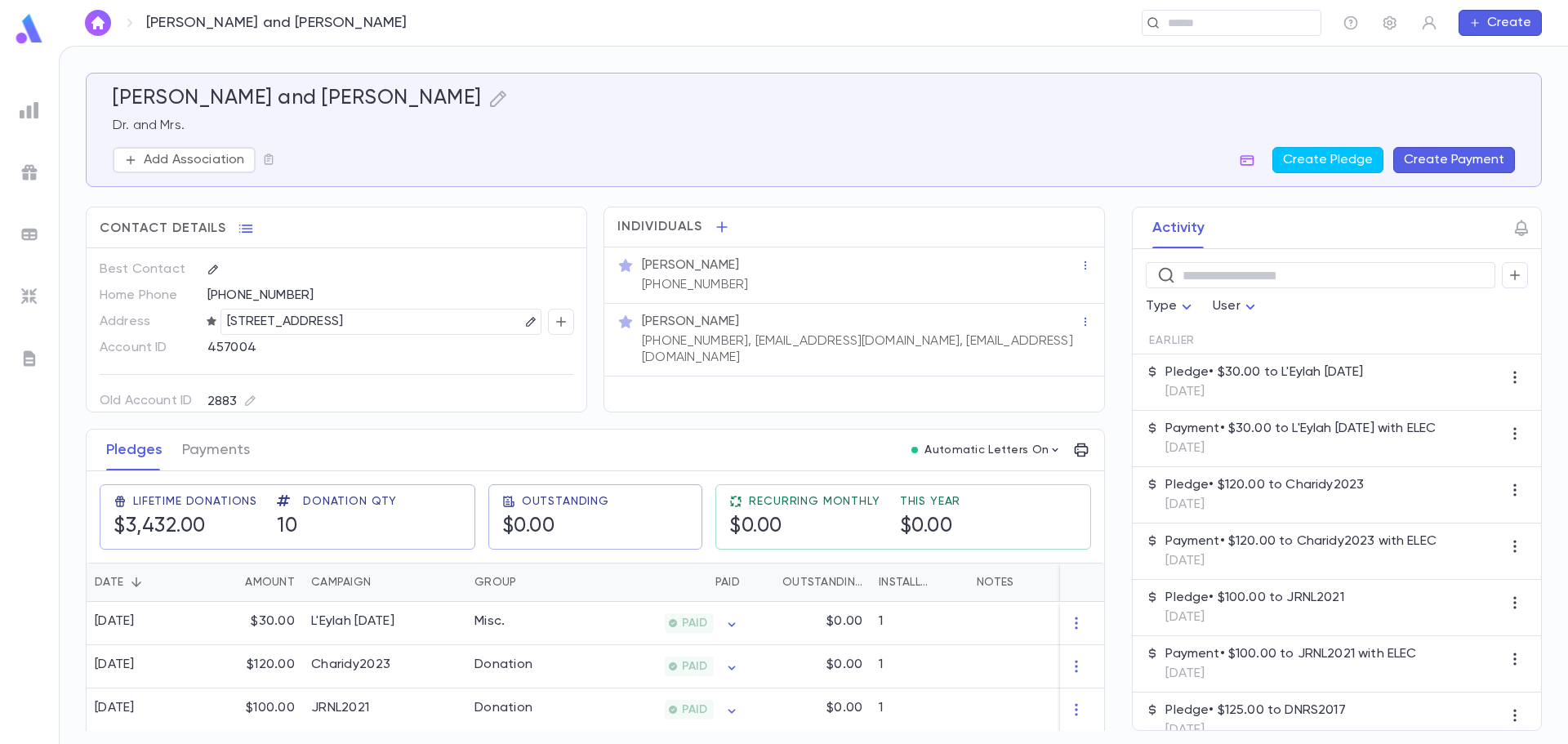
click at [35, 110] on img at bounding box center [29, 110] width 20 height 20
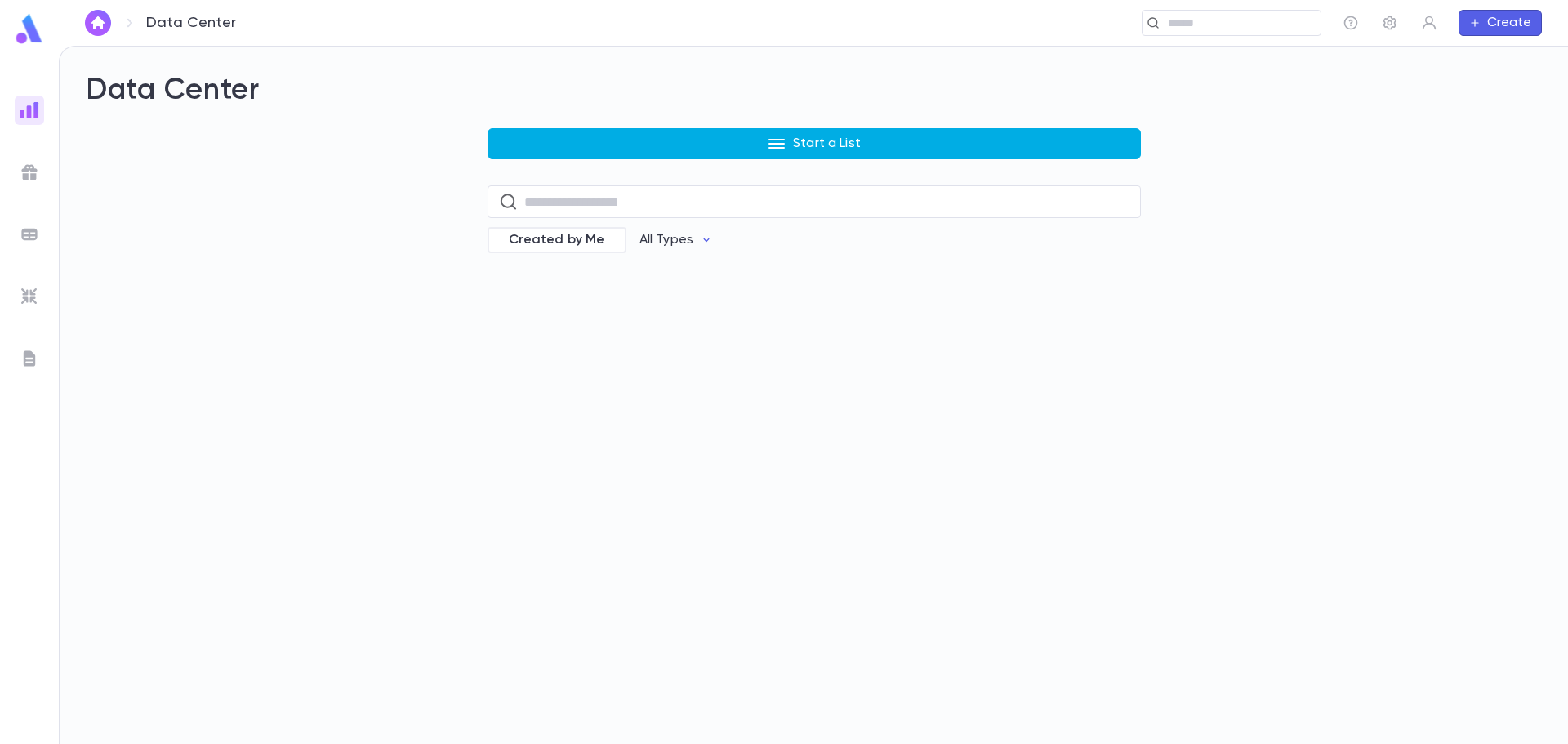
click at [684, 154] on button "Start a List" at bounding box center [814, 143] width 654 height 31
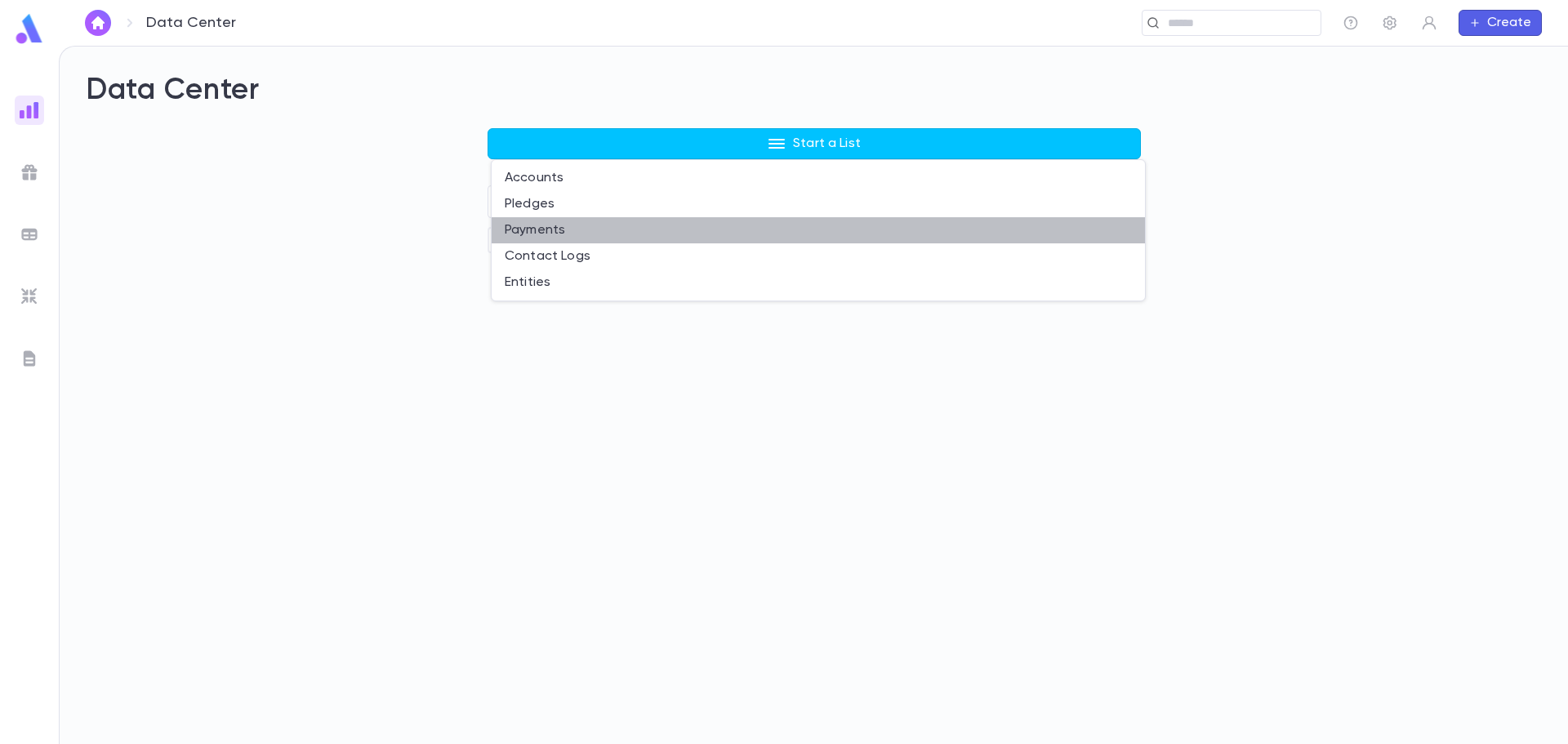
click at [540, 230] on li "Payments" at bounding box center [818, 230] width 654 height 26
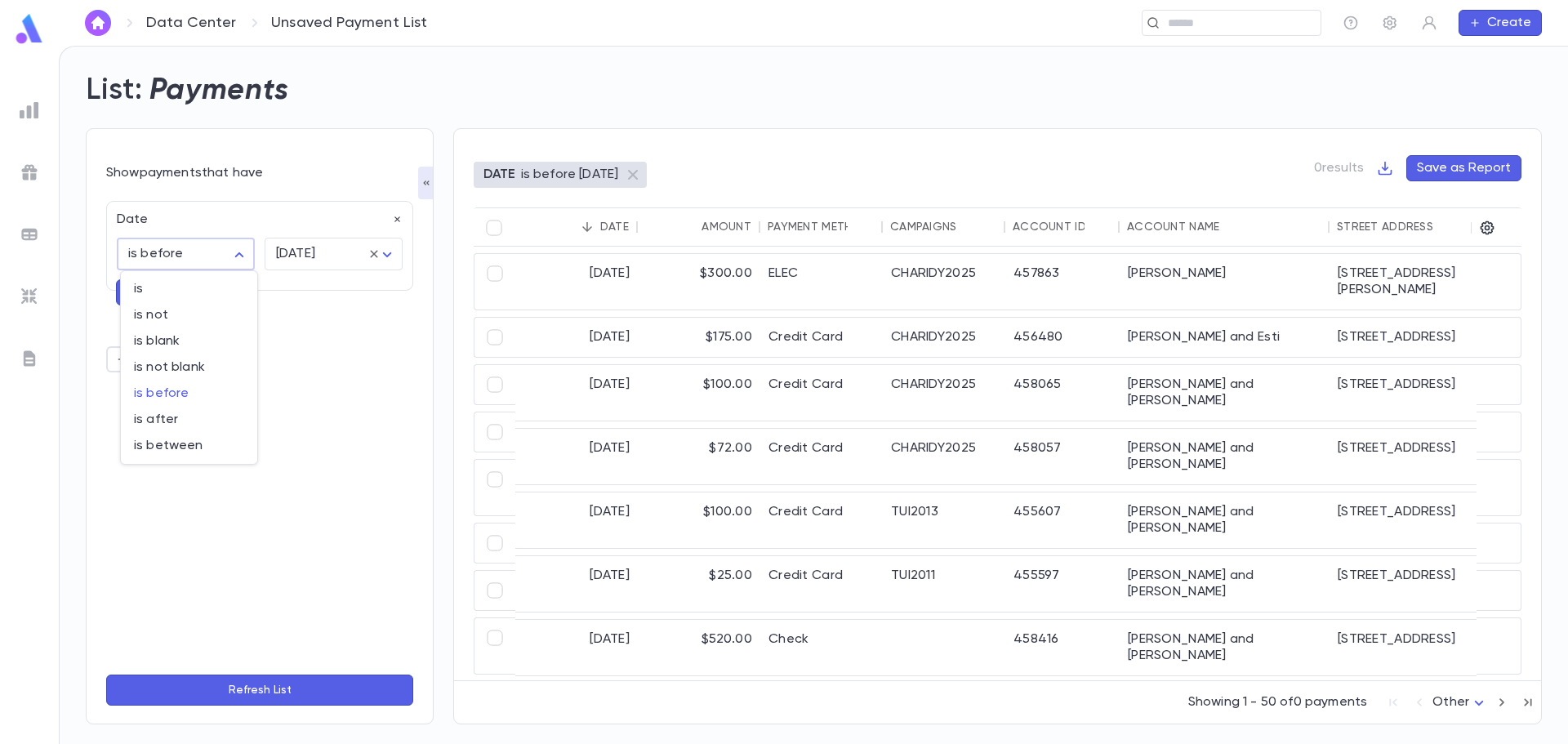
click at [239, 259] on body "Data Center Unsaved Payment List ​ Create List: Payments Show payments that hav…" at bounding box center [784, 395] width 1568 height 699
click at [196, 426] on span "is after" at bounding box center [189, 420] width 111 height 16
type input "**********"
click at [261, 688] on button "Refresh List" at bounding box center [260, 690] width 307 height 31
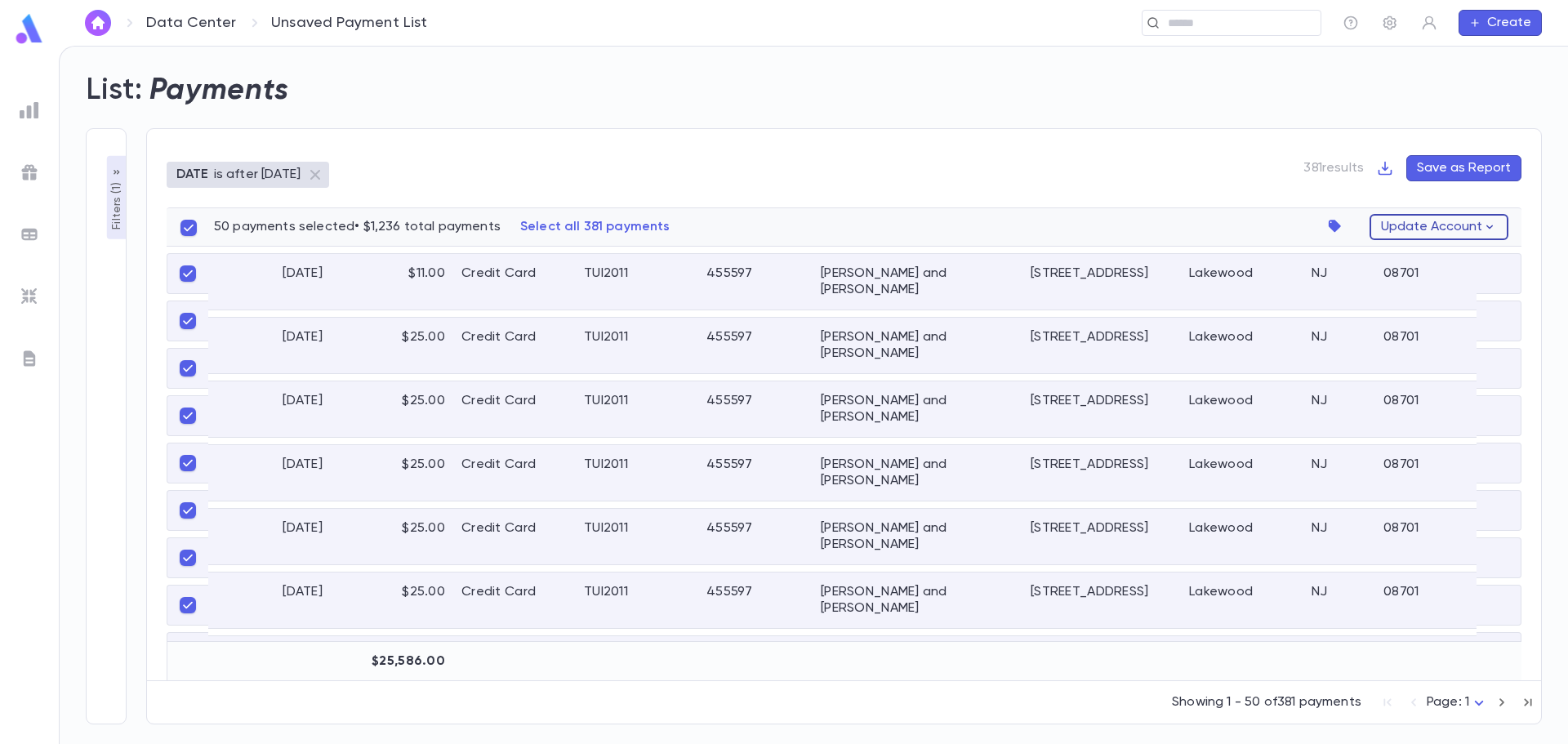
click at [1493, 227] on icon "button" at bounding box center [1489, 227] width 15 height 15
click at [1103, 232] on div at bounding box center [784, 372] width 1568 height 744
click at [29, 26] on img at bounding box center [29, 28] width 33 height 32
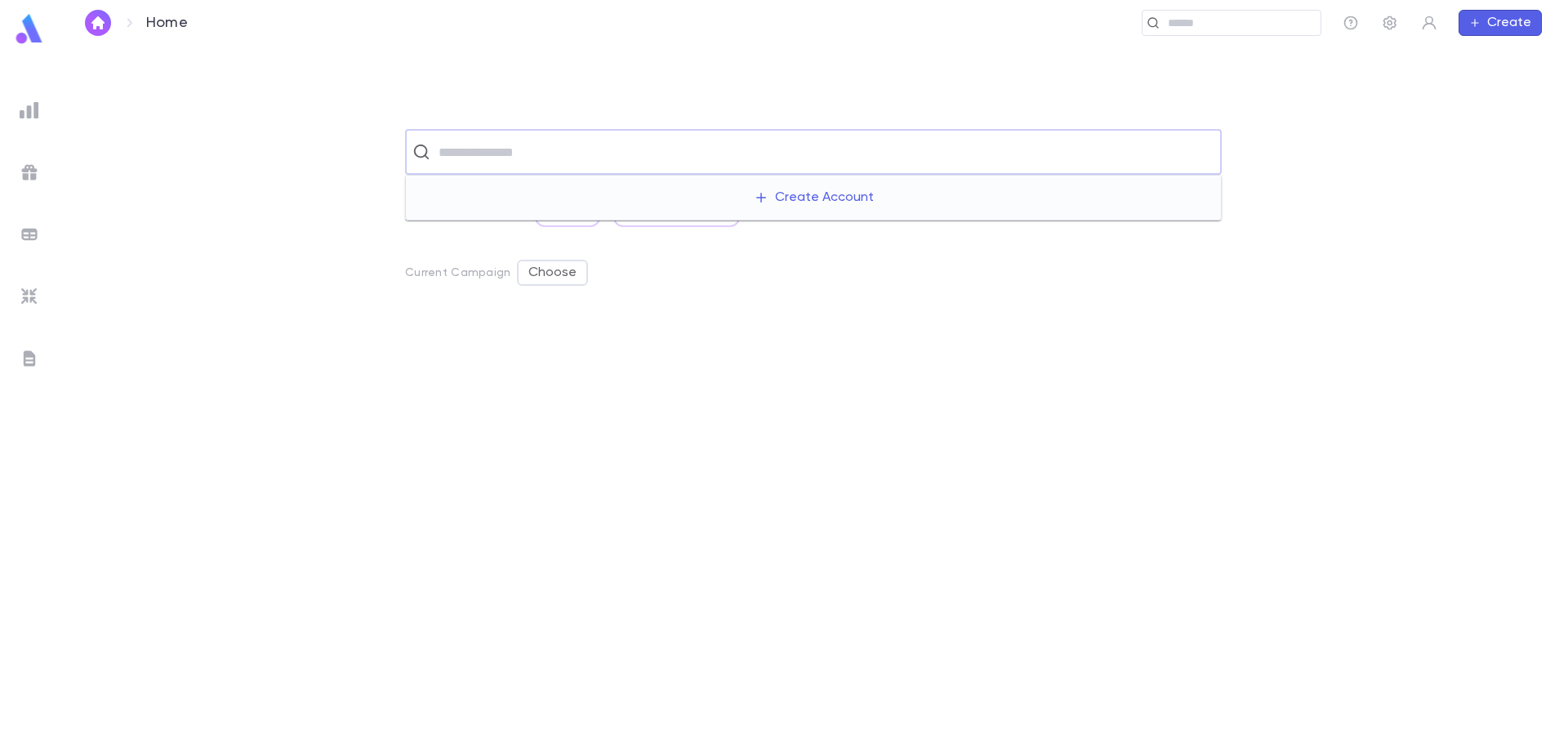
click at [494, 160] on input "text" at bounding box center [824, 152] width 781 height 31
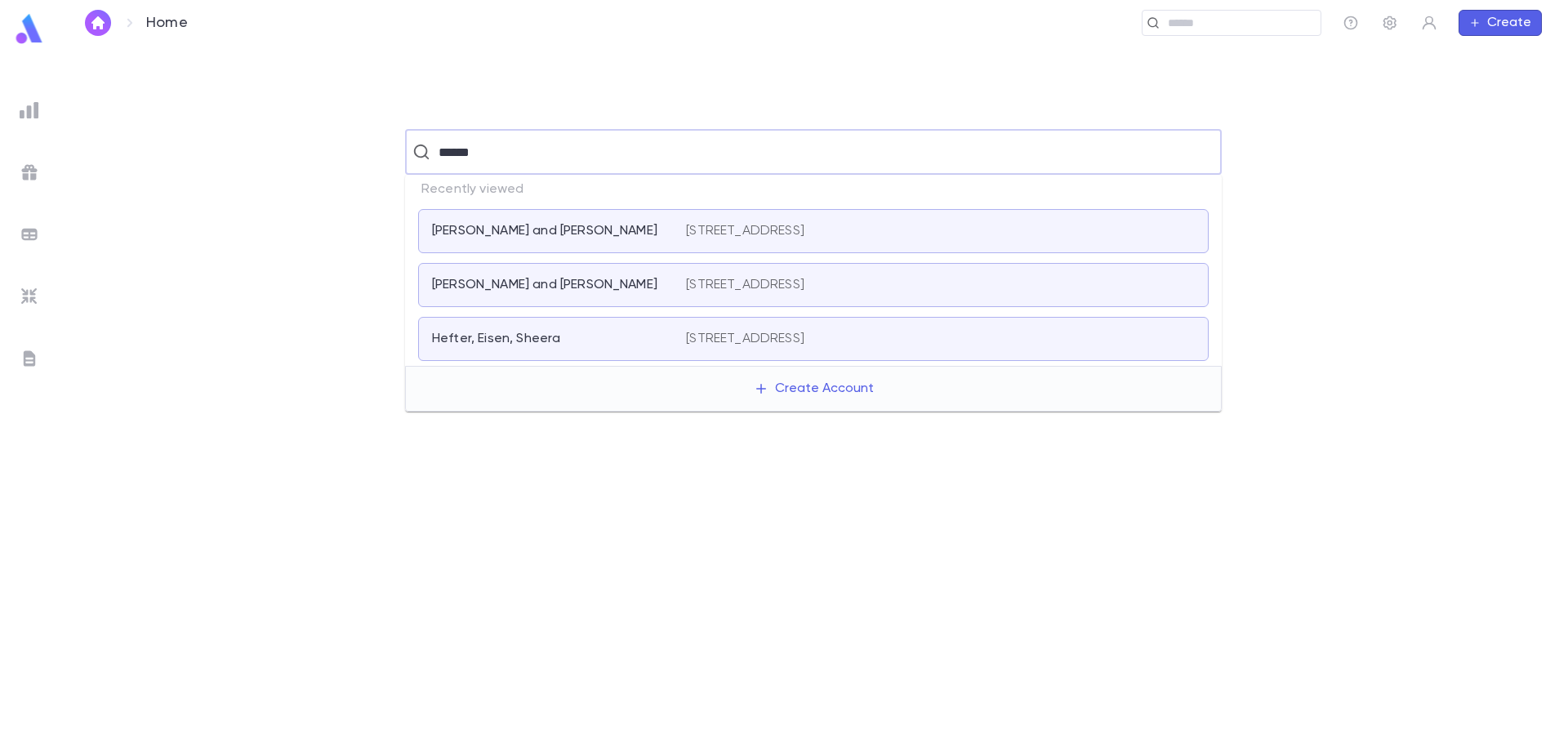
type input "*******"
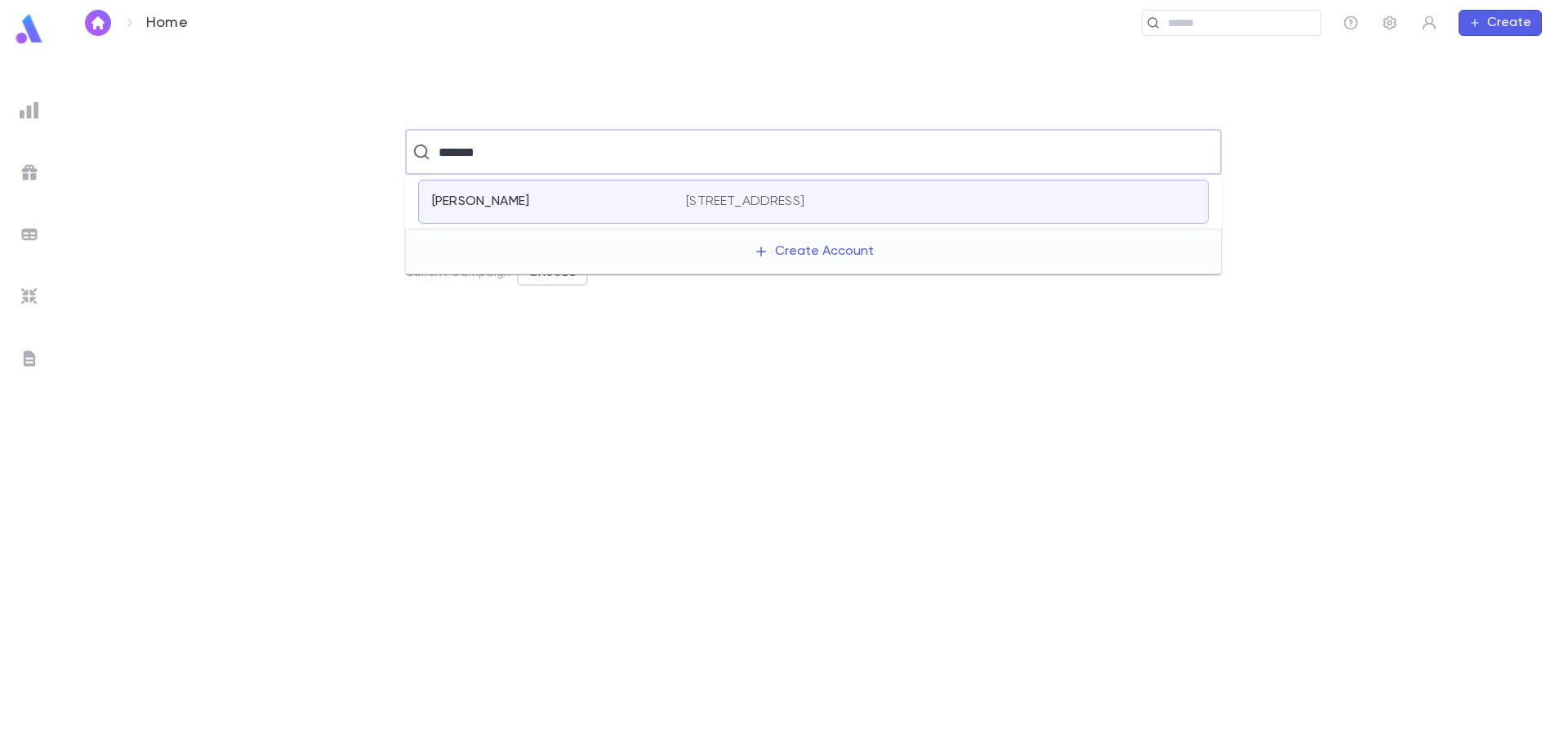
click at [494, 211] on div "Lastoff, Nancy 25 Philmore Road, Newton MA 02458" at bounding box center [813, 201] width 791 height 44
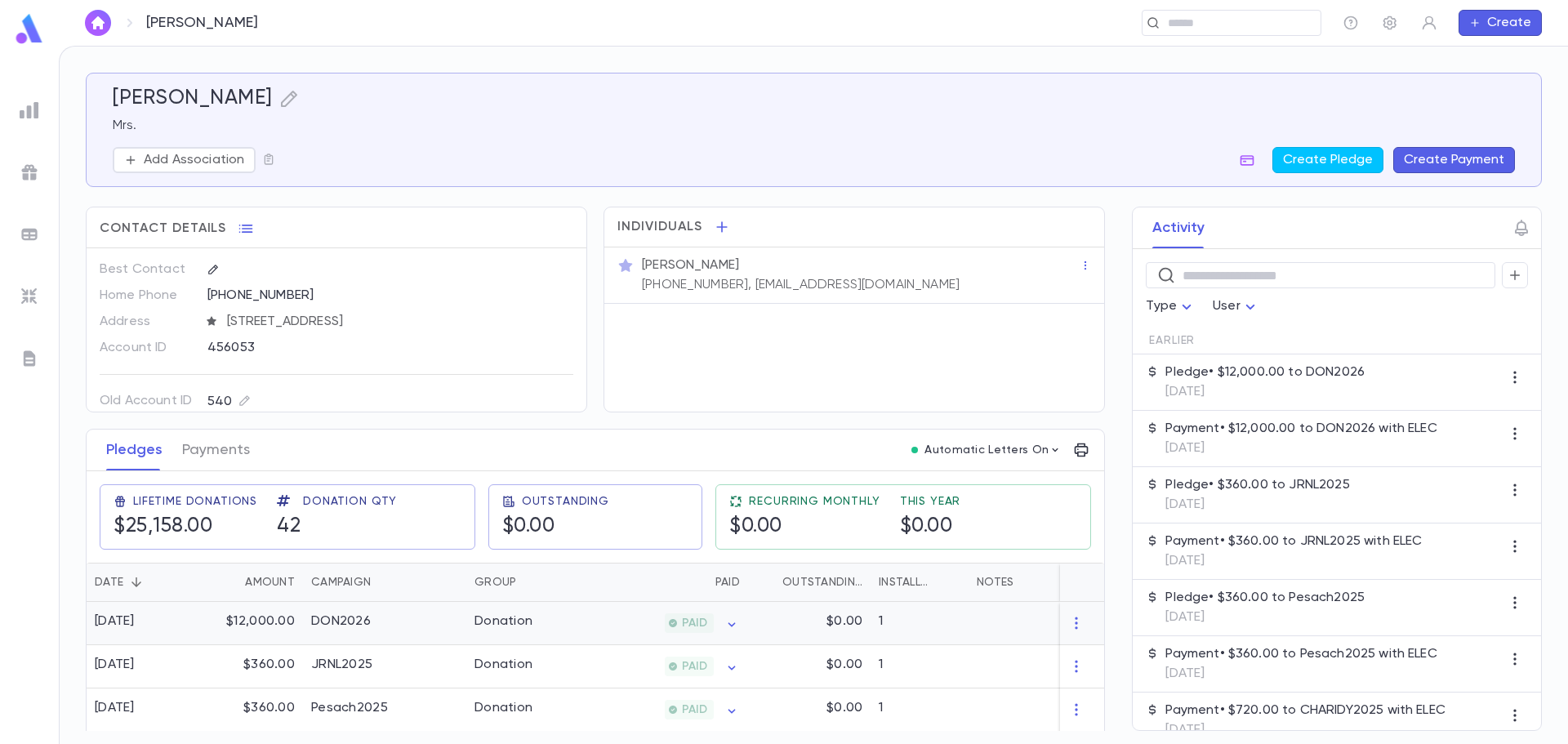
click at [558, 630] on div "Donation" at bounding box center [528, 624] width 123 height 43
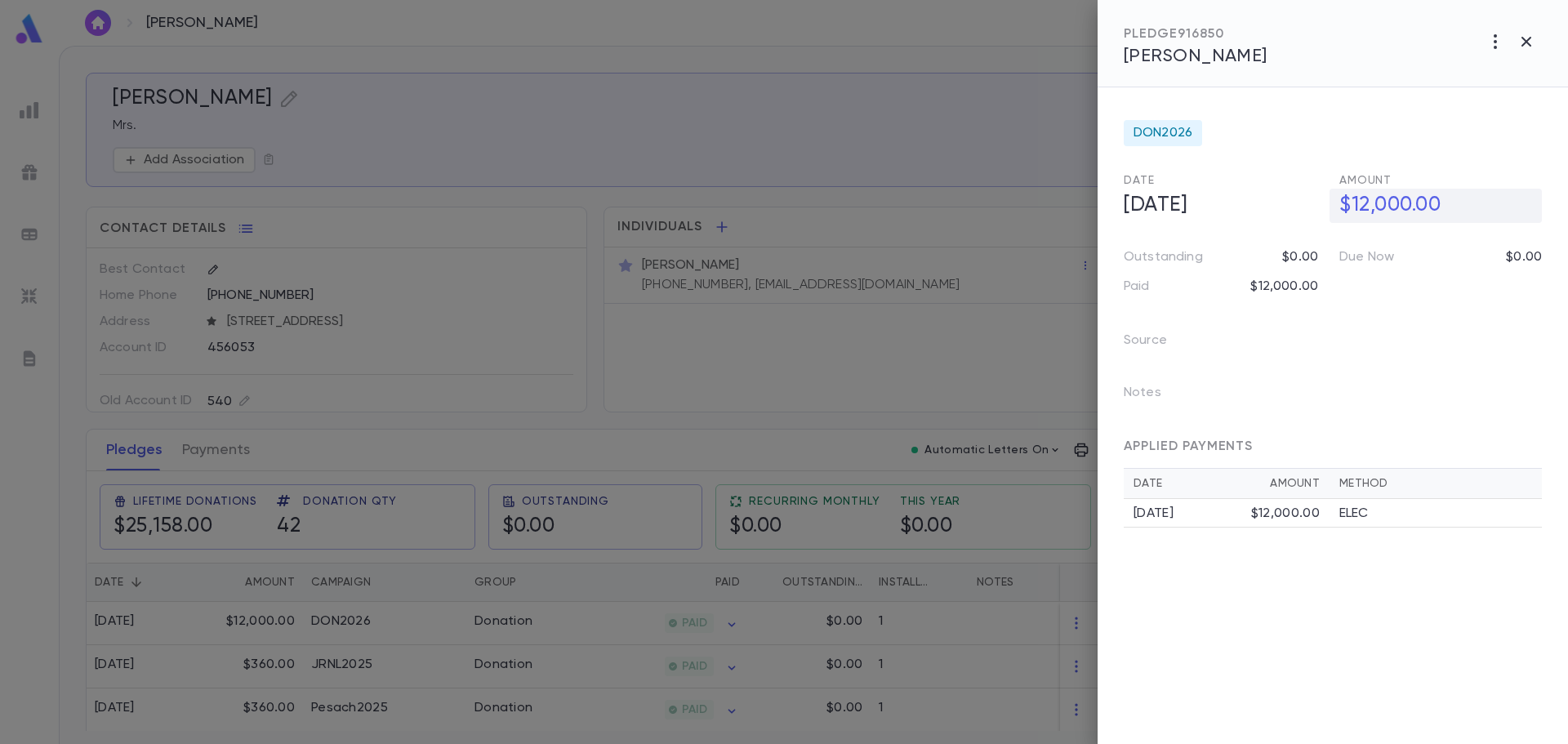
click at [1363, 206] on h5 "$12,000.00" at bounding box center [1436, 206] width 213 height 34
click at [1491, 38] on icon "button" at bounding box center [1495, 41] width 20 height 20
click at [1340, 64] on div at bounding box center [784, 372] width 1568 height 744
click at [1195, 505] on td "8/31/2025 $12,000.00" at bounding box center [1227, 513] width 206 height 28
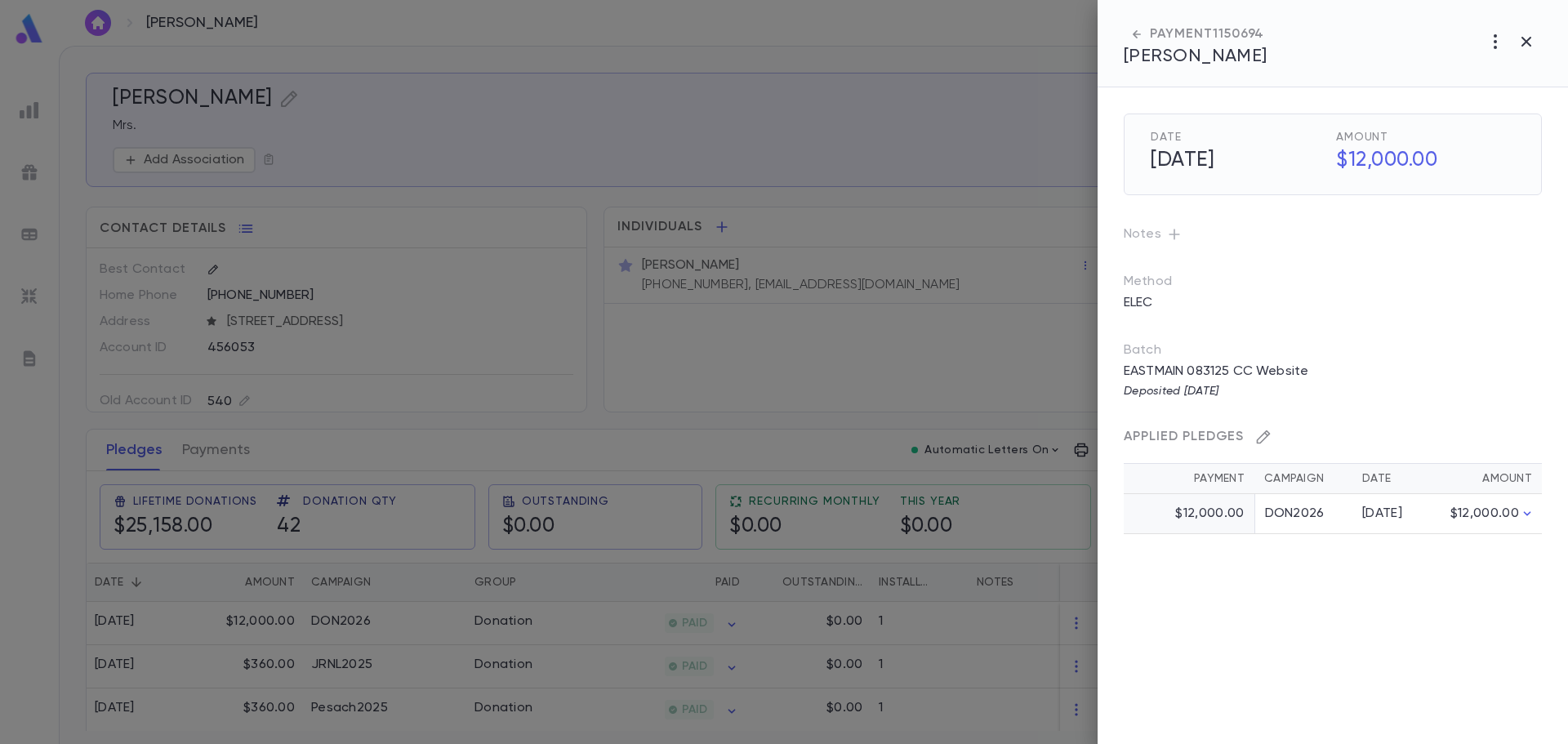
click at [1260, 435] on icon "button" at bounding box center [1263, 437] width 16 height 16
type input "****"
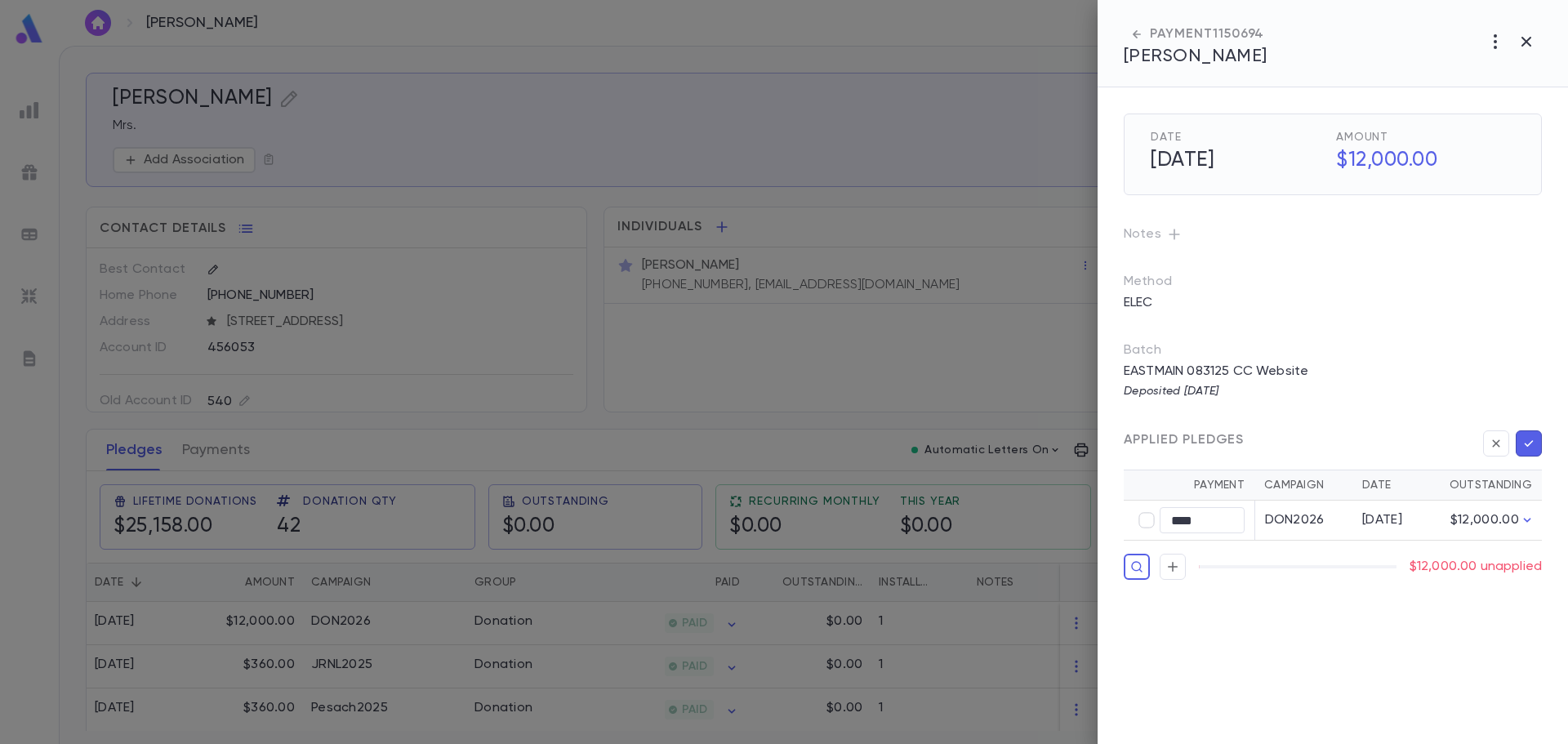
click at [1535, 439] on icon "button" at bounding box center [1529, 443] width 15 height 16
click at [1444, 367] on div "EASTMAIN 083125 CC Website Deposited 8/31/25" at bounding box center [1332, 378] width 418 height 39
click at [1313, 357] on p "Batch" at bounding box center [1332, 350] width 418 height 16
click at [1453, 408] on div "Applied Pledges Payment Campaign Date Outstanding **** ​ DON2026 8/31/25 $12,00…" at bounding box center [1312, 482] width 457 height 196
click at [1497, 449] on icon "button" at bounding box center [1496, 443] width 15 height 16
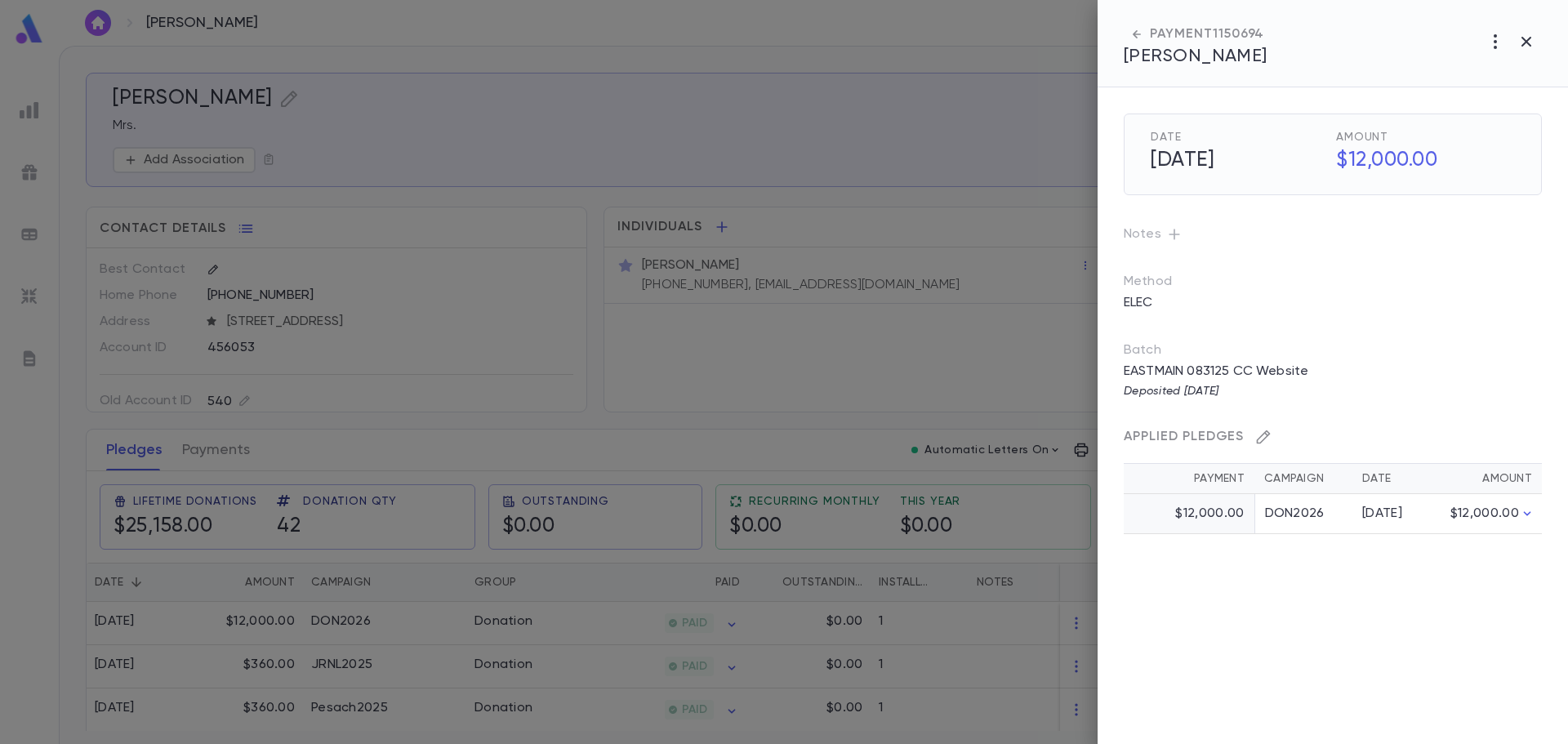
click at [1267, 437] on icon "button" at bounding box center [1263, 437] width 16 height 16
type input "****"
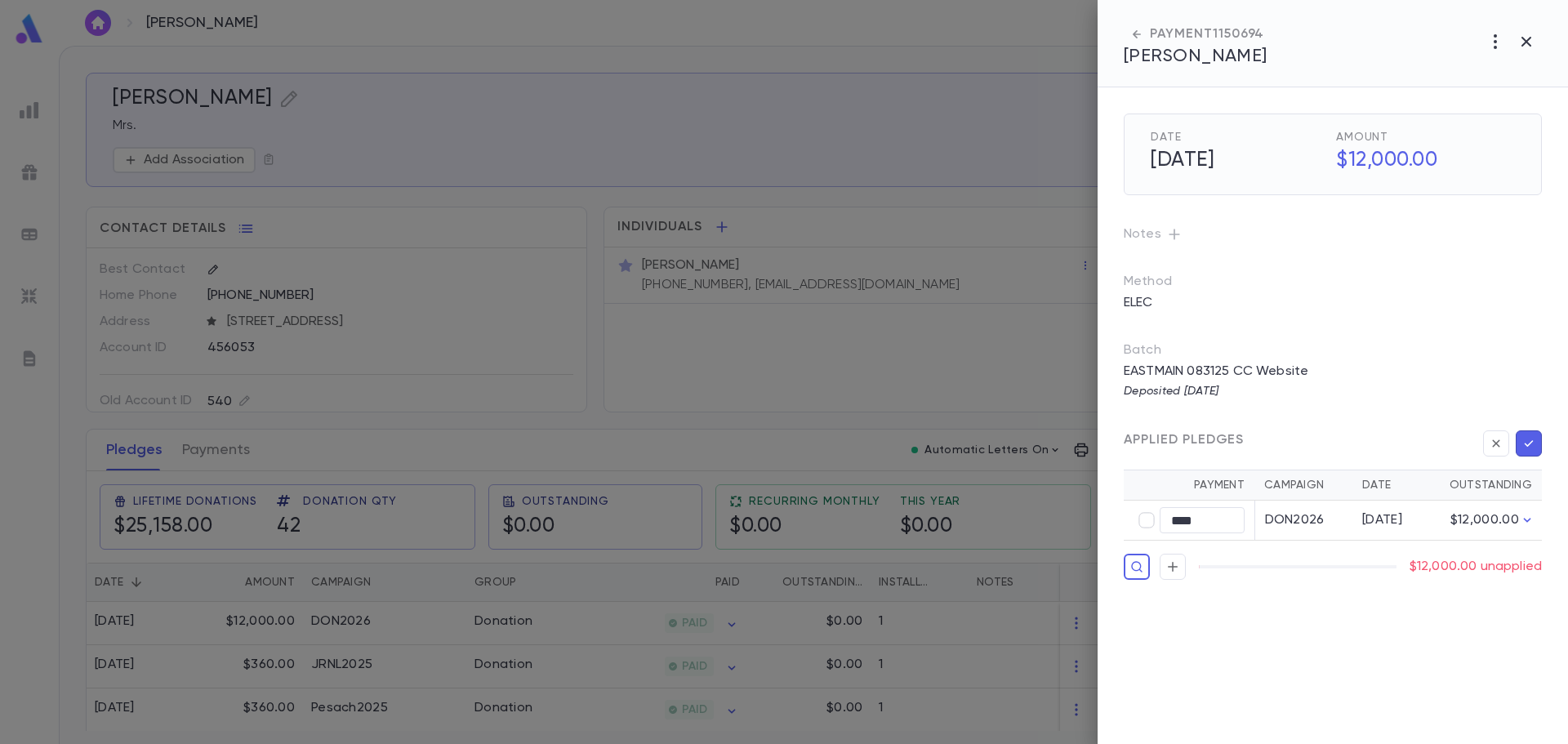
click at [1535, 433] on button "button" at bounding box center [1529, 444] width 26 height 26
click at [1536, 443] on button "button" at bounding box center [1529, 444] width 26 height 26
click at [1431, 388] on div "Applied Pledges Payment Campaign Date Outstanding **** ​ DON2026 8/31/25 $12,00…" at bounding box center [1312, 482] width 457 height 196
click at [1529, 438] on icon "button" at bounding box center [1529, 443] width 15 height 16
click at [1535, 443] on icon "button" at bounding box center [1529, 443] width 15 height 16
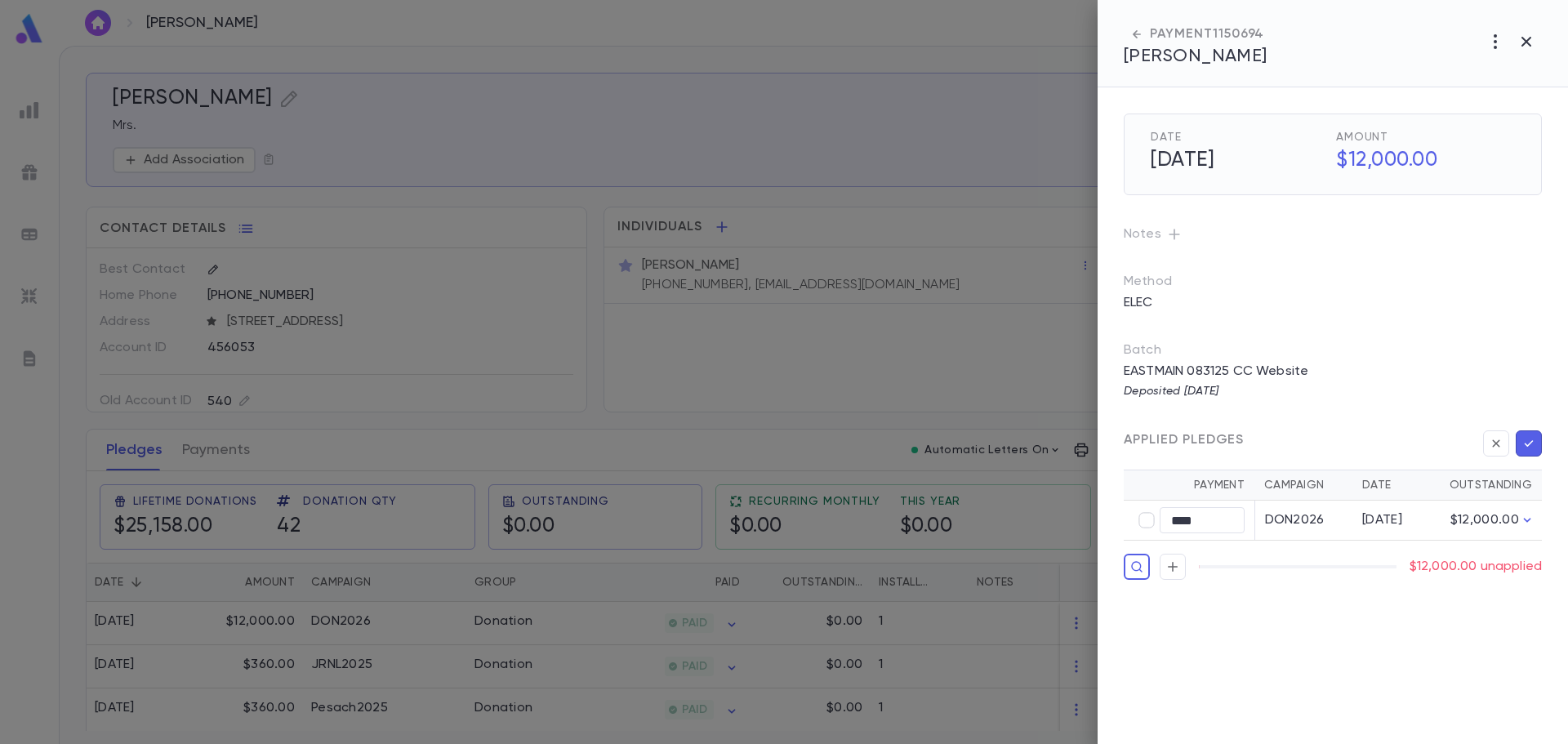
click at [1535, 437] on icon "button" at bounding box center [1529, 443] width 15 height 16
click at [1367, 157] on h5 "$12,000.00" at bounding box center [1420, 161] width 189 height 34
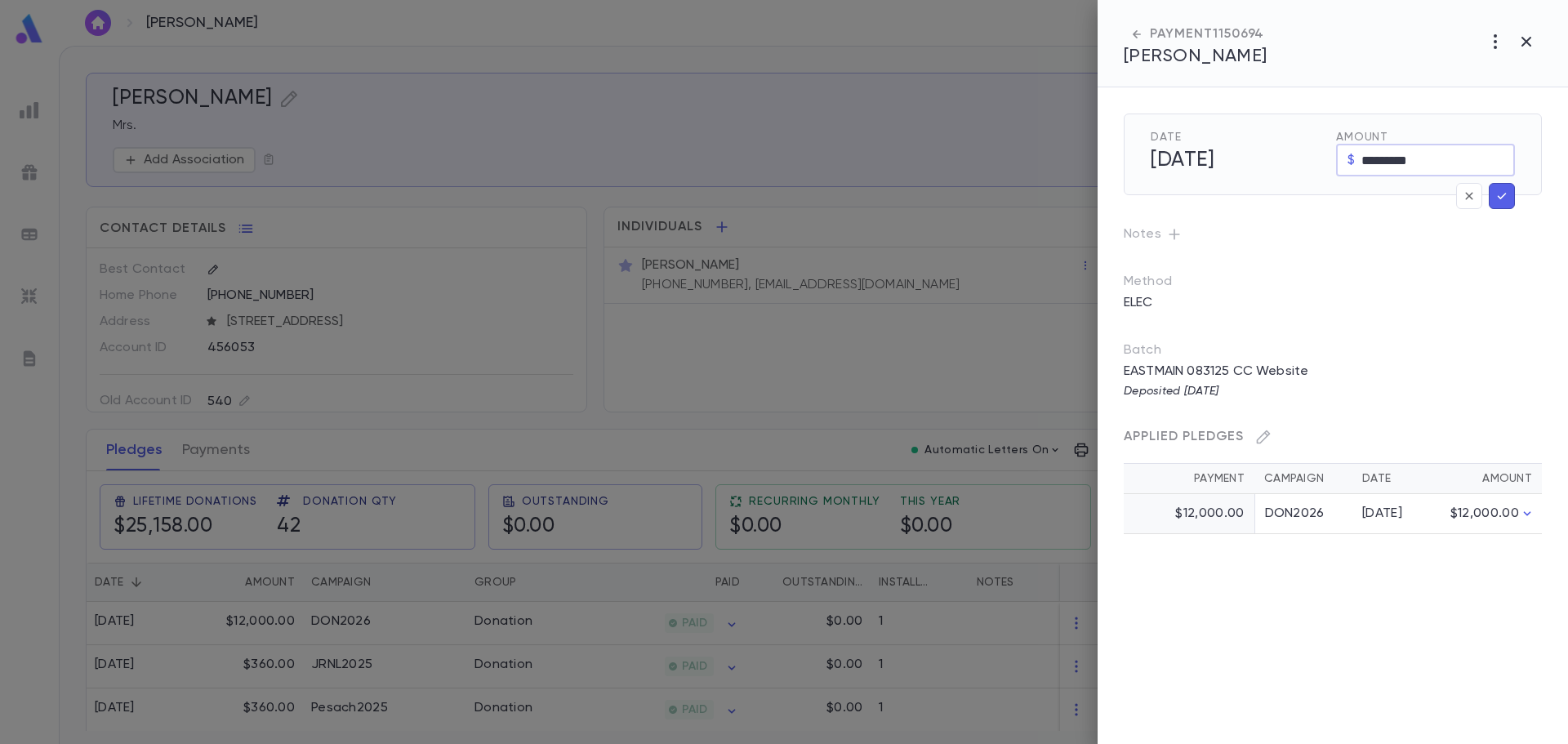
drag, startPoint x: 1370, startPoint y: 160, endPoint x: 1356, endPoint y: 160, distance: 14.0
click at [1356, 160] on div "$ ********* ​" at bounding box center [1426, 160] width 179 height 33
type input "********"
click at [1505, 196] on icon "button" at bounding box center [1501, 196] width 15 height 16
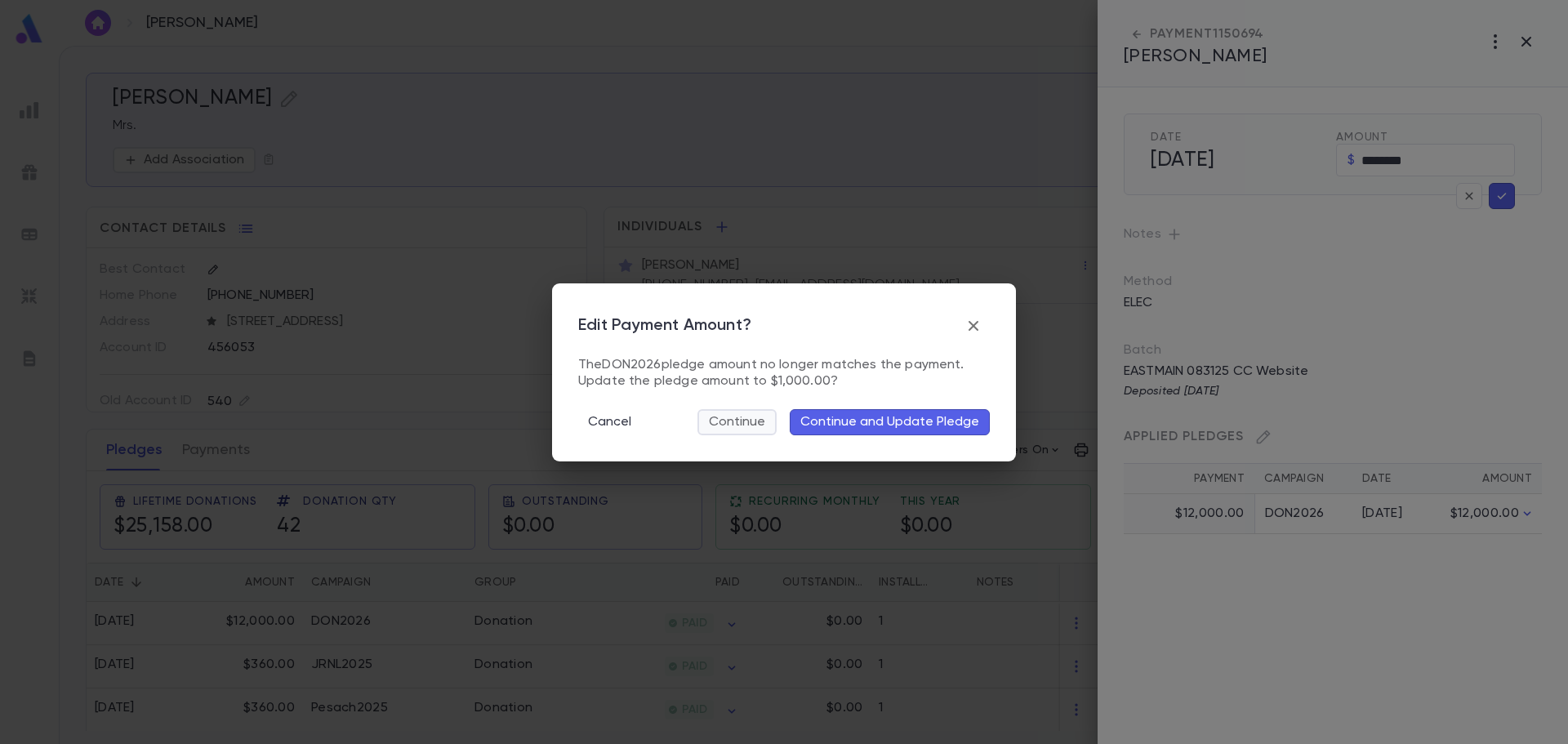
click at [743, 423] on button "Continue" at bounding box center [737, 422] width 79 height 26
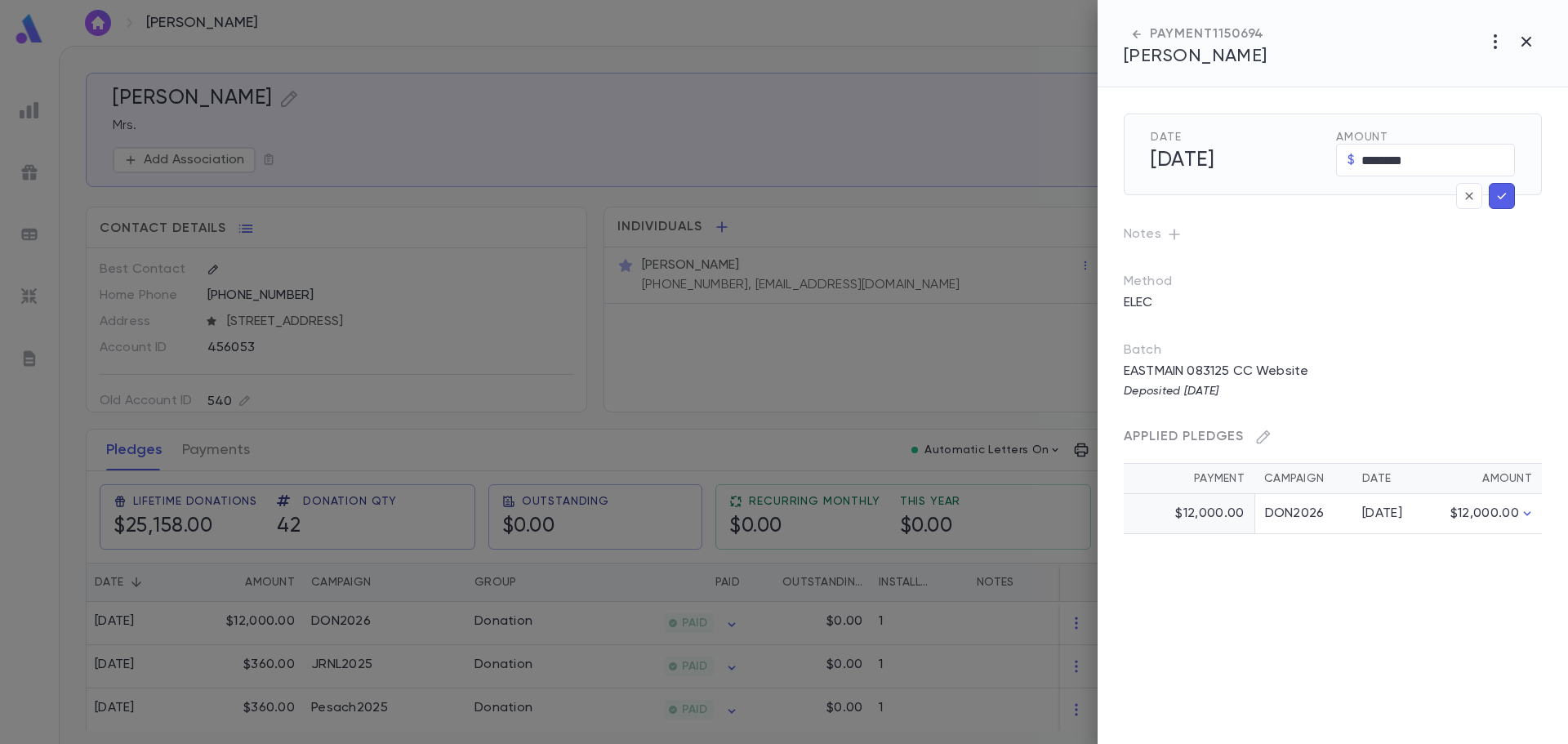
click at [1500, 191] on icon "button" at bounding box center [1501, 196] width 15 height 16
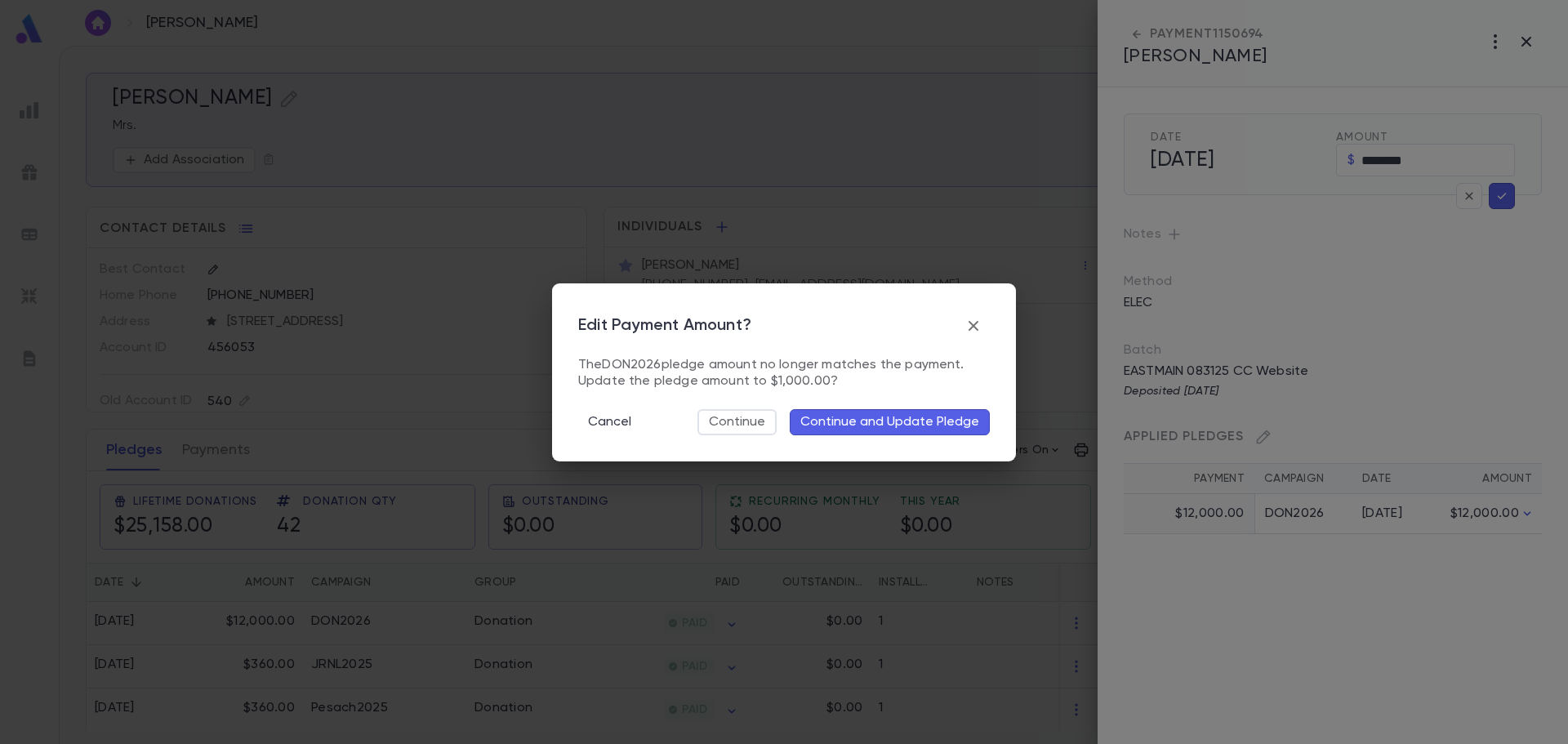
click at [862, 418] on button "Continue and Update Pledge" at bounding box center [890, 422] width 200 height 26
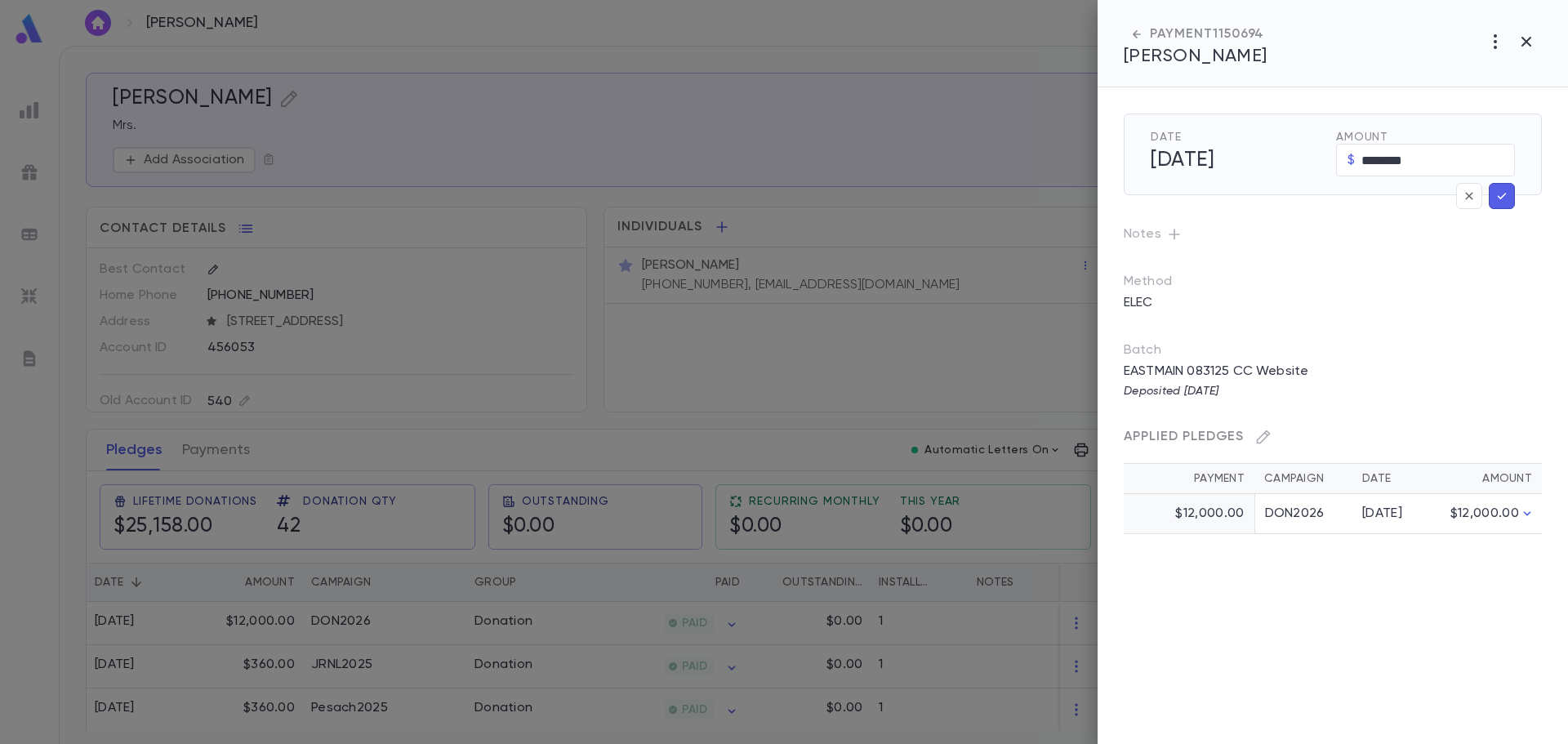
click at [1505, 192] on icon "button" at bounding box center [1501, 196] width 15 height 16
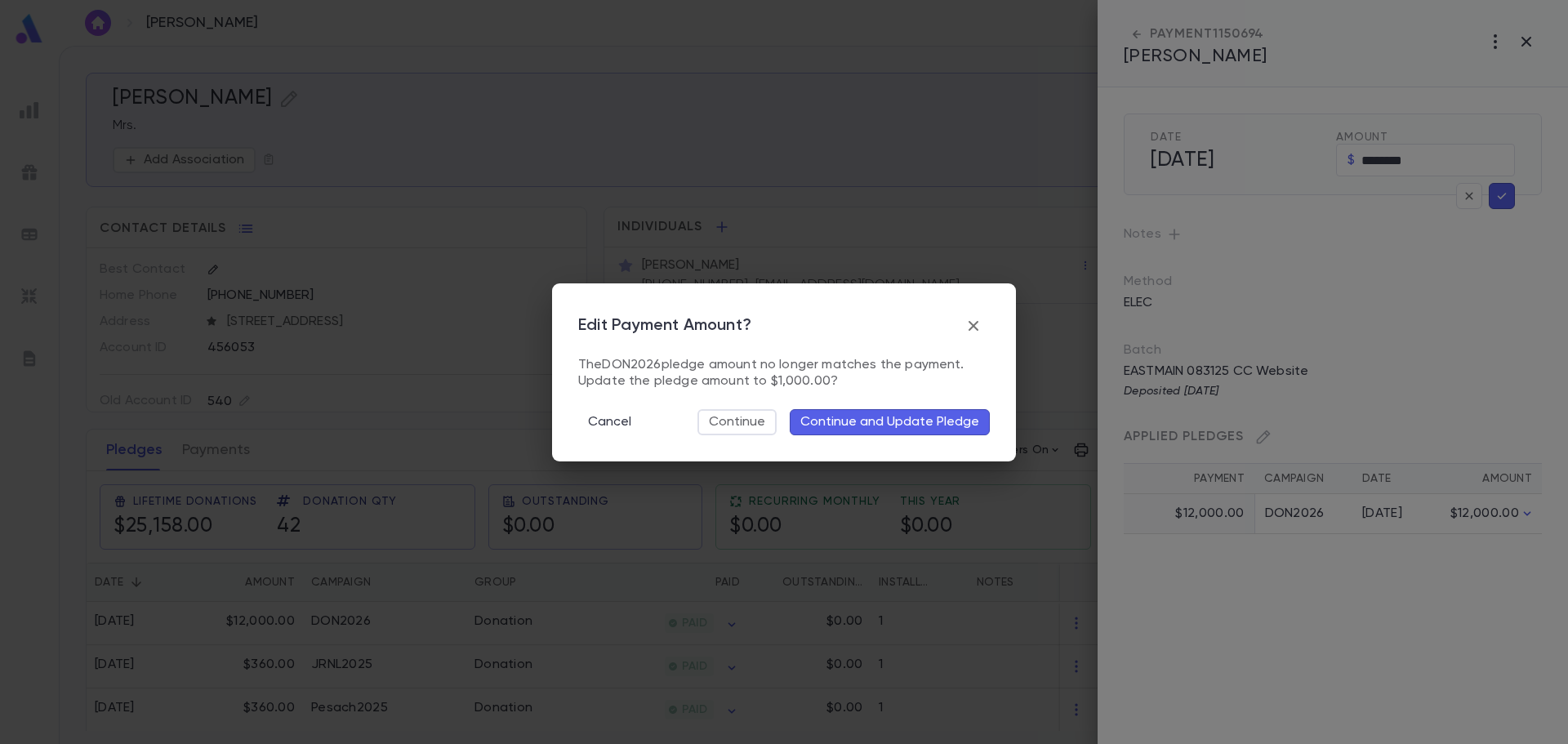
click at [891, 424] on button "Continue and Update Pledge" at bounding box center [890, 422] width 200 height 26
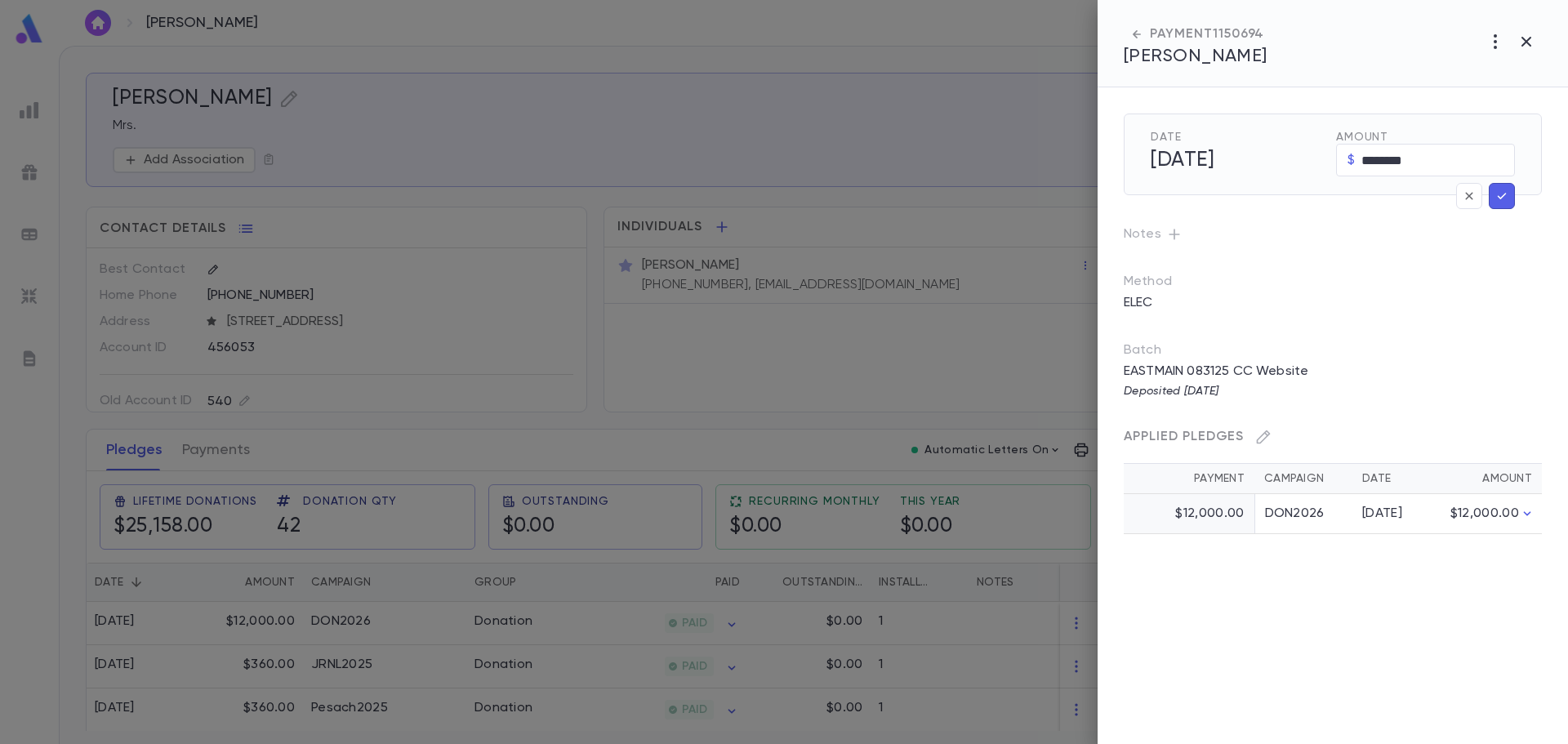
click at [1510, 195] on button "button" at bounding box center [1502, 196] width 26 height 26
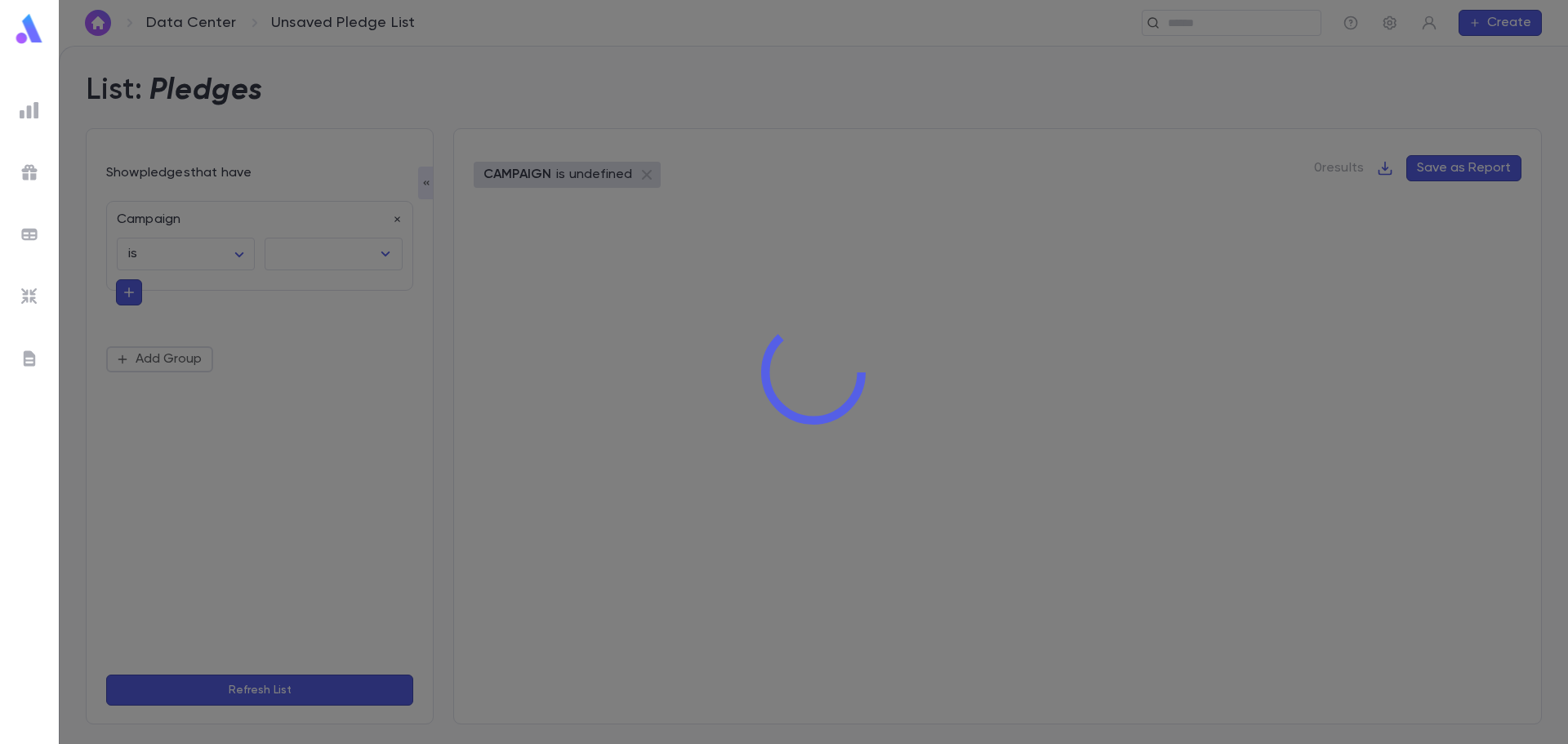
type input "**********"
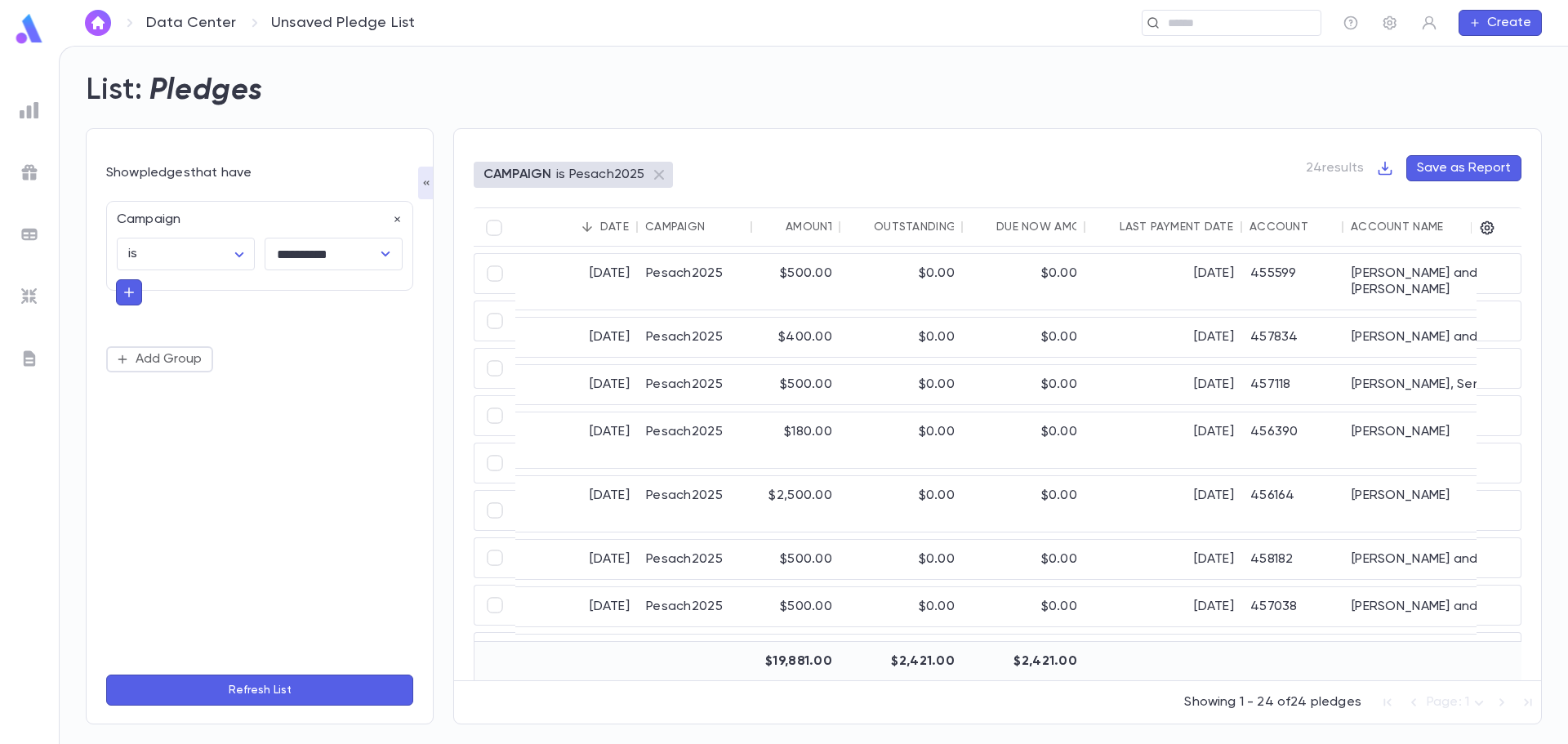
click at [1499, 224] on div at bounding box center [1493, 228] width 27 height 39
click at [1491, 229] on icon "button" at bounding box center [1487, 227] width 16 height 16
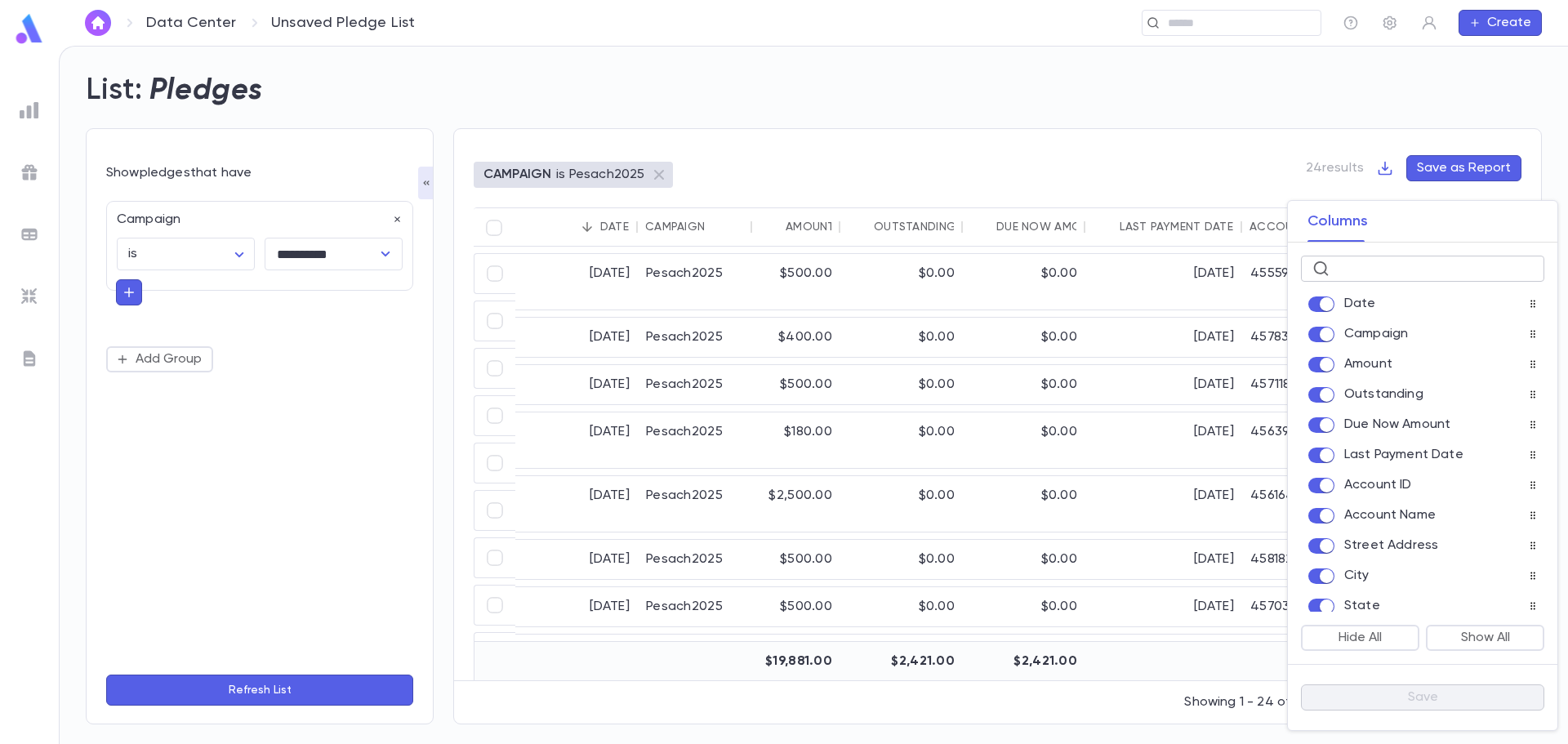
click at [1410, 272] on input "text" at bounding box center [1434, 269] width 196 height 26
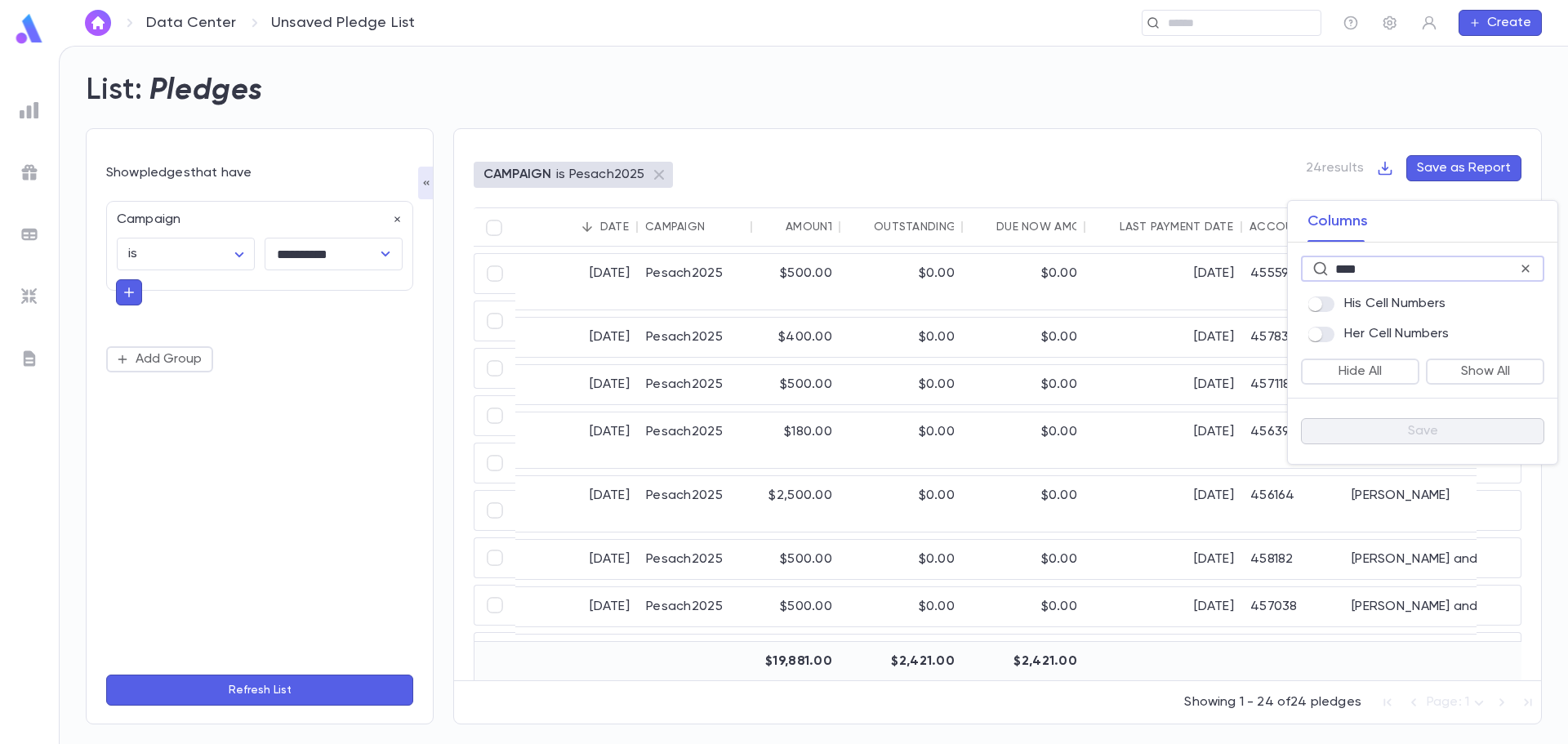
type input "****"
click at [1399, 438] on button "Save" at bounding box center [1423, 431] width 244 height 26
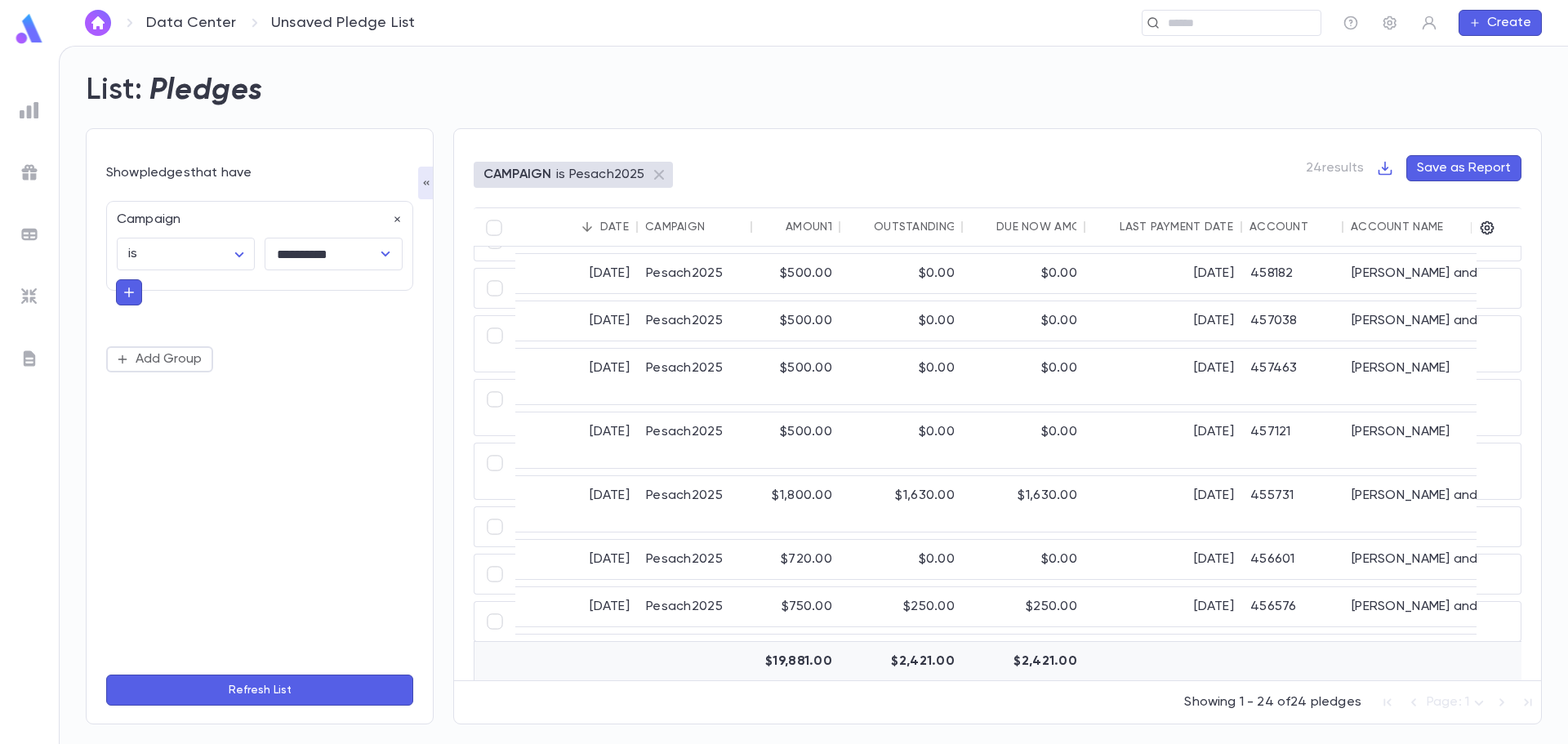
scroll to position [333, 0]
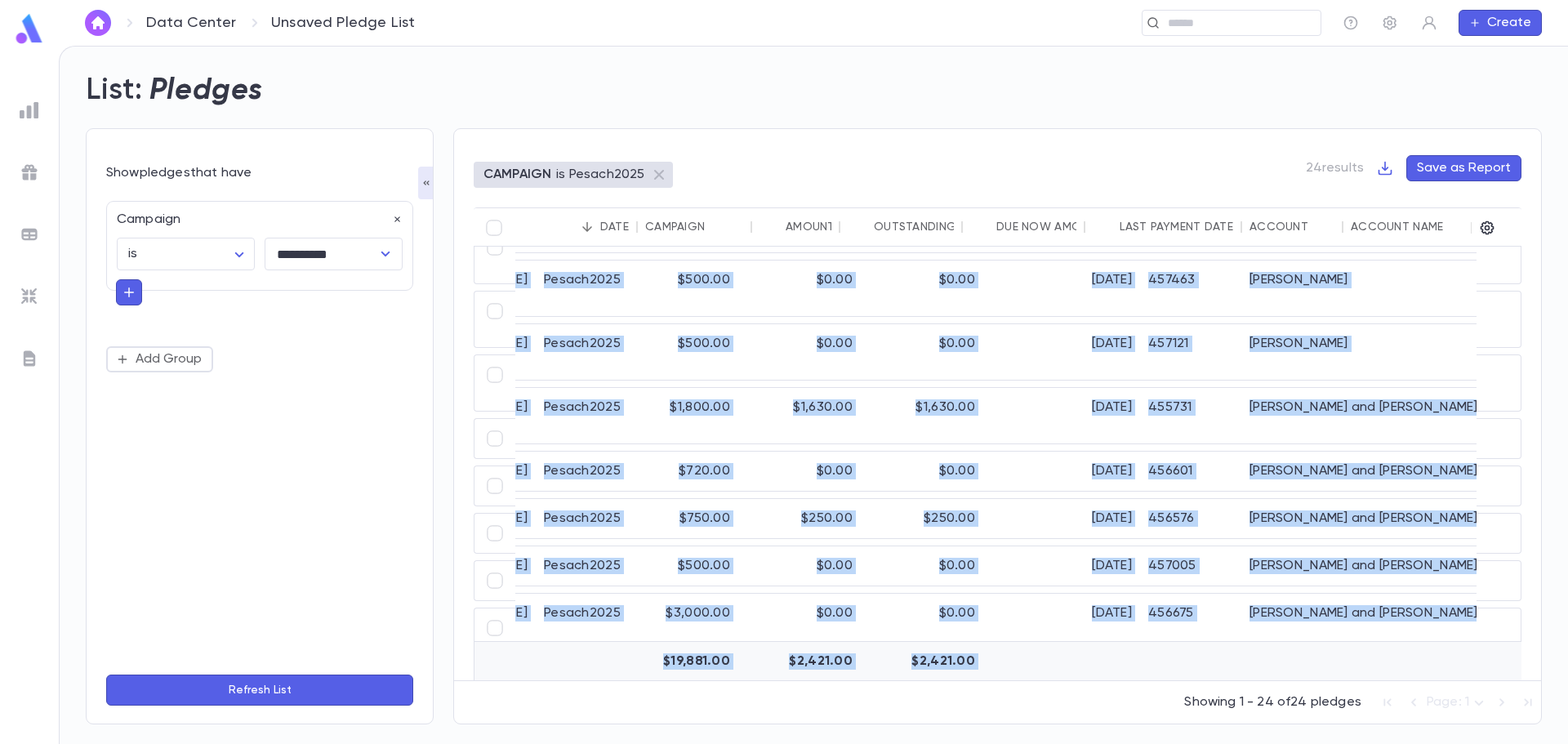
drag, startPoint x: 1008, startPoint y: 684, endPoint x: 1515, endPoint y: 657, distance: 507.7
click at [1515, 657] on div "Date Campaign Amount Outstanding Due Now Amount Last Payment Date Account ID Ac…" at bounding box center [998, 456] width 1048 height 497
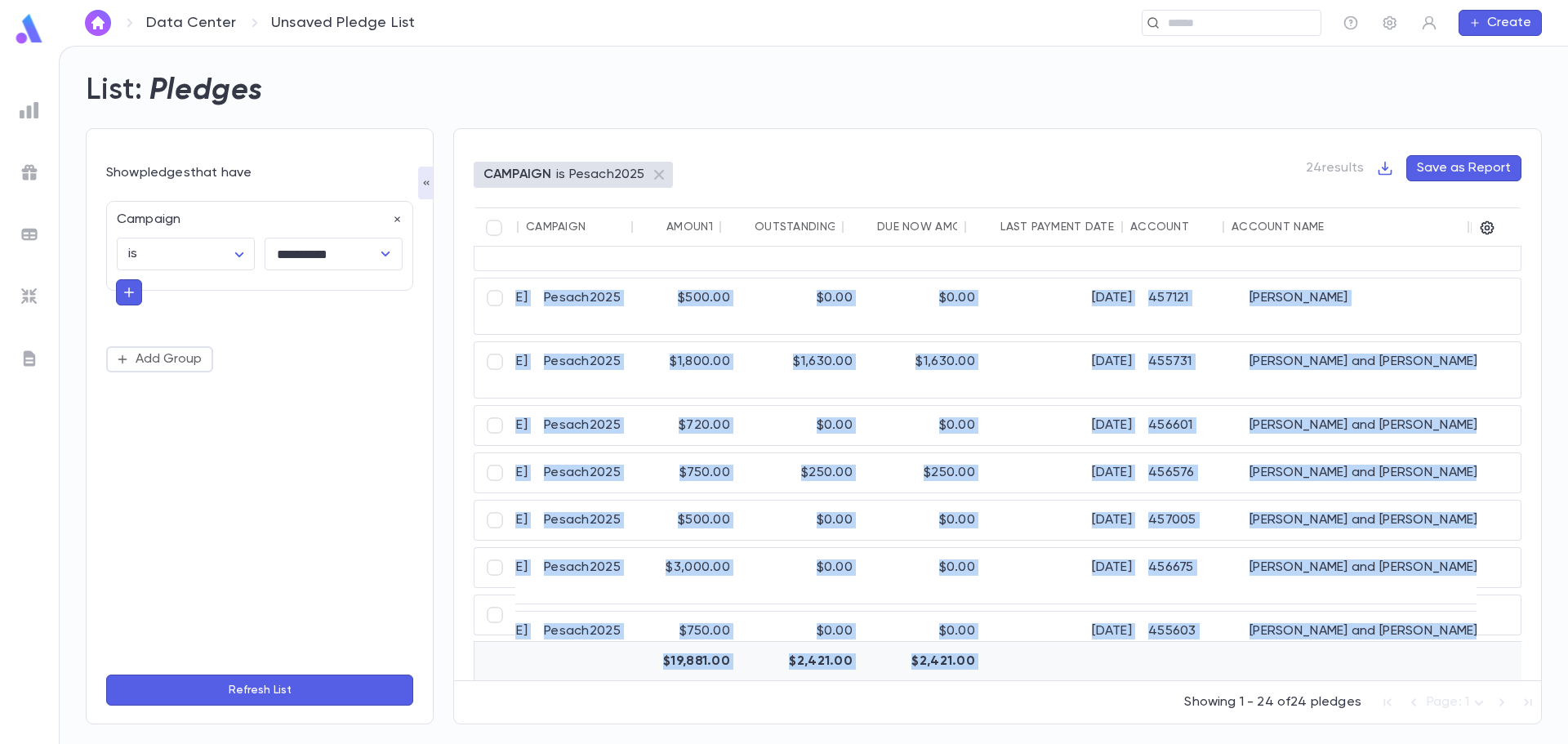
scroll to position [338, 119]
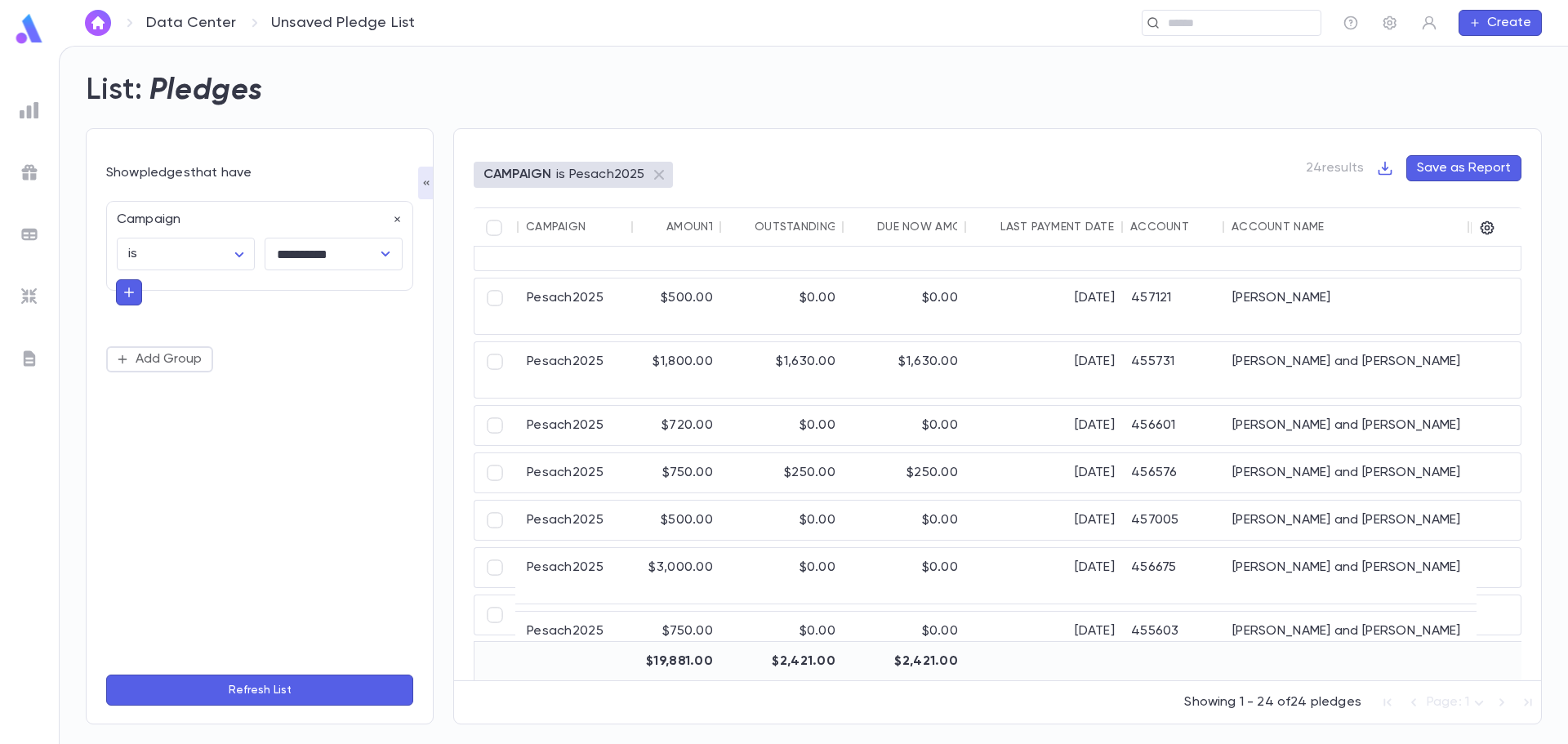
click at [1493, 683] on div "Showing 1 - 24 of 24 pledges Page: 1 *" at bounding box center [997, 699] width 1087 height 36
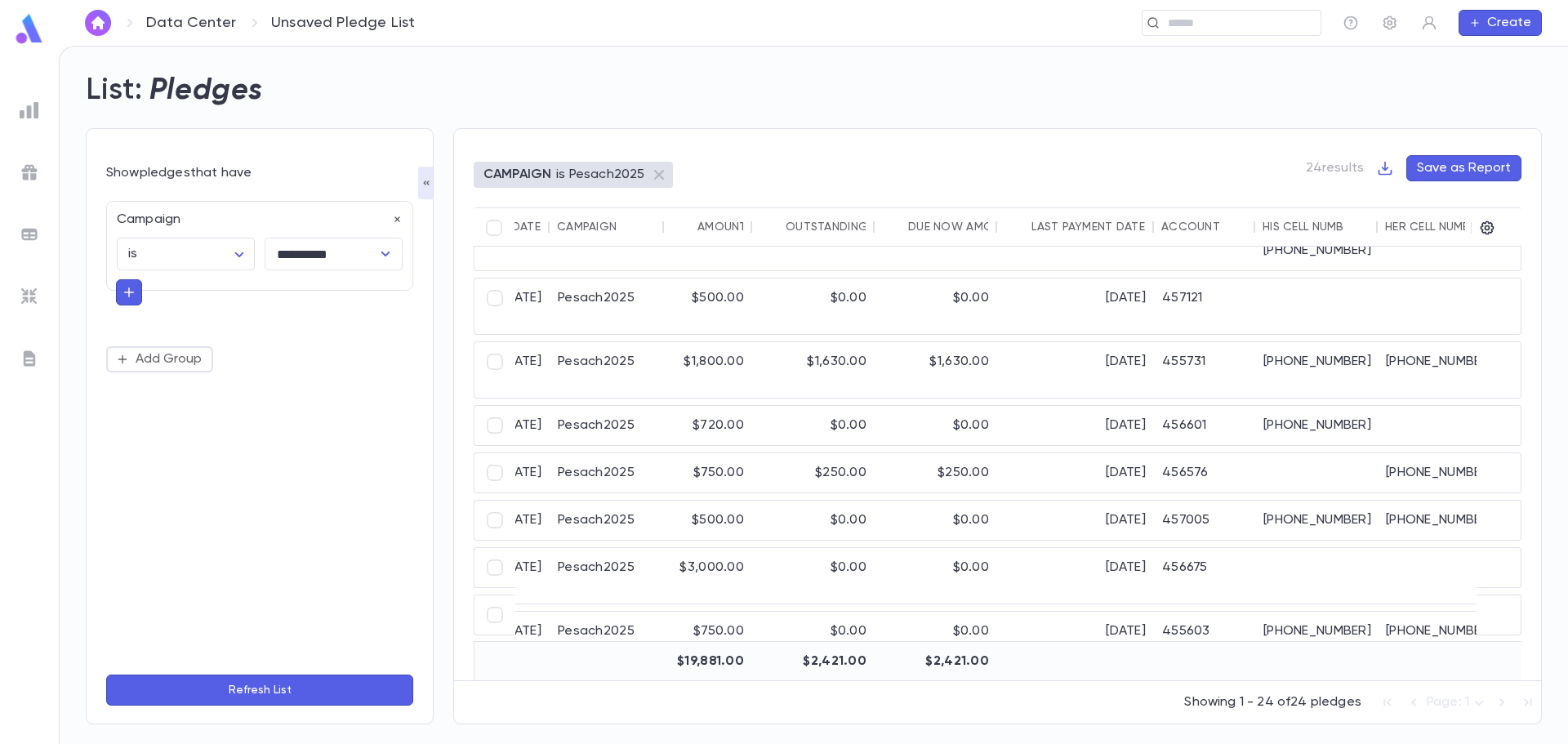
scroll to position [338, 63]
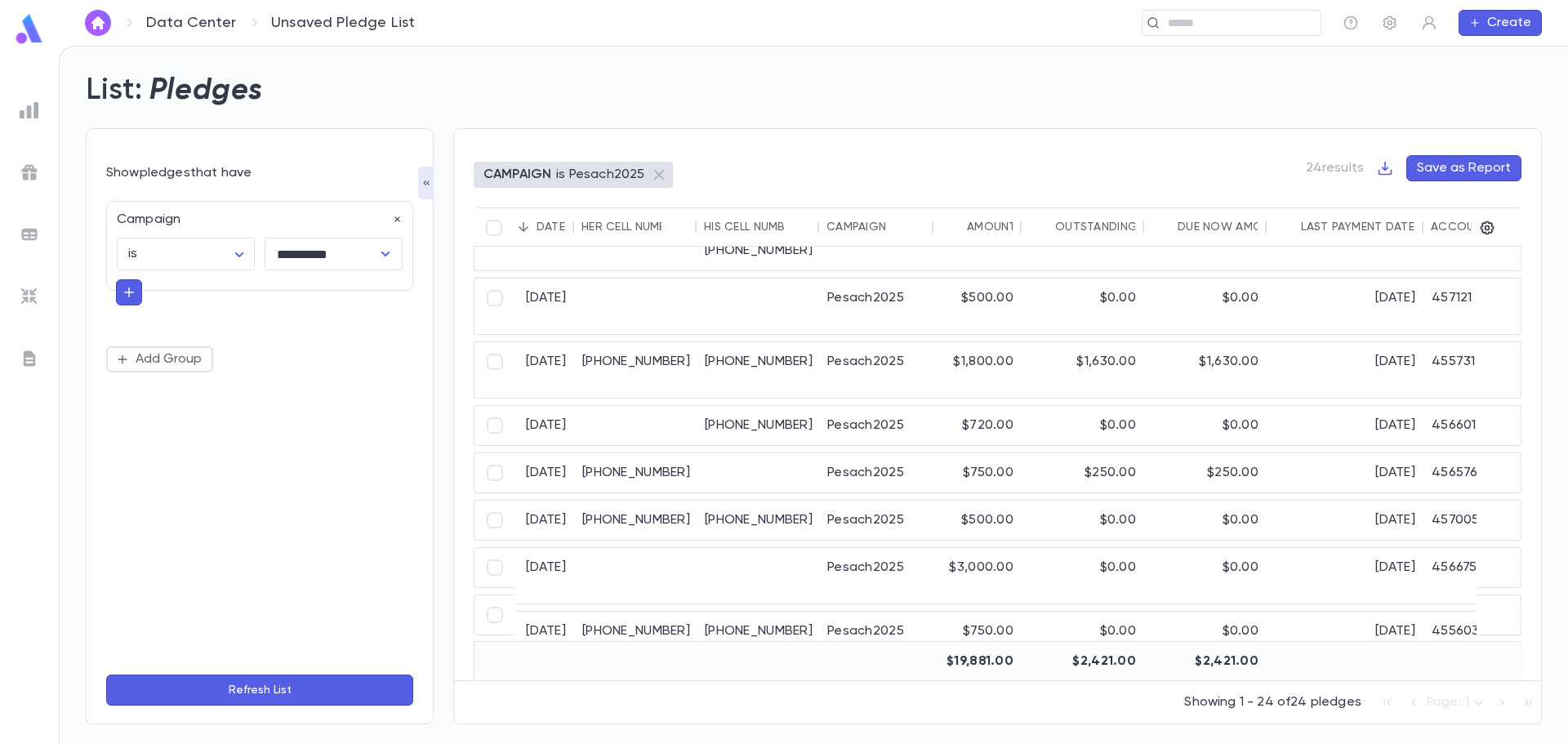
click at [1460, 158] on button "Save as Report" at bounding box center [1464, 168] width 115 height 26
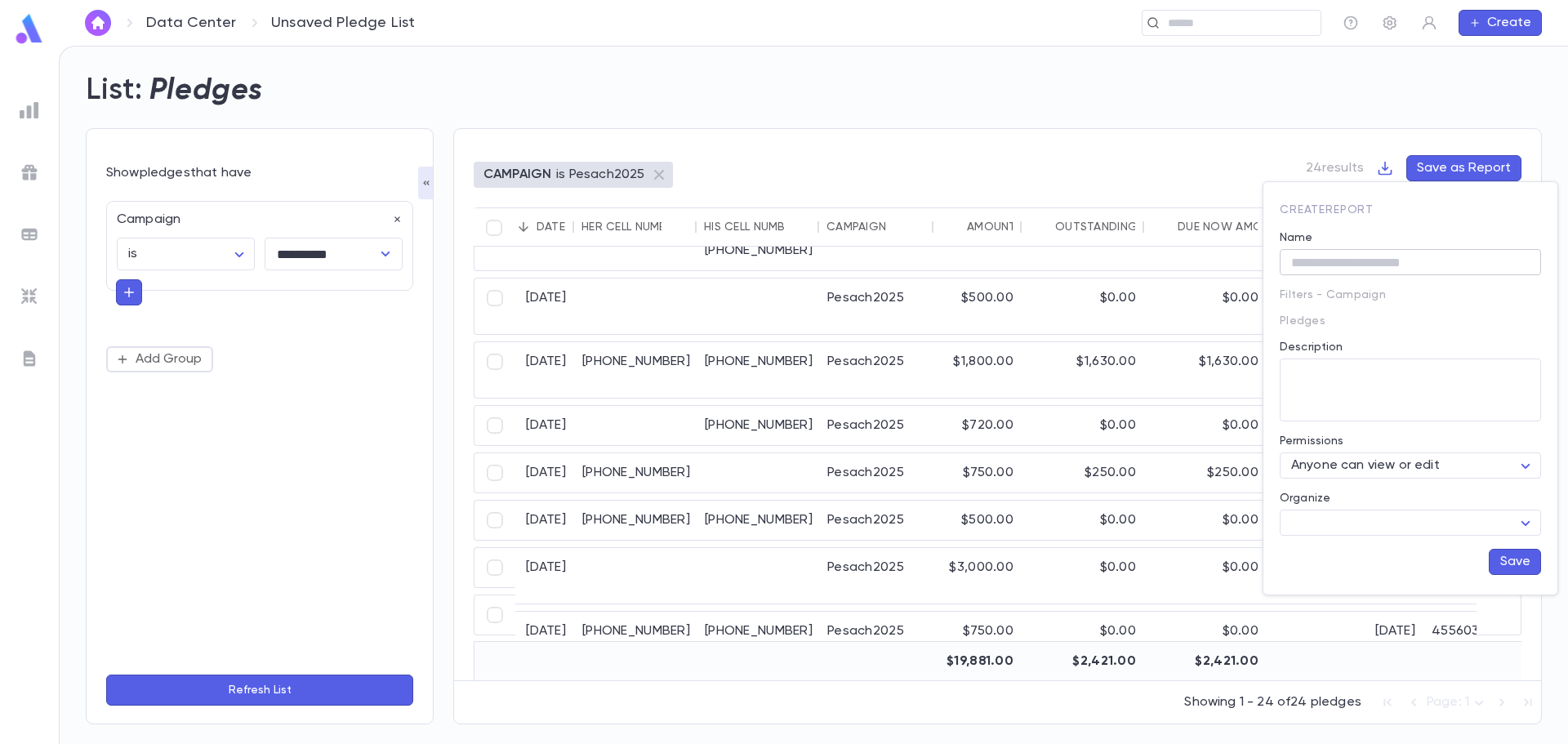
click at [1328, 263] on input "Name" at bounding box center [1410, 263] width 262 height 26
type input "**********"
click at [1445, 518] on body "**********" at bounding box center [784, 395] width 1568 height 699
click at [1359, 548] on p "Create Folder" at bounding box center [1350, 554] width 107 height 16
click at [1324, 617] on input "text" at bounding box center [1396, 620] width 201 height 26
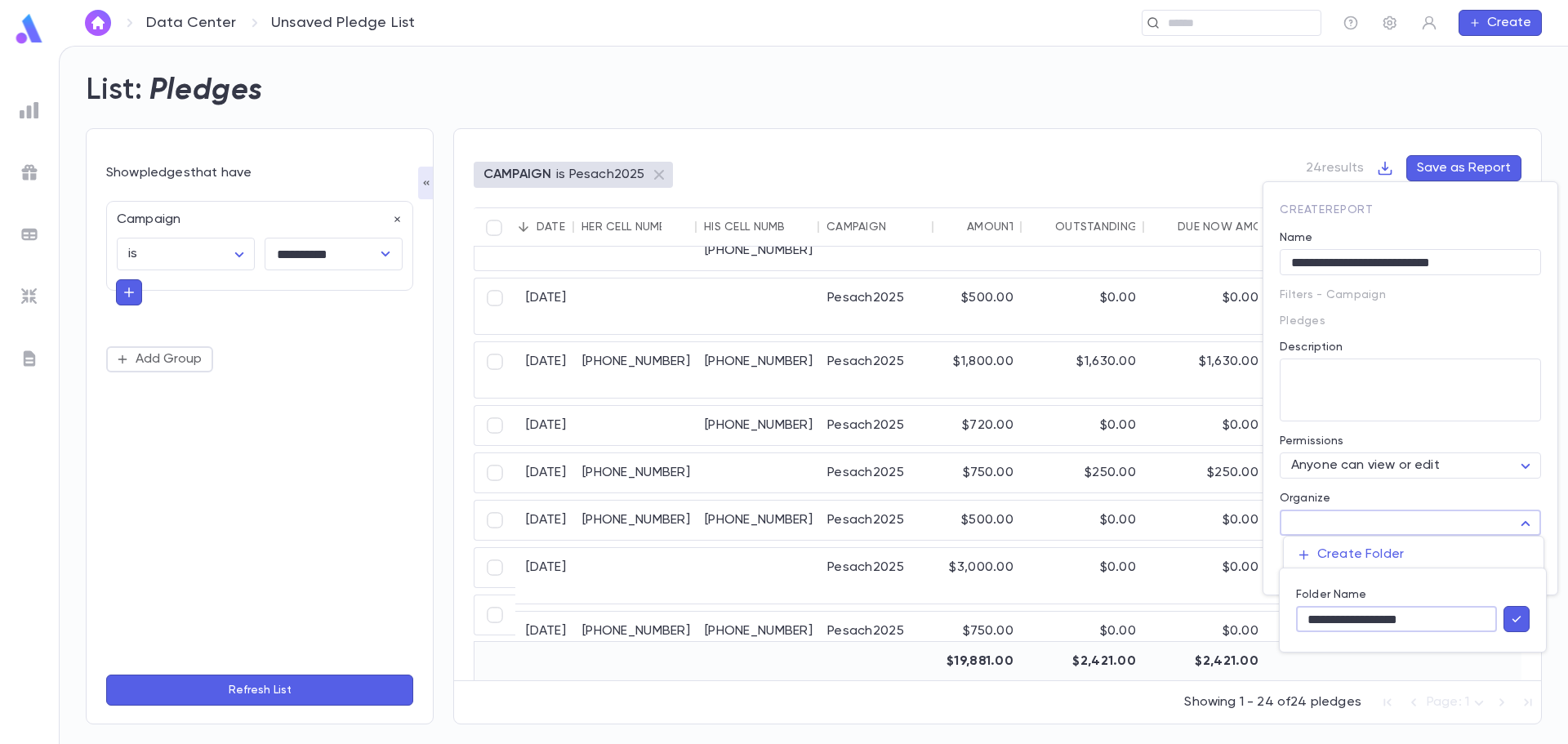
type input "**********"
click at [1525, 619] on button "button" at bounding box center [1517, 619] width 26 height 26
type input "**********"
click at [1516, 565] on button "Save" at bounding box center [1515, 562] width 52 height 26
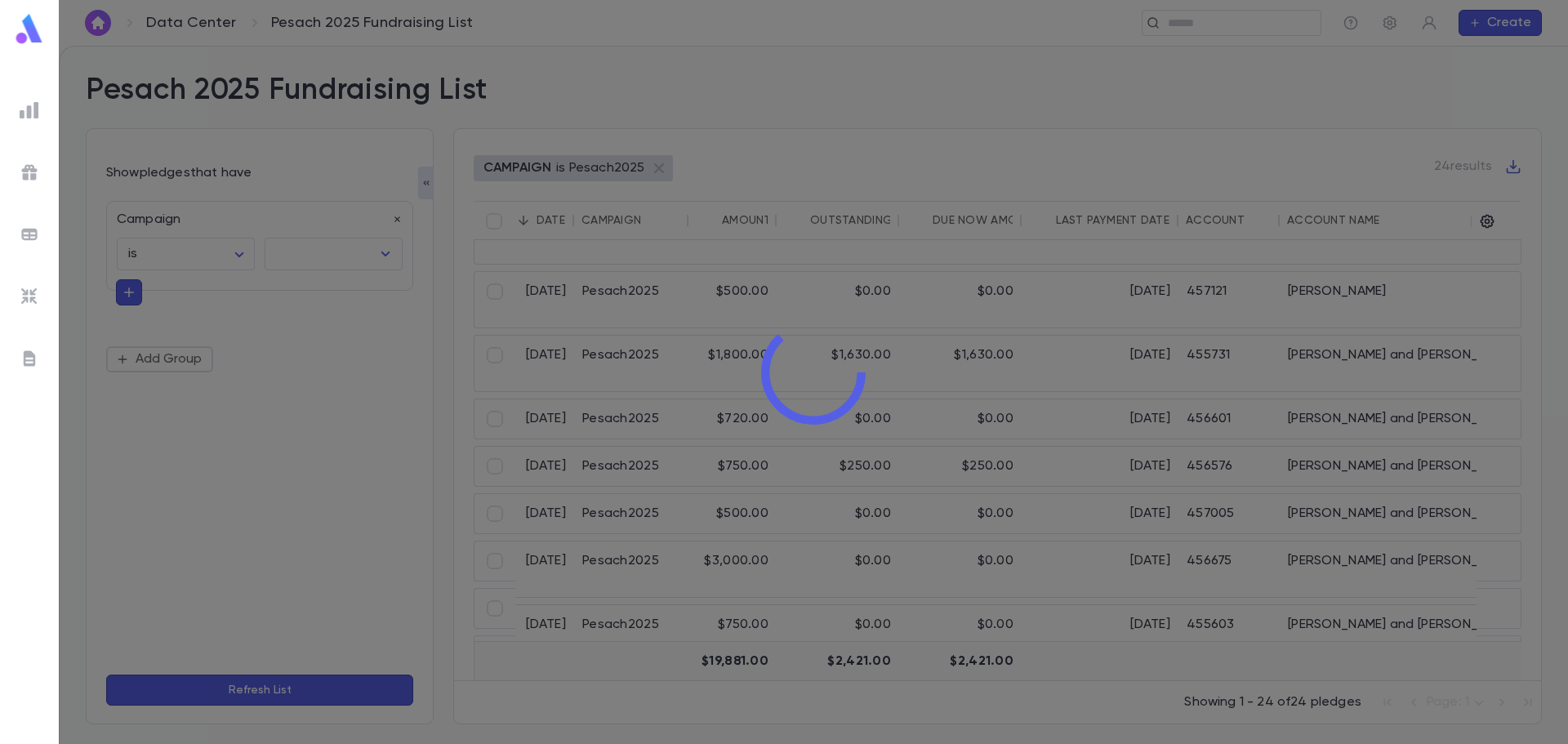
type input "**********"
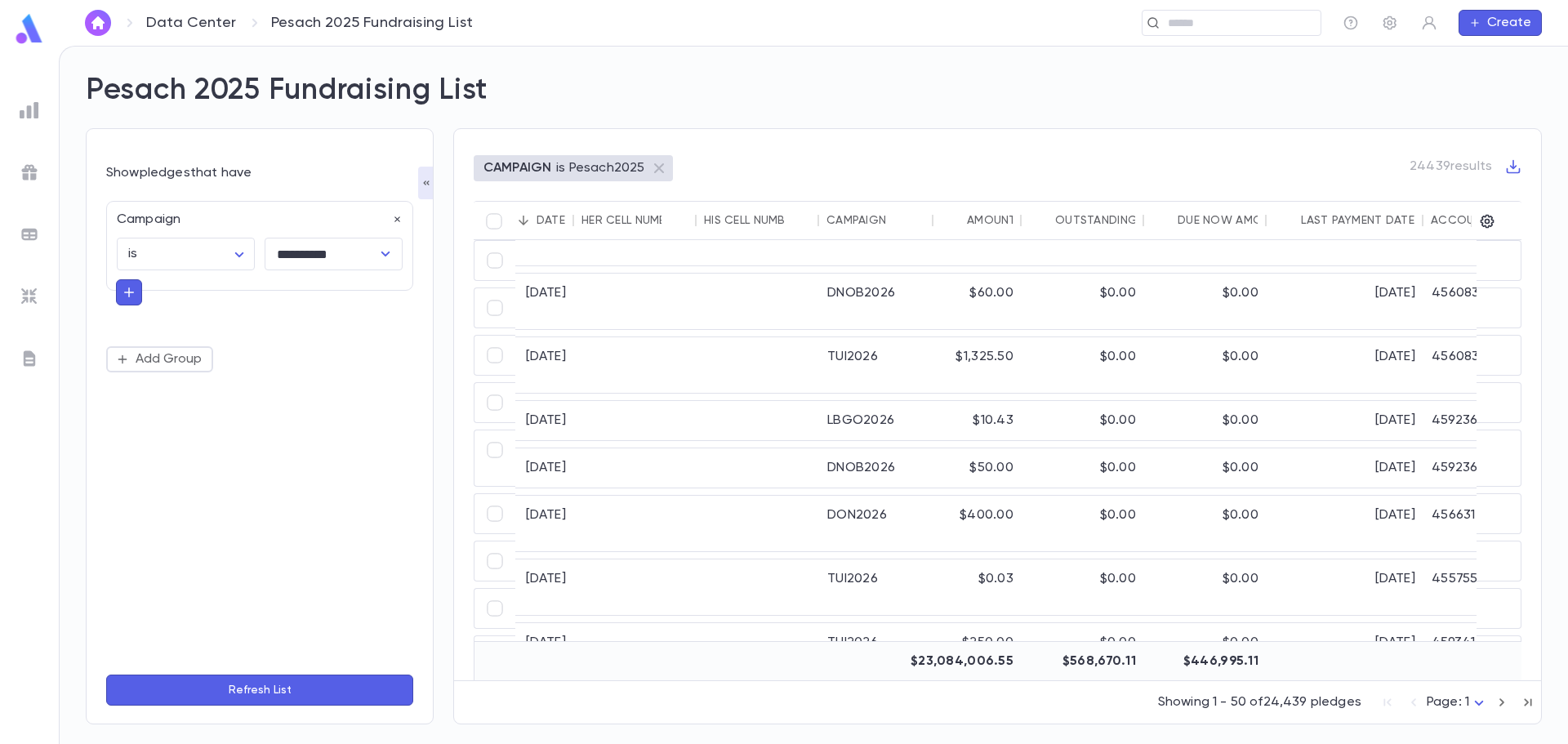
click at [32, 33] on img at bounding box center [29, 28] width 33 height 32
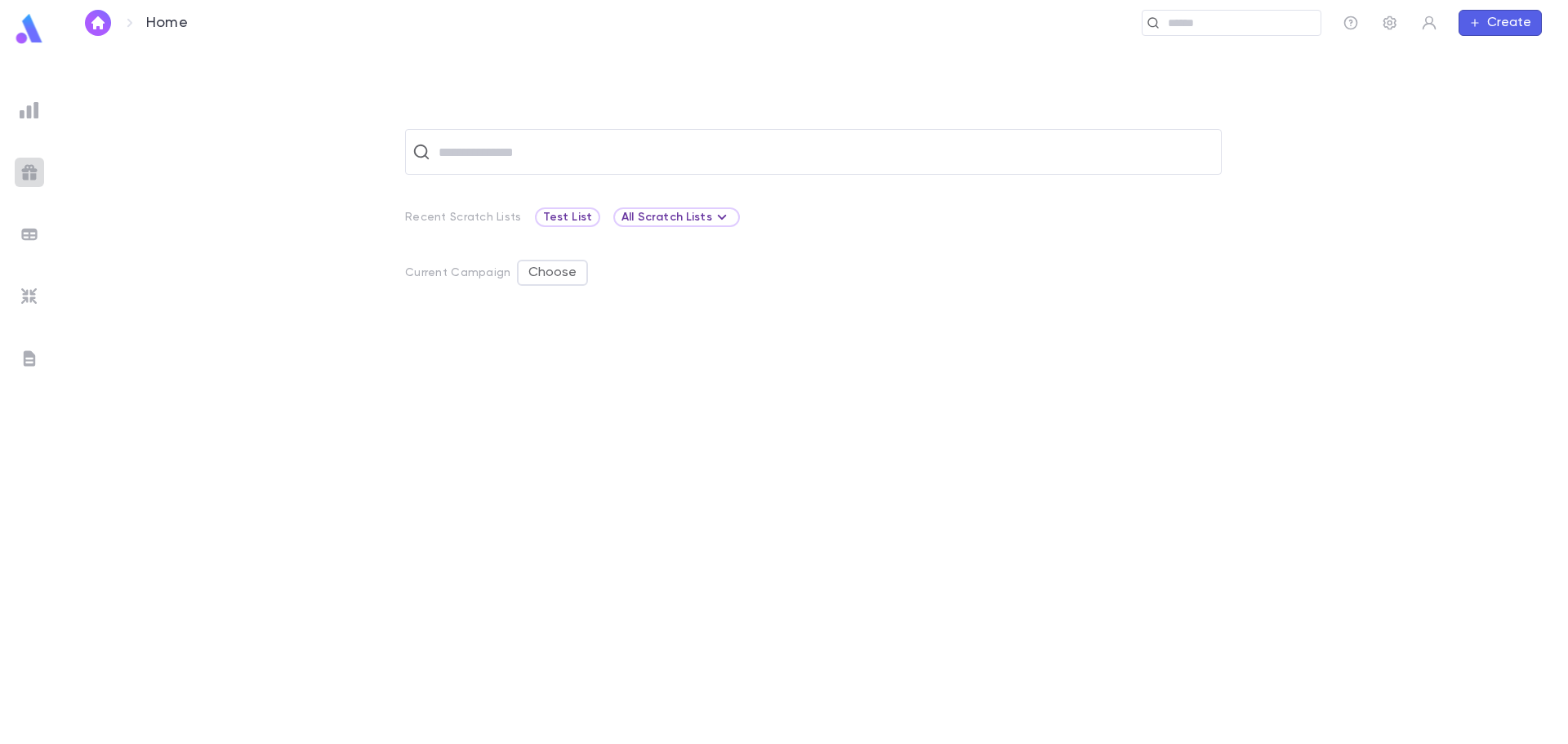
click at [30, 172] on img at bounding box center [29, 172] width 20 height 20
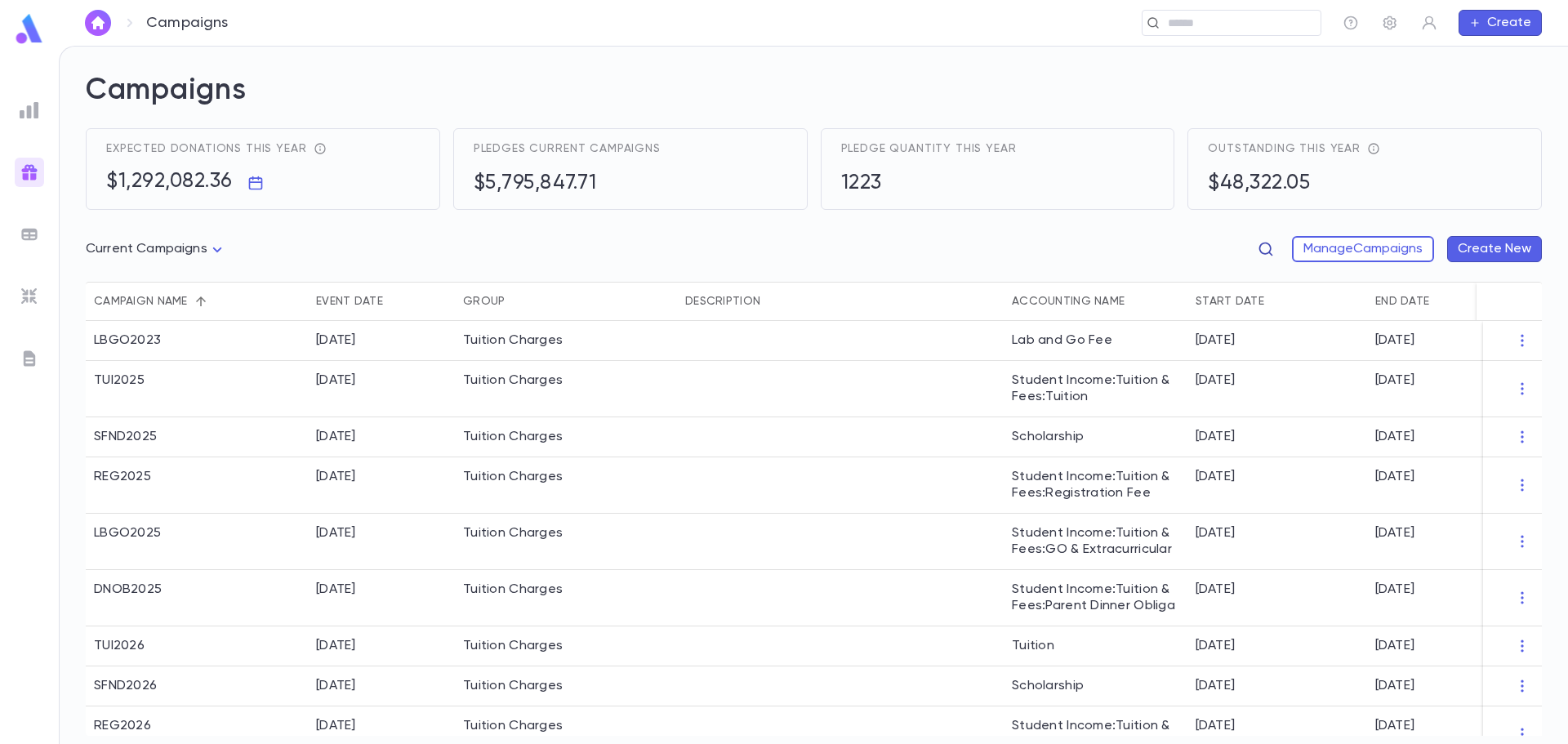
click at [1260, 247] on icon "button" at bounding box center [1265, 249] width 16 height 16
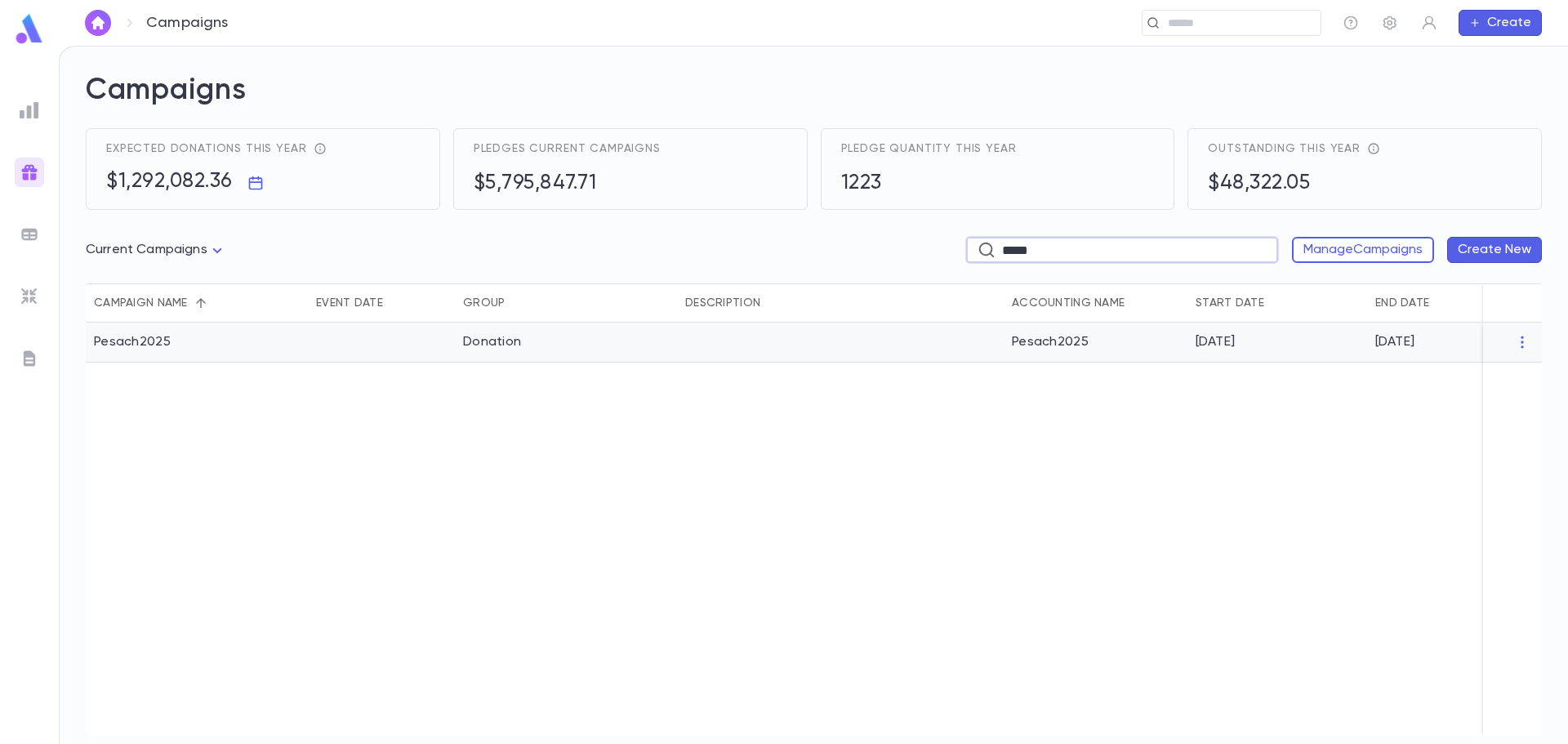
type input "*****"
click at [898, 345] on div at bounding box center [840, 342] width 327 height 40
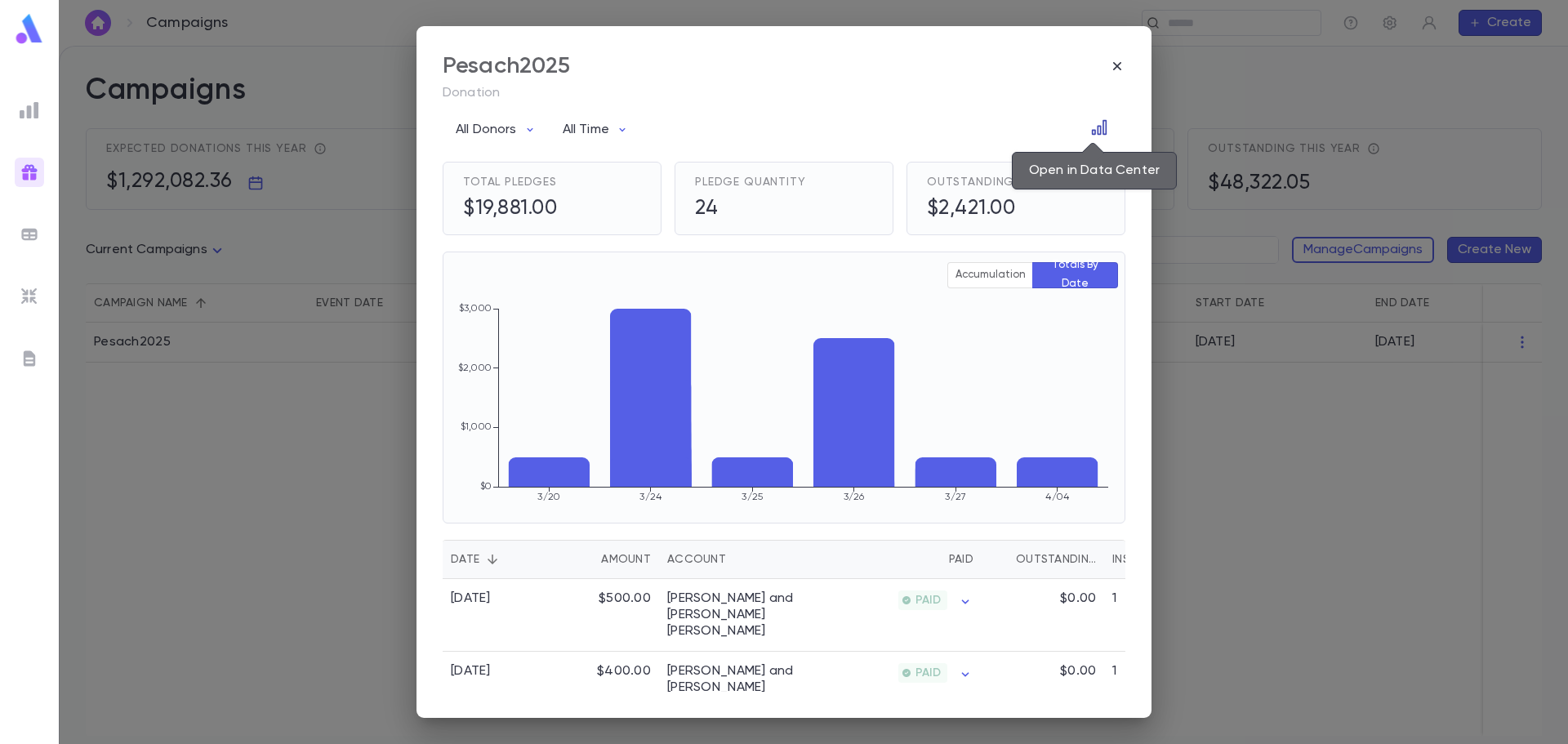
click at [1095, 120] on icon "Open in Data Center" at bounding box center [1099, 127] width 16 height 16
click at [1118, 70] on icon "button" at bounding box center [1117, 66] width 16 height 16
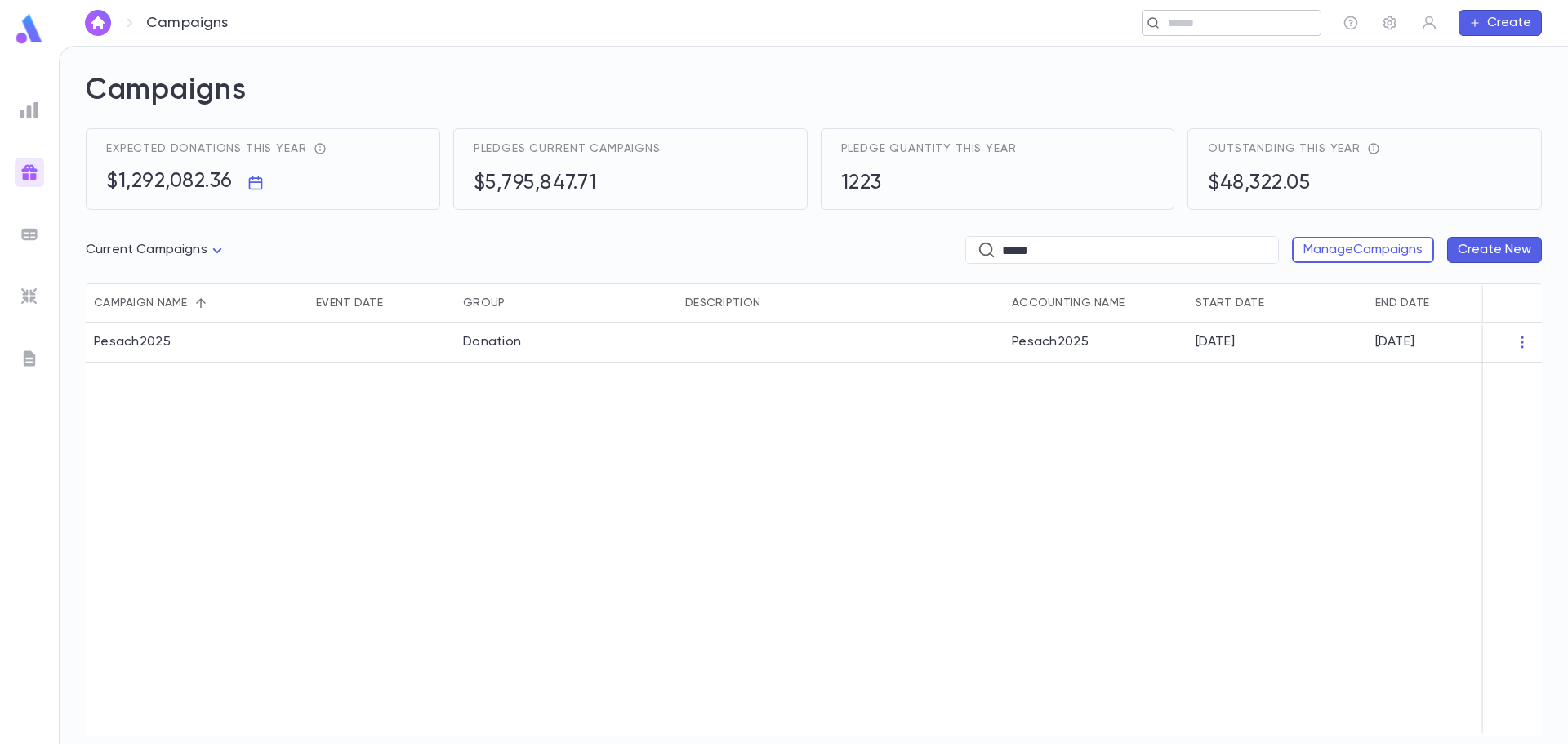
click at [1234, 18] on input "text" at bounding box center [1239, 23] width 151 height 15
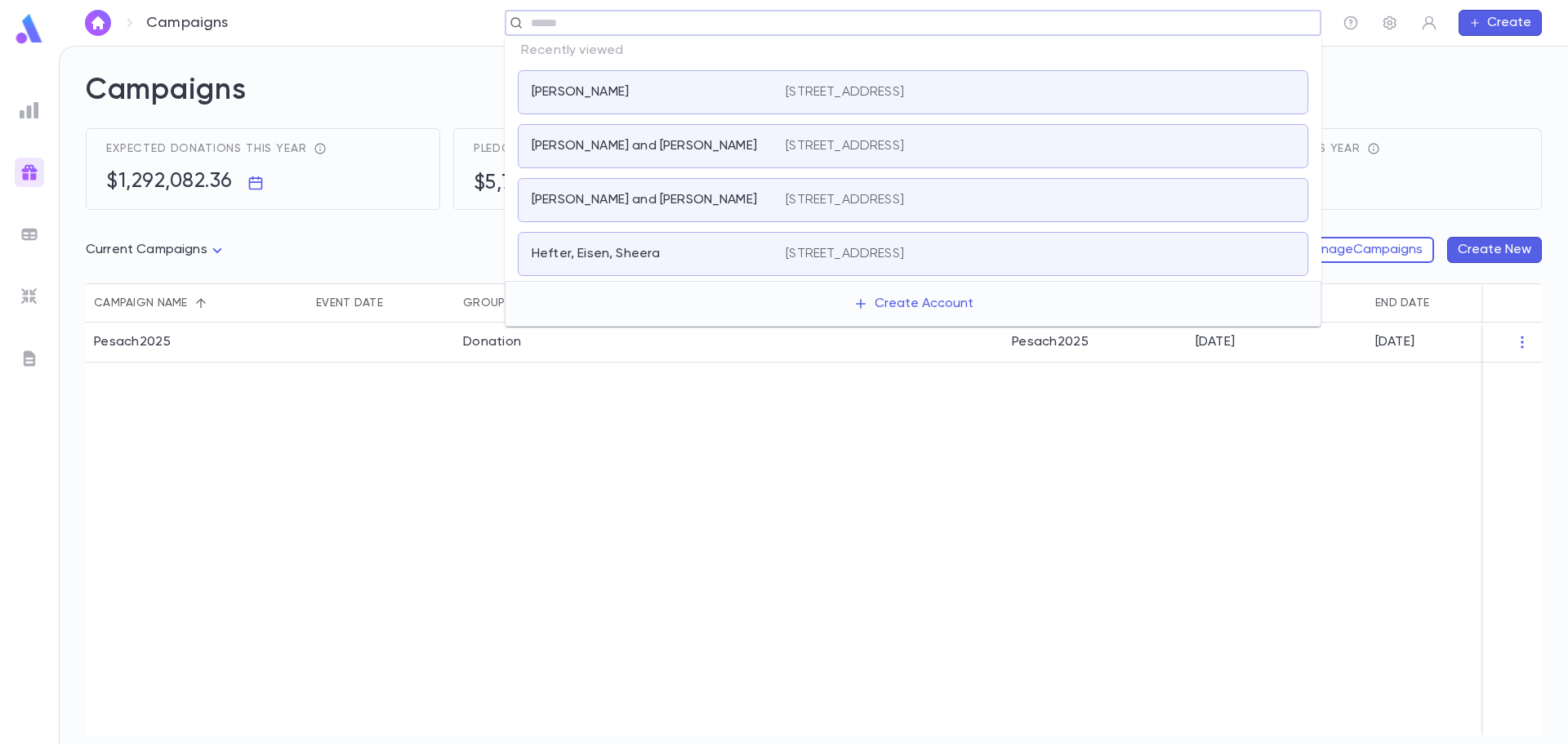
click at [671, 92] on div "[PERSON_NAME]" at bounding box center [648, 92] width 234 height 16
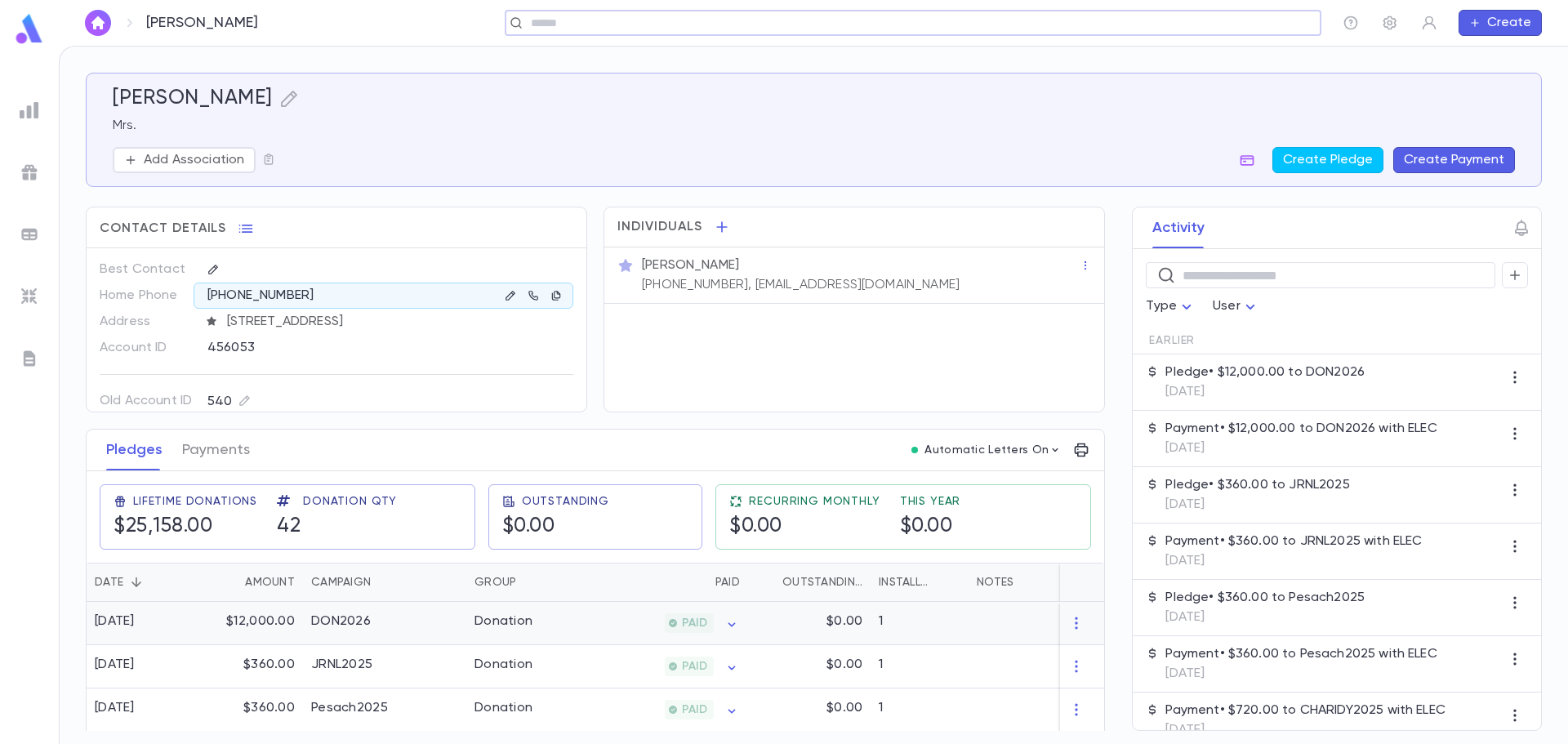
click at [479, 619] on div "Donation" at bounding box center [504, 621] width 58 height 16
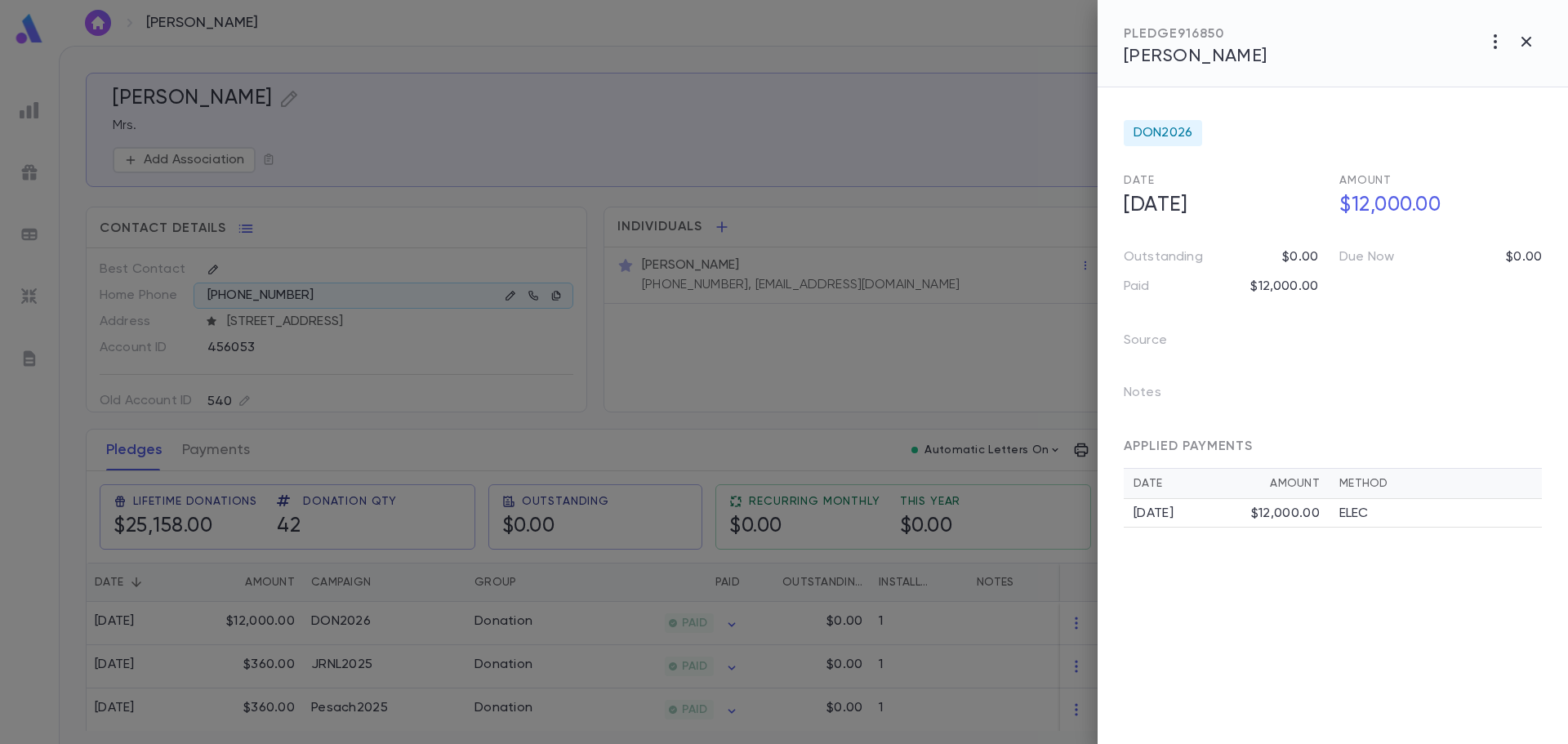
click at [1309, 518] on div "$12,000.00" at bounding box center [1286, 513] width 69 height 16
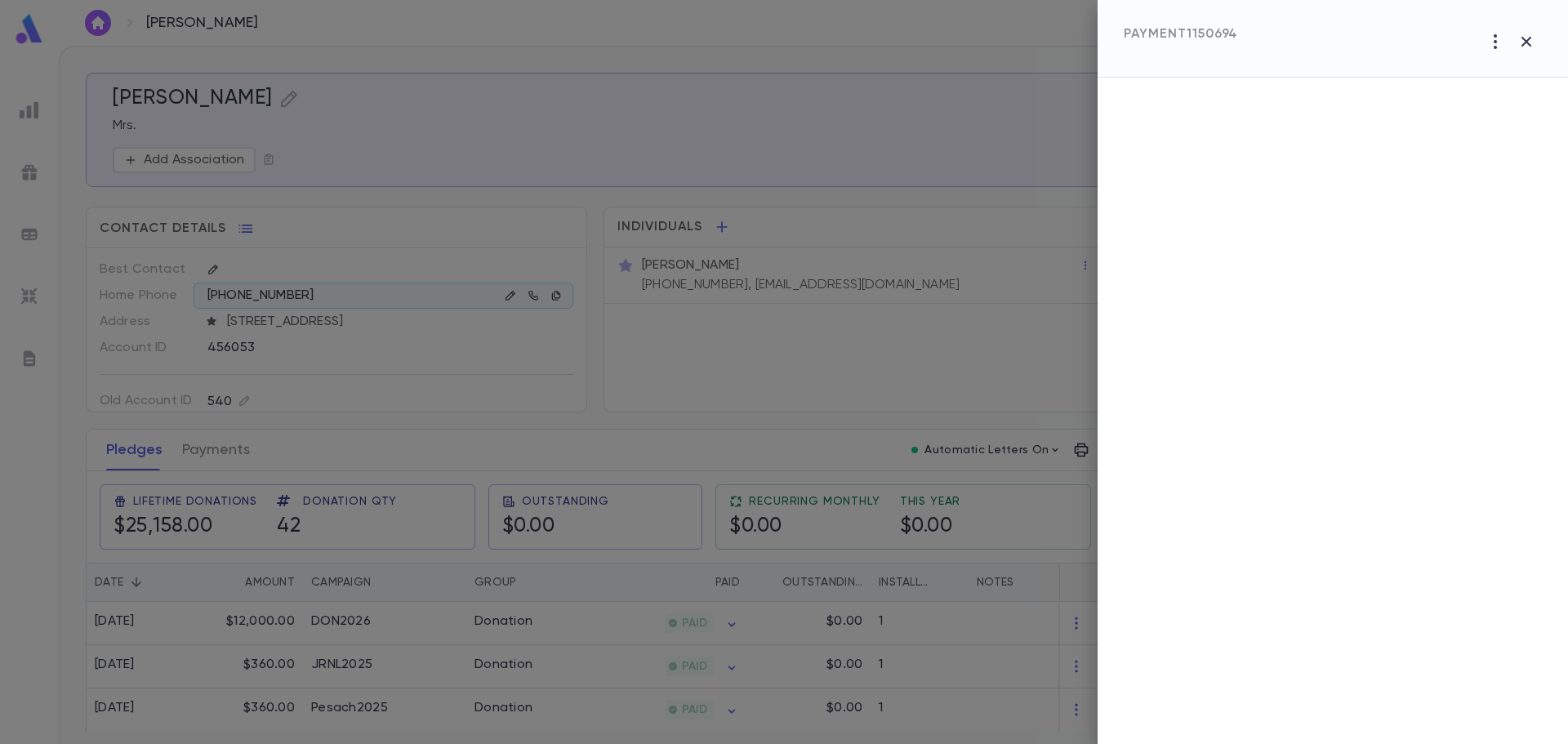
click at [33, 233] on div at bounding box center [784, 372] width 1568 height 744
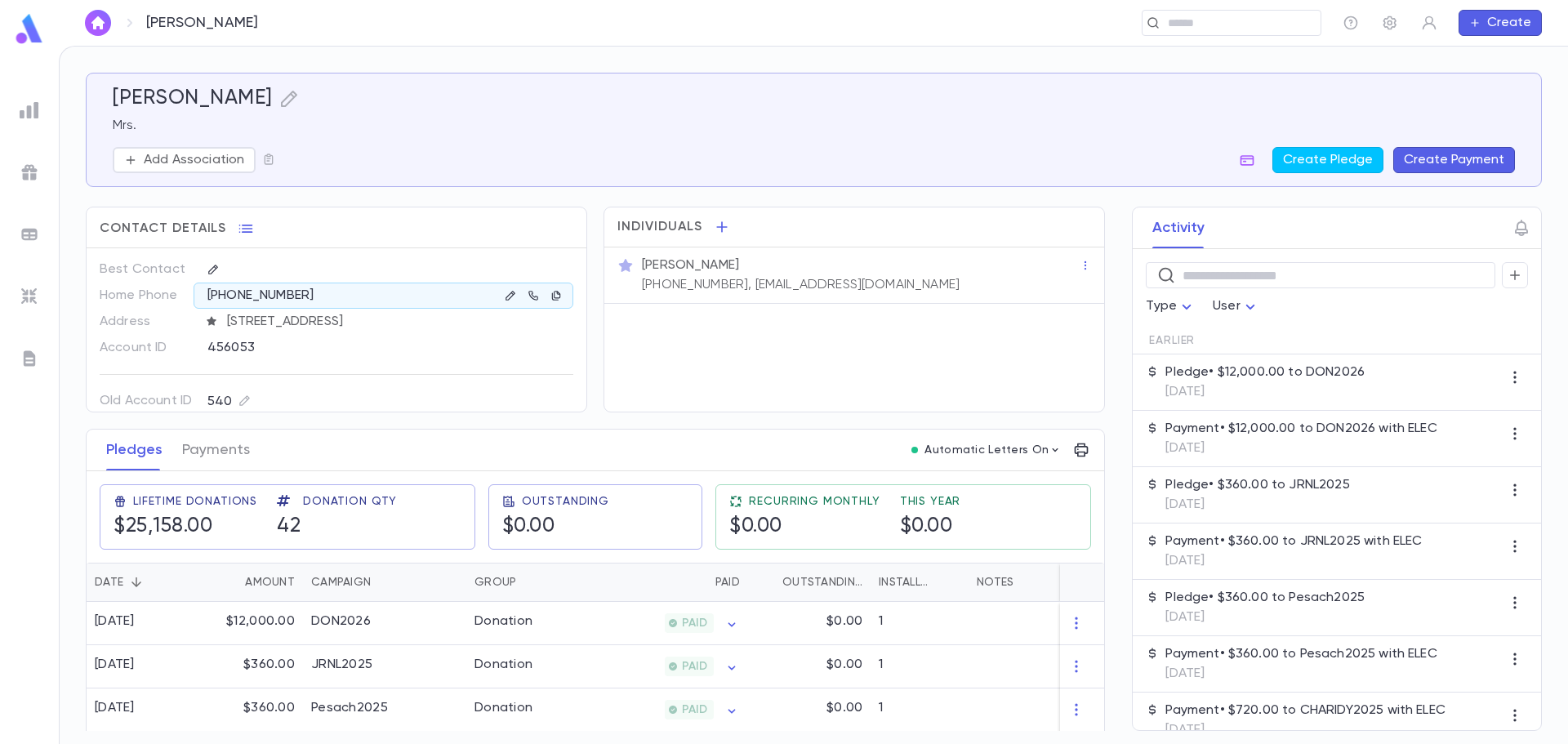
click at [1280, 378] on p "Pledge • $12,000.00 to DON2026" at bounding box center [1265, 372] width 199 height 16
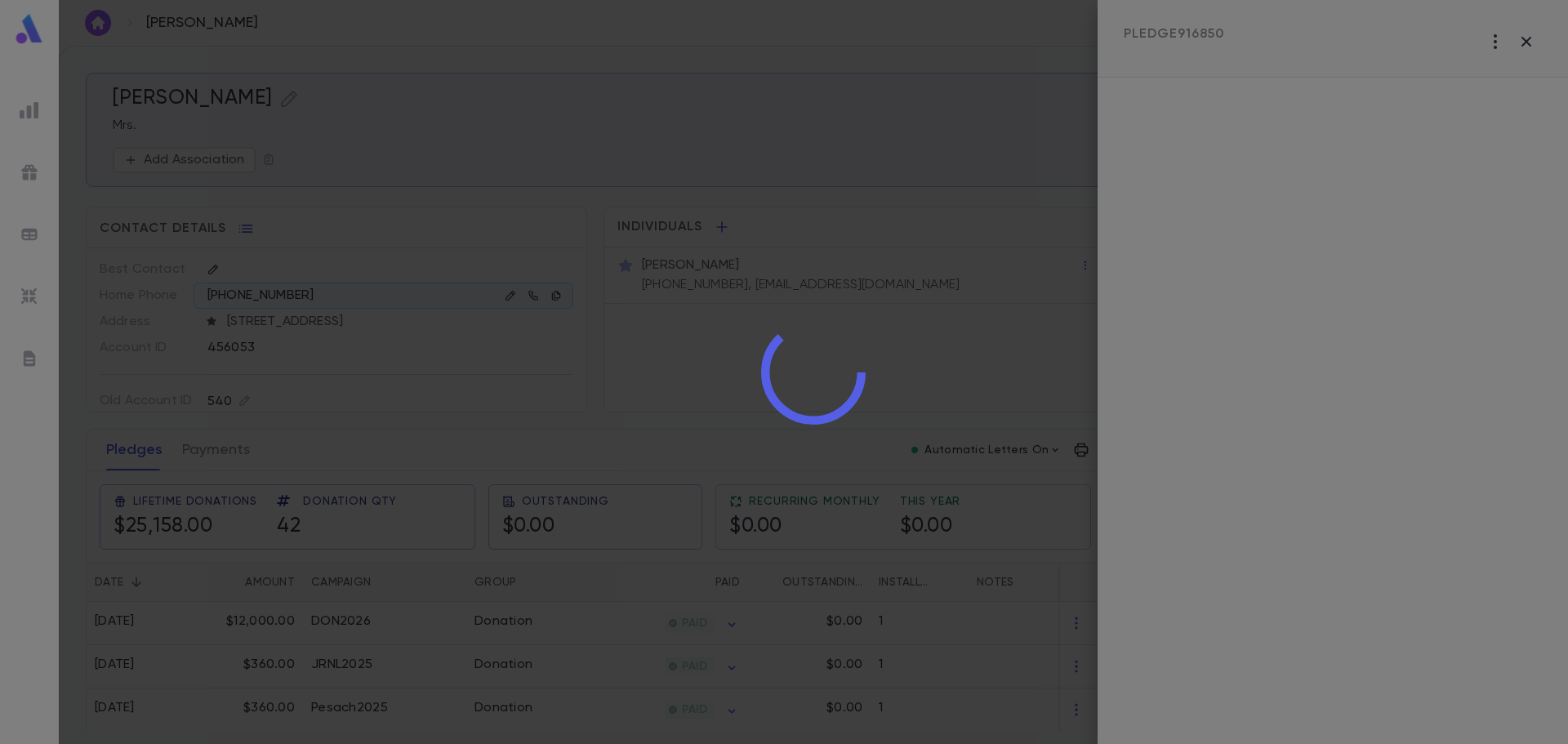
click at [1280, 378] on div at bounding box center [814, 372] width 1510 height 744
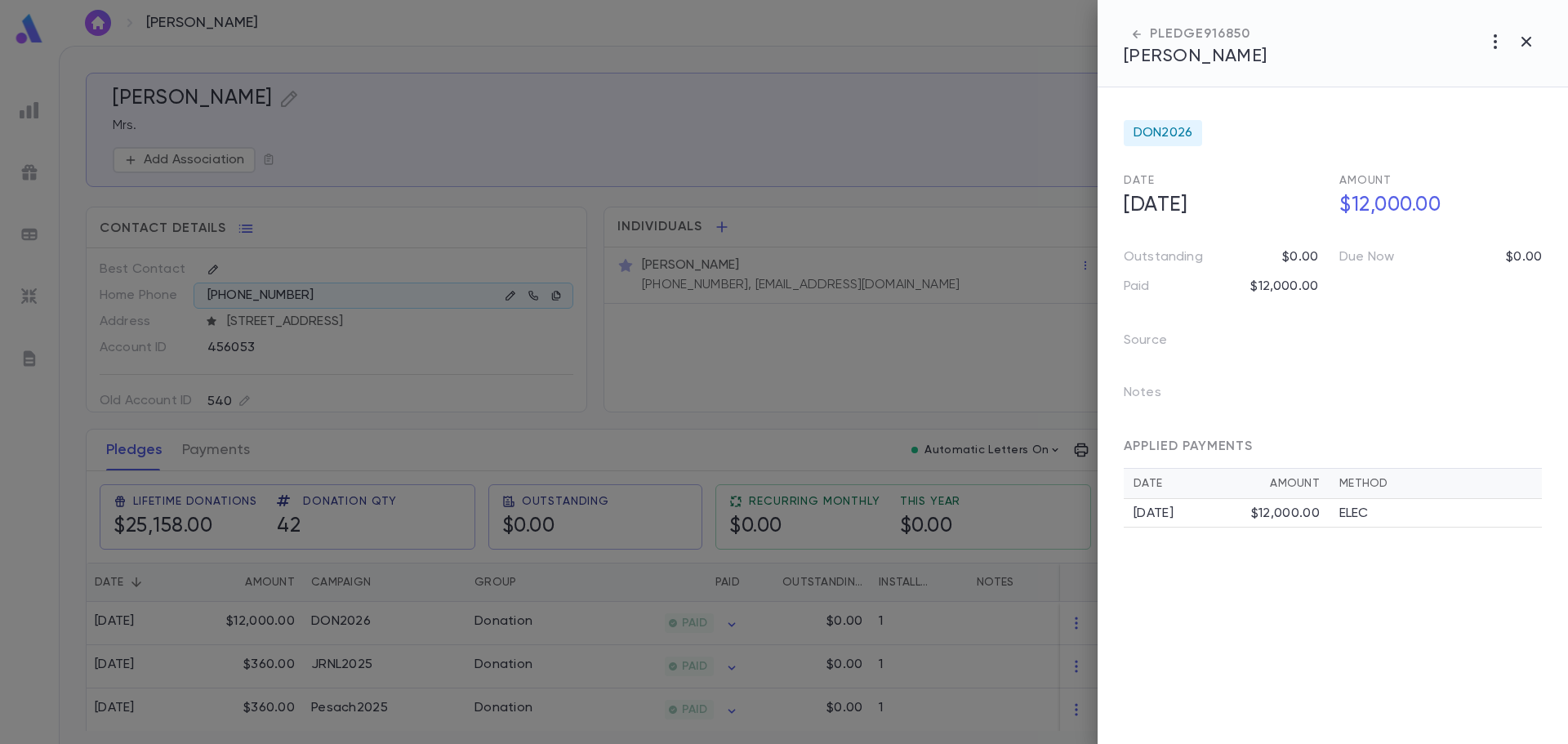
click at [1291, 520] on div "$12,000.00" at bounding box center [1286, 513] width 69 height 16
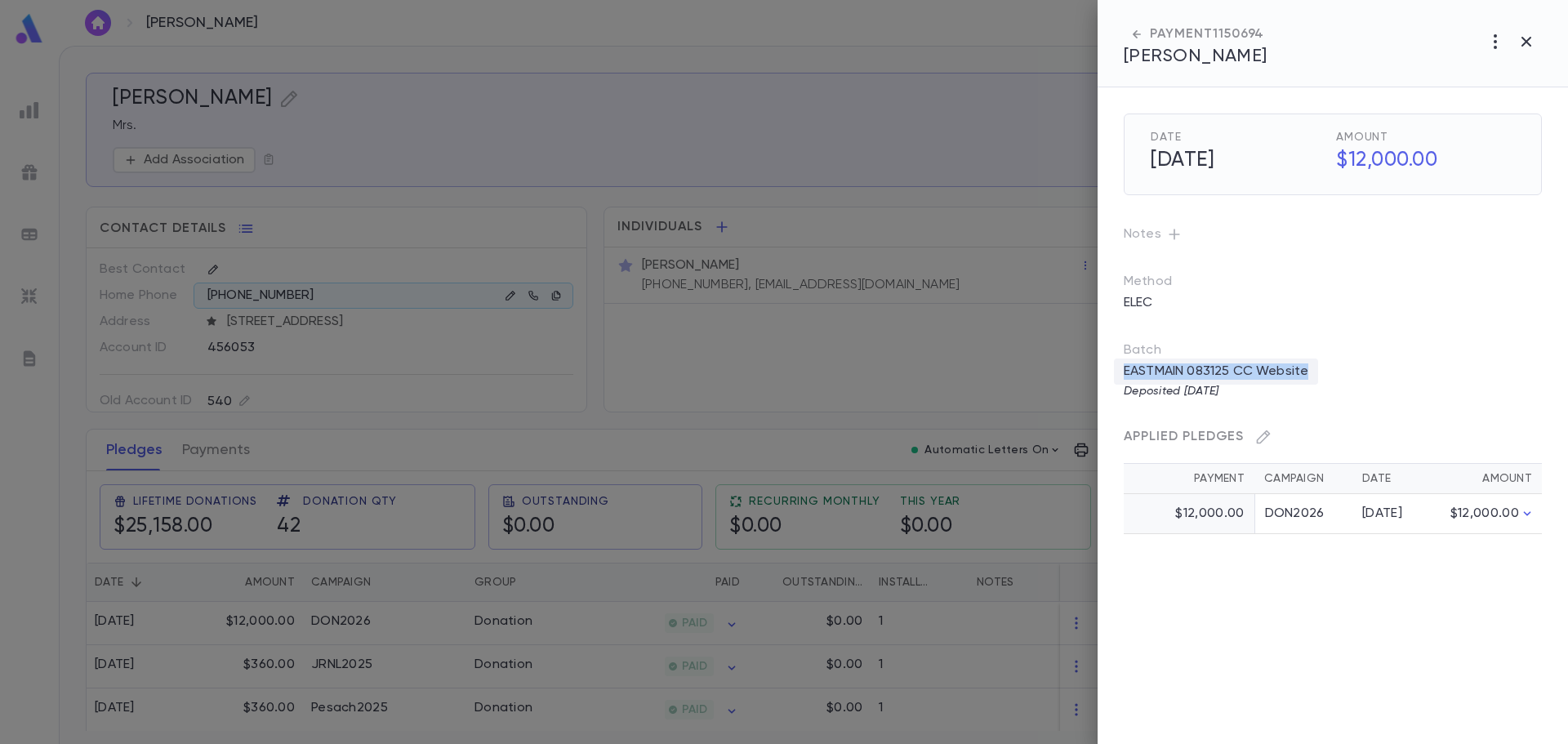
drag, startPoint x: 1310, startPoint y: 372, endPoint x: 1123, endPoint y: 370, distance: 187.0
click at [1123, 370] on p "EASTMAIN 083125 CC Website" at bounding box center [1216, 372] width 204 height 26
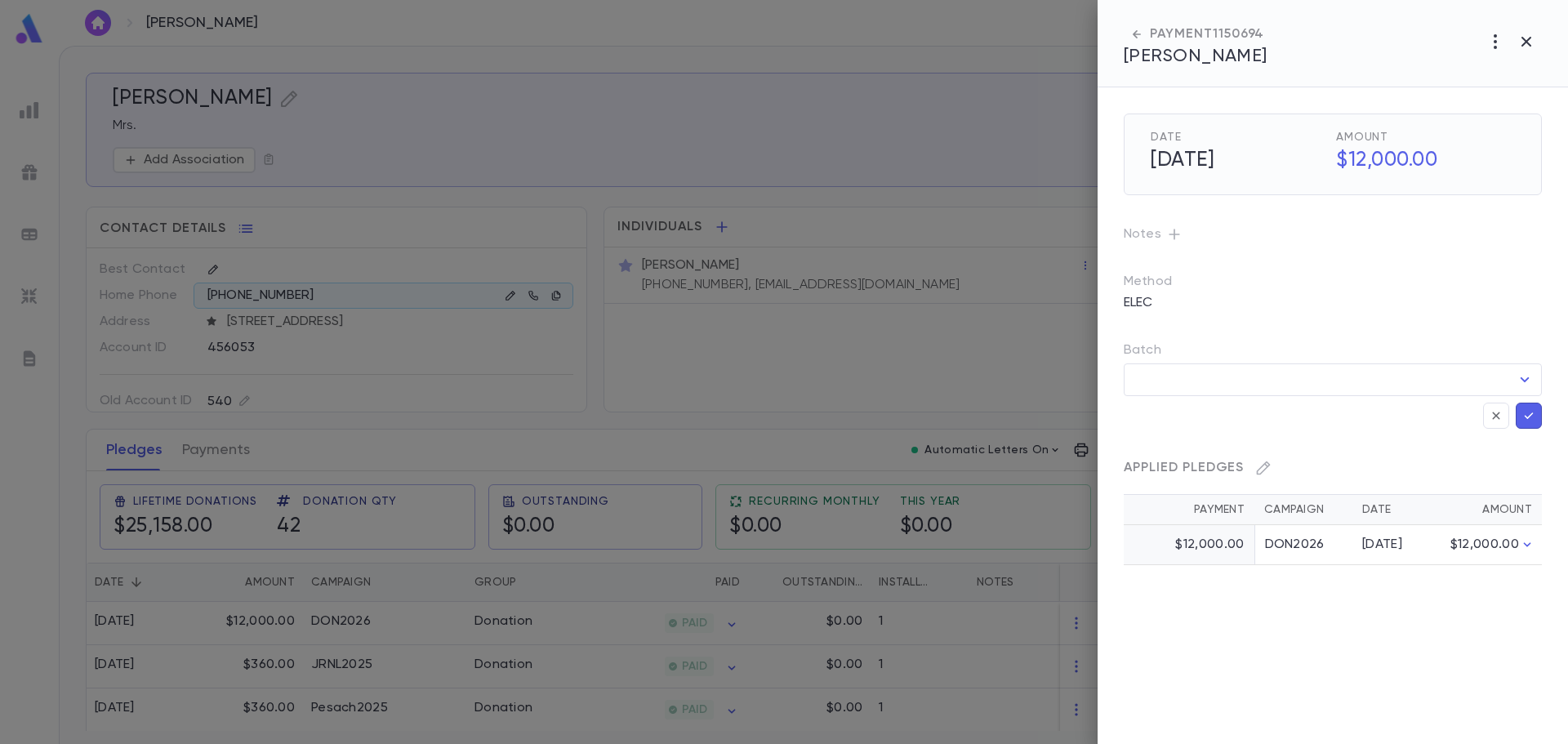
type input "**********"
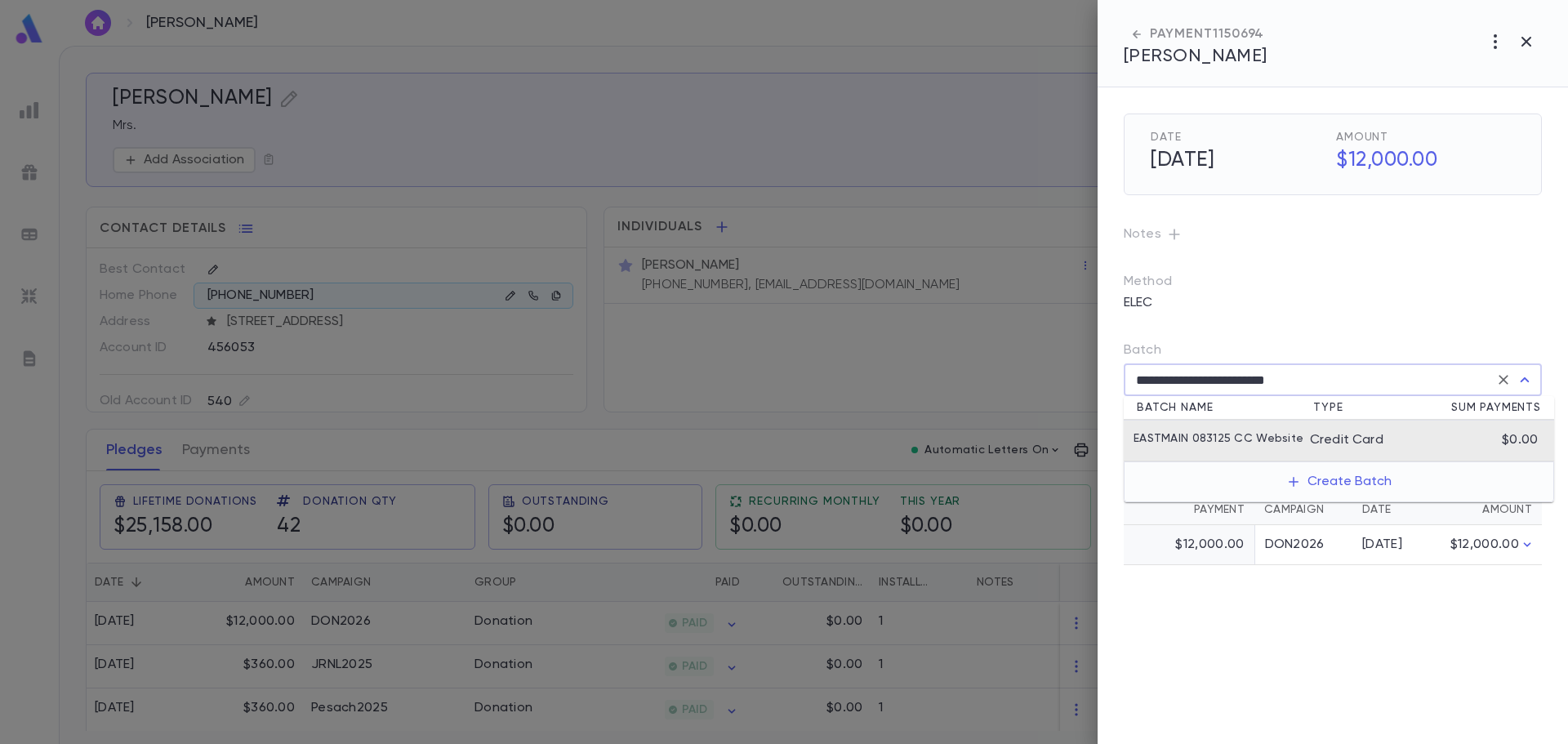
drag, startPoint x: 1336, startPoint y: 380, endPoint x: 1110, endPoint y: 384, distance: 226.0
click at [1110, 384] on div "**********" at bounding box center [1320, 372] width 444 height 112
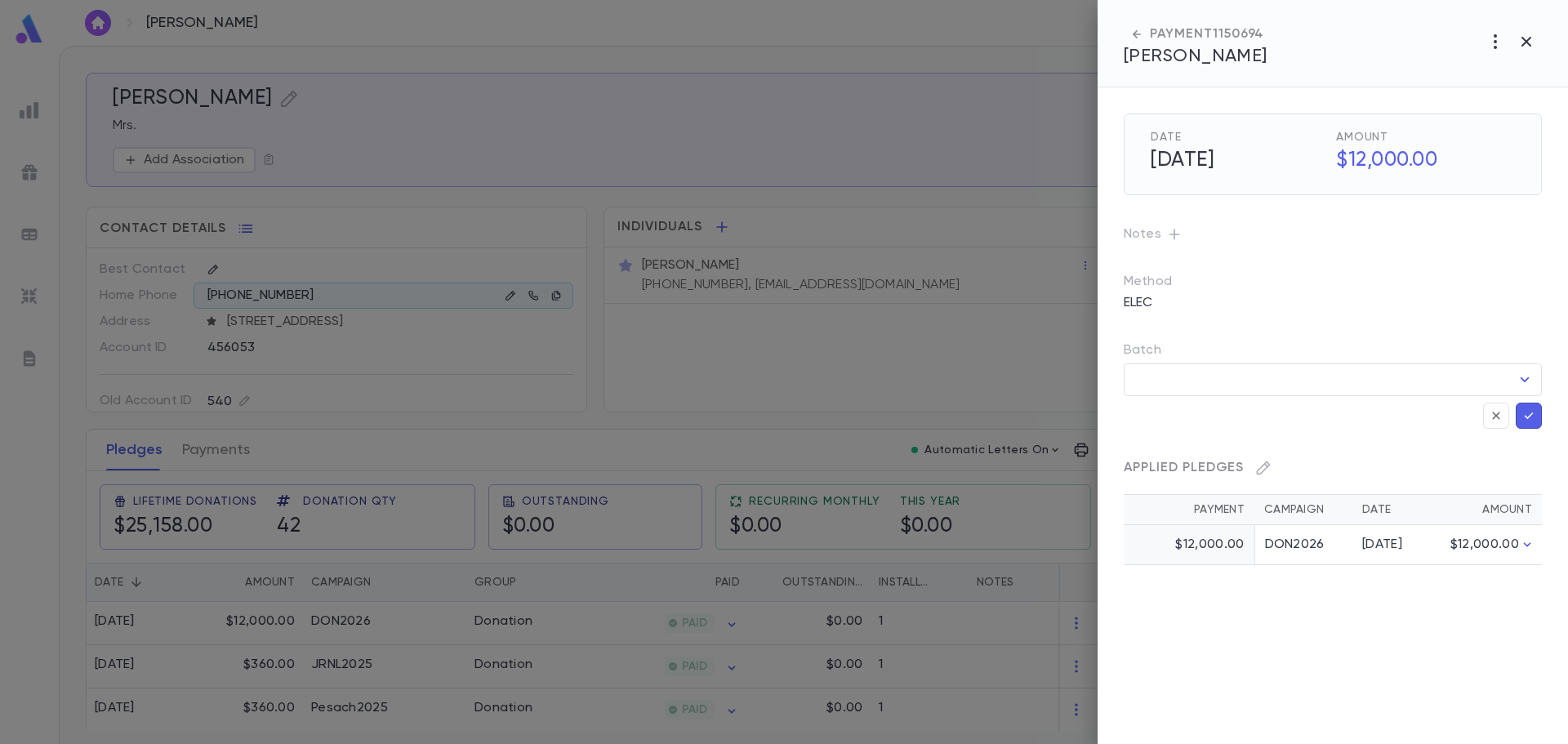
click at [1535, 415] on icon "button" at bounding box center [1529, 415] width 15 height 16
click at [1527, 417] on icon "button" at bounding box center [1529, 416] width 9 height 7
click at [1497, 419] on icon "button" at bounding box center [1496, 415] width 15 height 16
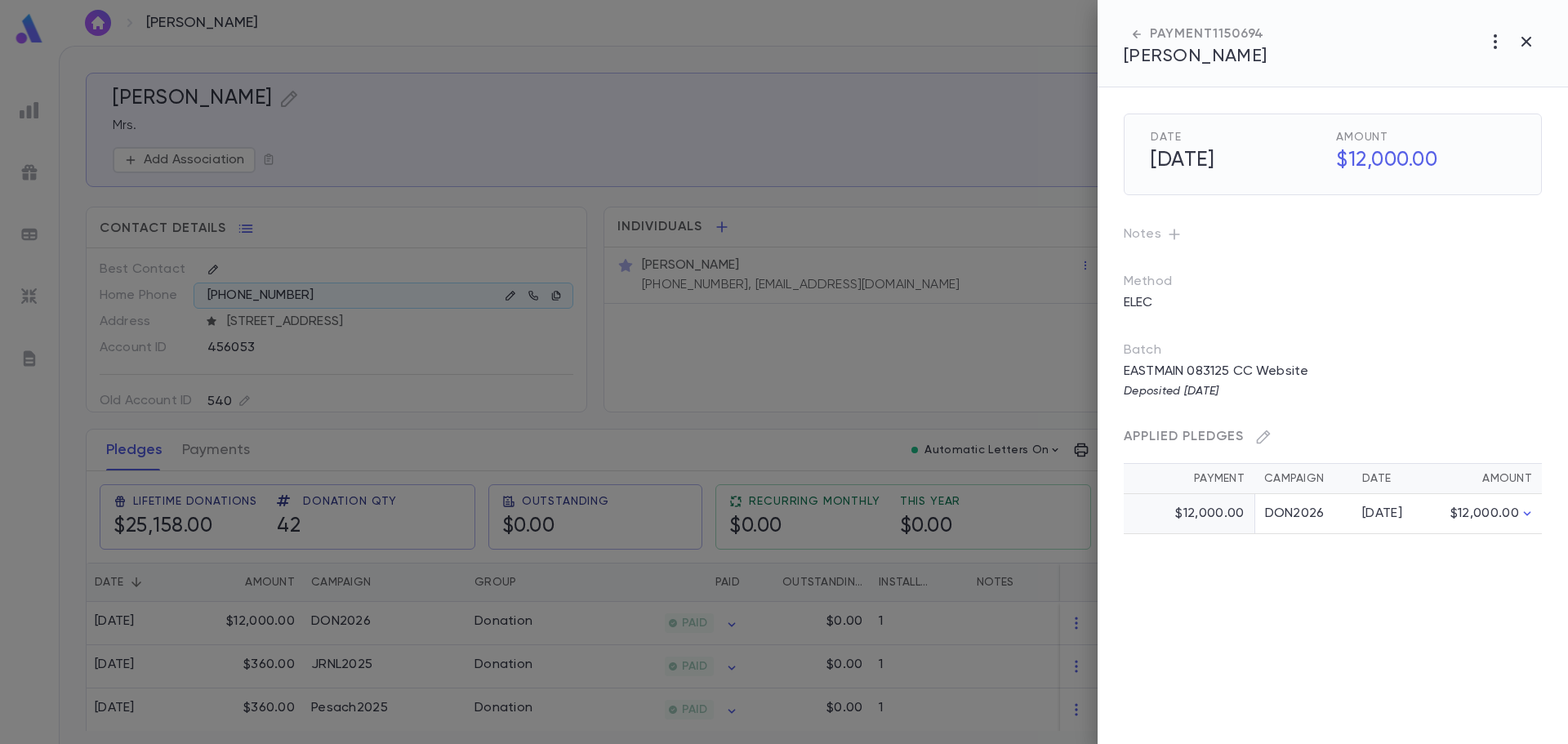
click at [1482, 367] on div "EASTMAIN 083125 CC Website Deposited [DATE]" at bounding box center [1332, 378] width 418 height 39
click at [1168, 385] on div "Applied Pledges Payment Campaign Date Amount $12,000.00 DON2026 [DATE] $12,000.…" at bounding box center [1312, 459] width 457 height 149
click at [1184, 352] on p "Batch" at bounding box center [1332, 350] width 418 height 16
click at [1198, 364] on p "EASTMAIN 083125 CC Website" at bounding box center [1216, 372] width 204 height 26
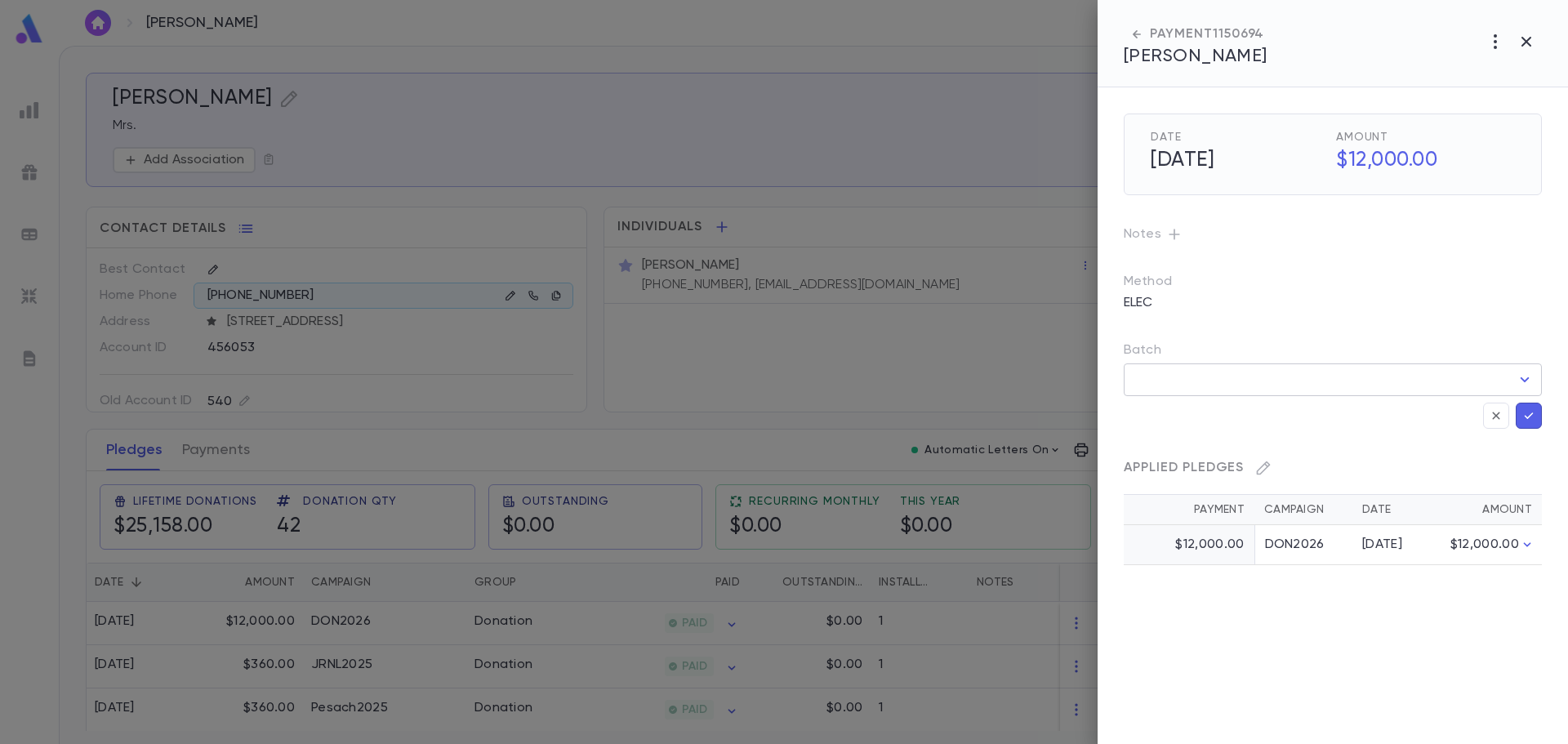
type input "**********"
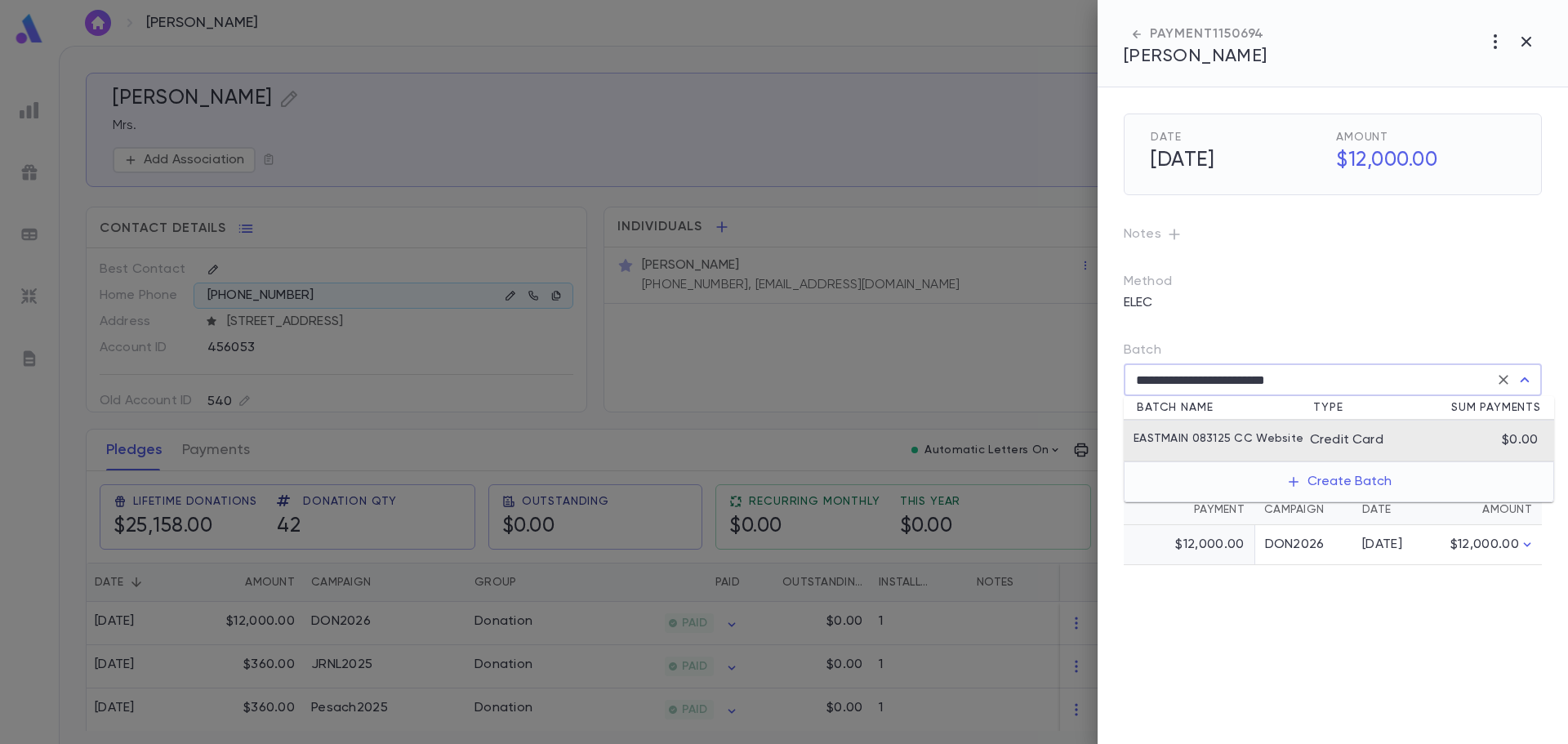
click at [1393, 372] on input "**********" at bounding box center [1310, 380] width 358 height 31
click at [1517, 377] on icon "Close" at bounding box center [1524, 379] width 20 height 20
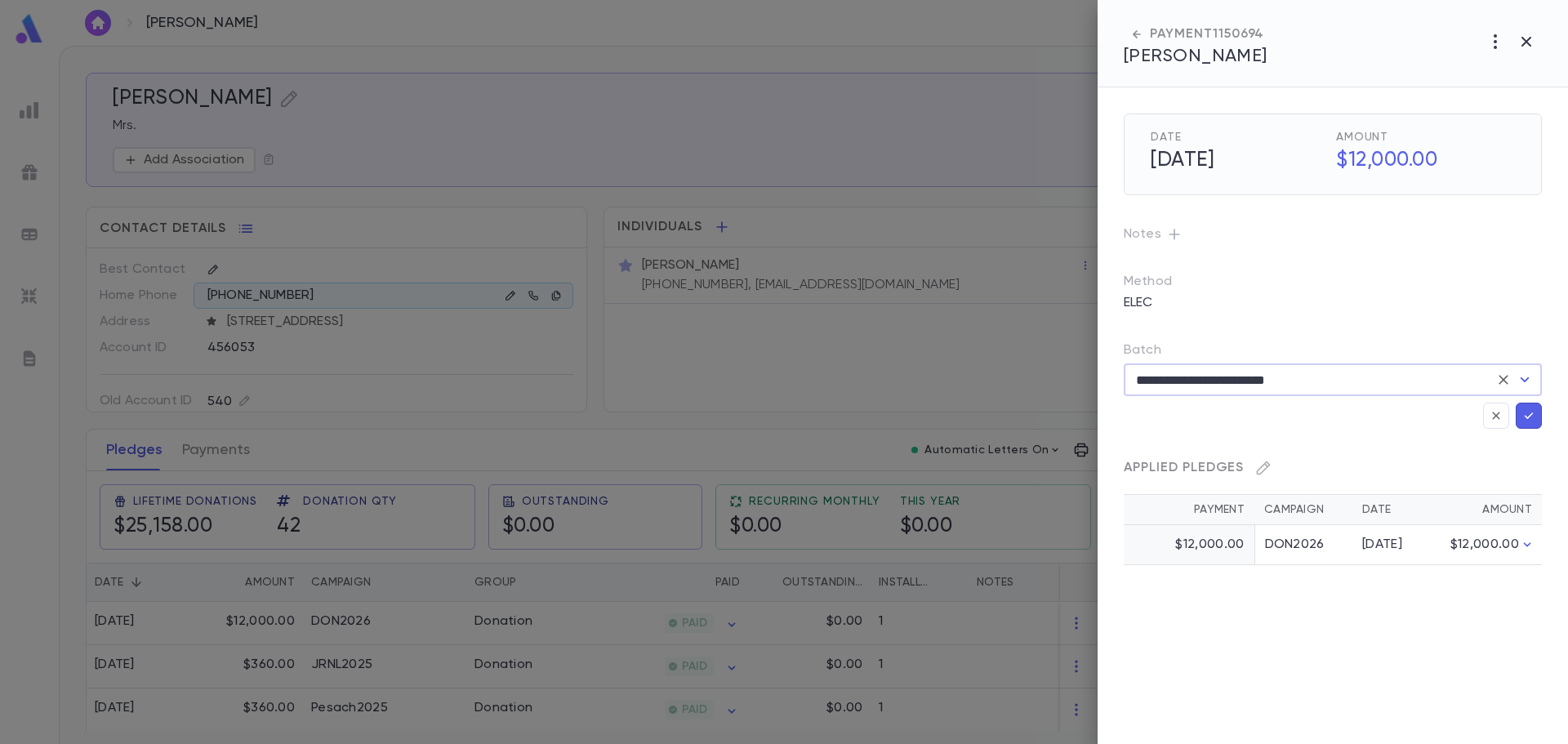
click at [1505, 379] on icon "Clear" at bounding box center [1503, 379] width 16 height 16
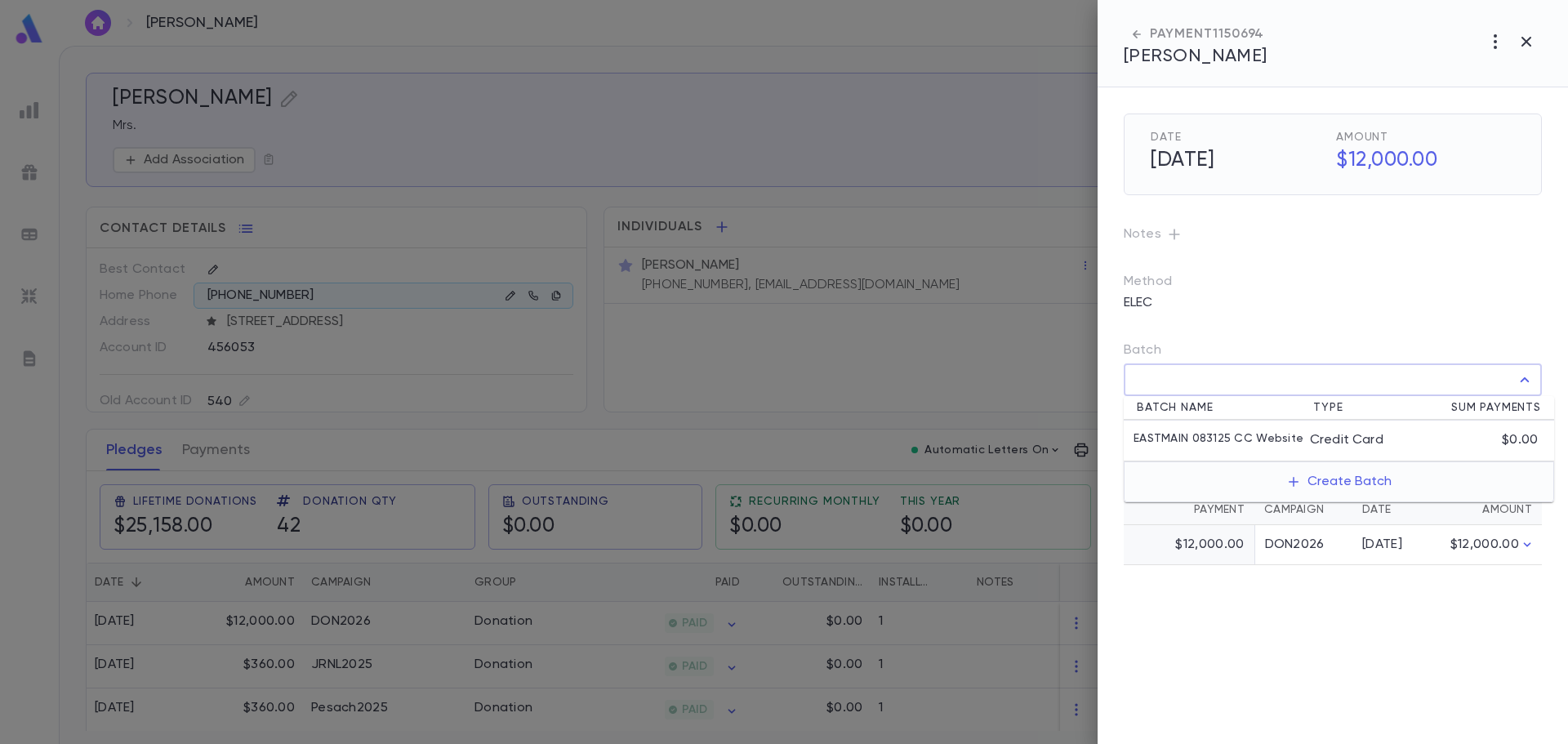
click at [1505, 379] on input "Batch" at bounding box center [1321, 380] width 379 height 31
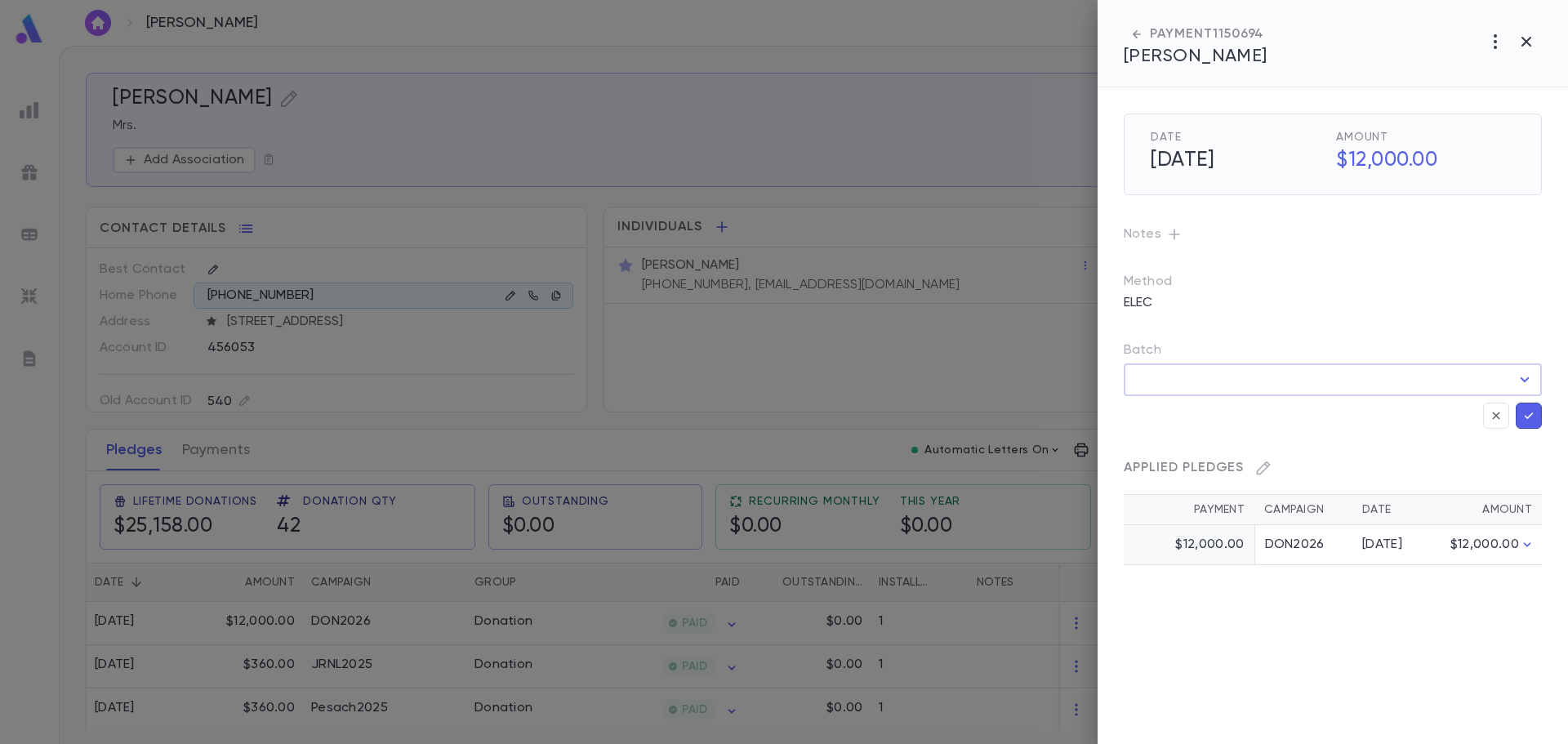
click at [1505, 379] on input "Batch" at bounding box center [1321, 380] width 379 height 31
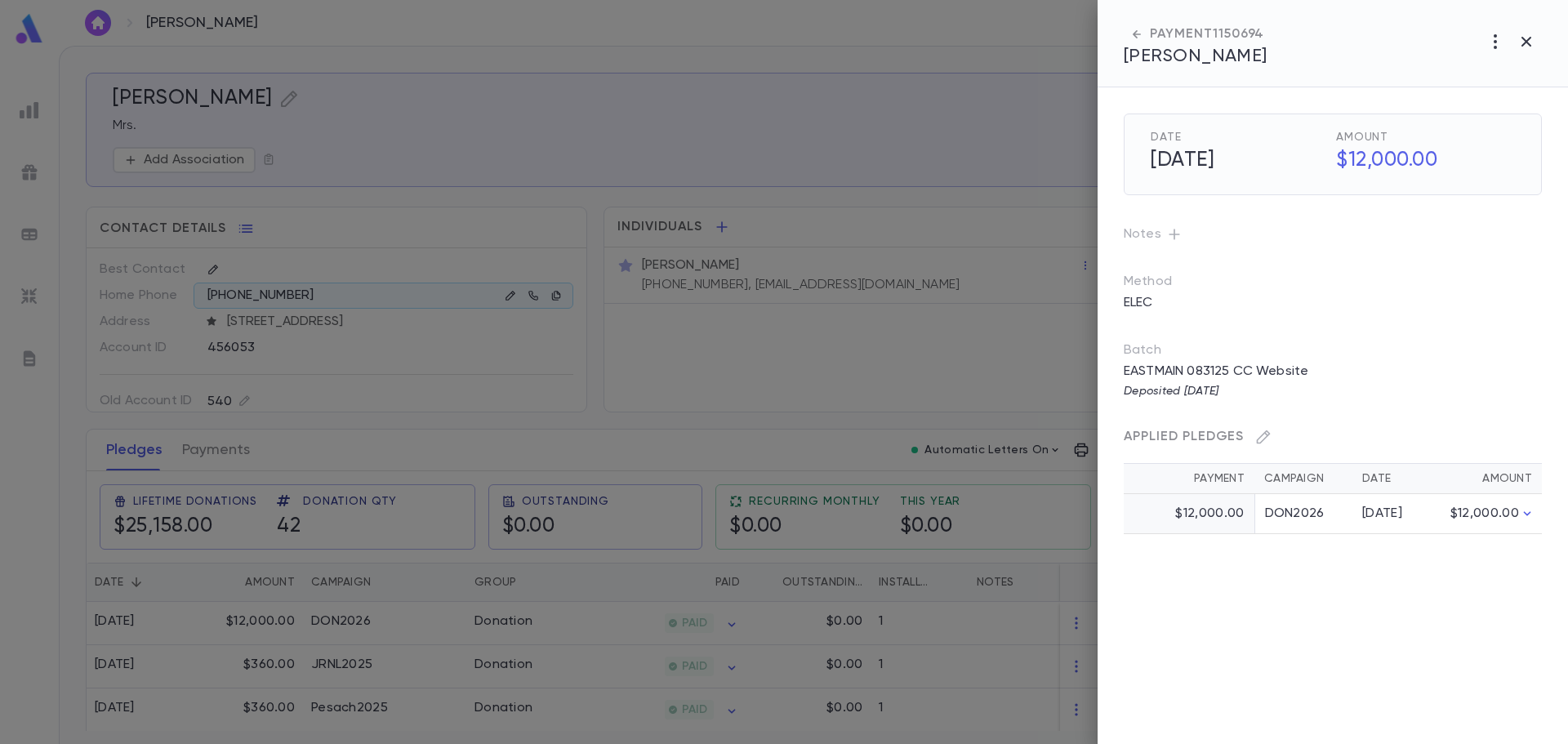
click at [1528, 339] on div "Batch EASTMAIN 083125 CC Website Deposited 8/31/25" at bounding box center [1320, 356] width 444 height 82
click at [1172, 294] on button "button" at bounding box center [1176, 303] width 26 height 26
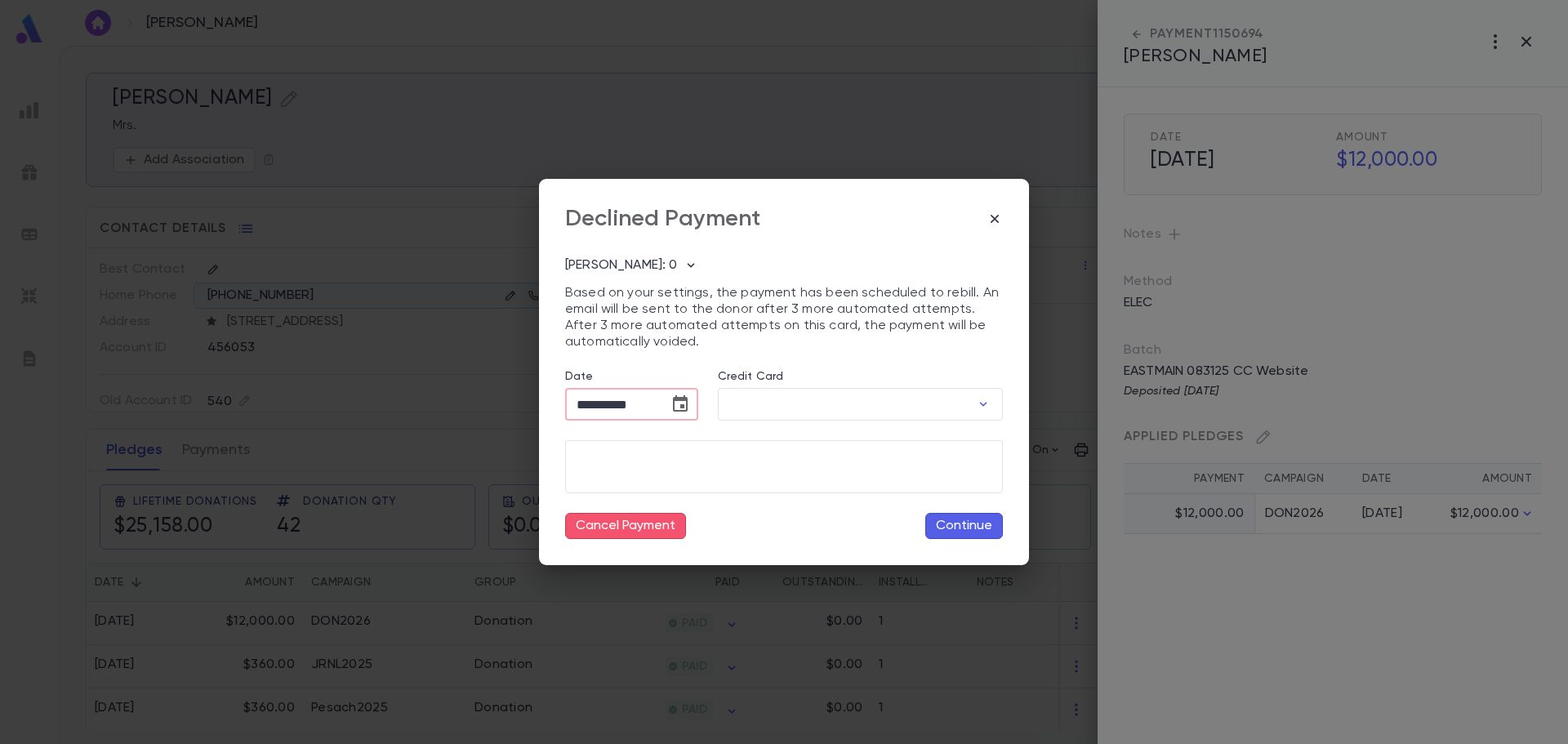
click at [1148, 296] on div "**********" at bounding box center [784, 372] width 1568 height 744
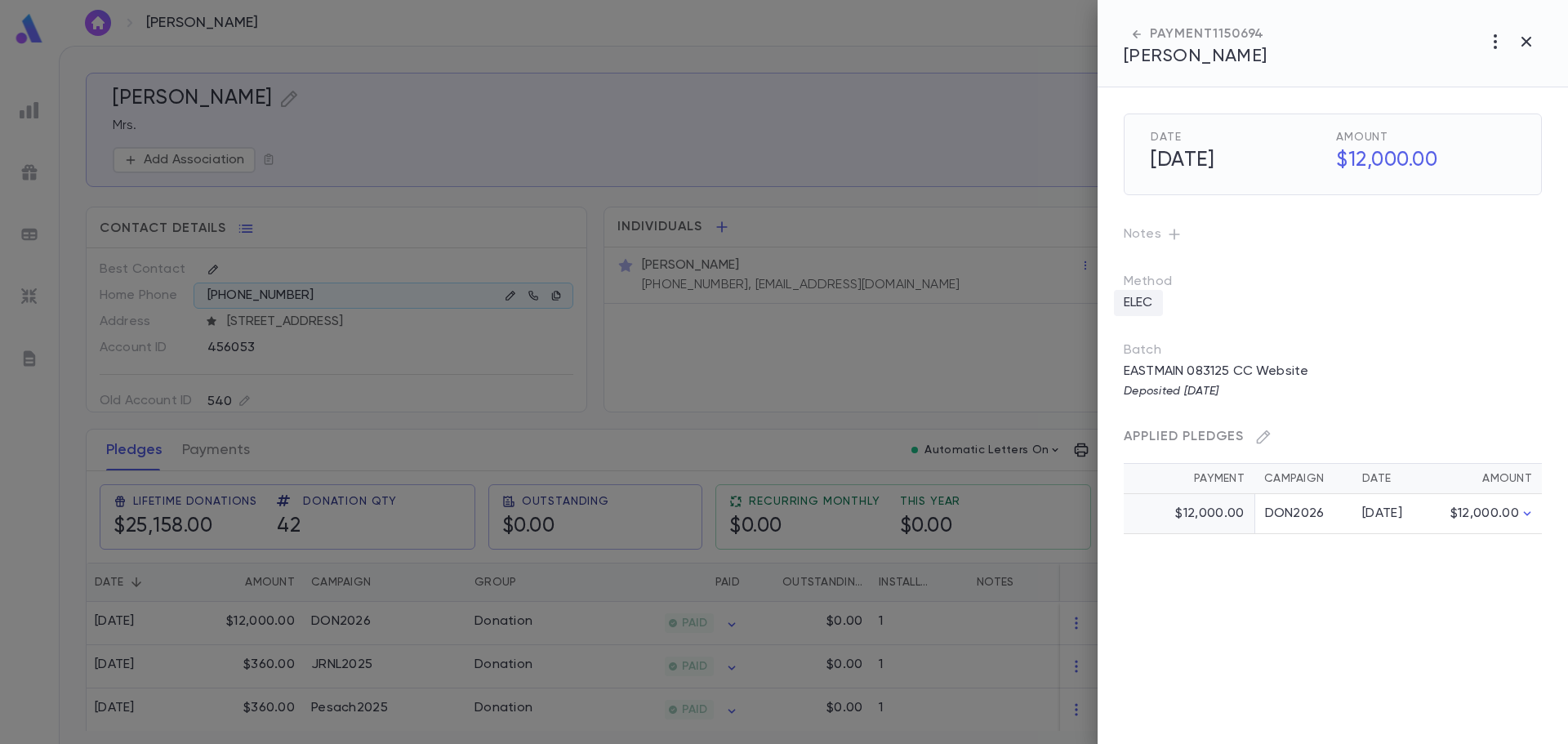
click at [1153, 291] on p "ELEC" at bounding box center [1138, 303] width 49 height 26
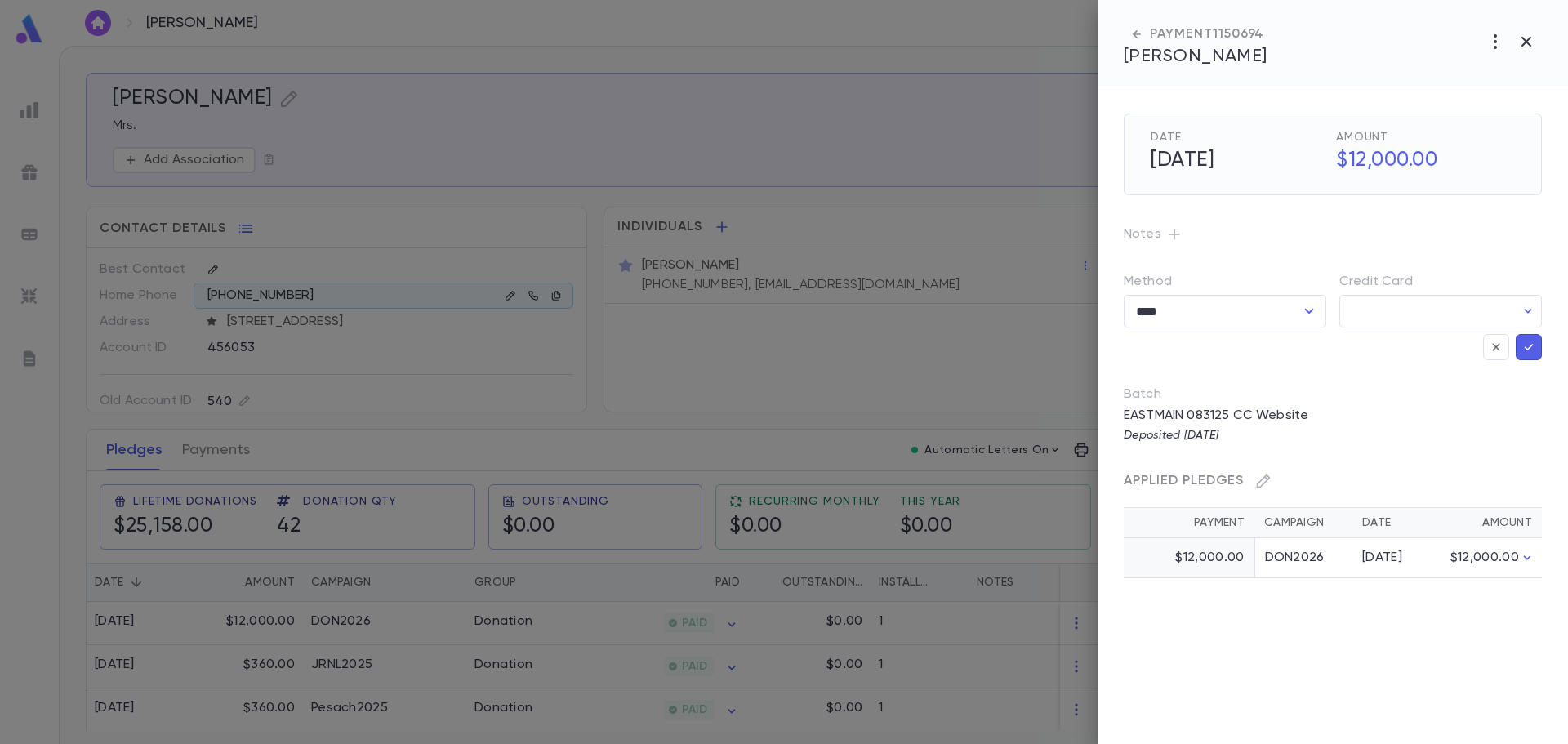
click at [1186, 264] on div "Method **** ​" at bounding box center [1218, 291] width 215 height 74
click at [1309, 314] on icon "Open" at bounding box center [1310, 312] width 9 height 5
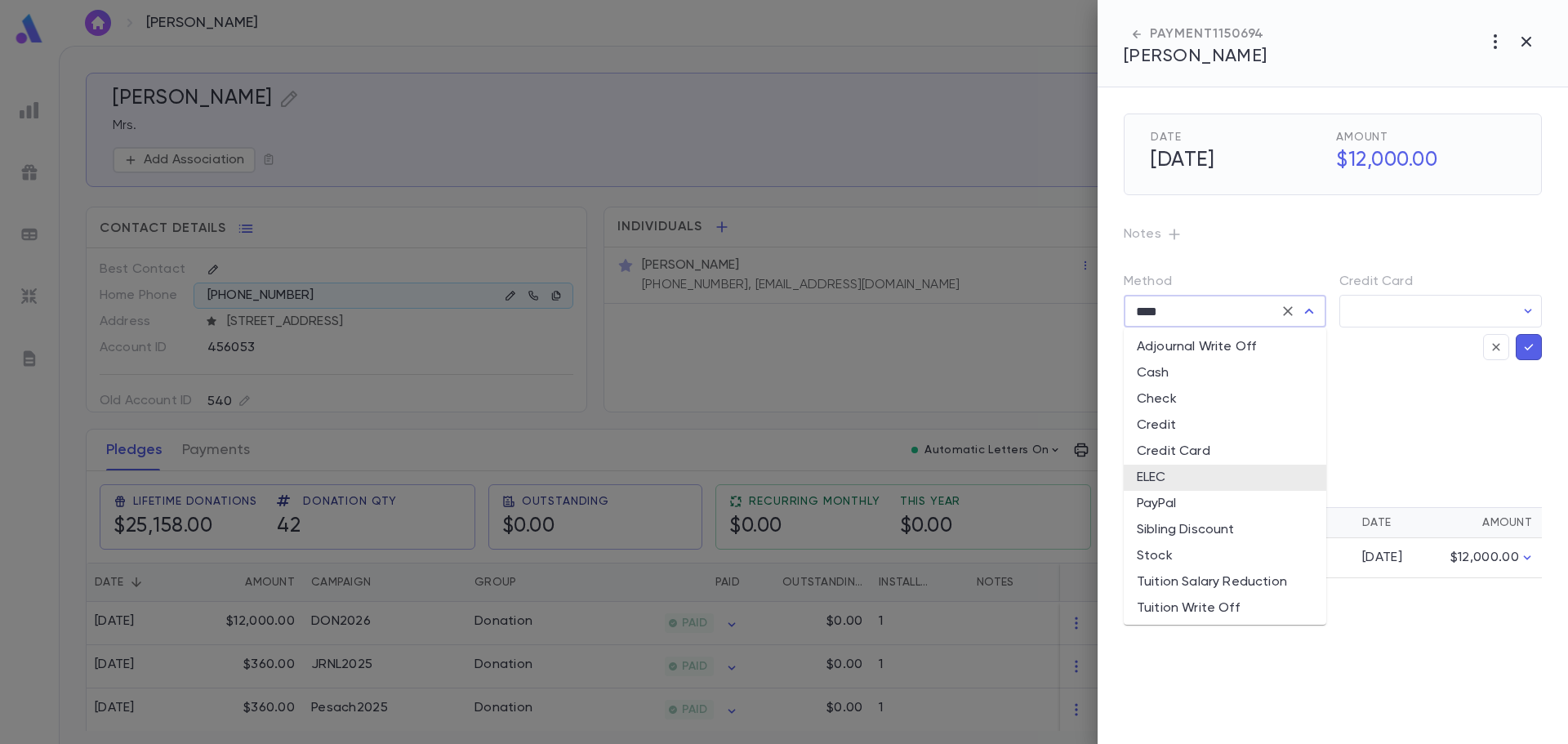
click at [1280, 257] on div "Method **** ​" at bounding box center [1218, 291] width 215 height 74
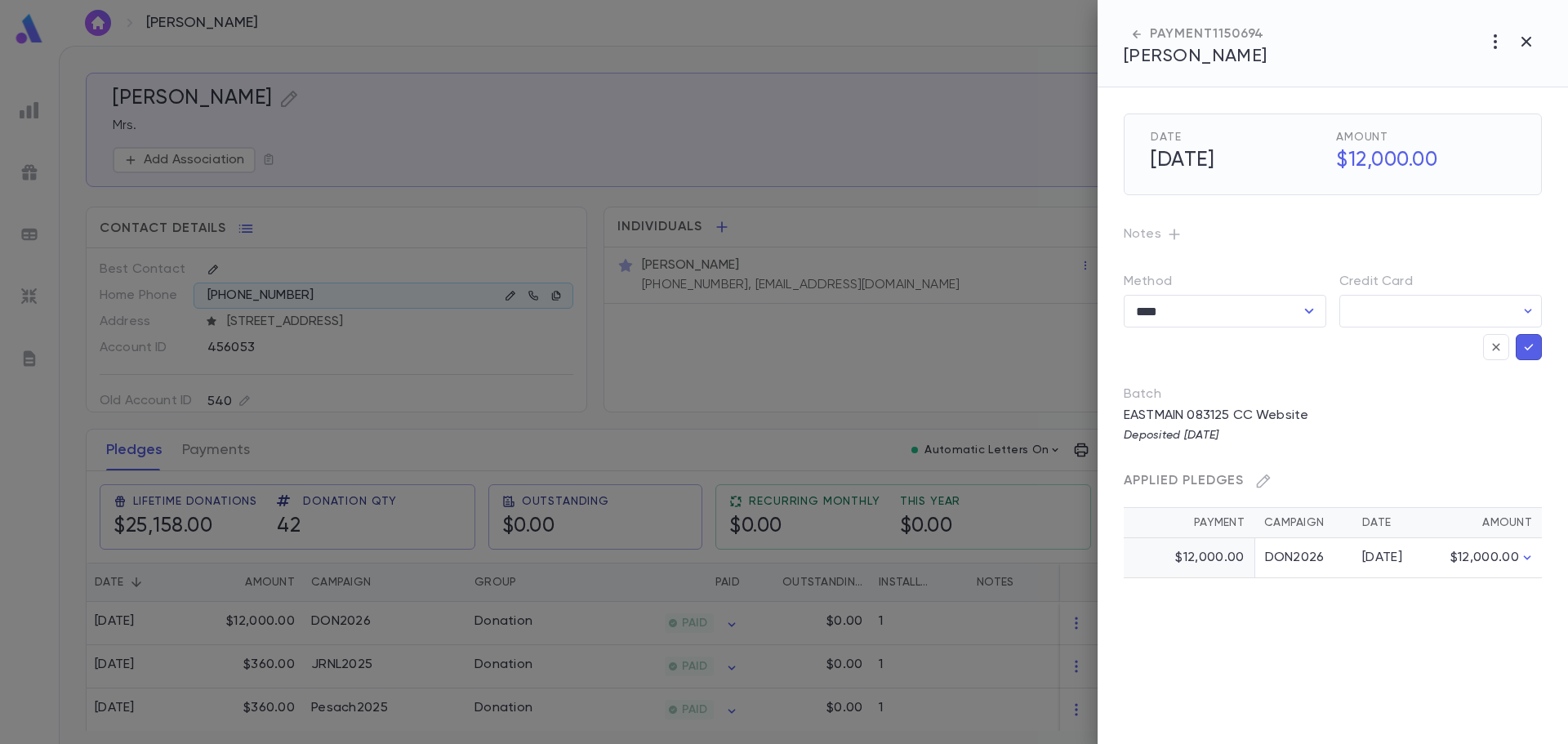
click at [909, 239] on div at bounding box center [784, 372] width 1568 height 744
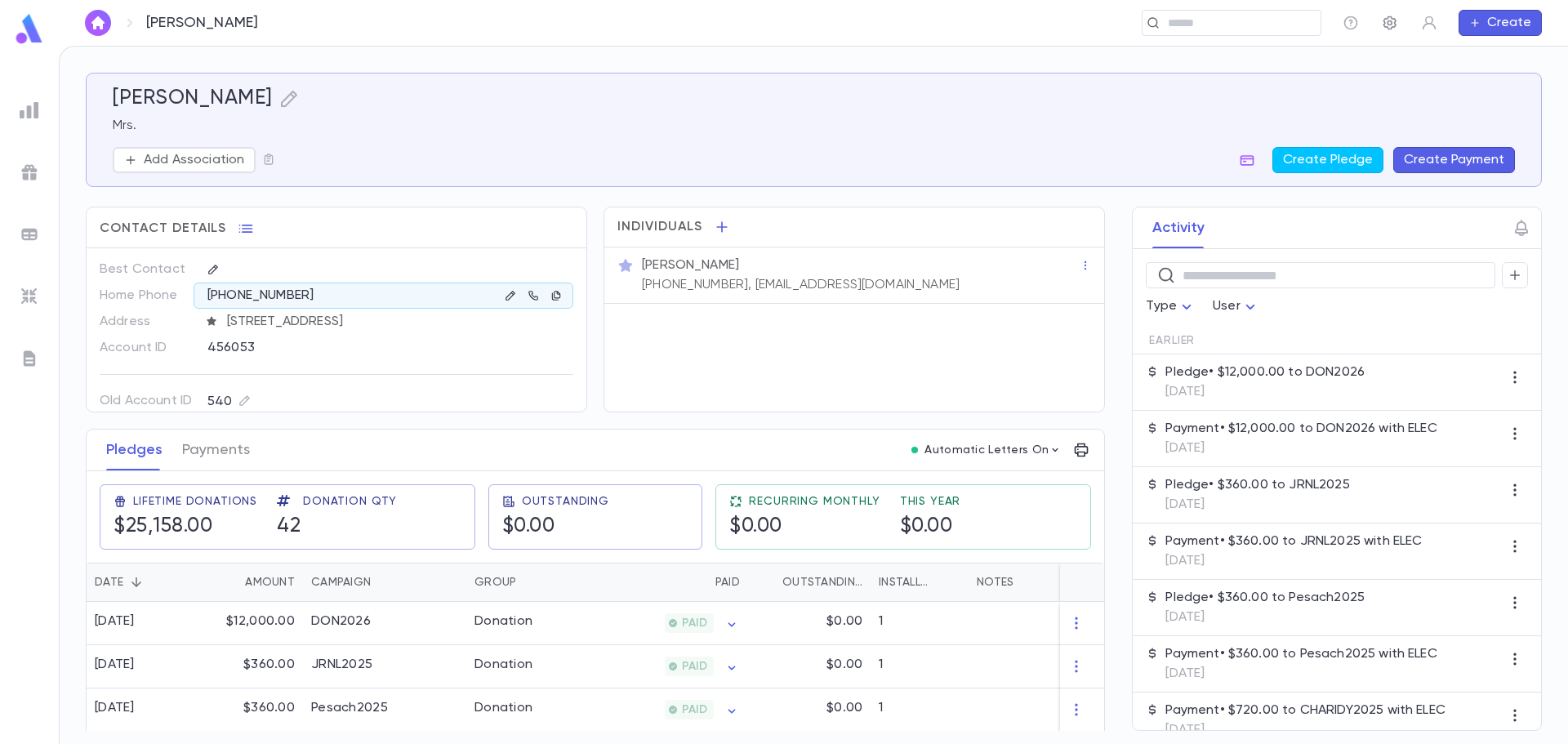
click at [1377, 21] on div "​ Create" at bounding box center [914, 22] width 1255 height 26
click at [1382, 24] on icon "button" at bounding box center [1390, 22] width 16 height 16
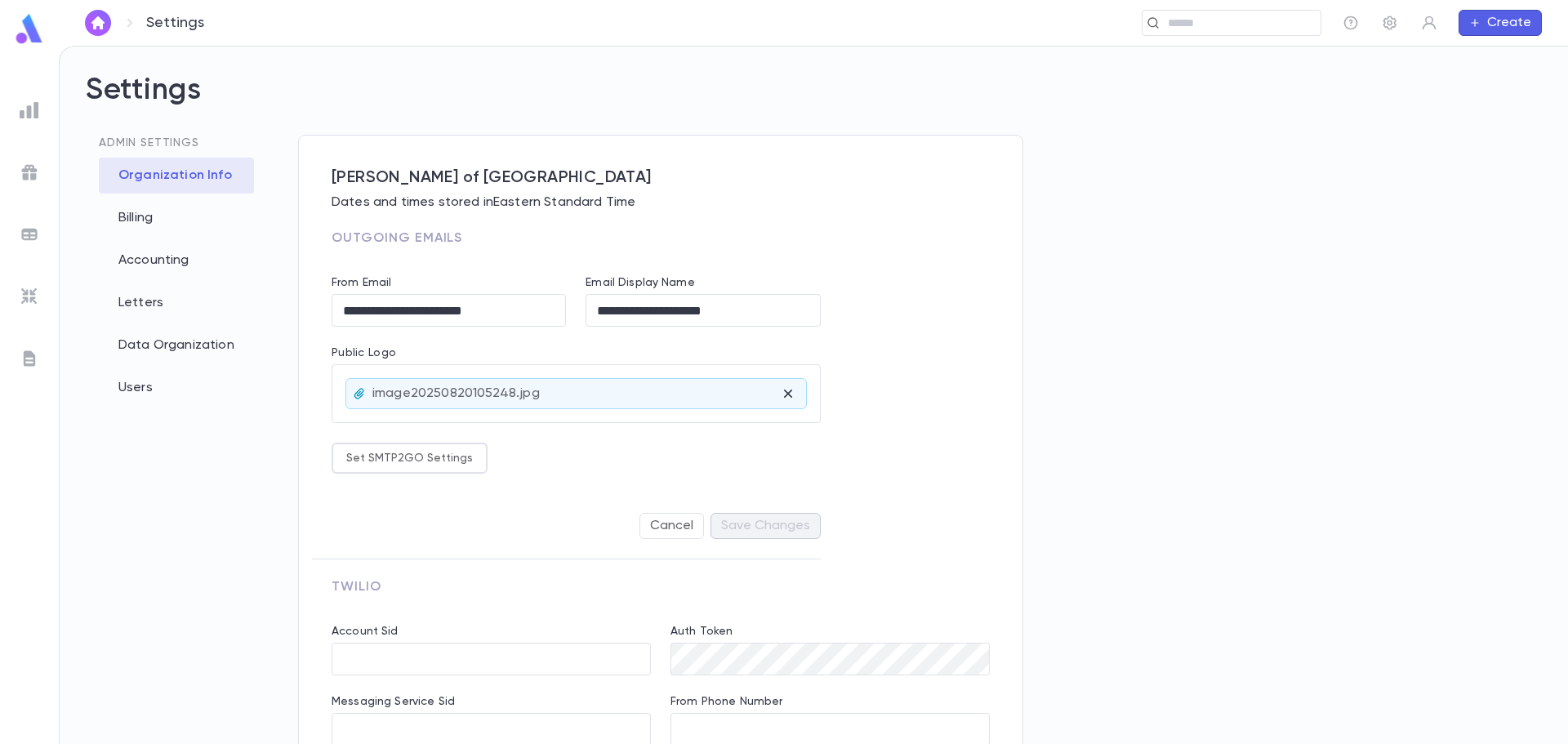
type input "**********"
click at [145, 215] on div "Billing" at bounding box center [176, 218] width 155 height 36
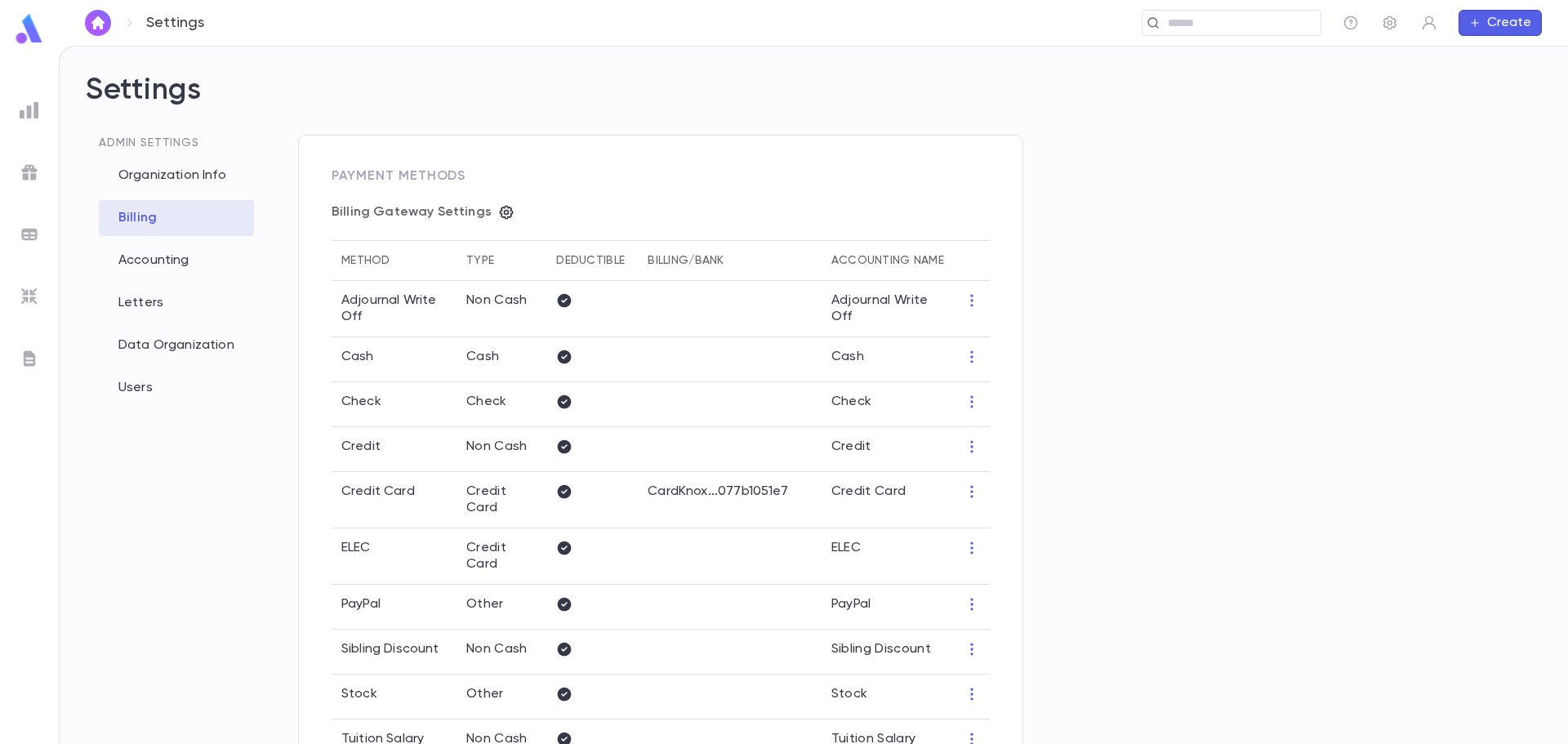
type input "**********"
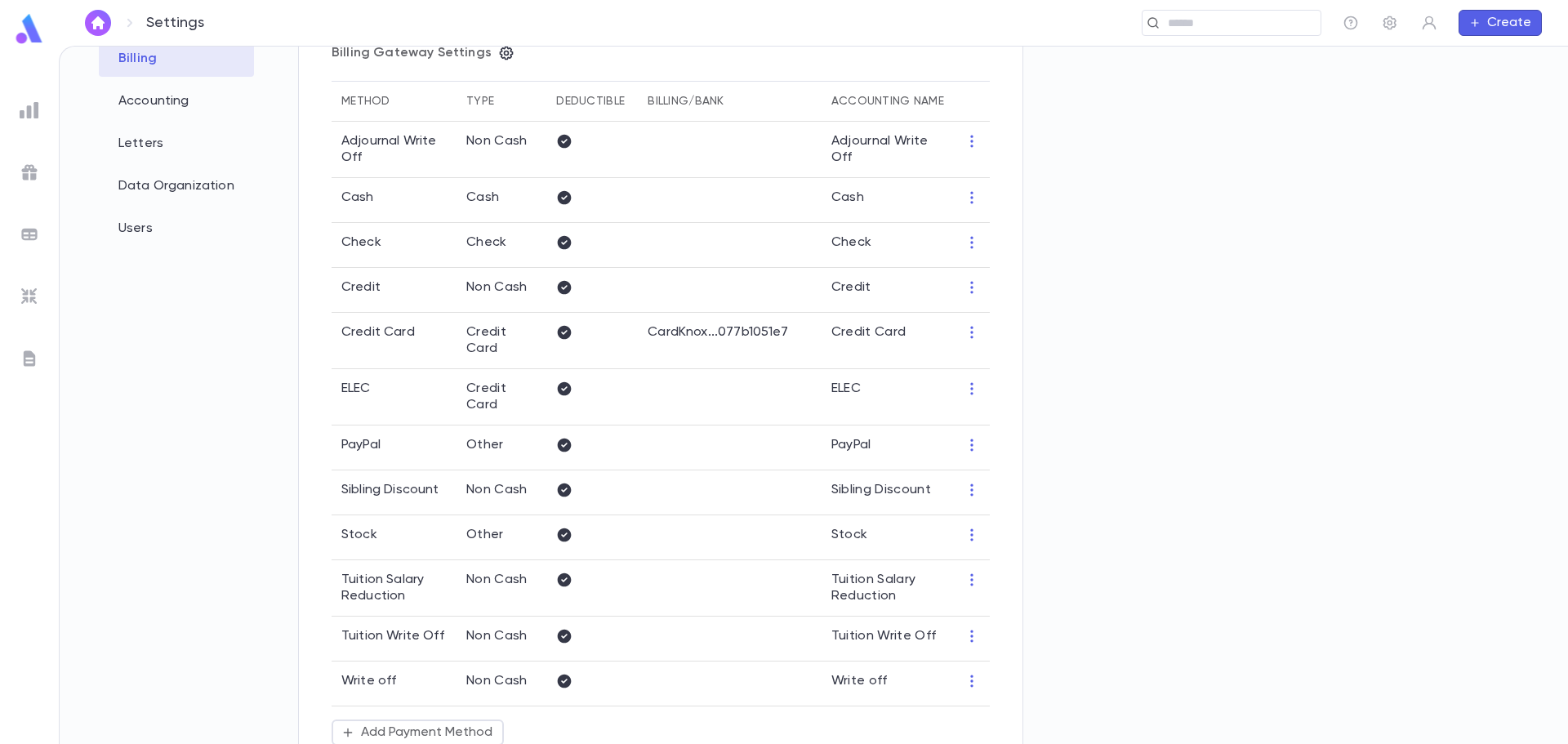
scroll to position [163, 0]
click at [974, 383] on icon "button" at bounding box center [972, 384] width 16 height 16
click at [1008, 413] on li "Edit" at bounding box center [1003, 411] width 71 height 26
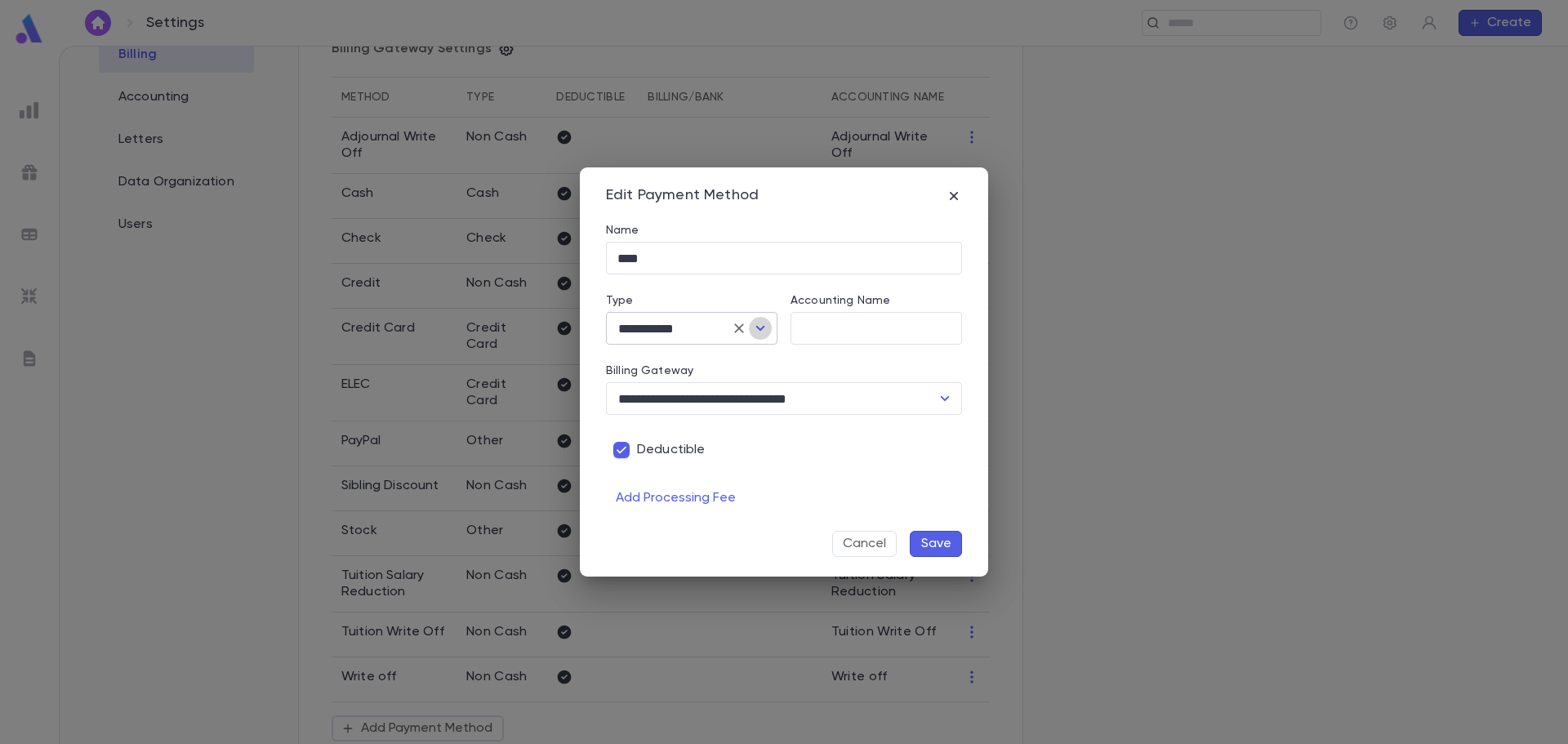
click at [766, 331] on icon "Open" at bounding box center [760, 328] width 20 height 20
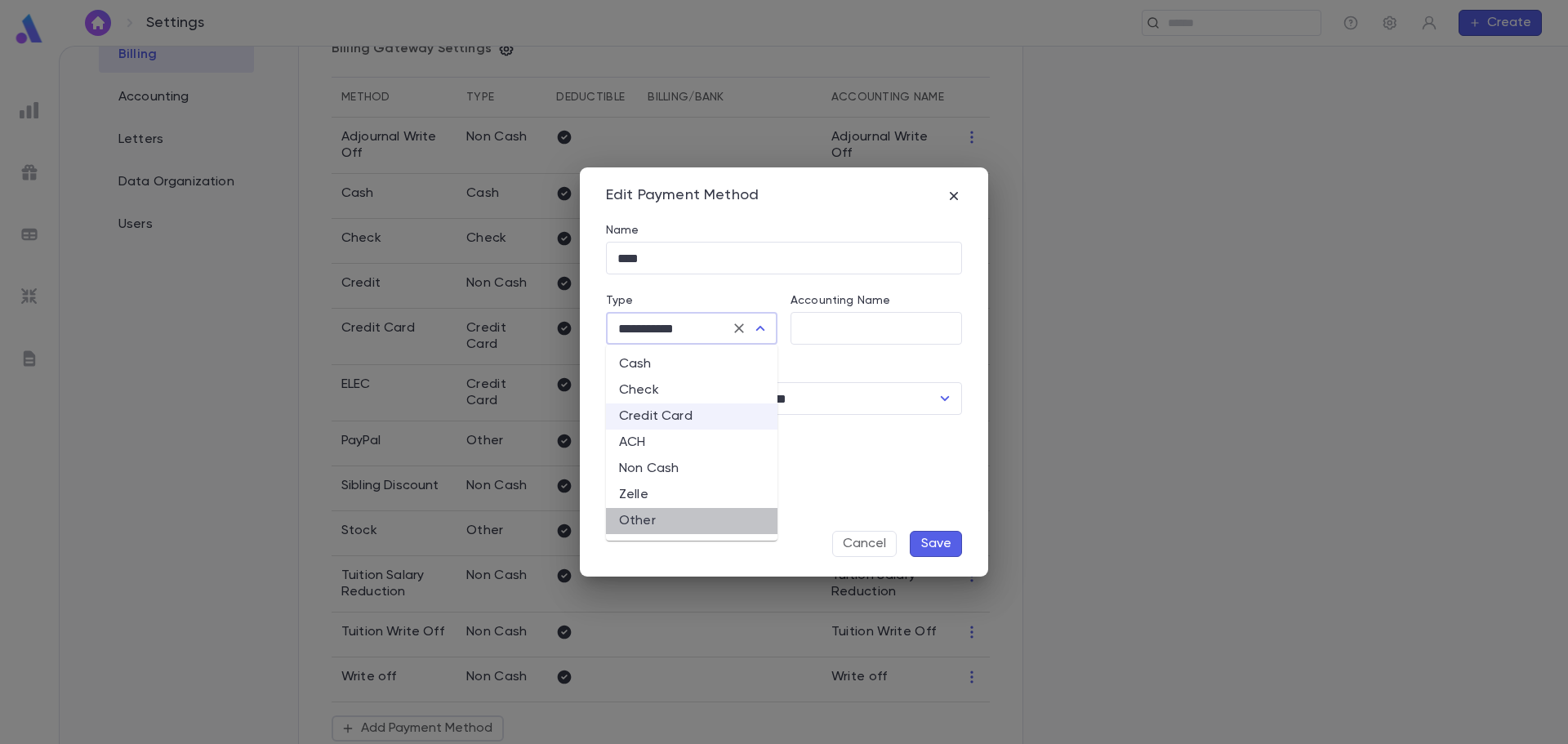
click at [676, 529] on li "Other" at bounding box center [691, 521] width 172 height 26
type input "*****"
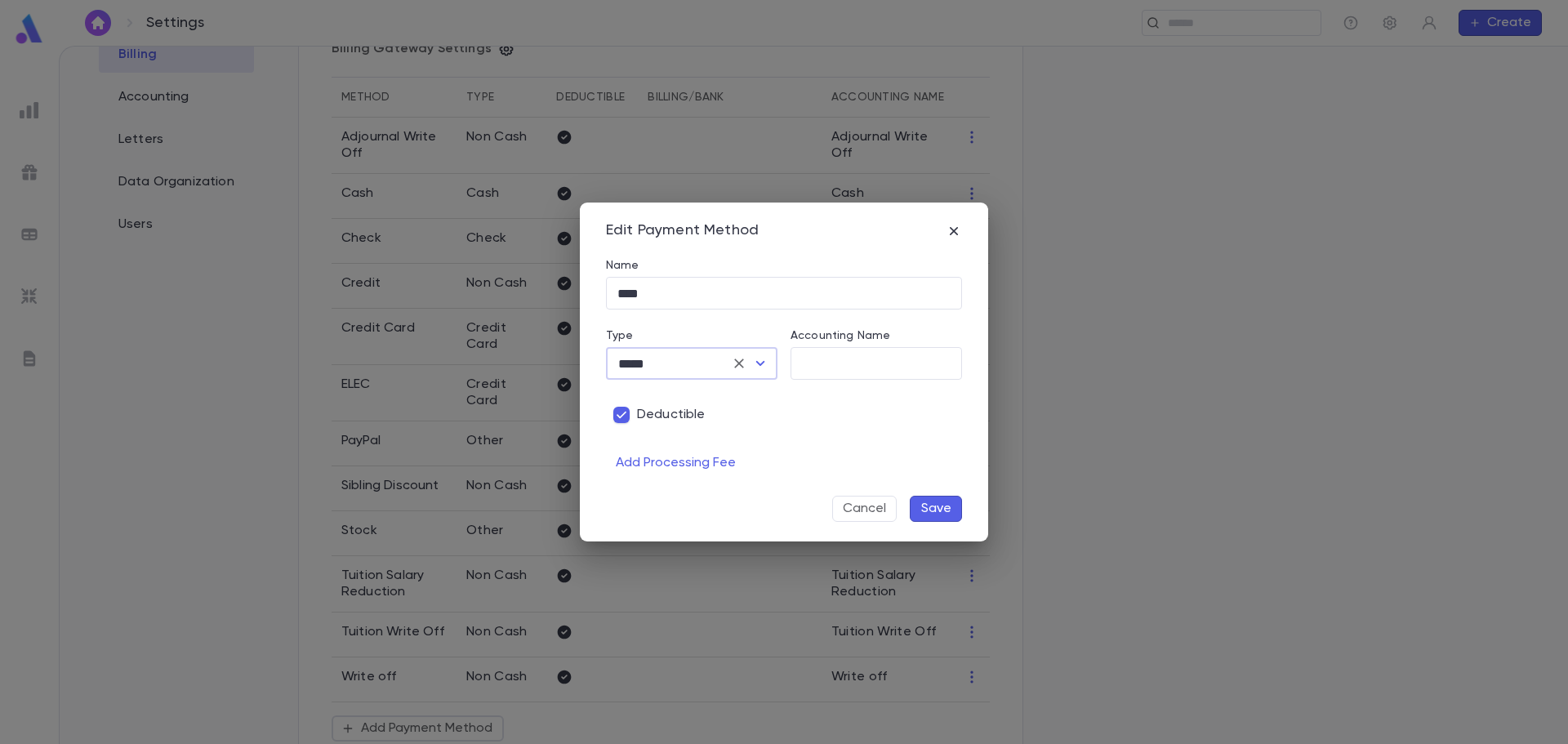
click at [942, 509] on button "Save" at bounding box center [936, 509] width 52 height 26
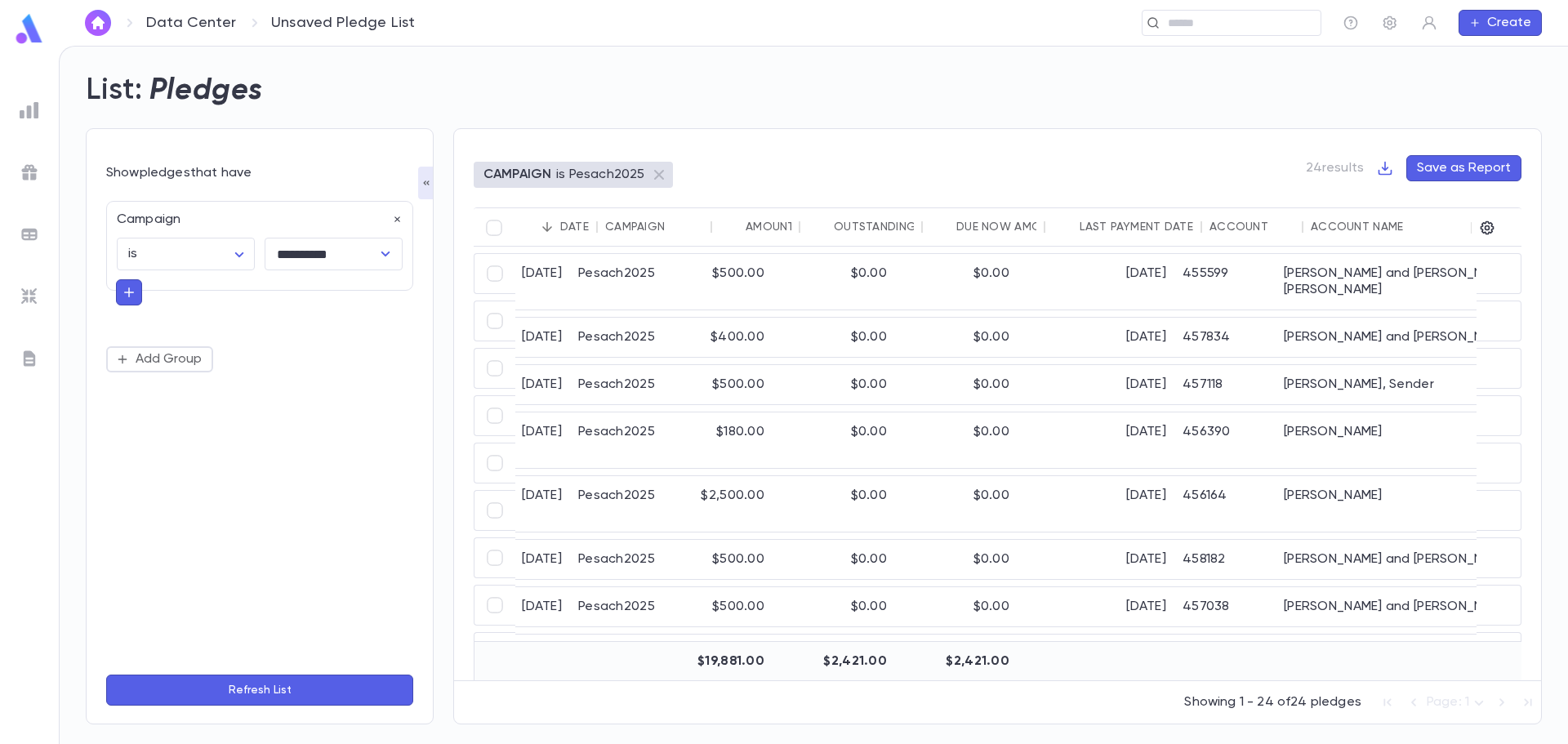
scroll to position [0, 40]
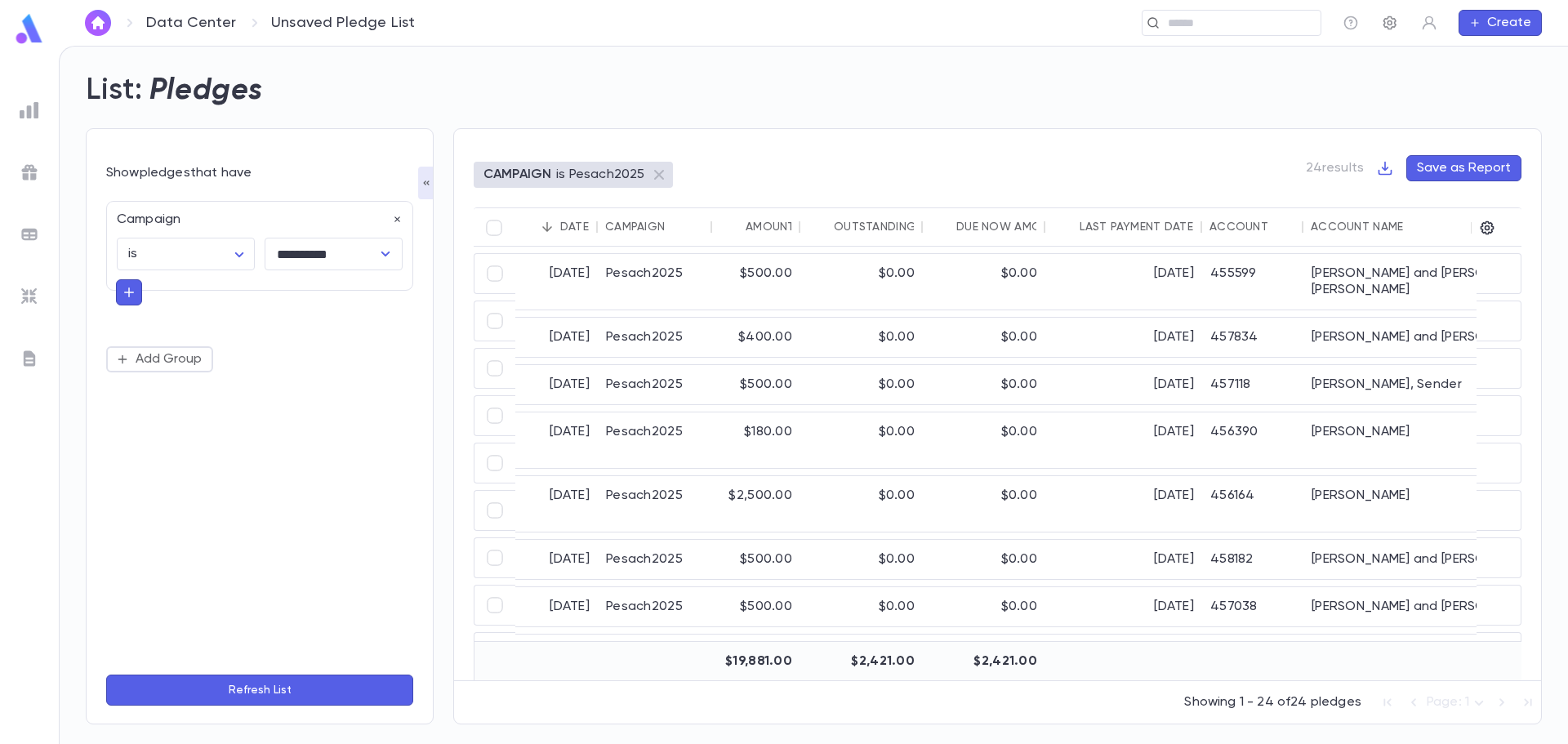
click at [1383, 27] on icon "button" at bounding box center [1390, 22] width 16 height 16
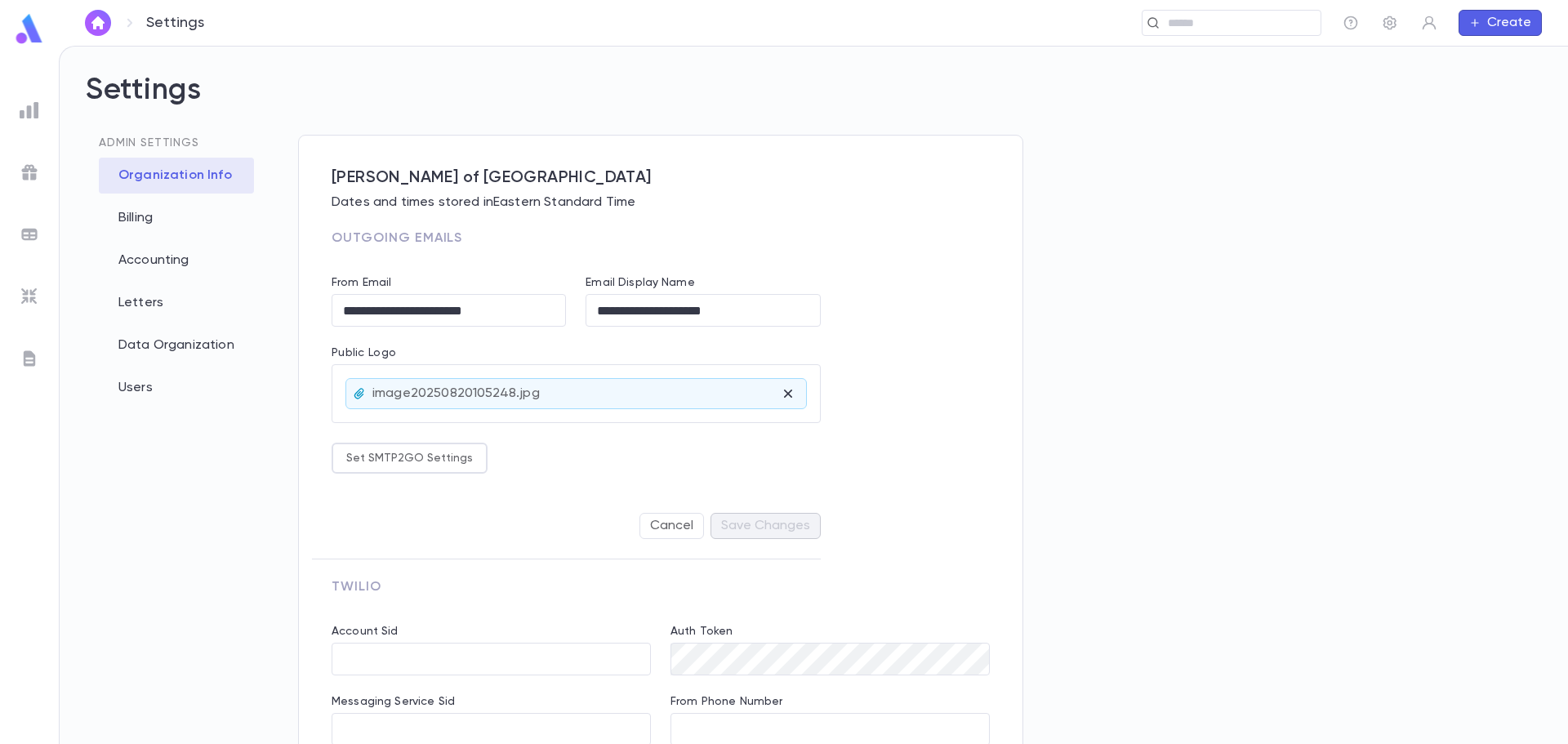
type input "**********"
click at [163, 396] on div "Users" at bounding box center [176, 388] width 155 height 36
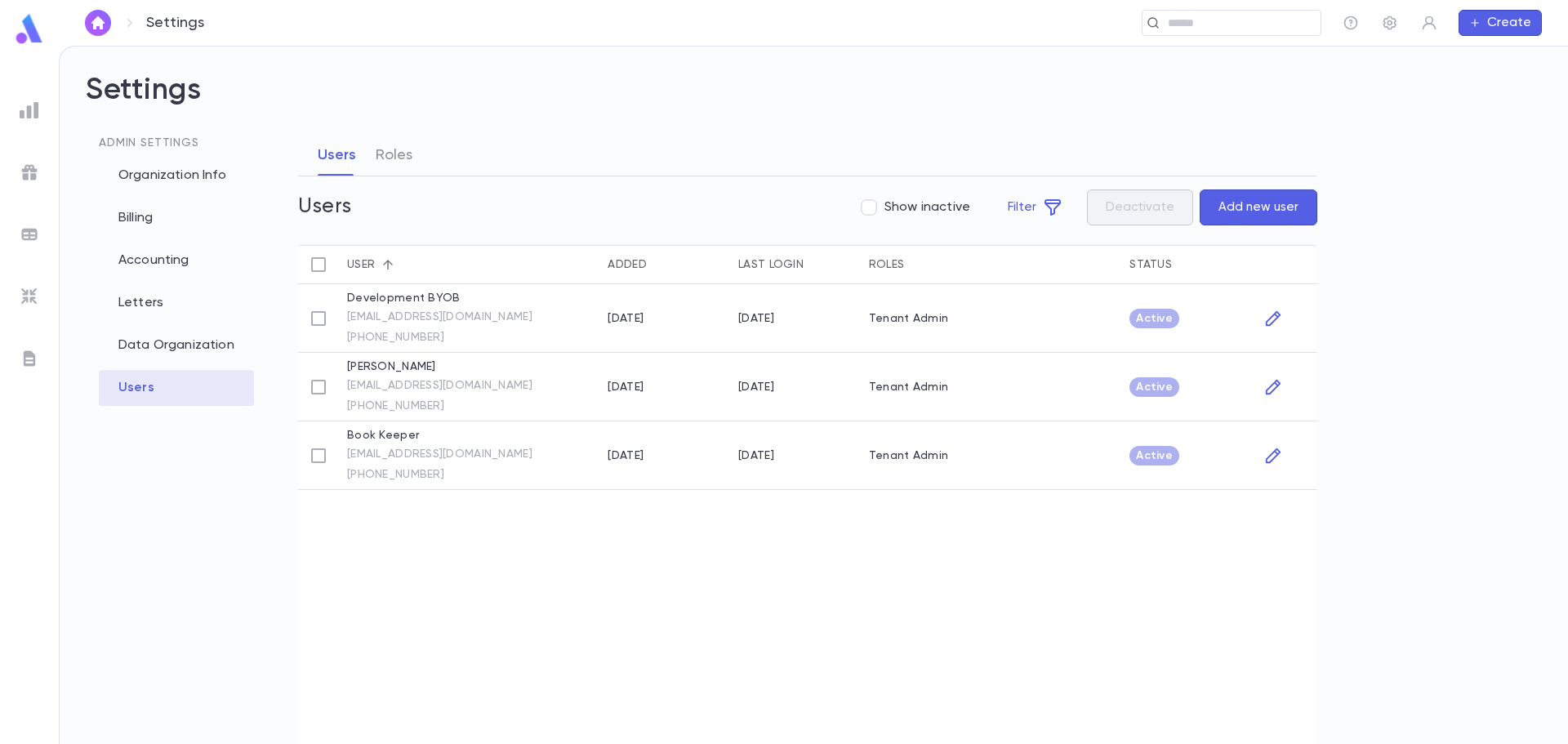
drag, startPoint x: 1436, startPoint y: 247, endPoint x: 1404, endPoint y: 211, distance: 48.2
click at [1436, 247] on div "Admin Settings Organization Info Billing Accounting Letters Data Organization U…" at bounding box center [814, 439] width 1456 height 609
